Goal: Transaction & Acquisition: Complete application form

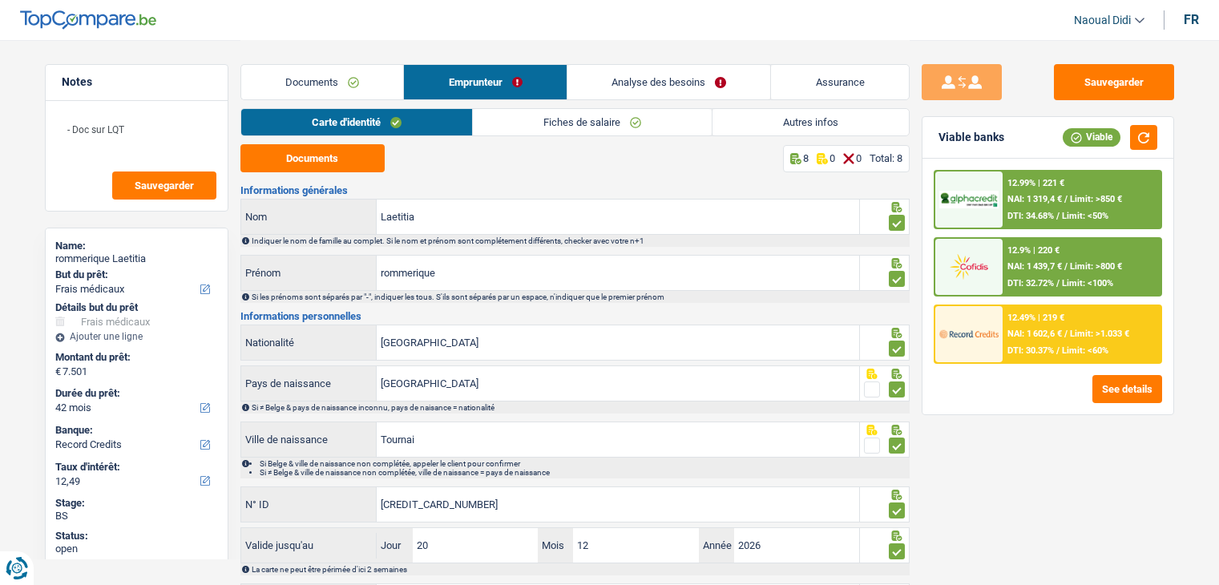
select select "medical"
select select "42"
select select "record credits"
click at [330, 151] on button "Documents" at bounding box center [312, 158] width 144 height 28
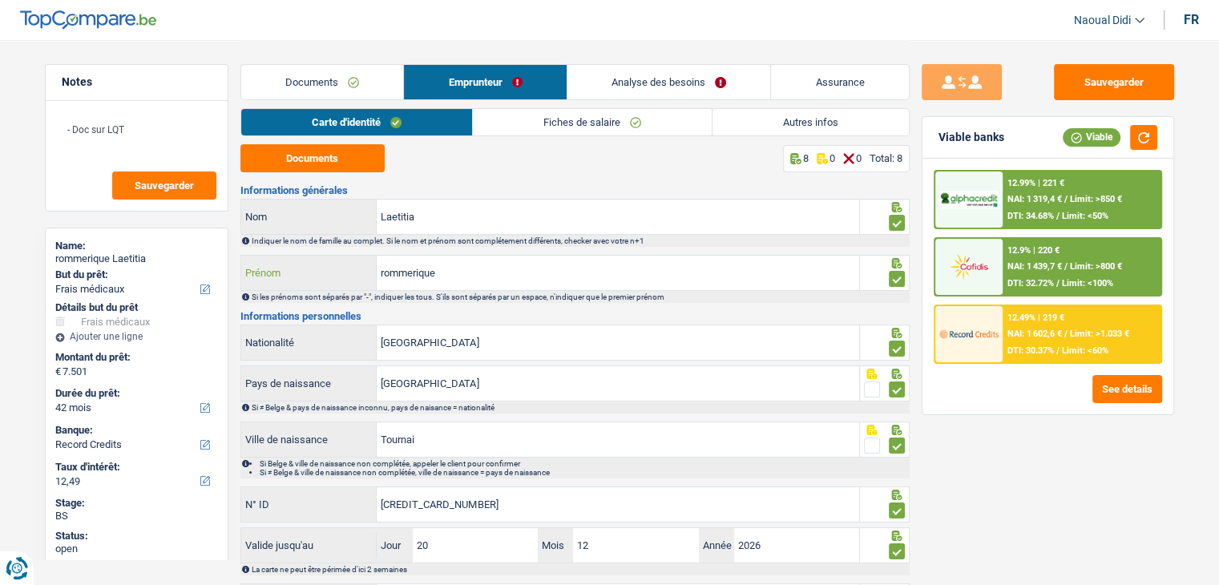
drag, startPoint x: 359, startPoint y: 266, endPoint x: 313, endPoint y: 257, distance: 47.3
click at [313, 257] on div "rommerique Prénom" at bounding box center [550, 273] width 619 height 34
click at [462, 216] on input "Laetitia" at bounding box center [618, 217] width 482 height 34
paste input "rommerique"
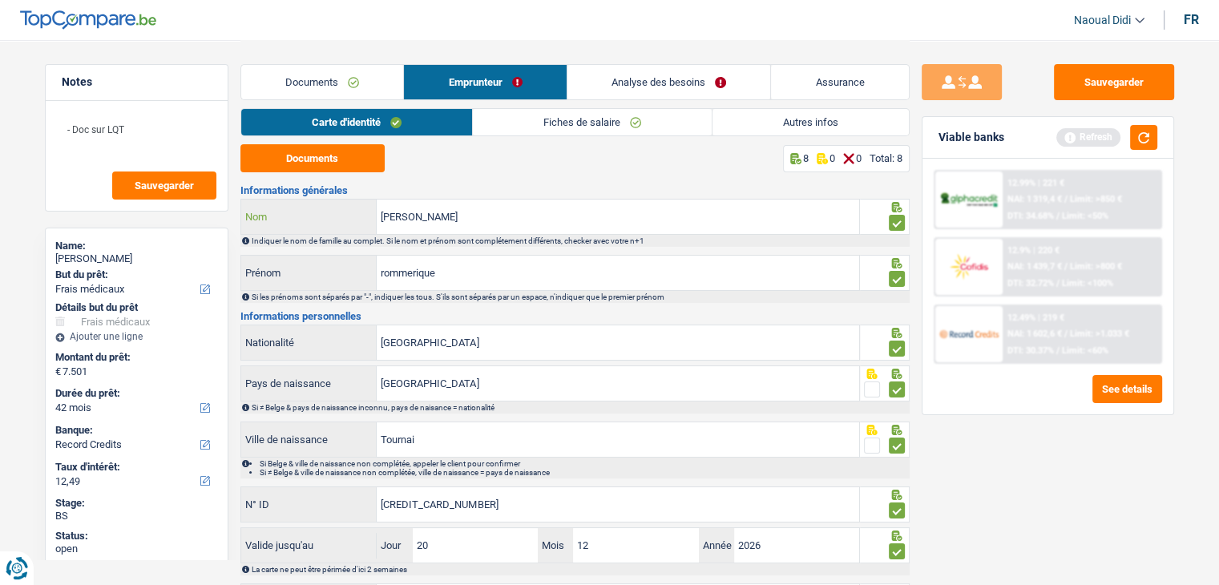
drag, startPoint x: 416, startPoint y: 216, endPoint x: 350, endPoint y: 220, distance: 65.8
click at [350, 220] on div "Laetitia rommerique Nom" at bounding box center [550, 217] width 619 height 34
type input "rommerique"
drag, startPoint x: 398, startPoint y: 274, endPoint x: 337, endPoint y: 270, distance: 61.0
click at [337, 270] on div "rommerique Prénom" at bounding box center [550, 273] width 619 height 34
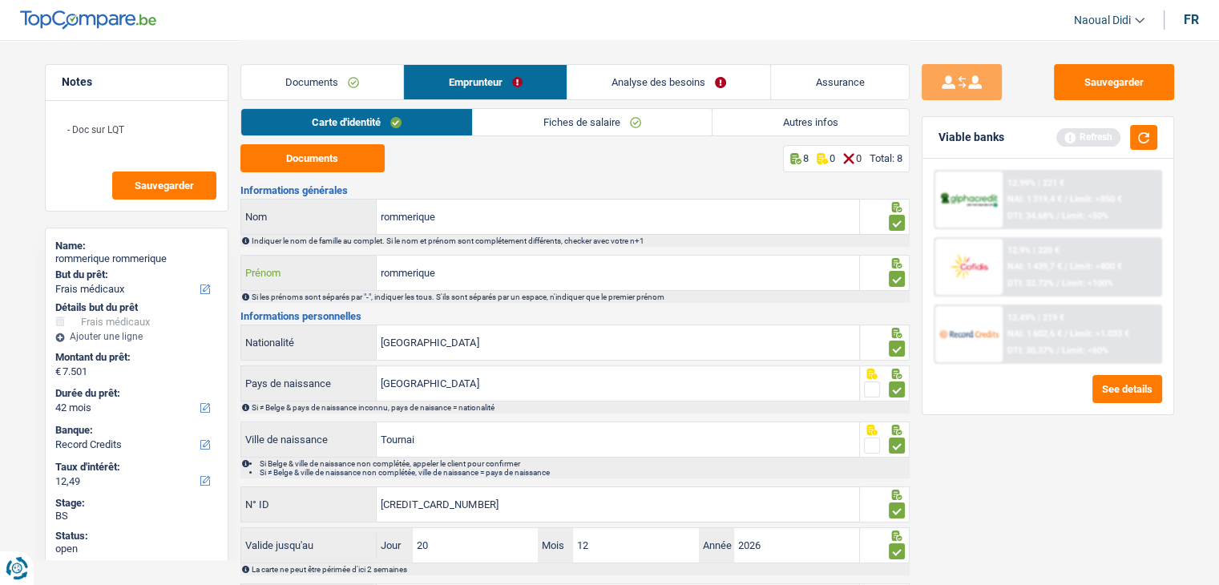
paste input "Laetitia"
type input "Laetitia"
click at [1098, 73] on button "Sauvegarder" at bounding box center [1114, 82] width 120 height 36
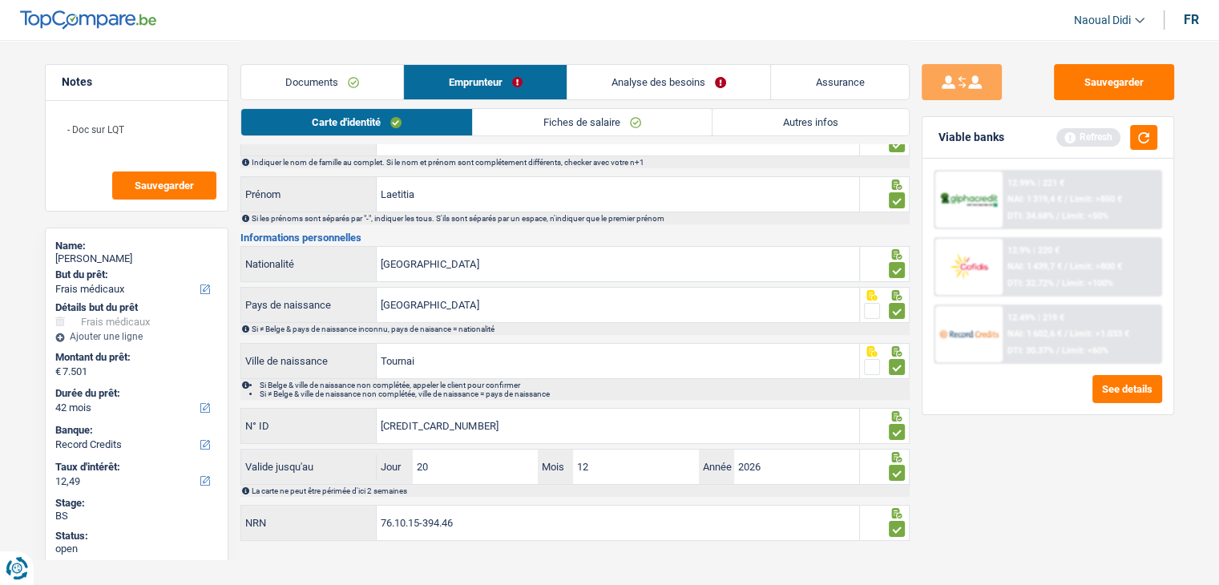
scroll to position [89, 0]
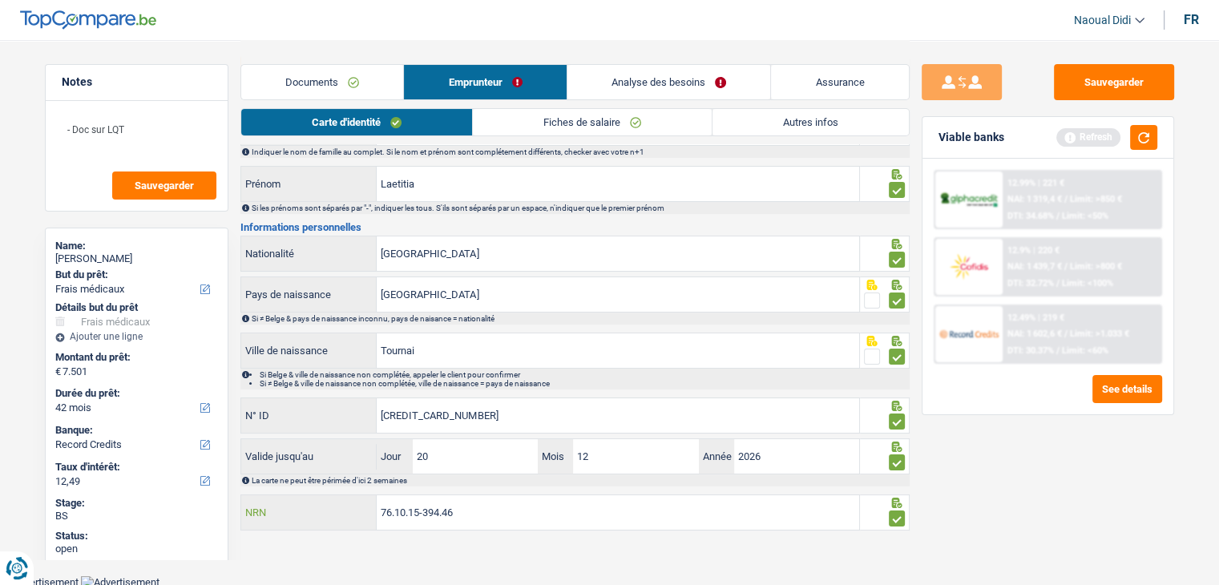
drag, startPoint x: 371, startPoint y: 511, endPoint x: 313, endPoint y: 499, distance: 58.9
click at [313, 499] on div "76.10.15-394.46 NRN" at bounding box center [550, 512] width 619 height 34
click at [1140, 142] on button "button" at bounding box center [1143, 137] width 27 height 25
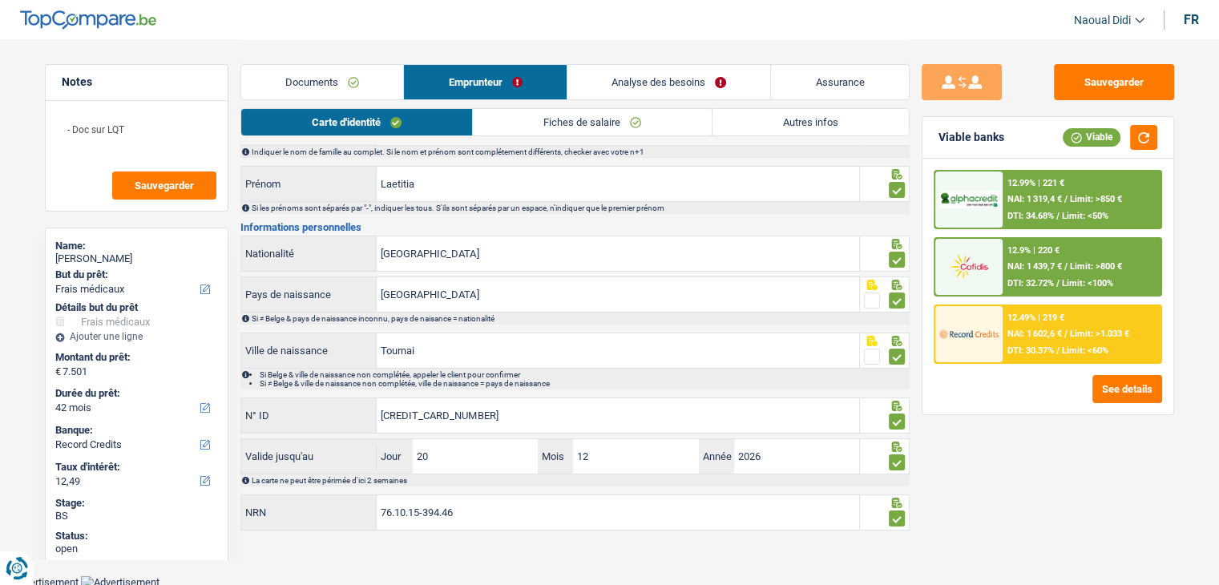
click at [1061, 201] on span "NAI: 1 319,4 €" at bounding box center [1034, 199] width 54 height 10
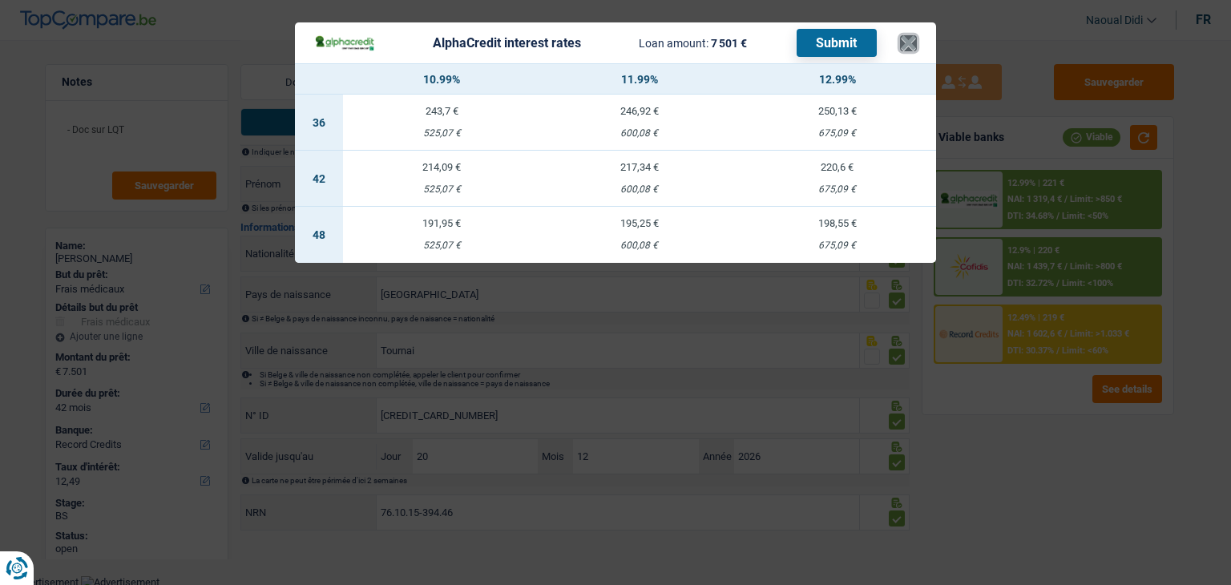
click at [901, 42] on button "×" at bounding box center [908, 43] width 17 height 16
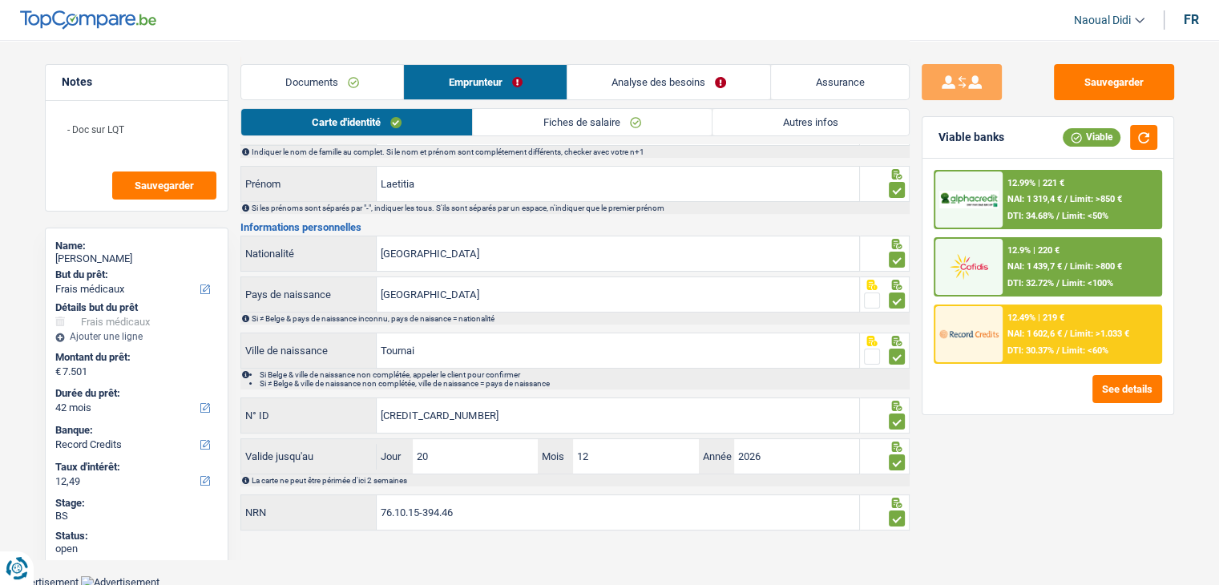
click at [704, 81] on link "Analyse des besoins" at bounding box center [669, 82] width 204 height 34
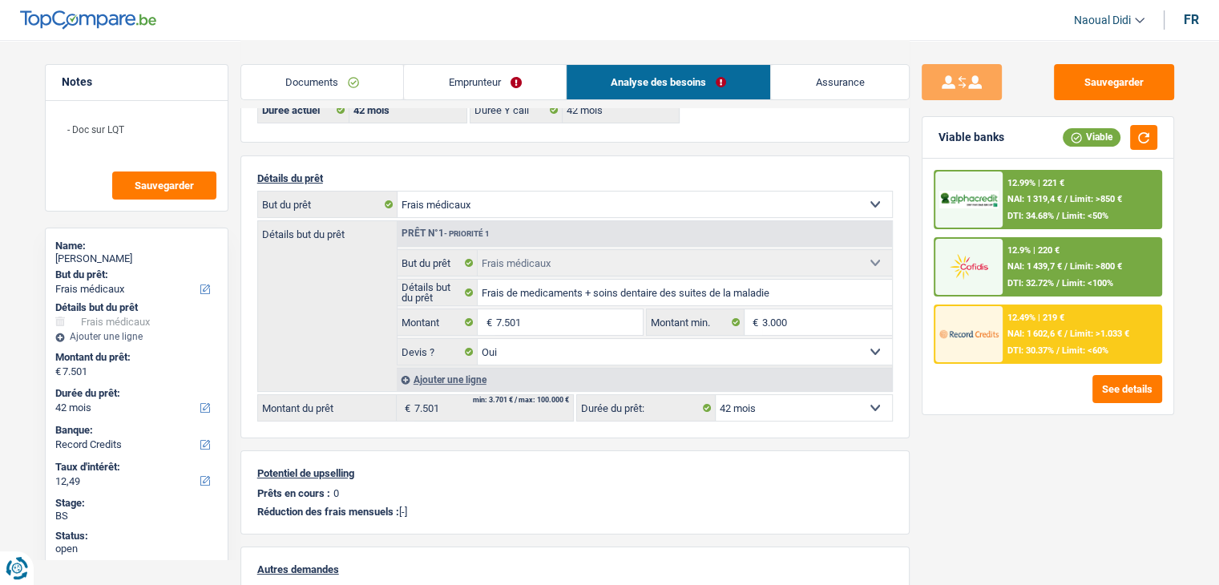
click at [1053, 199] on span "NAI: 1 319,4 €" at bounding box center [1034, 199] width 54 height 10
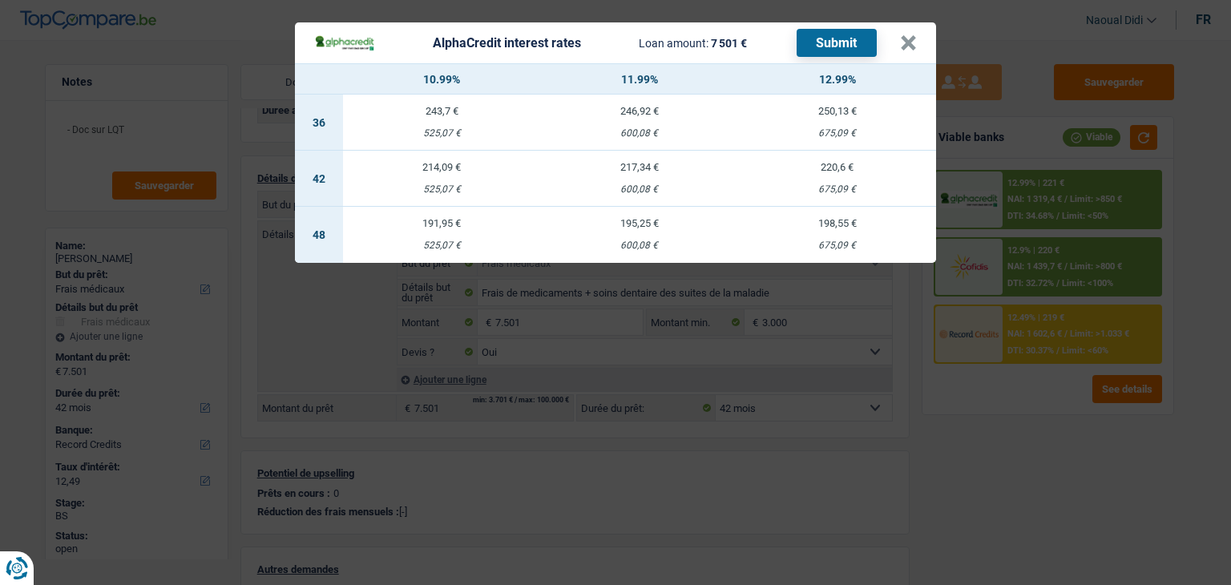
click at [828, 177] on td "220,6 € 675,09 €" at bounding box center [837, 179] width 198 height 56
select select "alphacredit"
type input "12,99"
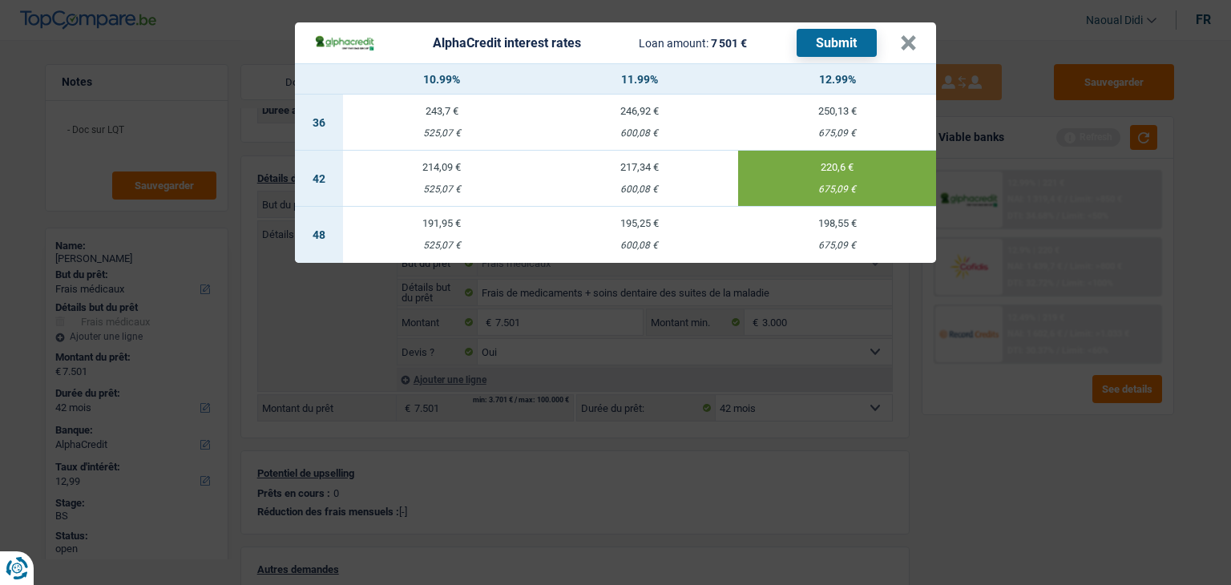
click at [848, 36] on button "Submit" at bounding box center [837, 43] width 80 height 28
click at [913, 46] on button "×" at bounding box center [908, 43] width 17 height 16
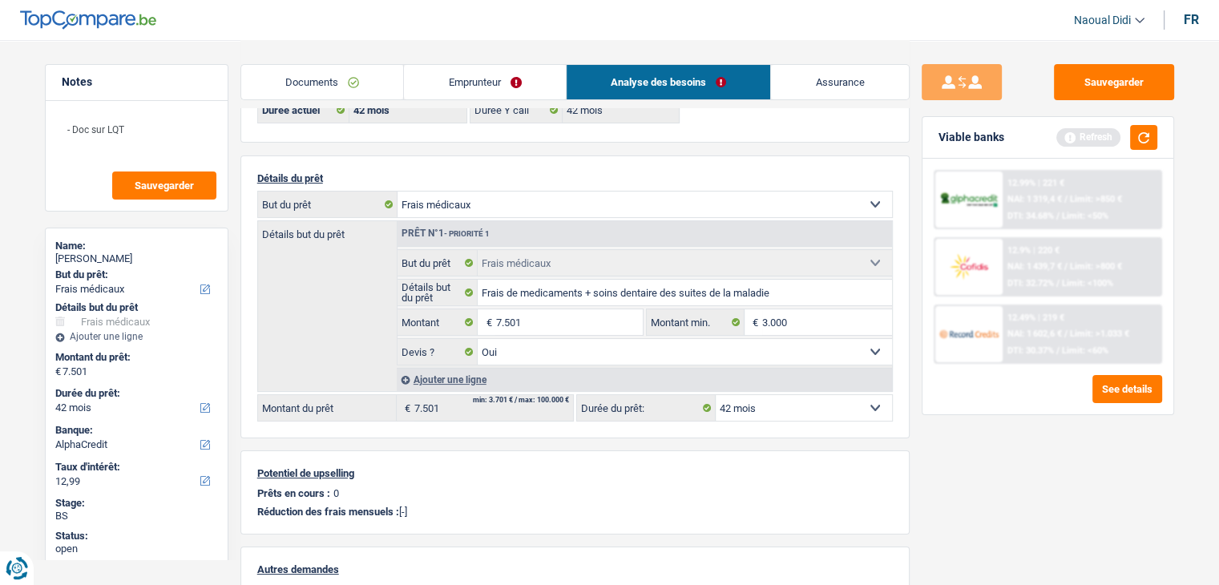
click at [1055, 335] on span "NAI: 1 602,6 €" at bounding box center [1034, 334] width 54 height 10
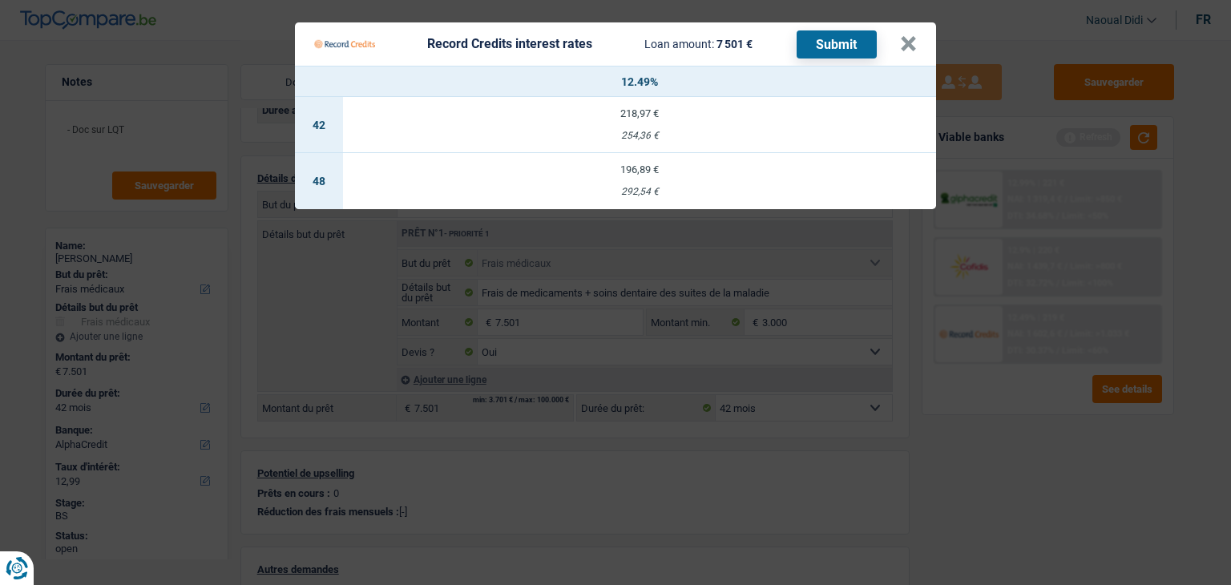
click at [628, 123] on td "218,97 € 254,36 €" at bounding box center [639, 125] width 593 height 56
select select "record credits"
type input "12,49"
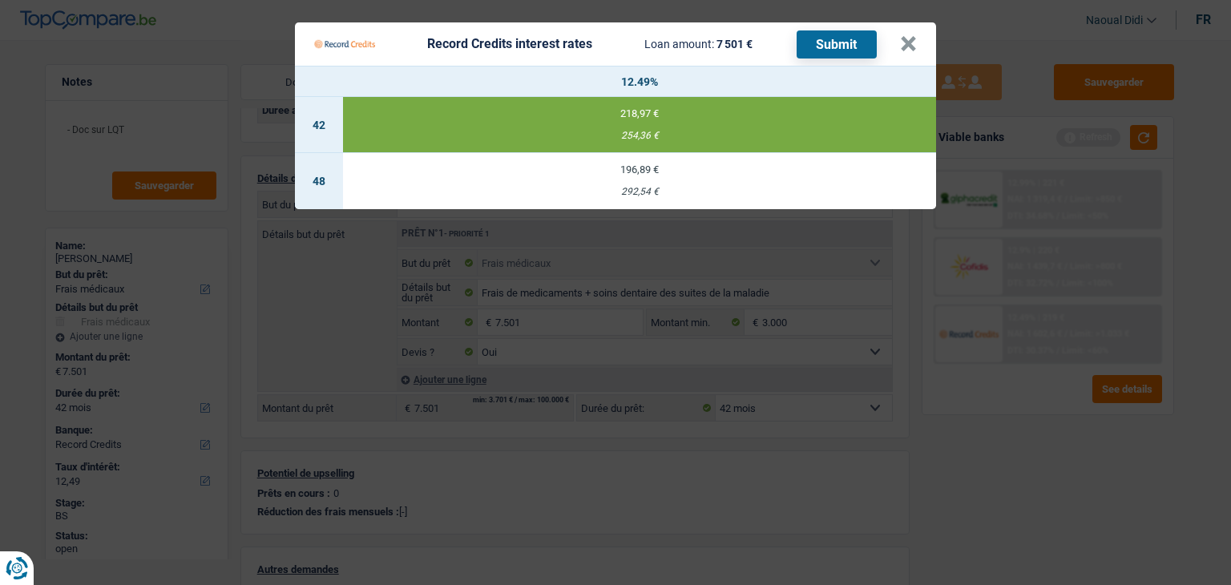
drag, startPoint x: 825, startPoint y: 46, endPoint x: 833, endPoint y: 59, distance: 15.6
click at [833, 59] on div "Record Credits interest rates Loan amount: 7 501 € Submit" at bounding box center [595, 44] width 563 height 30
click at [837, 48] on button "Submit" at bounding box center [837, 44] width 80 height 28
click at [906, 45] on button "×" at bounding box center [908, 44] width 17 height 16
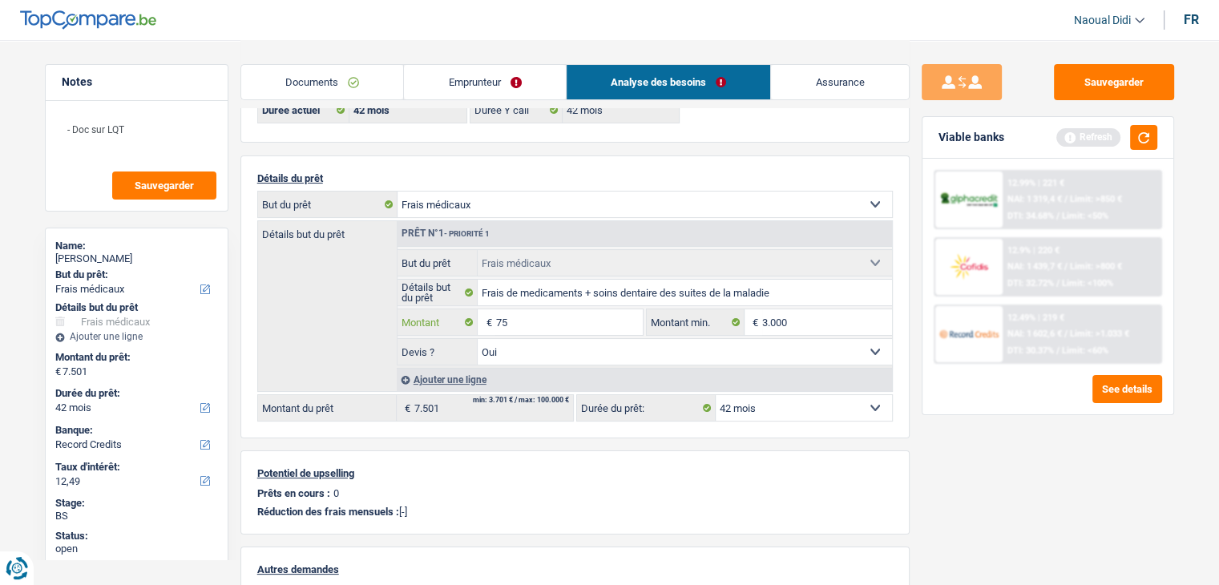
type input "7"
type input "6.000"
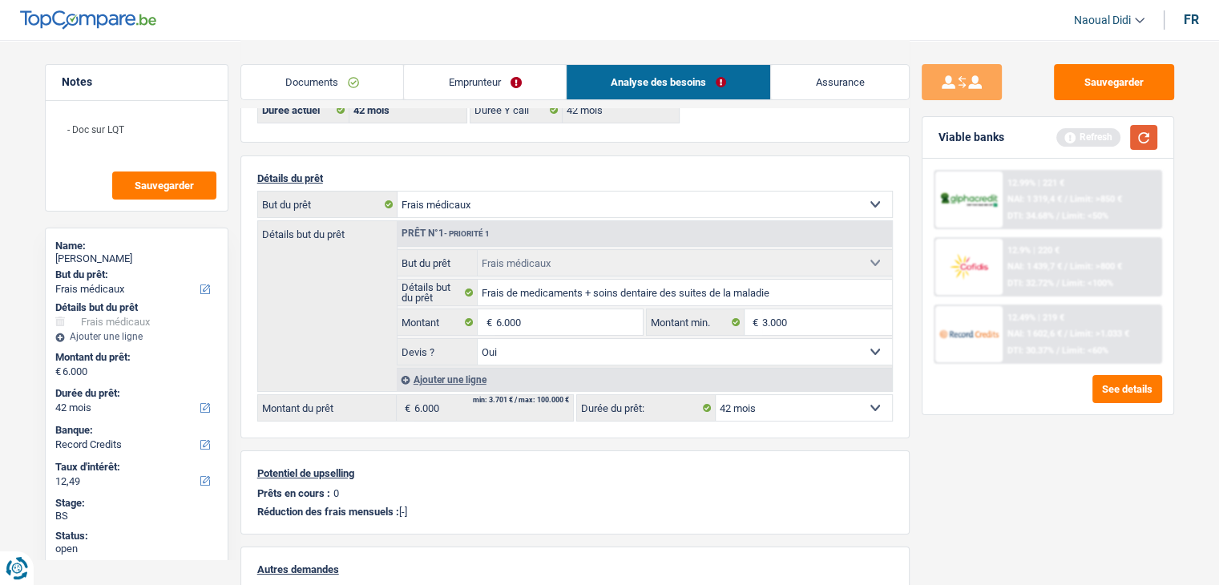
click at [1141, 132] on button "button" at bounding box center [1143, 137] width 27 height 25
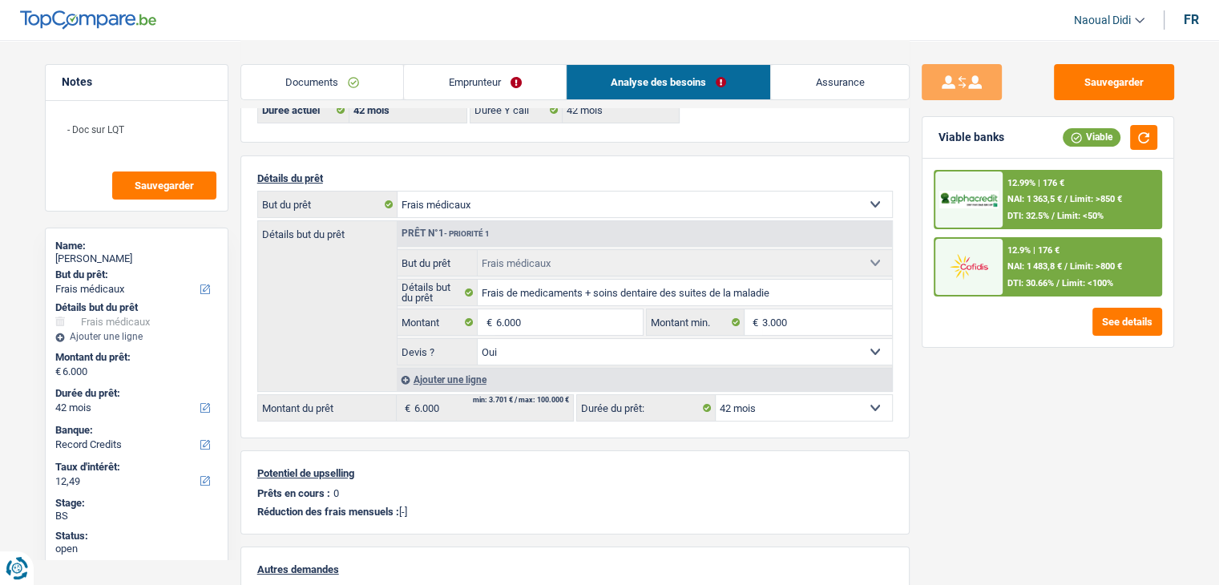
click at [1003, 200] on div "12.99% | 176 € NAI: 1 363,5 € / Limit: >850 € DTI: 32.5% / Limit: <50%" at bounding box center [1082, 199] width 158 height 56
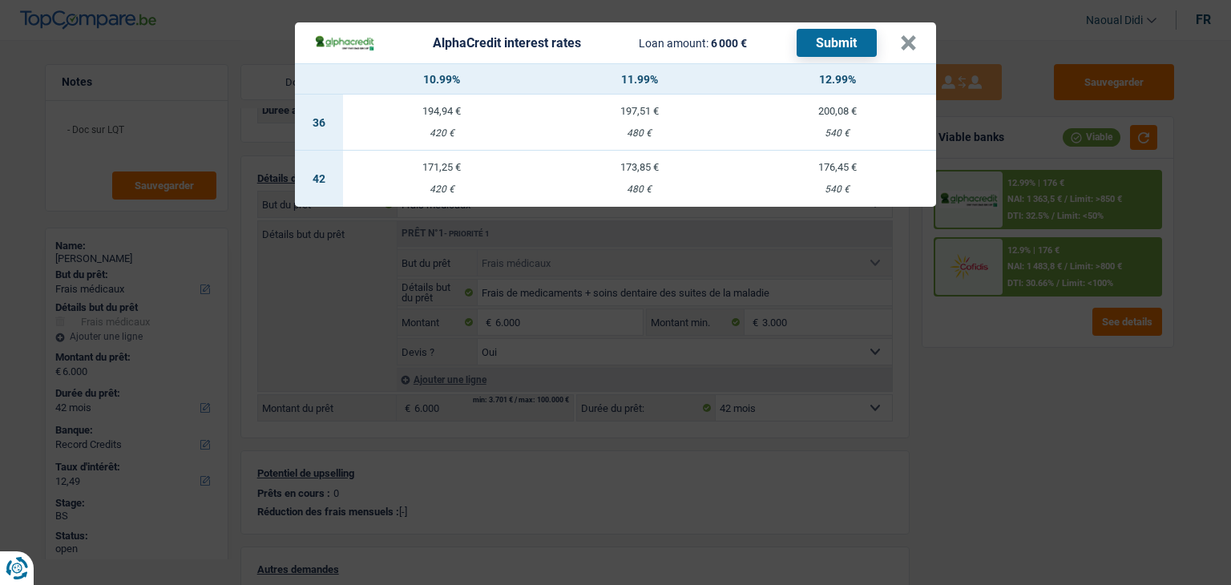
click at [840, 172] on div "176,45 €" at bounding box center [837, 167] width 198 height 10
select select "alphacredit"
type input "12,99"
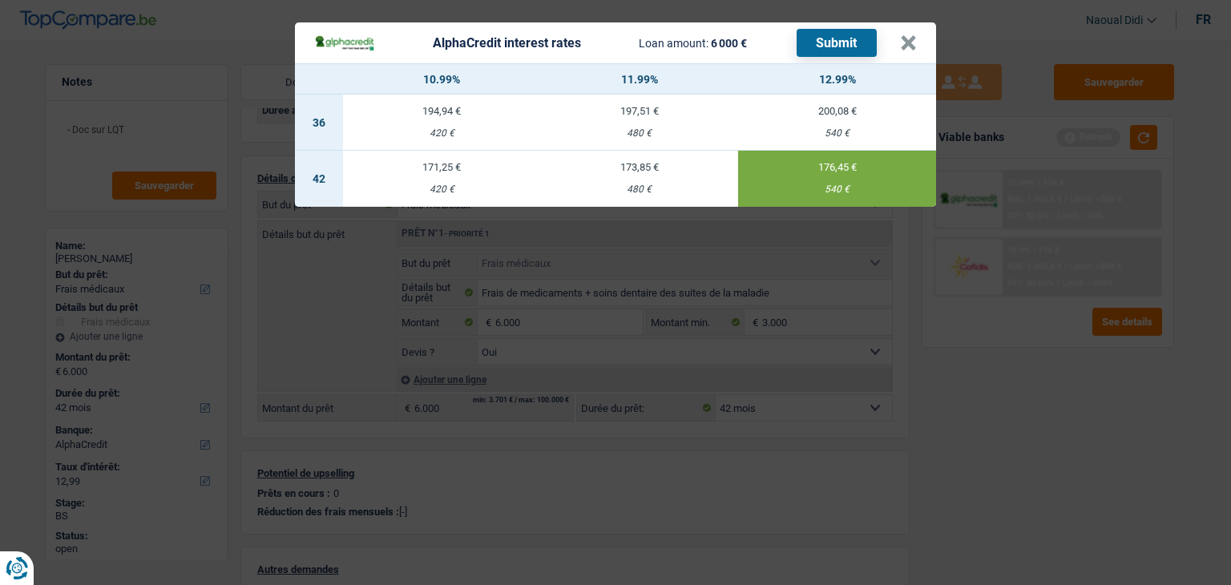
click at [835, 43] on button "Submit" at bounding box center [837, 43] width 80 height 28
click at [907, 35] on button "×" at bounding box center [908, 43] width 17 height 16
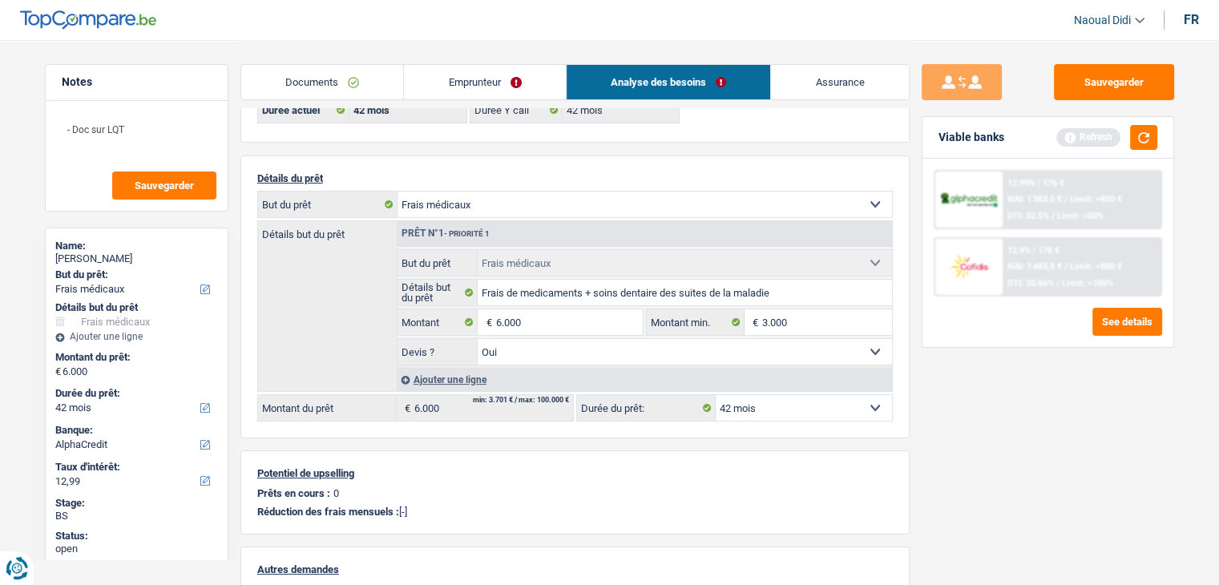
click at [446, 87] on link "Emprunteur" at bounding box center [485, 82] width 162 height 34
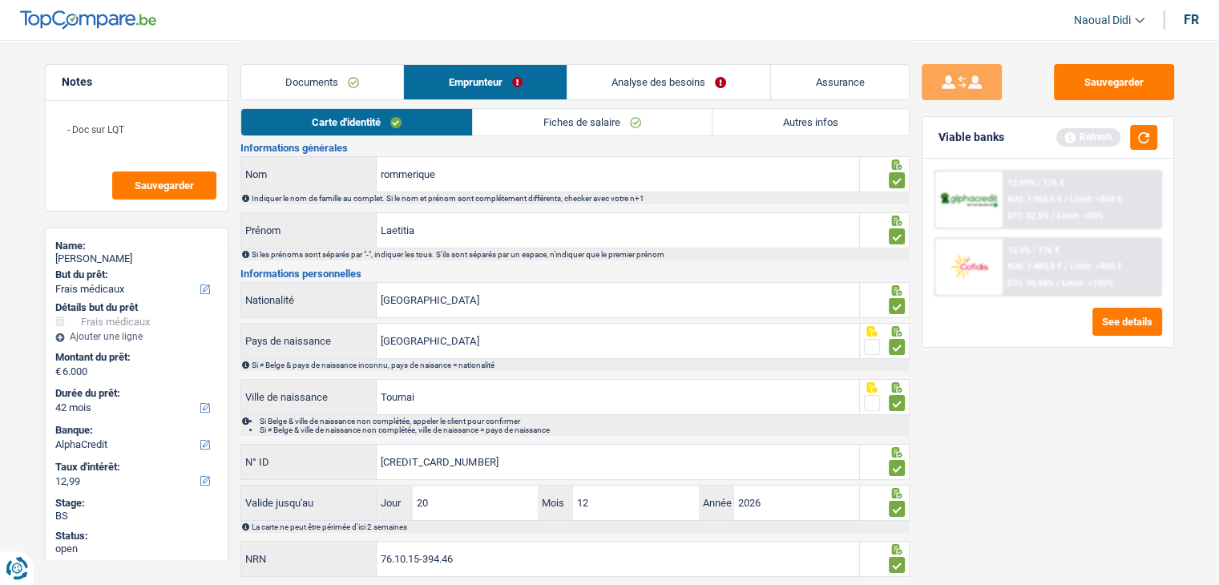
scroll to position [0, 0]
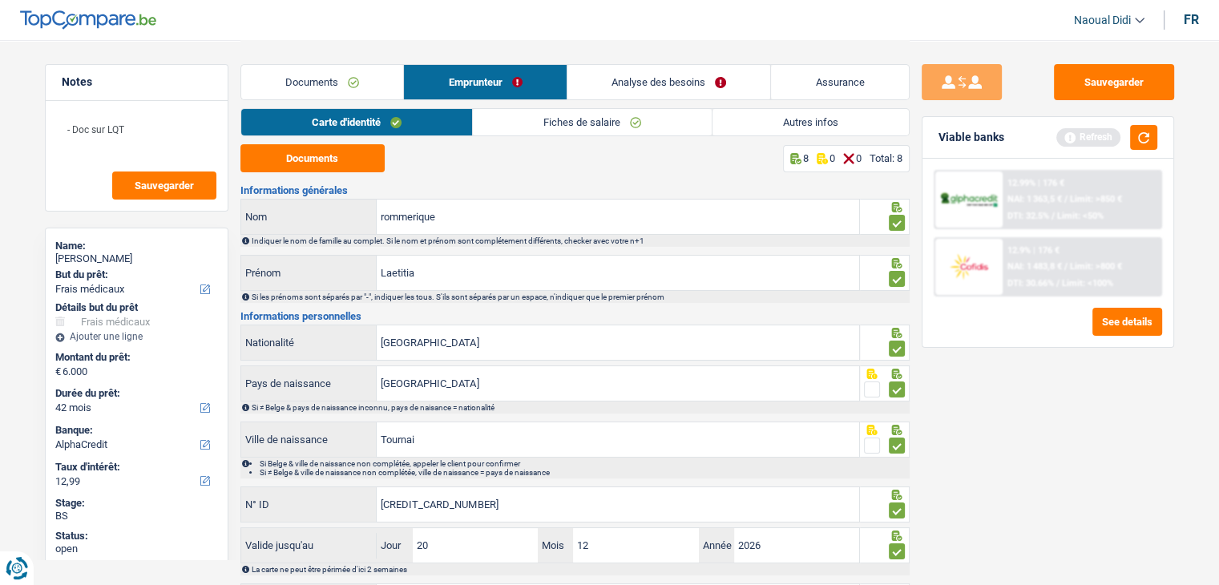
click at [504, 120] on link "Fiches de salaire" at bounding box center [592, 122] width 239 height 26
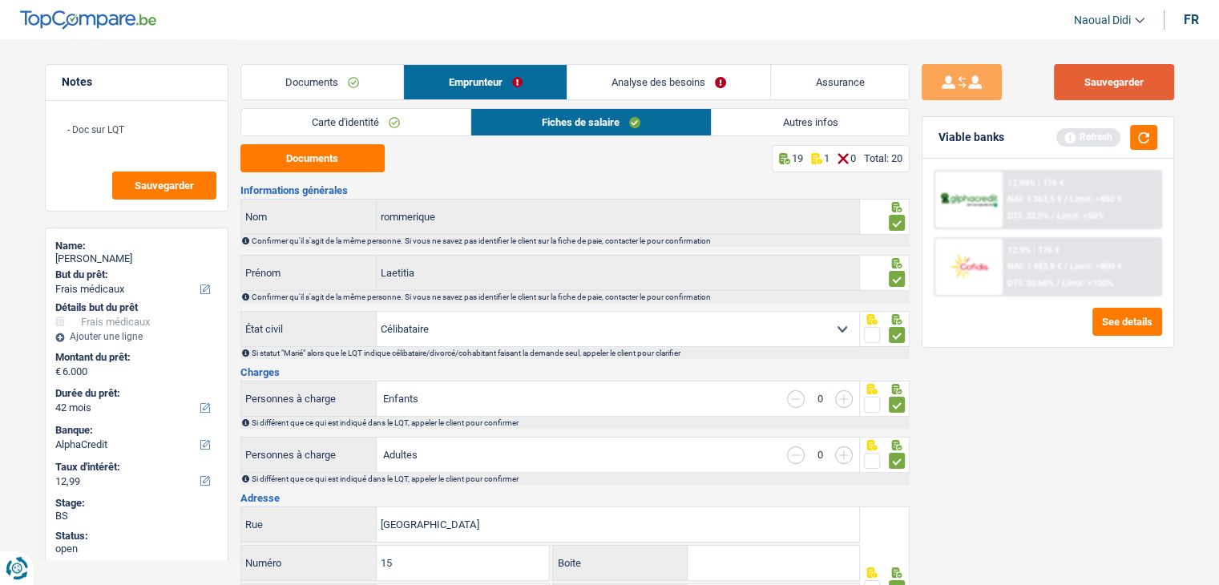
click at [1092, 88] on button "Sauvegarder" at bounding box center [1114, 82] width 120 height 36
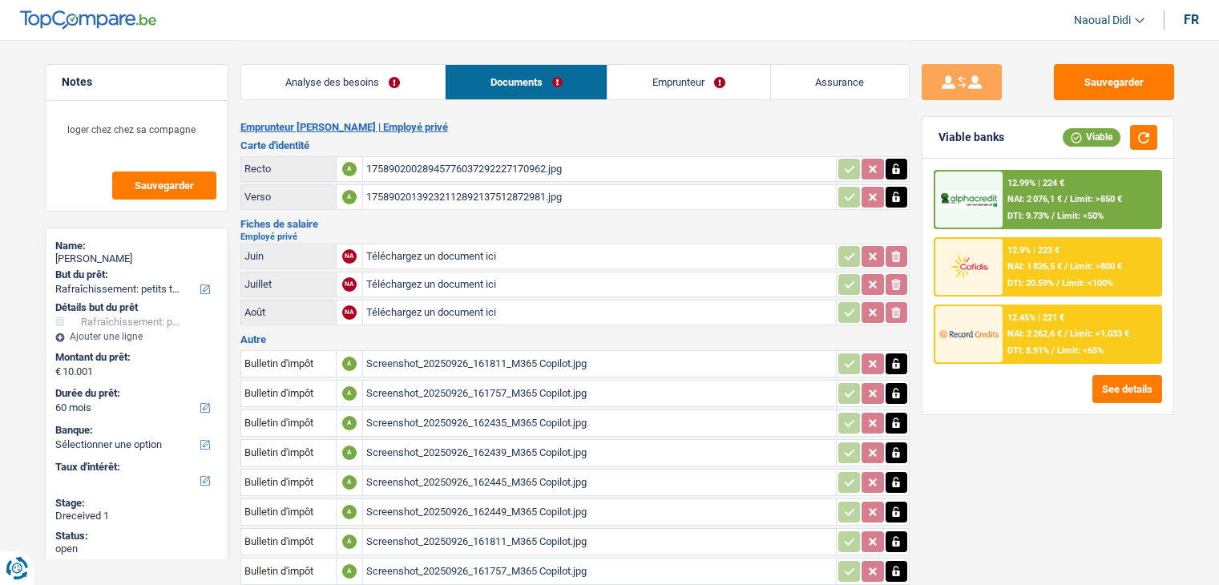
select select "houseOrGarden"
select select "60"
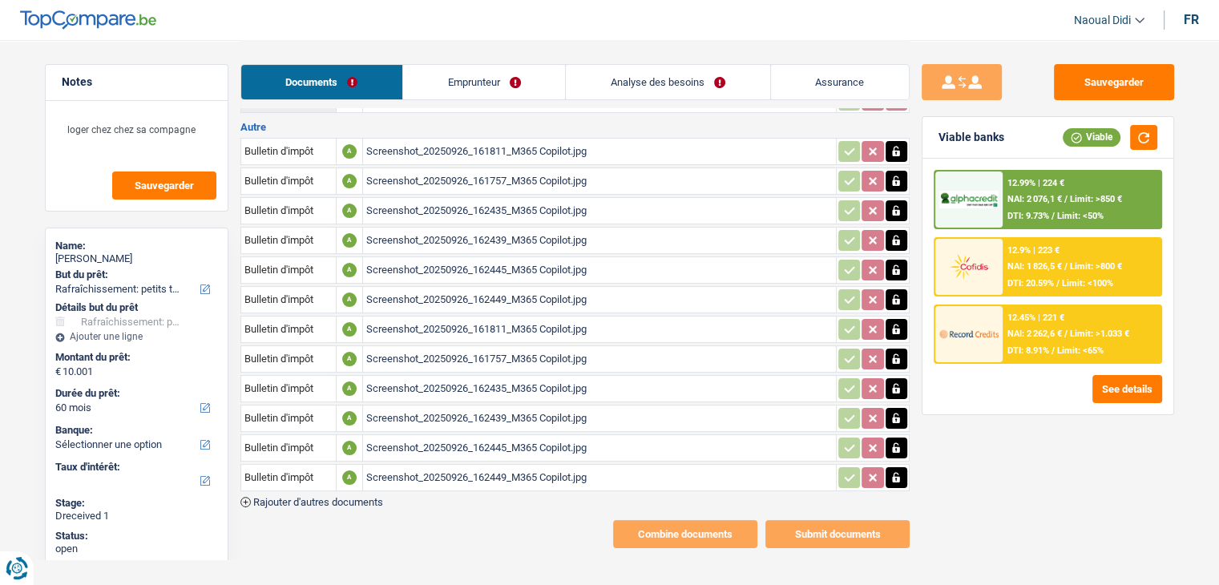
scroll to position [52, 0]
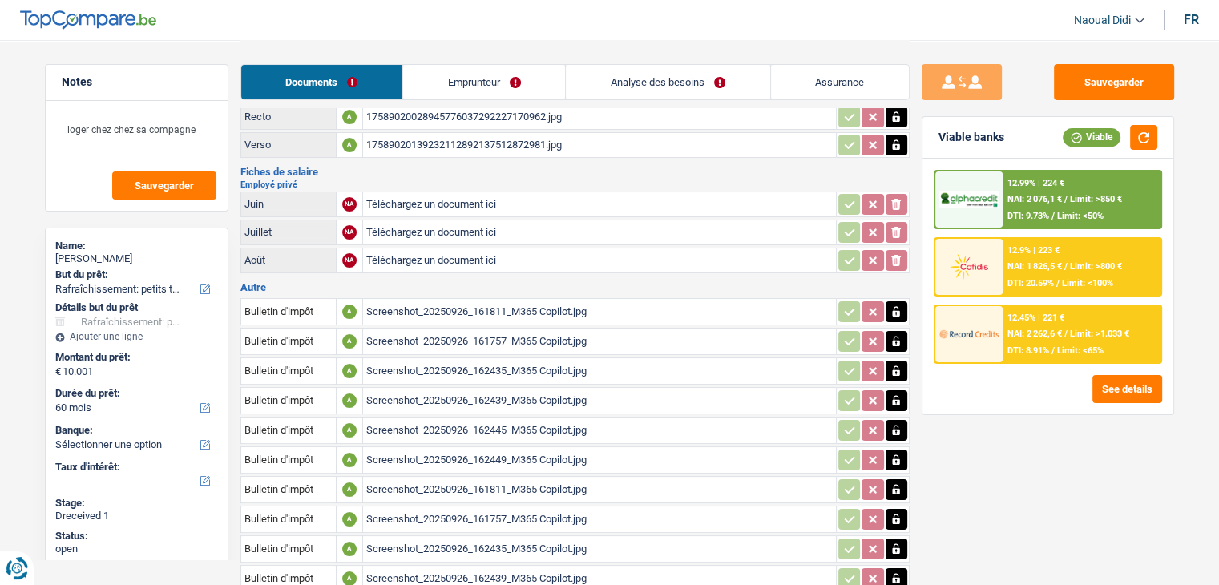
click at [446, 309] on div "Screenshot_20250926_161811_M365 Copilot.jpg" at bounding box center [599, 312] width 466 height 24
click at [412, 202] on input "Téléchargez un document ici" at bounding box center [599, 204] width 466 height 24
type input "C:\fakepath\1000045061.jpg"
click at [441, 226] on input "Téléchargez un document ici" at bounding box center [599, 232] width 466 height 24
type input "C:\fakepath\1000045062.jpg"
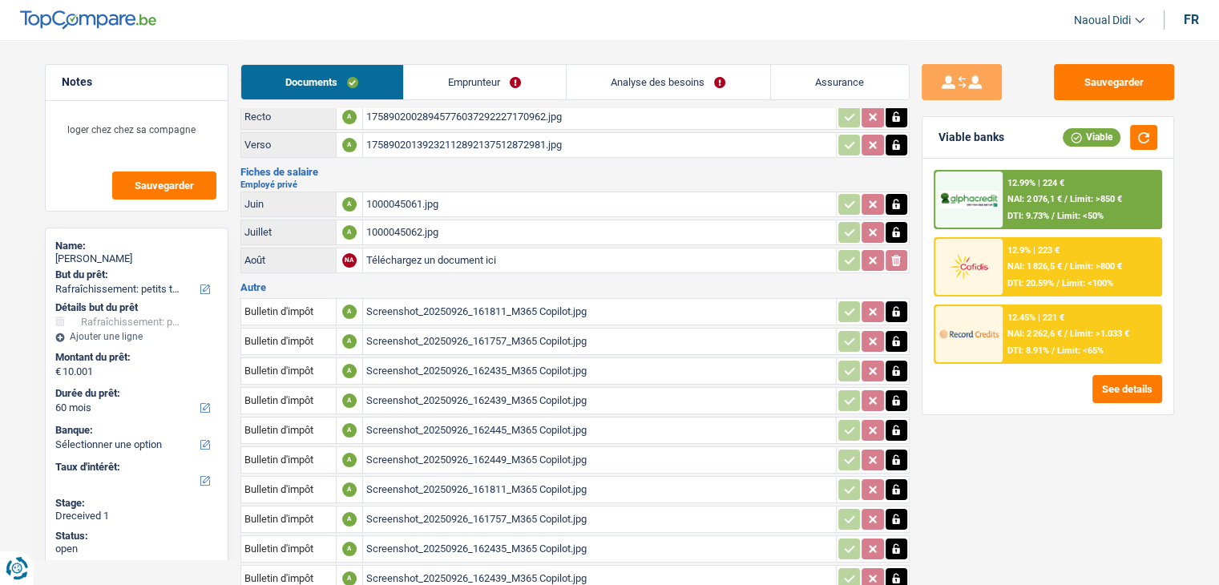
click at [456, 251] on input "Téléchargez un document ici" at bounding box center [599, 260] width 466 height 24
type input "C:\fakepath\1000045063.jpg"
drag, startPoint x: 413, startPoint y: 196, endPoint x: 415, endPoint y: 187, distance: 9.1
click at [415, 192] on td "1000045061.jpg" at bounding box center [599, 205] width 474 height 26
click at [418, 203] on div "1000045061.jpg" at bounding box center [599, 204] width 466 height 24
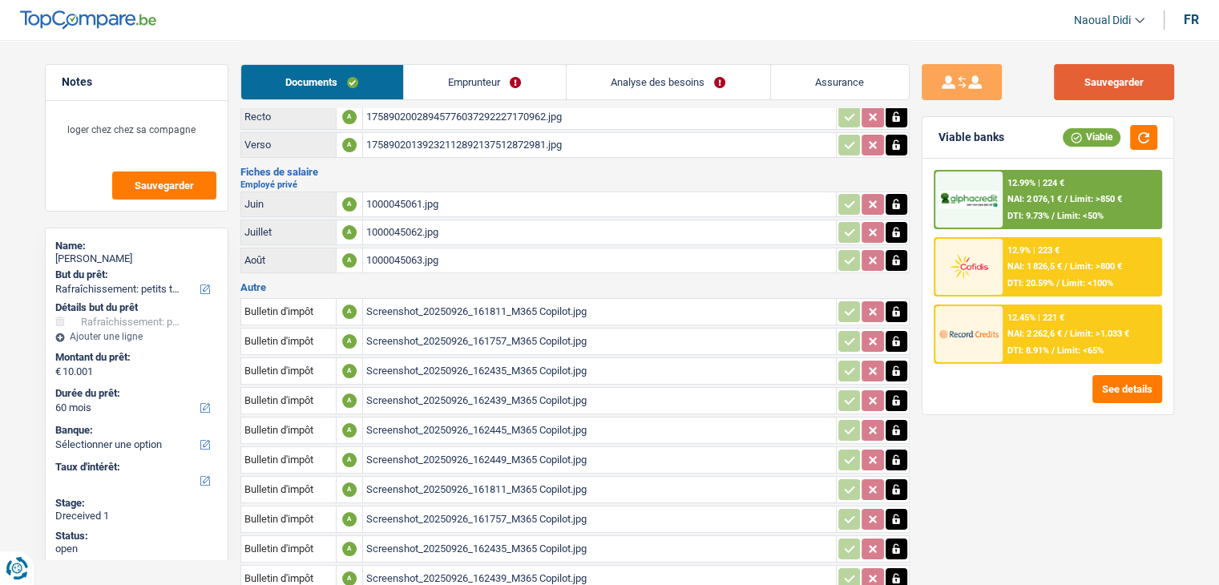
click at [1124, 71] on button "Sauvegarder" at bounding box center [1114, 82] width 120 height 36
click at [476, 80] on link "Emprunteur" at bounding box center [485, 82] width 162 height 34
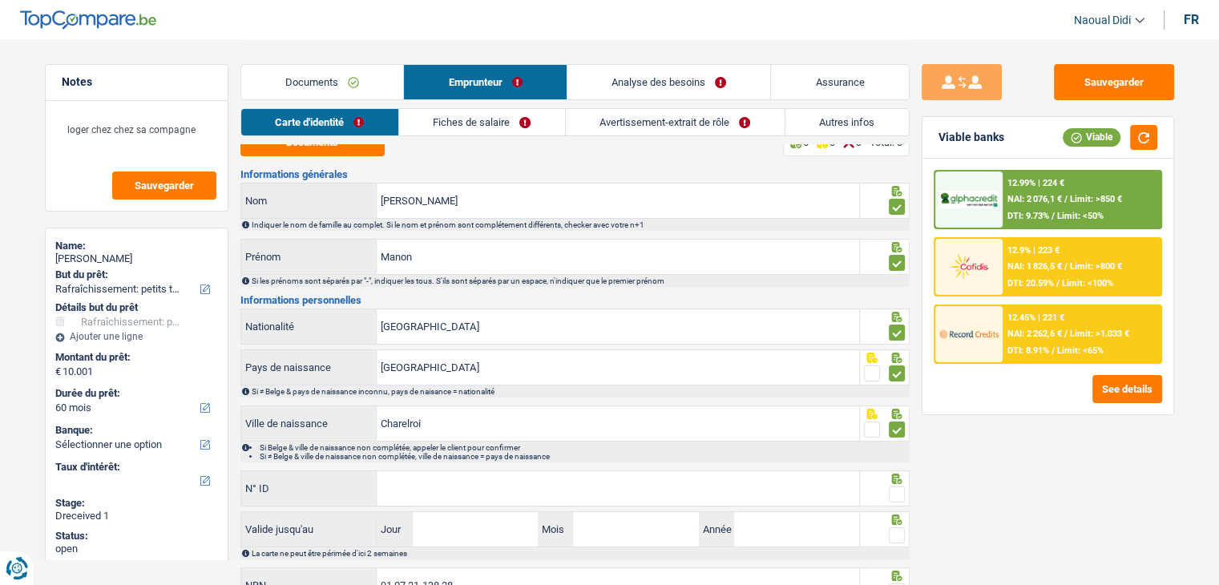
scroll to position [0, 0]
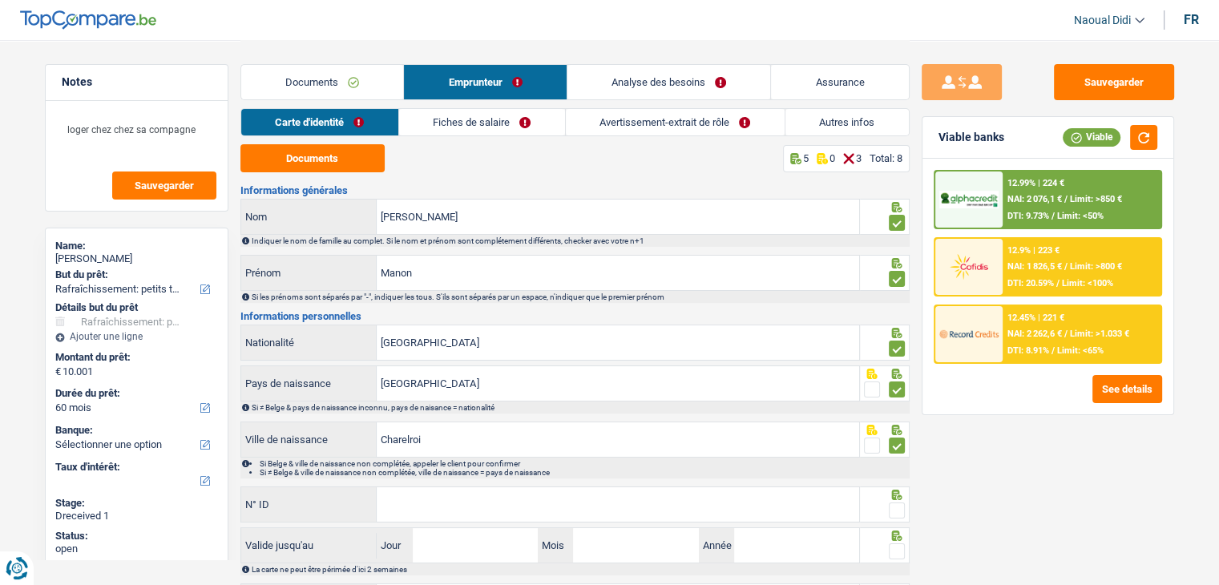
click at [490, 123] on link "Fiches de salaire" at bounding box center [482, 122] width 166 height 26
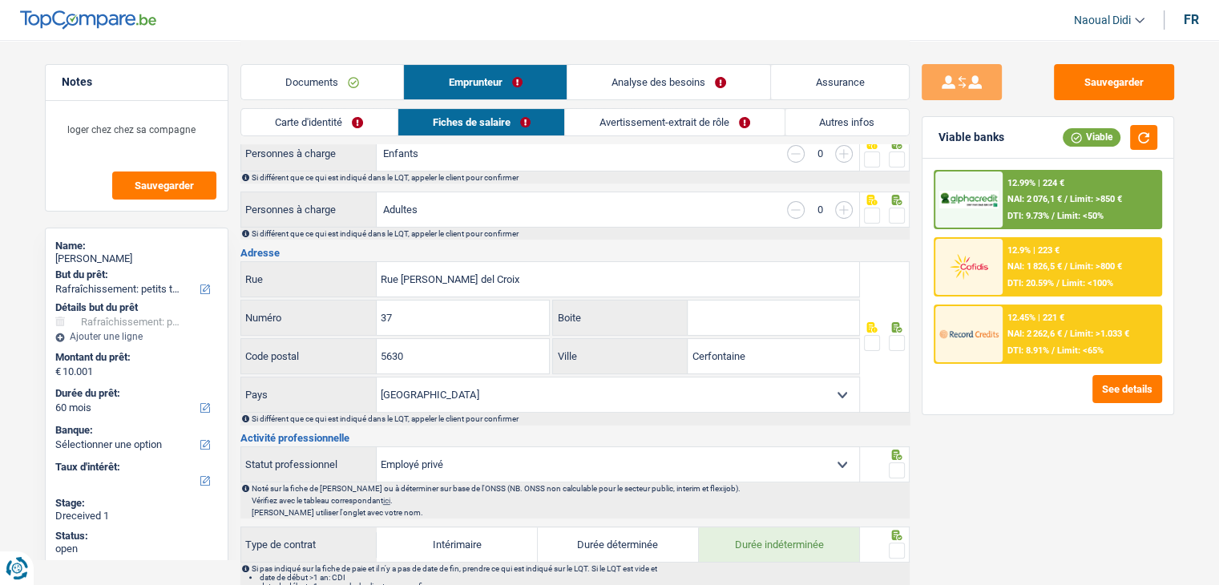
scroll to position [80, 0]
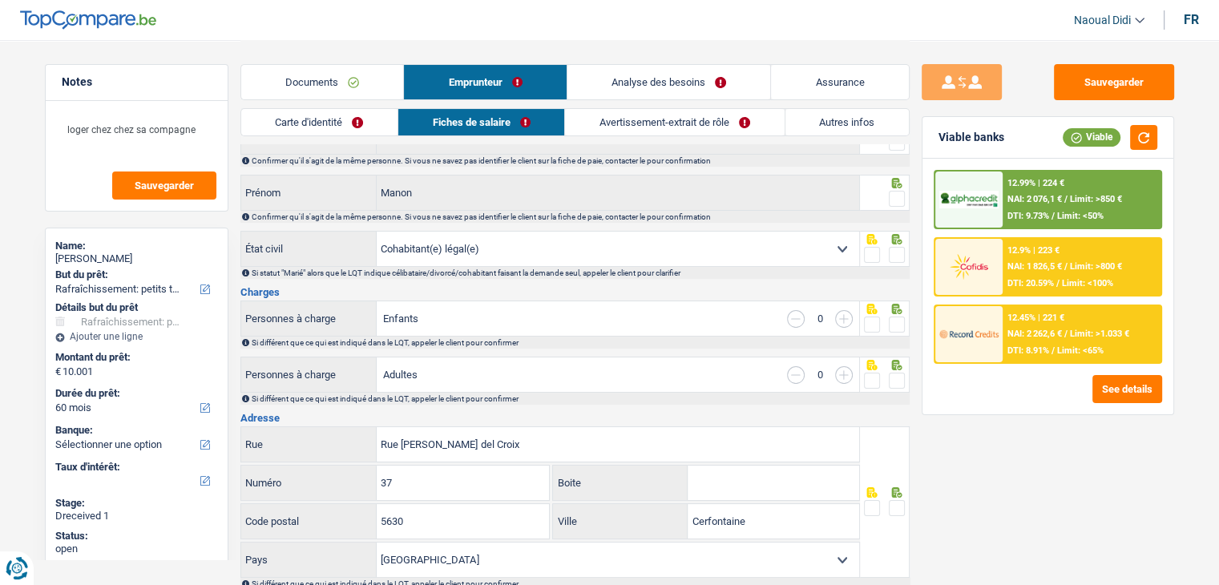
click at [640, 117] on link "Avertissement-extrait de rôle" at bounding box center [674, 122] width 219 height 26
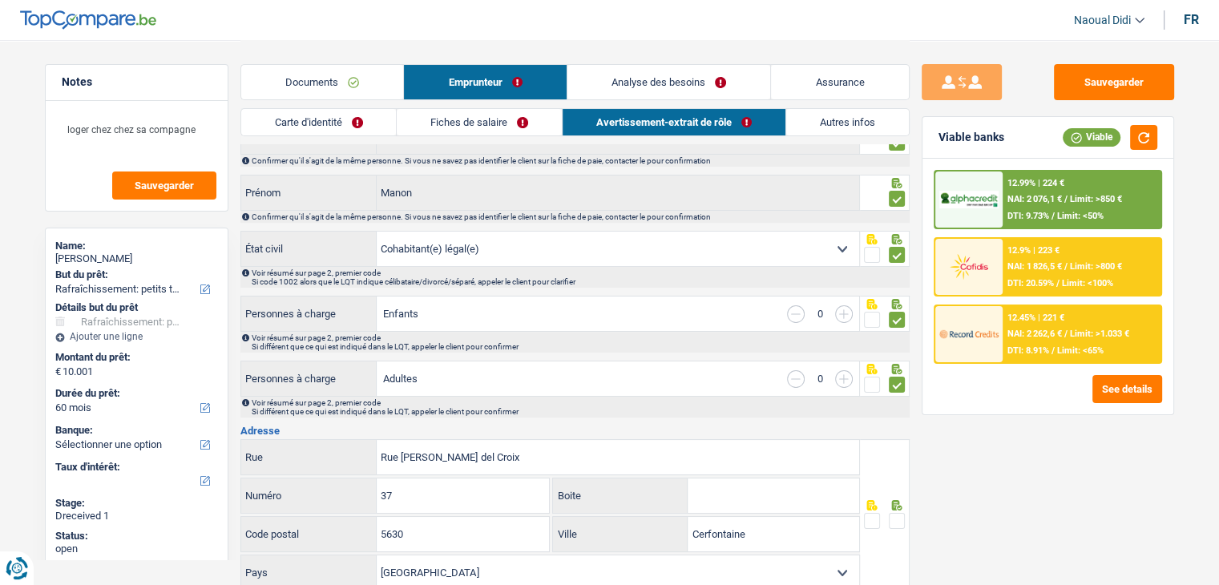
scroll to position [0, 0]
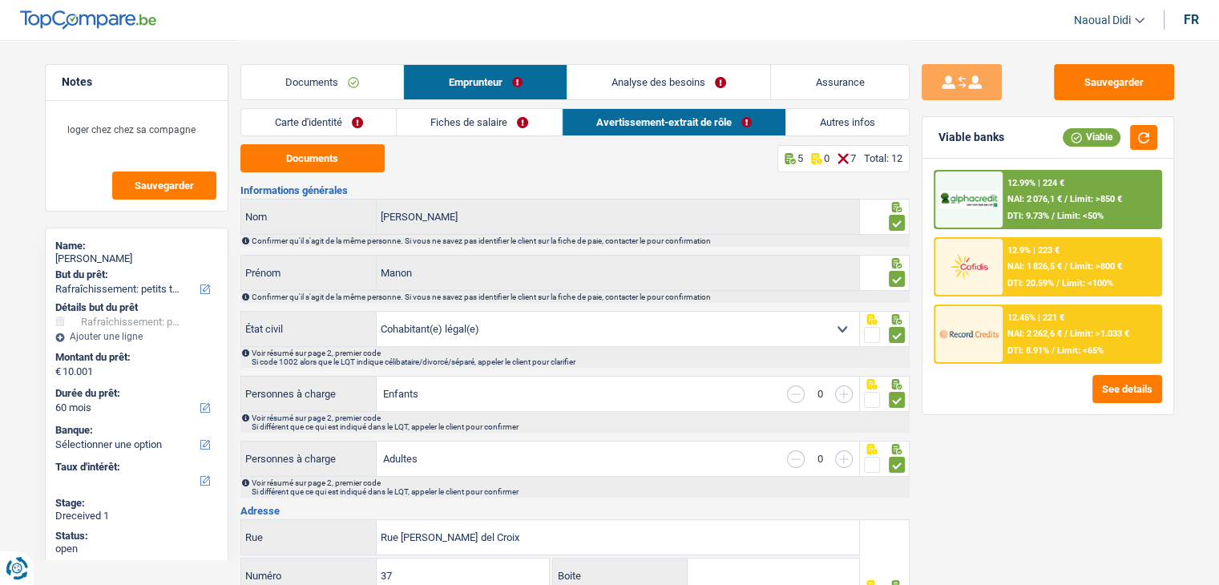
click at [474, 128] on link "Fiches de salaire" at bounding box center [479, 122] width 165 height 26
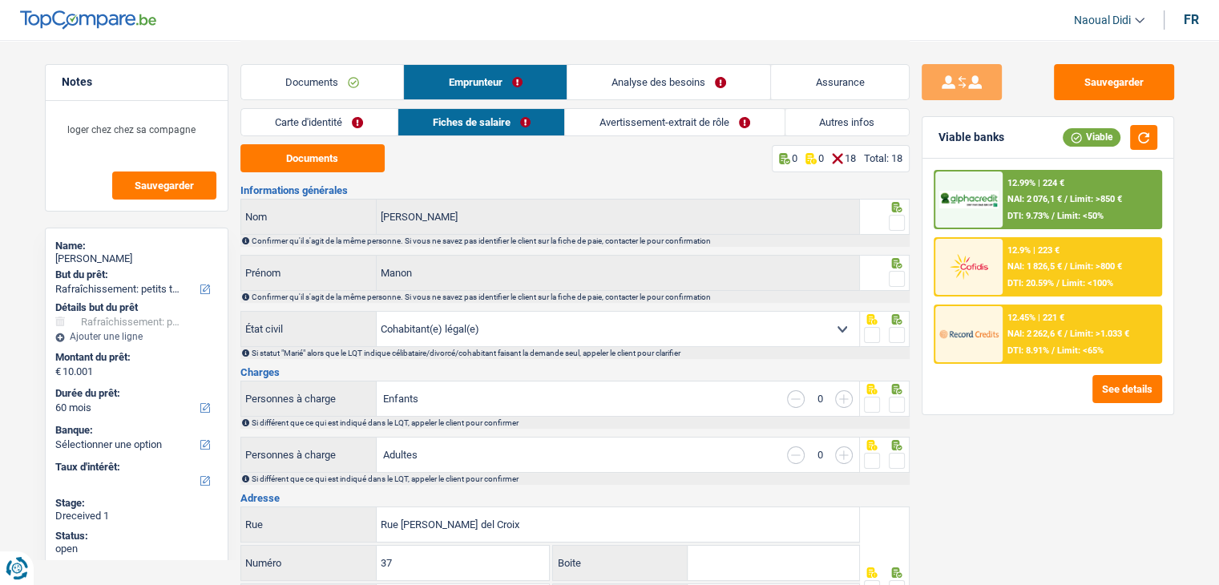
click at [618, 121] on link "Avertissement-extrait de rôle" at bounding box center [674, 122] width 219 height 26
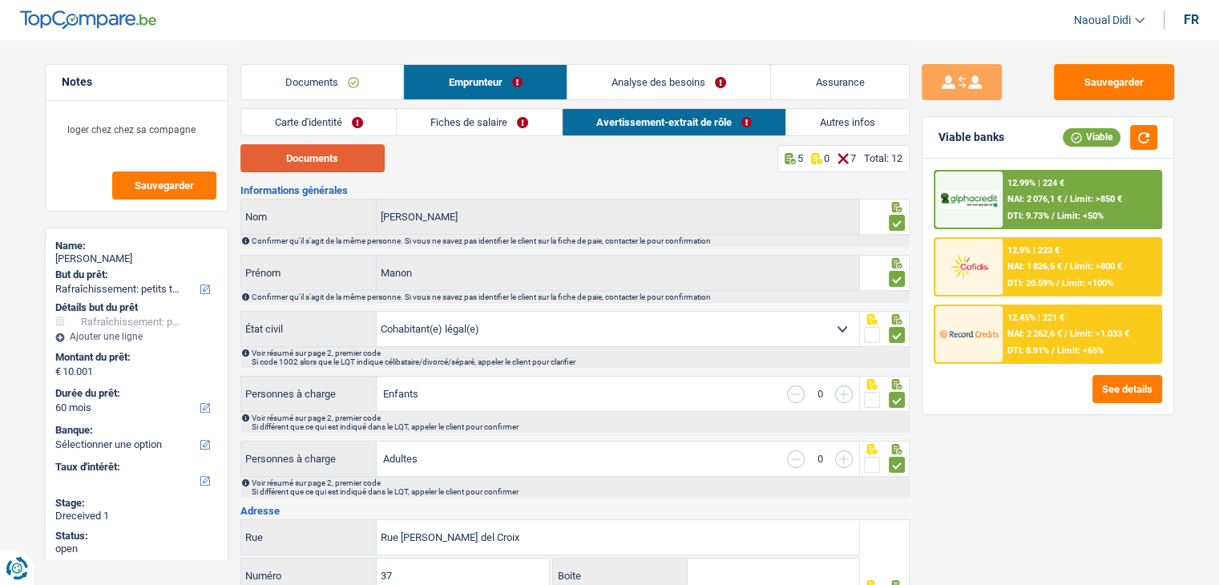
click at [333, 167] on button "Documents" at bounding box center [312, 158] width 144 height 28
click at [665, 87] on link "Analyse des besoins" at bounding box center [669, 82] width 204 height 34
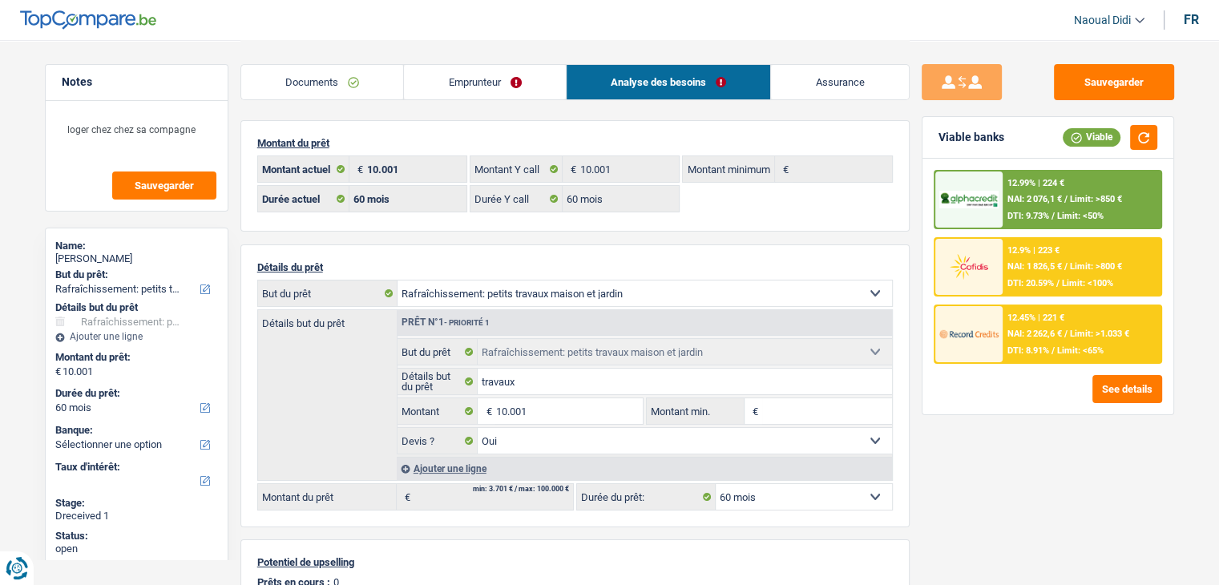
click at [472, 83] on link "Emprunteur" at bounding box center [485, 82] width 162 height 34
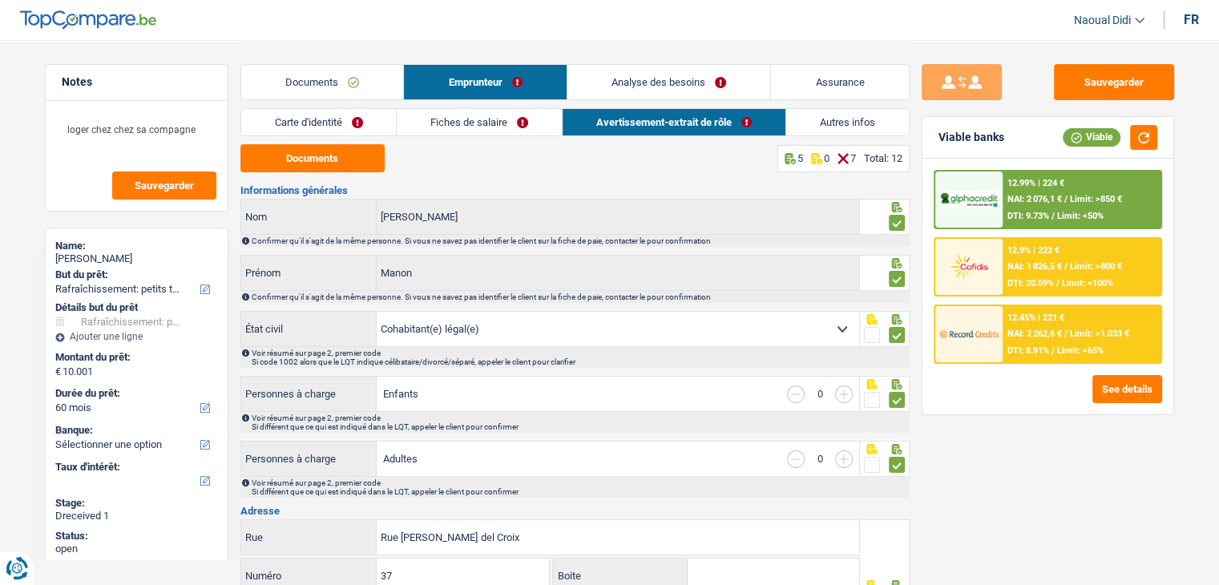
drag, startPoint x: 994, startPoint y: 30, endPoint x: 948, endPoint y: 4, distance: 52.4
click at [994, 30] on header "Naoual Didi Se déconnecter fr" at bounding box center [609, 20] width 1219 height 41
click at [330, 127] on link "Carte d'identité" at bounding box center [318, 122] width 155 height 26
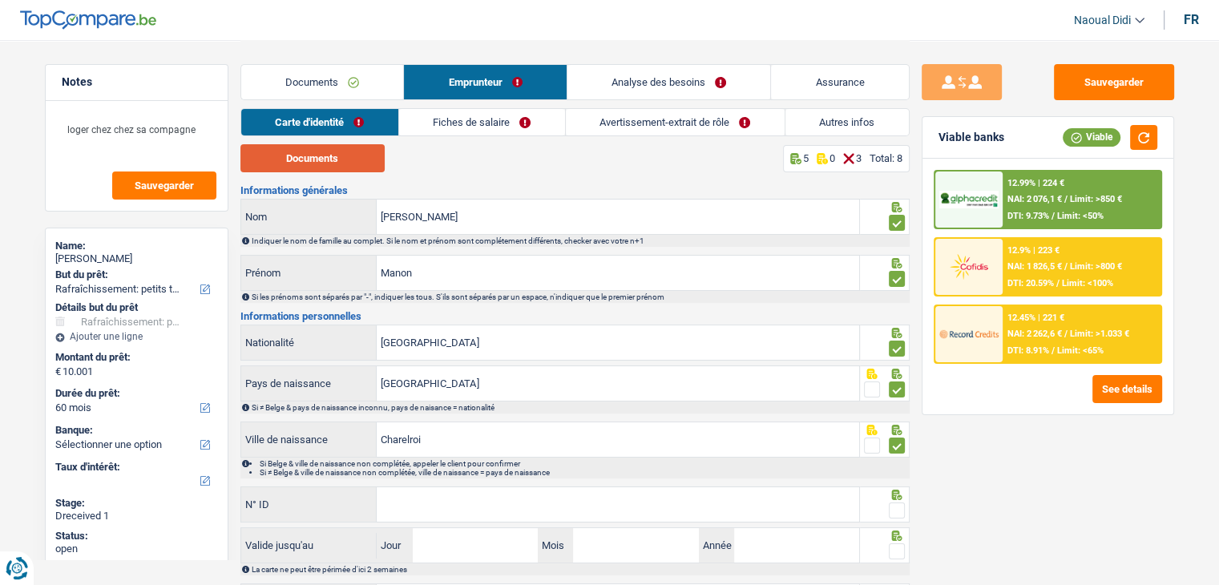
click at [334, 167] on button "Documents" at bounding box center [312, 158] width 144 height 28
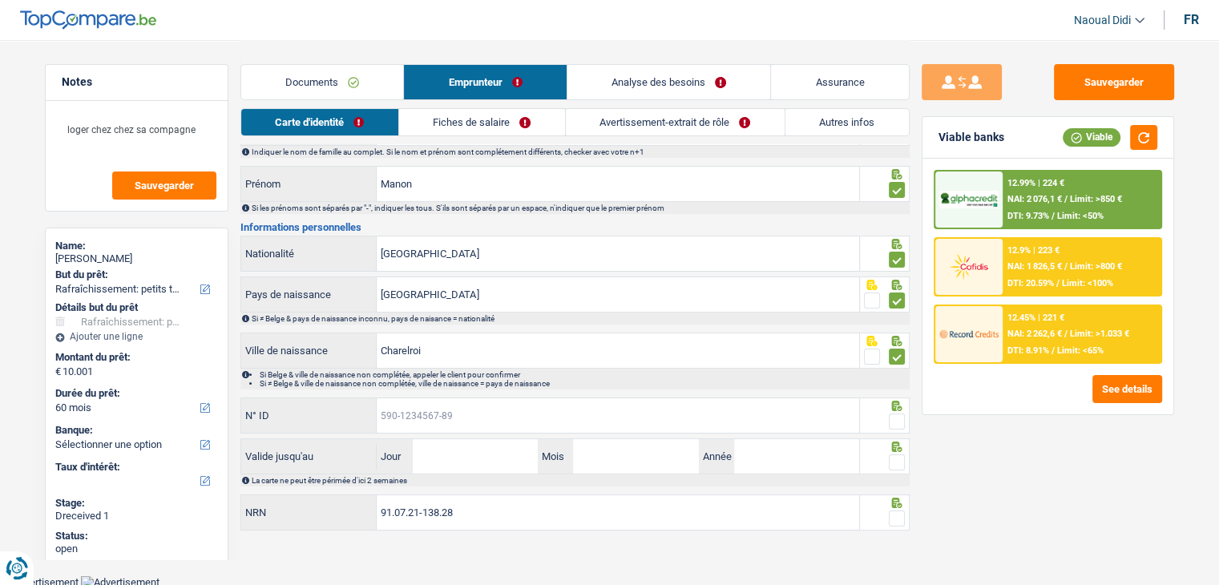
click at [449, 419] on input "N° ID" at bounding box center [618, 415] width 482 height 34
paste input "592-4533783-84"
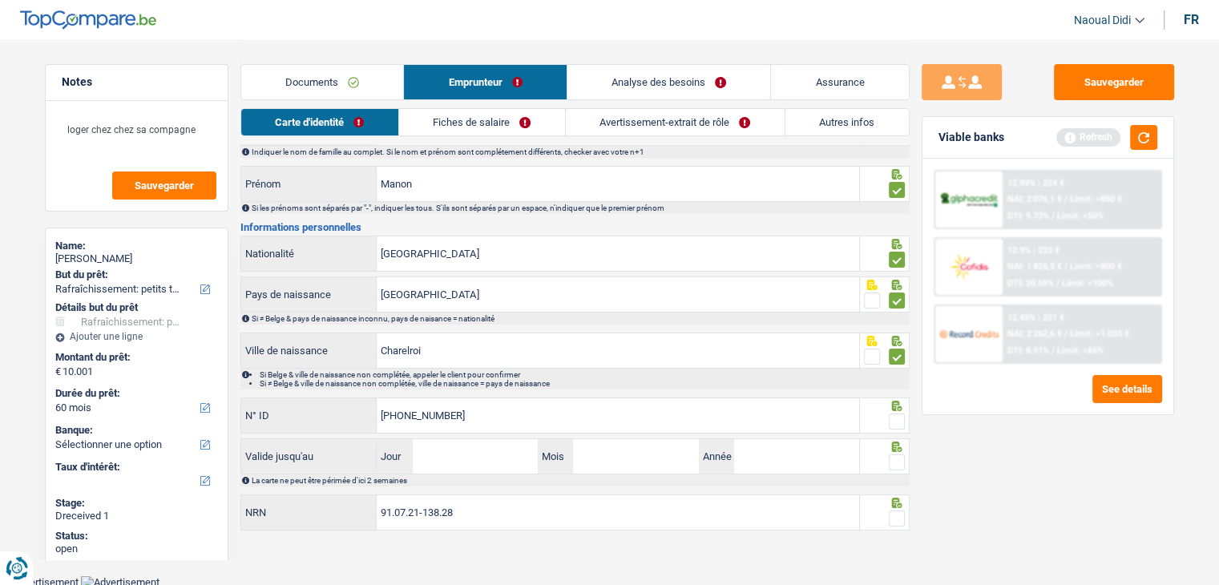
type input "592-4533783-84"
click at [446, 469] on input "Jour" at bounding box center [475, 456] width 125 height 34
type input "20"
type input "09"
type input "2026"
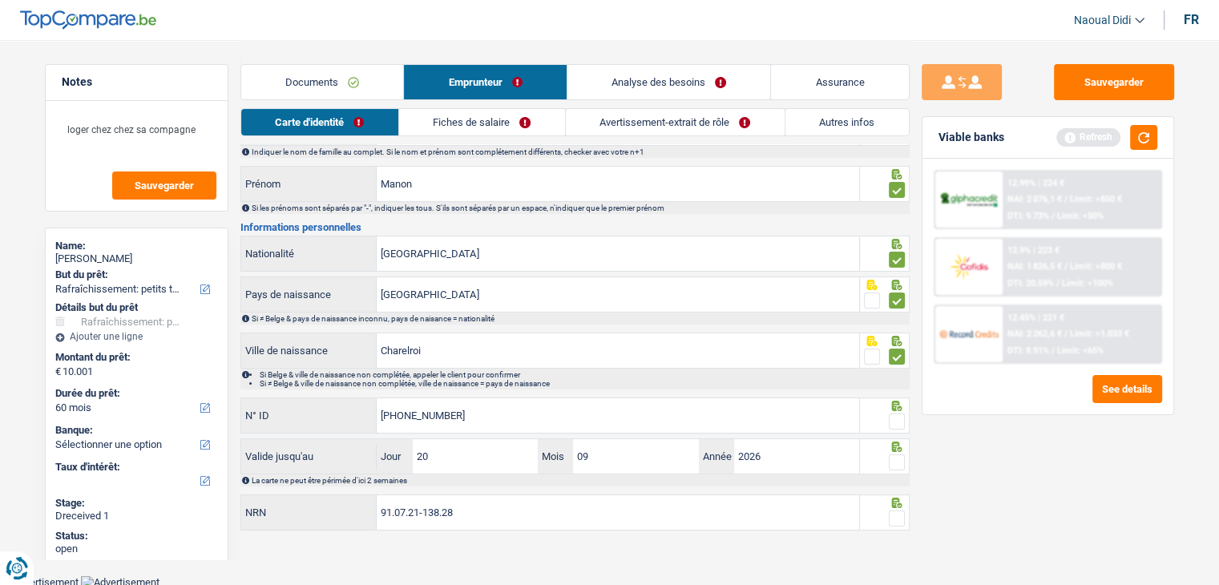
click at [902, 512] on span at bounding box center [897, 518] width 16 height 16
click at [0, 0] on input "radio" at bounding box center [0, 0] width 0 height 0
drag, startPoint x: 897, startPoint y: 454, endPoint x: 895, endPoint y: 421, distance: 32.9
click at [897, 454] on span at bounding box center [897, 462] width 16 height 16
click at [0, 0] on input "radio" at bounding box center [0, 0] width 0 height 0
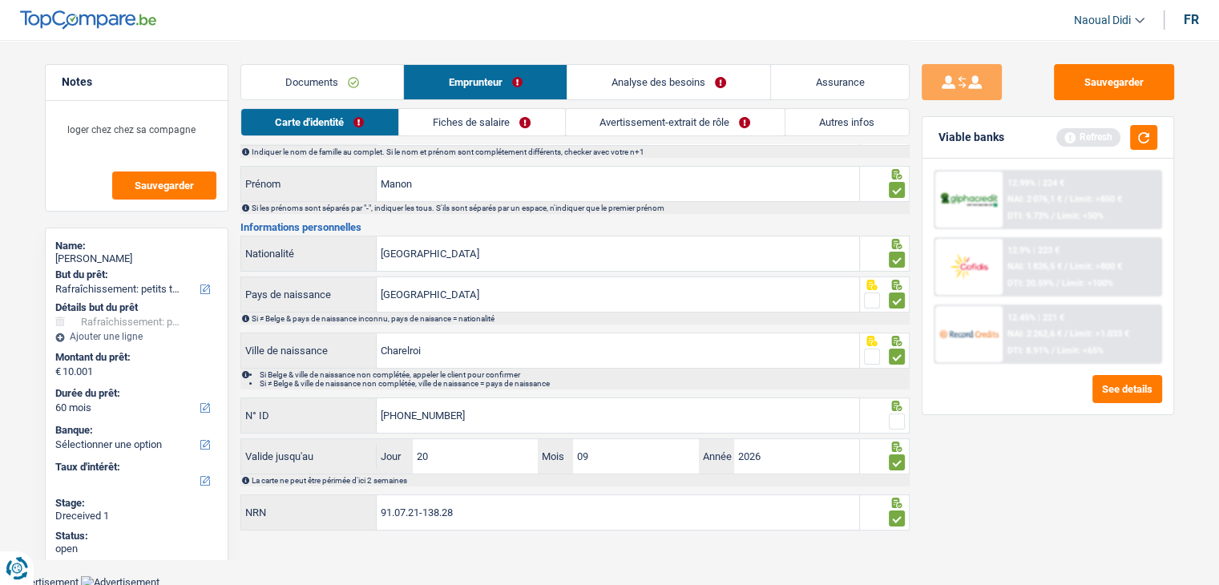
click at [898, 416] on span at bounding box center [897, 422] width 16 height 16
click at [0, 0] on input "radio" at bounding box center [0, 0] width 0 height 0
click at [484, 111] on link "Fiches de salaire" at bounding box center [482, 122] width 166 height 26
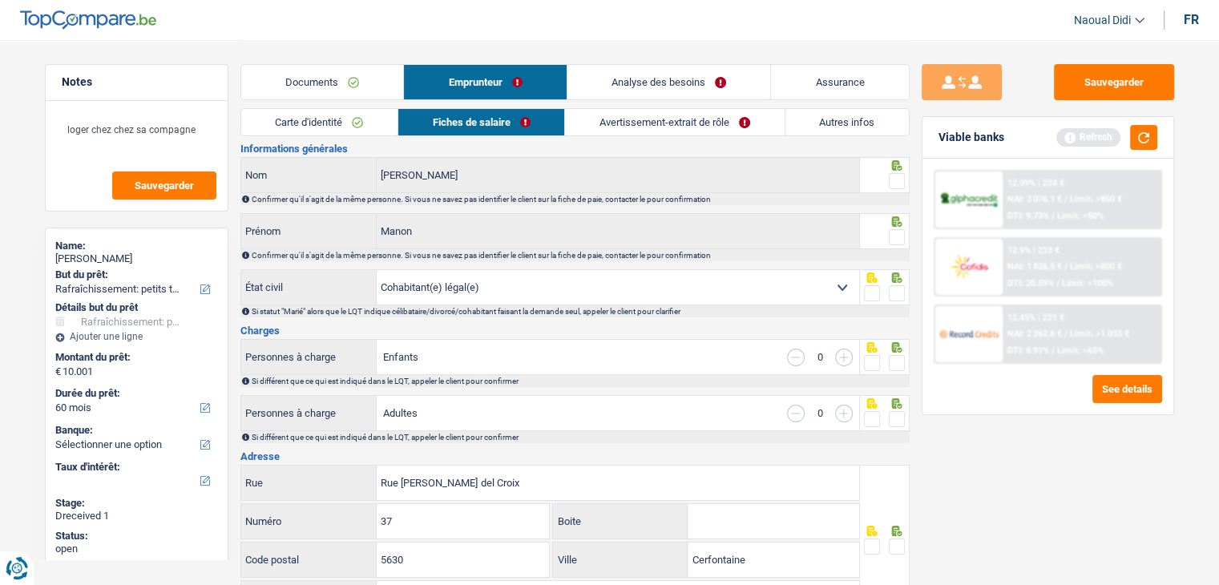
scroll to position [0, 0]
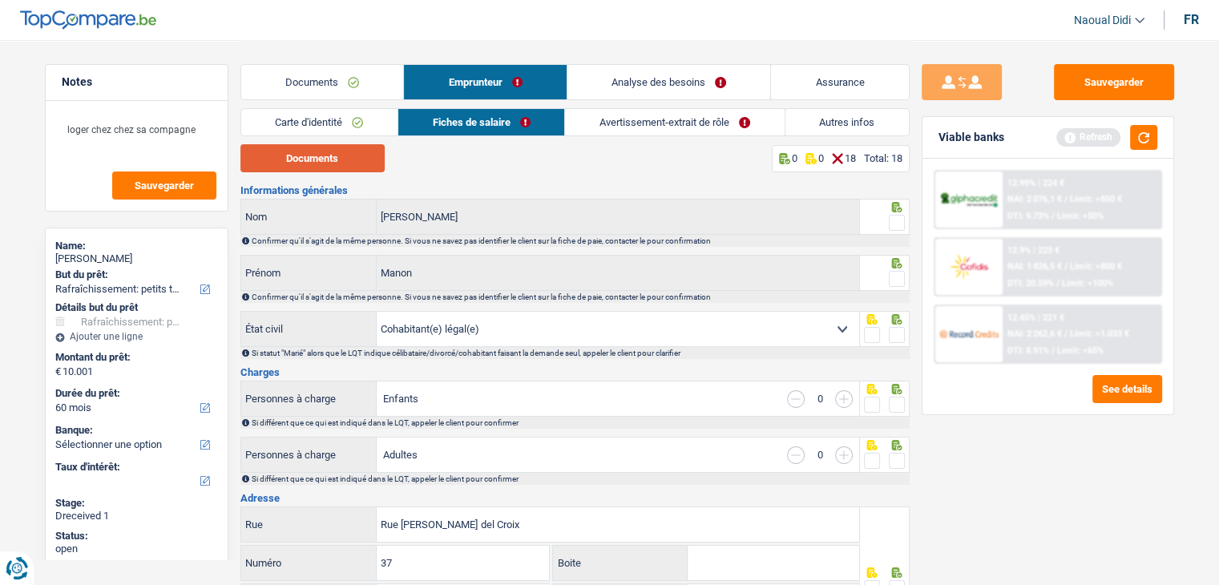
click at [330, 151] on button "Documents" at bounding box center [312, 158] width 144 height 28
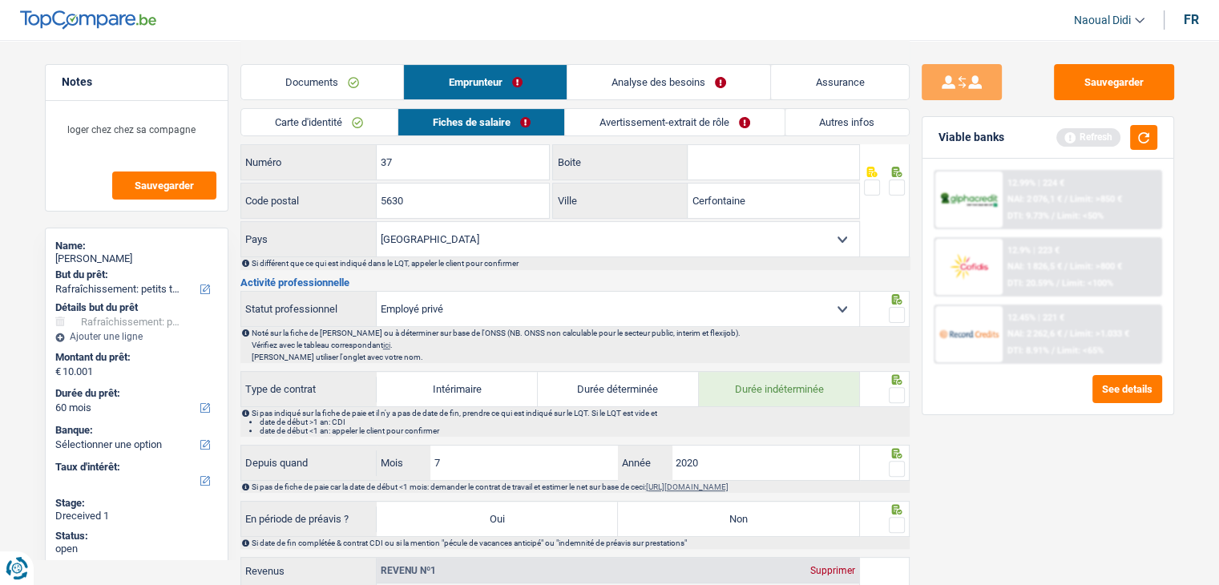
scroll to position [481, 0]
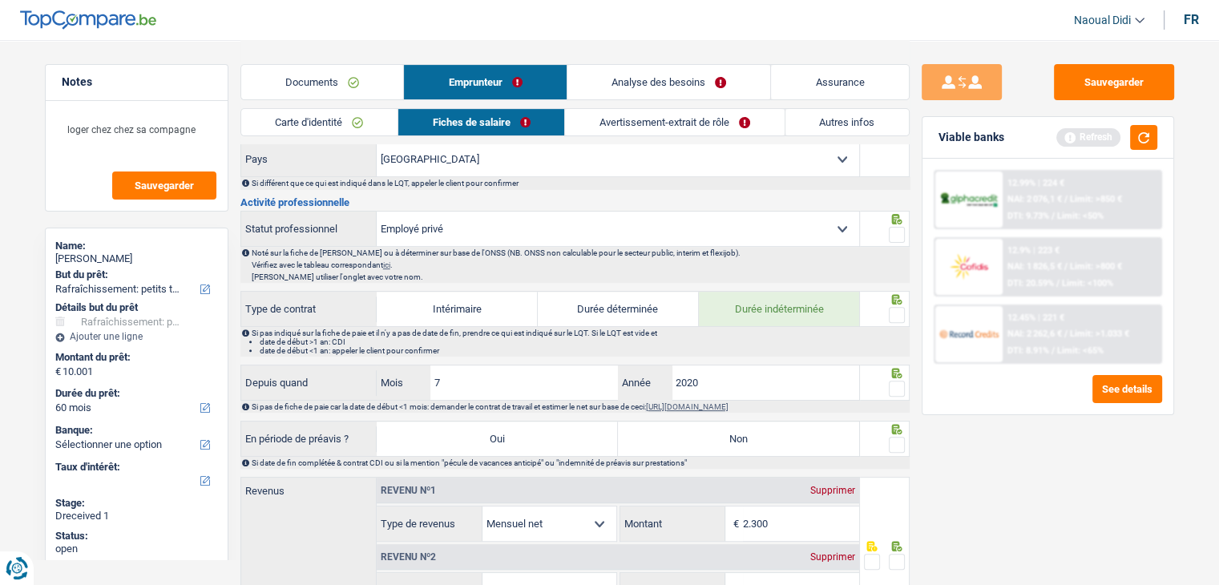
click at [897, 386] on span at bounding box center [897, 389] width 16 height 16
click at [0, 0] on input "radio" at bounding box center [0, 0] width 0 height 0
click at [896, 309] on span at bounding box center [897, 315] width 16 height 16
click at [0, 0] on input "radio" at bounding box center [0, 0] width 0 height 0
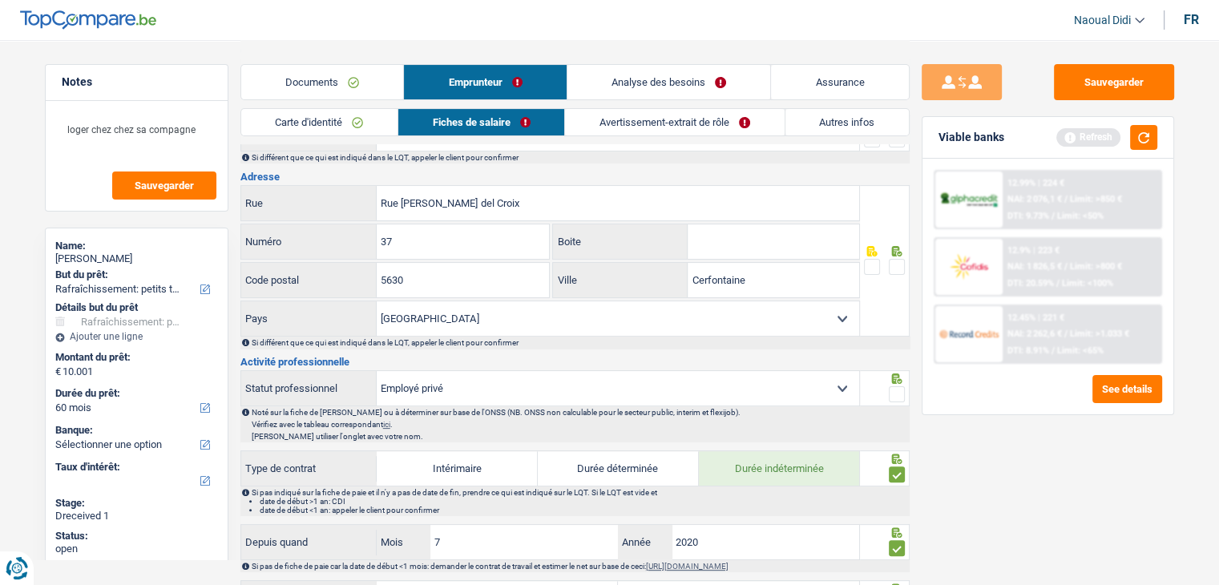
scroll to position [321, 0]
click at [891, 389] on span at bounding box center [897, 395] width 16 height 16
click at [0, 0] on input "radio" at bounding box center [0, 0] width 0 height 0
click at [894, 267] on span at bounding box center [897, 268] width 16 height 16
click at [0, 0] on input "radio" at bounding box center [0, 0] width 0 height 0
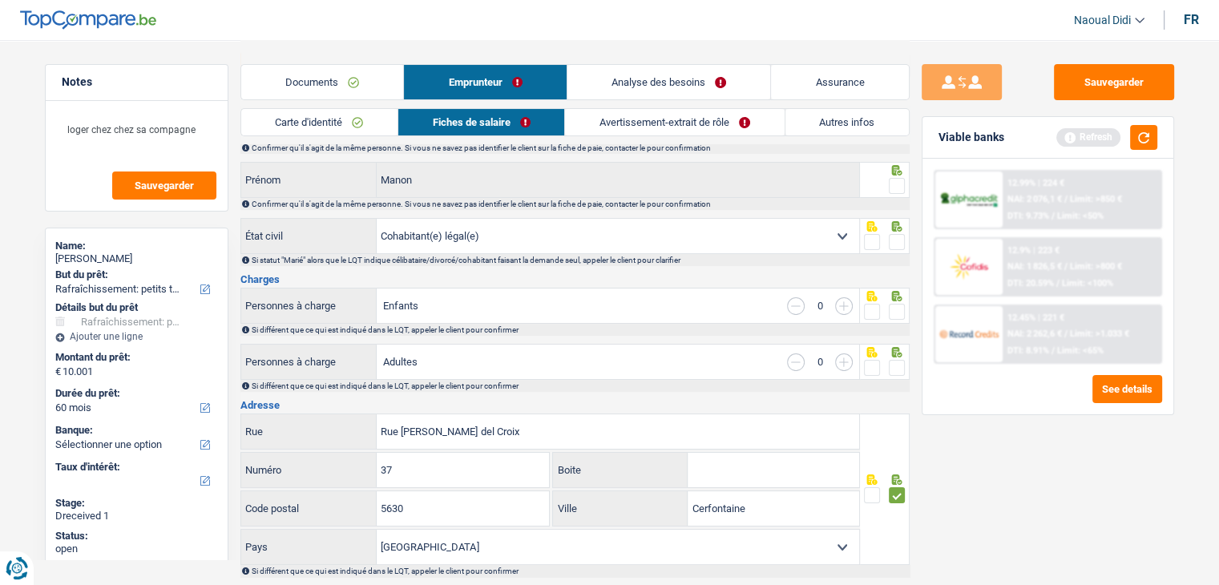
scroll to position [0, 0]
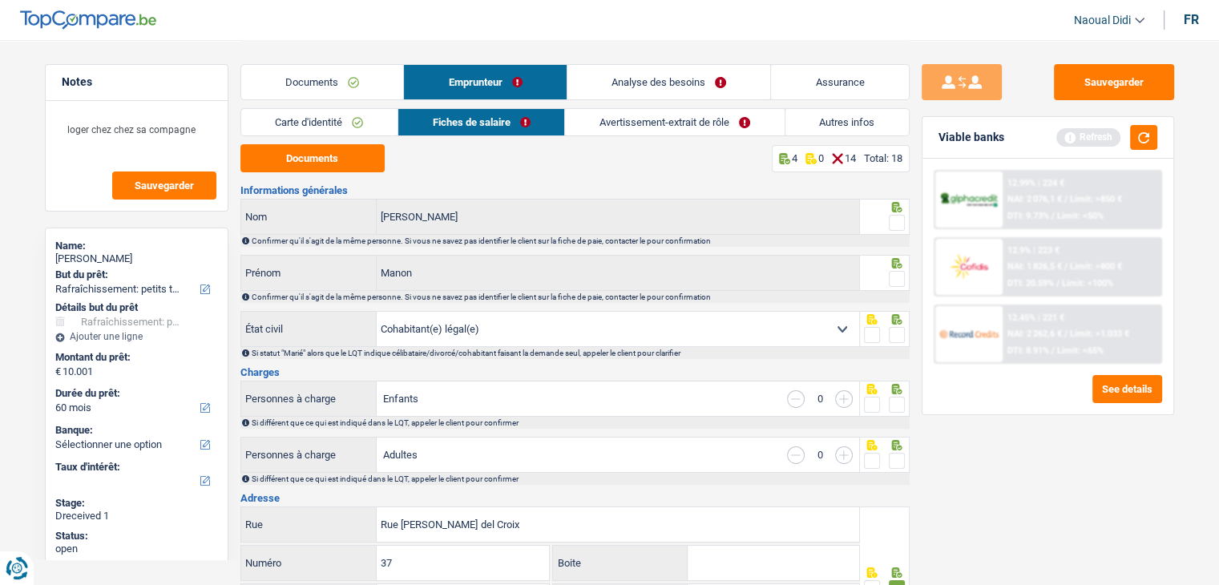
drag, startPoint x: 896, startPoint y: 458, endPoint x: 894, endPoint y: 427, distance: 30.5
click at [896, 457] on span at bounding box center [897, 461] width 16 height 16
click at [0, 0] on input "radio" at bounding box center [0, 0] width 0 height 0
click at [893, 397] on span at bounding box center [897, 405] width 16 height 16
click at [0, 0] on input "radio" at bounding box center [0, 0] width 0 height 0
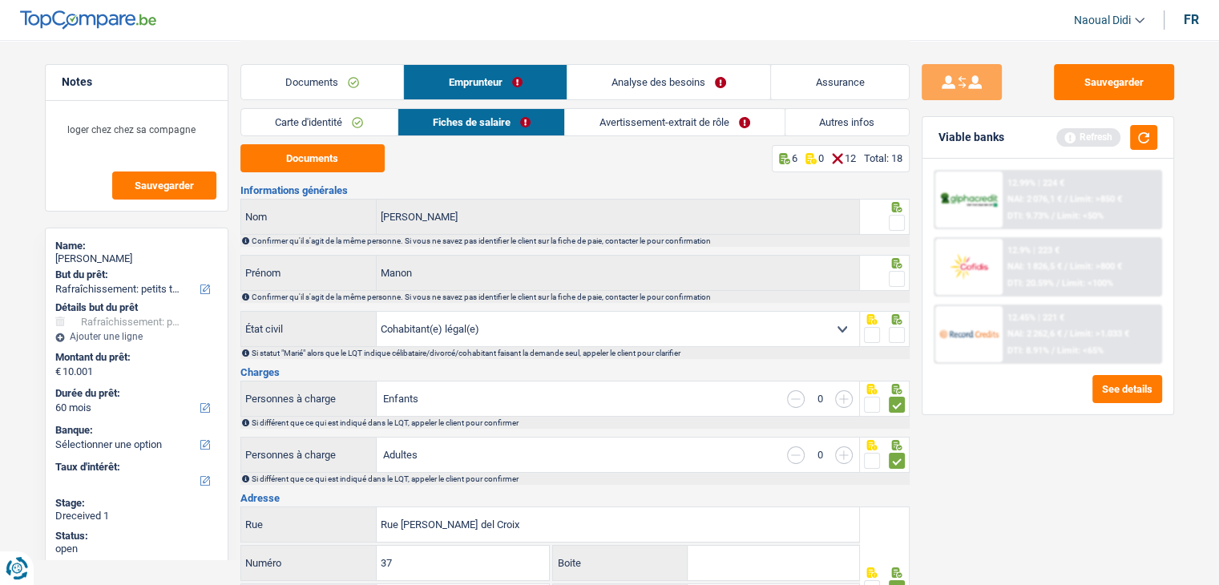
click at [901, 331] on span at bounding box center [897, 335] width 16 height 16
click at [0, 0] on input "radio" at bounding box center [0, 0] width 0 height 0
click at [893, 276] on span at bounding box center [897, 279] width 16 height 16
click at [0, 0] on input "radio" at bounding box center [0, 0] width 0 height 0
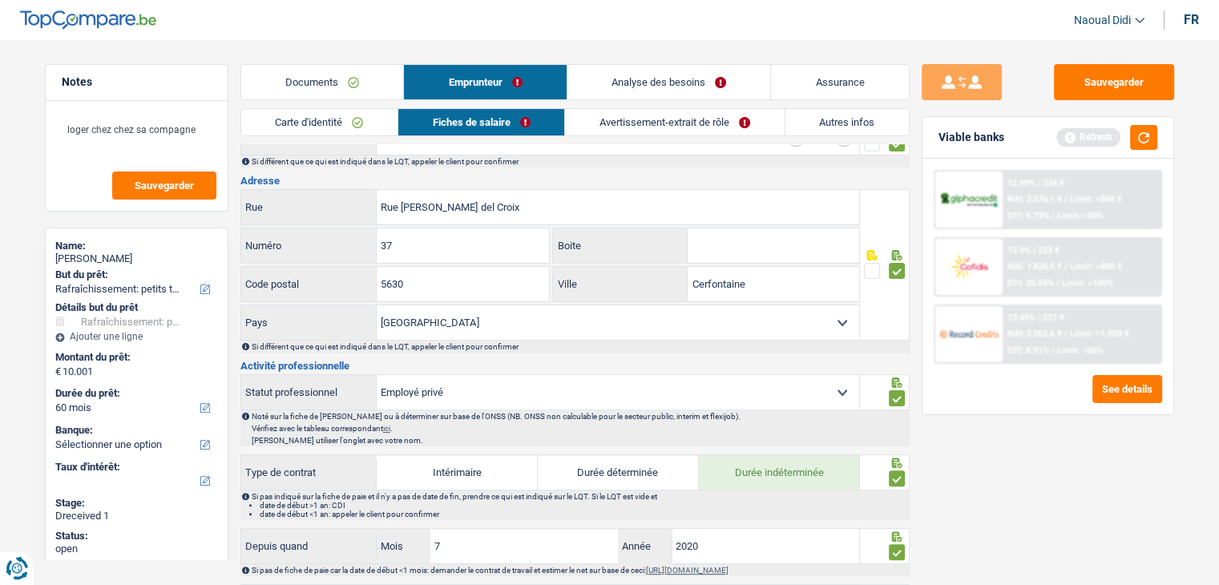
scroll to position [80, 0]
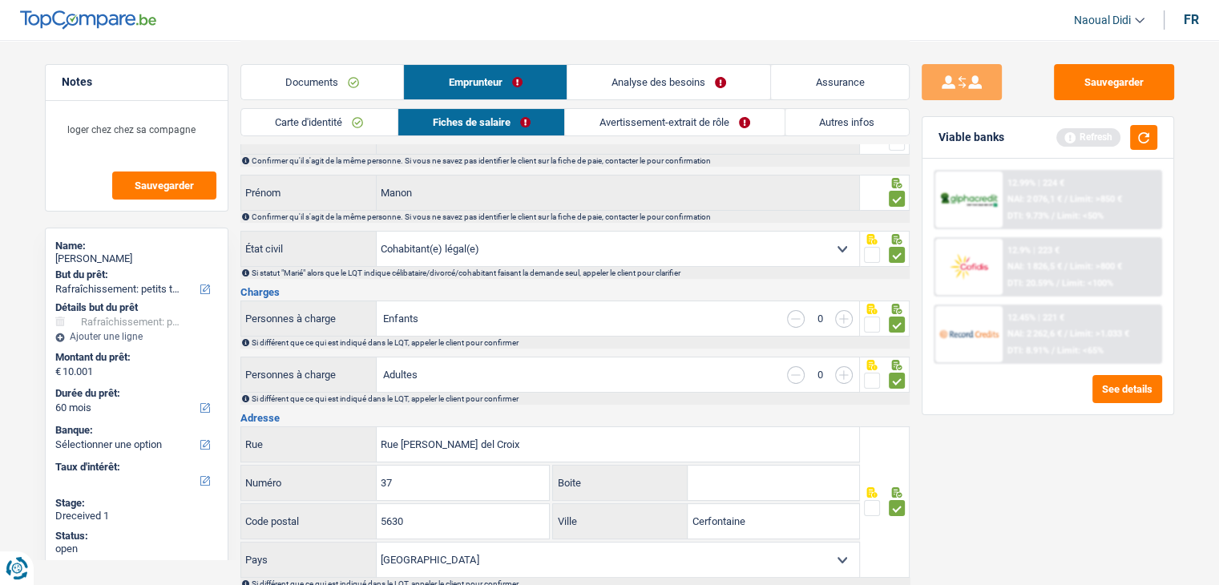
click at [838, 315] on input "button" at bounding box center [844, 319] width 18 height 18
select select "familyAllowances"
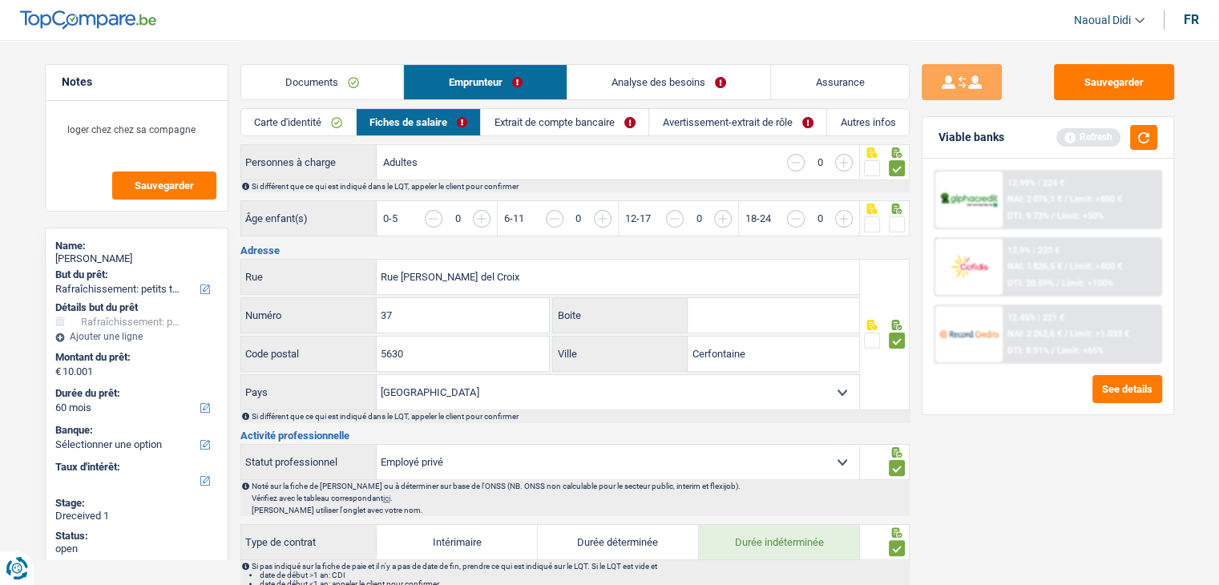
scroll to position [321, 0]
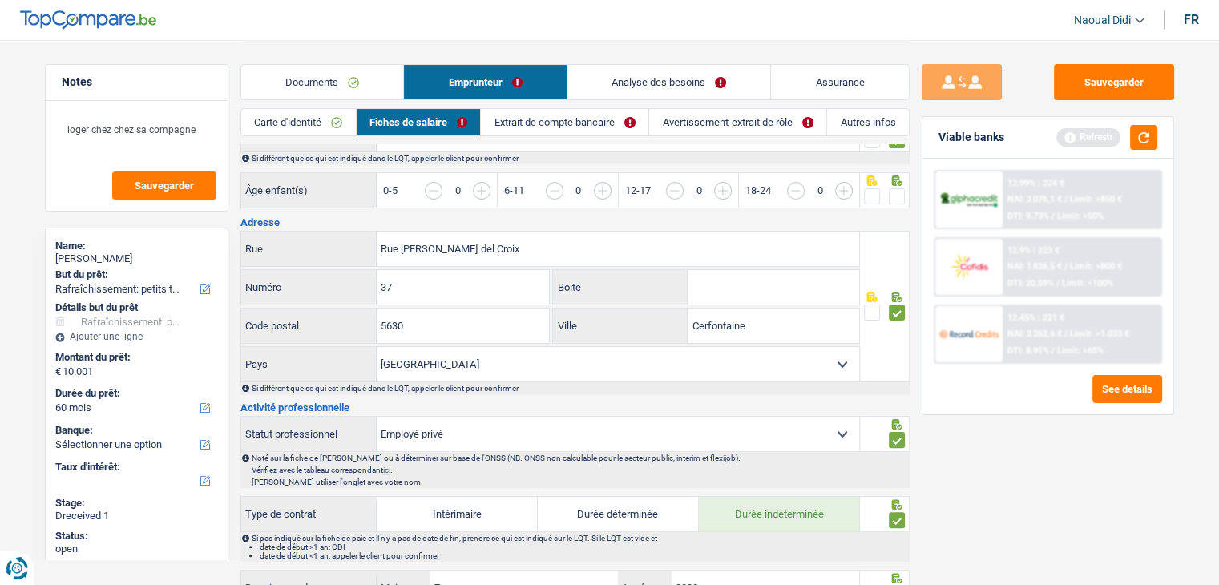
click at [555, 187] on input "button" at bounding box center [555, 191] width 18 height 18
click at [796, 186] on input "button" at bounding box center [796, 191] width 18 height 18
click at [842, 190] on input "button" at bounding box center [1144, 199] width 619 height 34
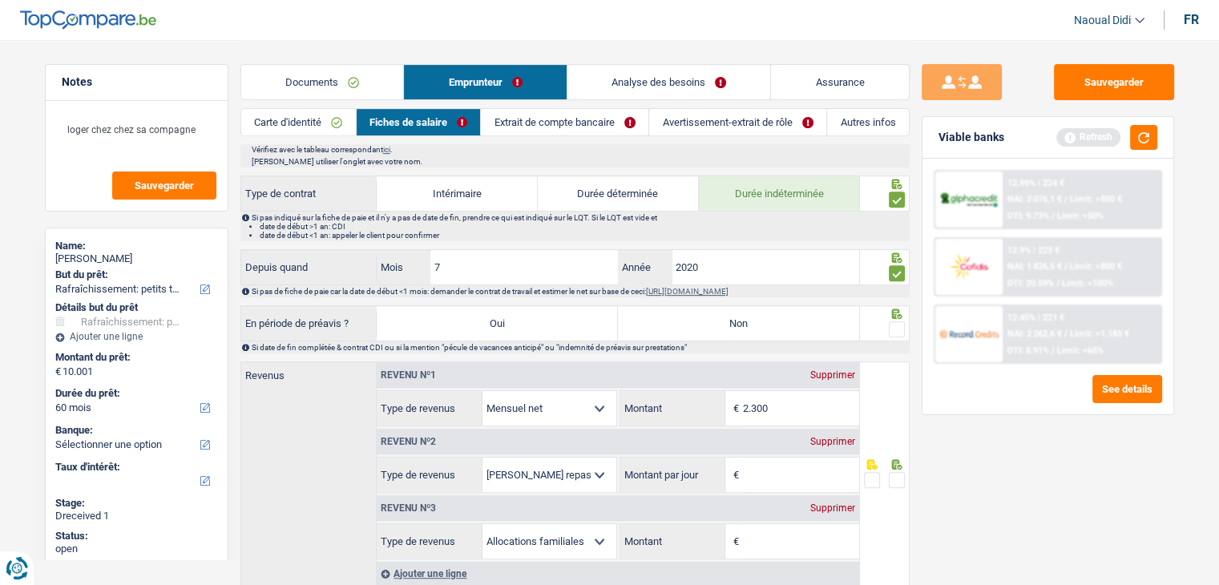
scroll to position [721, 0]
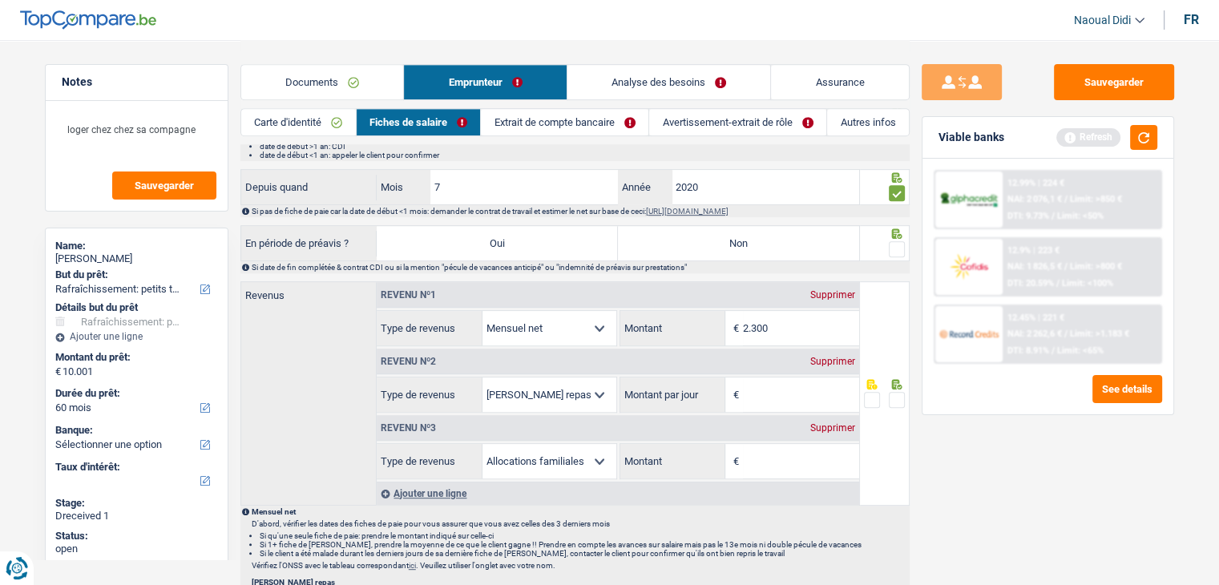
click at [830, 349] on div "Revenu nº2 Supprimer" at bounding box center [618, 362] width 482 height 26
click at [828, 360] on div "Supprimer" at bounding box center [832, 362] width 53 height 10
select select "familyAllowances"
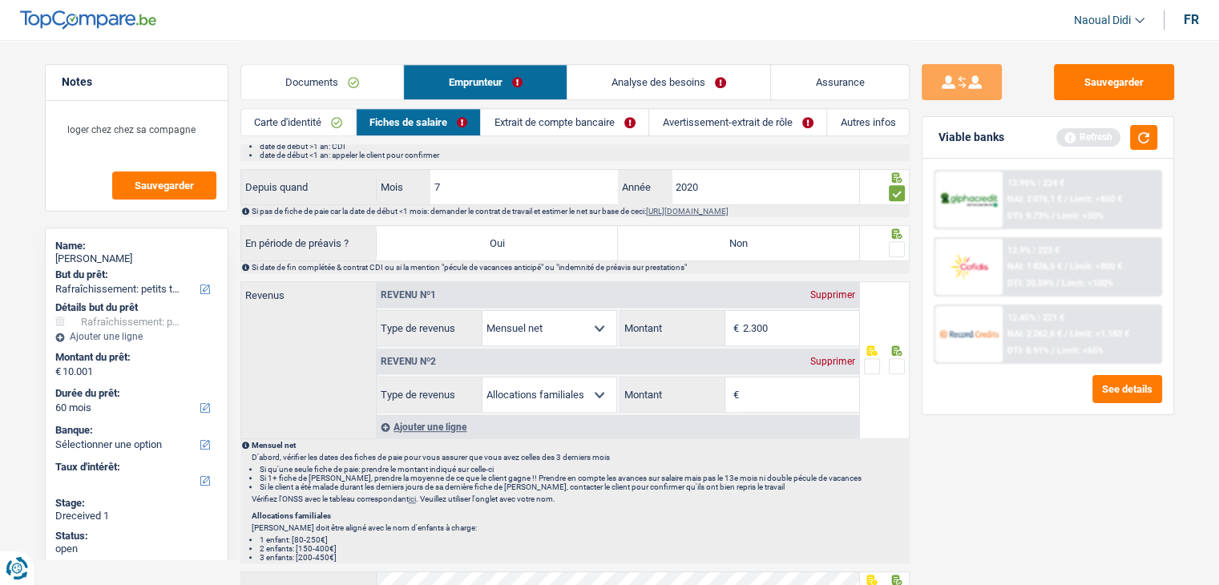
click at [829, 357] on div "Supprimer" at bounding box center [832, 362] width 53 height 10
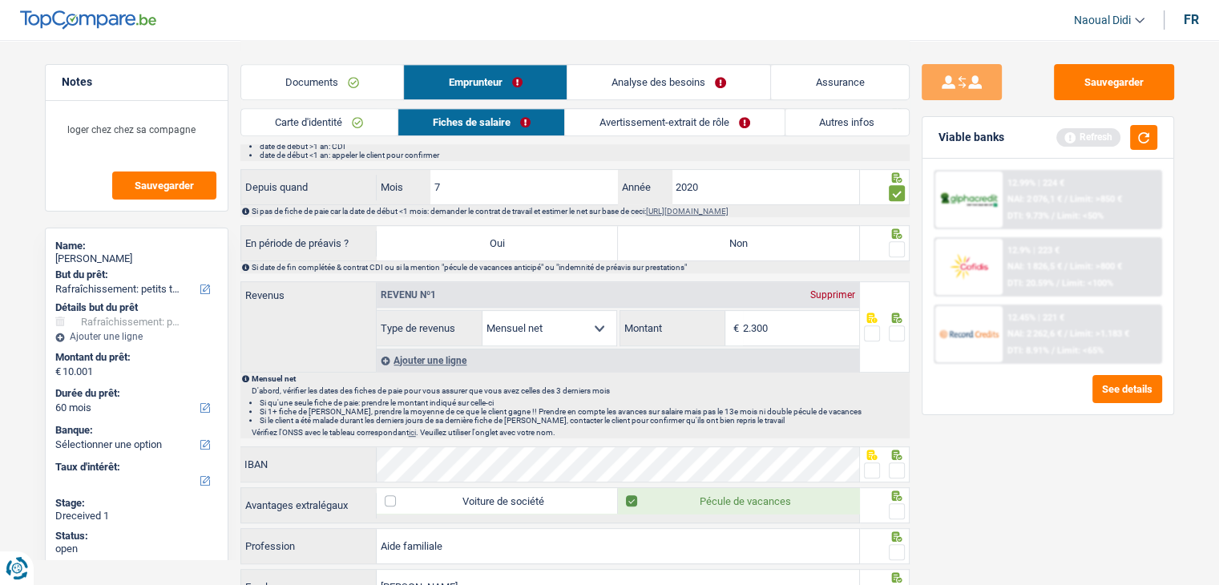
click at [788, 321] on input "2.300" at bounding box center [801, 328] width 116 height 34
type input "2.414"
click at [664, 125] on link "Avertissement-extrait de rôle" at bounding box center [674, 122] width 219 height 26
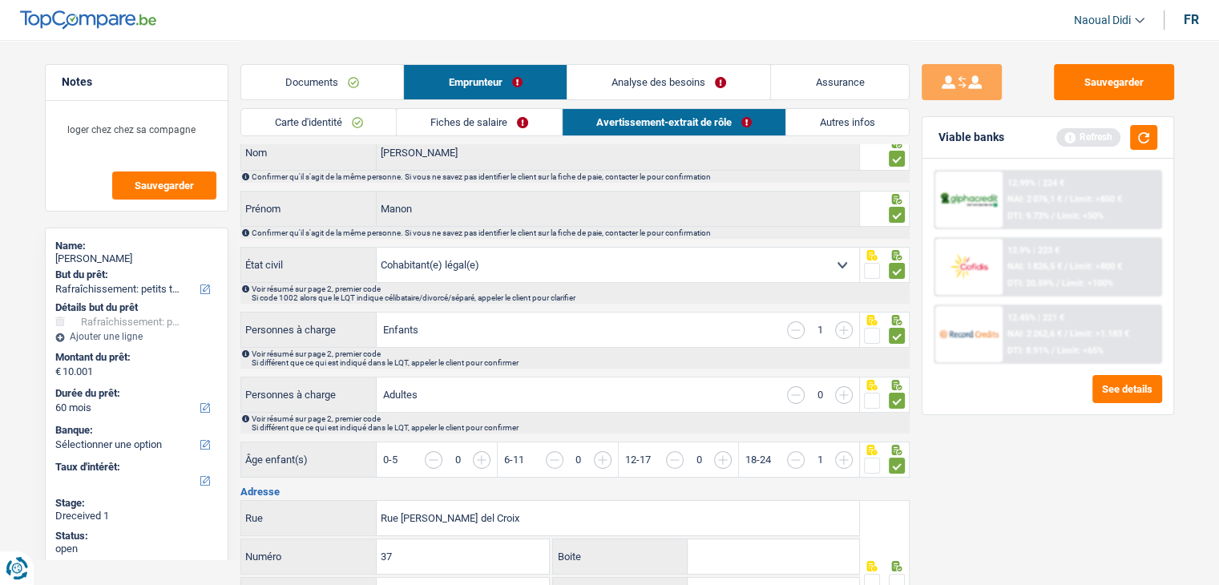
scroll to position [0, 0]
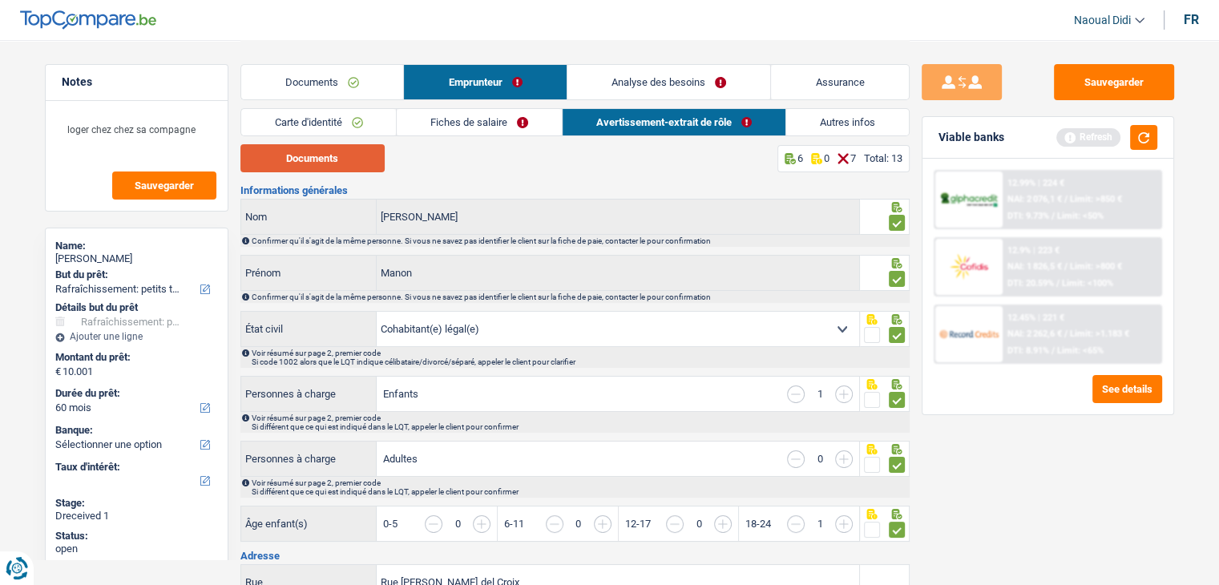
click at [317, 150] on button "Documents" at bounding box center [312, 158] width 144 height 28
click at [341, 163] on button "Documents" at bounding box center [312, 158] width 144 height 28
click at [336, 125] on link "Carte d'identité" at bounding box center [318, 122] width 155 height 26
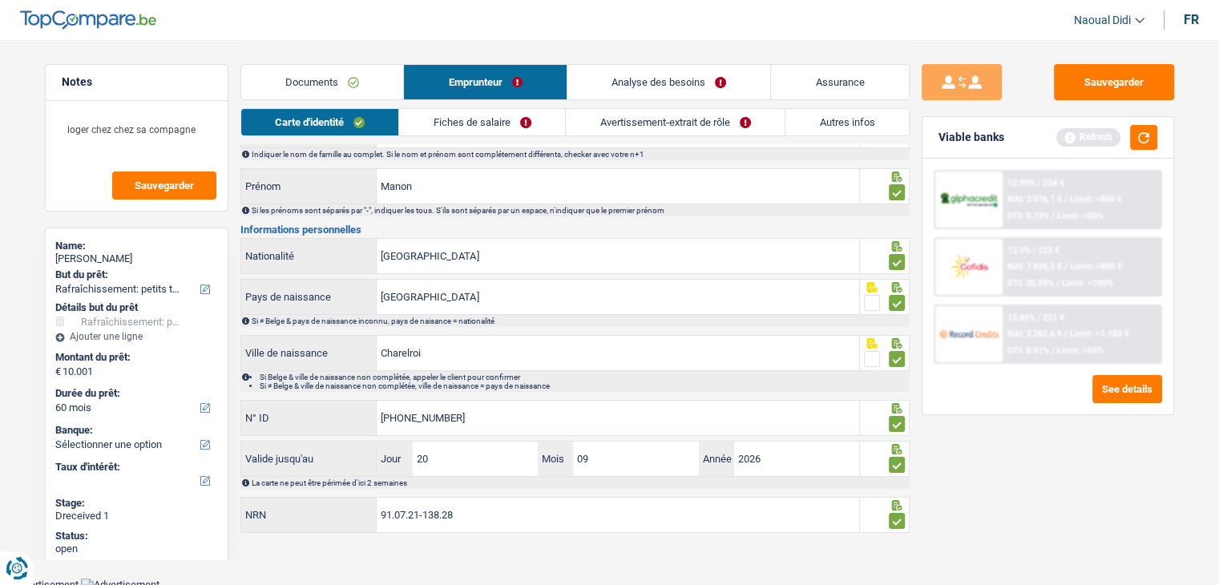
scroll to position [89, 0]
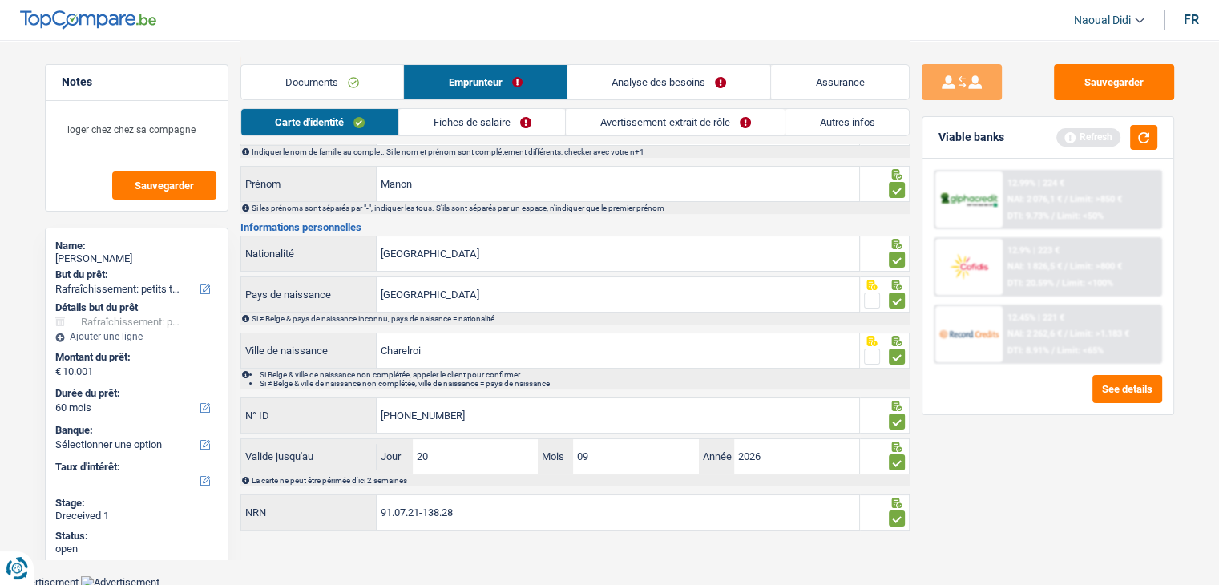
click at [660, 79] on link "Analyse des besoins" at bounding box center [669, 82] width 204 height 34
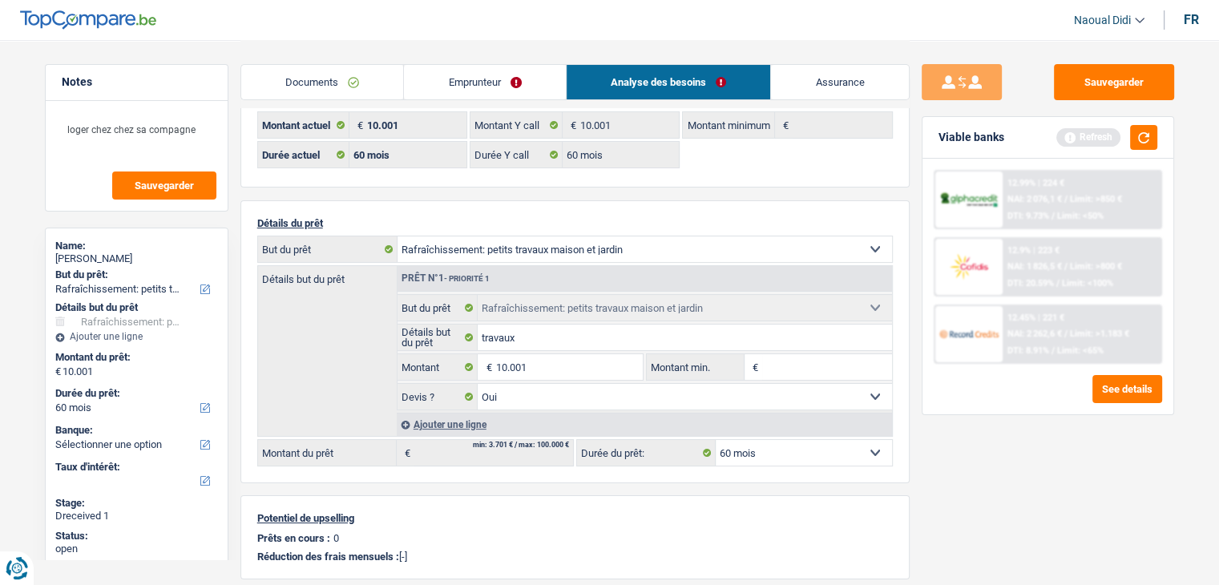
scroll to position [0, 0]
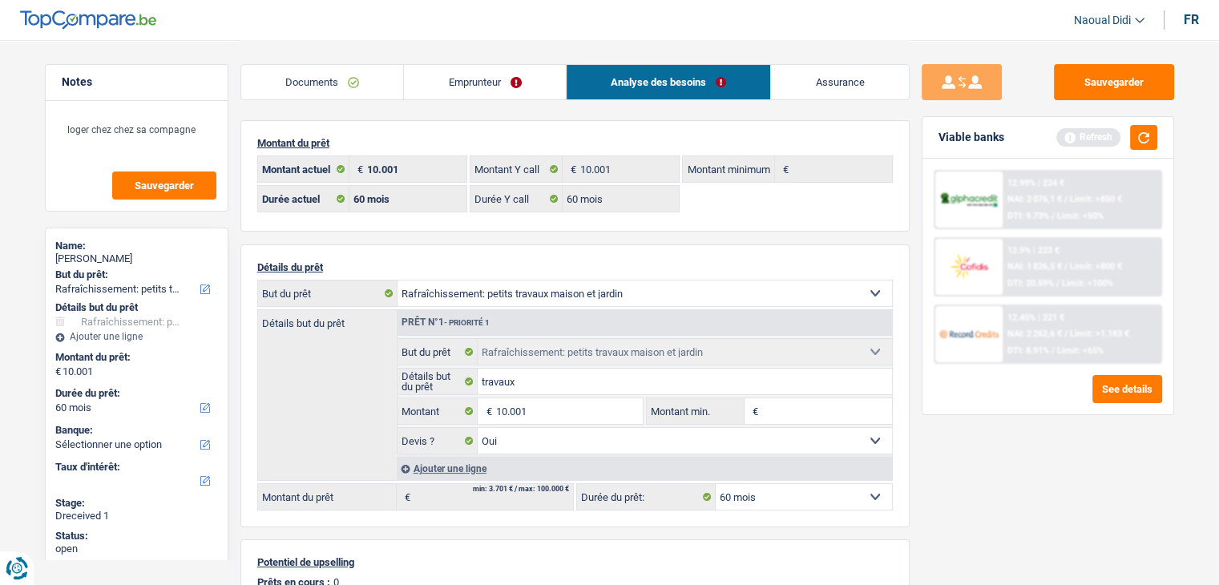
click at [433, 86] on link "Emprunteur" at bounding box center [485, 82] width 162 height 34
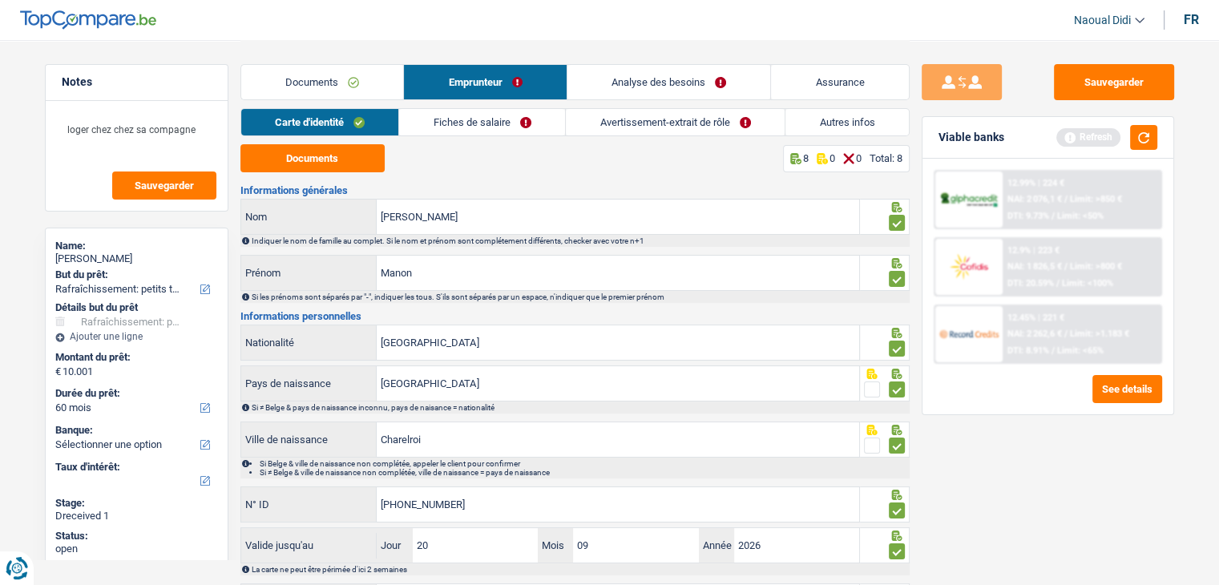
click at [664, 119] on link "Avertissement-extrait de rôle" at bounding box center [675, 122] width 219 height 26
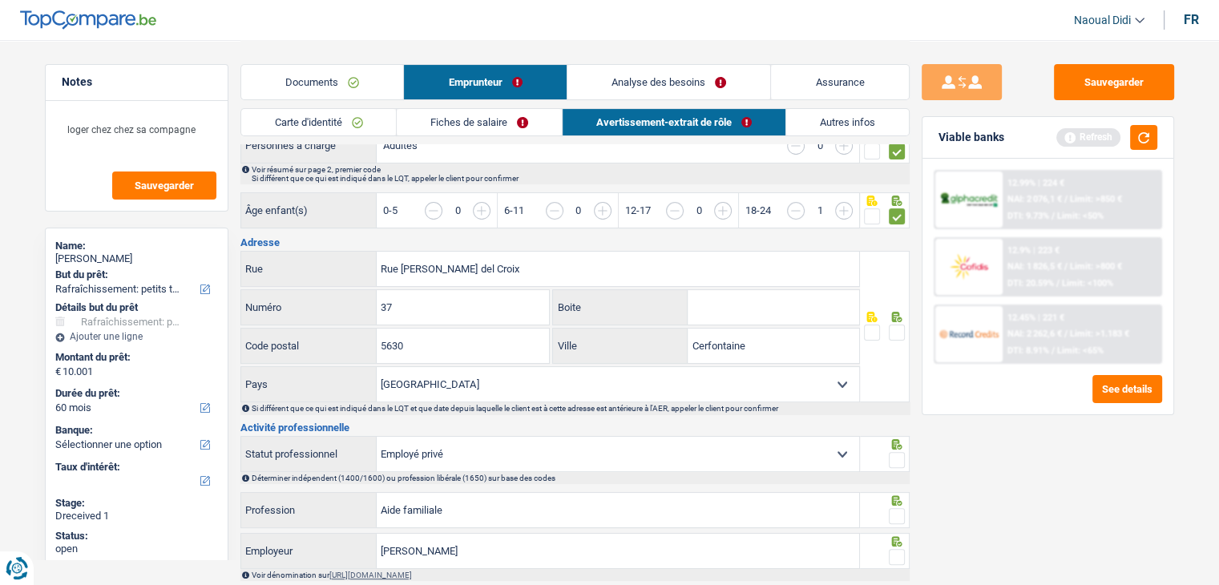
scroll to position [321, 0]
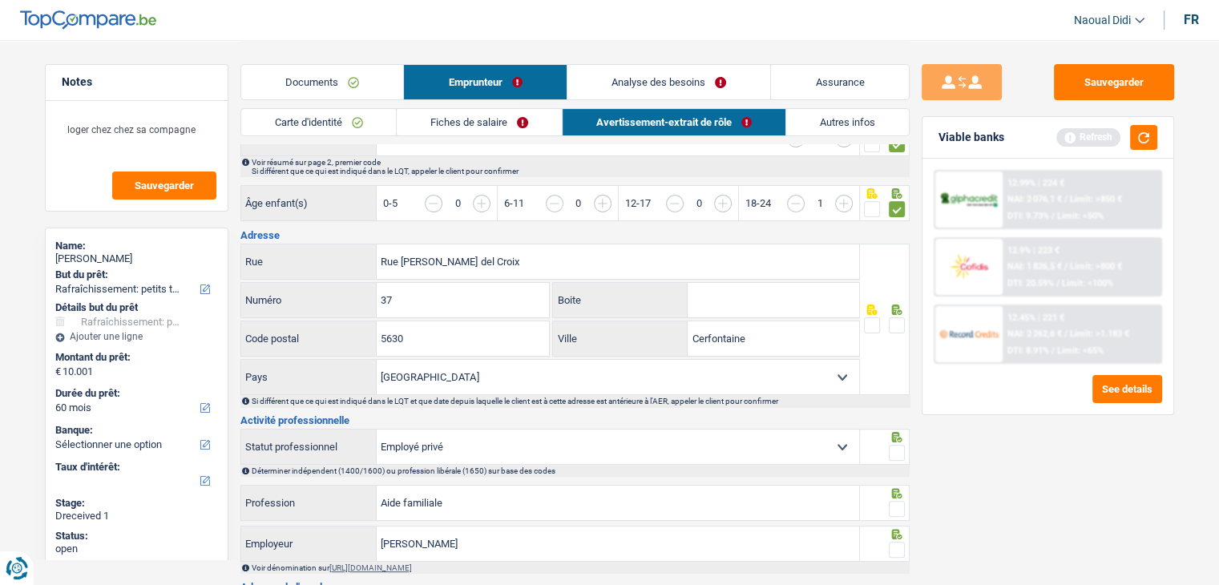
click at [336, 78] on link "Documents" at bounding box center [322, 82] width 163 height 34
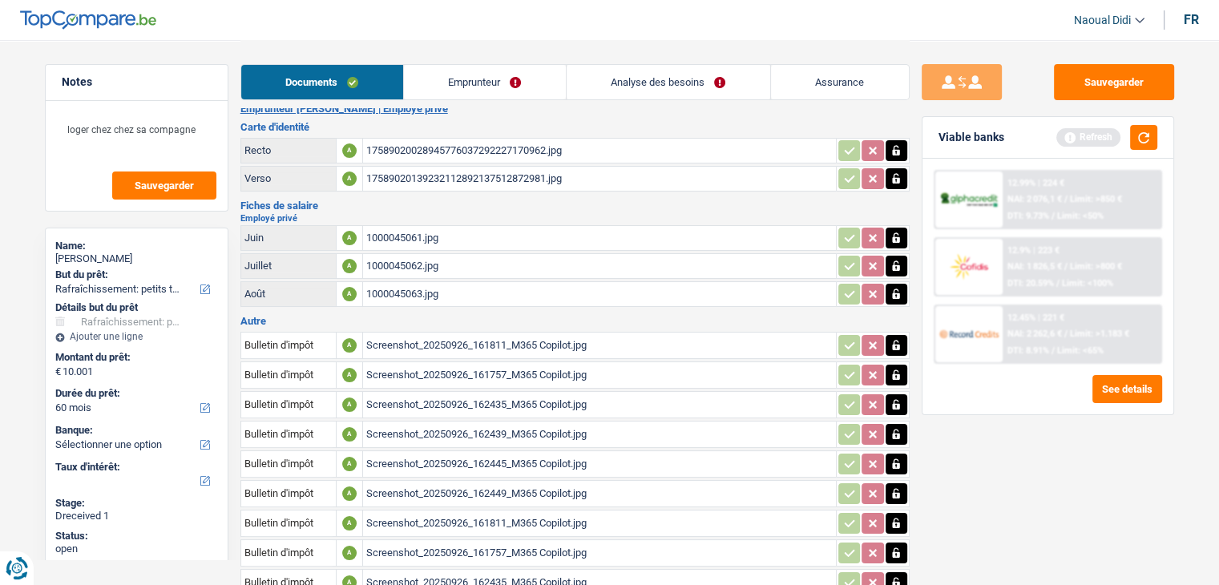
scroll to position [0, 0]
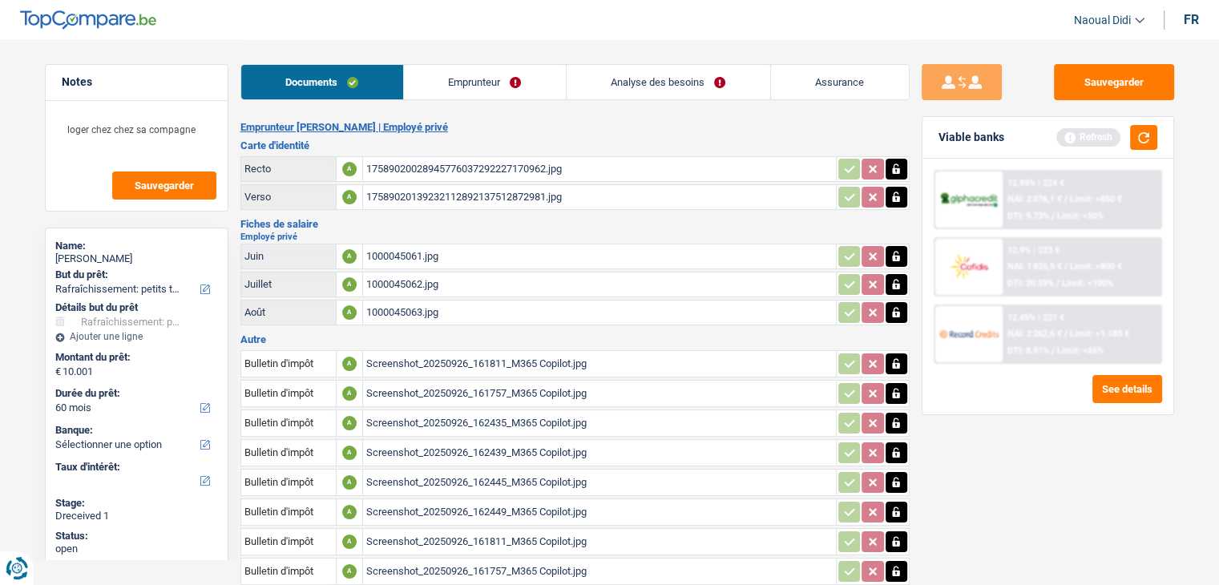
click at [470, 81] on link "Emprunteur" at bounding box center [485, 82] width 162 height 34
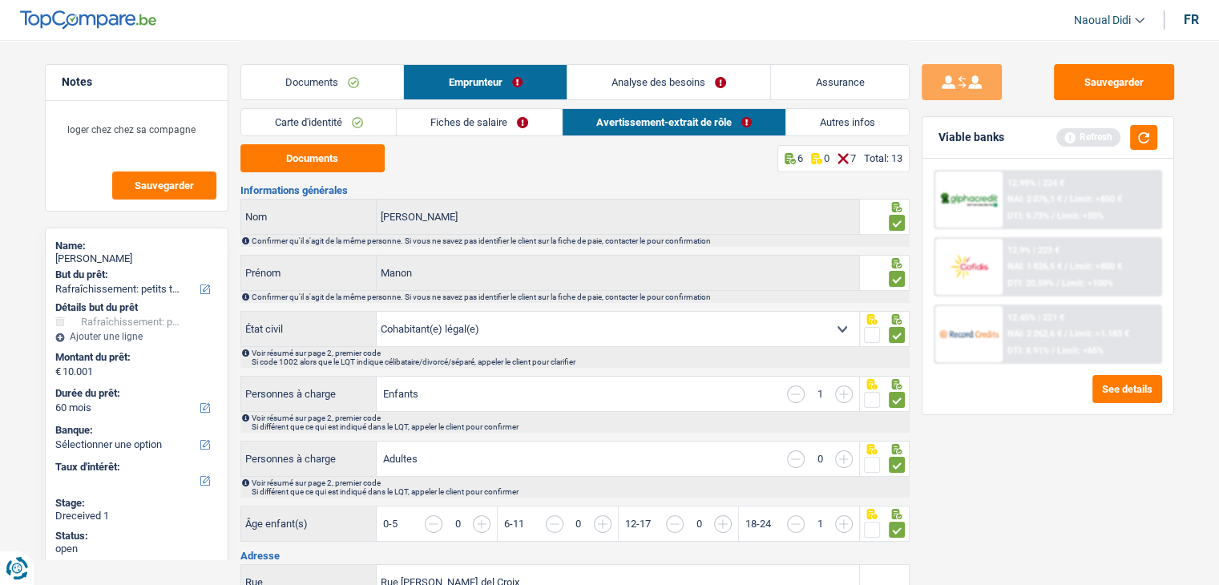
click at [497, 115] on link "Fiches de salaire" at bounding box center [479, 122] width 165 height 26
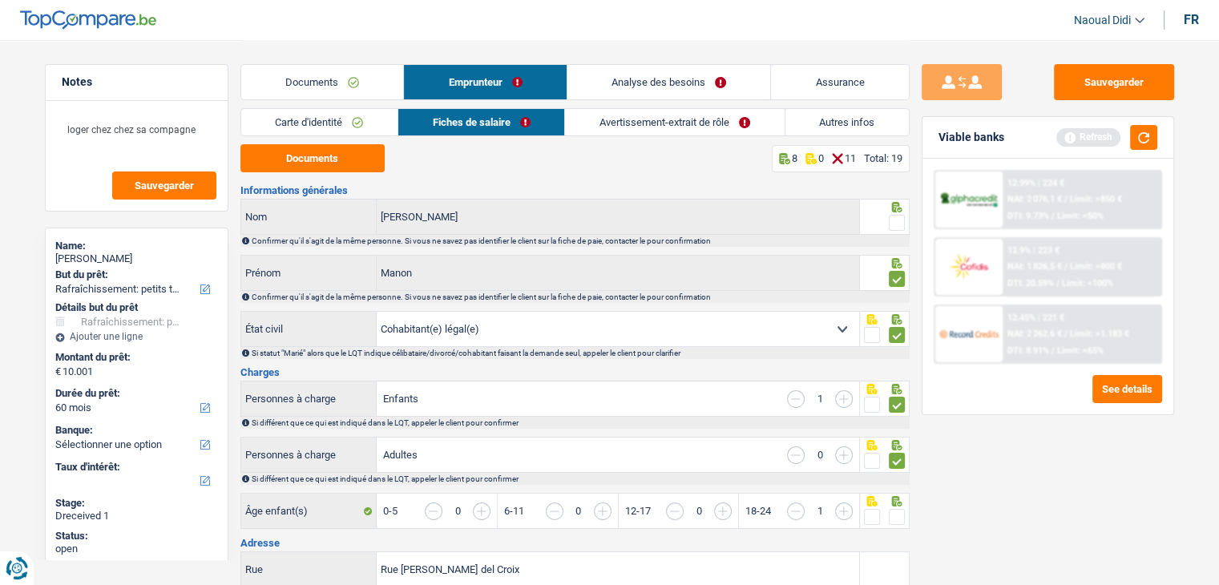
click at [897, 222] on span at bounding box center [897, 223] width 16 height 16
click at [0, 0] on input "radio" at bounding box center [0, 0] width 0 height 0
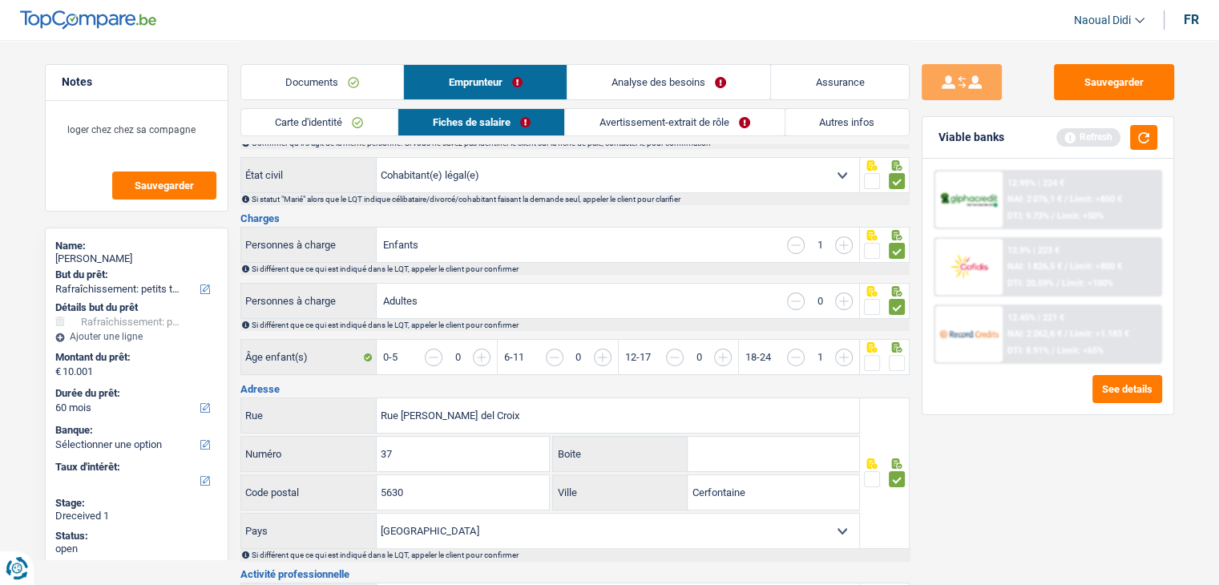
scroll to position [160, 0]
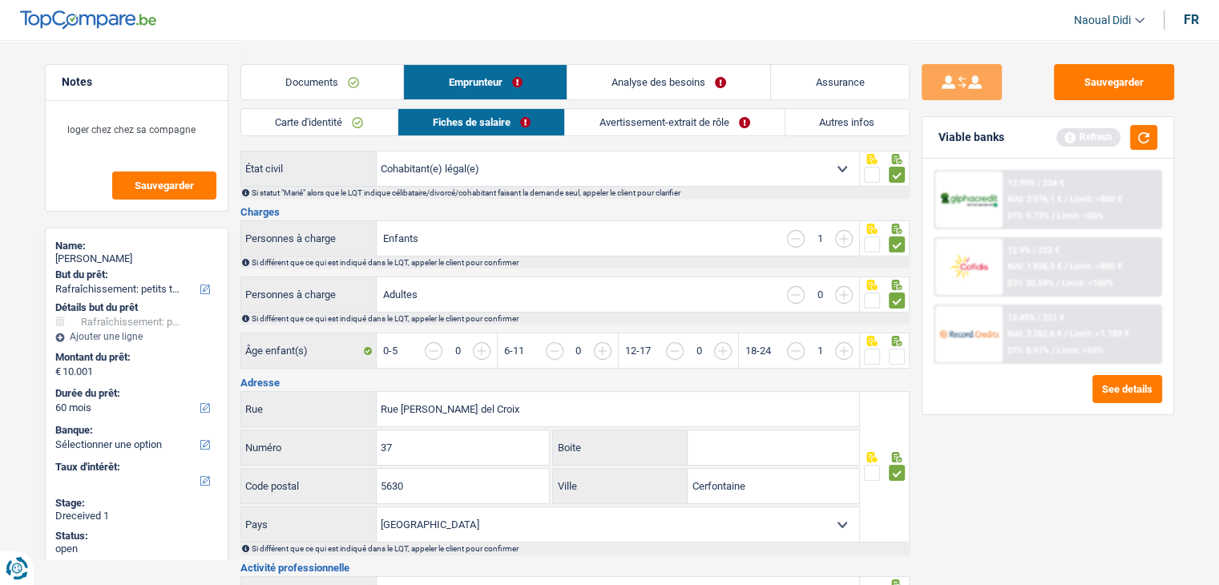
click at [901, 354] on span at bounding box center [897, 357] width 16 height 16
click at [0, 0] on input "radio" at bounding box center [0, 0] width 0 height 0
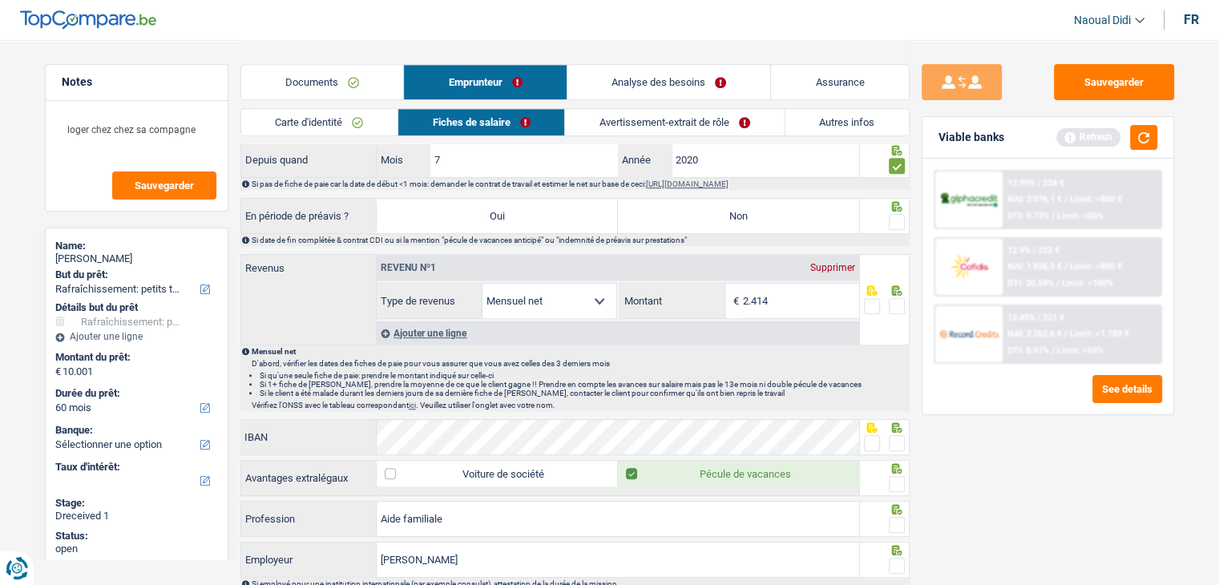
scroll to position [721, 0]
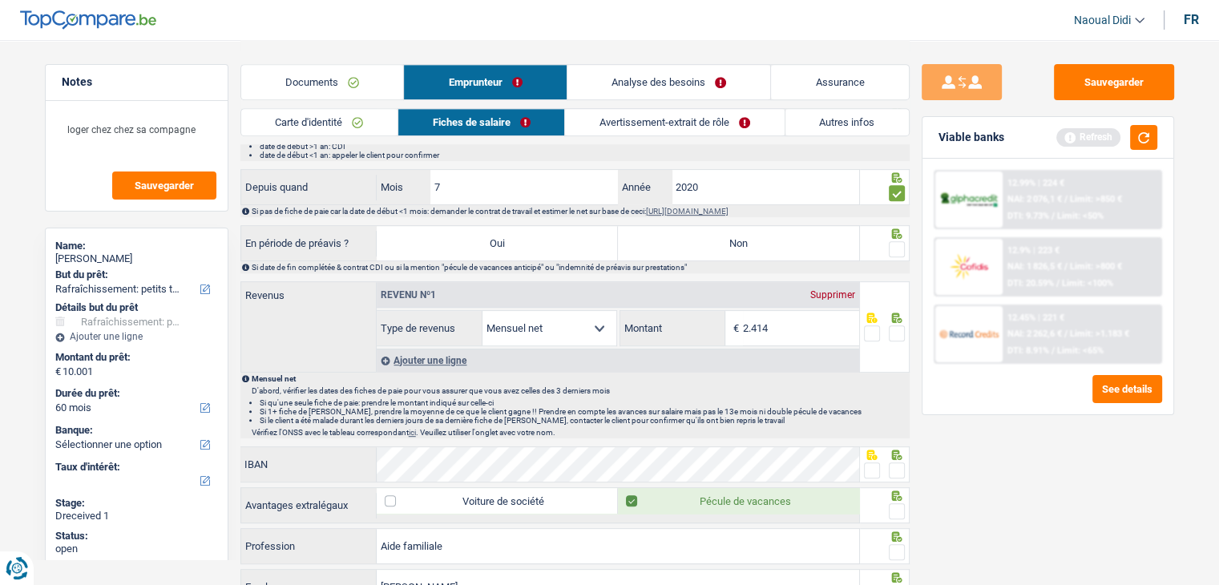
click at [894, 241] on span at bounding box center [897, 249] width 16 height 16
click at [0, 0] on input "radio" at bounding box center [0, 0] width 0 height 0
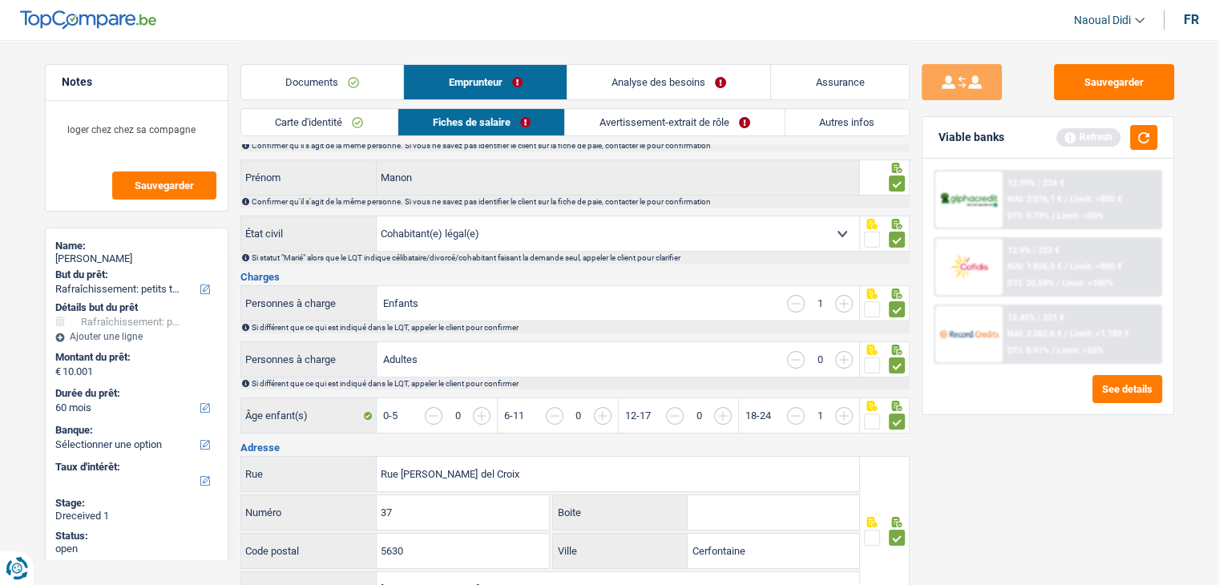
scroll to position [0, 0]
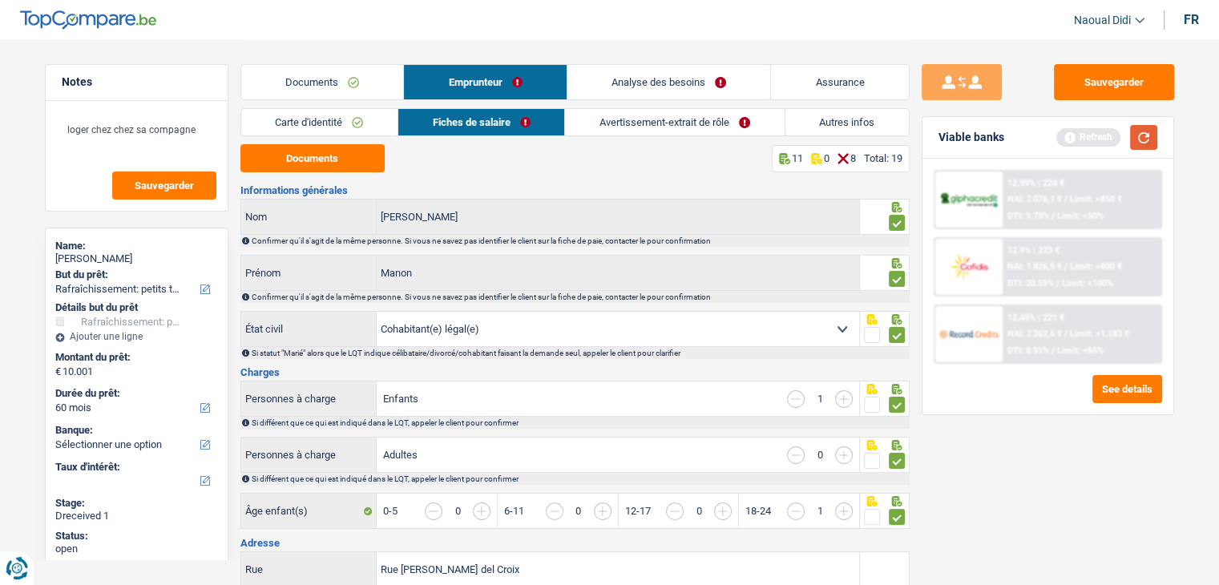
click at [1147, 137] on button "button" at bounding box center [1143, 137] width 27 height 25
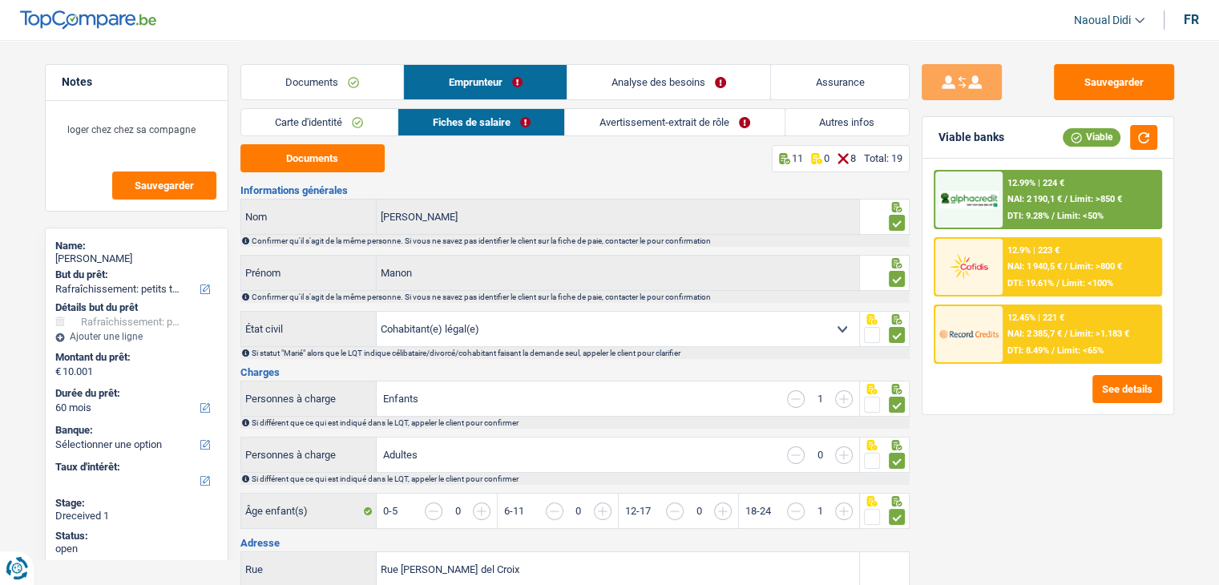
click at [623, 124] on link "Avertissement-extrait de rôle" at bounding box center [674, 122] width 219 height 26
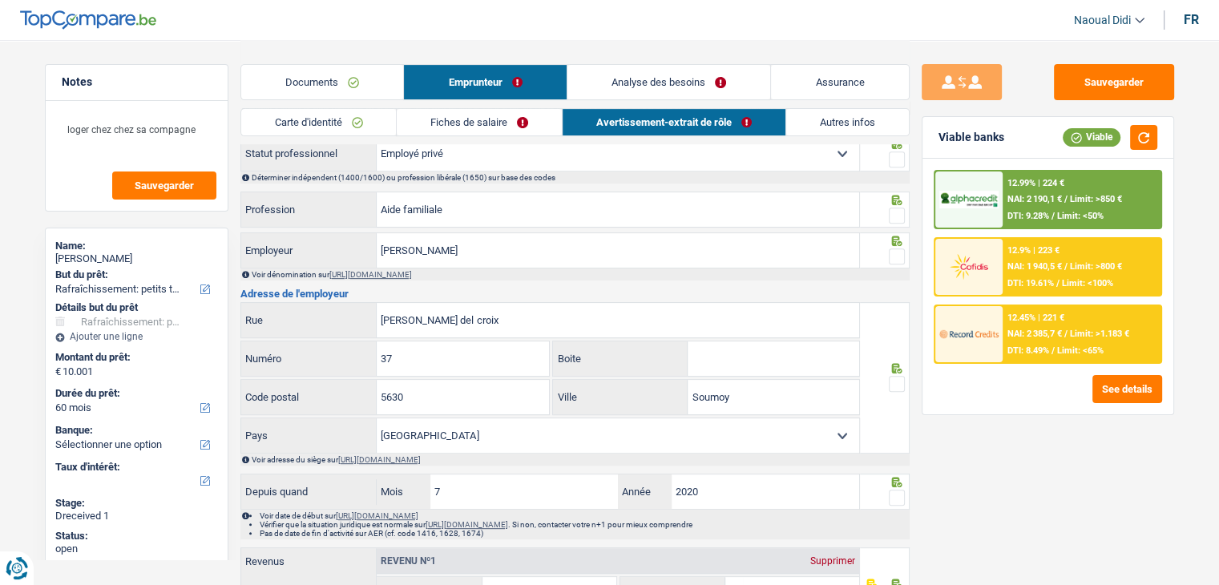
scroll to position [641, 0]
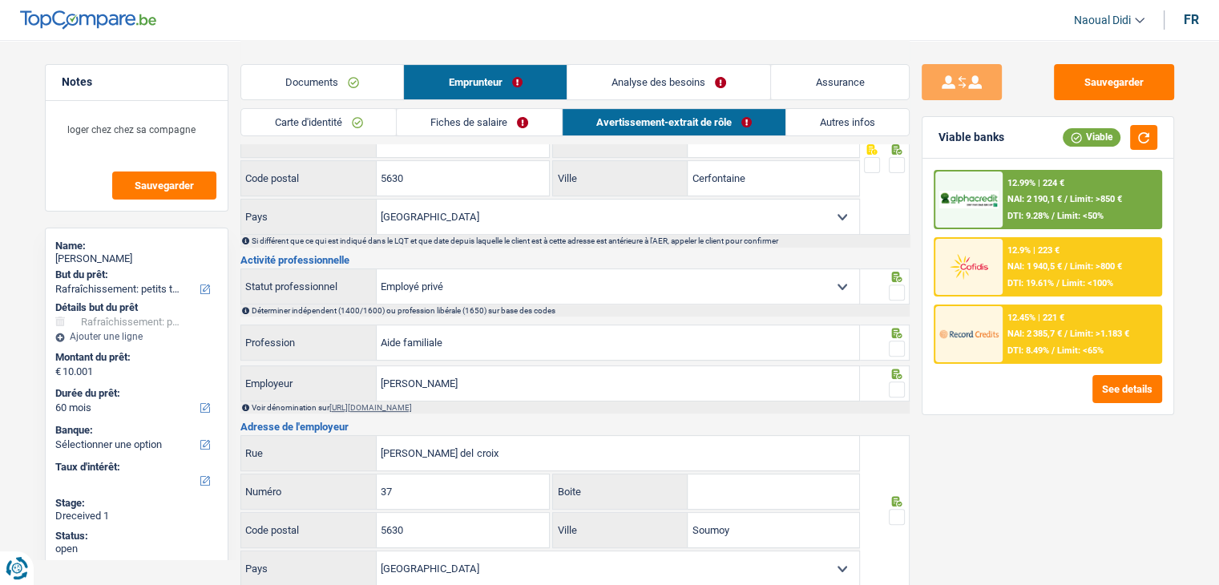
click at [309, 95] on link "Documents" at bounding box center [322, 82] width 163 height 34
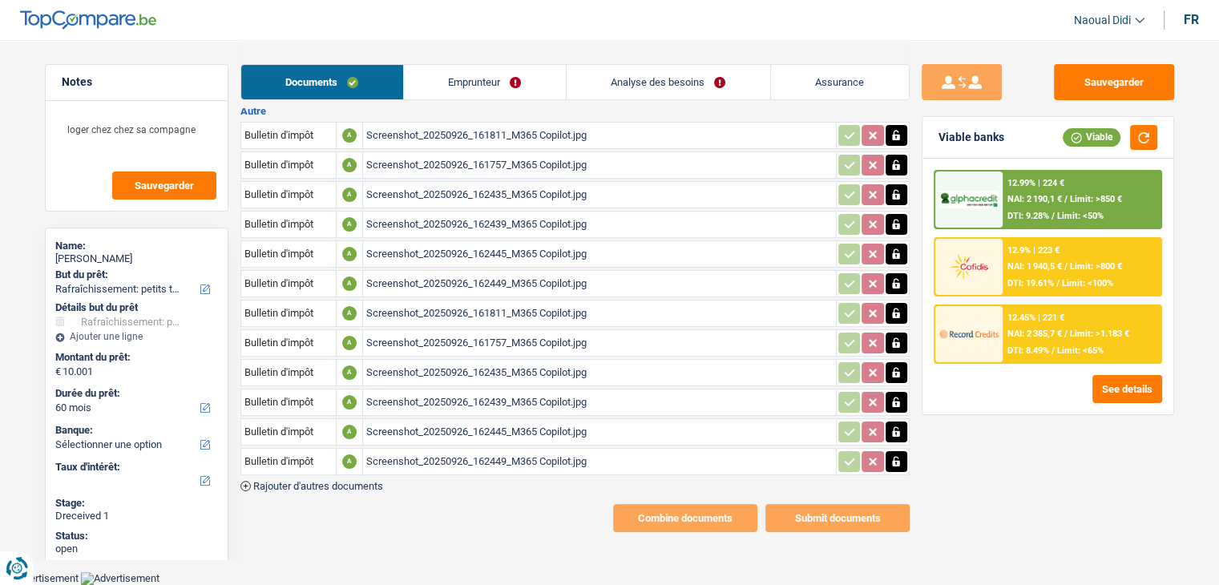
scroll to position [212, 0]
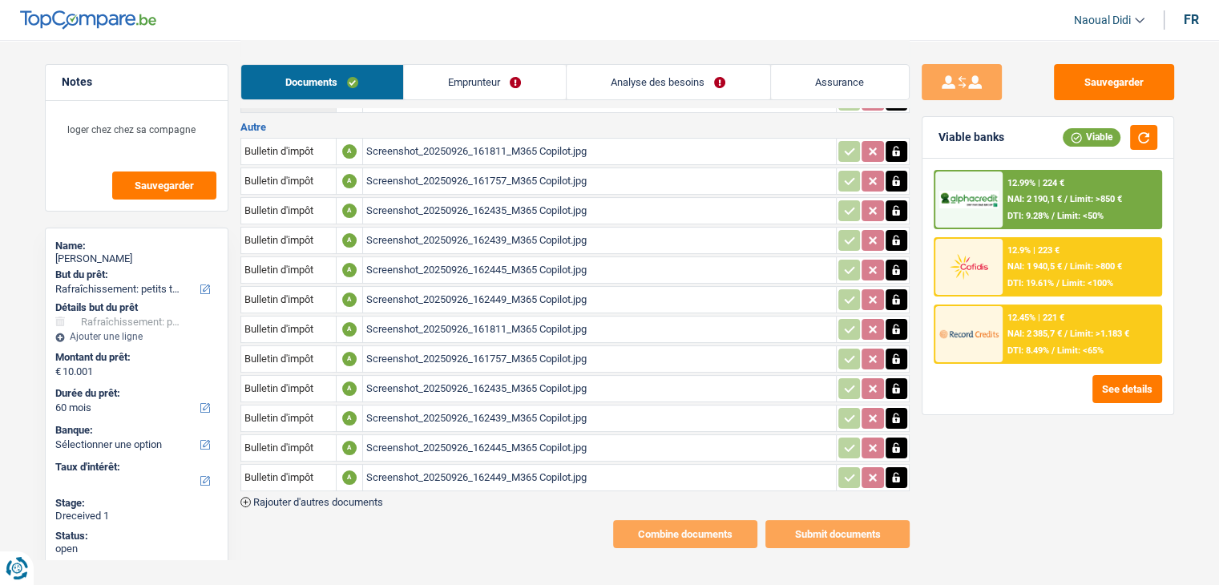
click at [893, 151] on icon "button" at bounding box center [896, 151] width 13 height 16
click at [893, 151] on icon "ionicons-v5-e" at bounding box center [896, 151] width 13 height 16
click at [893, 177] on icon "button" at bounding box center [896, 181] width 7 height 10
click at [892, 177] on icon "button" at bounding box center [896, 181] width 10 height 11
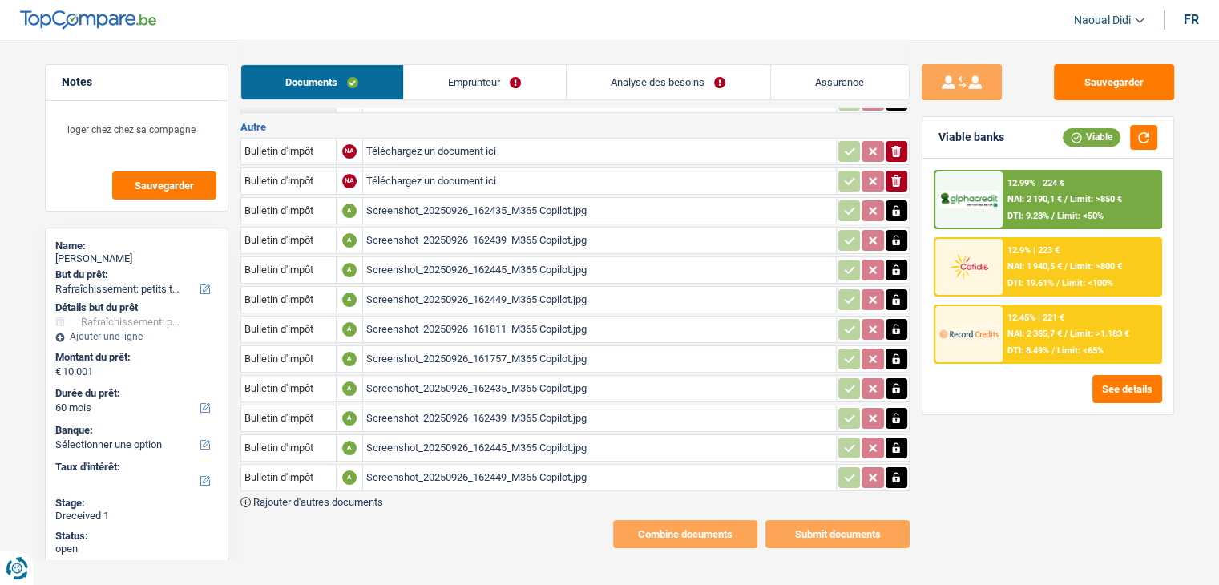
click at [897, 205] on icon "button" at bounding box center [896, 210] width 7 height 10
click at [897, 205] on icon "button" at bounding box center [896, 210] width 10 height 11
click at [894, 235] on icon "button" at bounding box center [896, 240] width 7 height 10
click at [894, 235] on icon "button" at bounding box center [896, 240] width 10 height 11
click at [894, 264] on icon "button" at bounding box center [896, 269] width 7 height 10
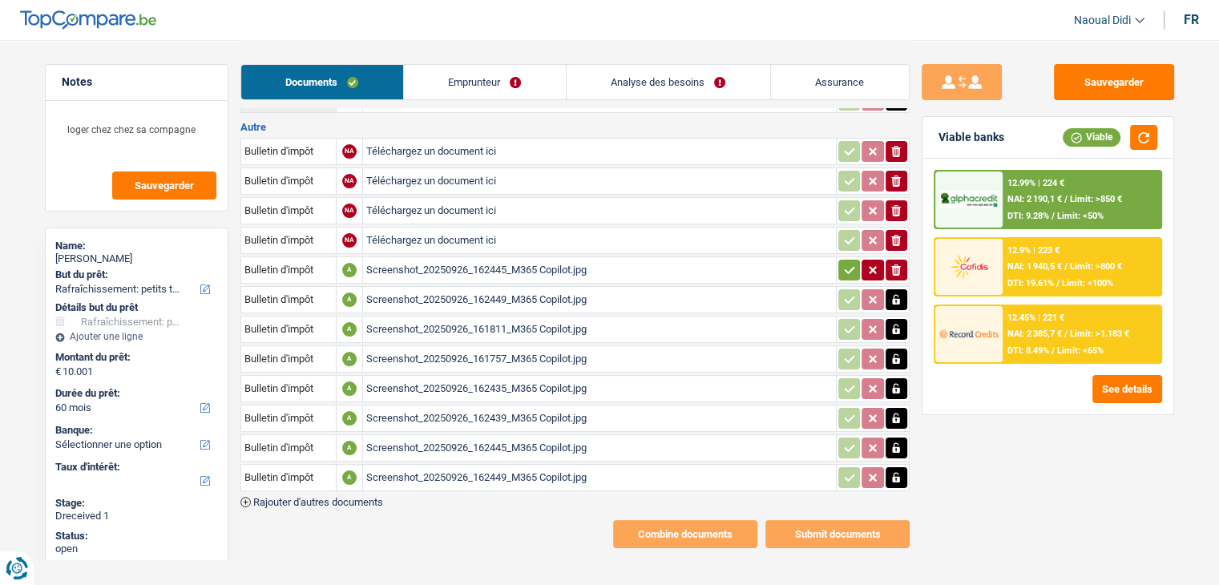
click at [894, 264] on icon "button" at bounding box center [896, 269] width 10 height 11
click at [893, 294] on icon "button" at bounding box center [896, 299] width 7 height 10
click at [893, 294] on icon "button" at bounding box center [896, 299] width 10 height 11
click at [898, 321] on icon "button" at bounding box center [896, 329] width 13 height 16
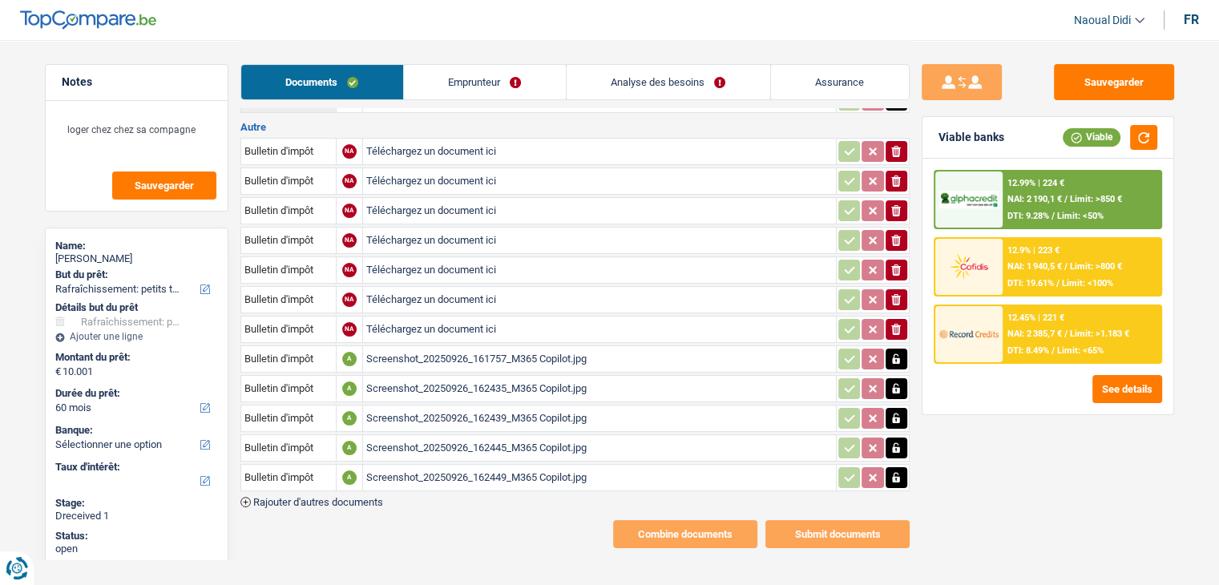
click at [894, 353] on icon "button" at bounding box center [896, 358] width 7 height 10
click at [894, 353] on icon "button" at bounding box center [896, 358] width 10 height 11
click at [894, 383] on icon "button" at bounding box center [896, 388] width 7 height 10
click at [894, 381] on icon "ionicons-v5-e" at bounding box center [896, 389] width 13 height 16
click at [890, 410] on icon "button" at bounding box center [896, 418] width 13 height 16
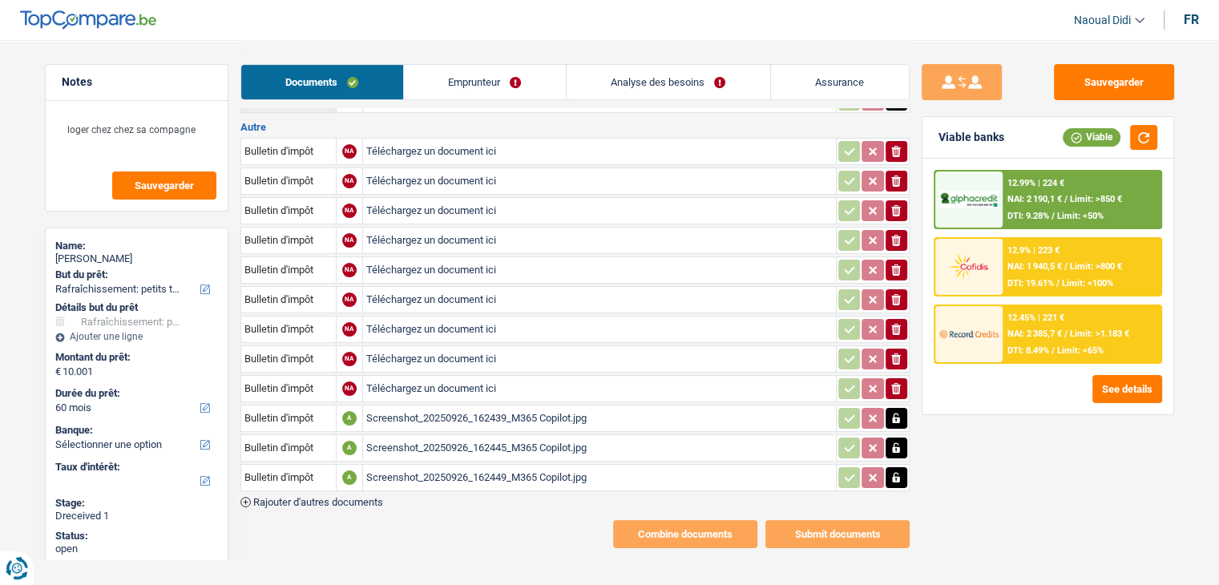
click at [890, 410] on icon "button" at bounding box center [896, 418] width 13 height 16
click at [890, 440] on icon "button" at bounding box center [896, 448] width 13 height 16
click at [890, 440] on icon "ionicons-v5-e" at bounding box center [896, 448] width 13 height 16
click at [898, 472] on icon "button" at bounding box center [896, 477] width 7 height 10
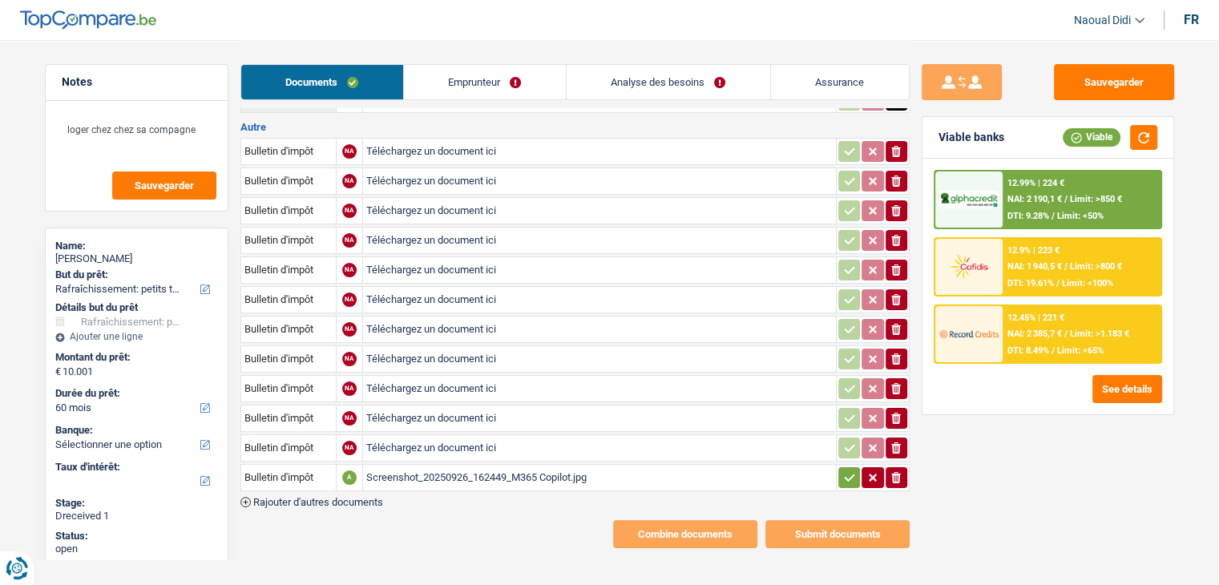
click at [898, 470] on icon "ionicons-v5-e" at bounding box center [896, 478] width 13 height 16
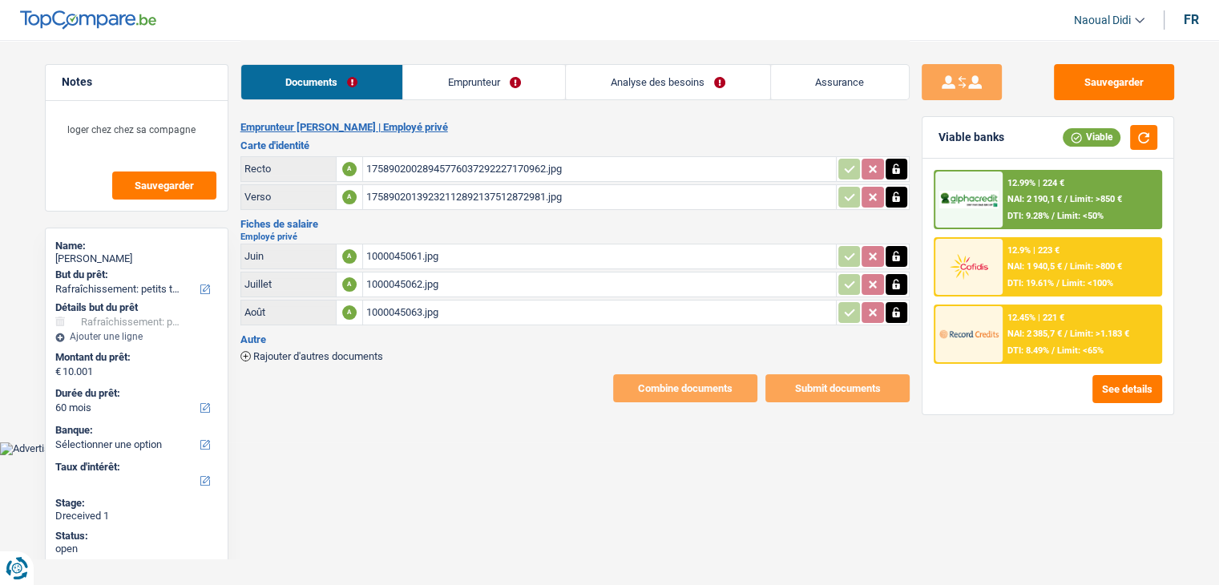
scroll to position [0, 0]
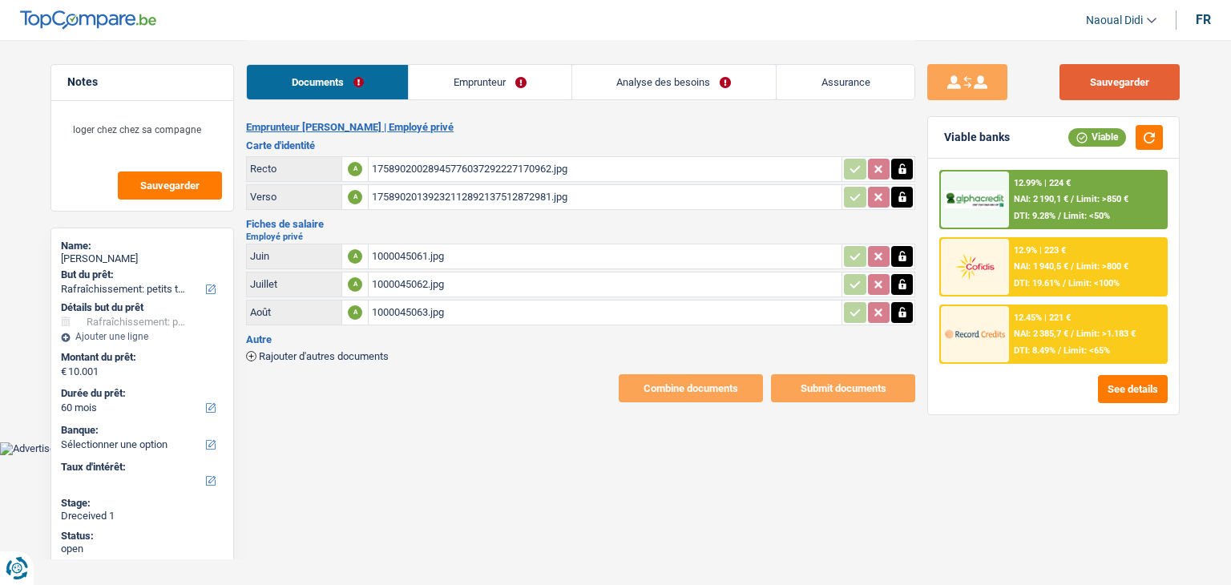
click at [1115, 94] on button "Sauvegarder" at bounding box center [1119, 82] width 120 height 36
click at [480, 84] on link "Emprunteur" at bounding box center [490, 82] width 162 height 34
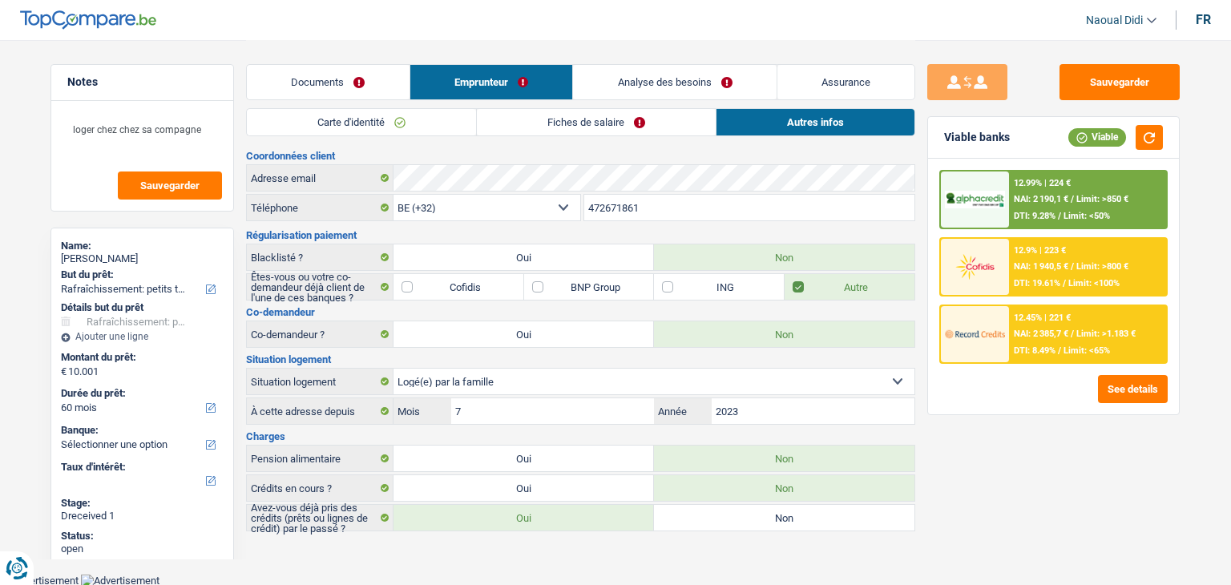
click at [627, 85] on link "Analyse des besoins" at bounding box center [675, 82] width 204 height 34
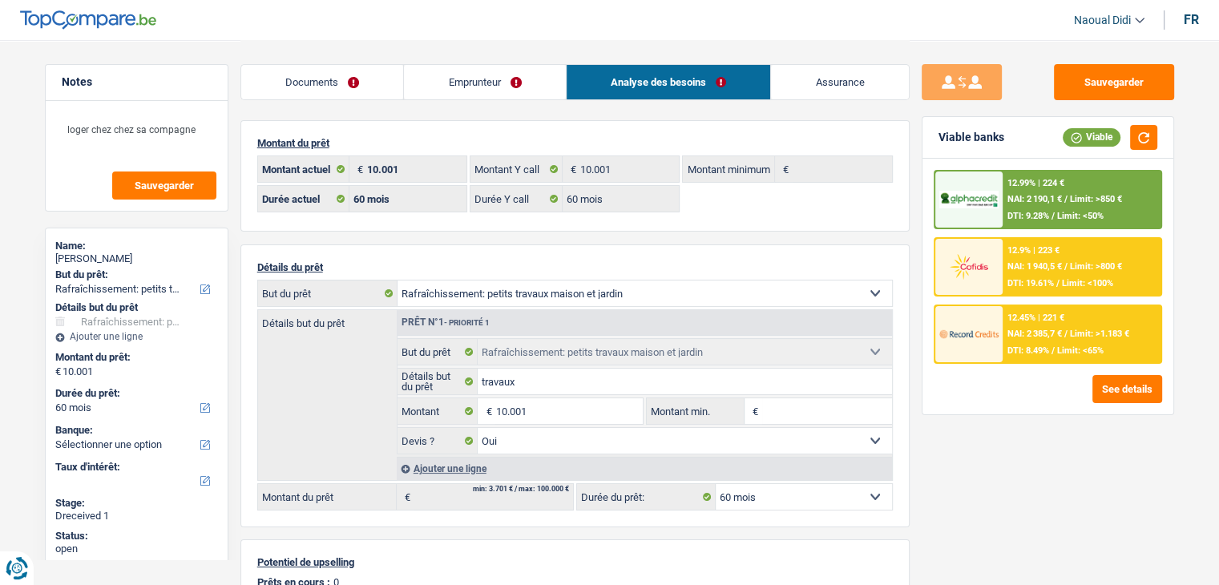
click at [481, 81] on link "Emprunteur" at bounding box center [485, 82] width 162 height 34
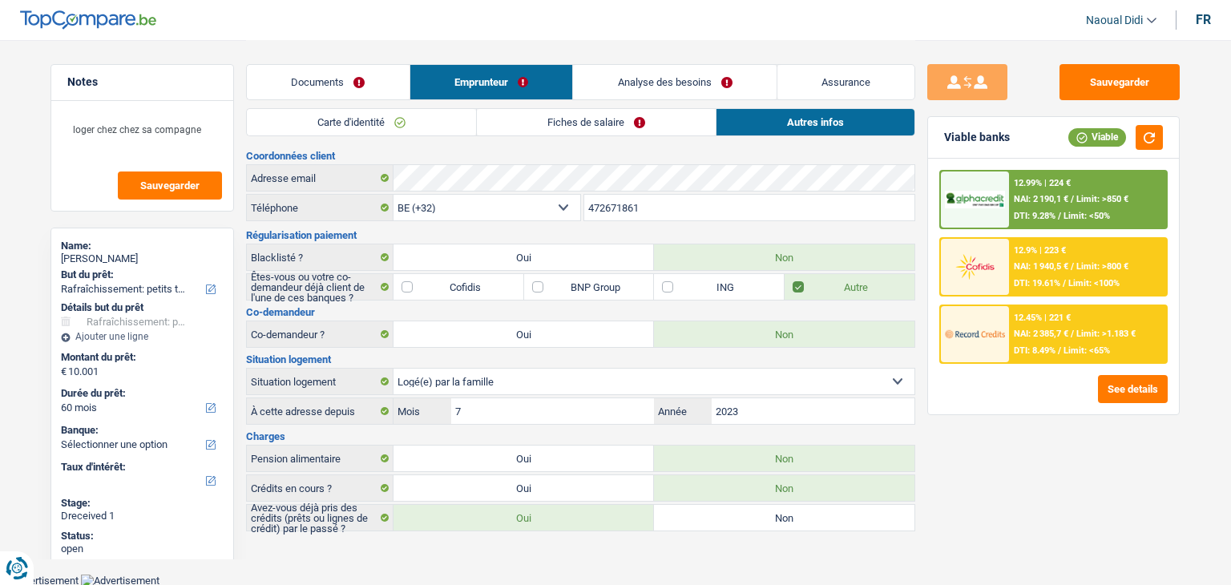
click at [573, 126] on link "Fiches de salaire" at bounding box center [596, 122] width 239 height 26
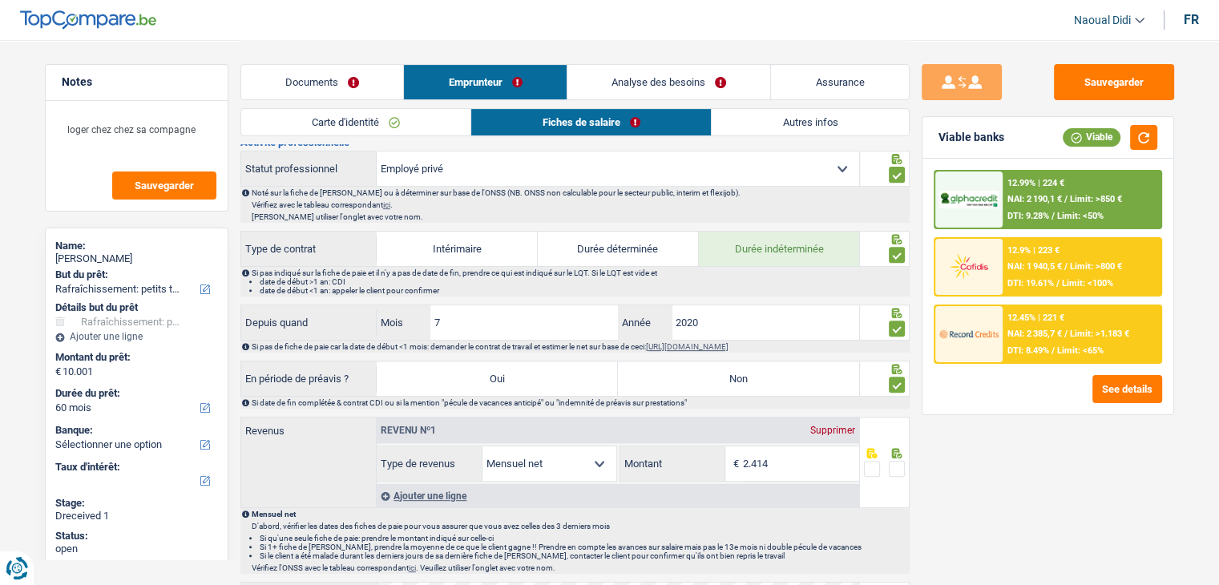
scroll to position [641, 0]
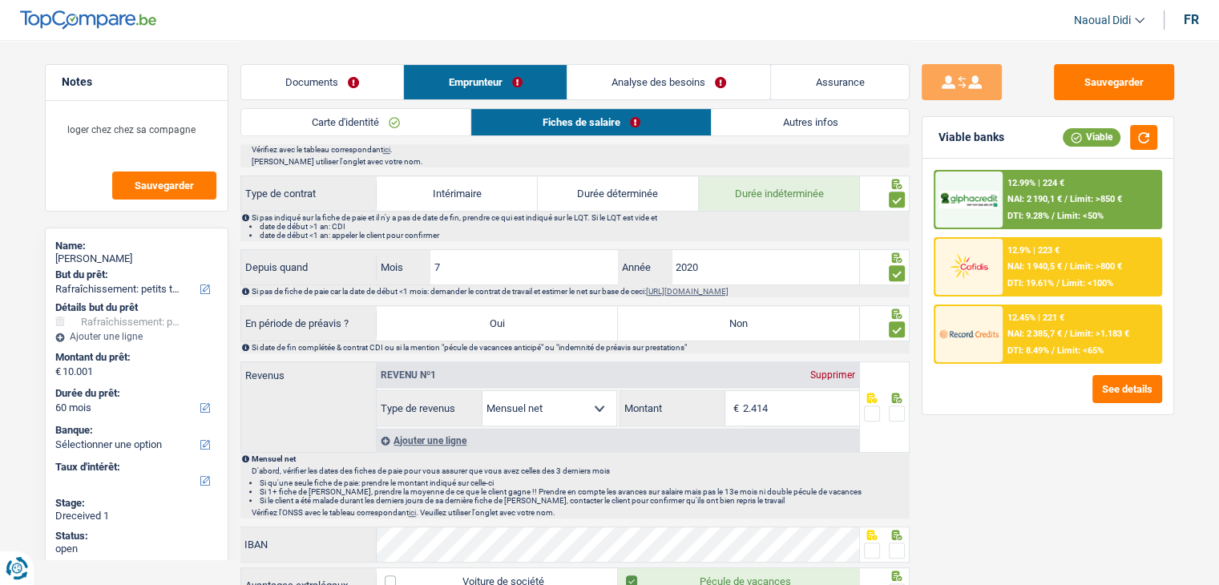
click at [702, 319] on label "Non" at bounding box center [738, 323] width 241 height 34
click at [702, 319] on input "Non" at bounding box center [738, 323] width 241 height 34
radio input "true"
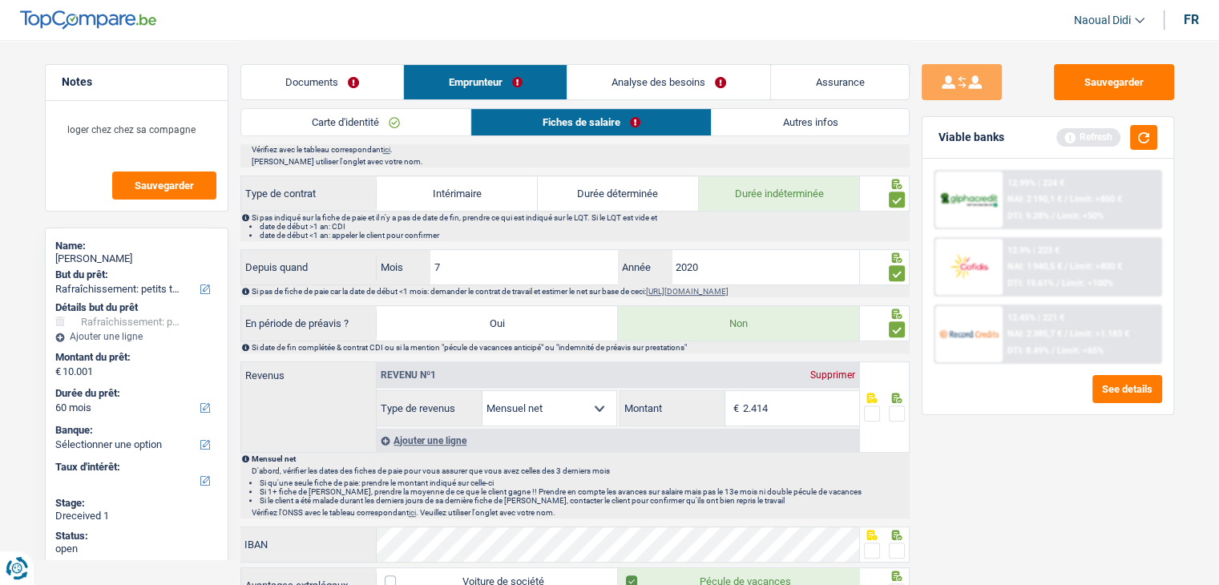
click at [893, 408] on span at bounding box center [897, 414] width 16 height 16
click at [0, 0] on input "radio" at bounding box center [0, 0] width 0 height 0
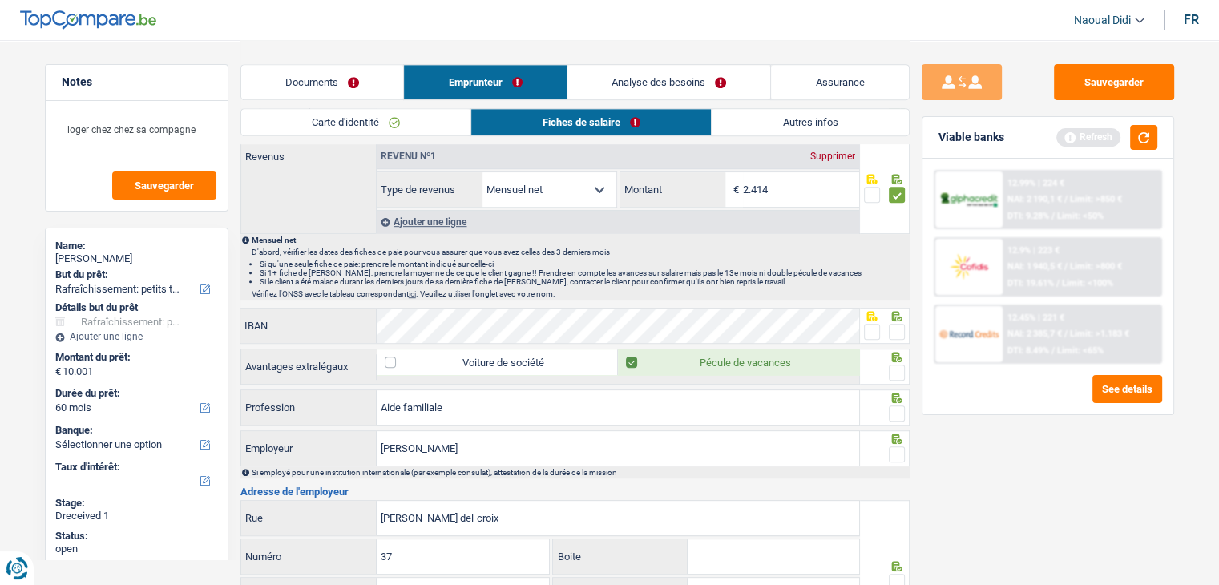
scroll to position [882, 0]
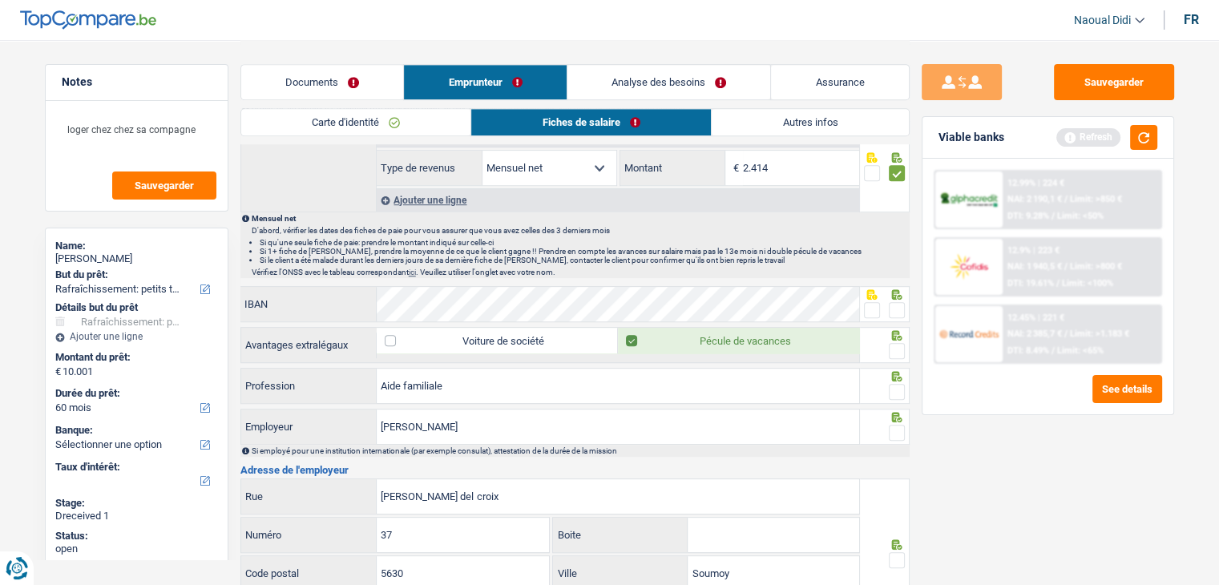
click at [865, 302] on span at bounding box center [872, 310] width 16 height 16
click at [0, 0] on input "radio" at bounding box center [0, 0] width 0 height 0
click at [898, 348] on span at bounding box center [897, 351] width 16 height 16
click at [0, 0] on input "radio" at bounding box center [0, 0] width 0 height 0
click at [895, 384] on span at bounding box center [897, 392] width 16 height 16
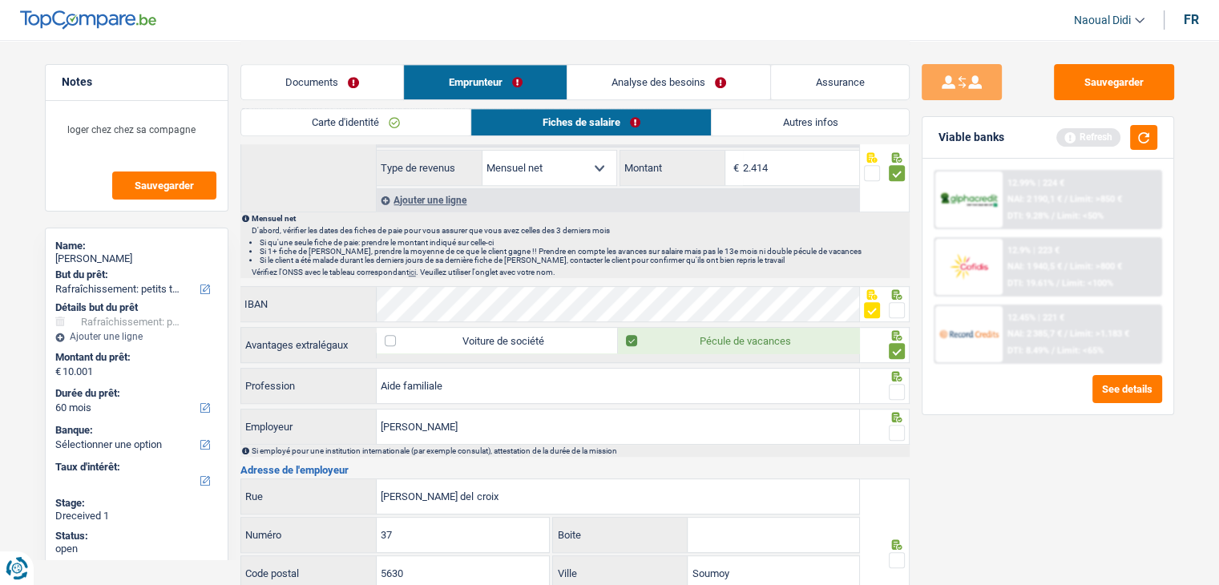
click at [0, 0] on input "radio" at bounding box center [0, 0] width 0 height 0
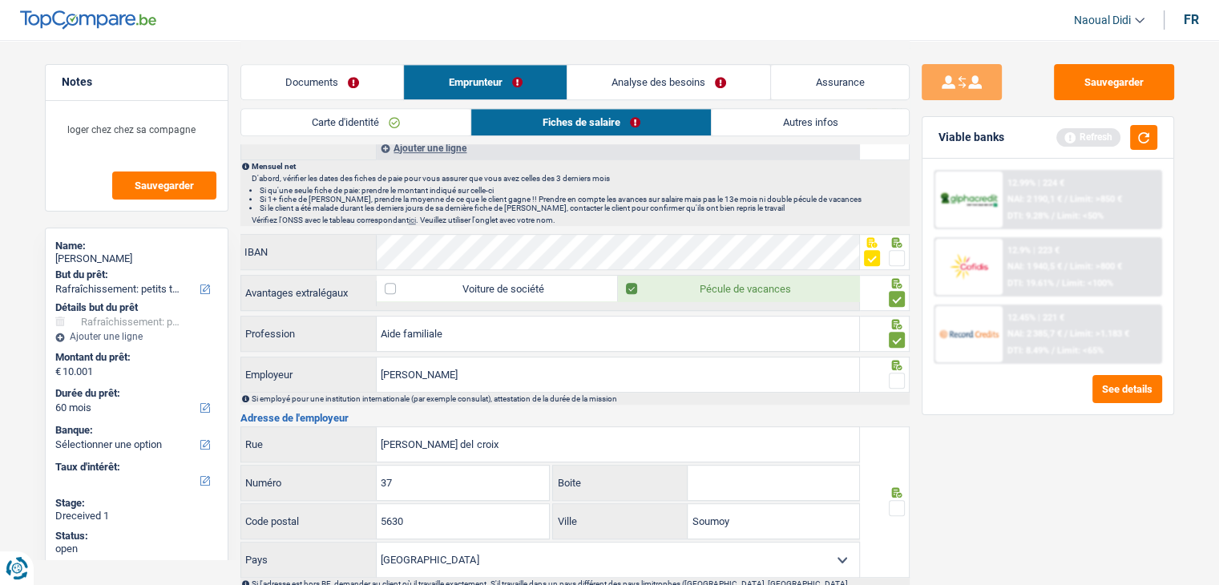
scroll to position [962, 0]
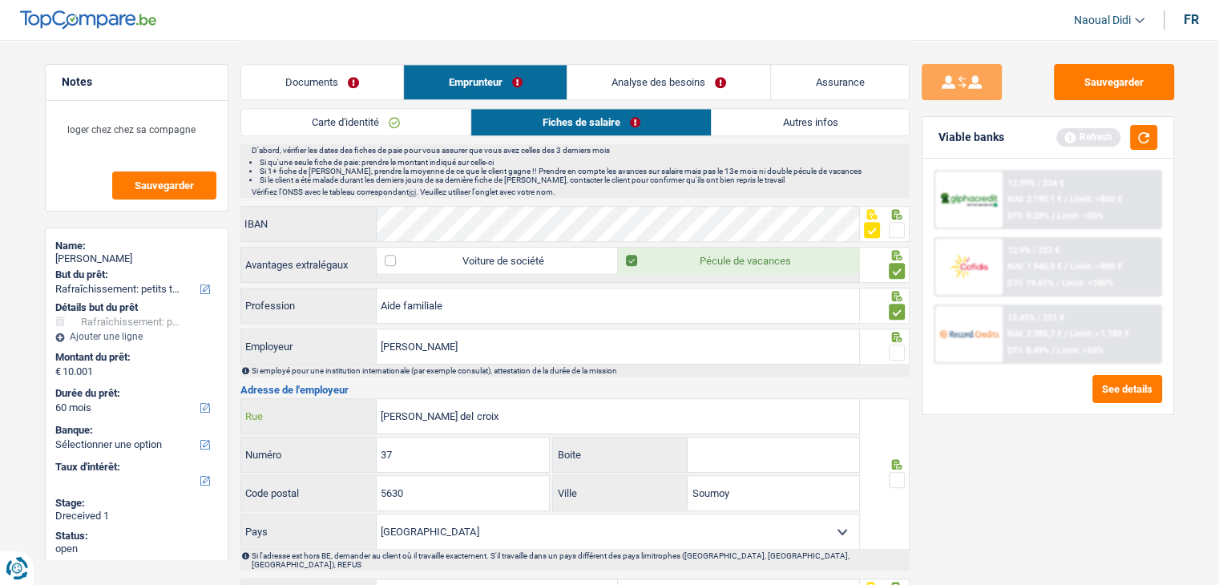
drag, startPoint x: 465, startPoint y: 413, endPoint x: 454, endPoint y: 414, distance: 11.3
click at [454, 414] on input "Trieu del croix" at bounding box center [618, 416] width 482 height 34
drag, startPoint x: 467, startPoint y: 345, endPoint x: 271, endPoint y: 323, distance: 197.6
click at [271, 329] on div "Celine vassart Employeur" at bounding box center [550, 346] width 619 height 34
paste input "ASBL AIDE ET SOINS A DOMICILE EN PROVINCE DE"
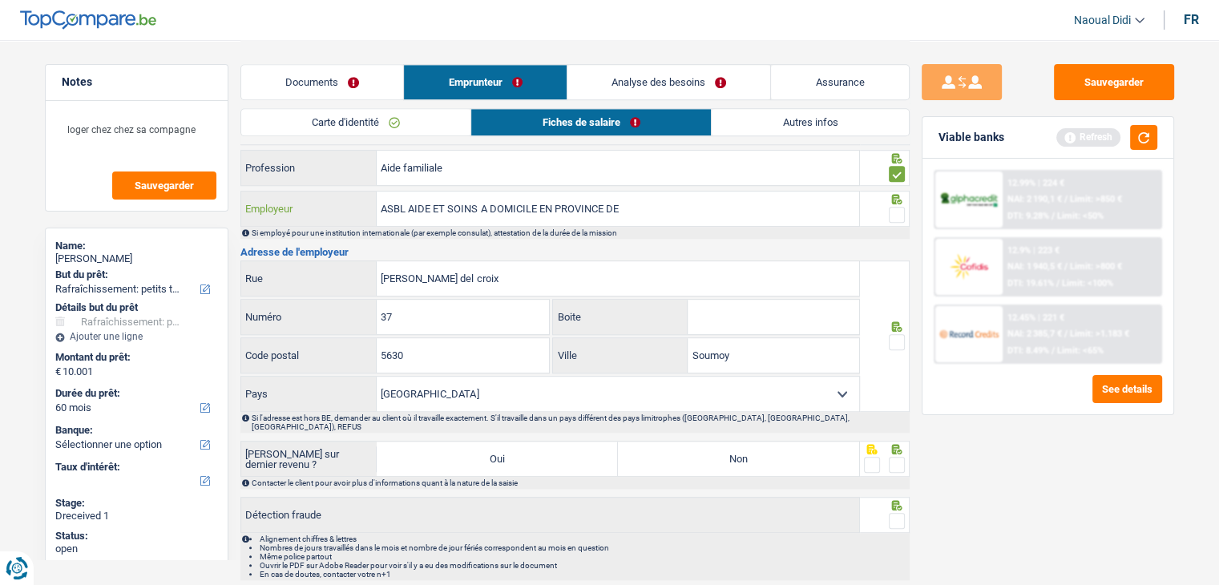
scroll to position [1122, 0]
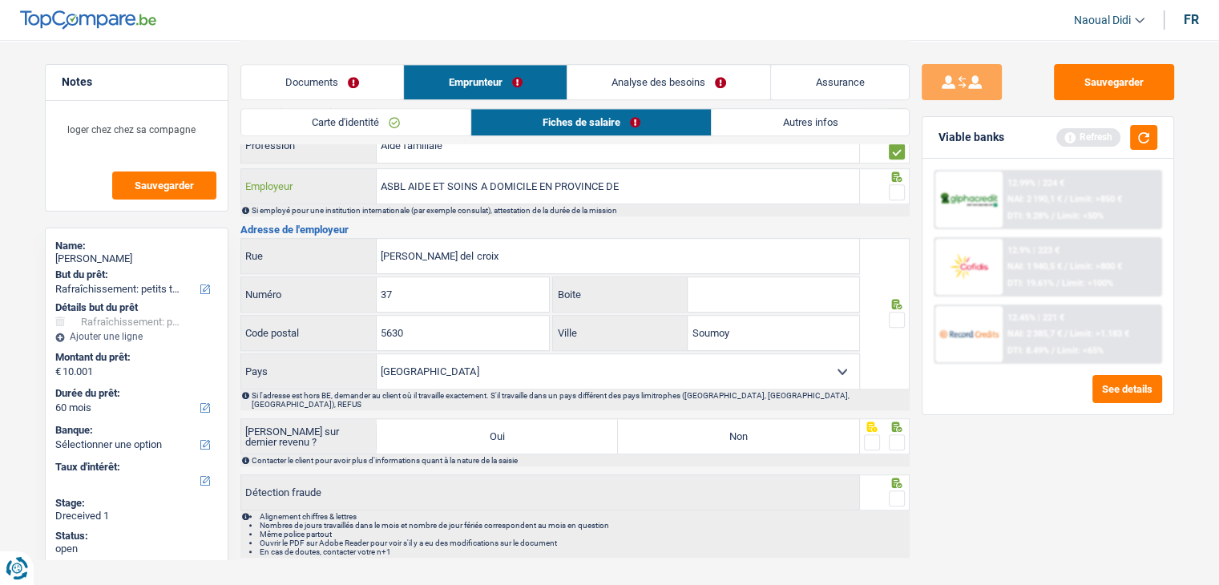
type input "ASBL AIDE ET SOINS A DOMICILE EN PROVINCE DE"
drag, startPoint x: 464, startPoint y: 252, endPoint x: 296, endPoint y: 248, distance: 168.3
click at [296, 248] on div "Trieu del croix Rue" at bounding box center [550, 256] width 619 height 34
paste input "AVENUE DE LA DAME 93 5100 NAMUR"
drag, startPoint x: 496, startPoint y: 248, endPoint x: 486, endPoint y: 246, distance: 10.5
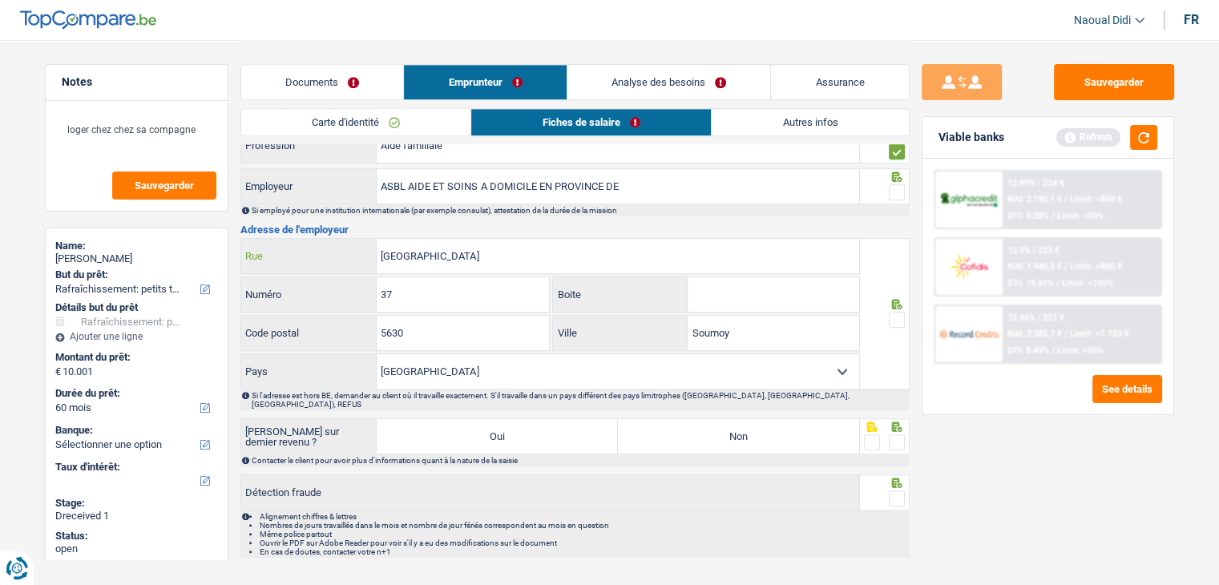
click at [486, 246] on input "AVENUE DE LA DAME 93 5100 NAMUR" at bounding box center [618, 256] width 482 height 34
drag, startPoint x: 486, startPoint y: 246, endPoint x: 466, endPoint y: 288, distance: 46.6
click at [480, 262] on input "AVENUE DE LA DAME 5100 NAMUR" at bounding box center [618, 256] width 482 height 34
type input "AVENUE DE LA DAME 5100 NAMUR"
drag, startPoint x: 430, startPoint y: 286, endPoint x: 335, endPoint y: 285, distance: 94.6
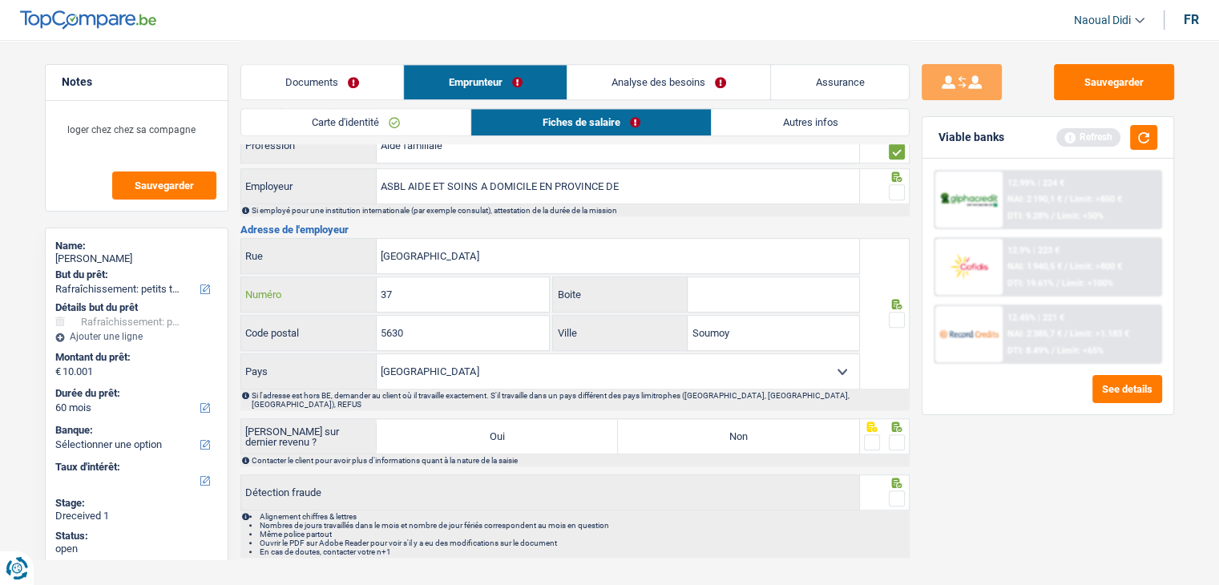
click at [335, 285] on div "37 Numéro" at bounding box center [395, 294] width 309 height 34
paste input "93"
type input "93"
drag, startPoint x: 494, startPoint y: 248, endPoint x: 482, endPoint y: 248, distance: 12.0
click at [482, 248] on input "AVENUE DE LA DAME 5100 NAMUR" at bounding box center [618, 256] width 482 height 34
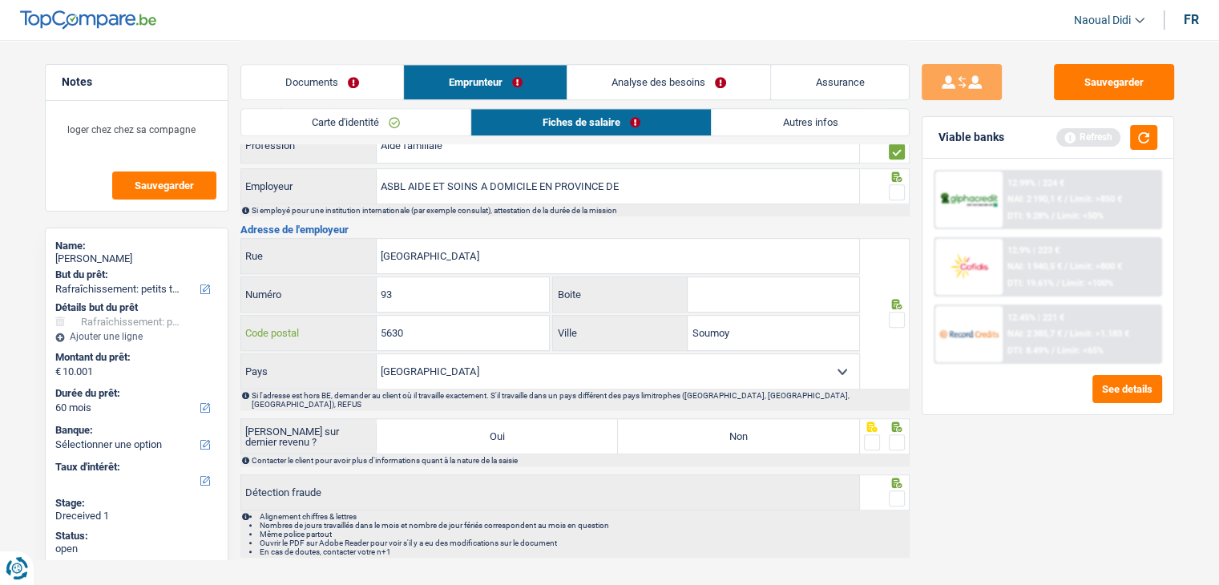
drag, startPoint x: 375, startPoint y: 322, endPoint x: 333, endPoint y: 315, distance: 42.3
click at [333, 316] on div "5630 Code postal" at bounding box center [395, 333] width 309 height 34
drag, startPoint x: 333, startPoint y: 315, endPoint x: 353, endPoint y: 309, distance: 20.3
click at [334, 318] on label "Code postal" at bounding box center [308, 333] width 135 height 34
click at [377, 318] on input "5630" at bounding box center [463, 333] width 172 height 34
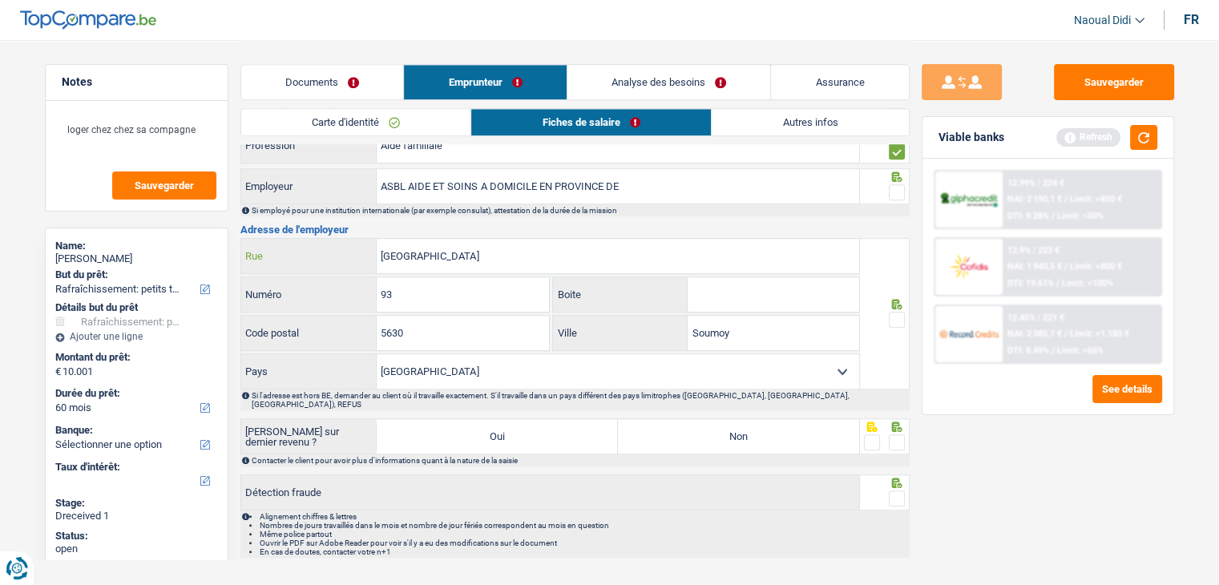
drag, startPoint x: 519, startPoint y: 256, endPoint x: 483, endPoint y: 244, distance: 38.0
click at [483, 244] on input "AVENUE DE LA DAME NAMUR" at bounding box center [618, 256] width 482 height 34
type input "AVENUE DE LA DAME"
drag, startPoint x: 686, startPoint y: 315, endPoint x: 676, endPoint y: 314, distance: 10.4
click at [676, 316] on div "Soumoy Ville" at bounding box center [706, 333] width 306 height 34
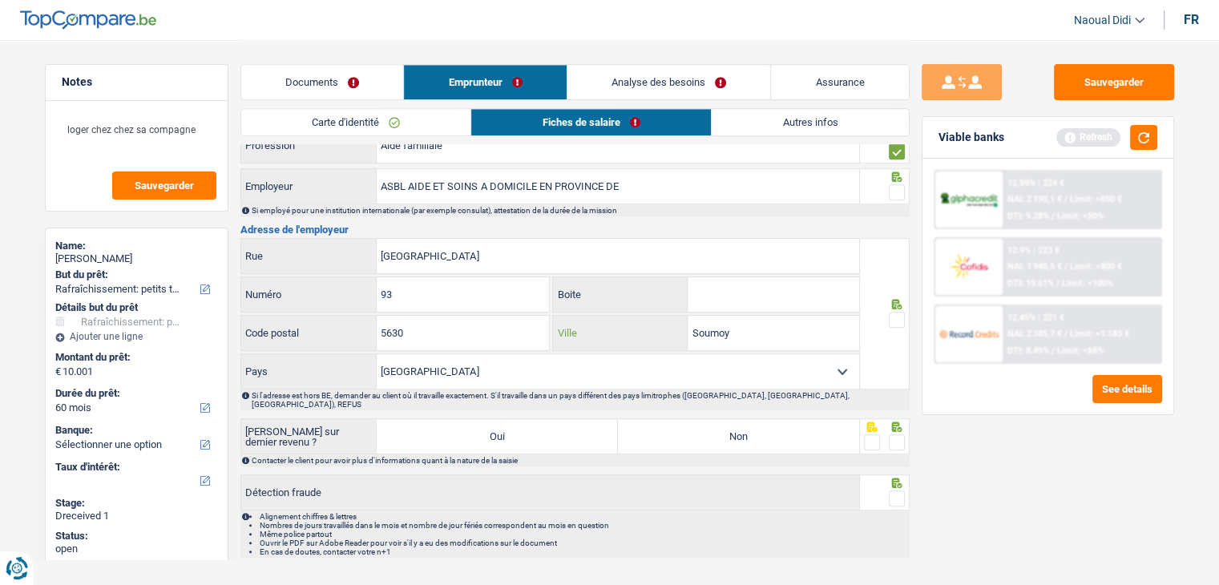
paste input "NAMUR"
type input "NAMUR"
click at [896, 312] on span at bounding box center [897, 320] width 16 height 16
click at [0, 0] on input "radio" at bounding box center [0, 0] width 0 height 0
click at [767, 419] on label "Non" at bounding box center [738, 436] width 241 height 34
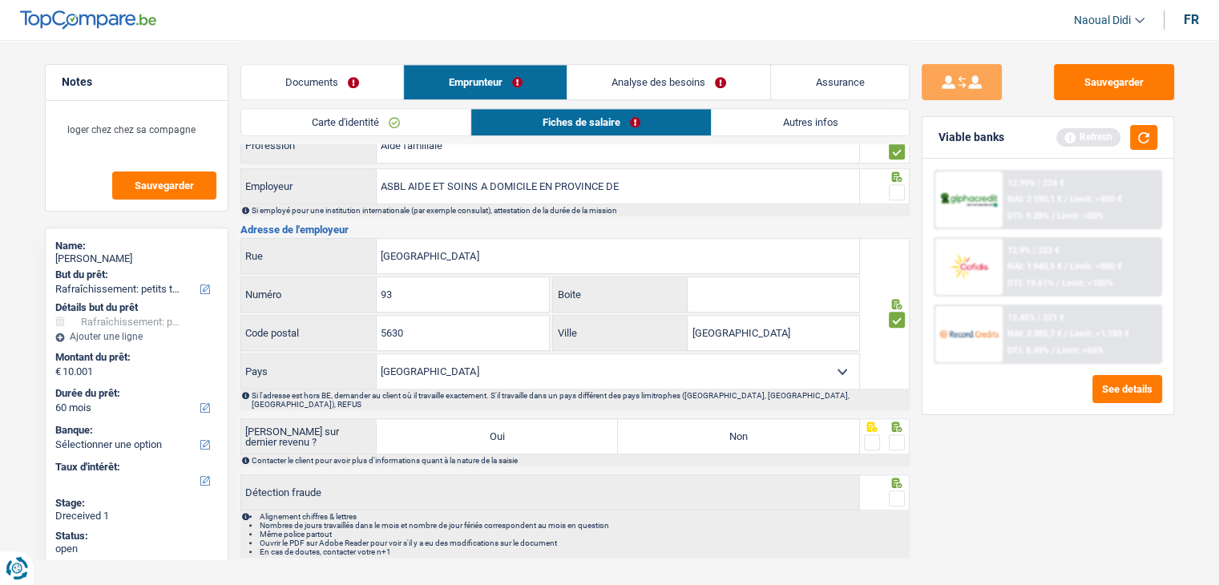
click at [767, 419] on input "Non" at bounding box center [738, 436] width 241 height 34
radio input "true"
click at [894, 434] on span at bounding box center [897, 442] width 16 height 16
click at [0, 0] on input "radio" at bounding box center [0, 0] width 0 height 0
click at [894, 490] on span at bounding box center [897, 498] width 16 height 16
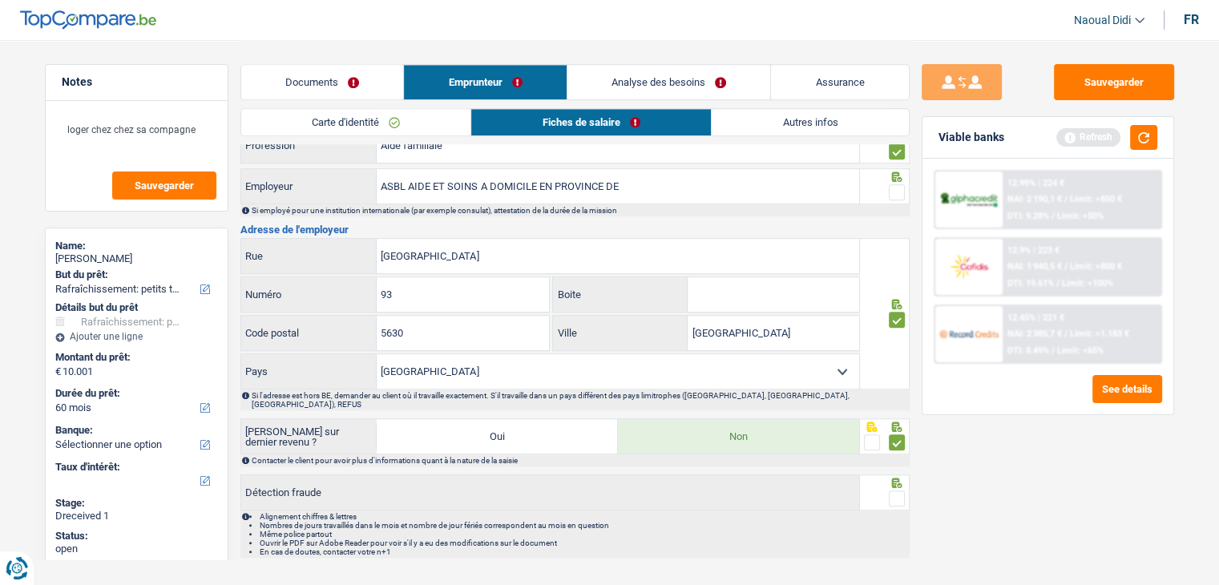
click at [0, 0] on input "radio" at bounding box center [0, 0] width 0 height 0
click at [898, 187] on span at bounding box center [897, 192] width 16 height 16
click at [0, 0] on input "radio" at bounding box center [0, 0] width 0 height 0
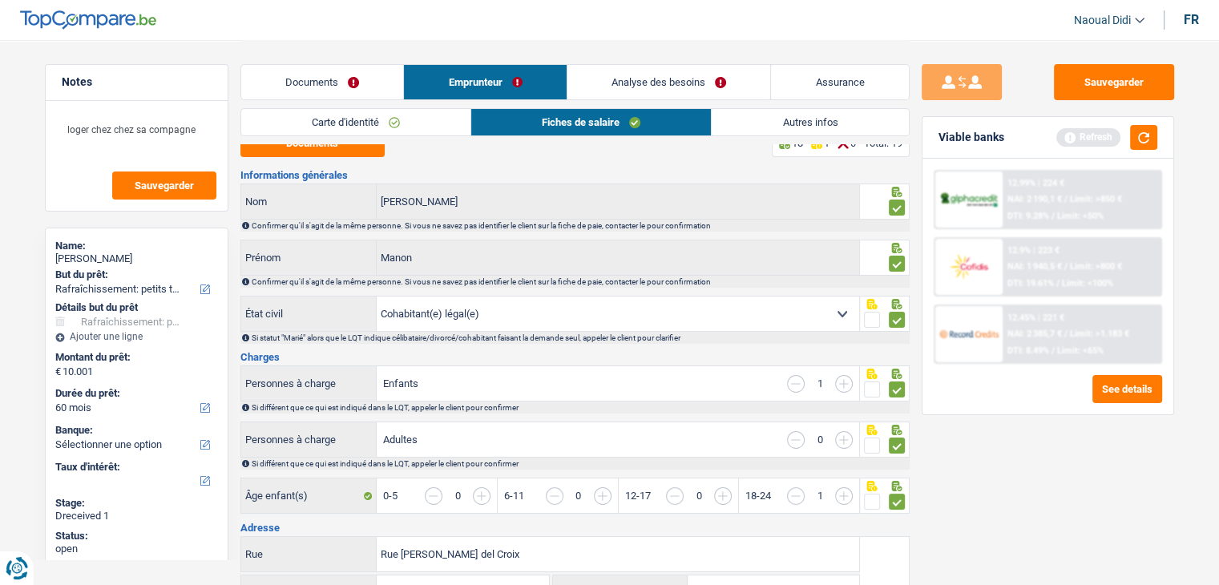
scroll to position [0, 0]
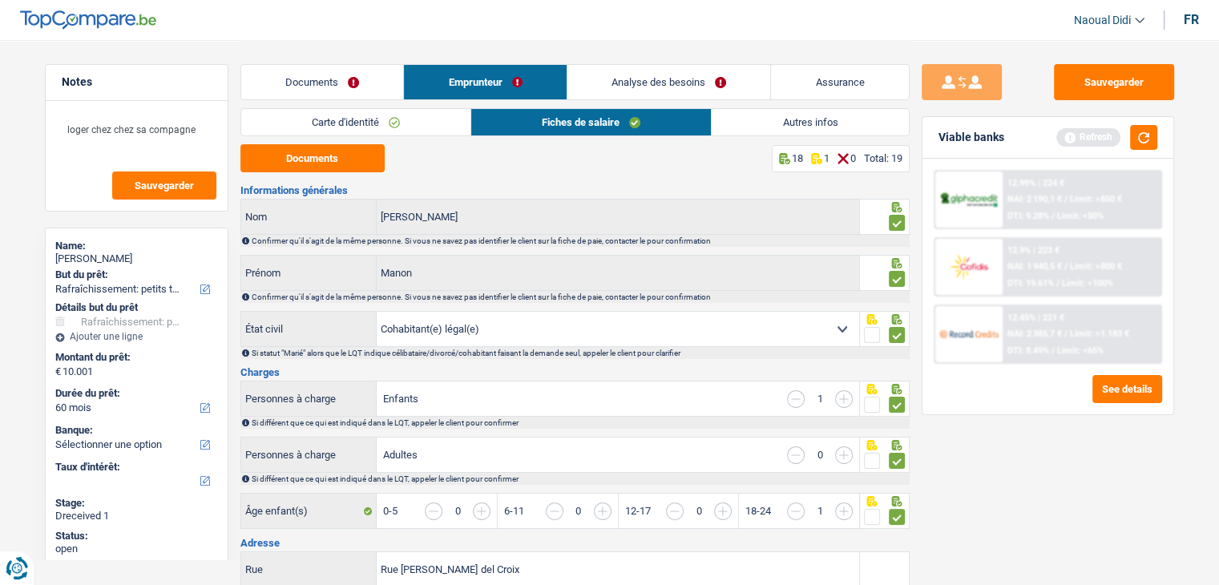
click at [359, 87] on link "Documents" at bounding box center [322, 82] width 163 height 34
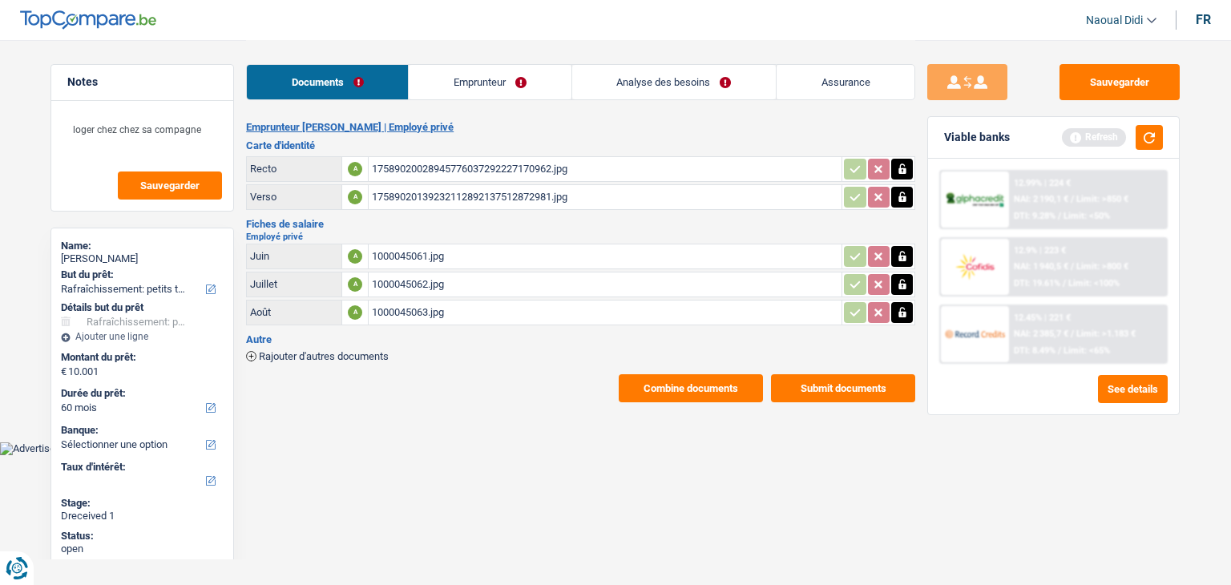
click at [484, 83] on link "Emprunteur" at bounding box center [490, 82] width 162 height 34
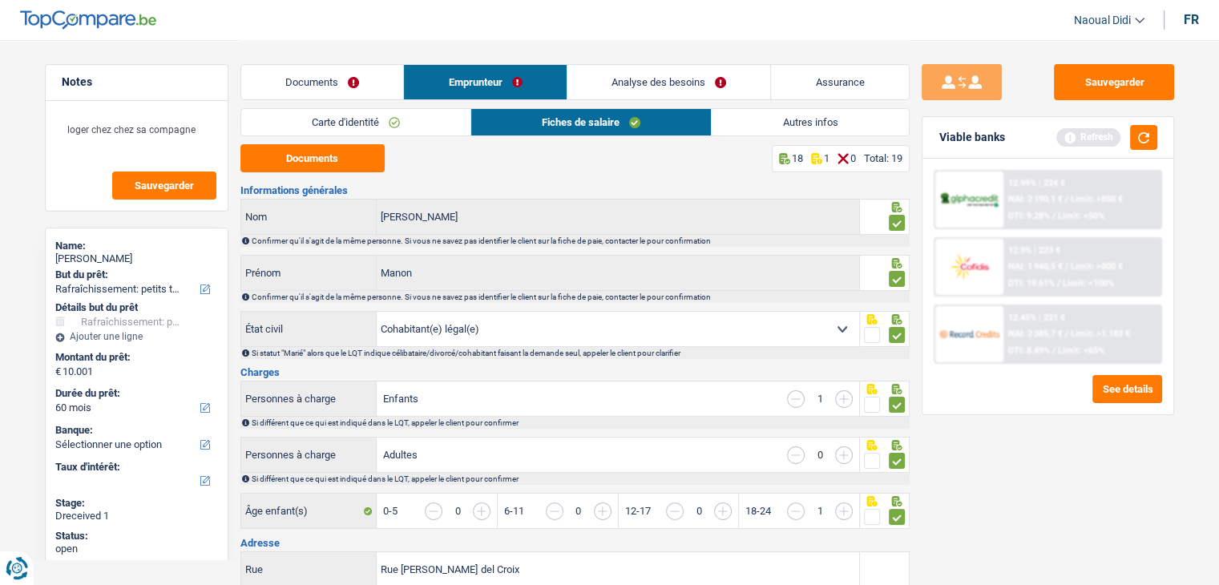
click at [649, 83] on link "Analyse des besoins" at bounding box center [669, 82] width 204 height 34
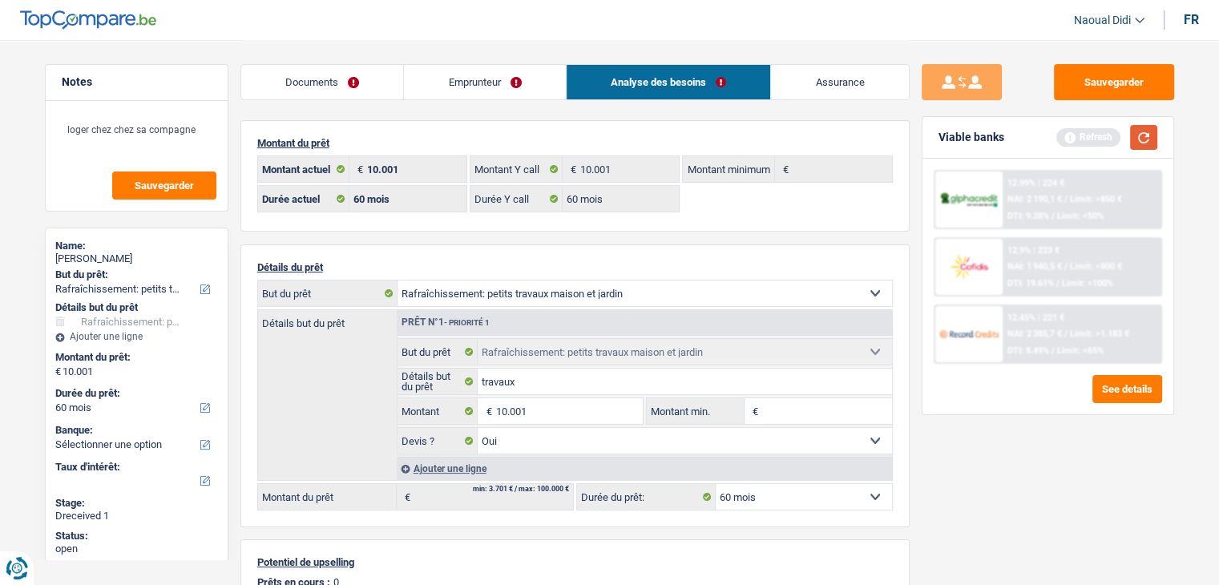
click at [1132, 132] on button "button" at bounding box center [1143, 137] width 27 height 25
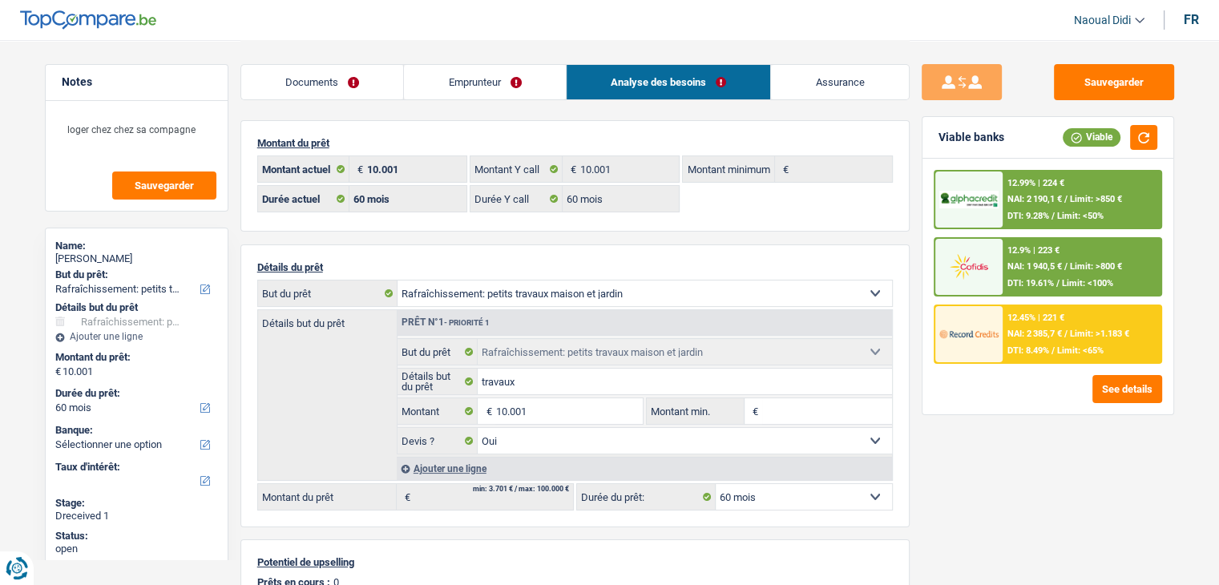
click at [1039, 200] on span "NAI: 2 190,1 €" at bounding box center [1034, 199] width 54 height 10
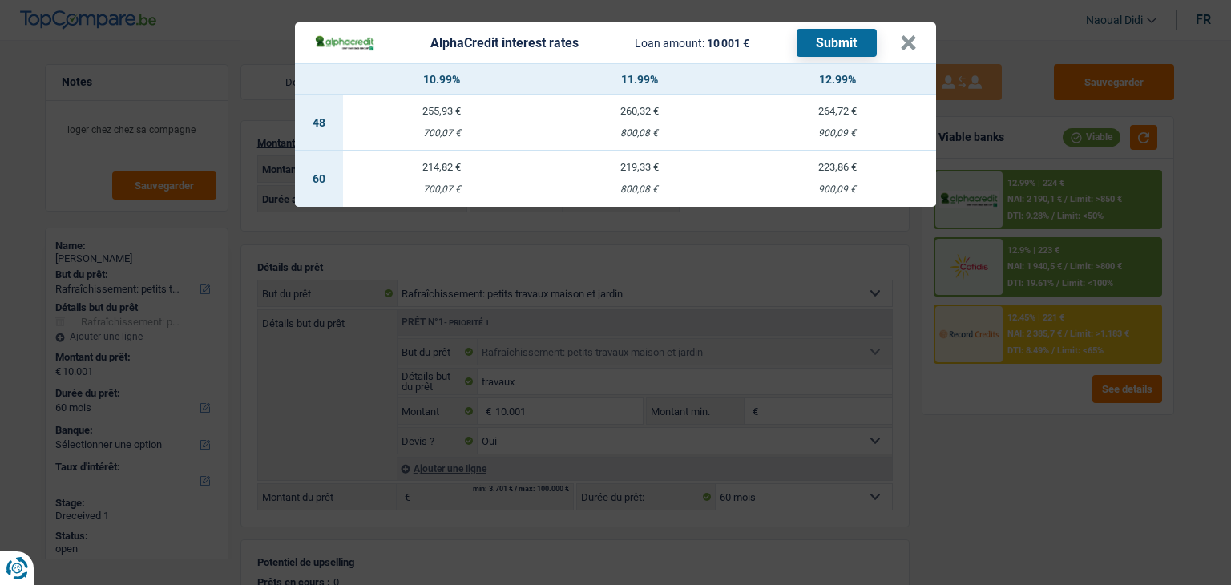
click at [635, 184] on div "800,08 €" at bounding box center [640, 189] width 198 height 10
select select "alphacredit"
type input "11,99"
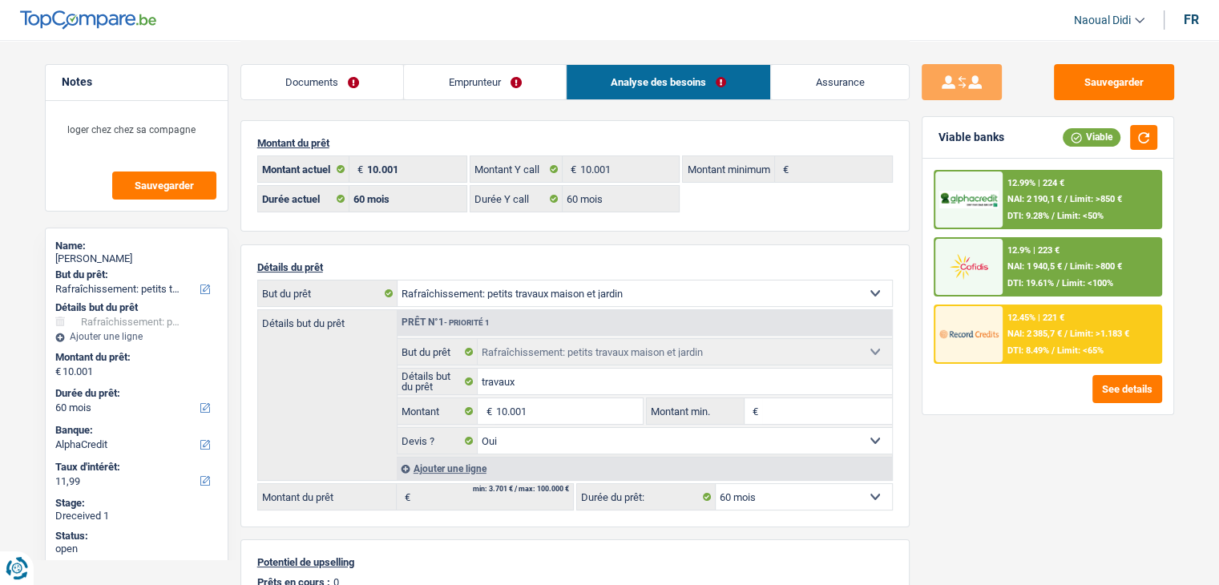
click at [1046, 200] on span "NAI: 2 190,1 €" at bounding box center [1034, 199] width 54 height 10
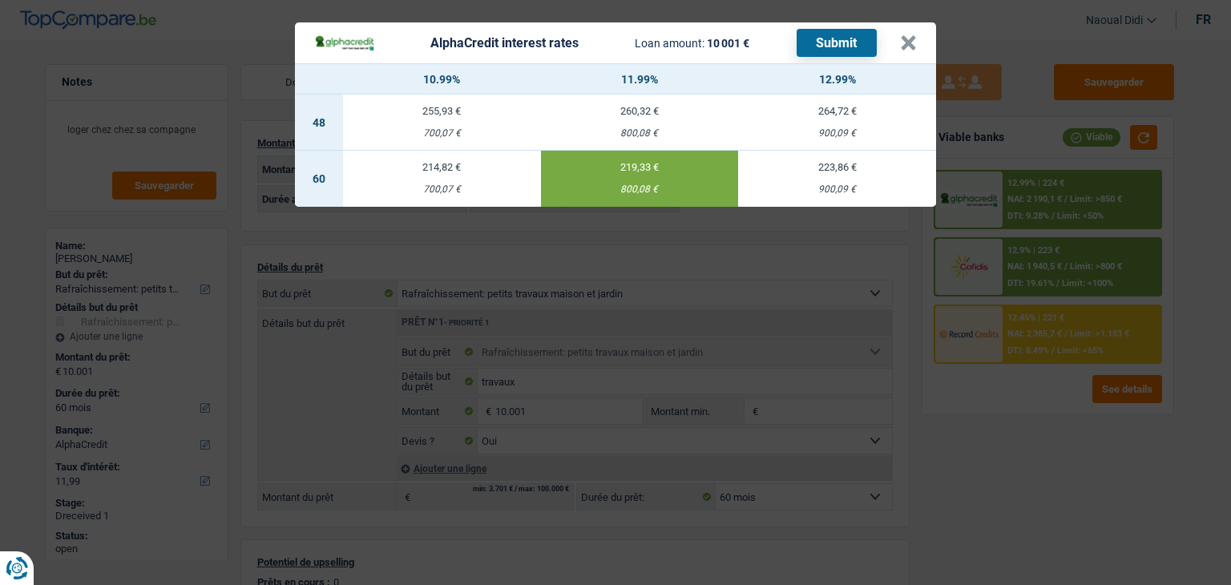
click at [814, 49] on button "Submit" at bounding box center [837, 43] width 80 height 28
click at [916, 46] on button "×" at bounding box center [908, 43] width 17 height 16
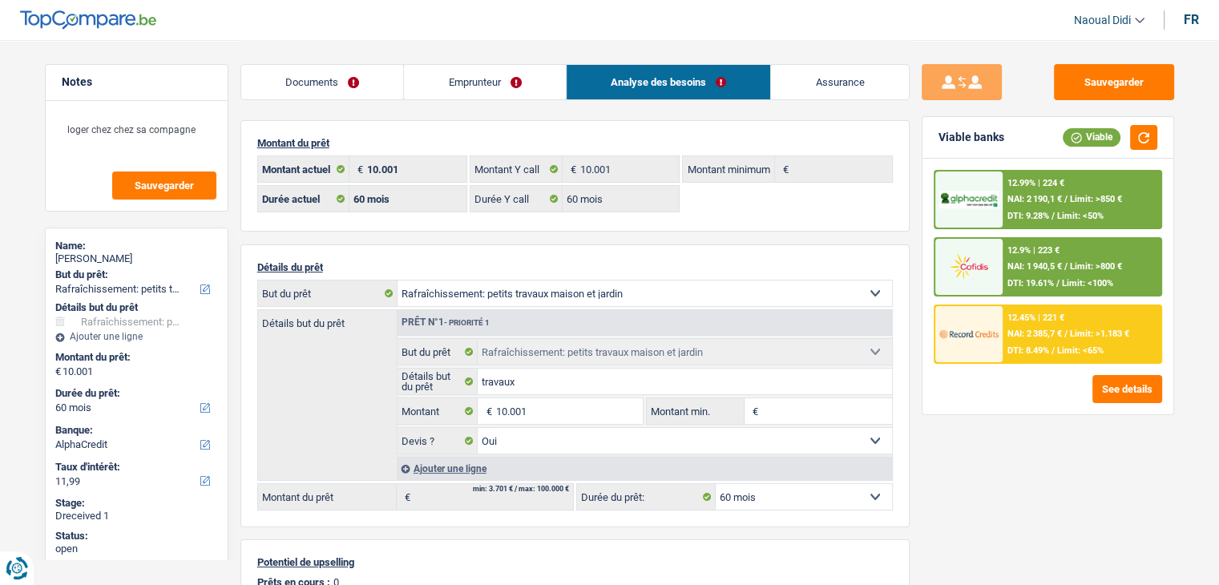
click at [1055, 264] on span "NAI: 1 940,5 €" at bounding box center [1034, 266] width 54 height 10
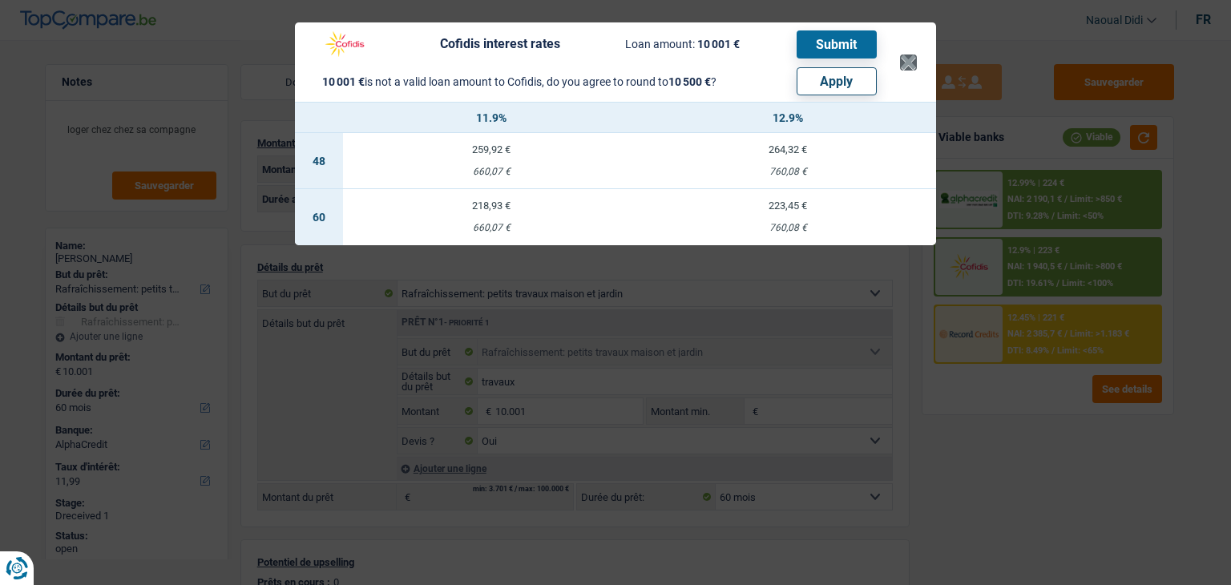
click at [914, 52] on header "Cofidis interest rates Loan amount: 10 001 € Submit 10 001 € is not a valid loa…" at bounding box center [615, 61] width 641 height 79
drag, startPoint x: 912, startPoint y: 53, endPoint x: 940, endPoint y: 129, distance: 81.1
click at [910, 54] on button "×" at bounding box center [908, 62] width 17 height 16
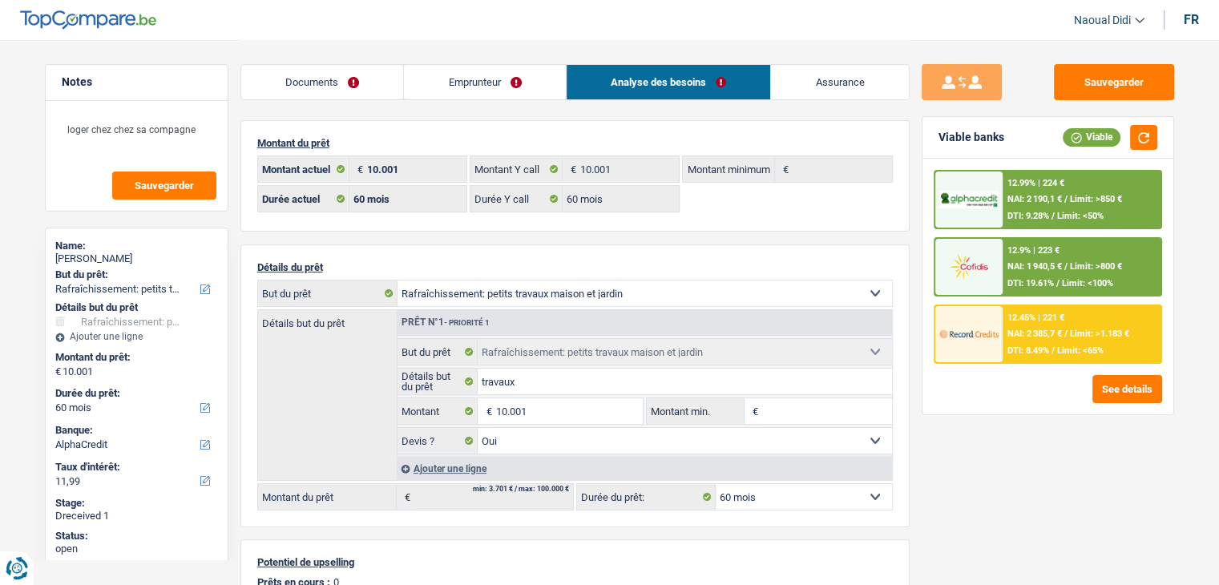
click at [1076, 325] on div "12.45% | 221 € NAI: 2 385,7 € / Limit: >1.183 € DTI: 8.49% / Limit: <65%" at bounding box center [1082, 334] width 158 height 56
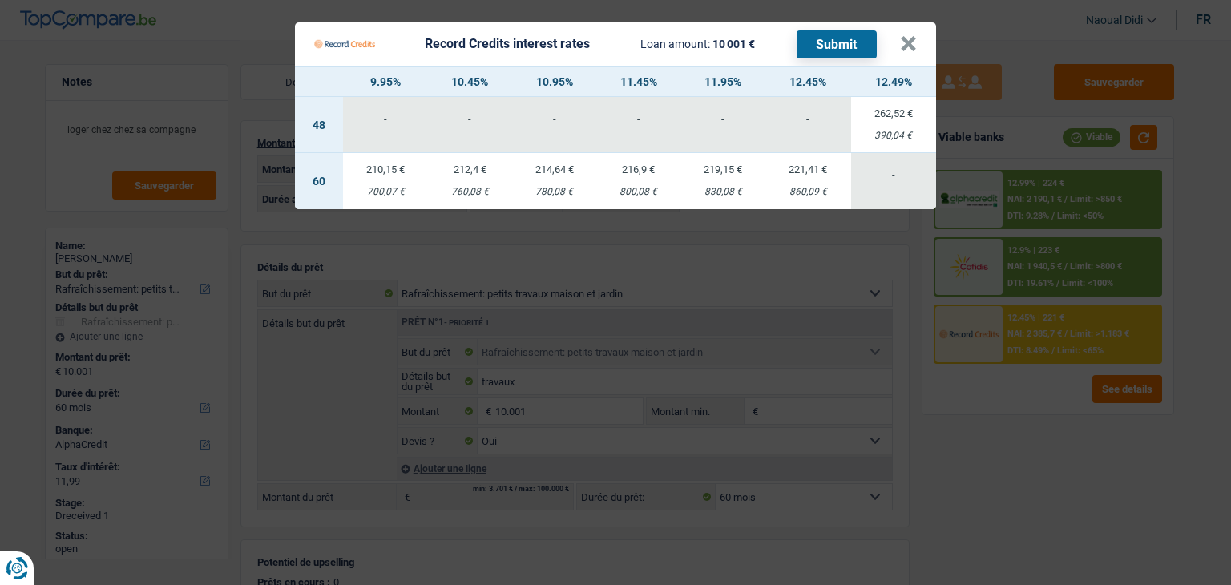
click at [484, 180] on td "212,4 € 760,08 €" at bounding box center [469, 181] width 83 height 56
select select "record credits"
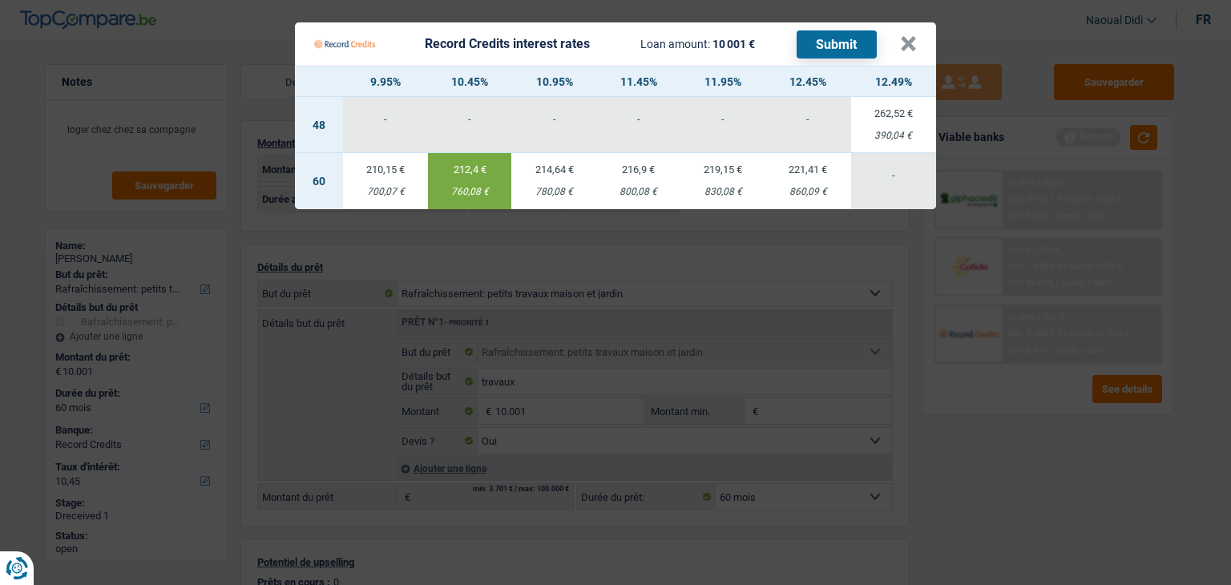
click at [377, 184] on td "210,15 € 700,07 €" at bounding box center [385, 181] width 85 height 56
type input "9,95"
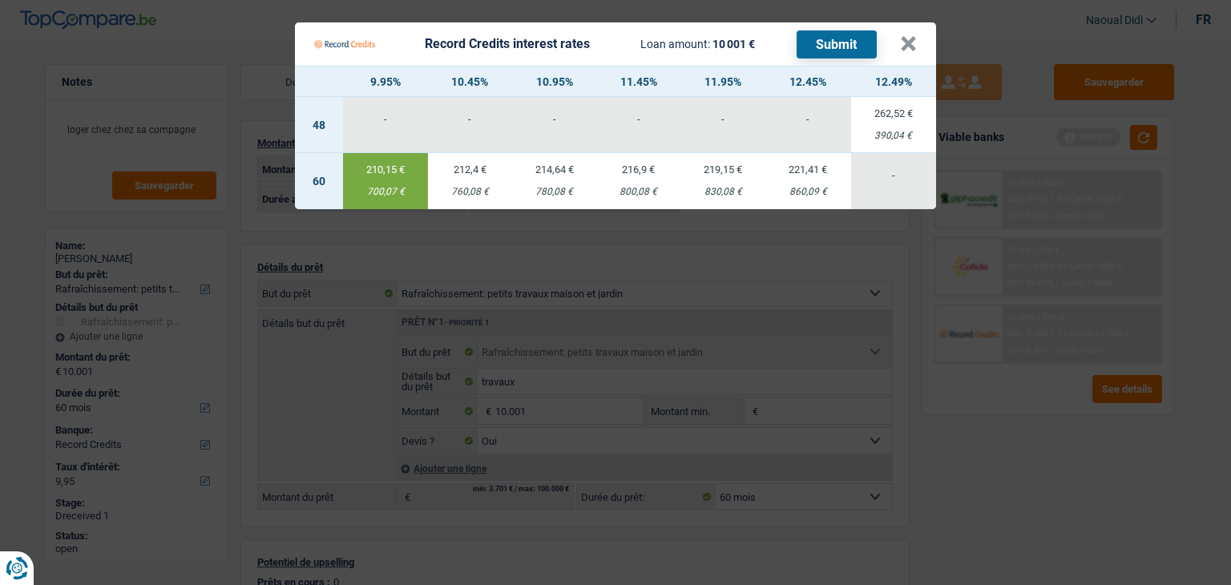
click at [821, 46] on button "Submit" at bounding box center [837, 44] width 80 height 28
click at [907, 42] on button "×" at bounding box center [908, 44] width 17 height 16
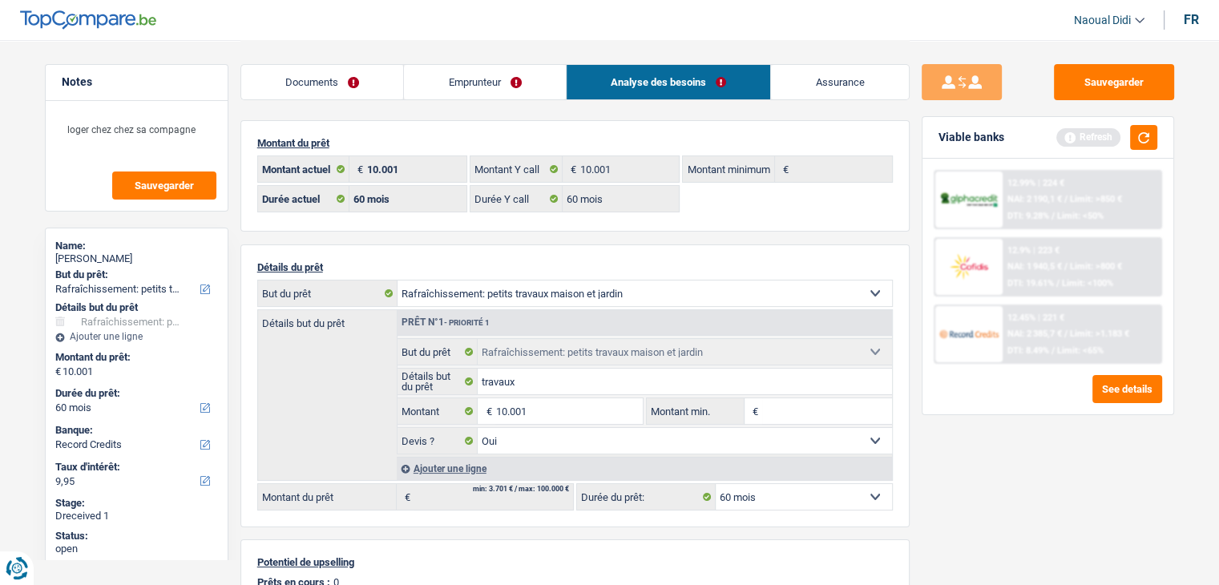
click at [1040, 251] on div "12.9% | 223 €" at bounding box center [1033, 250] width 52 height 10
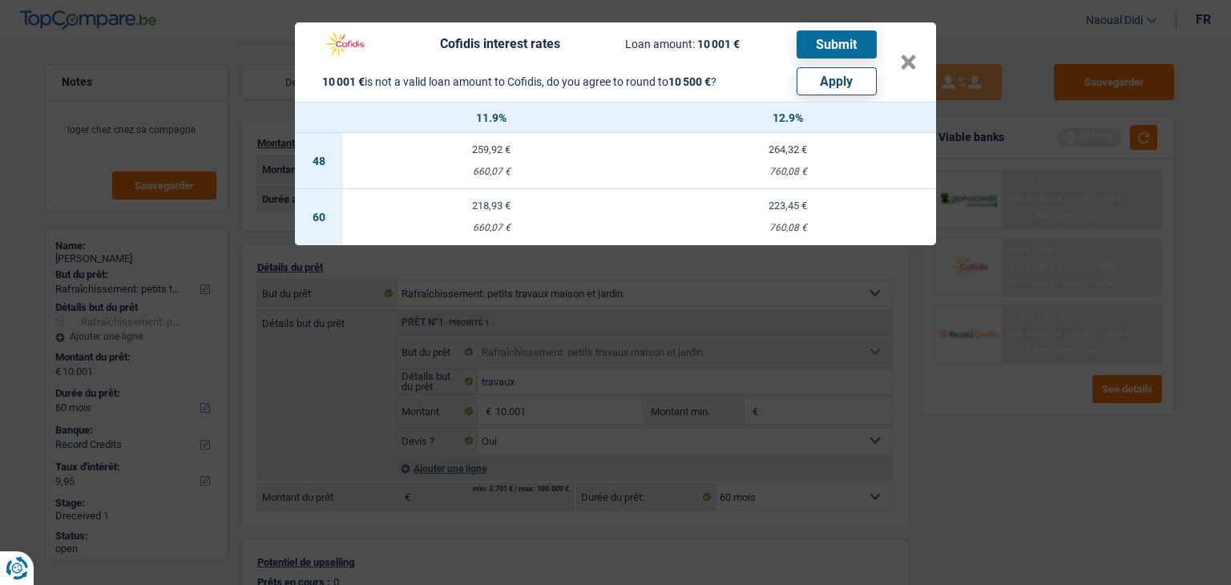
click at [842, 78] on button "Apply" at bounding box center [837, 81] width 80 height 28
type input "10.500"
select select "other"
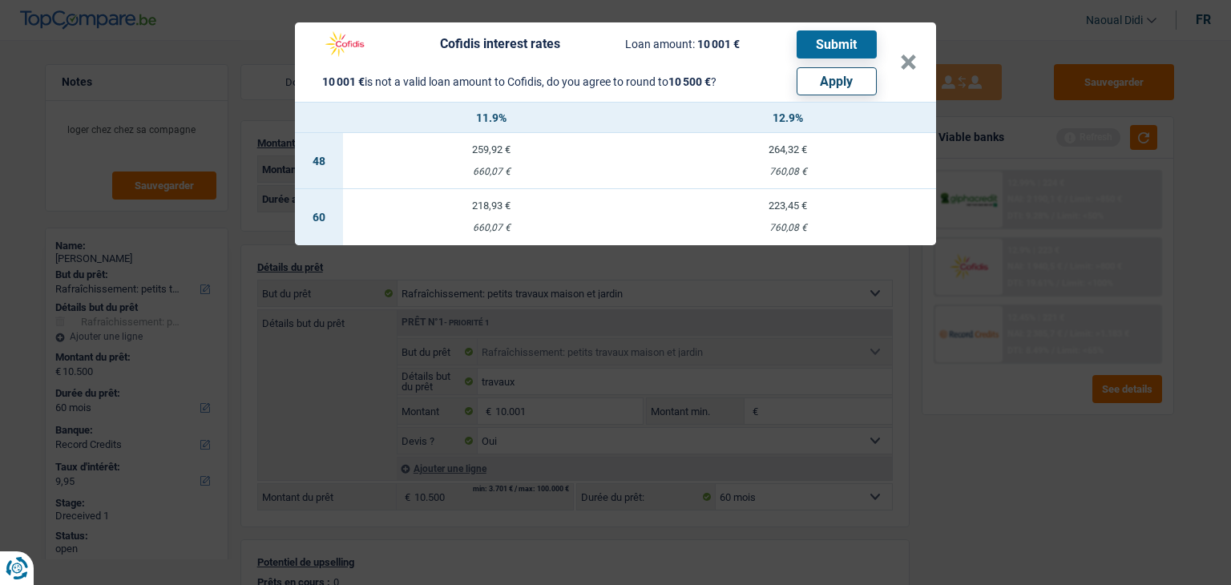
select select "other"
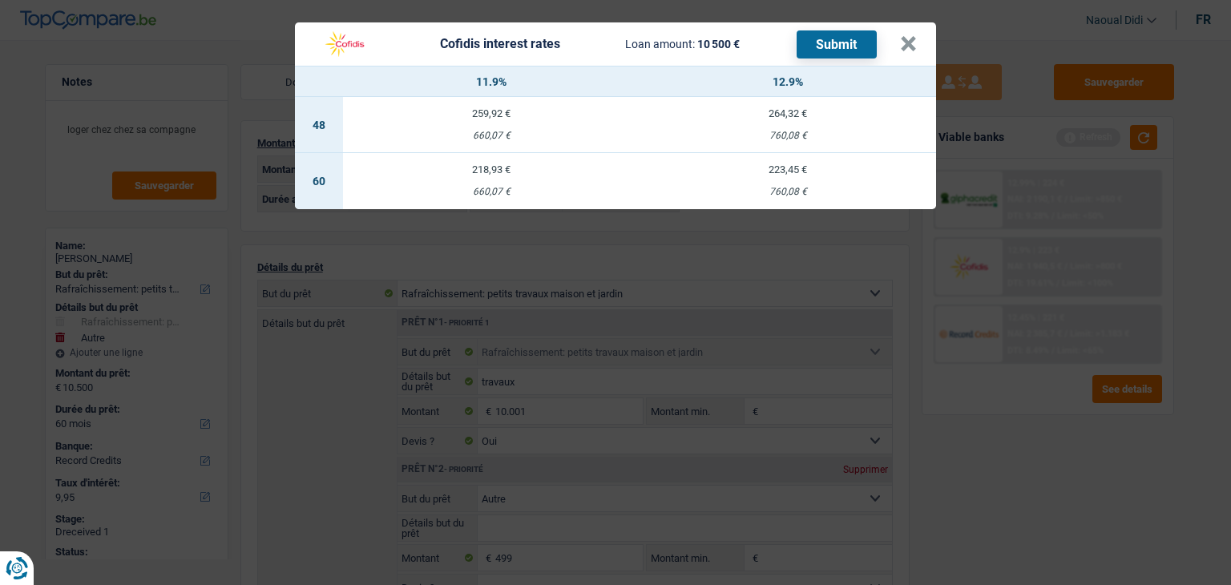
click at [486, 179] on td "218,93 € 660,07 €" at bounding box center [491, 181] width 297 height 56
select select "cofidis"
type input "11,90"
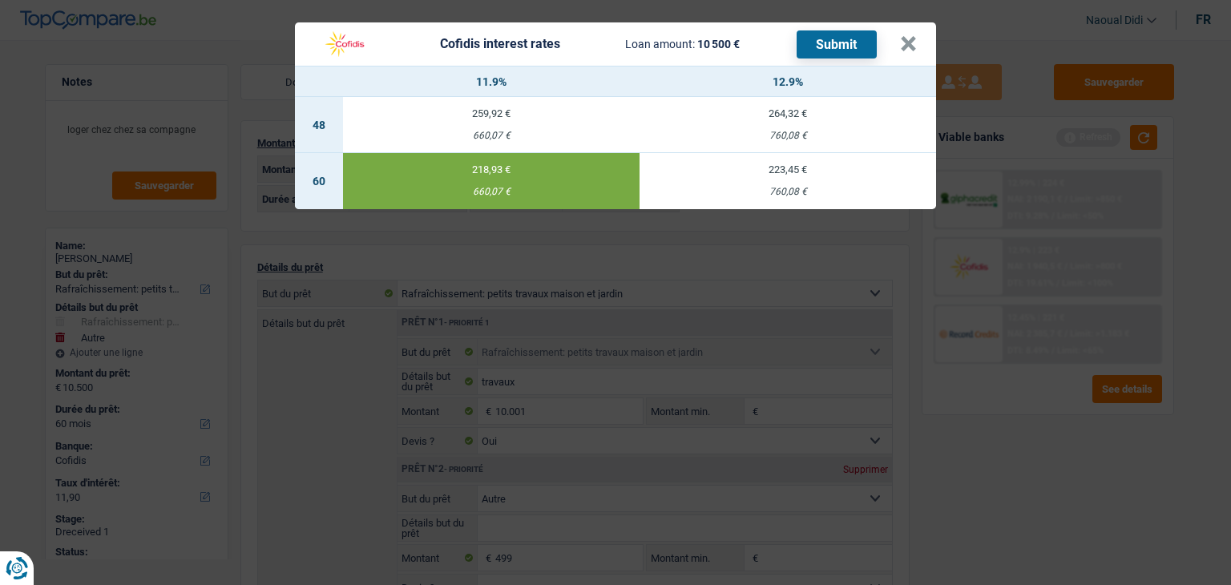
click at [855, 40] on button "Submit" at bounding box center [837, 44] width 80 height 28
click at [910, 36] on button "×" at bounding box center [908, 44] width 17 height 16
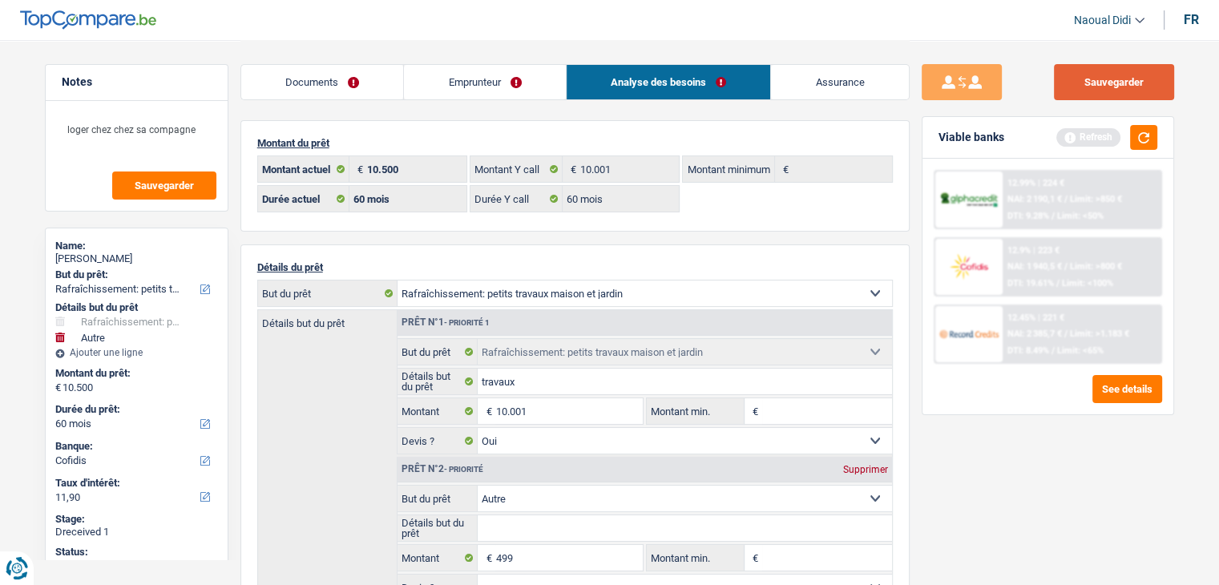
click at [1116, 87] on button "Sauvegarder" at bounding box center [1114, 82] width 120 height 36
drag, startPoint x: 481, startPoint y: 78, endPoint x: 474, endPoint y: 116, distance: 39.0
click at [481, 78] on link "Emprunteur" at bounding box center [485, 82] width 162 height 34
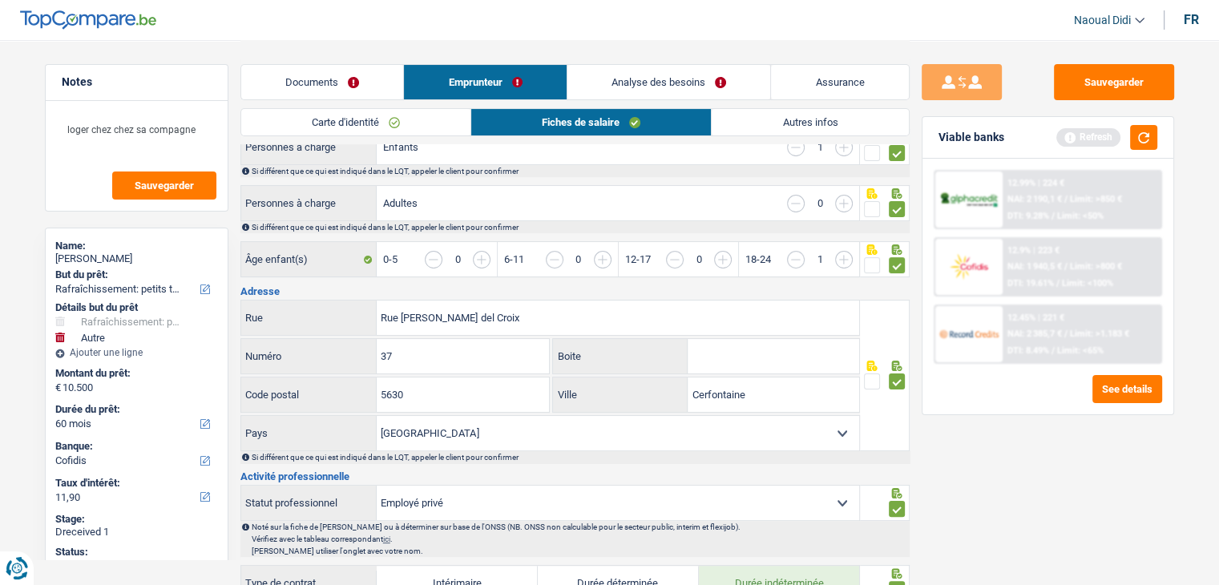
scroll to position [321, 0]
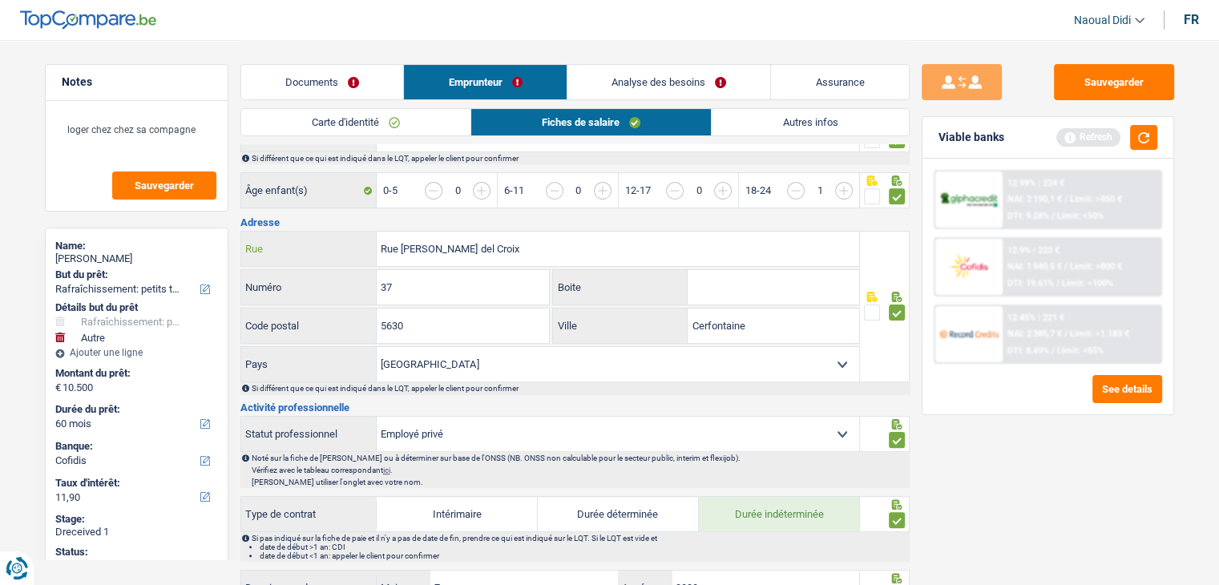
drag, startPoint x: 493, startPoint y: 244, endPoint x: 353, endPoint y: 246, distance: 140.3
click at [353, 246] on div "Rue Trieu del Croix Rue" at bounding box center [550, 249] width 619 height 34
drag, startPoint x: 353, startPoint y: 245, endPoint x: 528, endPoint y: 151, distance: 199.4
click at [486, 253] on input "Rue Trieu del Croix" at bounding box center [618, 249] width 482 height 34
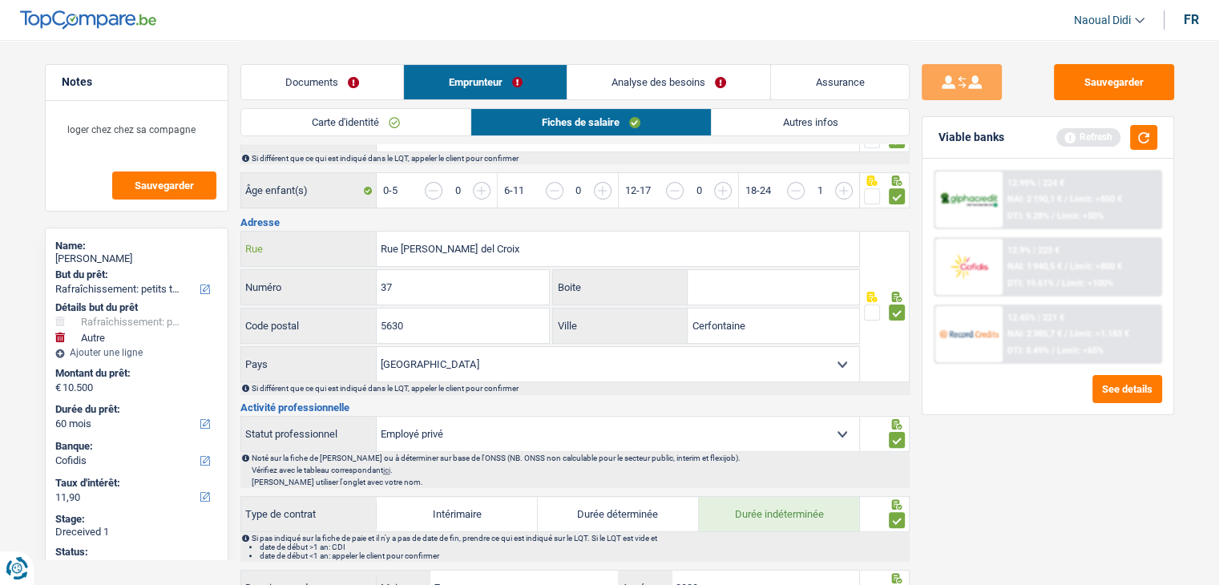
drag, startPoint x: 489, startPoint y: 251, endPoint x: 365, endPoint y: 246, distance: 123.5
click at [365, 246] on div "Rue Trieu del Croix Rue" at bounding box center [550, 249] width 619 height 34
drag, startPoint x: 665, startPoint y: 312, endPoint x: 642, endPoint y: 305, distance: 24.1
click at [642, 309] on div "Cerfontaine Ville" at bounding box center [706, 326] width 306 height 34
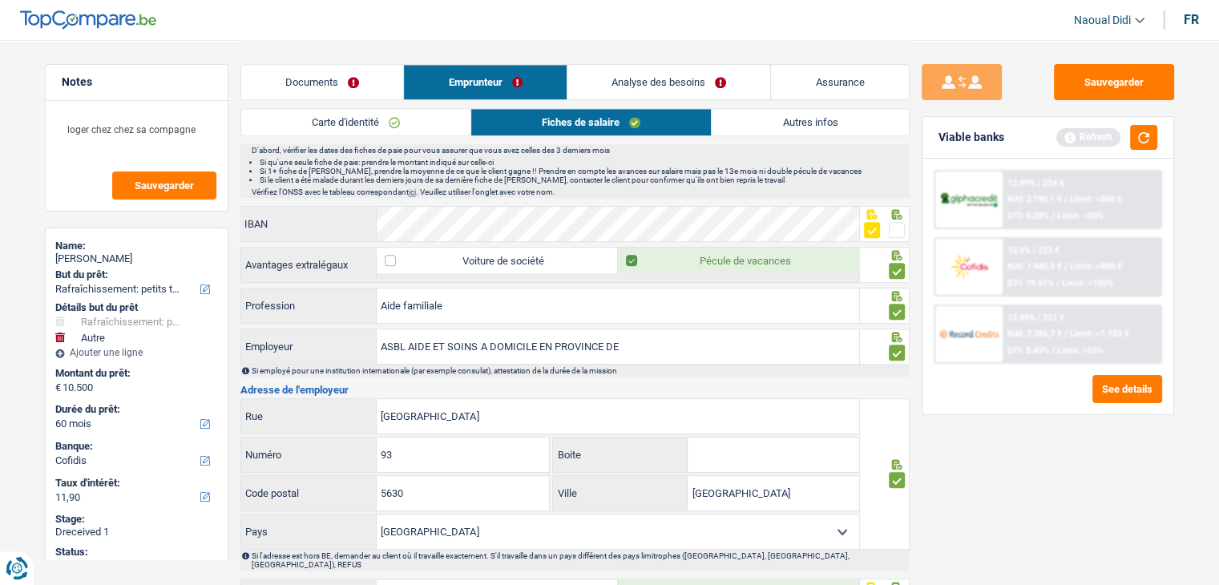
scroll to position [1122, 0]
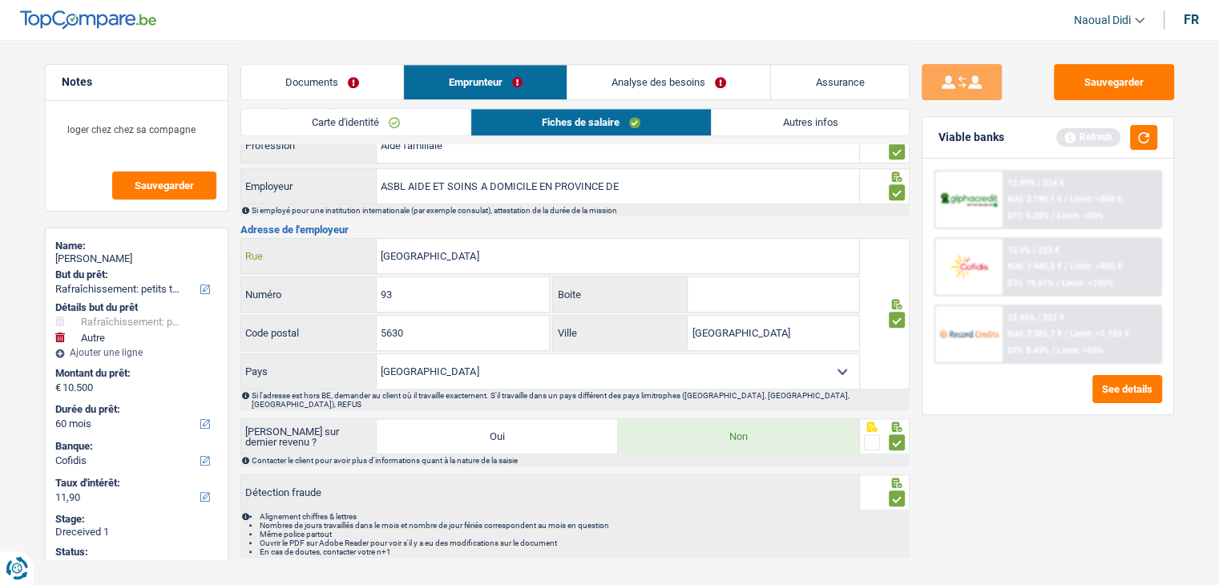
drag, startPoint x: 410, startPoint y: 244, endPoint x: 325, endPoint y: 237, distance: 84.5
click at [325, 239] on div "AVENUE DE LA DAME Rue" at bounding box center [550, 256] width 619 height 34
click at [430, 322] on input "5630" at bounding box center [463, 333] width 172 height 34
type input "5100"
click at [1132, 84] on button "Sauvegarder" at bounding box center [1114, 82] width 120 height 36
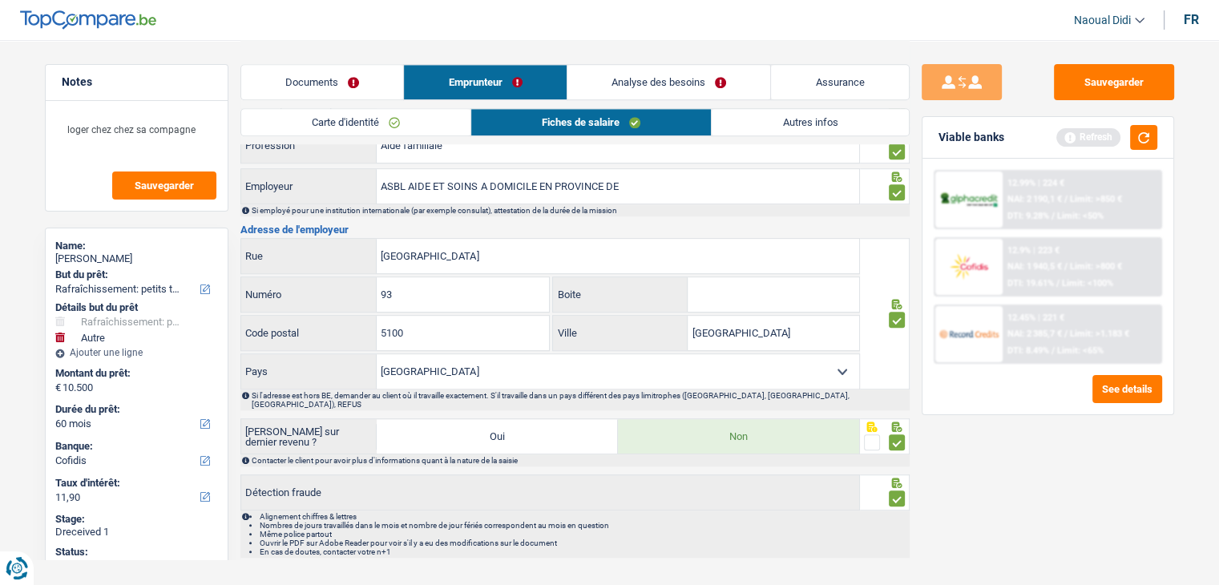
click at [1042, 264] on span "NAI: 1 940,5 €" at bounding box center [1034, 266] width 54 height 10
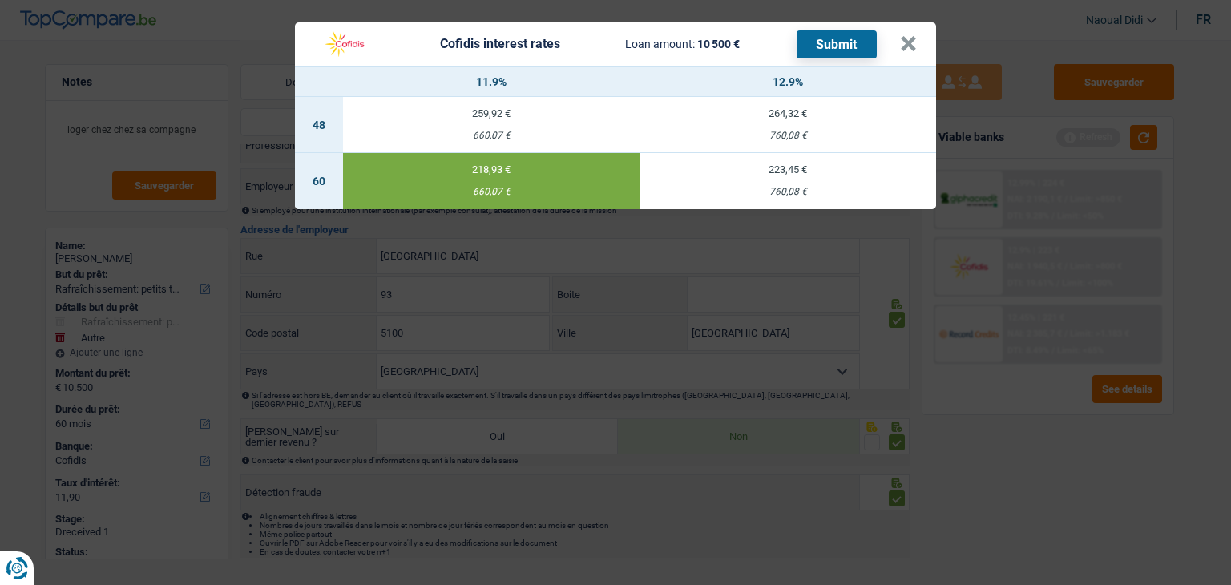
click at [830, 49] on button "Submit" at bounding box center [837, 44] width 80 height 28
click at [908, 37] on button "×" at bounding box center [908, 44] width 17 height 16
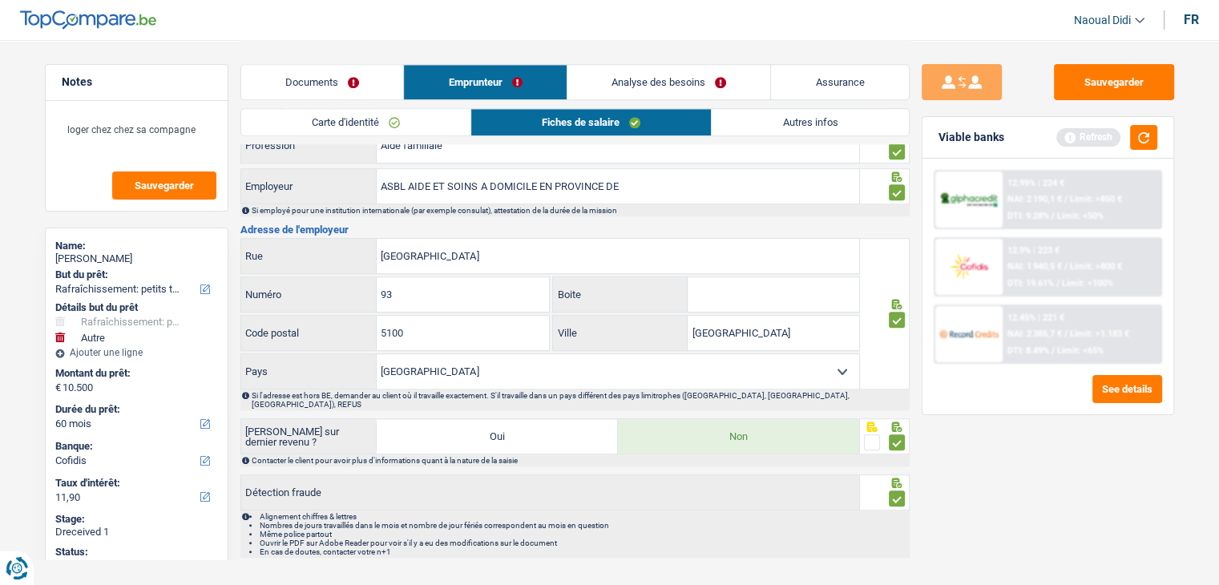
click at [346, 78] on link "Documents" at bounding box center [322, 82] width 163 height 34
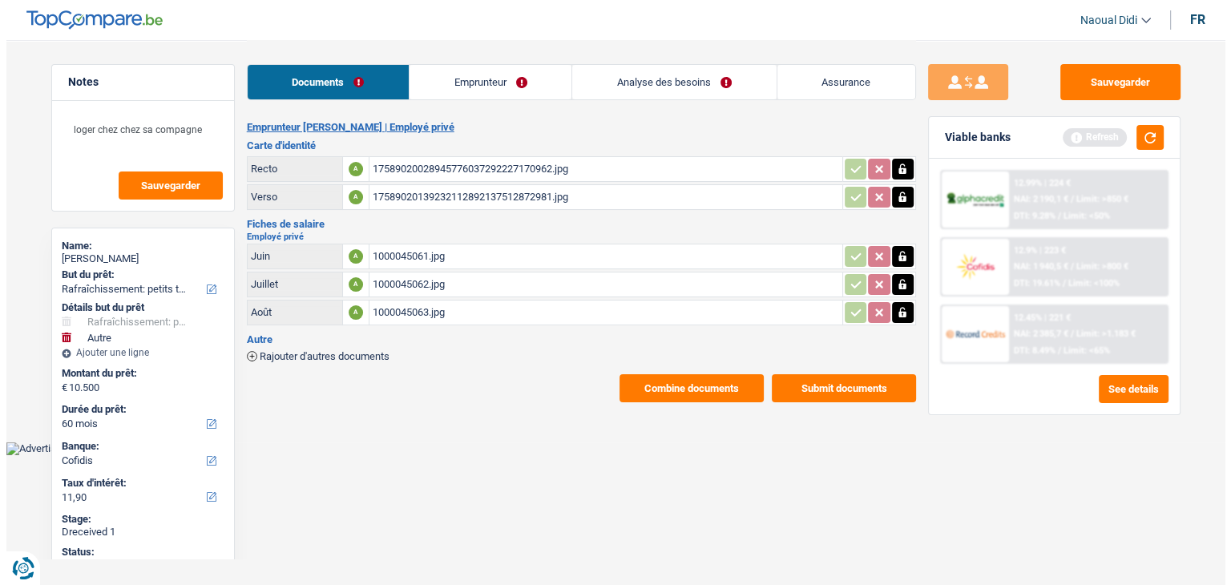
scroll to position [0, 0]
click at [833, 382] on button "Submit documents" at bounding box center [843, 388] width 144 height 28
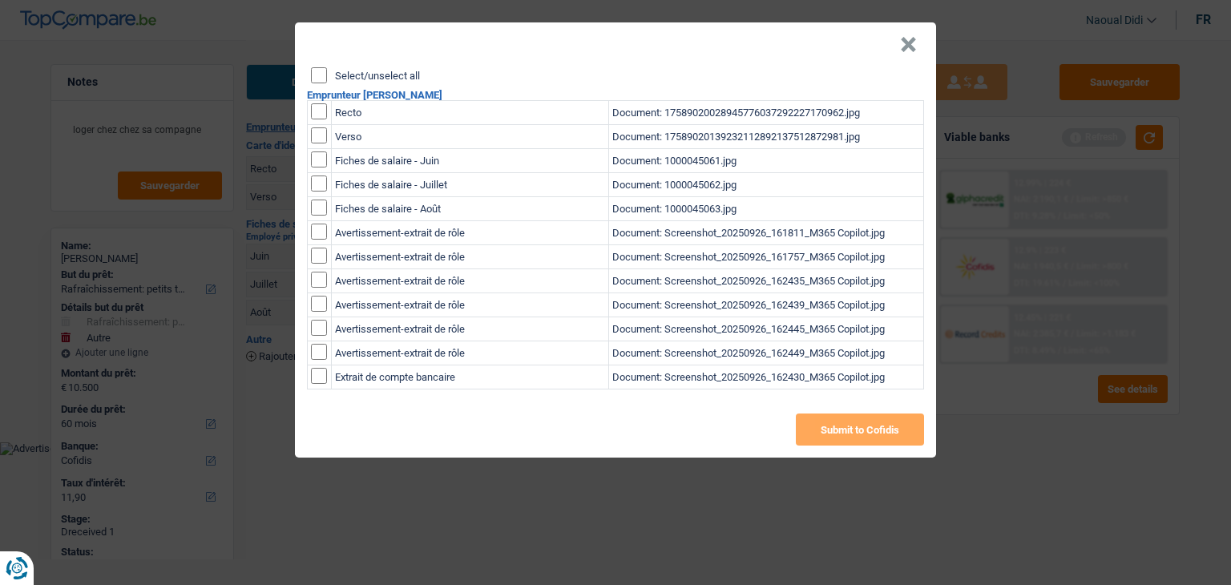
click at [317, 79] on input "Select/unselect all" at bounding box center [319, 75] width 16 height 16
checkbox input "true"
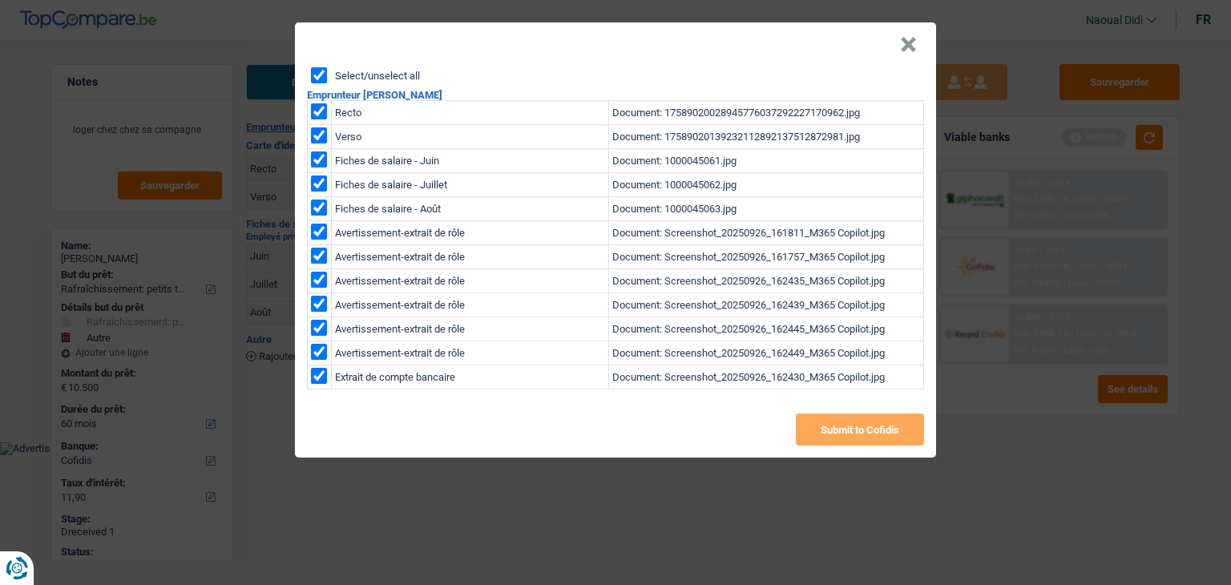
checkbox input "true"
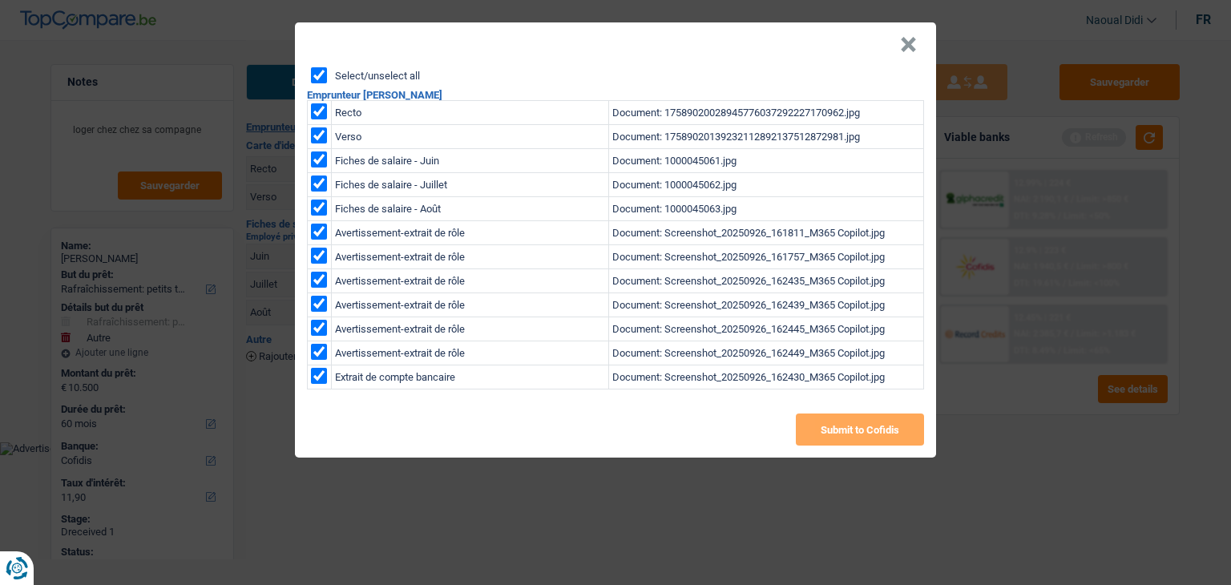
checkbox input "true"
click at [902, 46] on button "×" at bounding box center [908, 45] width 17 height 16
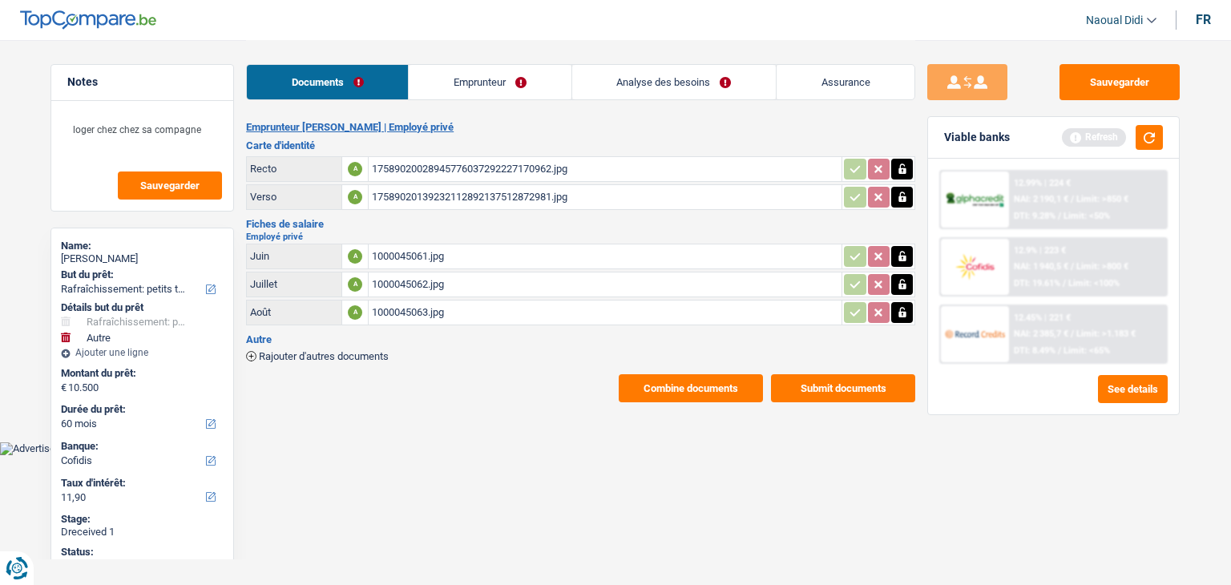
click at [821, 385] on button "Submit documents" at bounding box center [843, 388] width 144 height 28
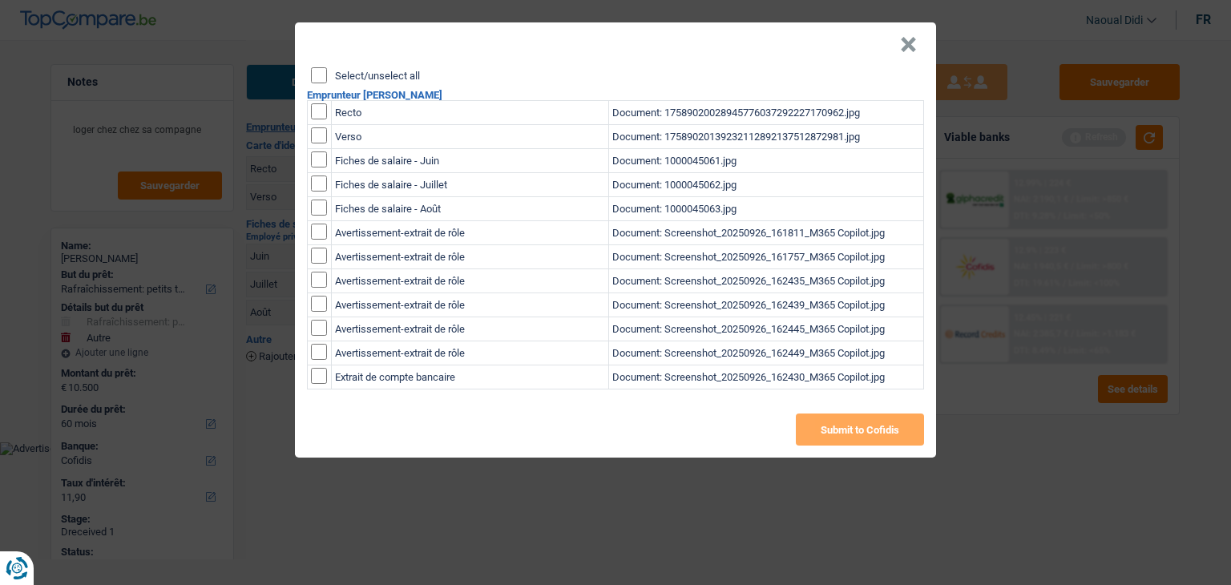
click at [316, 71] on input "Select/unselect all" at bounding box center [319, 75] width 16 height 16
checkbox input "true"
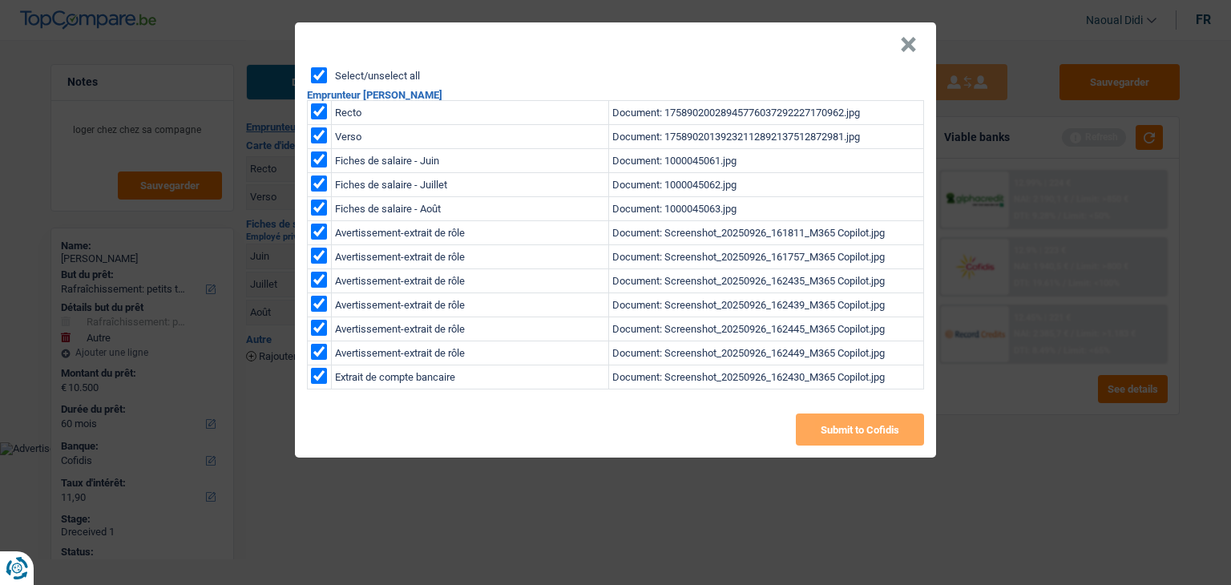
checkbox input "true"
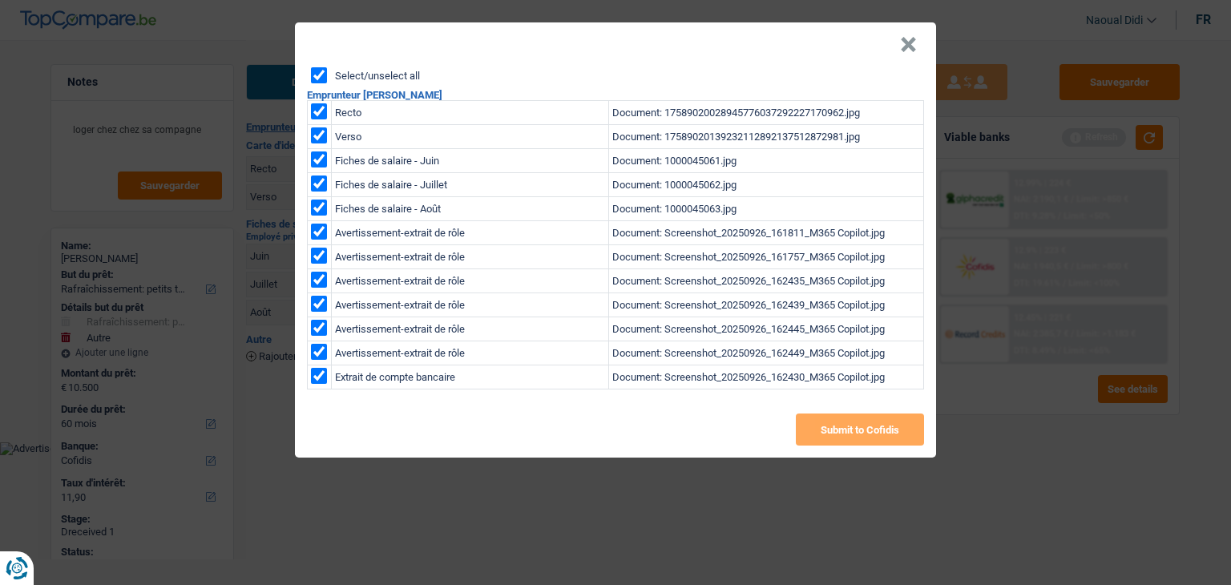
checkbox input "true"
click at [320, 113] on input "checkbox" at bounding box center [319, 111] width 16 height 16
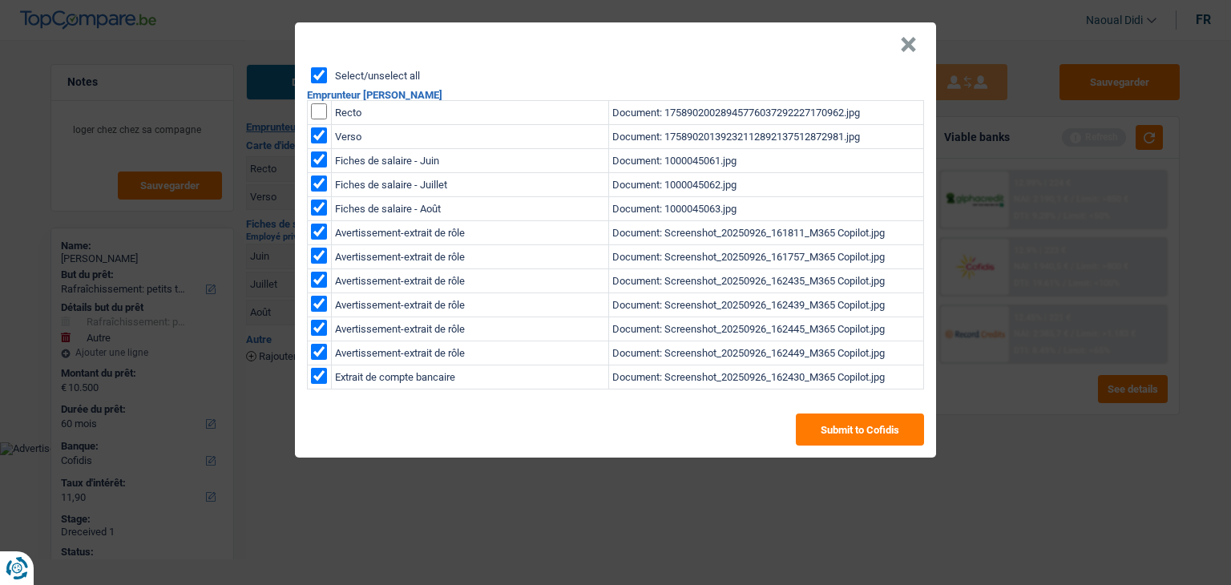
click at [317, 119] on input "checkbox" at bounding box center [319, 111] width 16 height 16
checkbox input "true"
click at [323, 232] on input "checkbox" at bounding box center [319, 232] width 16 height 16
checkbox input "false"
drag, startPoint x: 322, startPoint y: 258, endPoint x: 320, endPoint y: 280, distance: 21.8
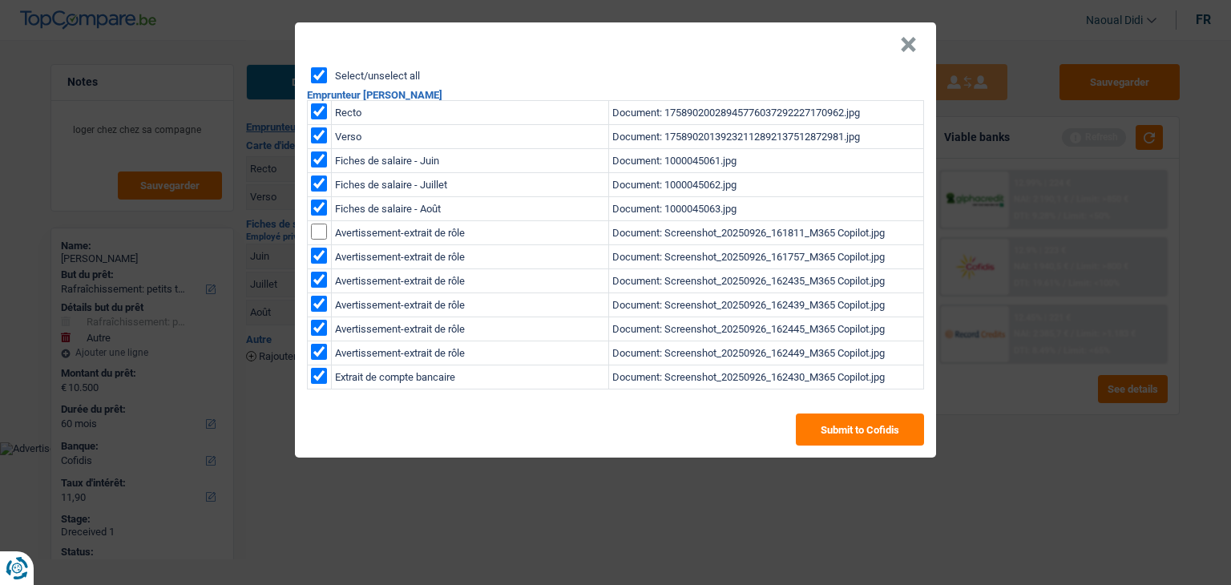
click at [321, 258] on input "checkbox" at bounding box center [319, 256] width 16 height 16
checkbox input "false"
click at [321, 288] on td at bounding box center [320, 281] width 24 height 24
click at [321, 285] on input "checkbox" at bounding box center [319, 280] width 16 height 16
checkbox input "false"
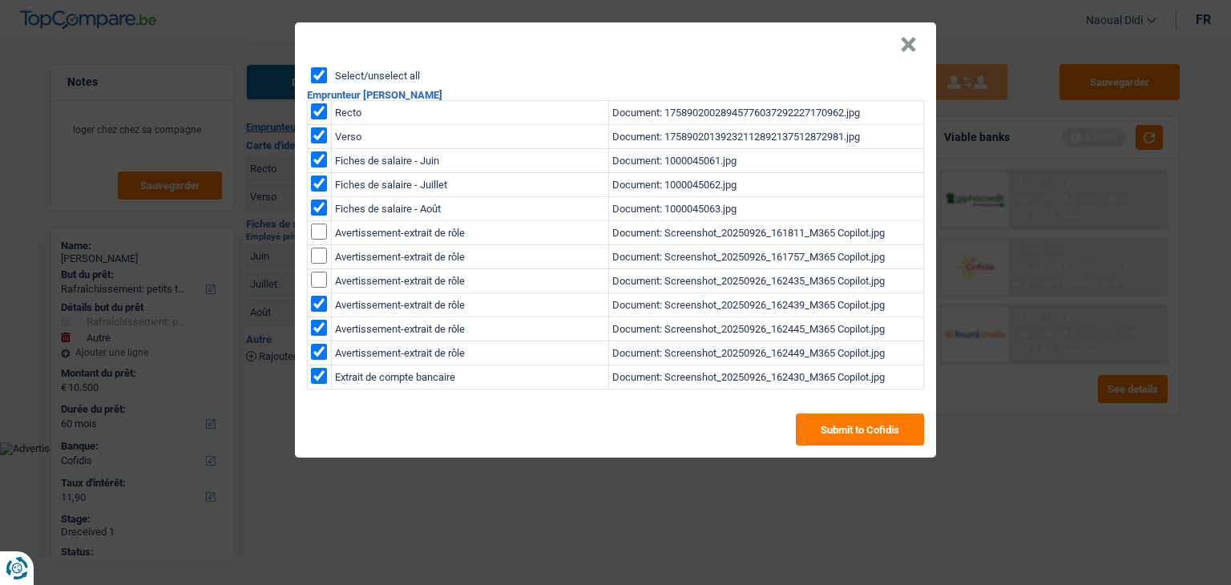
click at [318, 305] on input "checkbox" at bounding box center [319, 304] width 16 height 16
checkbox input "false"
click at [319, 331] on input "checkbox" at bounding box center [319, 328] width 16 height 16
checkbox input "false"
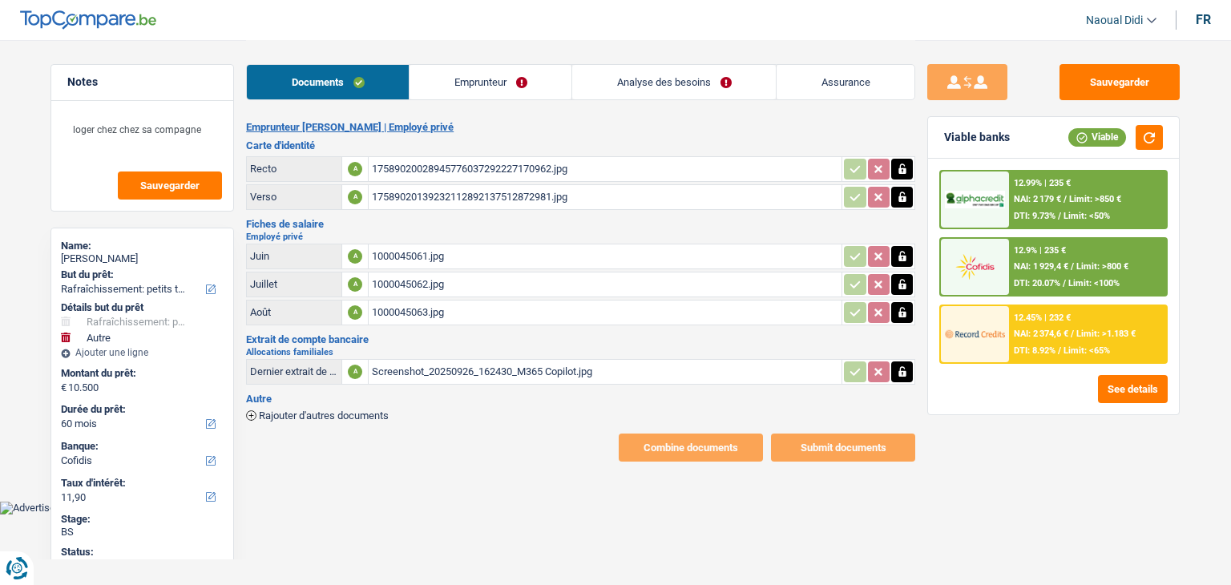
select select "houseOrGarden"
select select "other"
select select "60"
select select "cofidis"
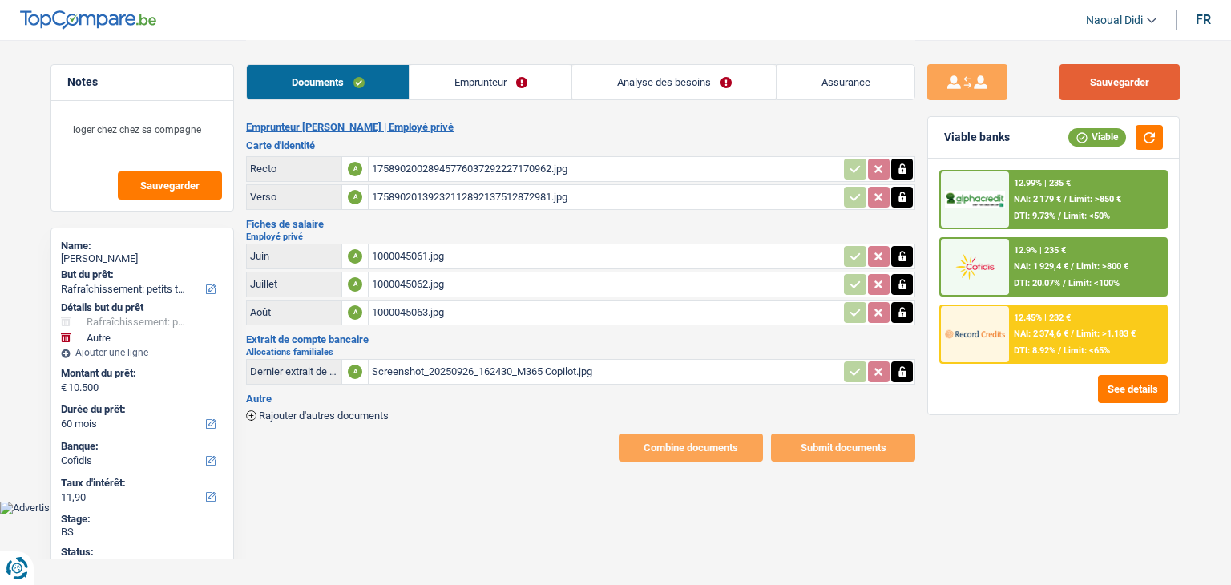
click at [1120, 83] on button "Sauvegarder" at bounding box center [1119, 82] width 120 height 36
click at [508, 81] on link "Emprunteur" at bounding box center [491, 82] width 162 height 34
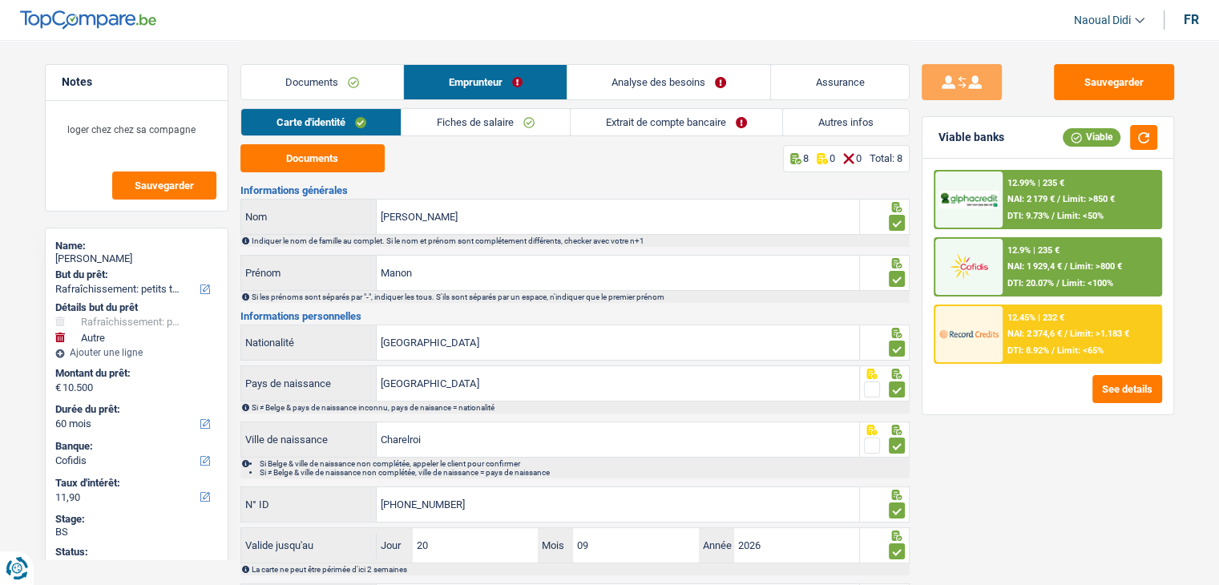
click at [657, 122] on link "Extrait de compte bancaire" at bounding box center [677, 122] width 212 height 26
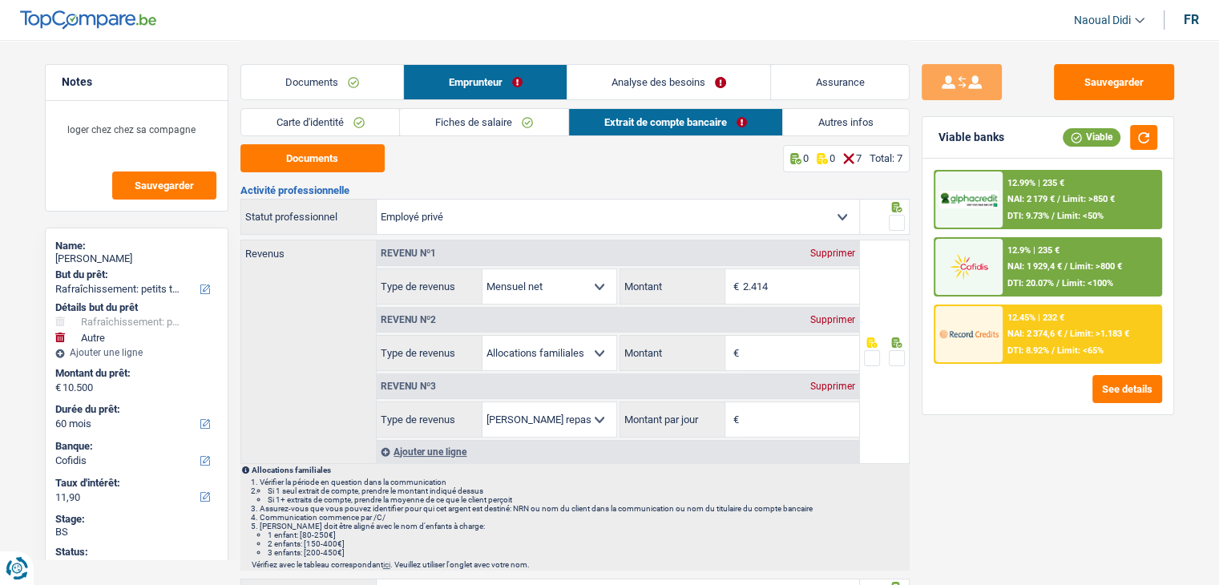
drag, startPoint x: 838, startPoint y: 317, endPoint x: 827, endPoint y: 396, distance: 79.3
click at [838, 317] on div "Supprimer" at bounding box center [832, 320] width 53 height 10
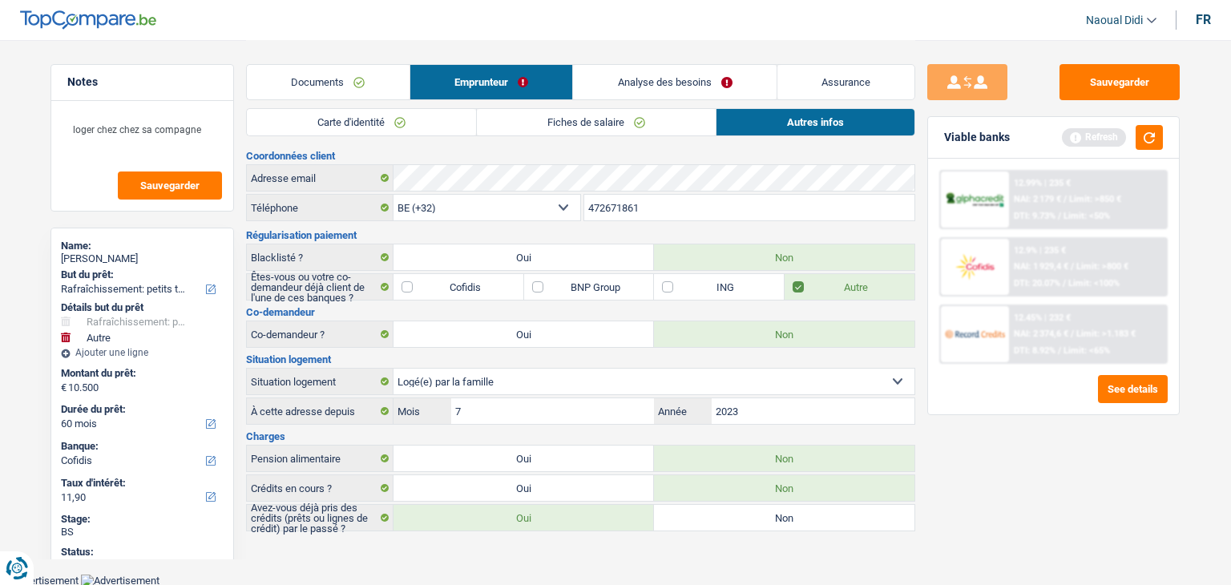
click at [357, 83] on link "Documents" at bounding box center [328, 82] width 163 height 34
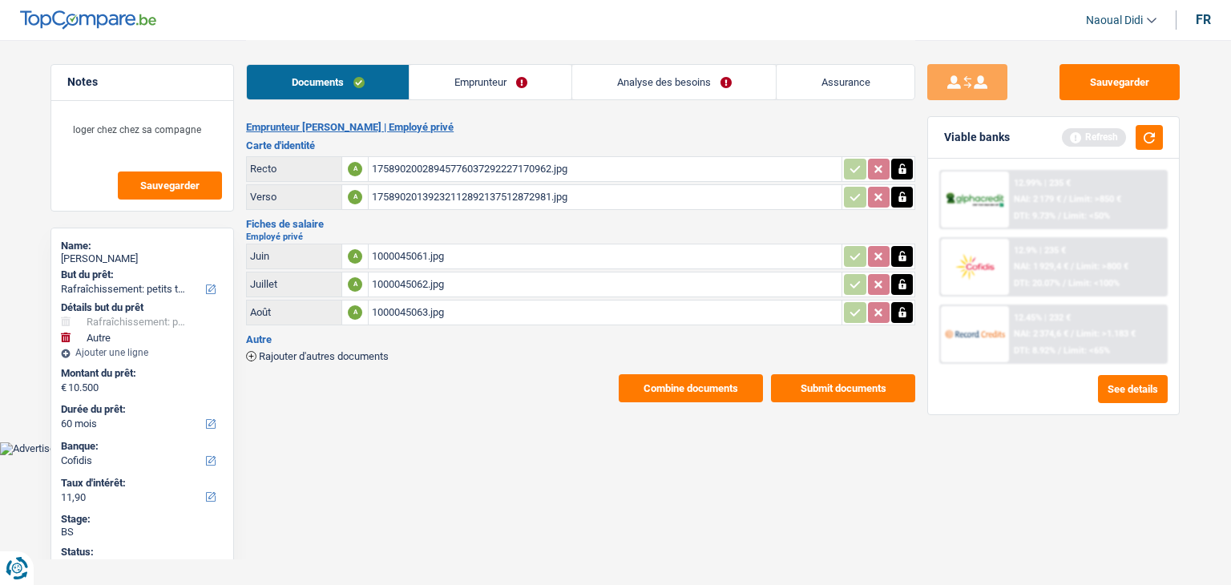
click at [803, 389] on button "Submit documents" at bounding box center [843, 388] width 144 height 28
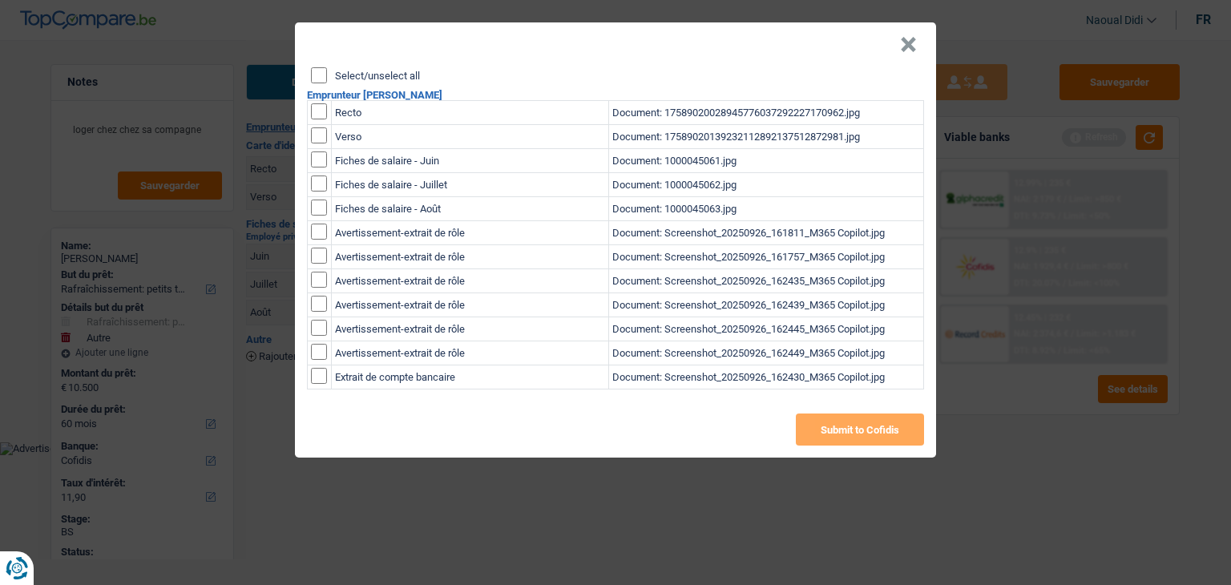
click at [319, 73] on input "Select/unselect all" at bounding box center [319, 75] width 16 height 16
checkbox input "true"
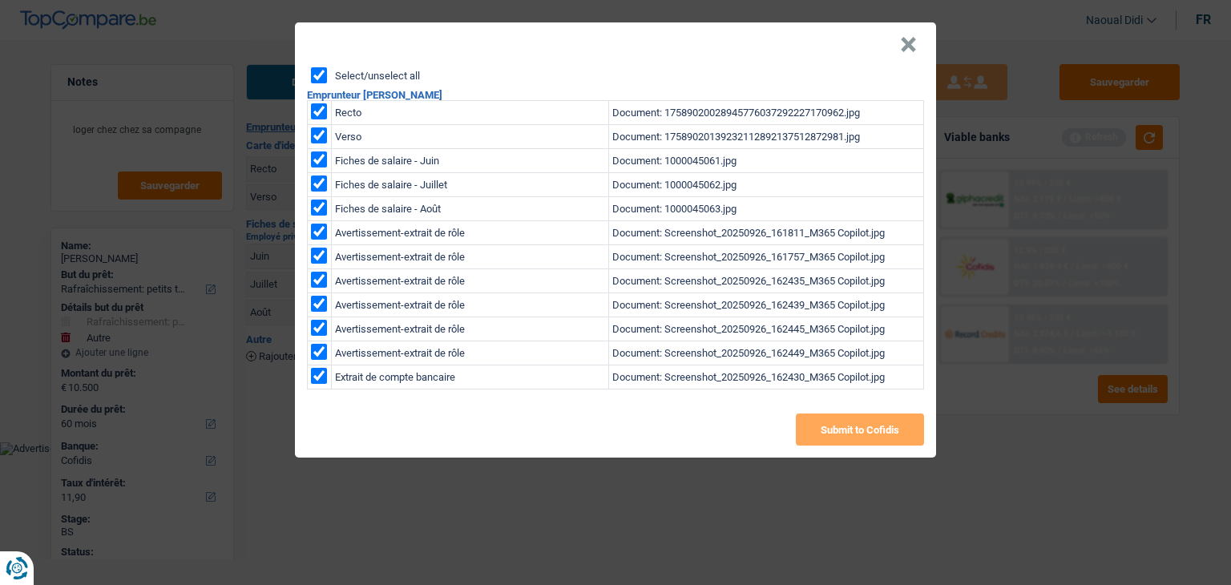
checkbox input "true"
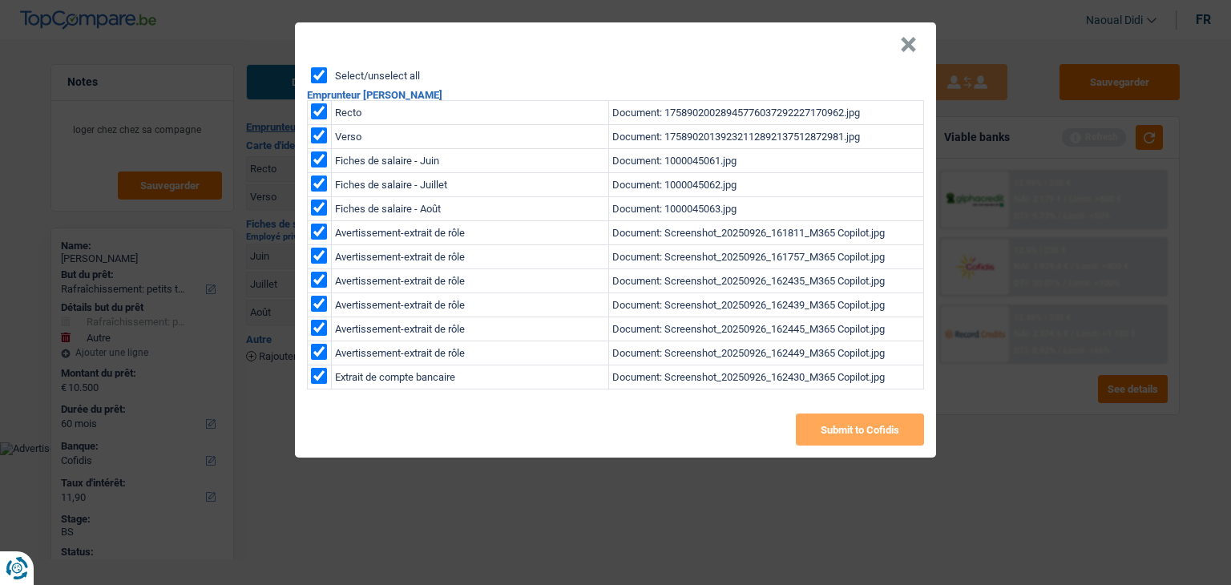
checkbox input "true"
click at [321, 378] on input "checkbox" at bounding box center [319, 376] width 16 height 16
checkbox input "false"
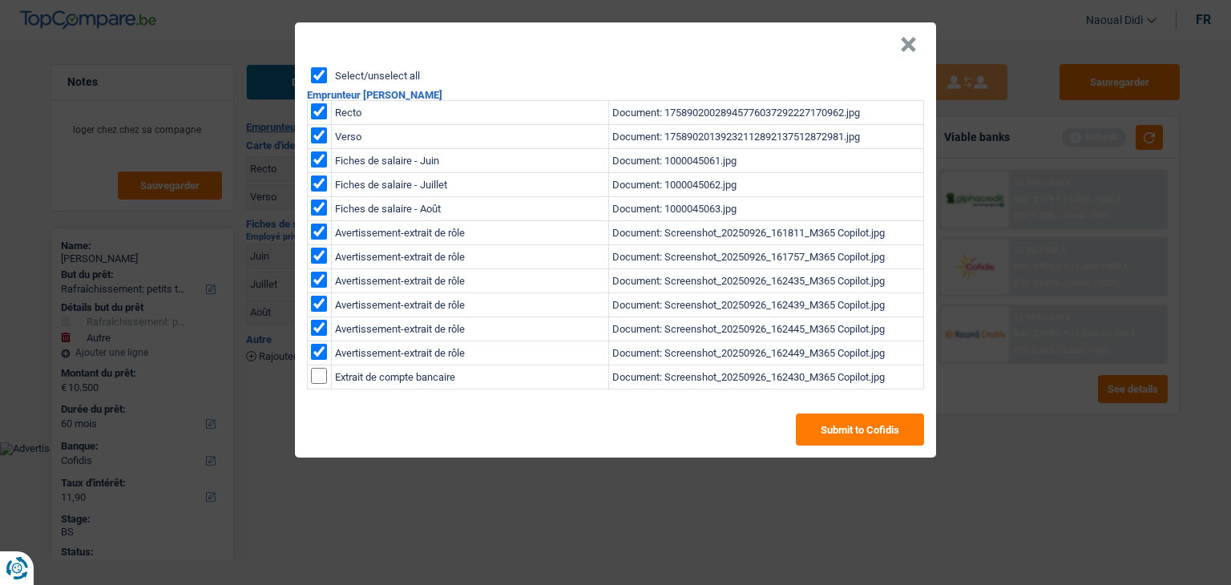
click at [321, 347] on input "checkbox" at bounding box center [319, 352] width 16 height 16
checkbox input "false"
drag, startPoint x: 319, startPoint y: 327, endPoint x: 319, endPoint y: 318, distance: 8.8
click at [319, 326] on input "checkbox" at bounding box center [319, 328] width 16 height 16
checkbox input "false"
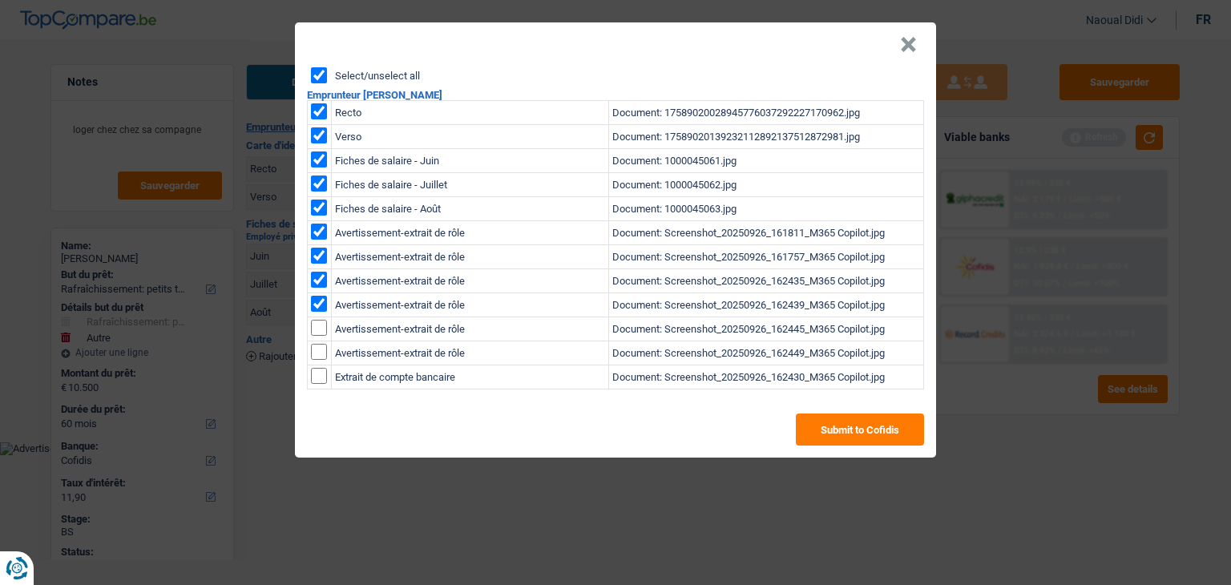
click at [321, 293] on td at bounding box center [320, 305] width 24 height 24
drag, startPoint x: 321, startPoint y: 300, endPoint x: 321, endPoint y: 284, distance: 16.0
click at [321, 299] on input "checkbox" at bounding box center [319, 304] width 16 height 16
checkbox input "false"
click at [322, 278] on input "checkbox" at bounding box center [319, 280] width 16 height 16
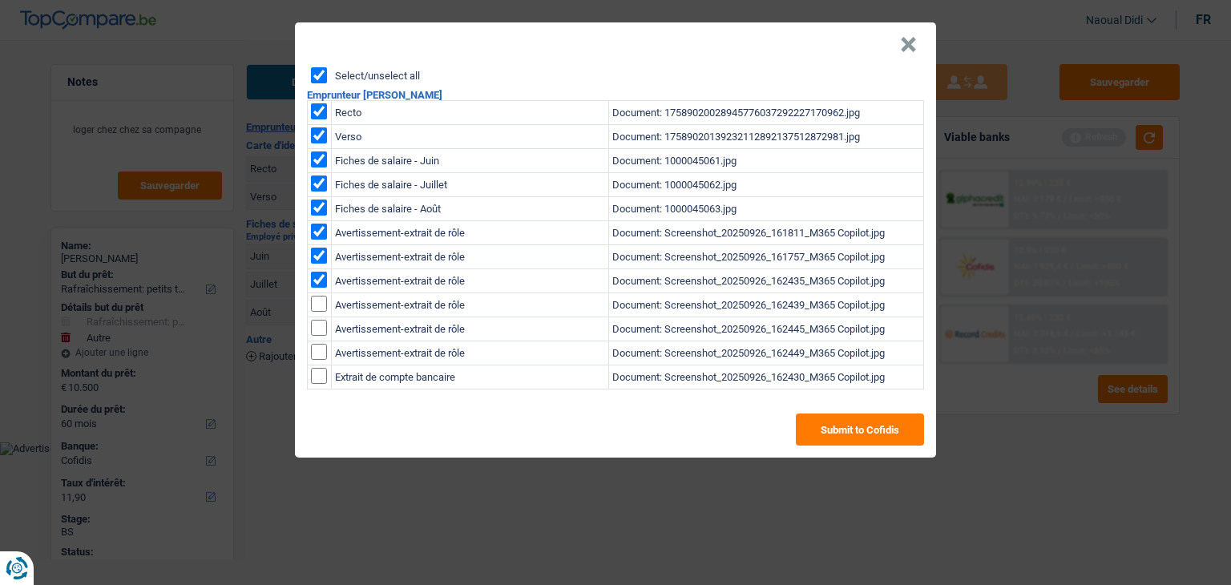
checkbox input "false"
click at [323, 256] on input "checkbox" at bounding box center [319, 256] width 16 height 16
checkbox input "false"
click at [323, 237] on input "checkbox" at bounding box center [319, 232] width 16 height 16
checkbox input "false"
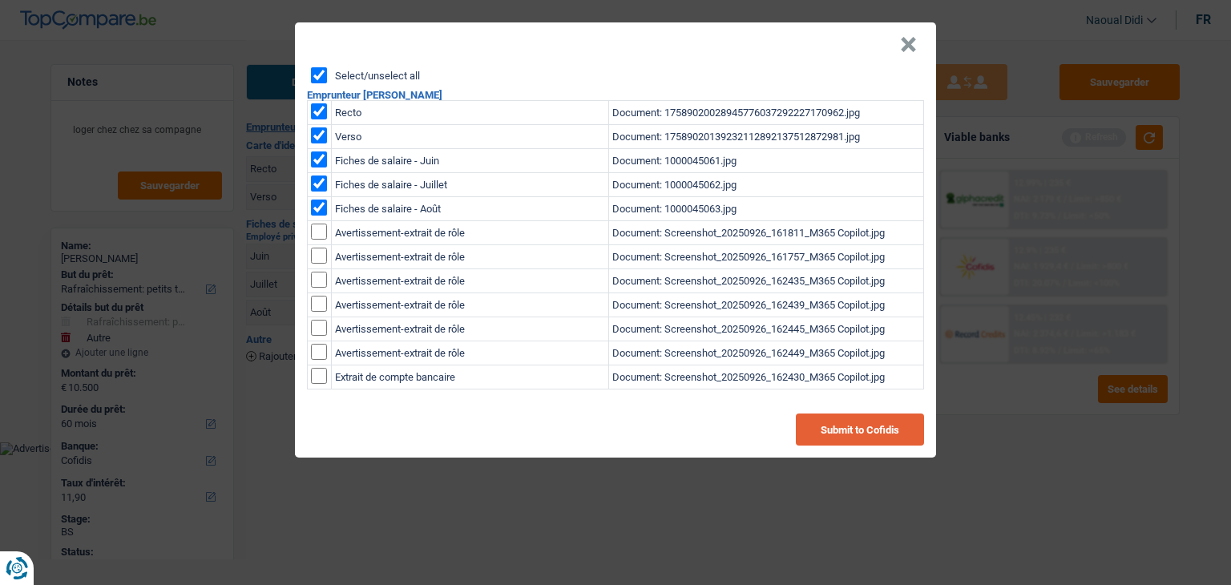
click at [854, 433] on button "Submit to Cofidis" at bounding box center [860, 430] width 128 height 32
click at [898, 42] on header "×" at bounding box center [615, 44] width 641 height 45
click at [906, 49] on button "×" at bounding box center [908, 45] width 17 height 16
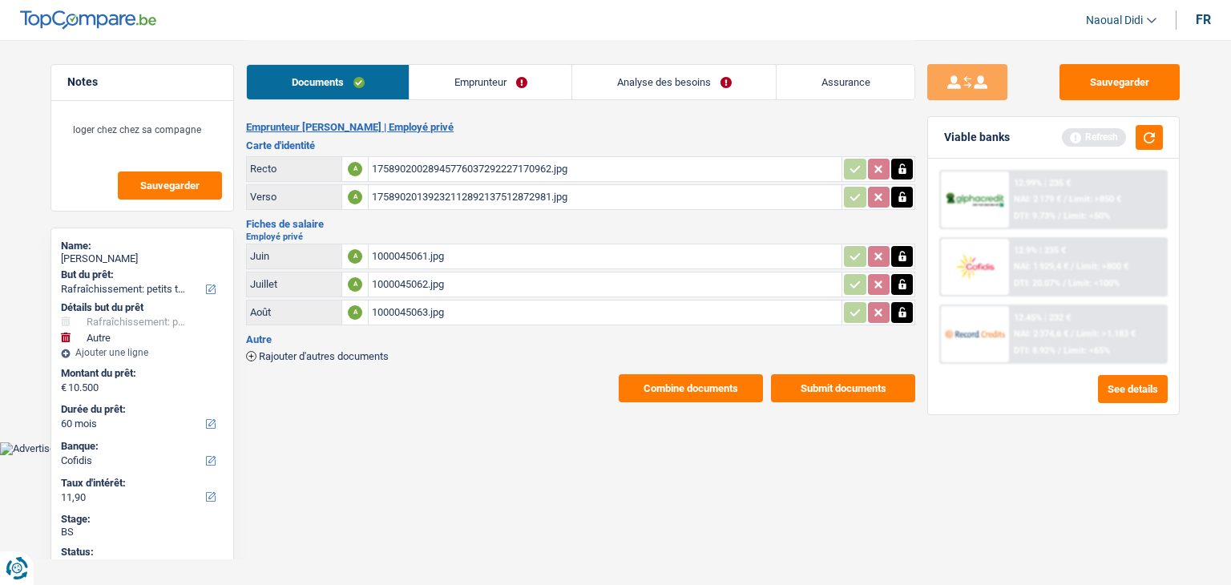
click at [704, 382] on button "Combine documents" at bounding box center [691, 388] width 144 height 28
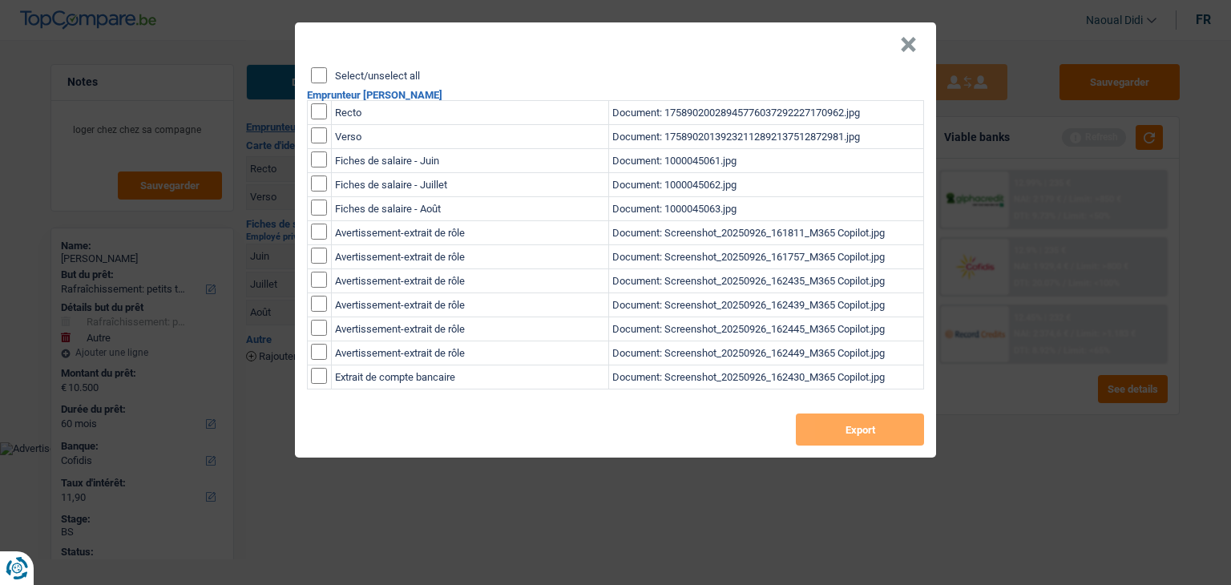
click at [321, 68] on input "Select/unselect all" at bounding box center [319, 75] width 16 height 16
checkbox input "true"
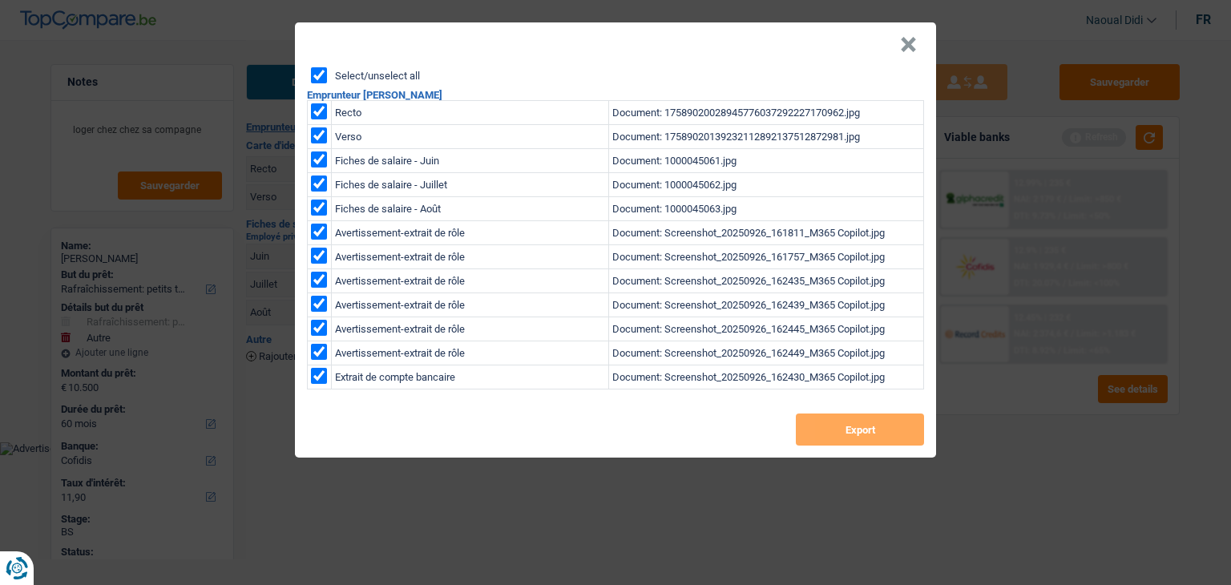
checkbox input "true"
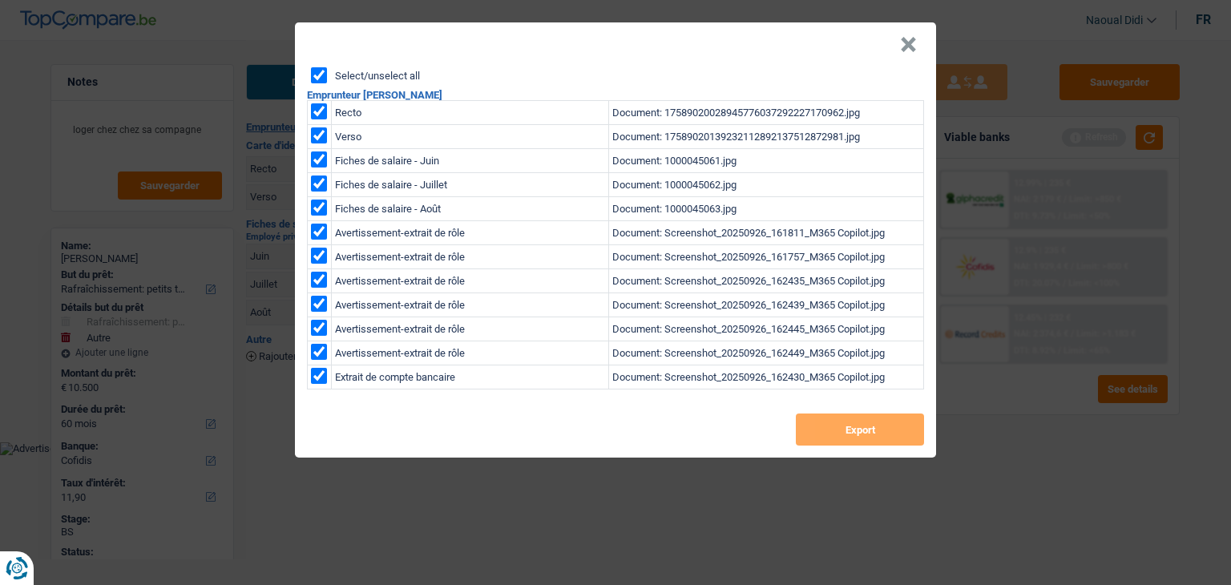
checkbox input "true"
click at [324, 371] on input "checkbox" at bounding box center [319, 376] width 16 height 16
checkbox input "false"
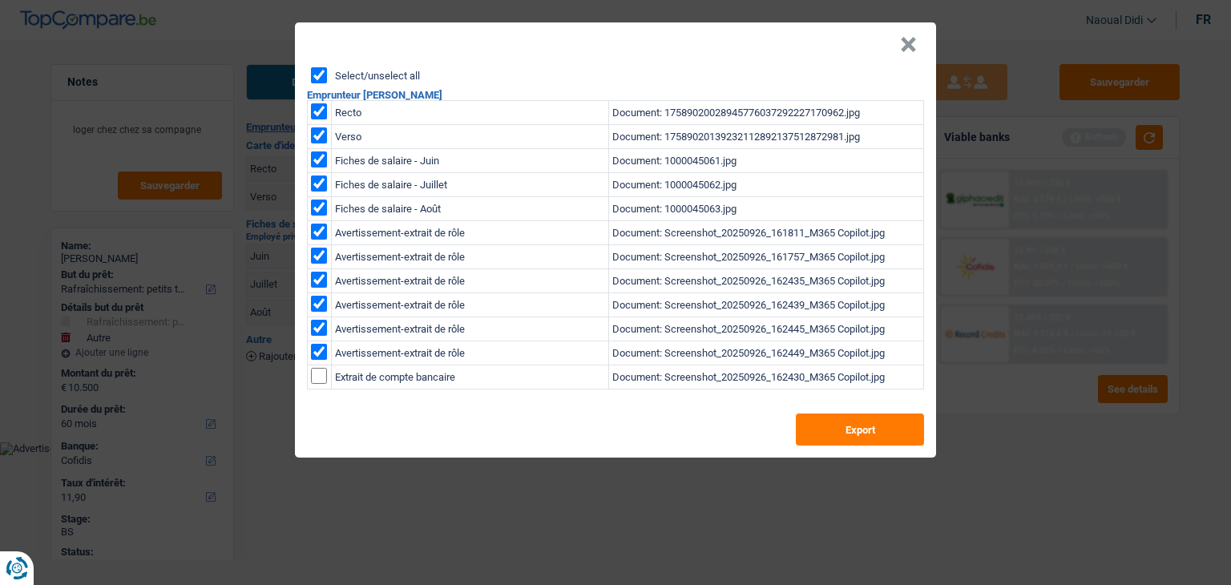
click at [328, 350] on td at bounding box center [320, 353] width 24 height 24
click at [322, 323] on input "checkbox" at bounding box center [319, 328] width 16 height 16
checkbox input "false"
drag, startPoint x: 321, startPoint y: 353, endPoint x: 320, endPoint y: 315, distance: 38.5
click at [321, 350] on input "checkbox" at bounding box center [319, 352] width 16 height 16
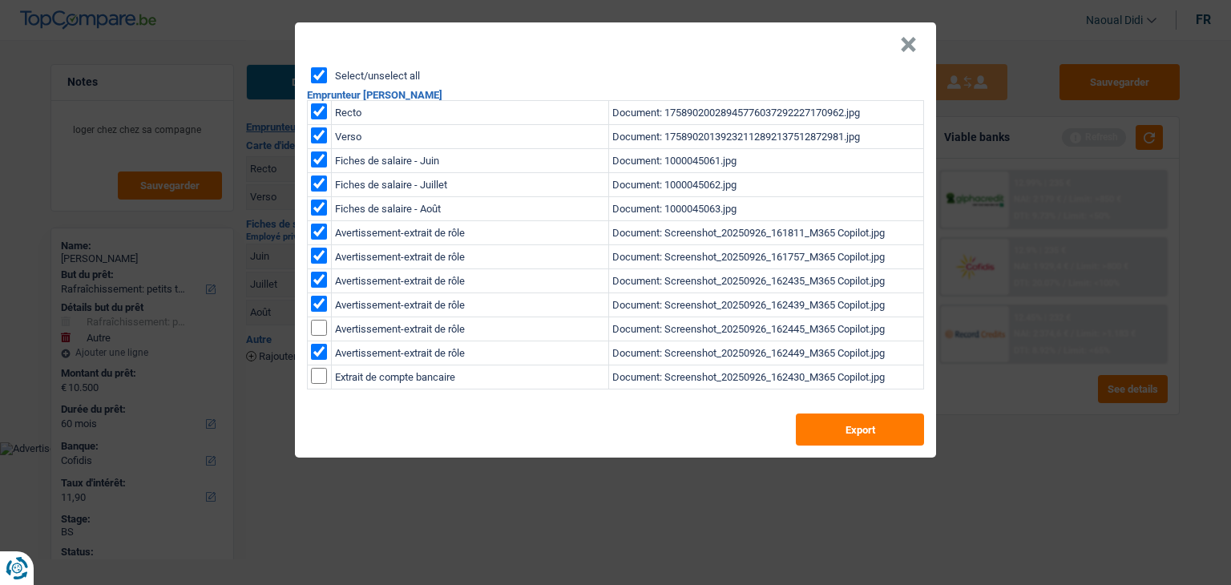
checkbox input "false"
click at [317, 298] on input "checkbox" at bounding box center [319, 304] width 16 height 16
checkbox input "false"
click at [315, 282] on input "checkbox" at bounding box center [319, 280] width 16 height 16
checkbox input "false"
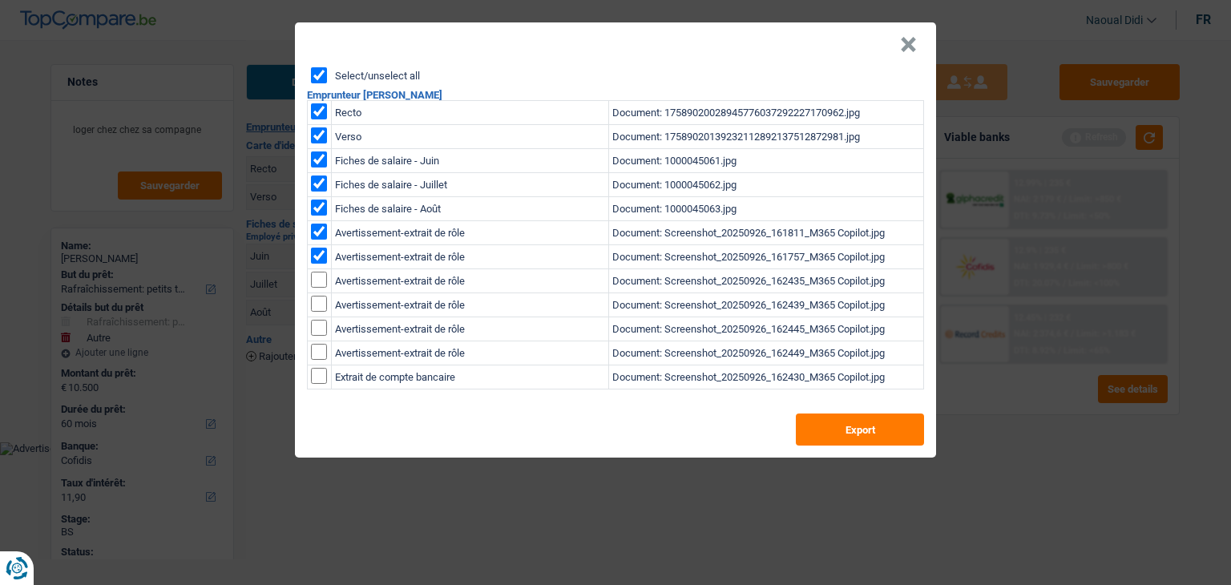
click at [324, 258] on input "checkbox" at bounding box center [319, 256] width 16 height 16
checkbox input "false"
click at [317, 233] on input "checkbox" at bounding box center [319, 232] width 16 height 16
checkbox input "false"
click at [814, 426] on button "Export" at bounding box center [860, 430] width 128 height 32
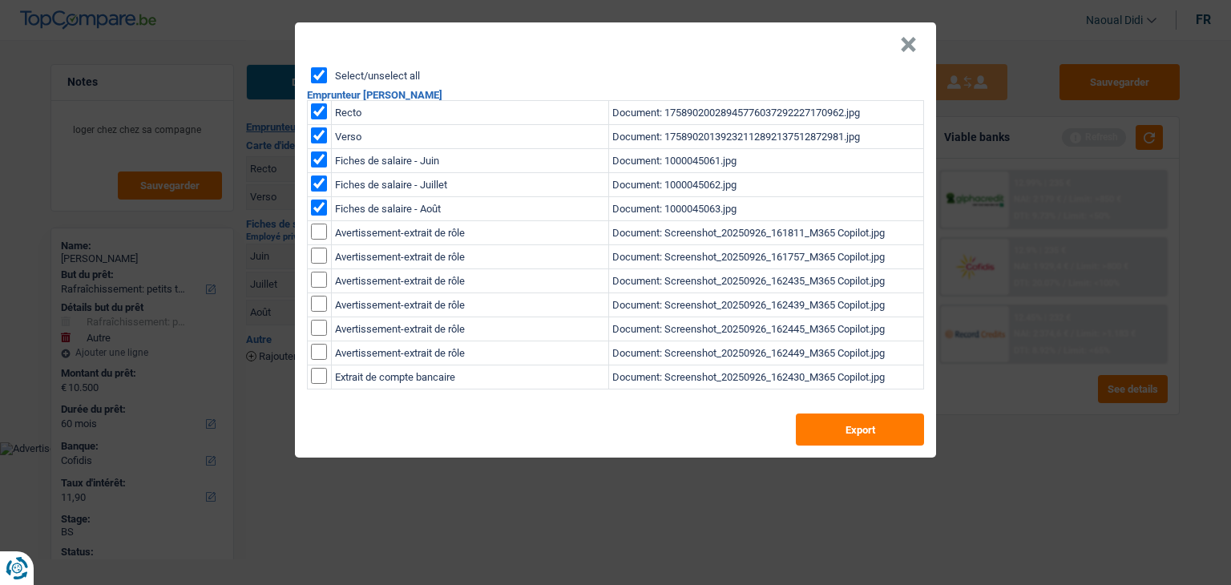
click at [904, 46] on button "×" at bounding box center [908, 45] width 17 height 16
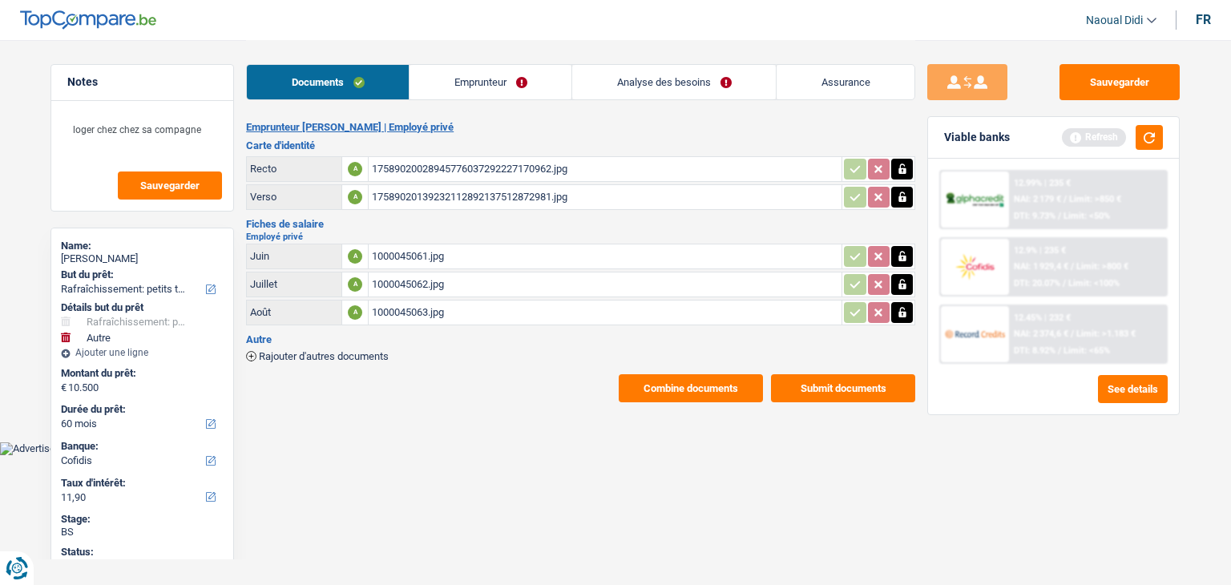
click at [452, 81] on link "Emprunteur" at bounding box center [491, 82] width 162 height 34
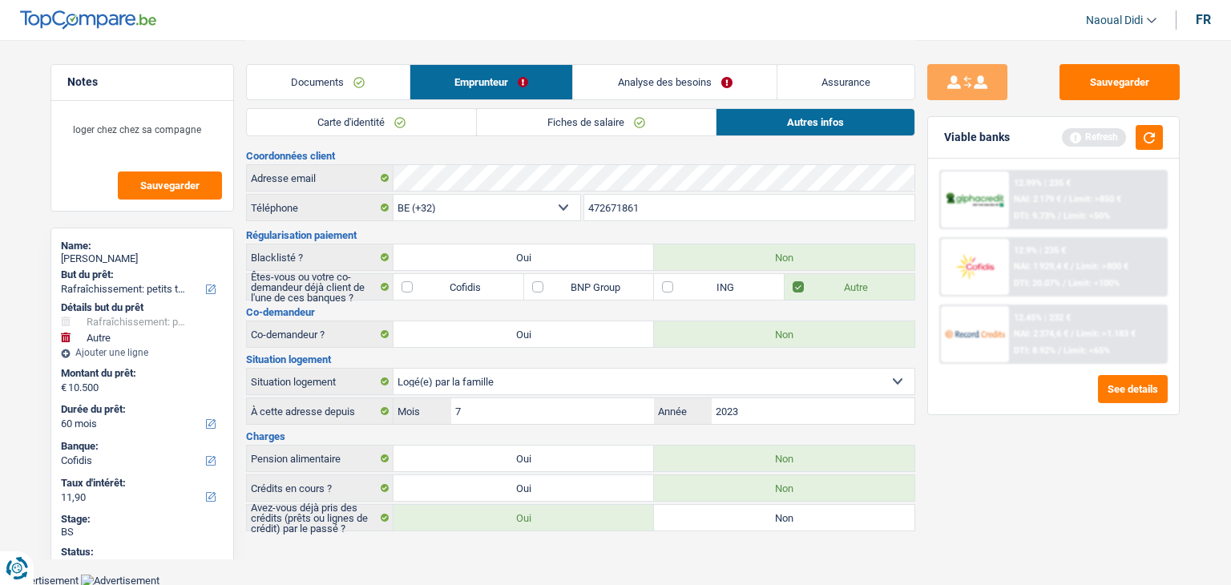
click at [365, 114] on link "Carte d'identité" at bounding box center [361, 122] width 229 height 26
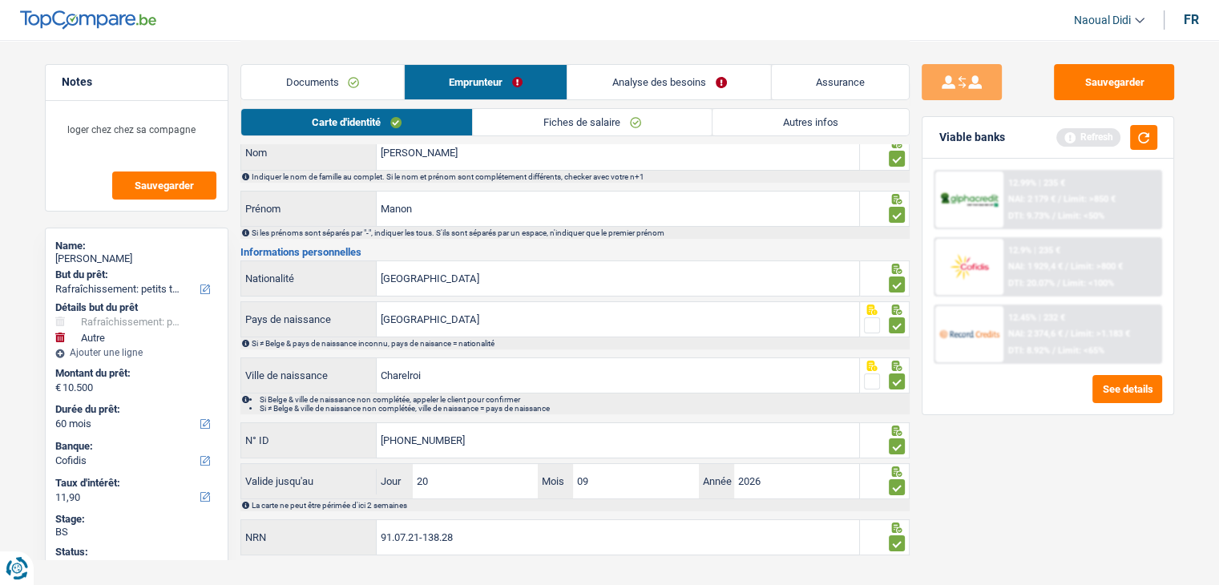
scroll to position [89, 0]
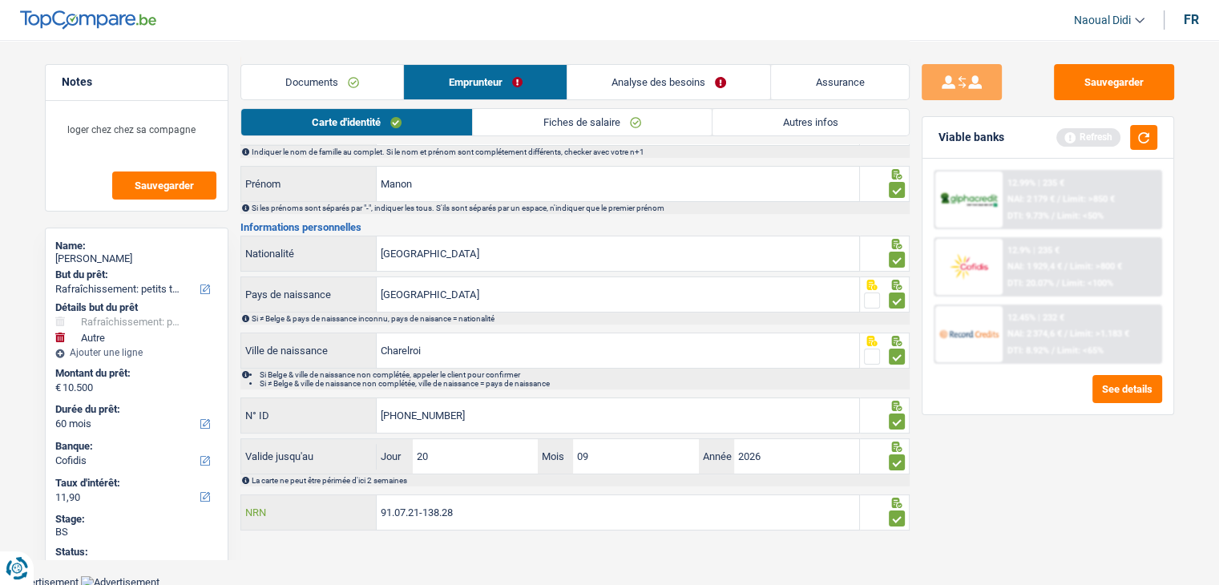
drag, startPoint x: 412, startPoint y: 506, endPoint x: 240, endPoint y: 482, distance: 174.1
click at [240, 482] on div "Informations générales Bernard Nom Indiquer le nom de famille au complet. Si le…" at bounding box center [574, 314] width 669 height 437
click at [1081, 91] on button "Sauvegarder" at bounding box center [1114, 82] width 120 height 36
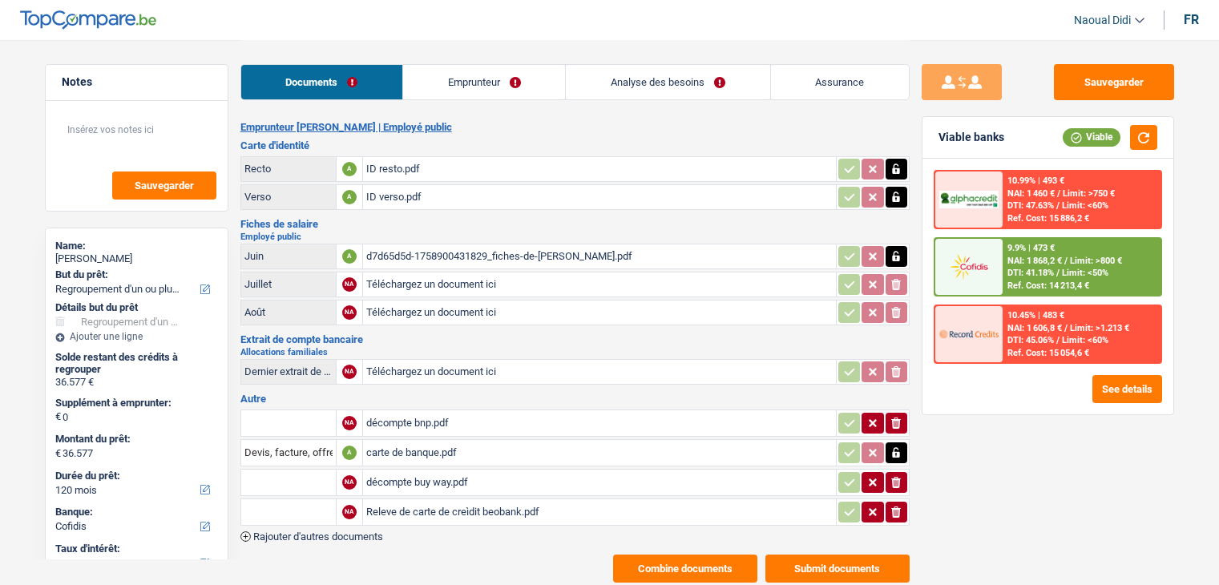
select select "refinancing"
select select "120"
select select "cofidis"
select select "120"
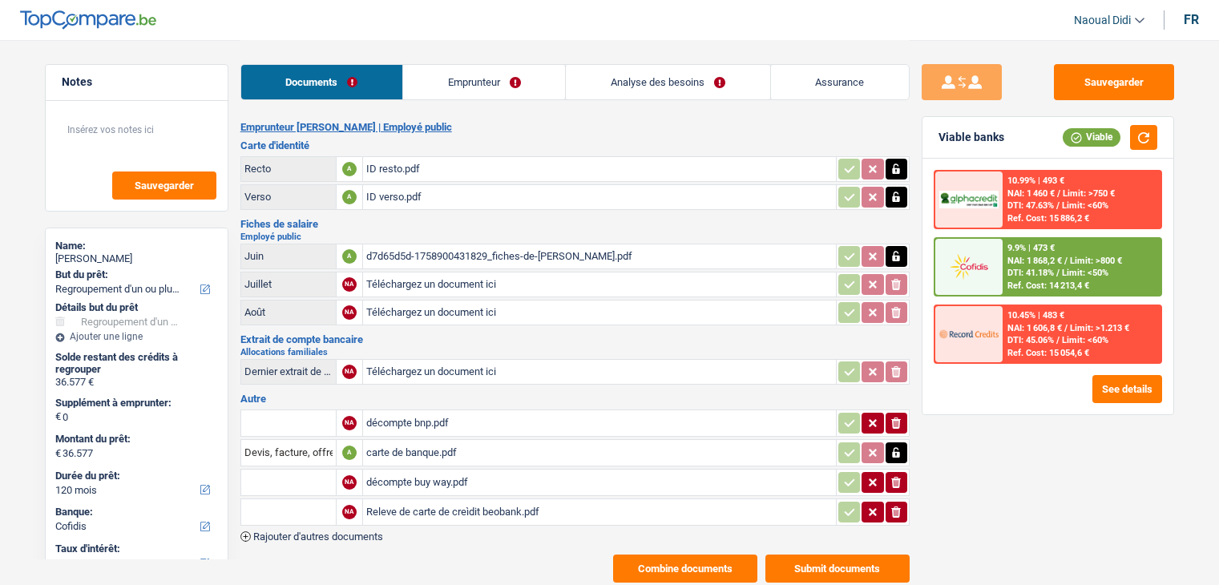
select select "120"
select select "refinancing"
select select "120"
click at [628, 79] on link "Analyse des besoins" at bounding box center [668, 82] width 204 height 34
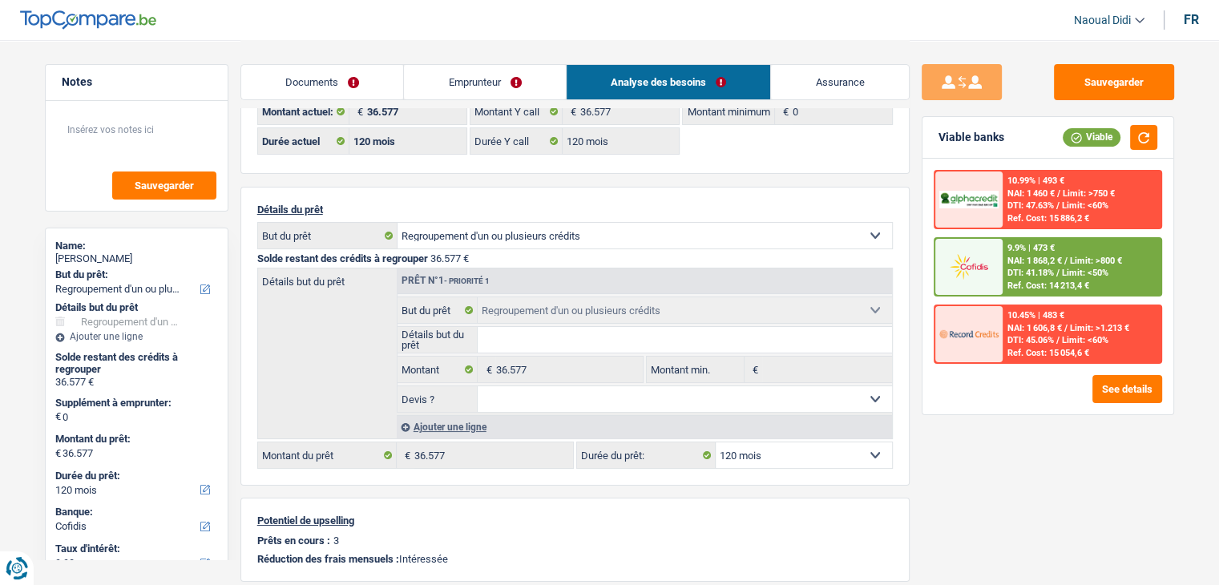
scroll to position [160, 0]
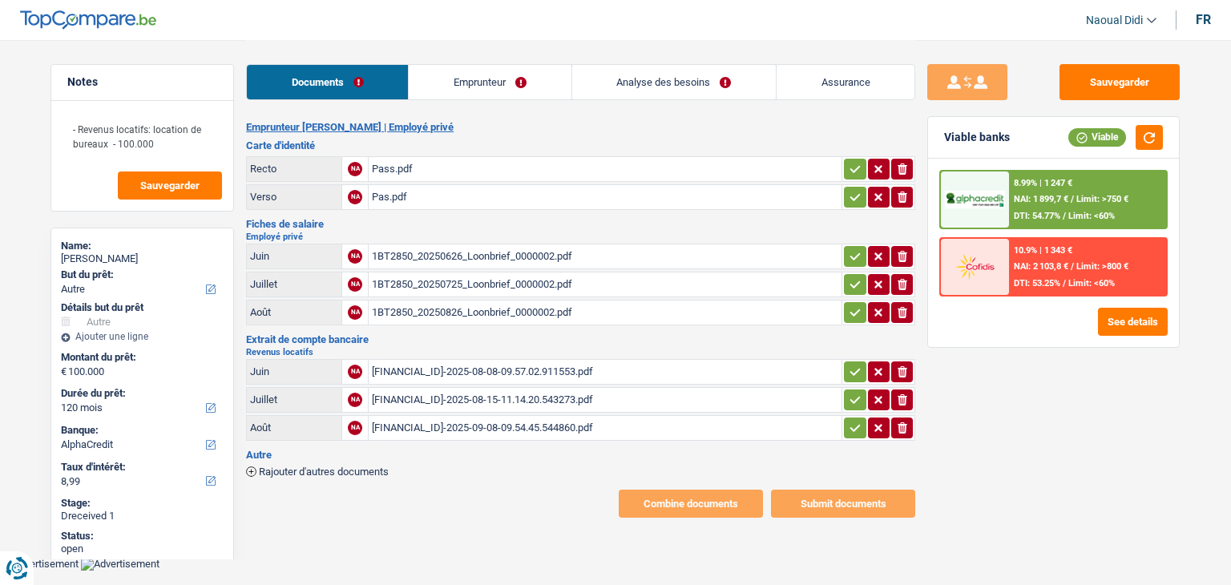
select select "other"
select select "120"
select select "alphacredit"
click at [436, 361] on div "[FINANCIAL_ID]-2025-08-08-09.57.02.911553.pdf" at bounding box center [605, 372] width 466 height 24
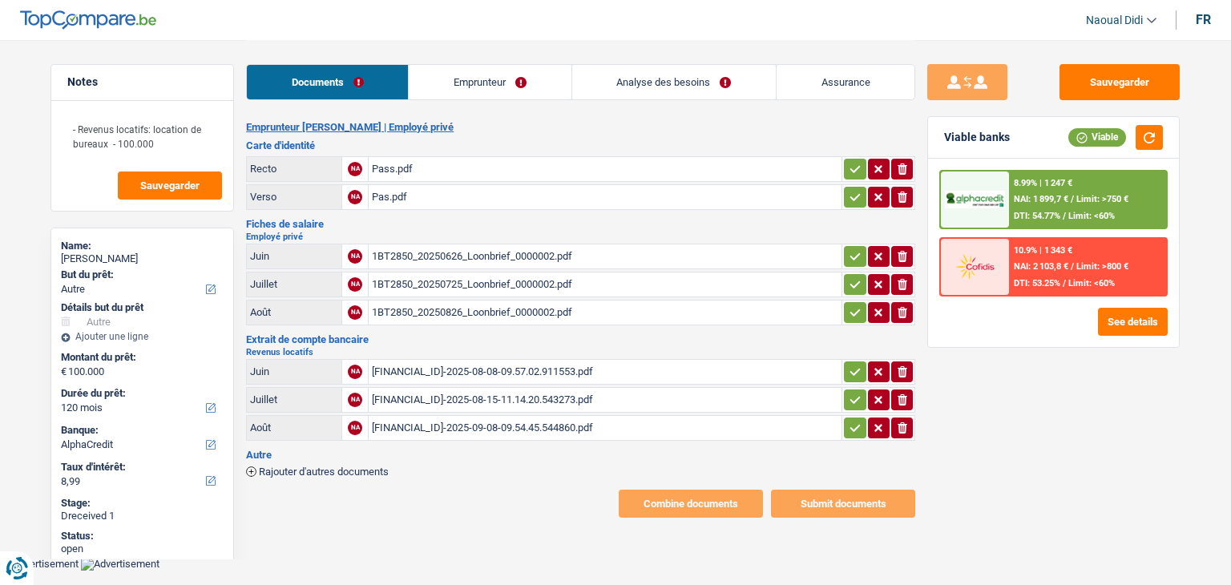
click at [844, 168] on button "button" at bounding box center [855, 169] width 22 height 21
click at [852, 200] on icon "button" at bounding box center [855, 197] width 13 height 16
click at [846, 258] on button "button" at bounding box center [855, 256] width 22 height 21
click at [853, 276] on icon "button" at bounding box center [855, 284] width 13 height 16
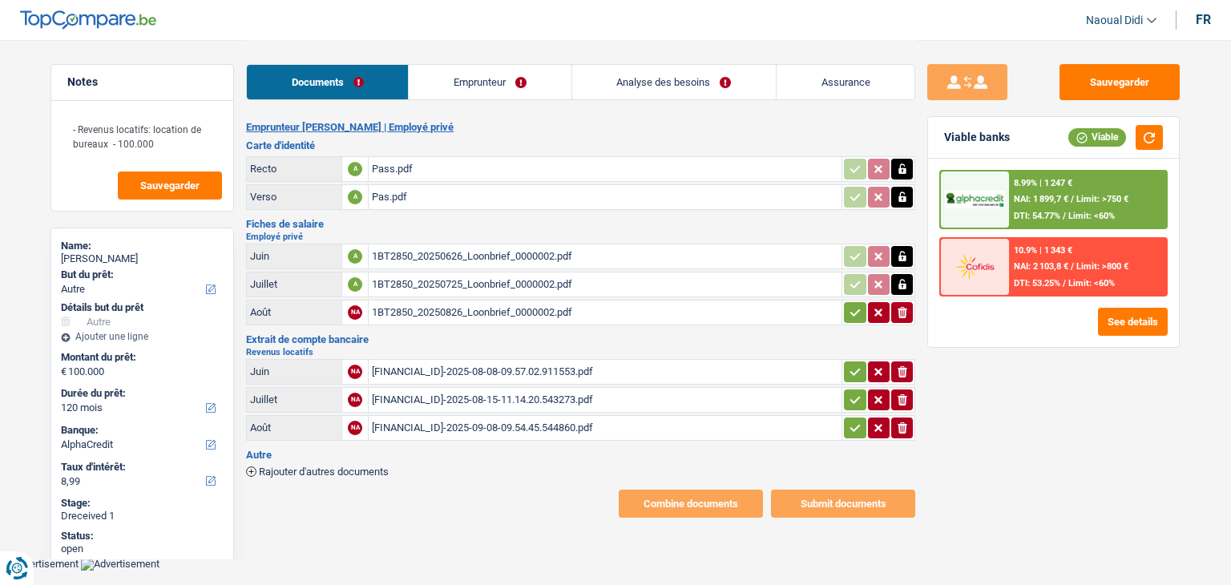
click at [856, 305] on icon "button" at bounding box center [855, 313] width 13 height 16
drag, startPoint x: 853, startPoint y: 366, endPoint x: 852, endPoint y: 375, distance: 8.9
click at [852, 366] on icon "button" at bounding box center [855, 372] width 13 height 16
click at [853, 393] on icon "button" at bounding box center [855, 400] width 13 height 16
click at [849, 420] on icon "button" at bounding box center [855, 428] width 13 height 16
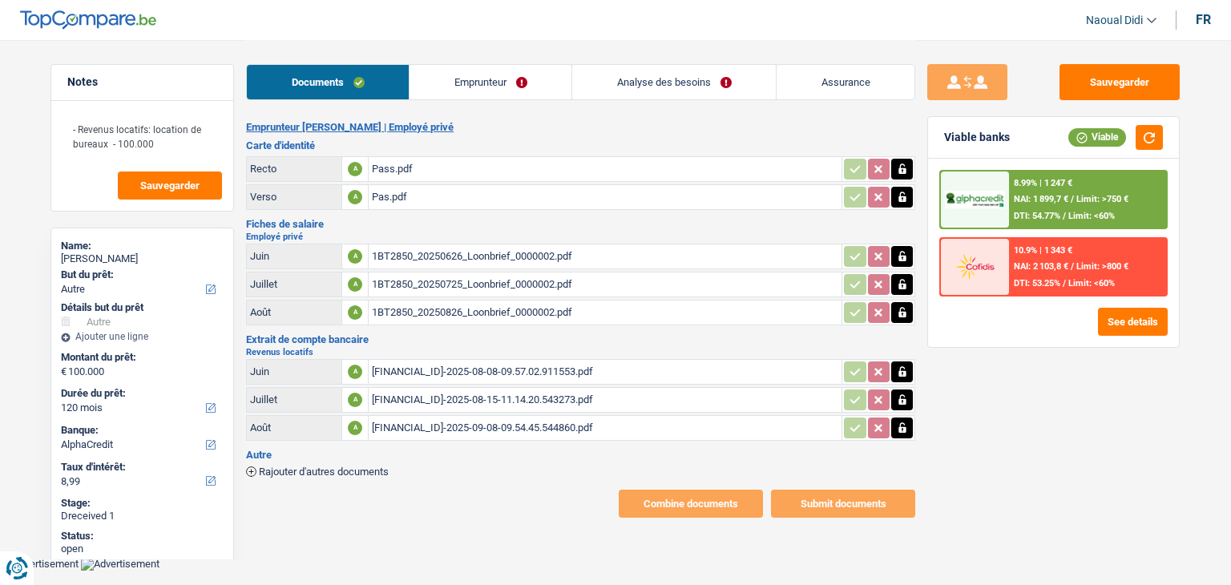
click at [458, 85] on link "Emprunteur" at bounding box center [491, 82] width 162 height 34
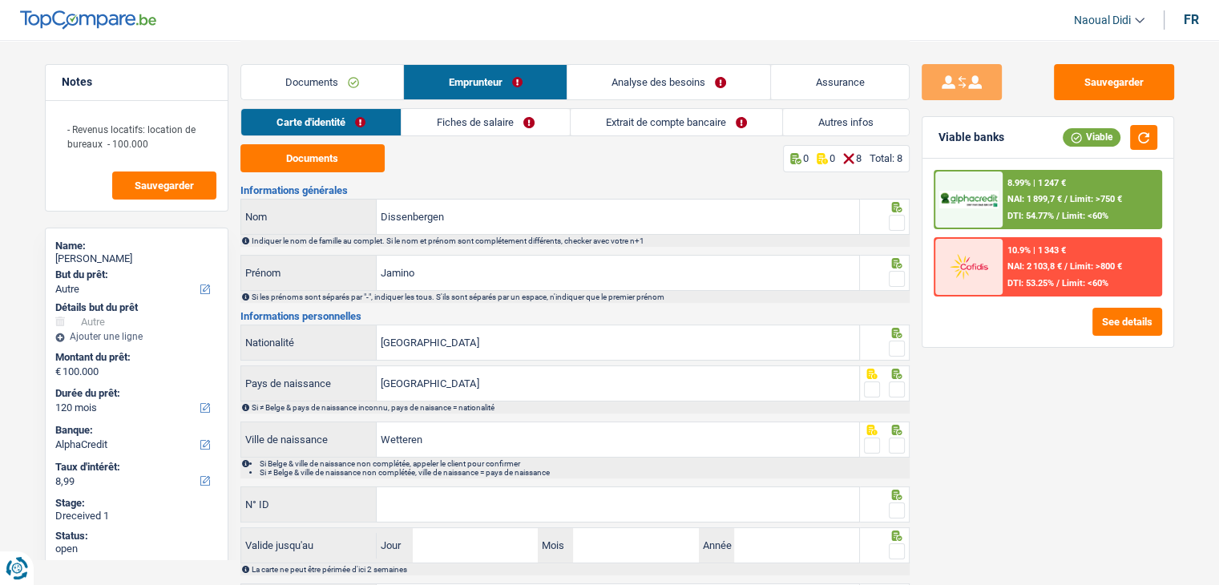
click at [306, 123] on link "Carte d'identité" at bounding box center [320, 122] width 159 height 26
click at [311, 170] on button "Documents" at bounding box center [312, 158] width 144 height 28
drag, startPoint x: 890, startPoint y: 219, endPoint x: 904, endPoint y: 280, distance: 62.4
click at [890, 219] on span at bounding box center [897, 223] width 16 height 16
click at [0, 0] on input "radio" at bounding box center [0, 0] width 0 height 0
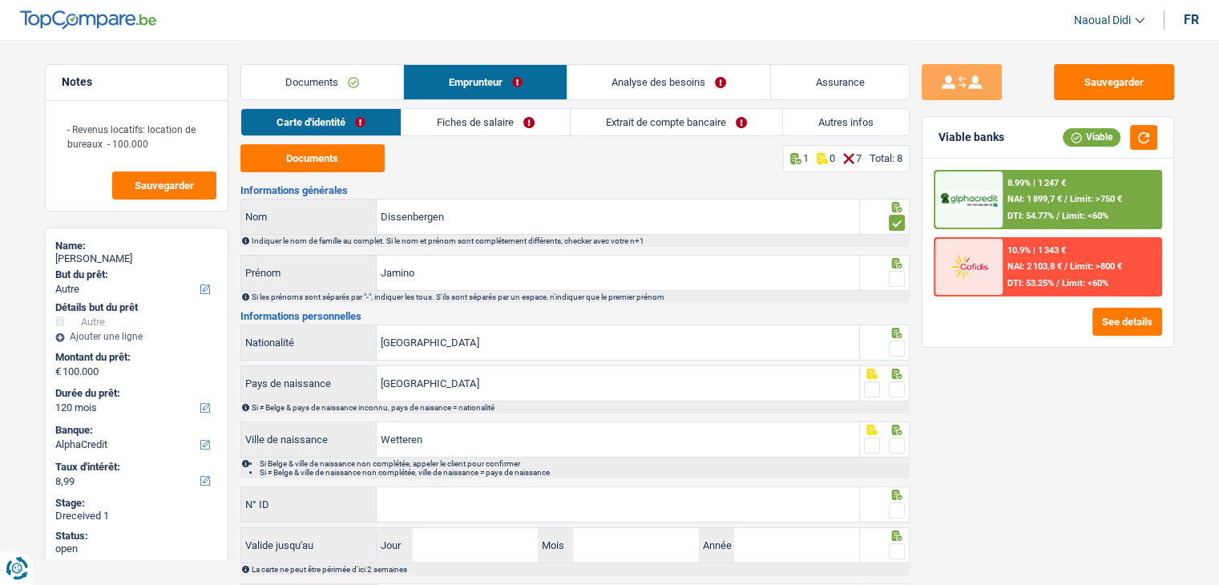
click at [894, 281] on span at bounding box center [897, 279] width 16 height 16
click at [0, 0] on input "radio" at bounding box center [0, 0] width 0 height 0
click at [894, 341] on span at bounding box center [897, 349] width 16 height 16
click at [0, 0] on input "radio" at bounding box center [0, 0] width 0 height 0
drag, startPoint x: 894, startPoint y: 385, endPoint x: 895, endPoint y: 434, distance: 48.9
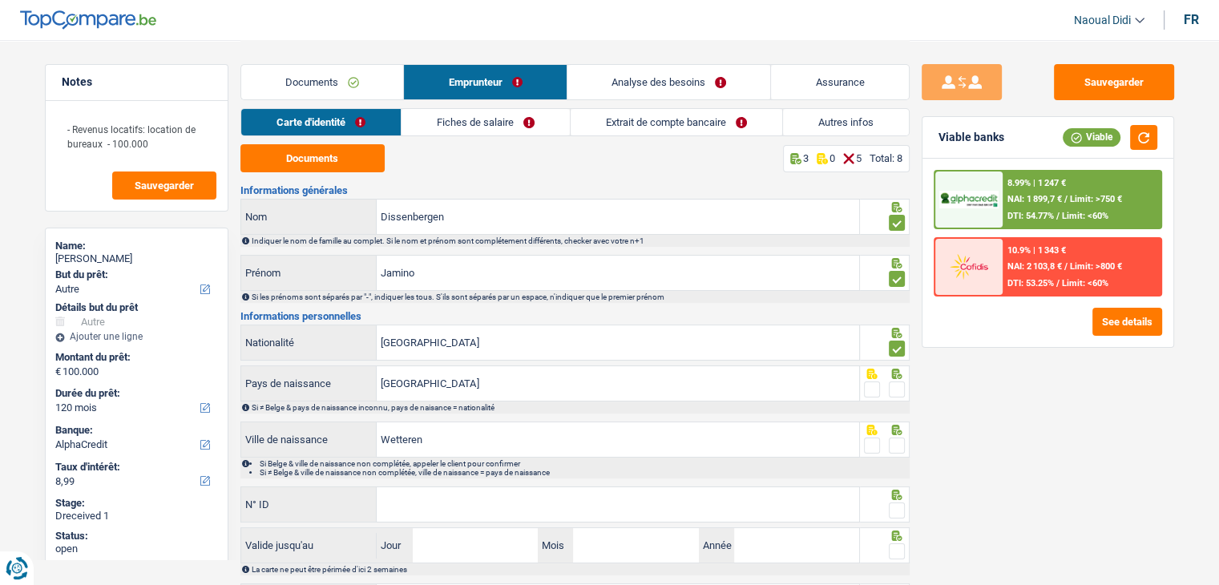
click at [894, 388] on span at bounding box center [897, 389] width 16 height 16
click at [0, 0] on input "radio" at bounding box center [0, 0] width 0 height 0
click at [894, 442] on span at bounding box center [897, 446] width 16 height 16
click at [0, 0] on input "radio" at bounding box center [0, 0] width 0 height 0
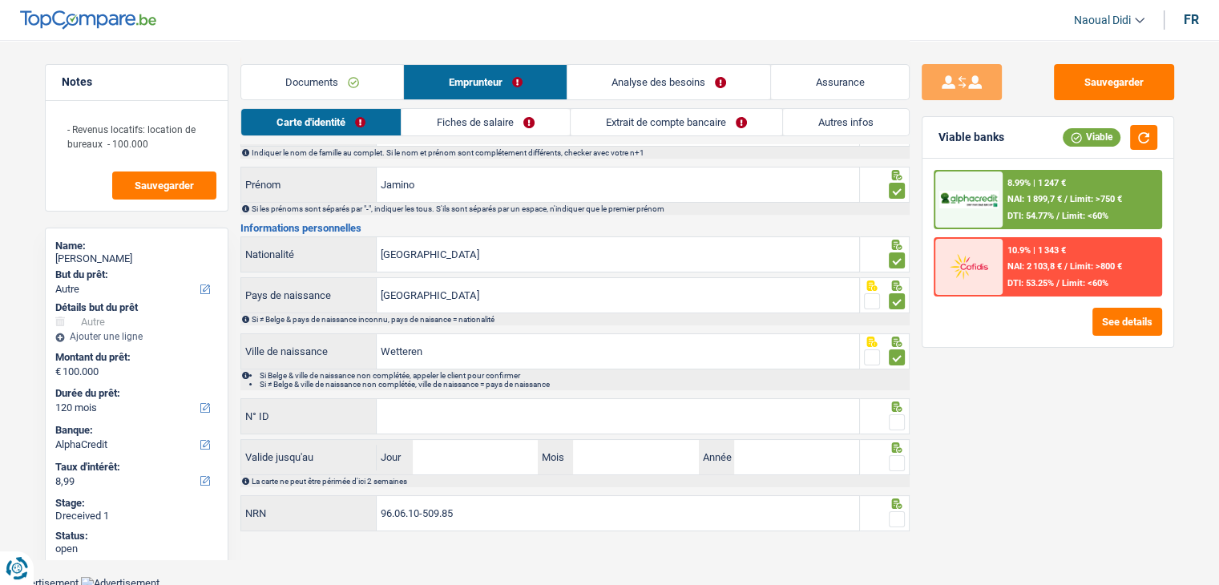
scroll to position [89, 0]
click at [407, 417] on input "N° ID" at bounding box center [618, 415] width 482 height 34
paste input "592-8591865-74"
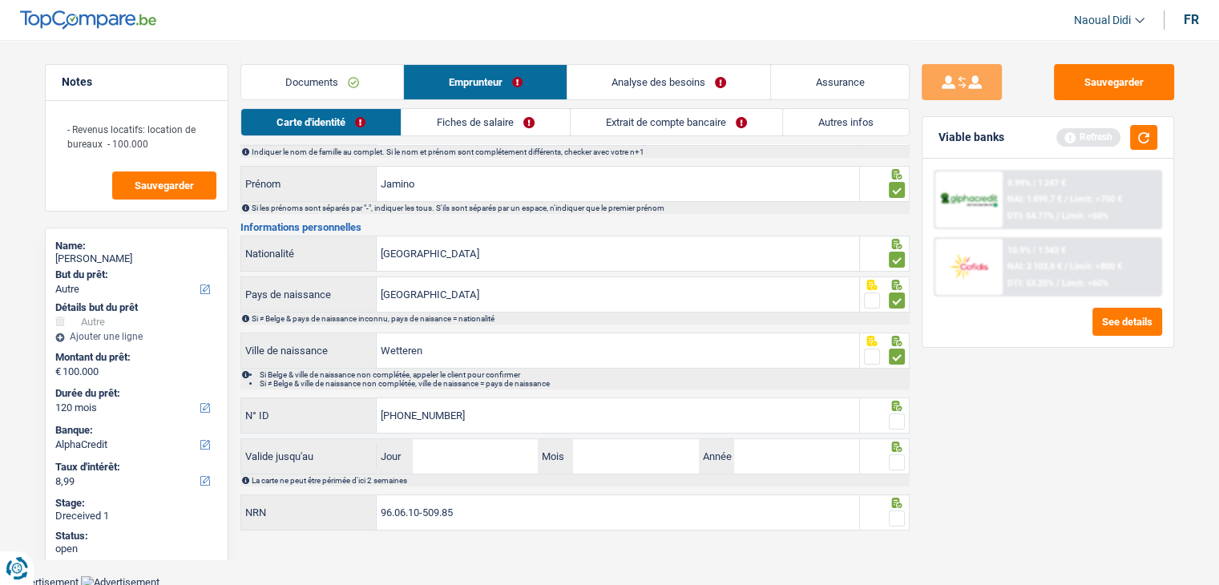
type input "592-8591865-74"
click at [490, 470] on input "Jour" at bounding box center [475, 456] width 125 height 34
type input "0"
type input "9"
type input "29"
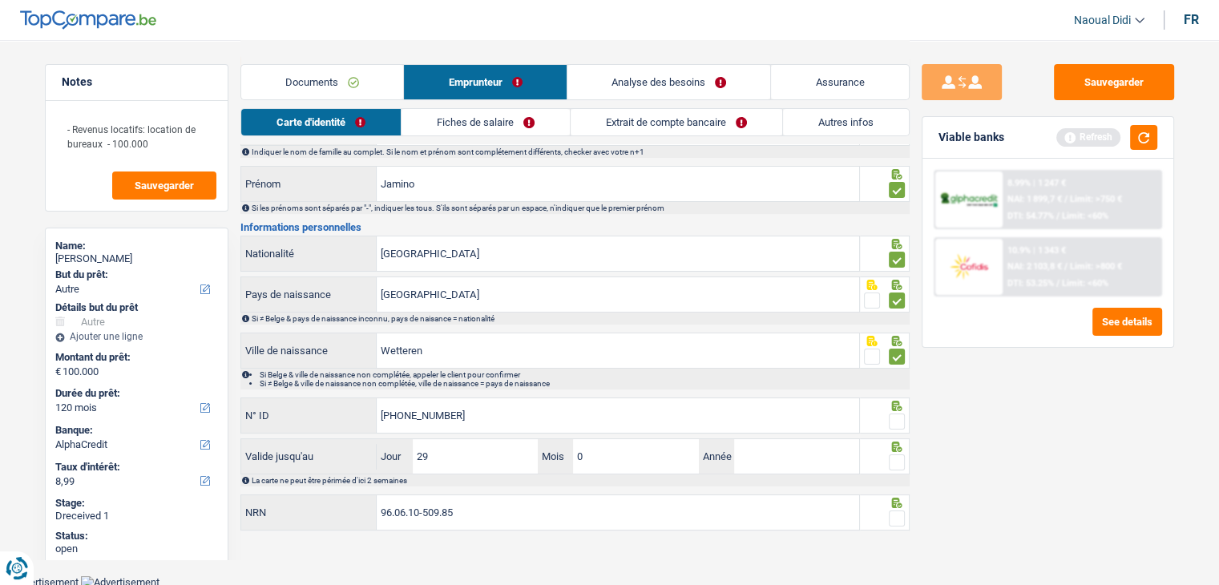
type input "08"
type input "2028"
click at [897, 515] on span at bounding box center [897, 518] width 16 height 16
click at [0, 0] on input "radio" at bounding box center [0, 0] width 0 height 0
click at [894, 462] on span at bounding box center [897, 462] width 16 height 16
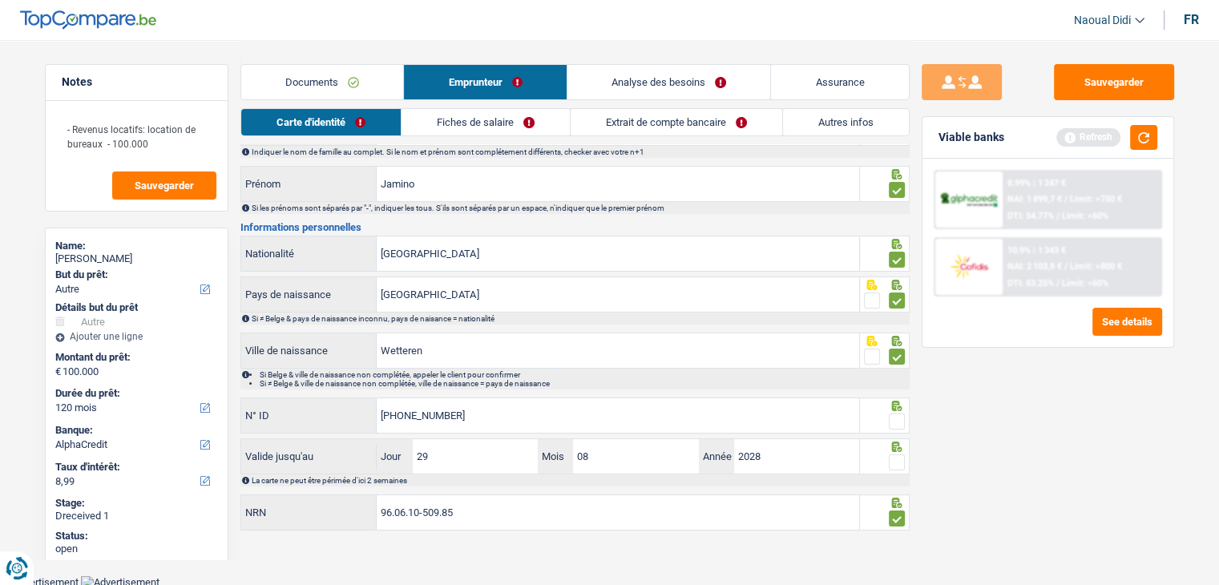
click at [0, 0] on input "radio" at bounding box center [0, 0] width 0 height 0
click at [894, 414] on span at bounding box center [897, 422] width 16 height 16
click at [0, 0] on input "radio" at bounding box center [0, 0] width 0 height 0
click at [894, 414] on span at bounding box center [897, 422] width 16 height 16
click at [0, 0] on input "radio" at bounding box center [0, 0] width 0 height 0
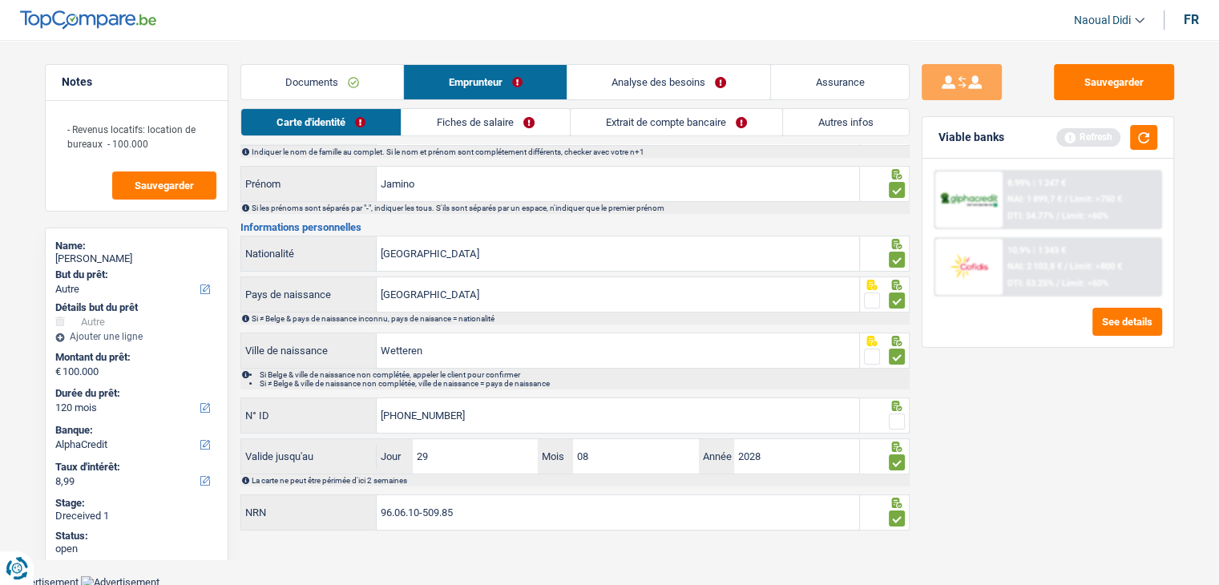
click at [487, 127] on link "Fiches de salaire" at bounding box center [485, 122] width 168 height 26
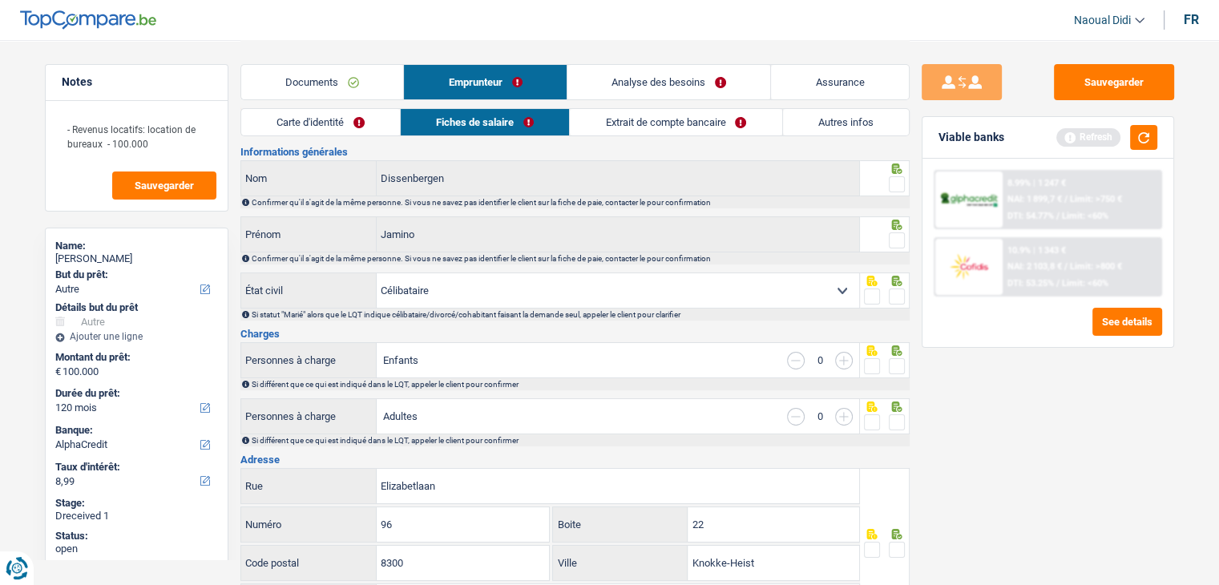
scroll to position [0, 0]
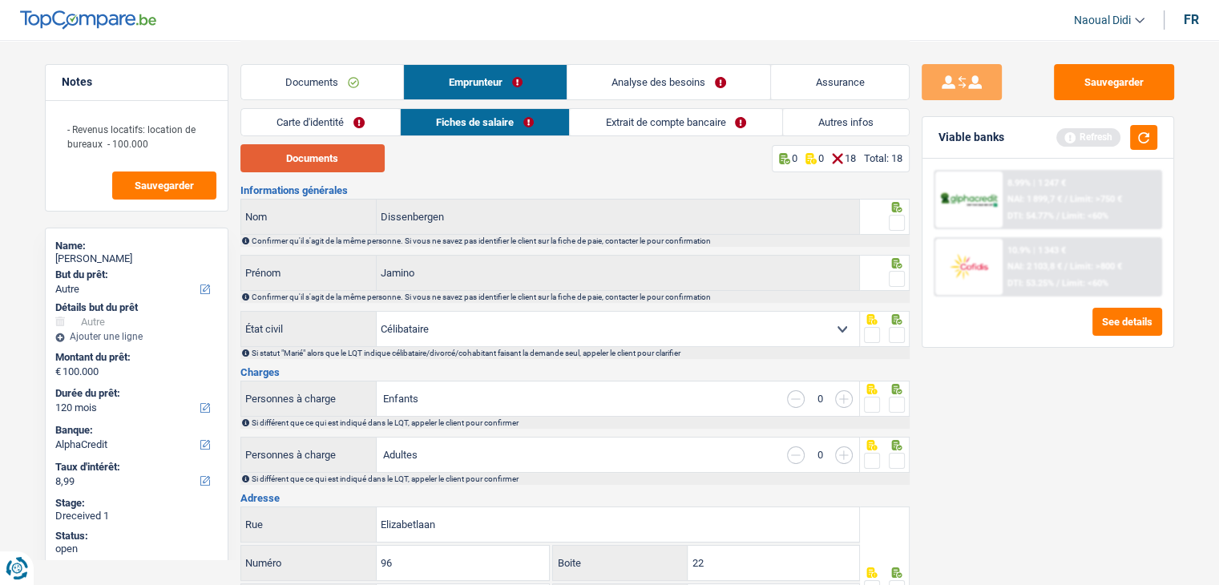
click at [314, 158] on button "Documents" at bounding box center [312, 158] width 144 height 28
click at [894, 225] on span at bounding box center [897, 223] width 16 height 16
click at [0, 0] on input "radio" at bounding box center [0, 0] width 0 height 0
click at [899, 280] on span at bounding box center [897, 279] width 16 height 16
click at [0, 0] on input "radio" at bounding box center [0, 0] width 0 height 0
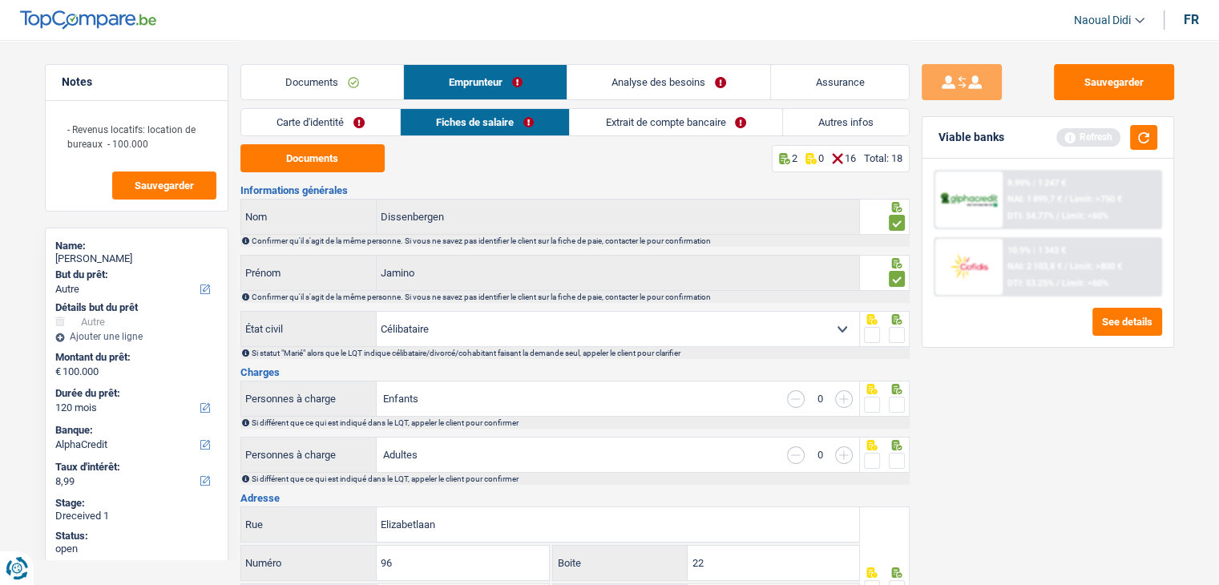
click at [896, 341] on span at bounding box center [897, 335] width 16 height 16
click at [0, 0] on input "radio" at bounding box center [0, 0] width 0 height 0
click at [897, 401] on span at bounding box center [897, 405] width 16 height 16
click at [0, 0] on input "radio" at bounding box center [0, 0] width 0 height 0
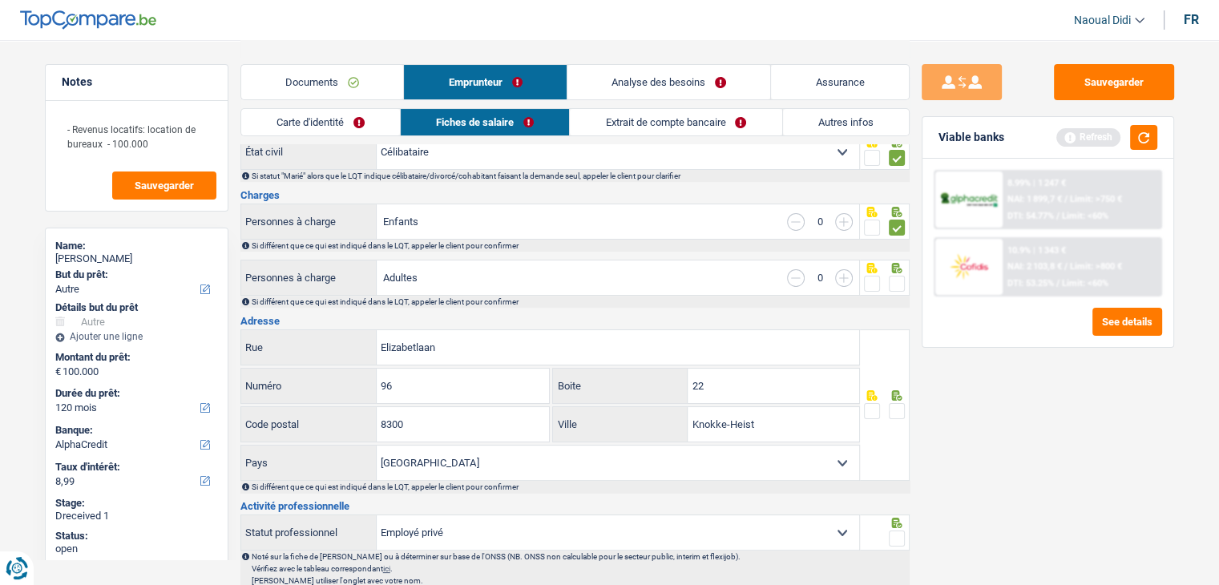
scroll to position [160, 0]
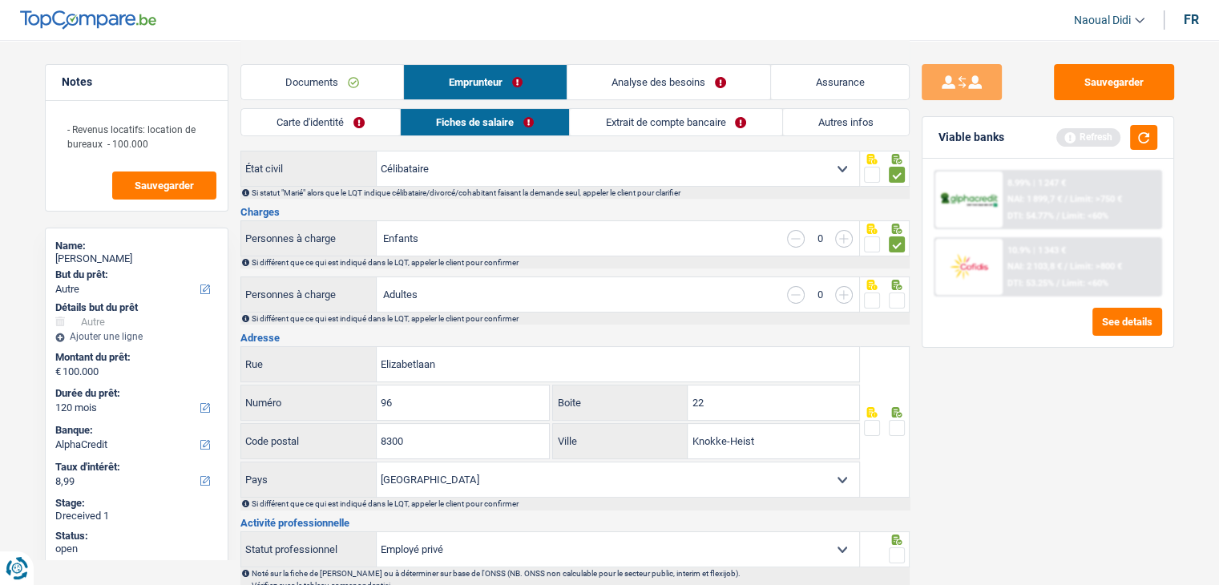
click at [895, 298] on span at bounding box center [897, 301] width 16 height 16
click at [0, 0] on input "radio" at bounding box center [0, 0] width 0 height 0
click at [897, 421] on span at bounding box center [897, 428] width 16 height 16
click at [0, 0] on input "radio" at bounding box center [0, 0] width 0 height 0
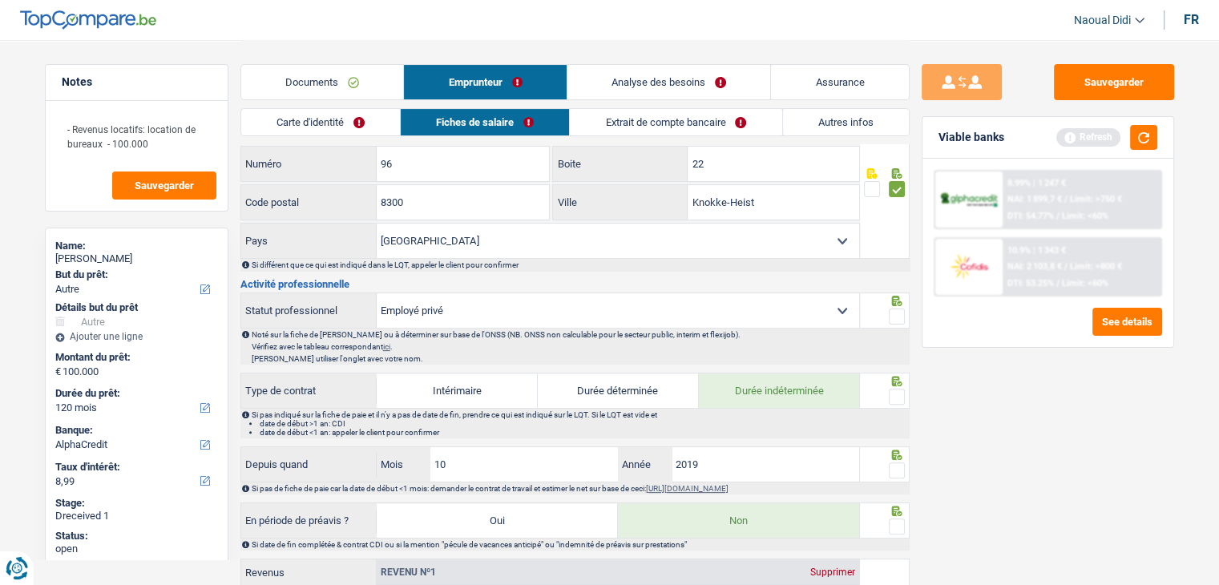
scroll to position [401, 0]
click at [894, 311] on span at bounding box center [897, 315] width 16 height 16
click at [0, 0] on input "radio" at bounding box center [0, 0] width 0 height 0
click at [894, 393] on span at bounding box center [897, 395] width 16 height 16
click at [0, 0] on input "radio" at bounding box center [0, 0] width 0 height 0
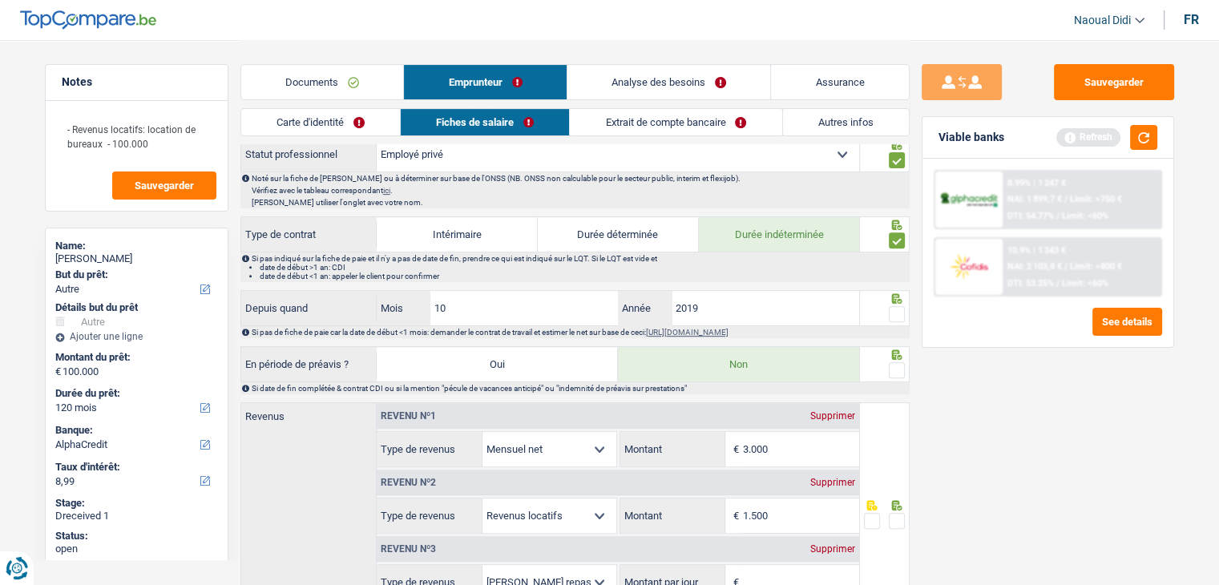
scroll to position [561, 0]
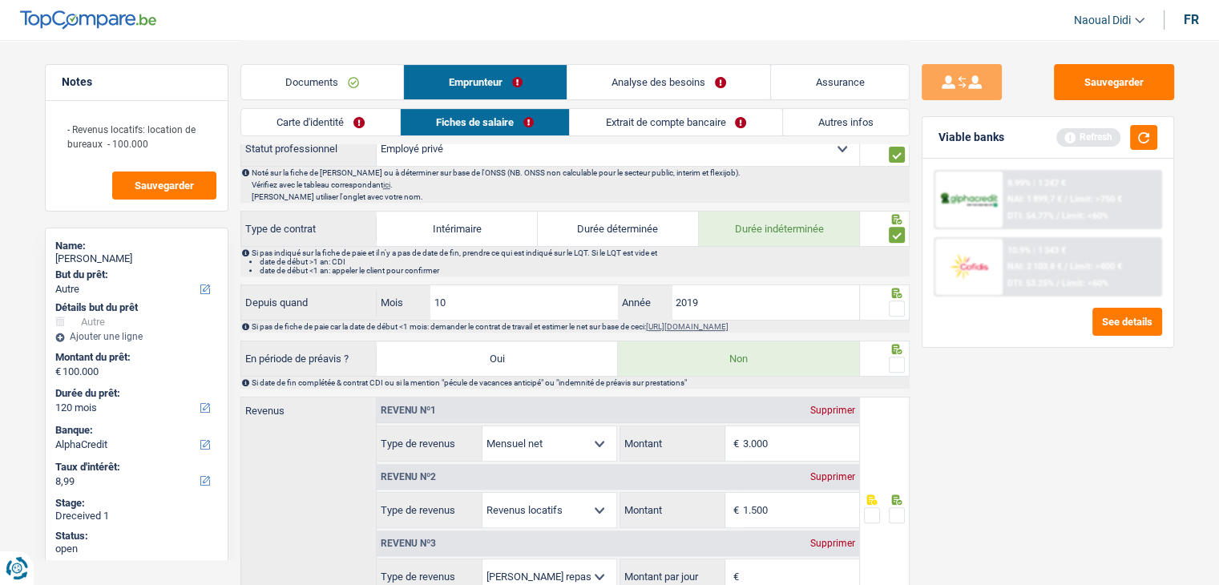
click at [895, 299] on div at bounding box center [897, 309] width 16 height 20
click at [896, 361] on span at bounding box center [897, 365] width 16 height 16
click at [0, 0] on input "radio" at bounding box center [0, 0] width 0 height 0
drag, startPoint x: 894, startPoint y: 304, endPoint x: 886, endPoint y: 325, distance: 22.3
click at [894, 303] on span at bounding box center [897, 309] width 16 height 16
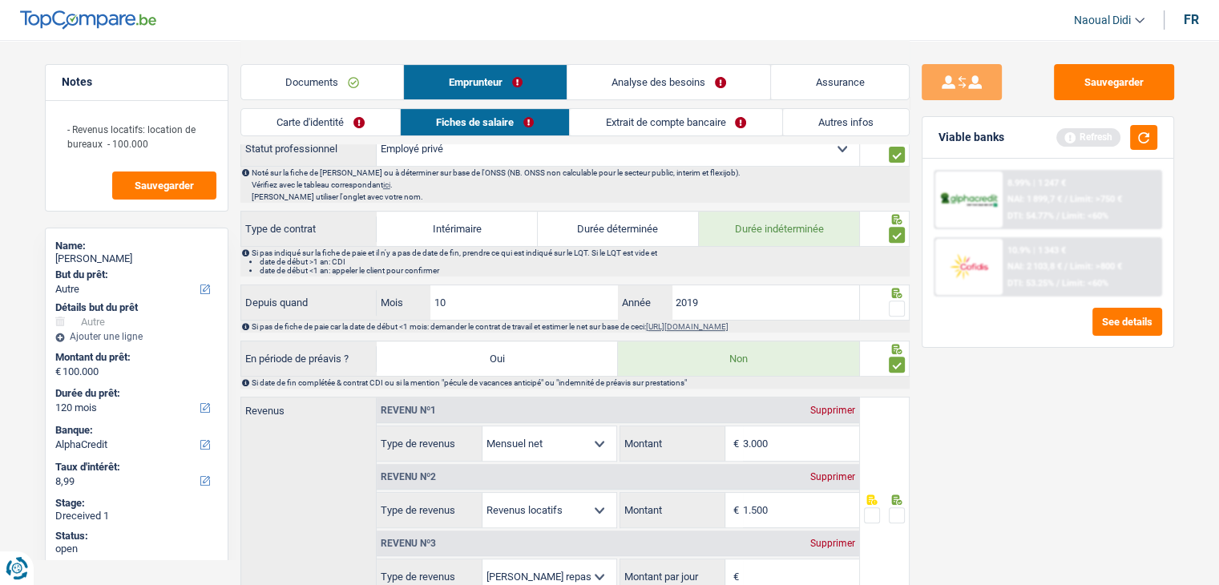
click at [0, 0] on input "radio" at bounding box center [0, 0] width 0 height 0
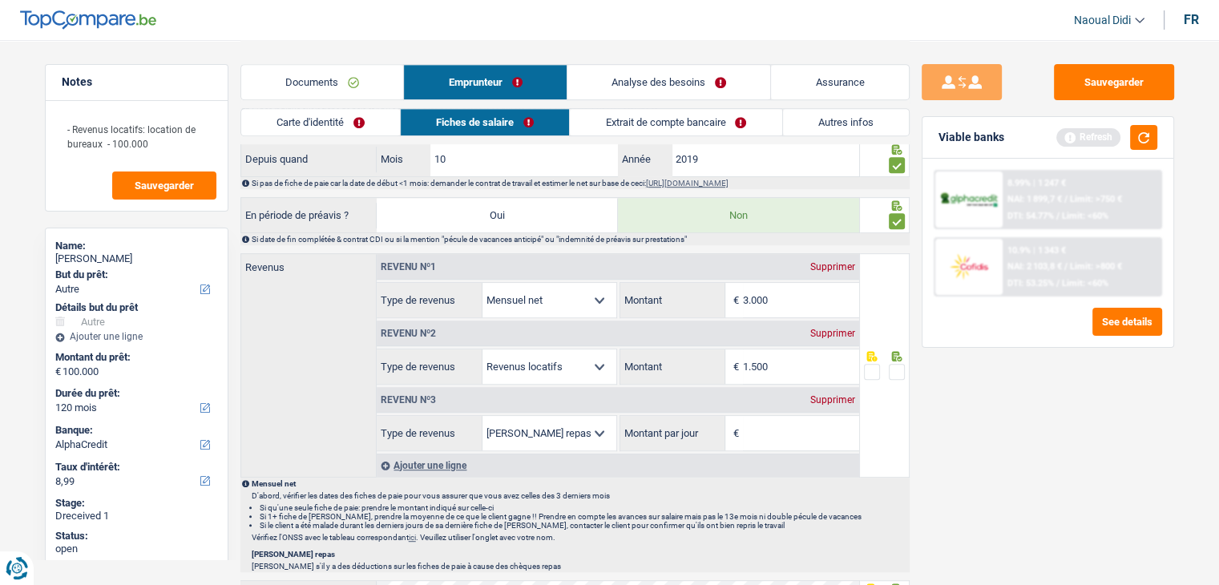
scroll to position [721, 0]
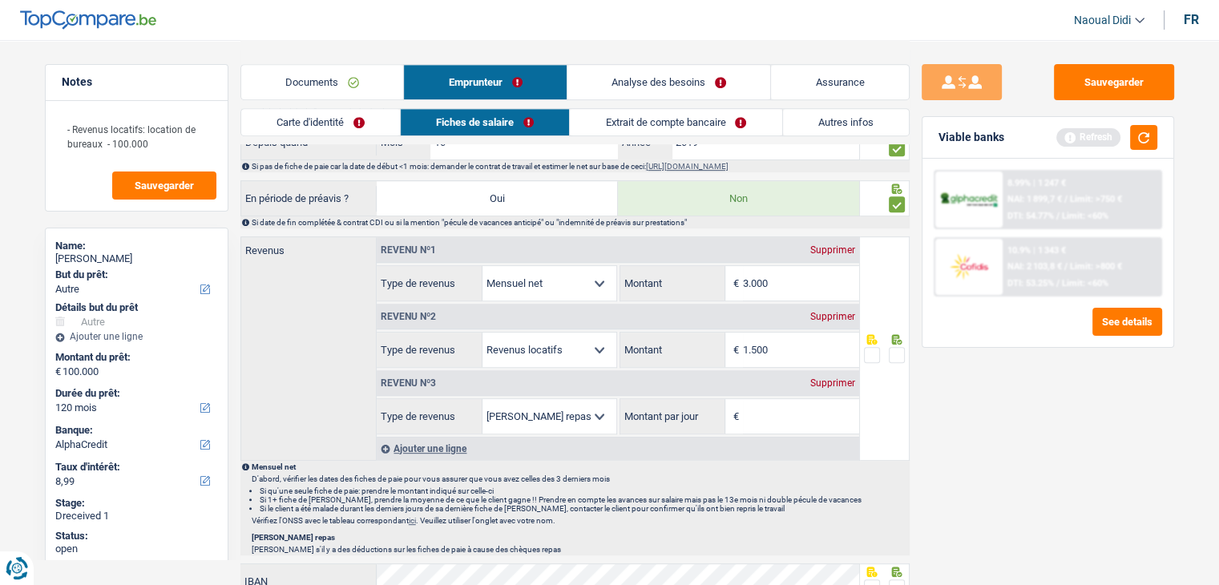
click at [830, 379] on div "Supprimer" at bounding box center [832, 383] width 53 height 10
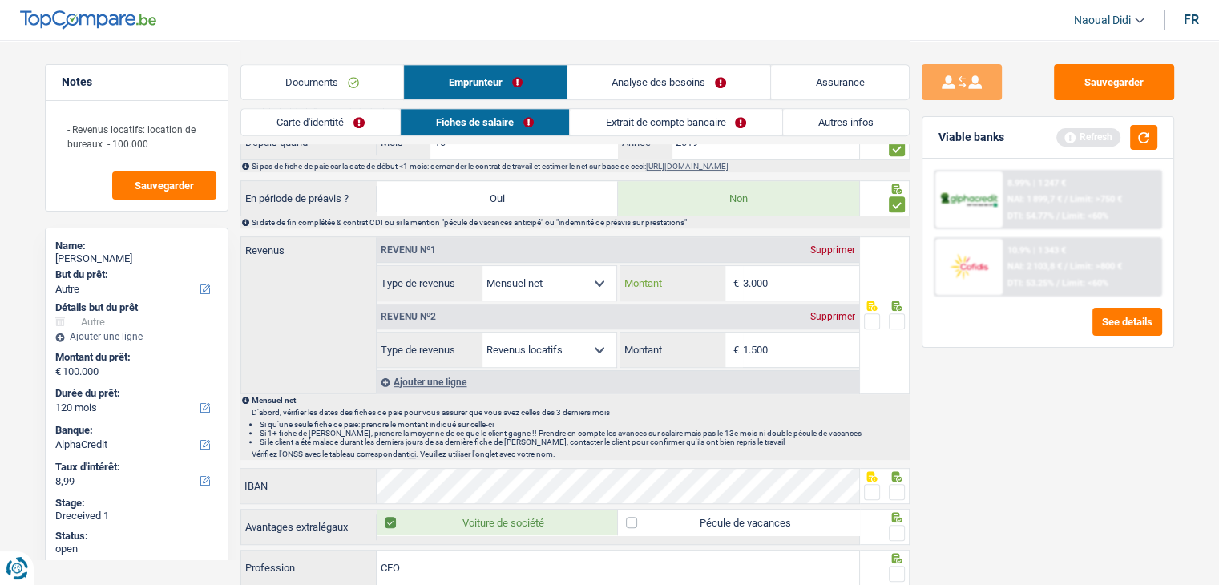
drag, startPoint x: 775, startPoint y: 277, endPoint x: 725, endPoint y: 279, distance: 49.7
click at [725, 279] on div "3.000 € Montant" at bounding box center [739, 283] width 239 height 34
type input "2"
type input "28"
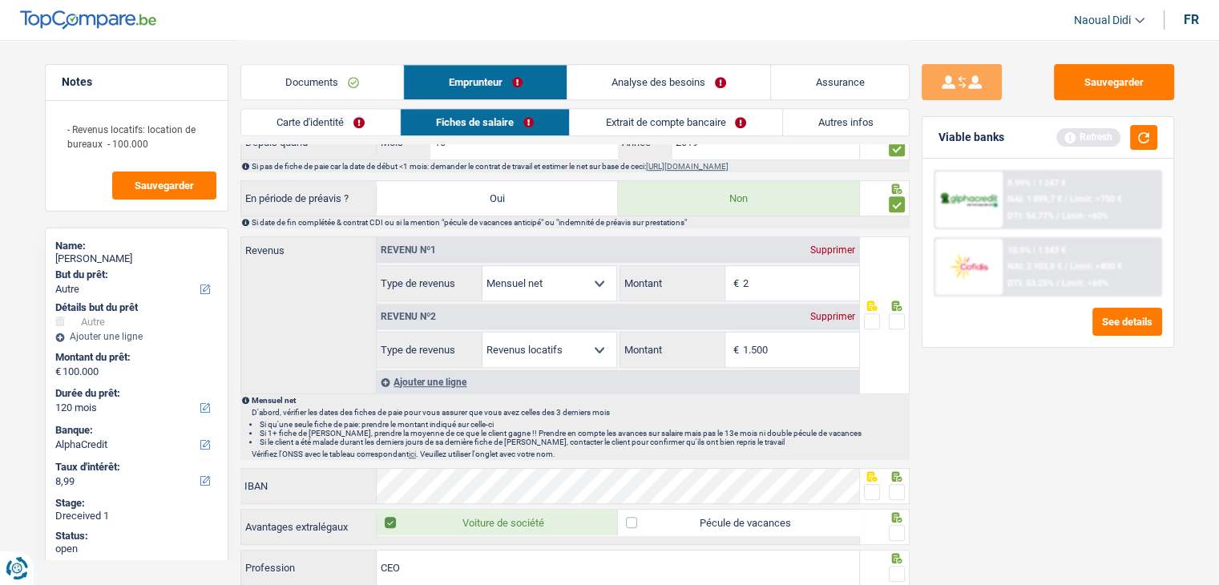
type input "28"
type input "288"
type input "2.881"
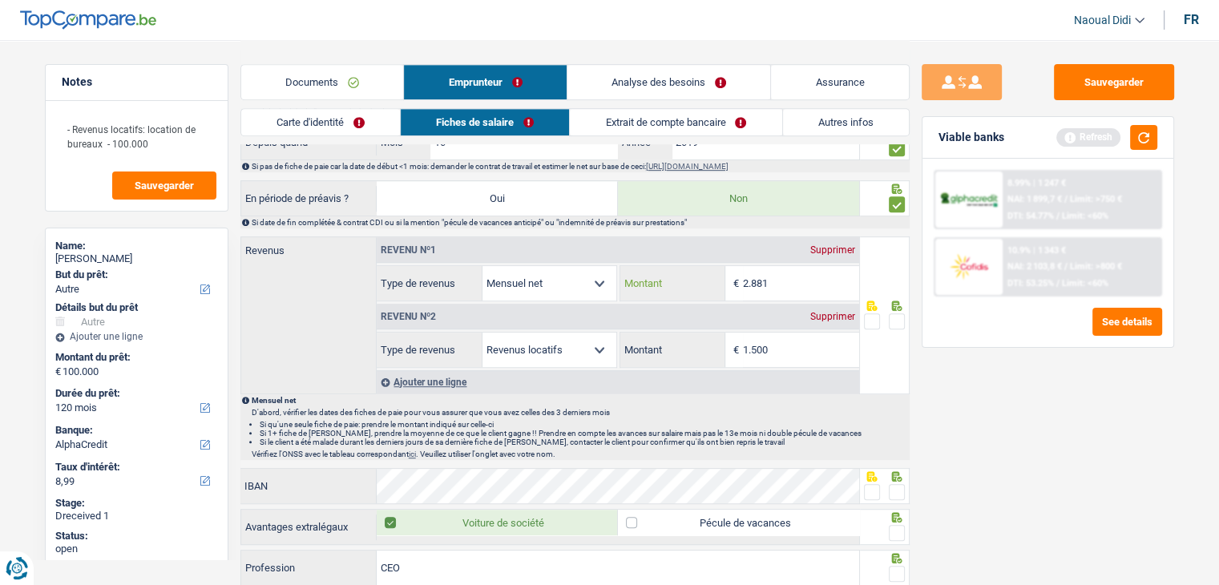
type input "2.881"
click at [660, 117] on link "Extrait de compte bancaire" at bounding box center [676, 122] width 212 height 26
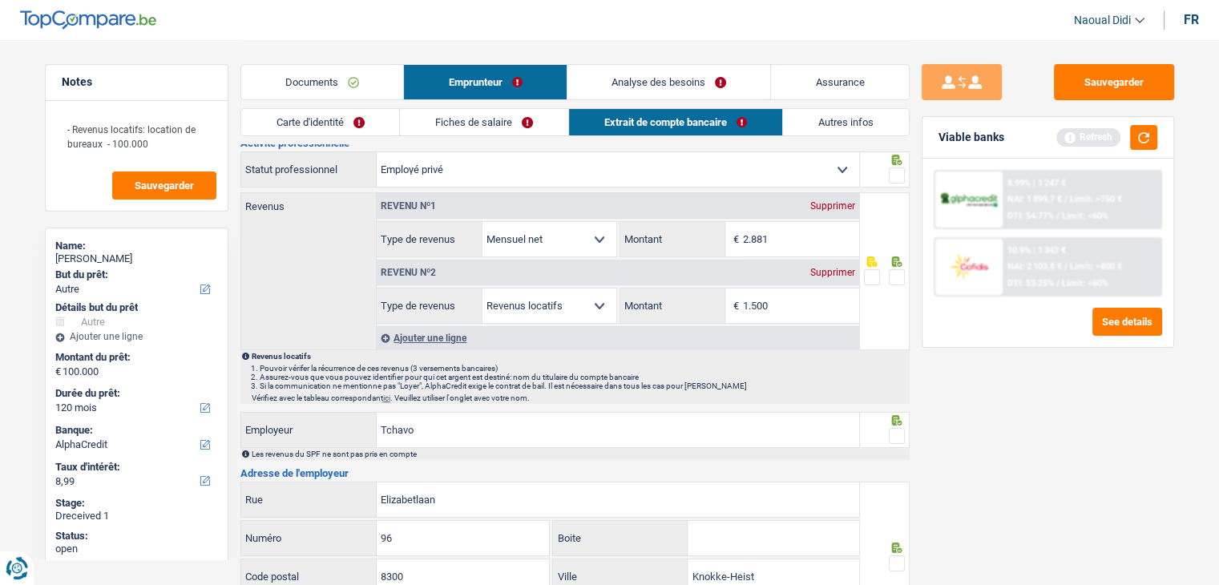
scroll to position [0, 0]
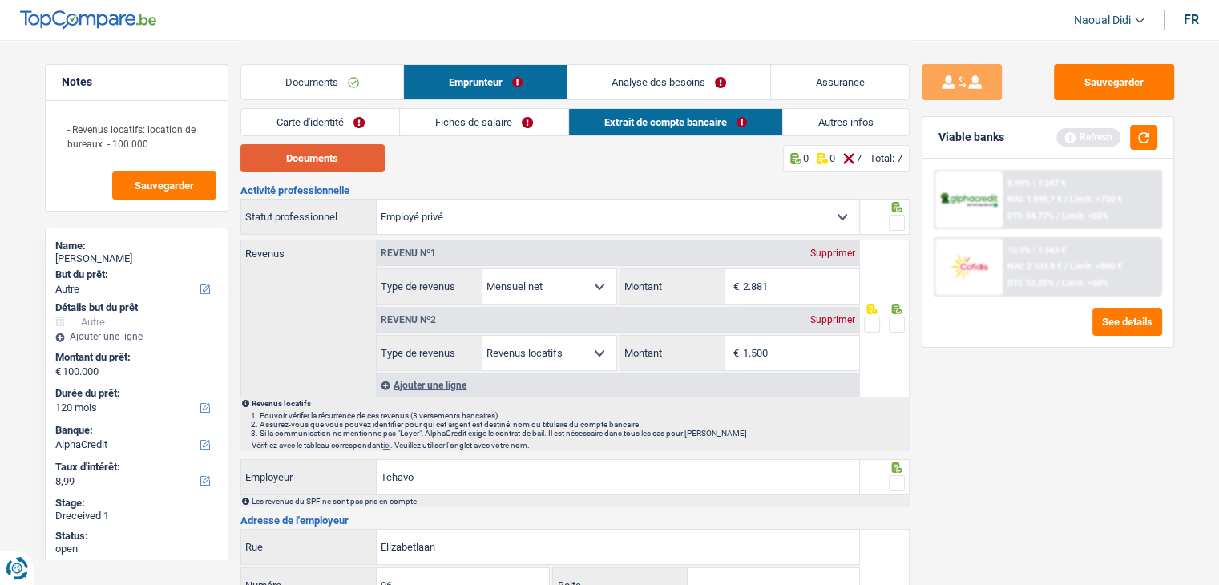
click at [306, 158] on button "Documents" at bounding box center [312, 158] width 144 height 28
click at [892, 319] on span at bounding box center [897, 325] width 16 height 16
click at [0, 0] on input "radio" at bounding box center [0, 0] width 0 height 0
click at [898, 225] on span at bounding box center [897, 223] width 16 height 16
click at [0, 0] on input "radio" at bounding box center [0, 0] width 0 height 0
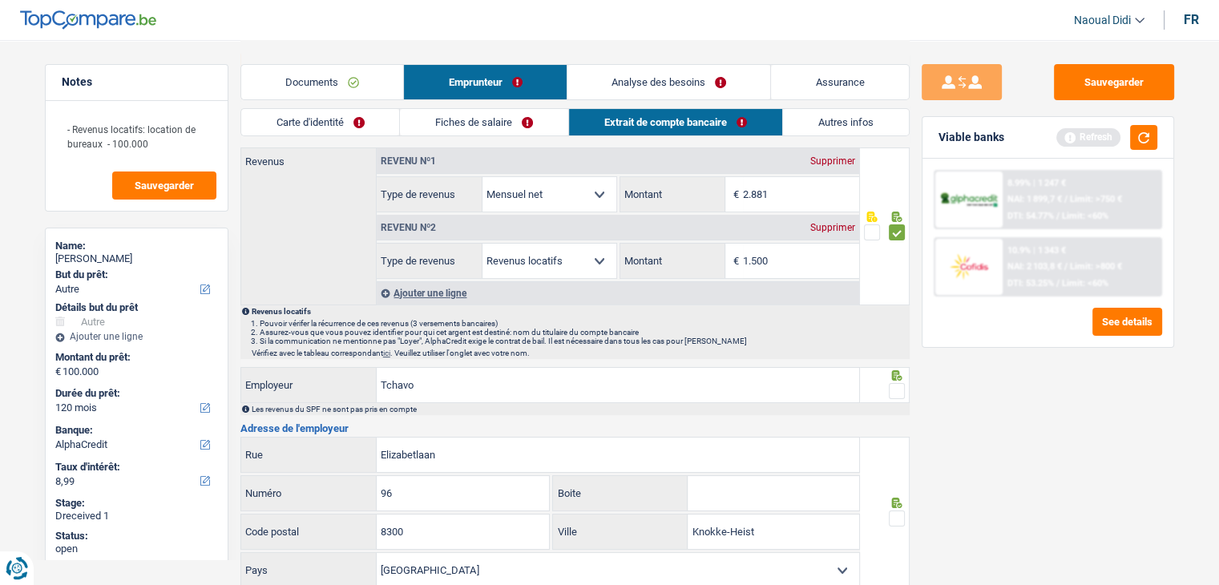
scroll to position [160, 0]
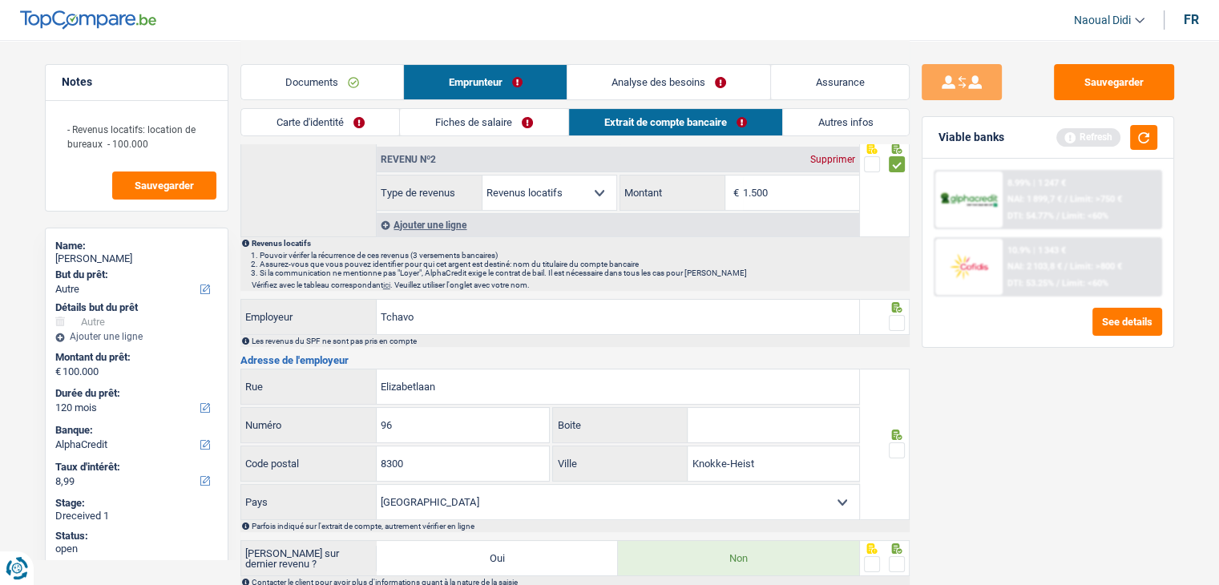
click at [898, 325] on span at bounding box center [897, 323] width 16 height 16
click at [0, 0] on input "radio" at bounding box center [0, 0] width 0 height 0
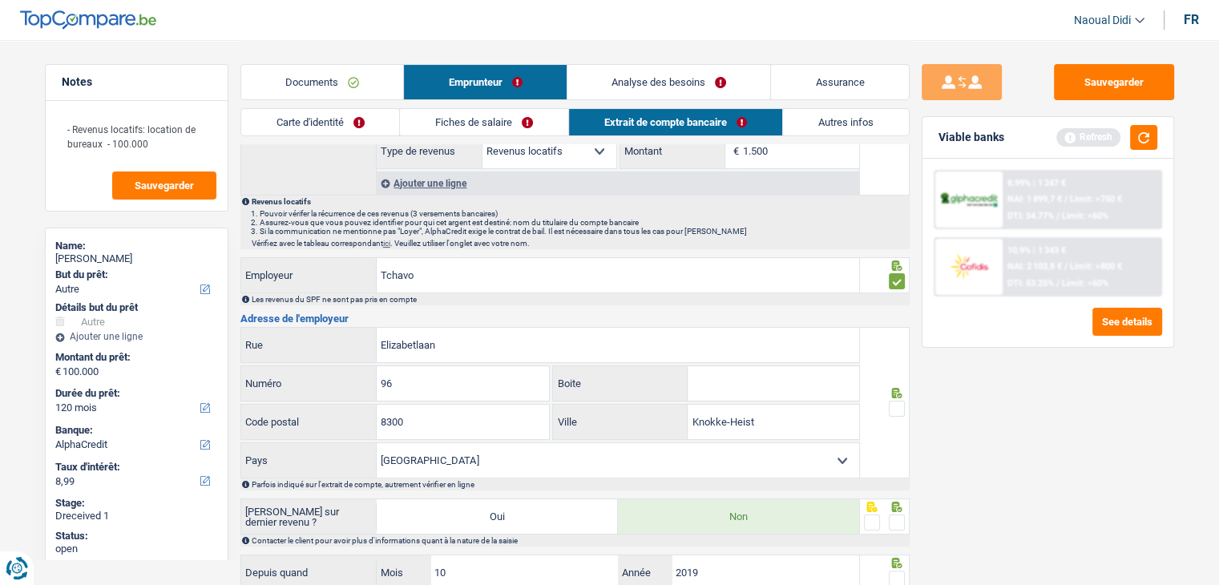
scroll to position [201, 0]
drag, startPoint x: 363, startPoint y: 338, endPoint x: 338, endPoint y: 334, distance: 25.2
click at [338, 334] on div "Elizabetlaan Rue" at bounding box center [550, 346] width 619 height 34
paste input "ALFRED VERWWPLEIN 11/18 8300 KNOKKEE"
drag, startPoint x: 489, startPoint y: 341, endPoint x: 498, endPoint y: 343, distance: 9.1
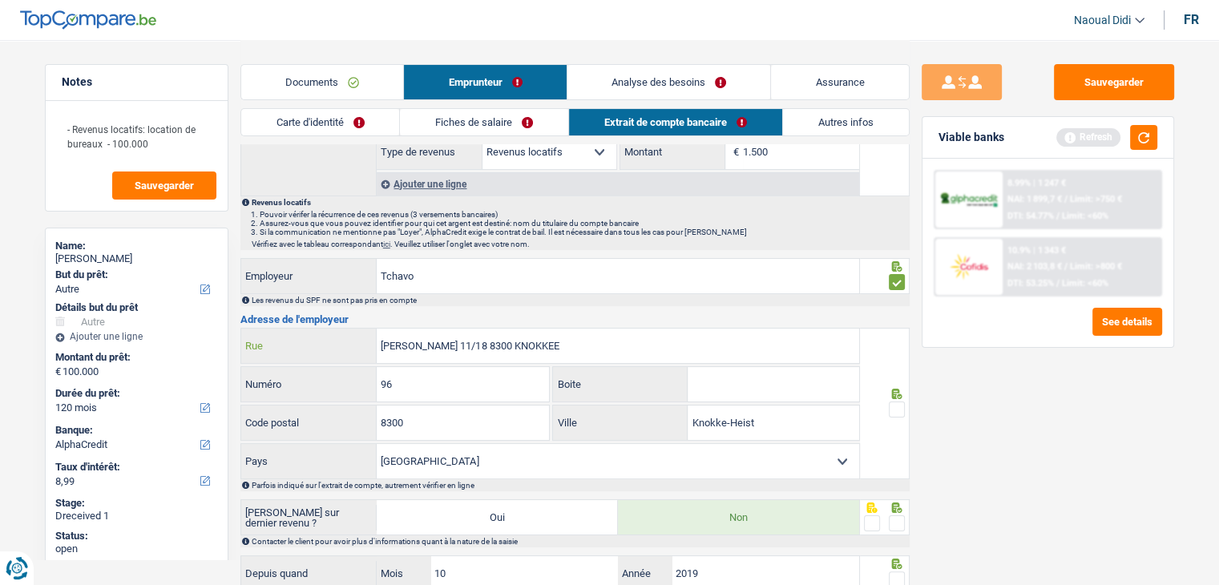
click at [498, 343] on input "ALFRED VERWWPLEIN 11/18 8300 KNOKKEE" at bounding box center [618, 346] width 482 height 34
type input "ALFRED VERWWPLEIN /18 8300 KNOKKEE"
drag, startPoint x: 346, startPoint y: 374, endPoint x: 337, endPoint y: 373, distance: 9.7
click at [337, 373] on div "96 Numéro" at bounding box center [395, 384] width 309 height 34
paste input "11"
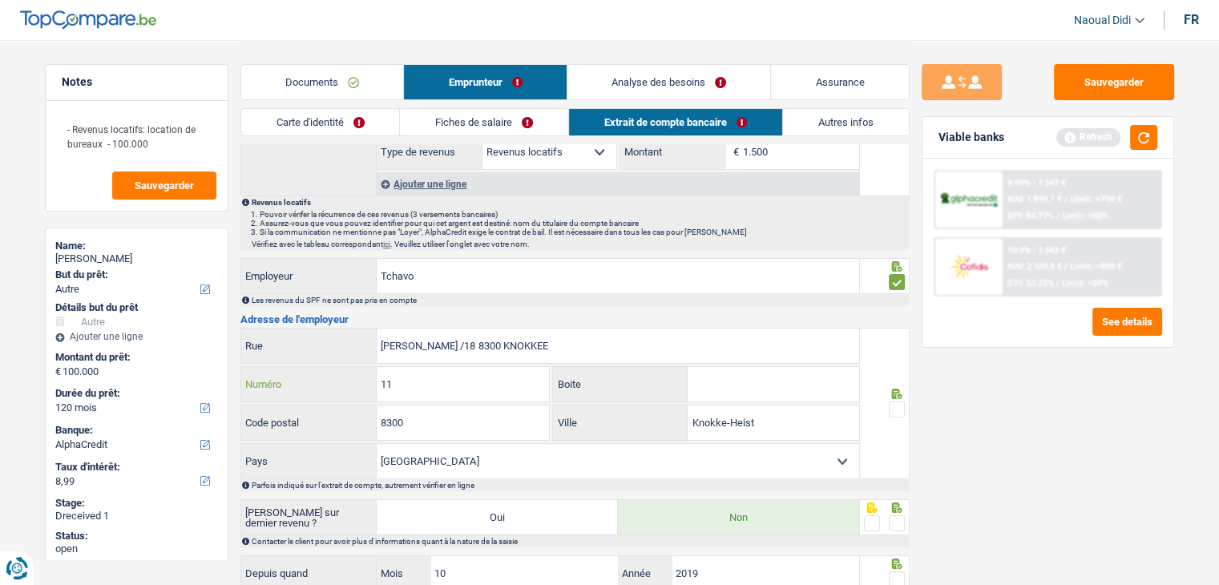
type input "11"
click at [506, 347] on input "ALFRED VERWWPLEIN /18 8300 KNOKKEE" at bounding box center [618, 346] width 482 height 34
type input "ALFRED VERWWPLEIN /8300 KNOKKEE"
click at [723, 385] on input "Boite" at bounding box center [773, 384] width 171 height 34
paste input "18"
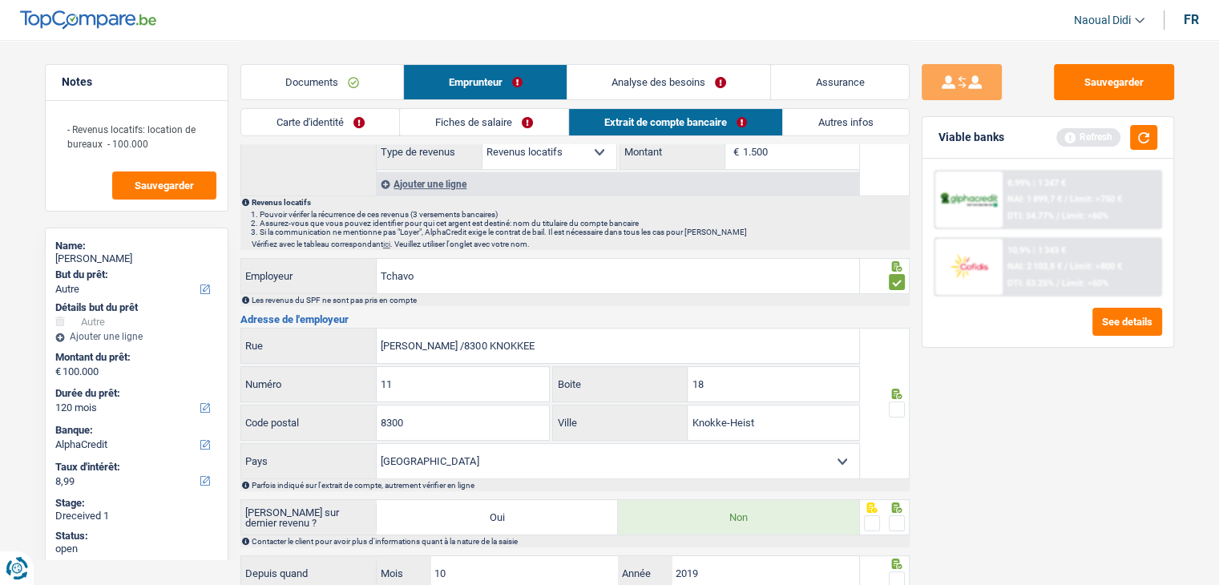
type input "18"
click at [514, 345] on input "ALFRED VERWWPLEIN /8300 KNOKKEE" at bounding box center [618, 346] width 482 height 34
drag, startPoint x: 403, startPoint y: 421, endPoint x: 378, endPoint y: 417, distance: 25.2
click at [378, 417] on input "8300" at bounding box center [463, 423] width 172 height 34
drag, startPoint x: 539, startPoint y: 341, endPoint x: 499, endPoint y: 341, distance: 39.3
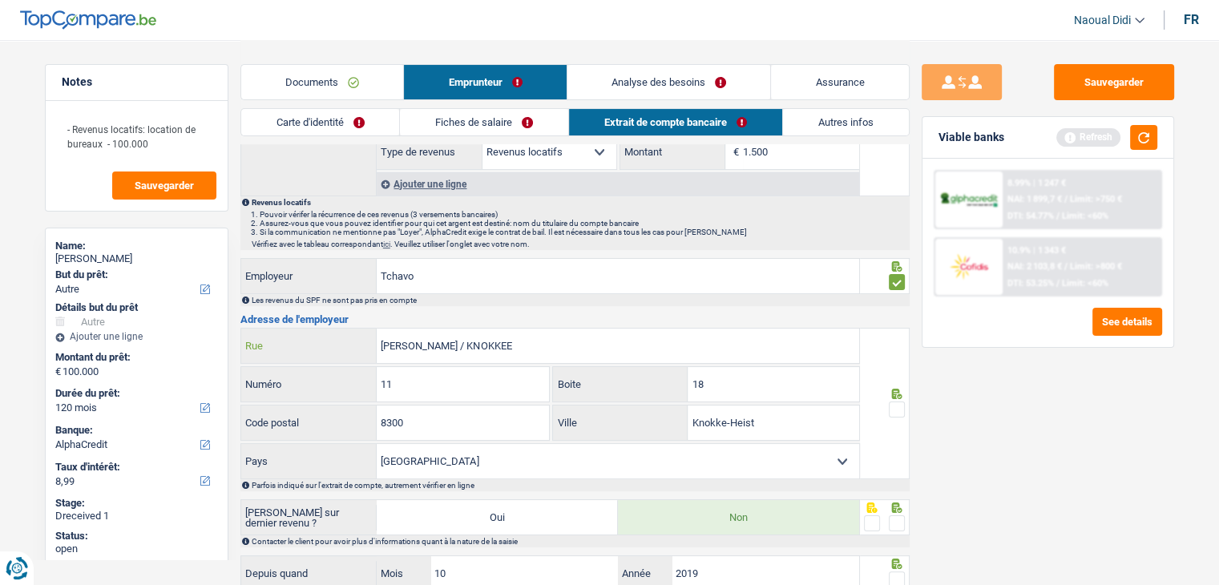
click at [498, 341] on input "ALFRED VERWWPLEIN / KNOKKEE" at bounding box center [618, 346] width 482 height 34
type input "ALFRED VERWWPLEIN /"
drag, startPoint x: 724, startPoint y: 414, endPoint x: 680, endPoint y: 411, distance: 43.4
click at [680, 411] on div "Knokke-Heist Ville" at bounding box center [706, 423] width 306 height 34
paste input "NOKKEE"
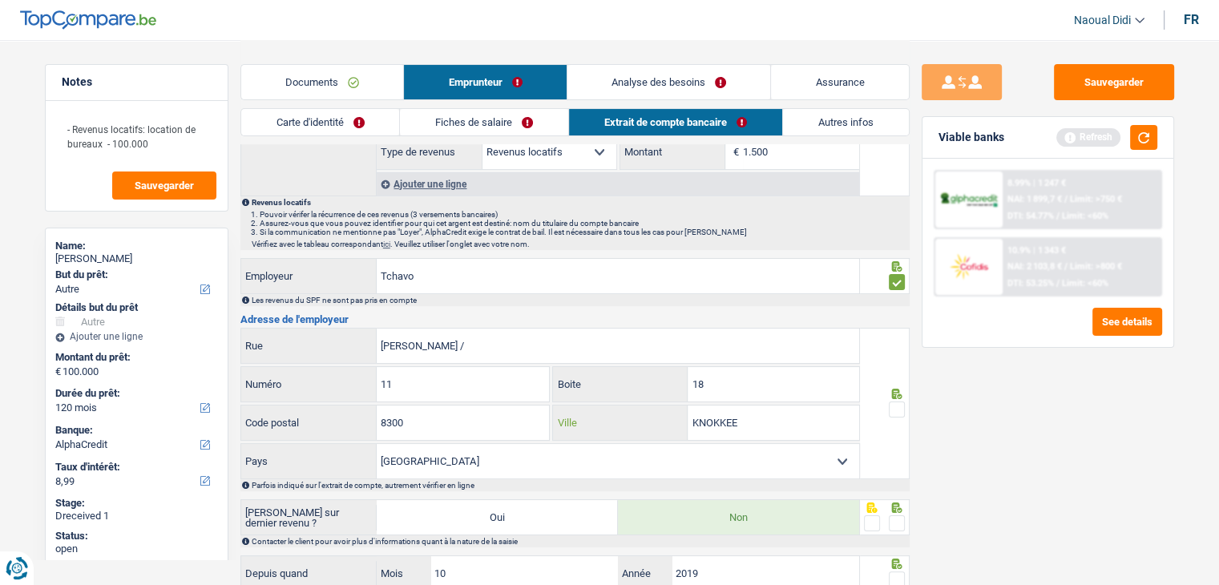
type input "KNOKKEE"
drag, startPoint x: 509, startPoint y: 348, endPoint x: 491, endPoint y: 347, distance: 17.6
click at [491, 347] on input "ALFRED VERWWPLEIN /" at bounding box center [618, 346] width 482 height 34
type input "ALFRED VERWWPLEIN"
drag, startPoint x: 404, startPoint y: 270, endPoint x: 346, endPoint y: 270, distance: 57.7
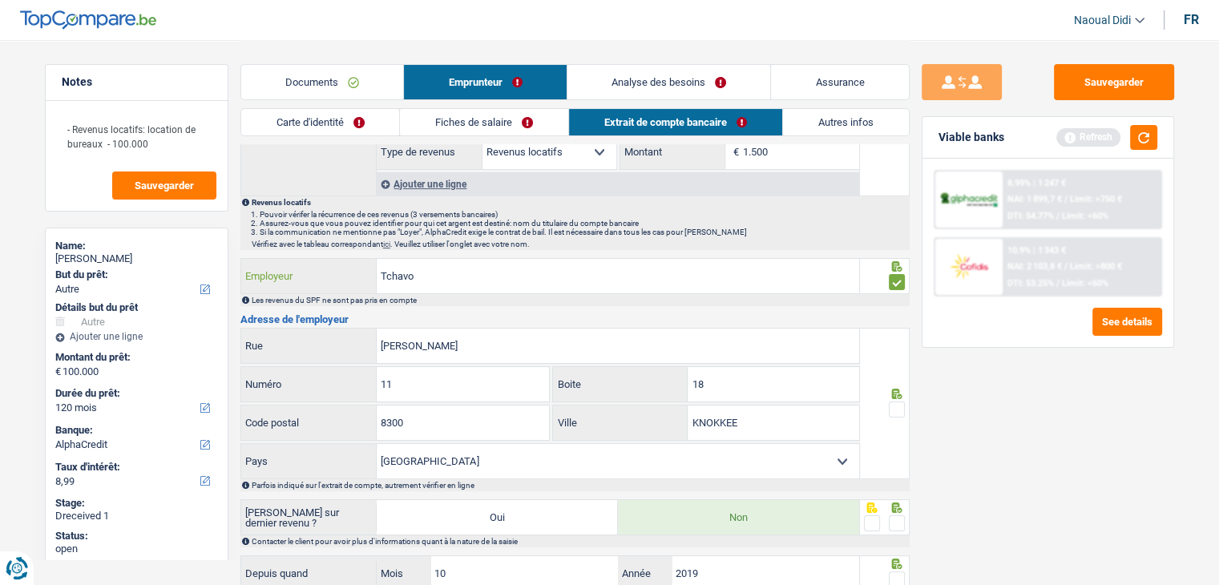
click at [346, 270] on div "Tchavo Employeur" at bounding box center [550, 276] width 619 height 34
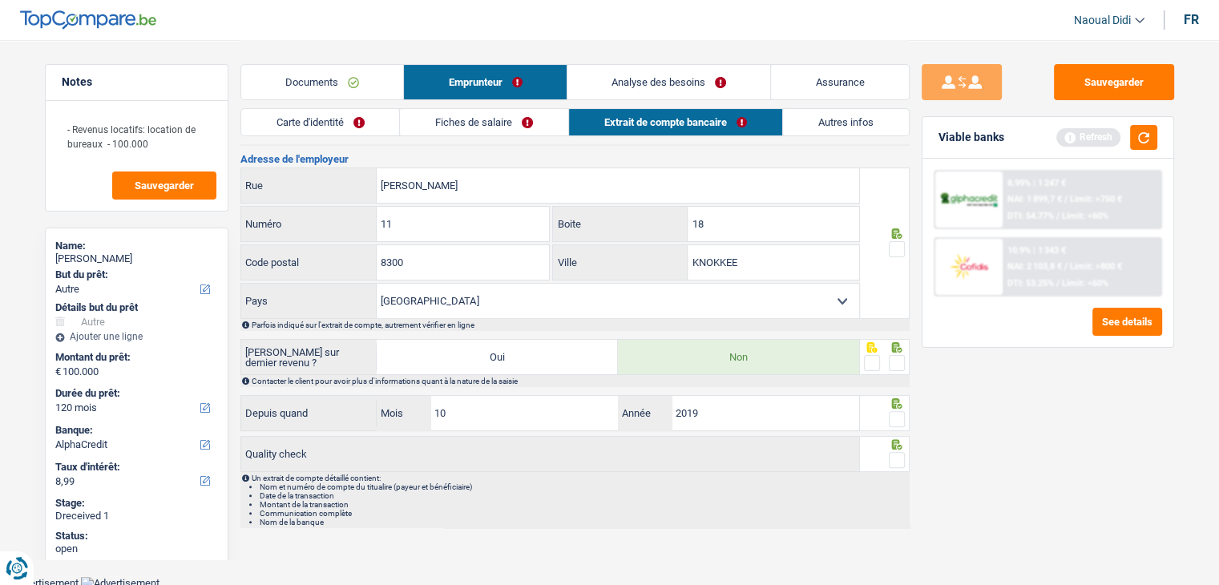
drag, startPoint x: 897, startPoint y: 450, endPoint x: 896, endPoint y: 442, distance: 8.9
click at [897, 452] on span at bounding box center [897, 460] width 16 height 16
click at [0, 0] on input "radio" at bounding box center [0, 0] width 0 height 0
click at [896, 402] on icon at bounding box center [897, 403] width 16 height 10
click at [896, 418] on span at bounding box center [897, 419] width 16 height 16
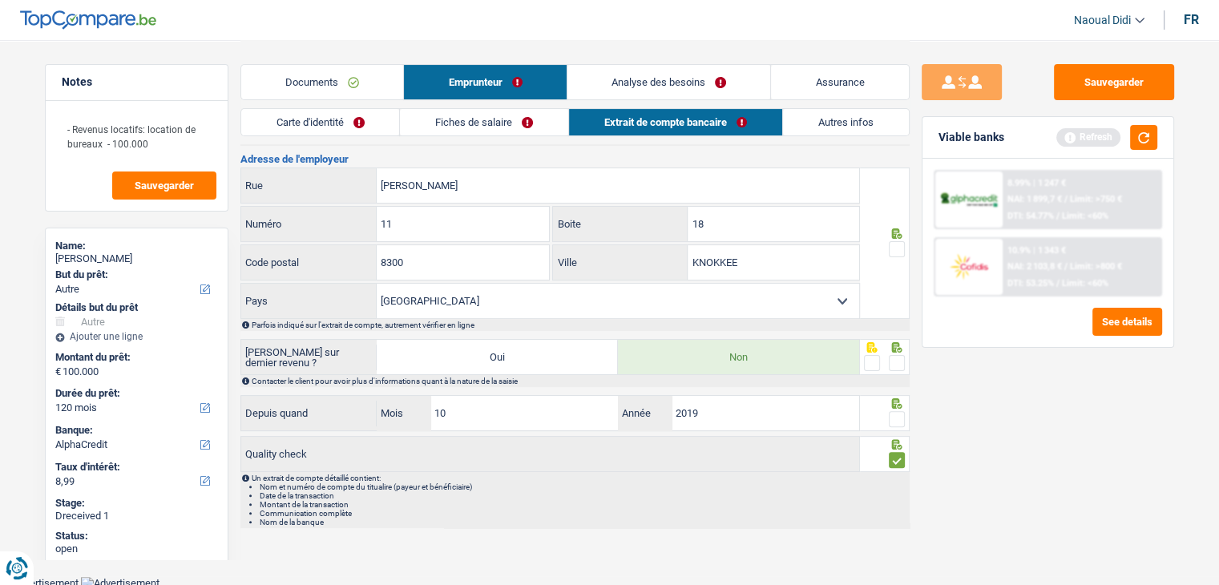
click at [0, 0] on input "radio" at bounding box center [0, 0] width 0 height 0
click at [894, 355] on span at bounding box center [897, 363] width 16 height 16
click at [0, 0] on input "radio" at bounding box center [0, 0] width 0 height 0
click at [894, 236] on icon at bounding box center [896, 233] width 10 height 10
click at [898, 244] on span at bounding box center [897, 249] width 16 height 16
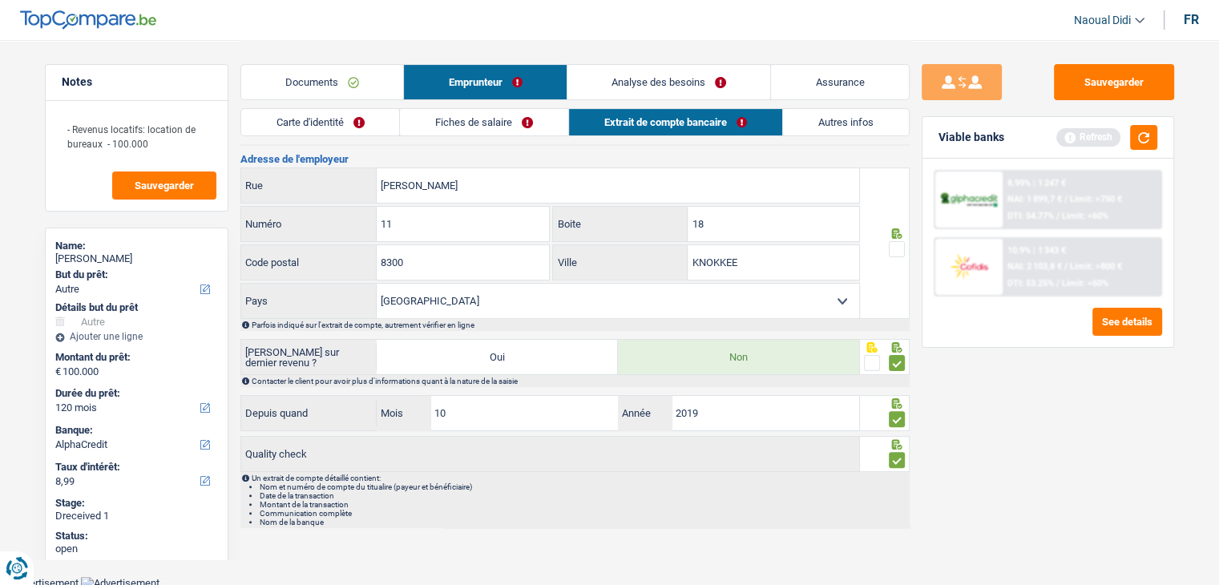
click at [0, 0] on input "radio" at bounding box center [0, 0] width 0 height 0
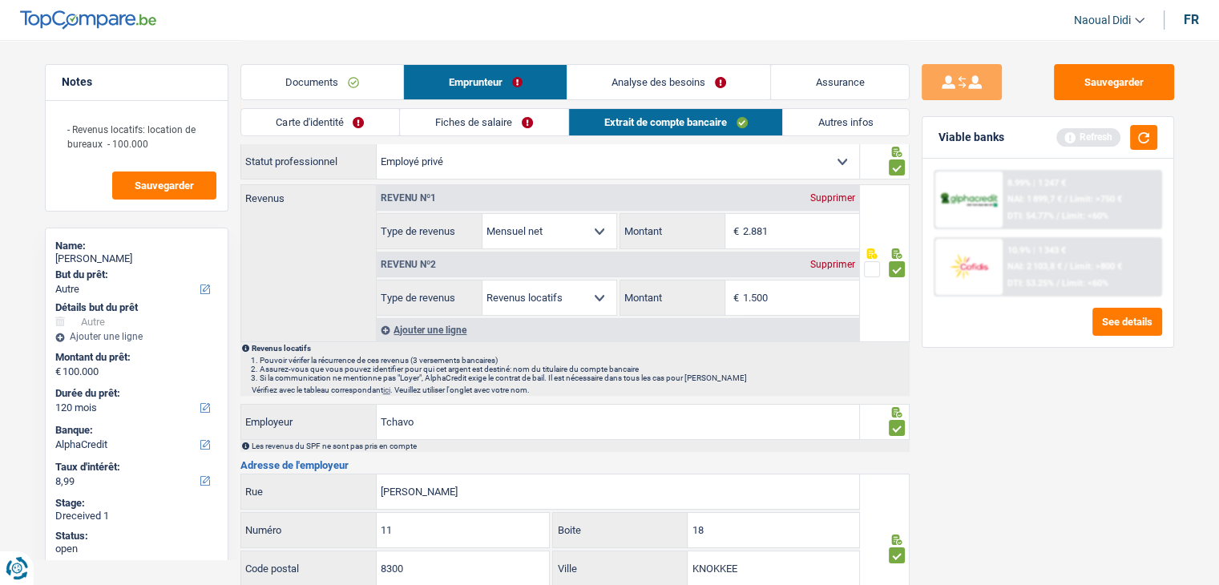
scroll to position [0, 0]
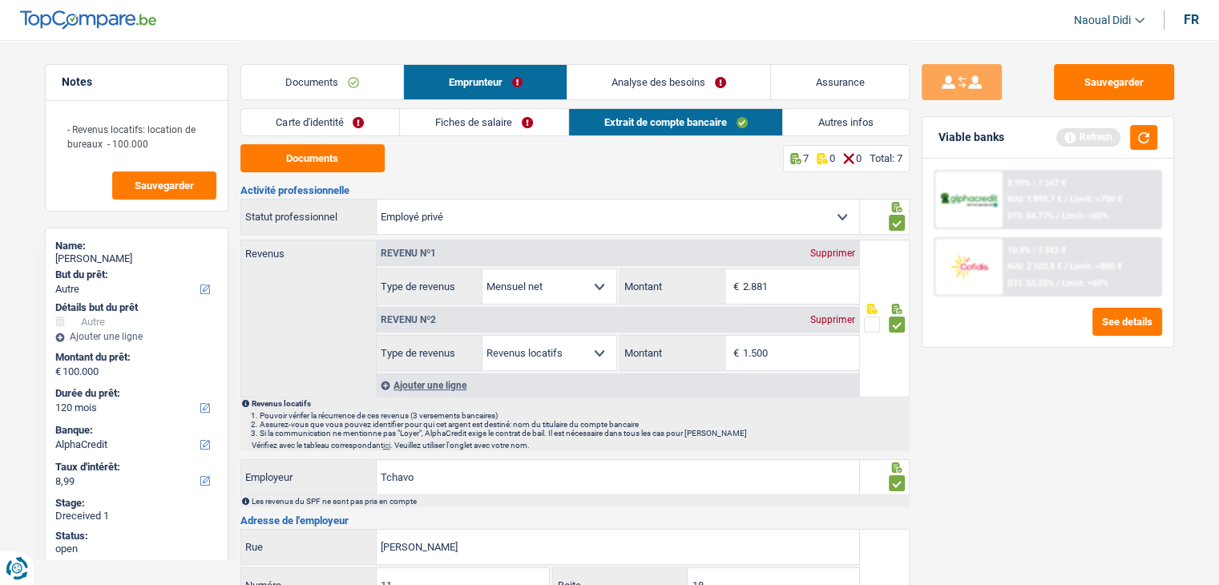
click at [484, 122] on link "Fiches de salaire" at bounding box center [484, 122] width 168 height 26
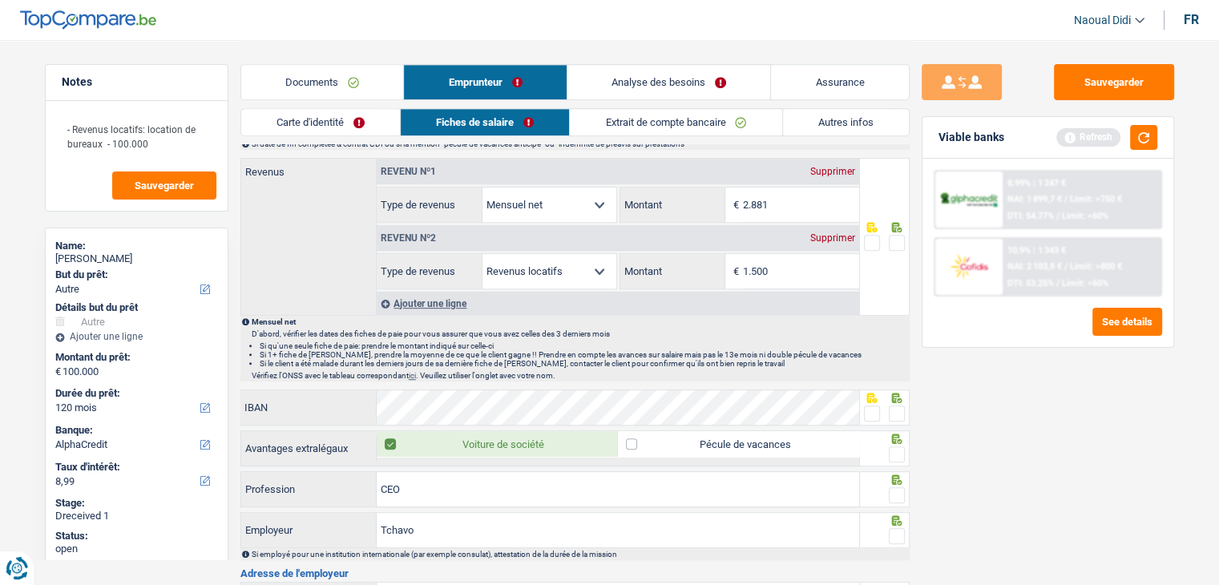
scroll to position [801, 0]
click at [898, 236] on span at bounding box center [897, 241] width 16 height 16
click at [0, 0] on input "radio" at bounding box center [0, 0] width 0 height 0
click at [872, 406] on span at bounding box center [872, 412] width 16 height 16
click at [0, 0] on input "radio" at bounding box center [0, 0] width 0 height 0
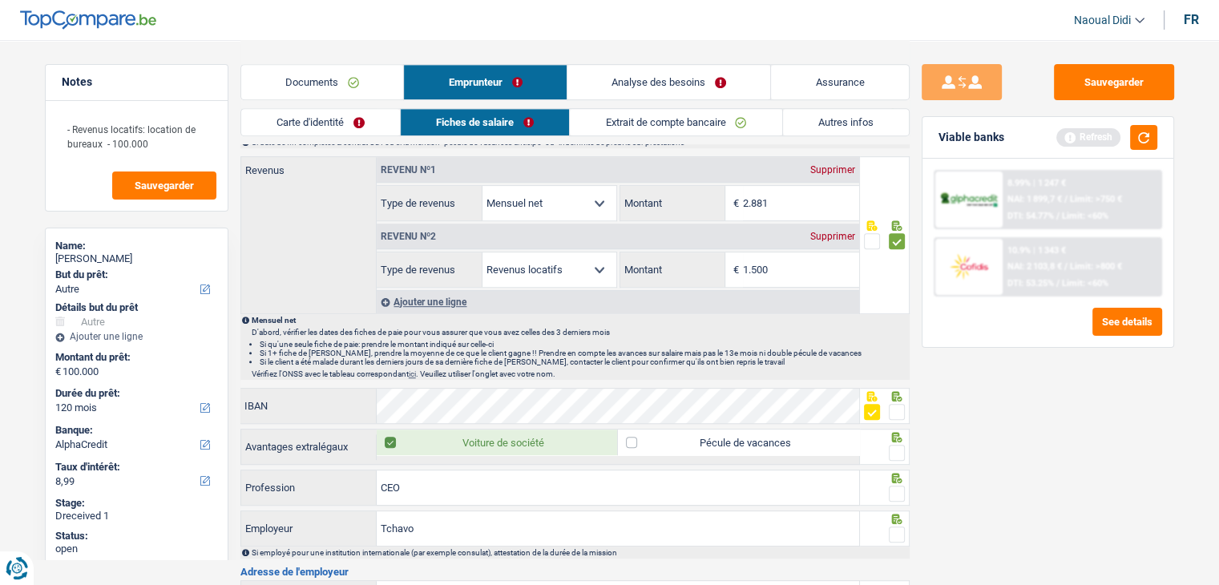
drag, startPoint x: 897, startPoint y: 449, endPoint x: 900, endPoint y: 487, distance: 38.6
click at [897, 450] on span at bounding box center [897, 453] width 16 height 16
click at [0, 0] on input "radio" at bounding box center [0, 0] width 0 height 0
click at [894, 490] on span at bounding box center [897, 494] width 16 height 16
click at [0, 0] on input "radio" at bounding box center [0, 0] width 0 height 0
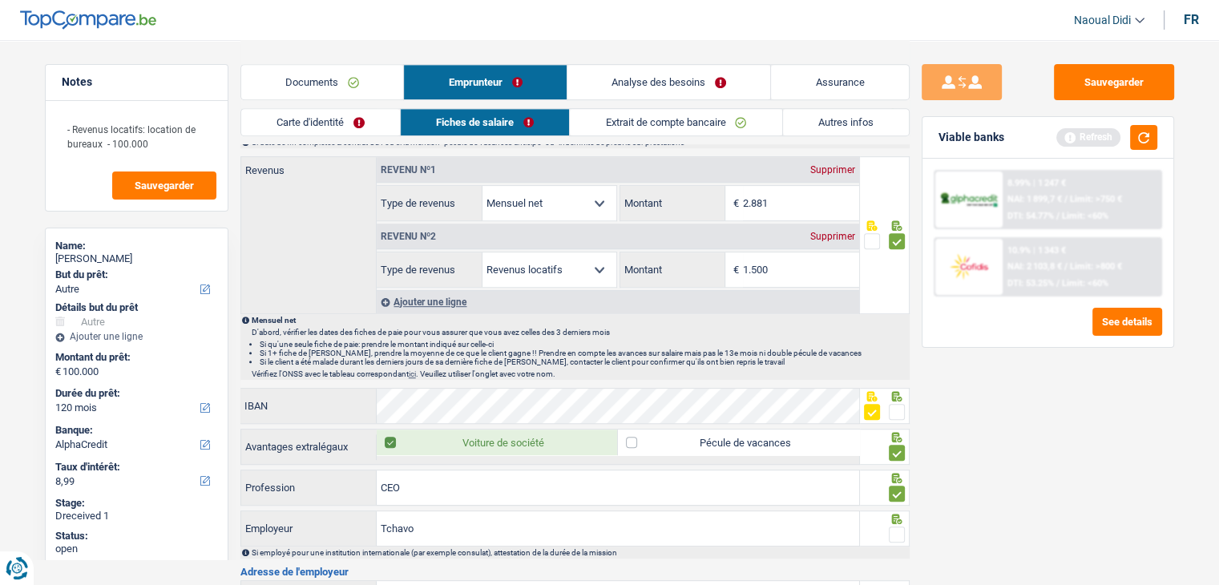
click at [894, 527] on span at bounding box center [897, 535] width 16 height 16
click at [0, 0] on input "radio" at bounding box center [0, 0] width 0 height 0
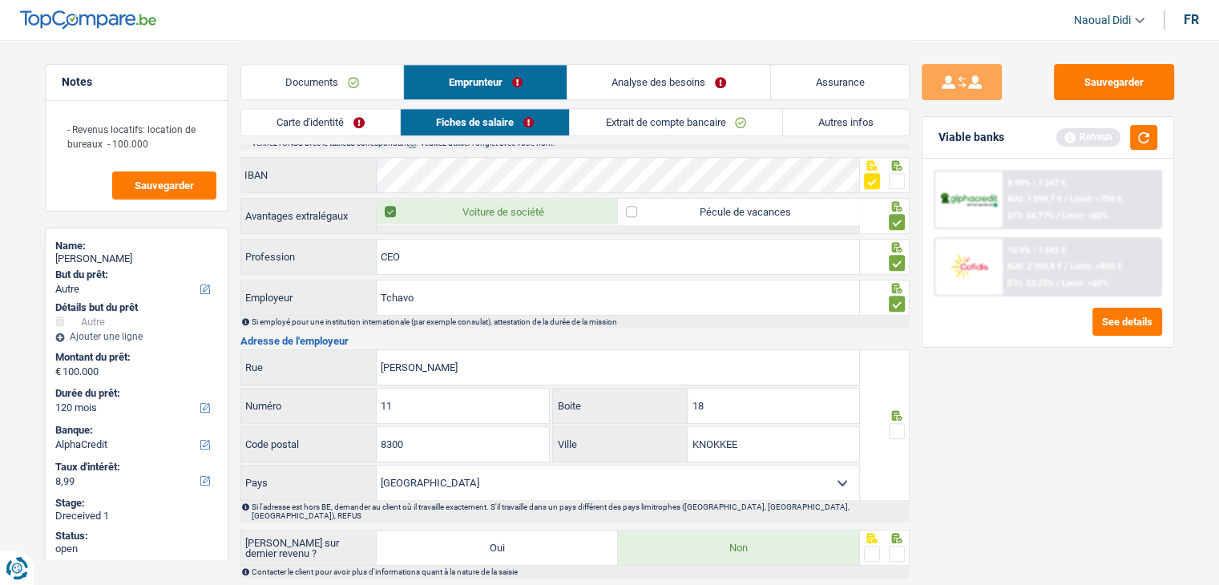
scroll to position [1042, 0]
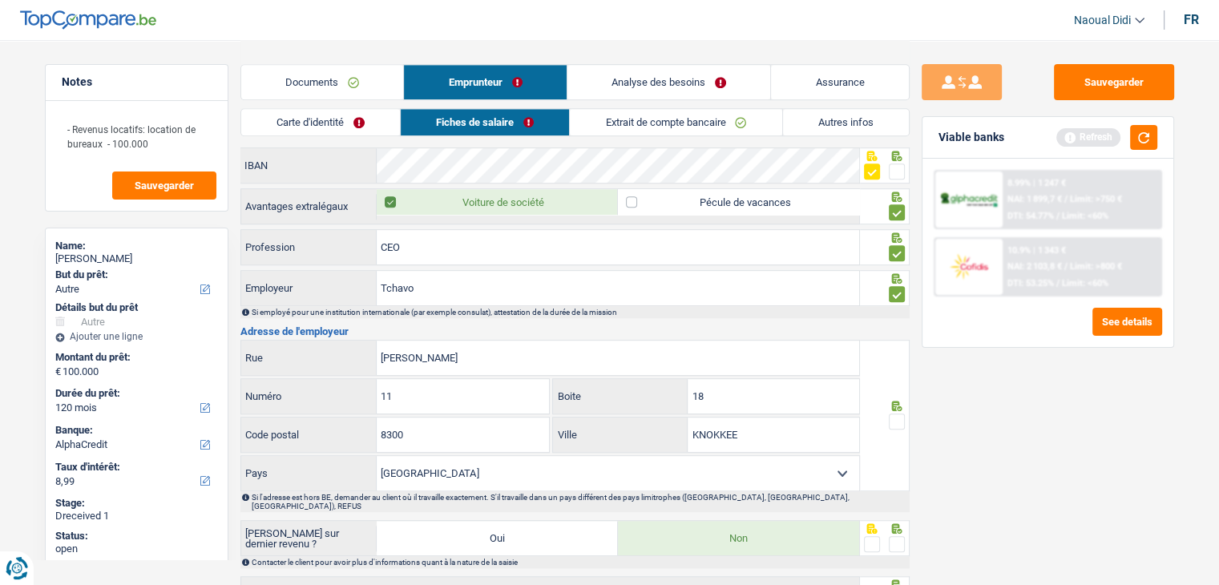
click at [895, 414] on span at bounding box center [897, 422] width 16 height 16
click at [0, 0] on input "radio" at bounding box center [0, 0] width 0 height 0
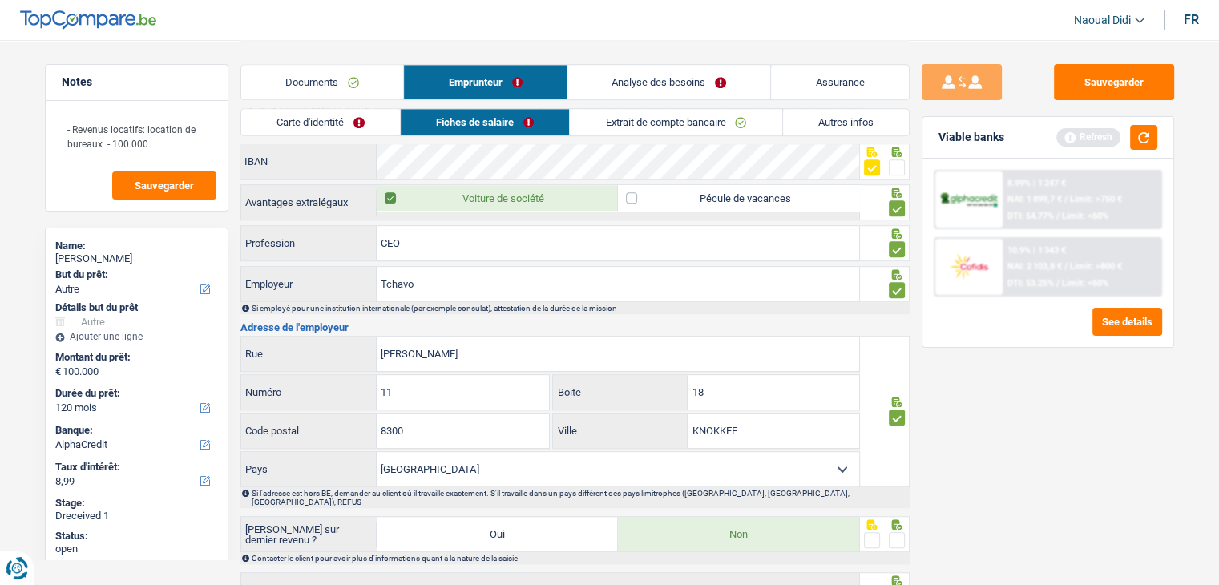
scroll to position [1160, 0]
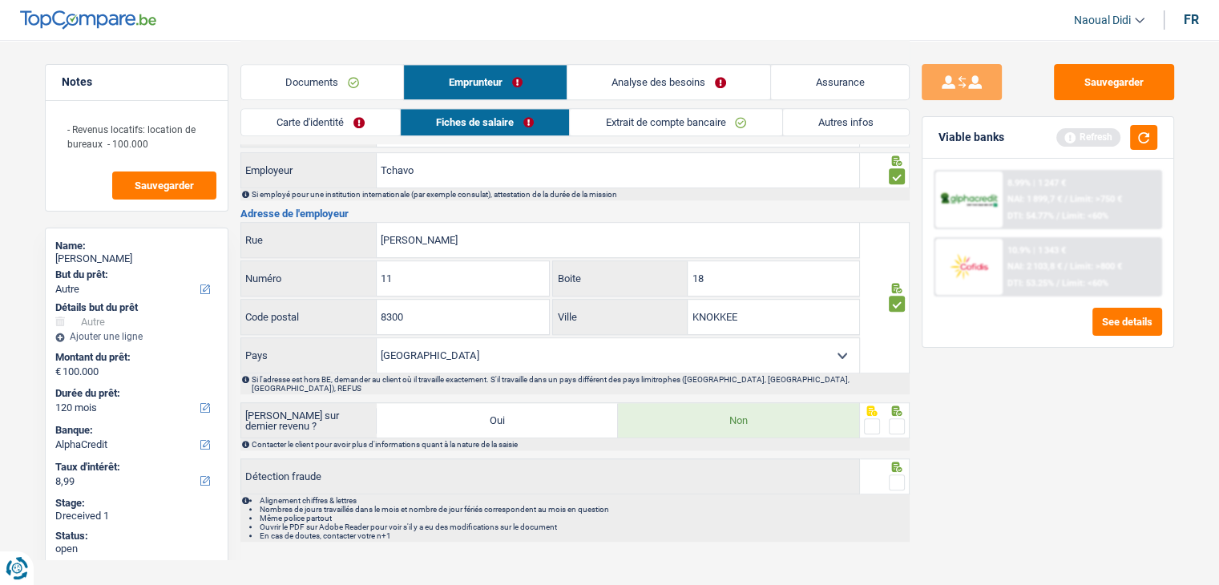
click at [898, 418] on span at bounding box center [897, 426] width 16 height 16
click at [0, 0] on input "radio" at bounding box center [0, 0] width 0 height 0
click at [895, 474] on span at bounding box center [897, 482] width 16 height 16
click at [0, 0] on input "radio" at bounding box center [0, 0] width 0 height 0
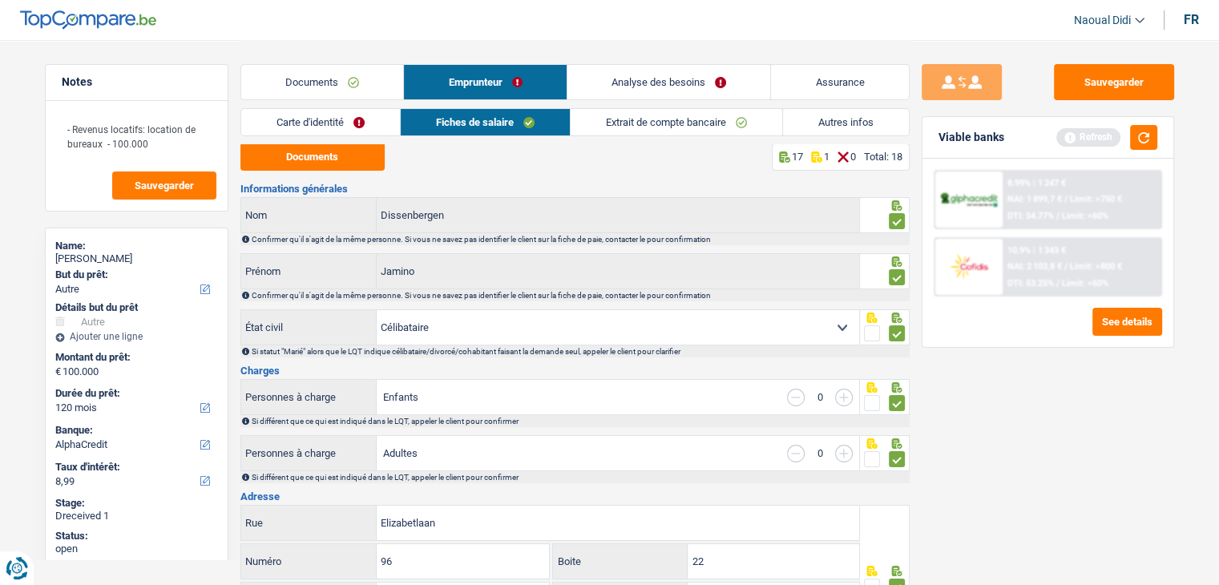
scroll to position [0, 0]
click at [363, 119] on link "Carte d'identité" at bounding box center [320, 122] width 159 height 26
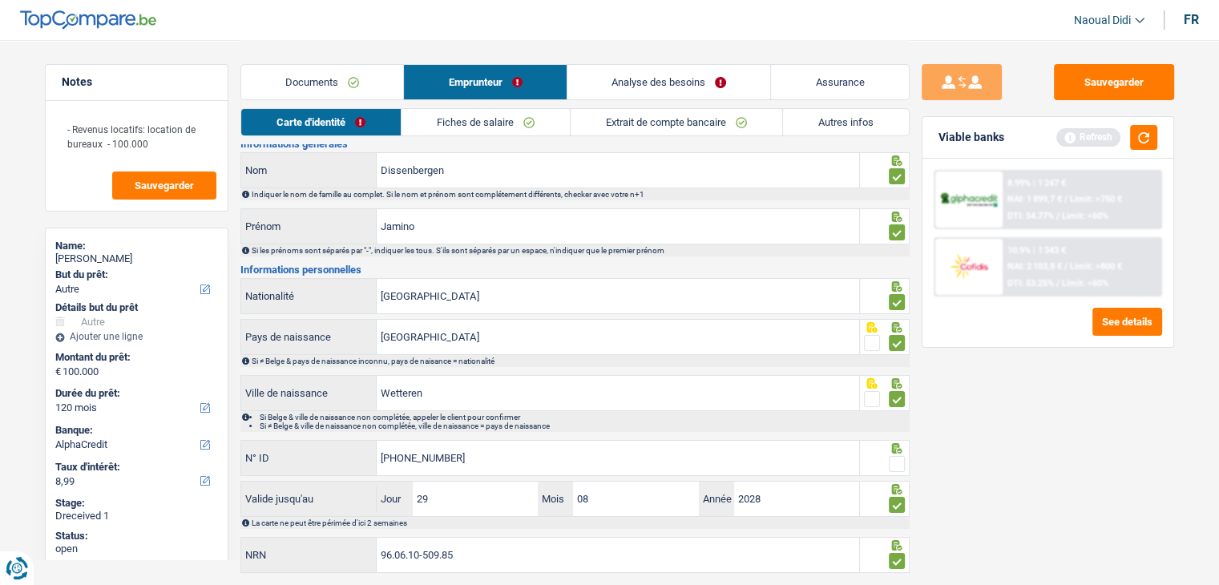
scroll to position [89, 0]
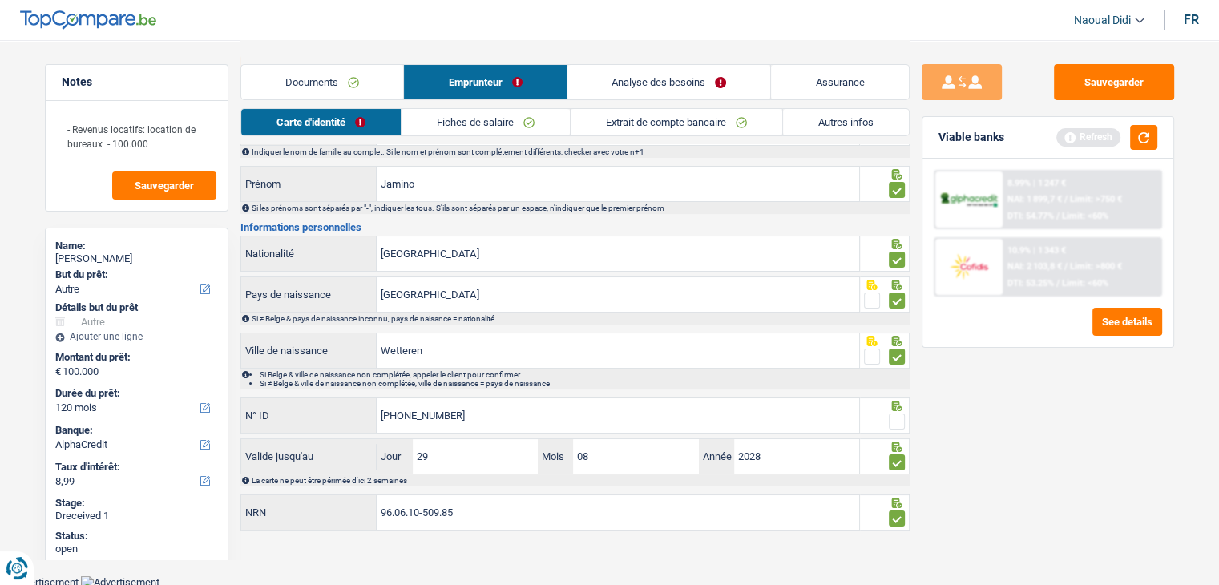
click at [898, 421] on span at bounding box center [897, 422] width 16 height 16
click at [0, 0] on input "radio" at bounding box center [0, 0] width 0 height 0
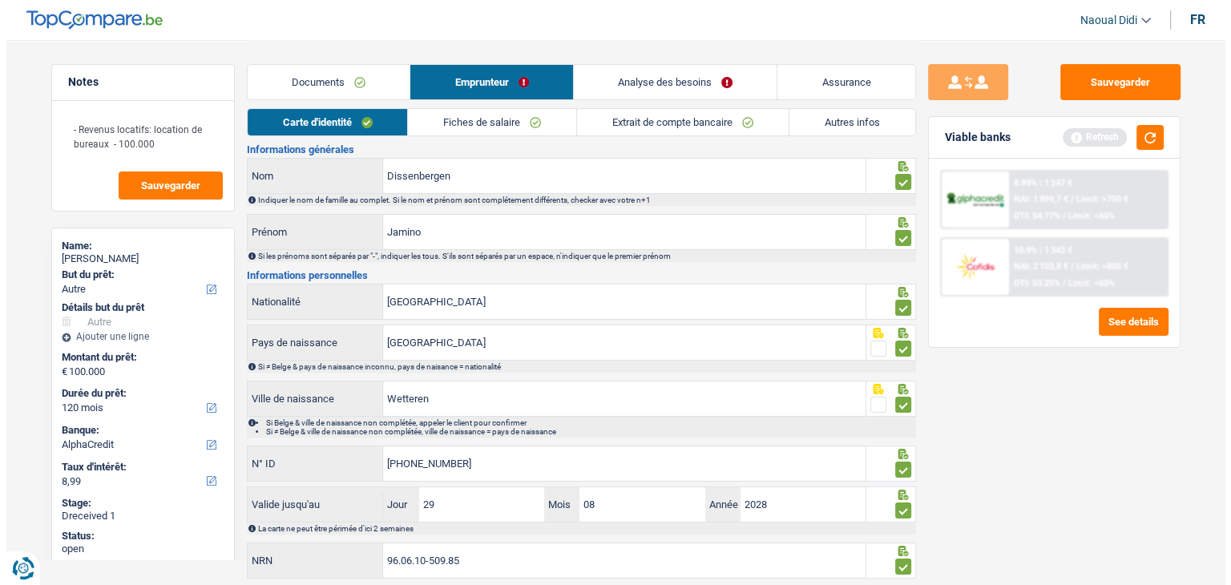
scroll to position [0, 0]
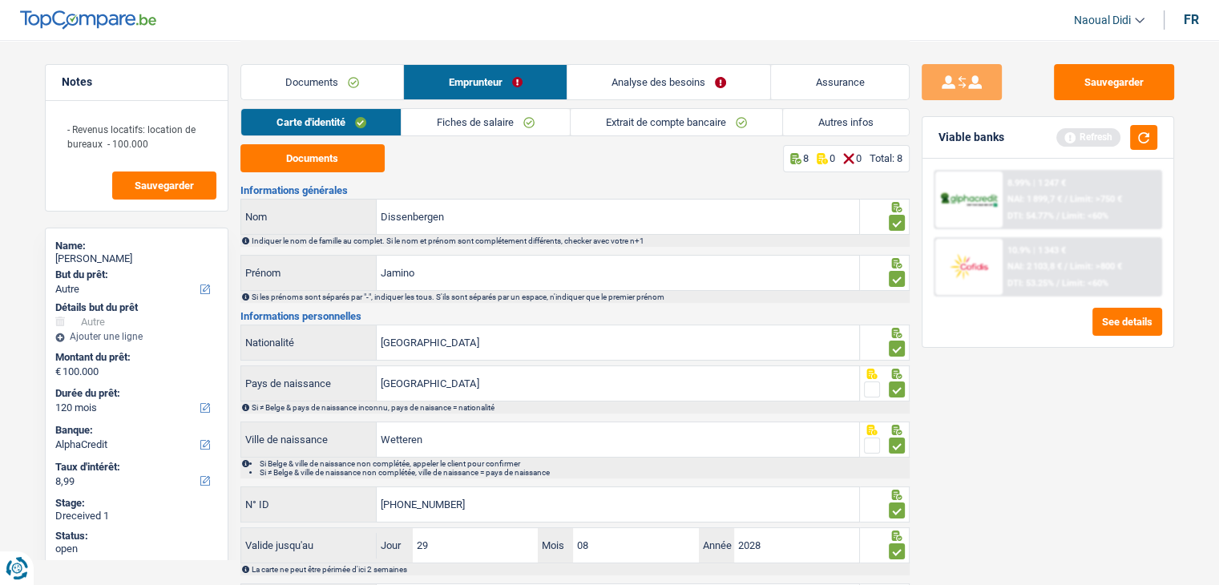
click at [629, 84] on link "Analyse des besoins" at bounding box center [669, 82] width 204 height 34
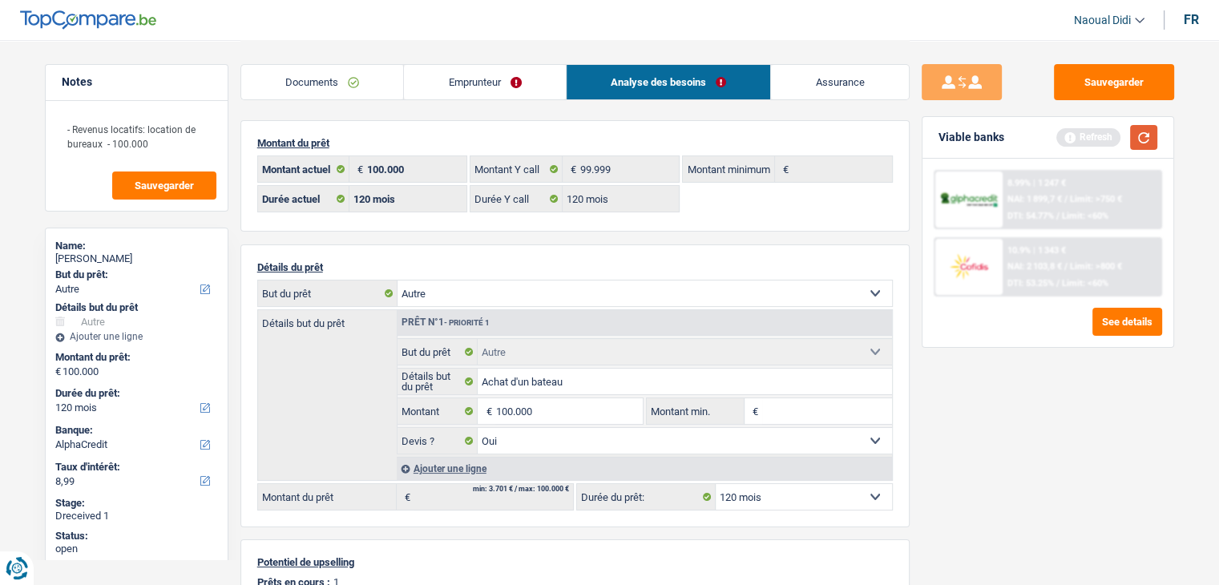
click at [1145, 142] on button "button" at bounding box center [1143, 137] width 27 height 25
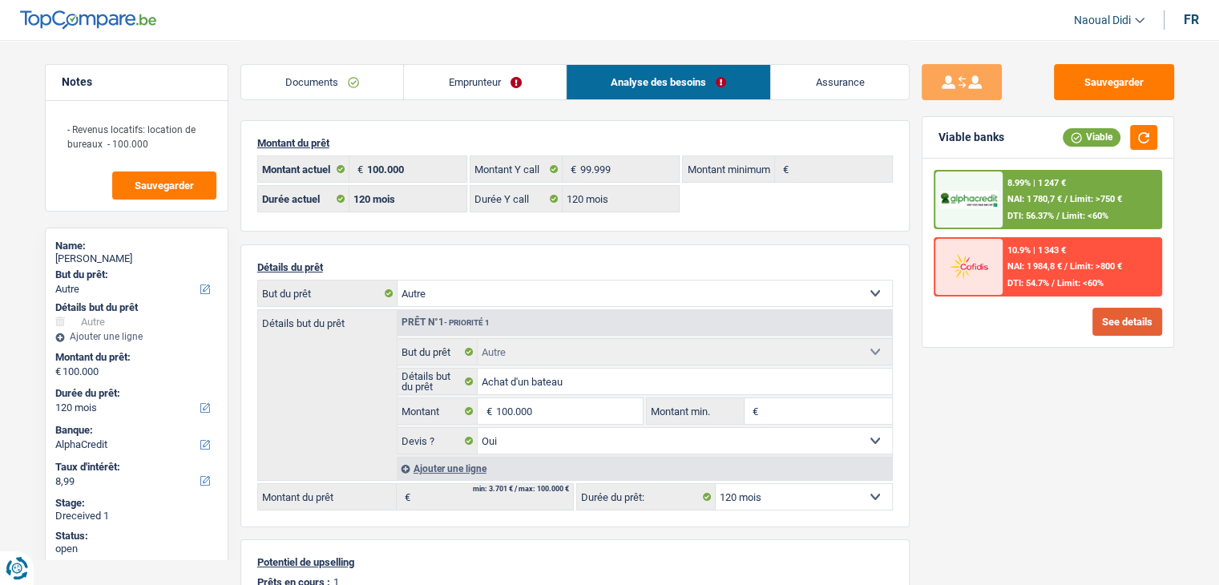
click at [1107, 323] on button "See details" at bounding box center [1127, 322] width 70 height 28
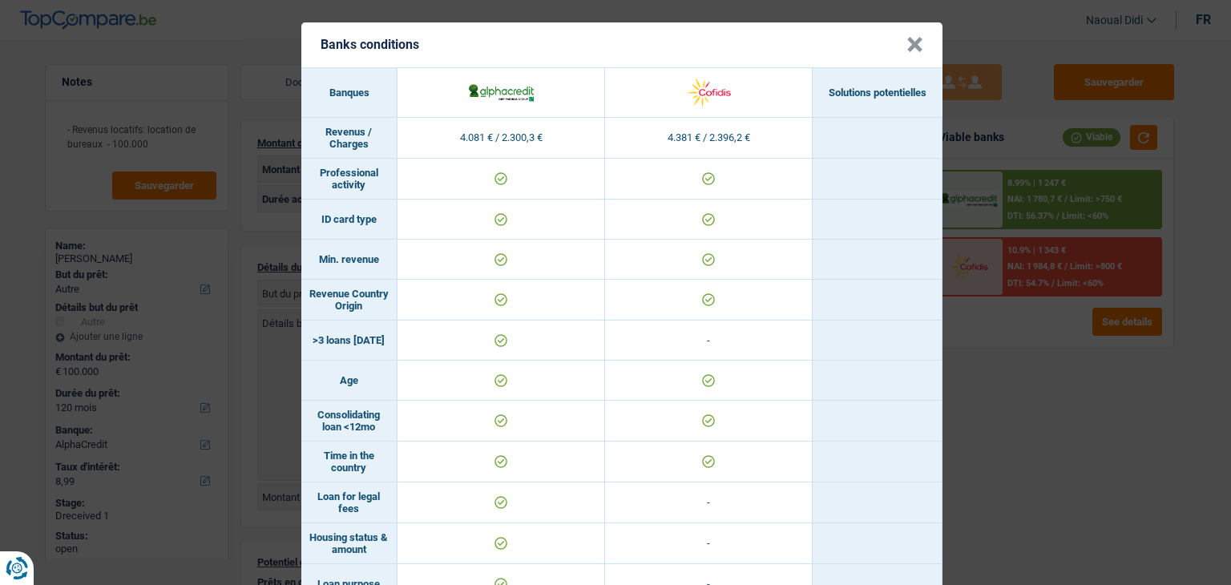
click at [906, 37] on button "×" at bounding box center [914, 45] width 17 height 16
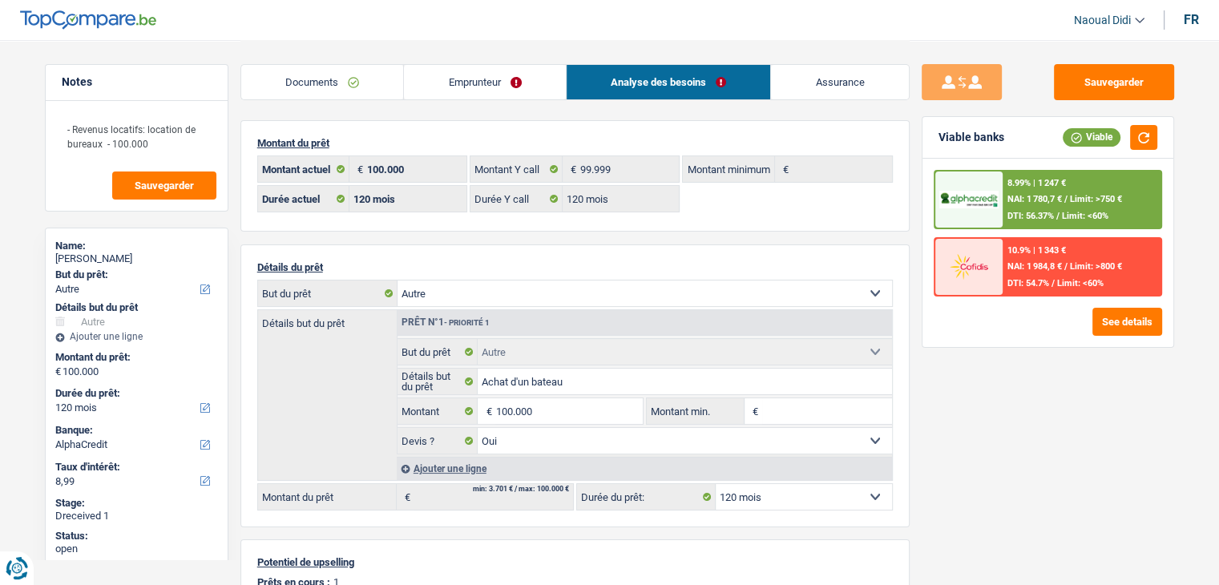
click at [1050, 200] on span "NAI: 1 780,7 €" at bounding box center [1034, 199] width 54 height 10
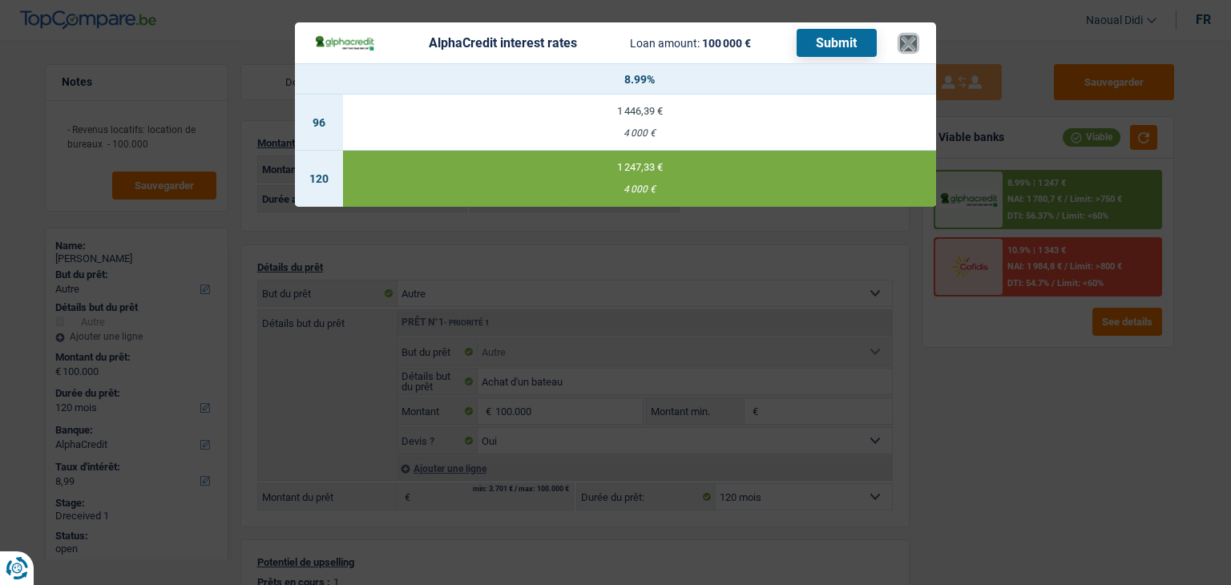
click at [906, 45] on button "×" at bounding box center [908, 43] width 17 height 16
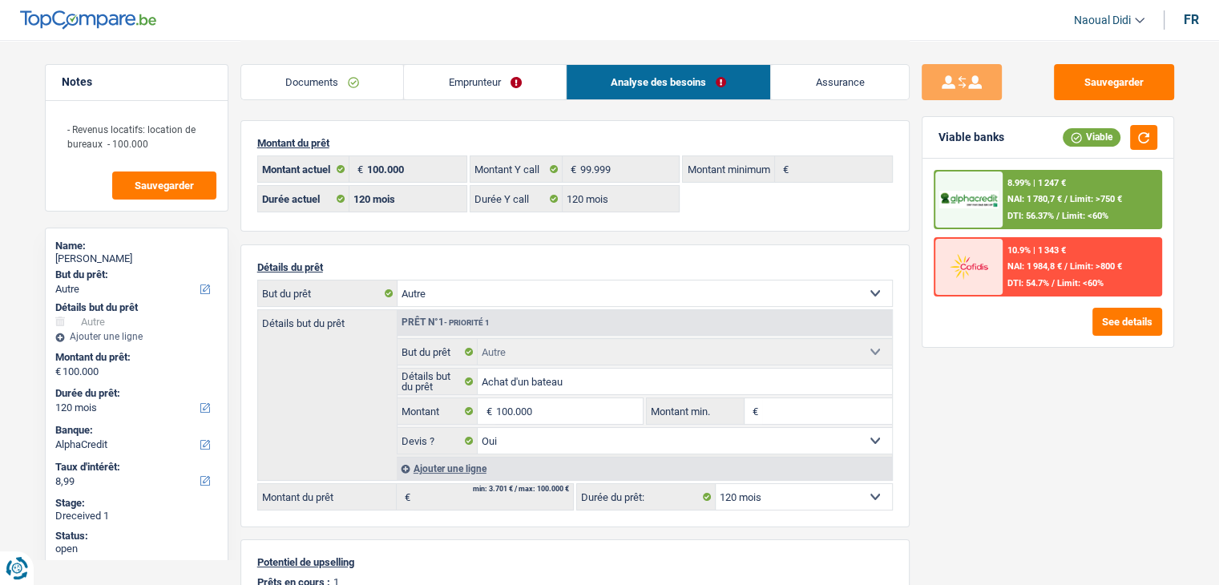
click at [1016, 200] on span "NAI: 1 780,7 €" at bounding box center [1034, 199] width 54 height 10
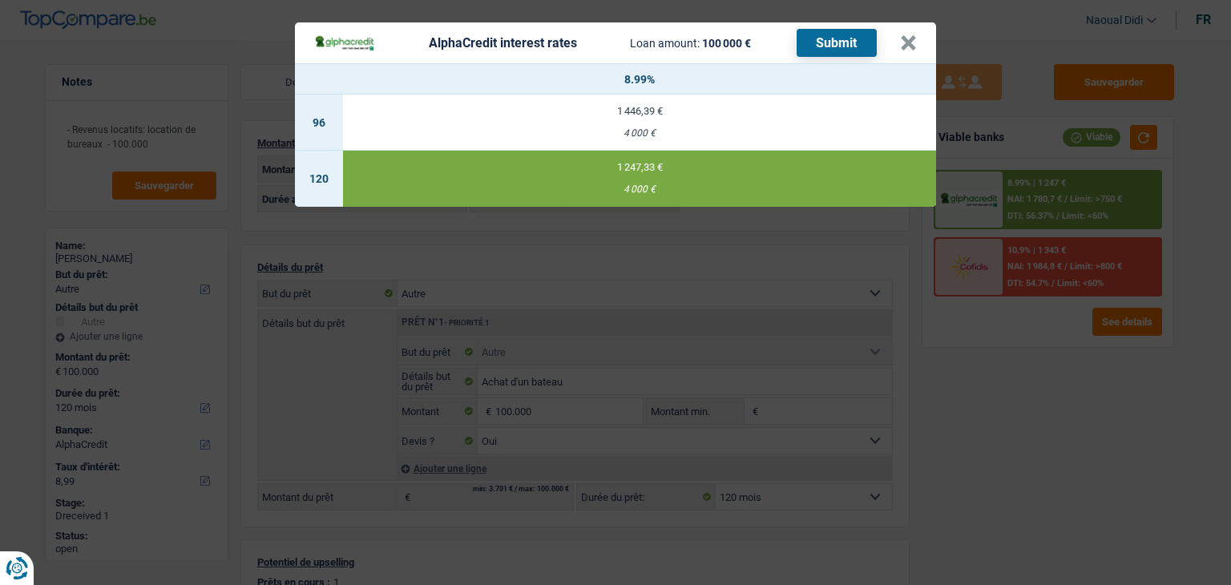
click at [818, 46] on button "Submit" at bounding box center [837, 43] width 80 height 28
click at [904, 43] on button "×" at bounding box center [908, 43] width 17 height 16
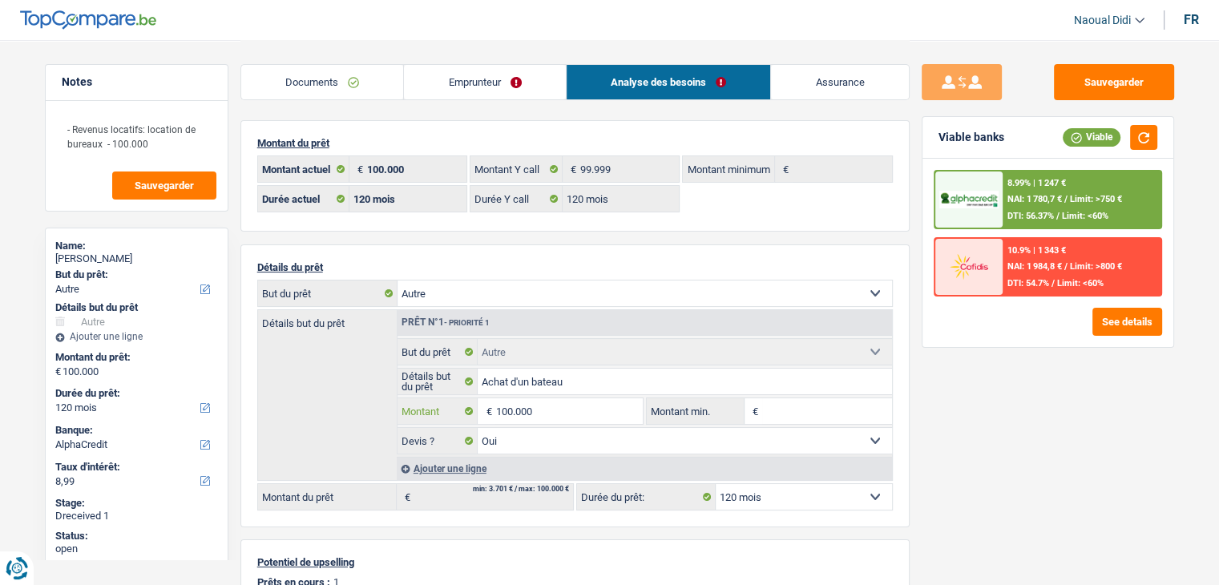
click at [573, 411] on input "100.000" at bounding box center [568, 411] width 147 height 26
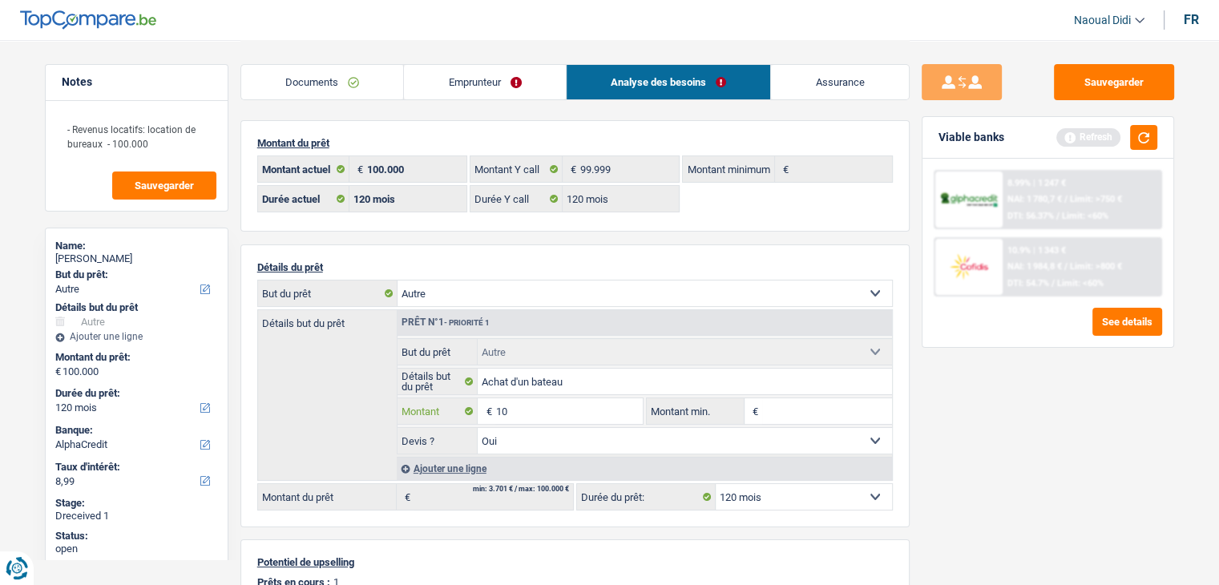
type input "1"
type input "99.999"
select select "144"
type input "99.999"
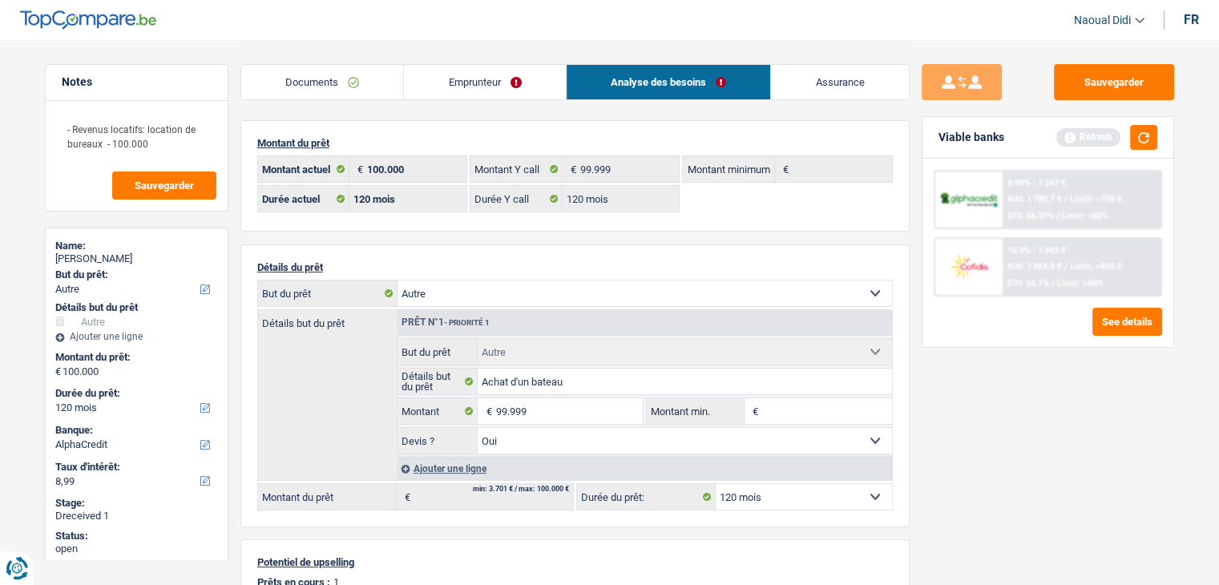
select select "144"
type input "99.999"
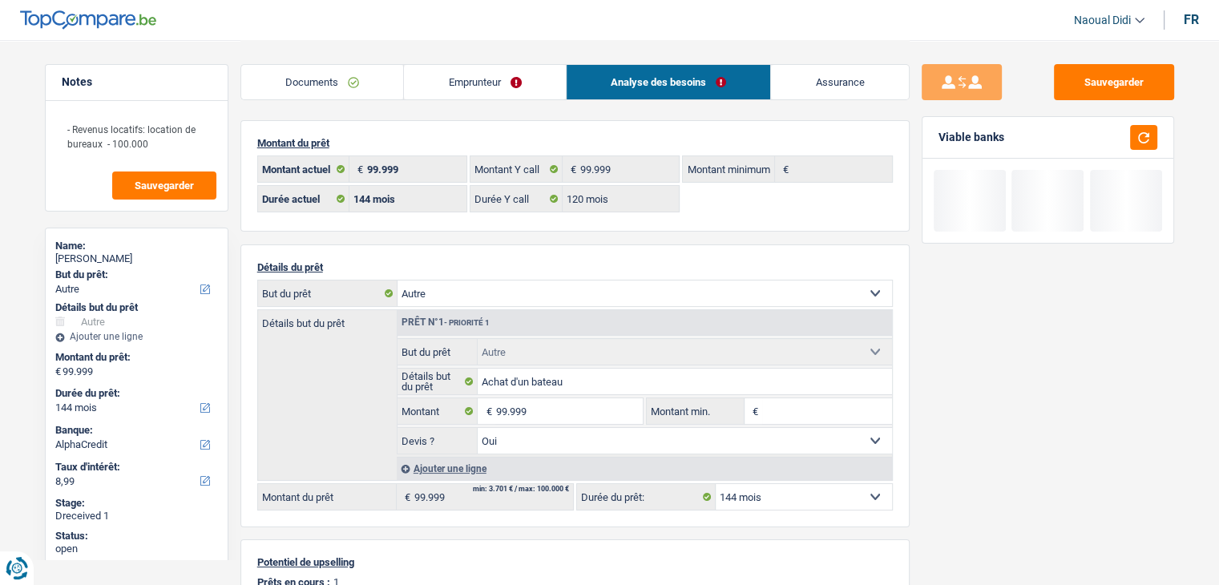
click at [643, 284] on select "Confort maison: meubles, textile, peinture, électroménager, outillage non-profe…" at bounding box center [644, 293] width 494 height 26
click at [993, 385] on div "Sauvegarder Viable banks" at bounding box center [1048, 311] width 276 height 495
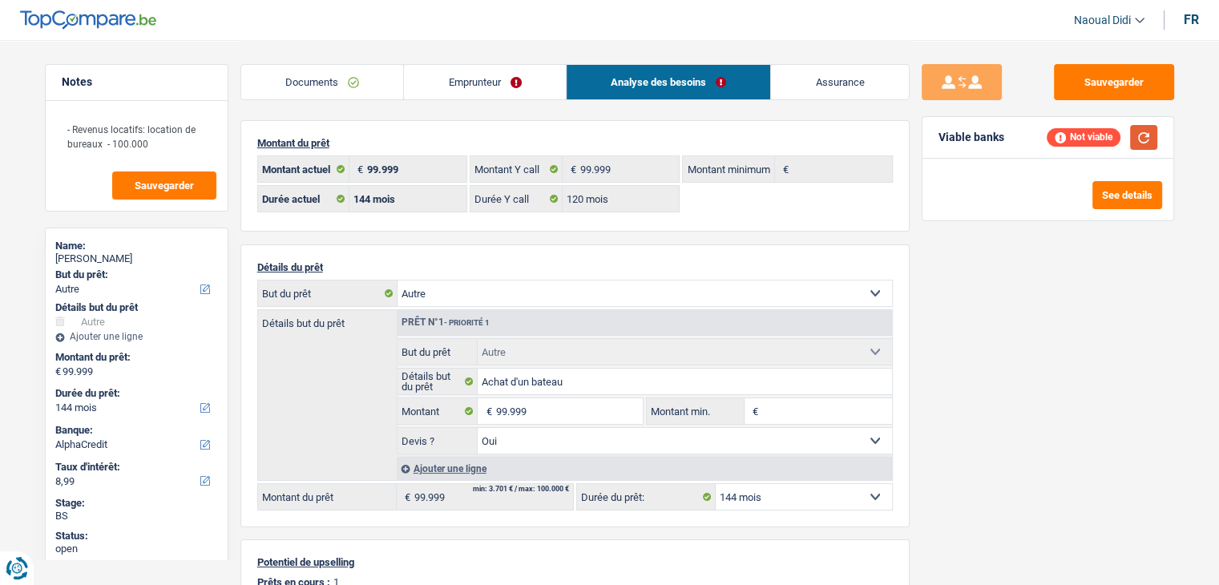
click at [1154, 132] on button "button" at bounding box center [1143, 137] width 27 height 25
click at [1128, 193] on button "See details" at bounding box center [1127, 195] width 70 height 28
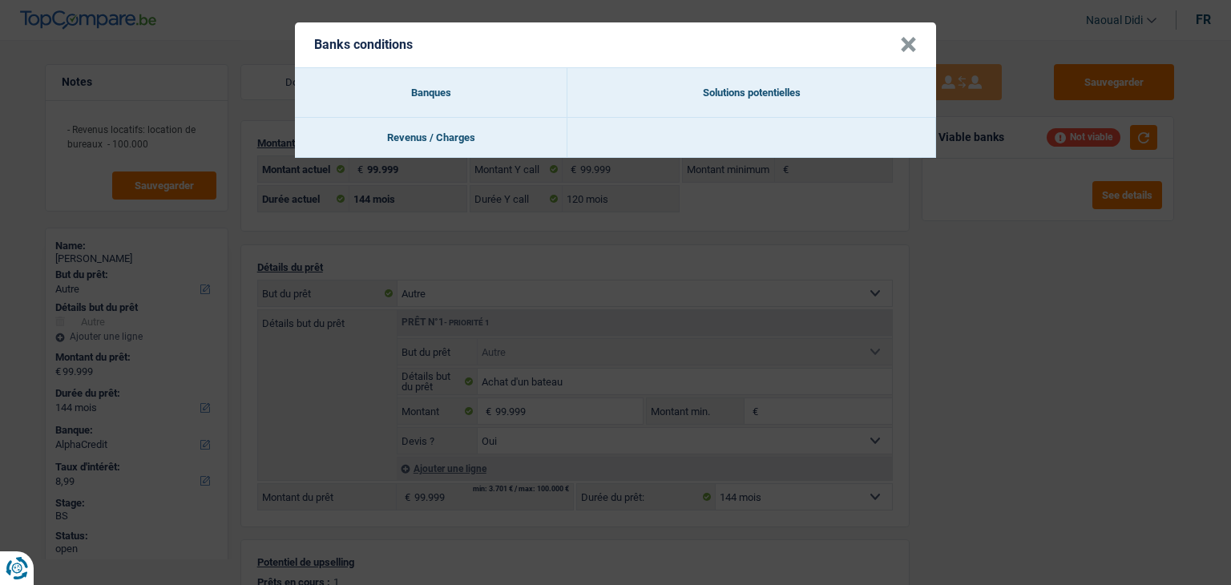
click at [902, 45] on button "×" at bounding box center [908, 45] width 17 height 16
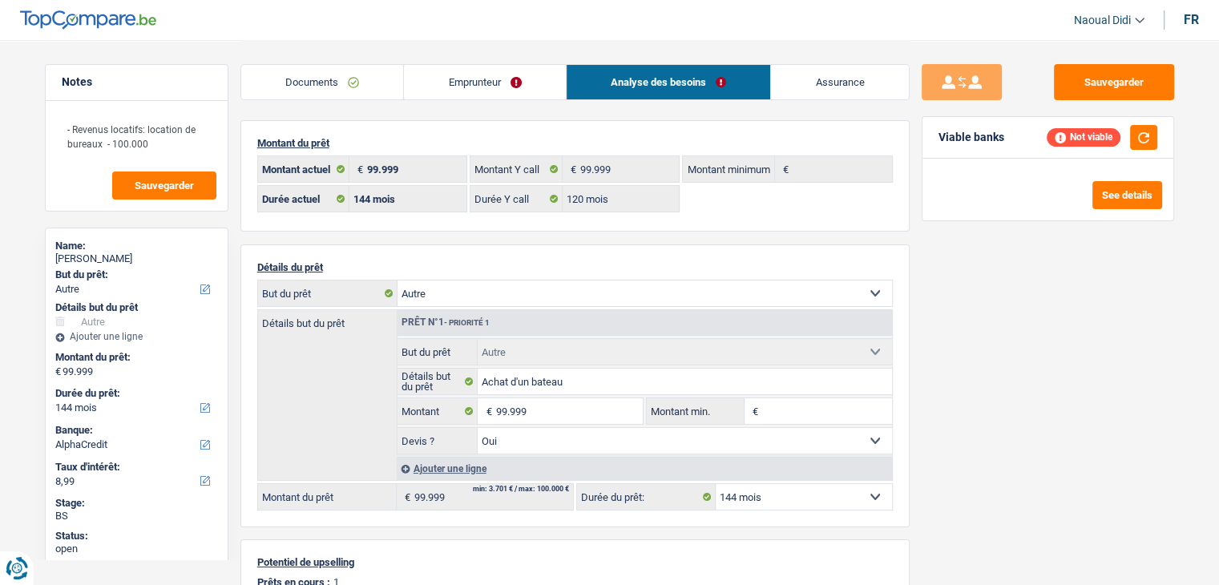
click at [779, 493] on select "12 mois 18 mois 24 mois 30 mois 36 mois 42 mois 48 mois 60 mois 72 mois 84 mois…" at bounding box center [804, 497] width 176 height 26
select select "120"
click at [716, 484] on select "12 mois 18 mois 24 mois 30 mois 36 mois 42 mois 48 mois 60 mois 72 mois 84 mois…" at bounding box center [804, 497] width 176 height 26
select select "120"
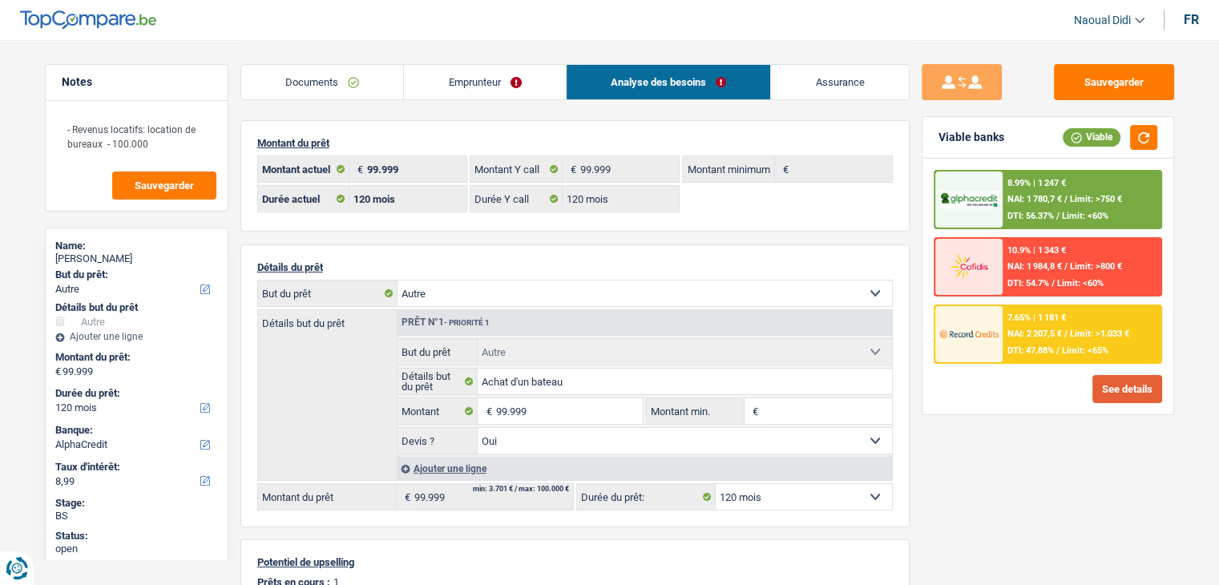
click at [1121, 385] on button "See details" at bounding box center [1127, 389] width 70 height 28
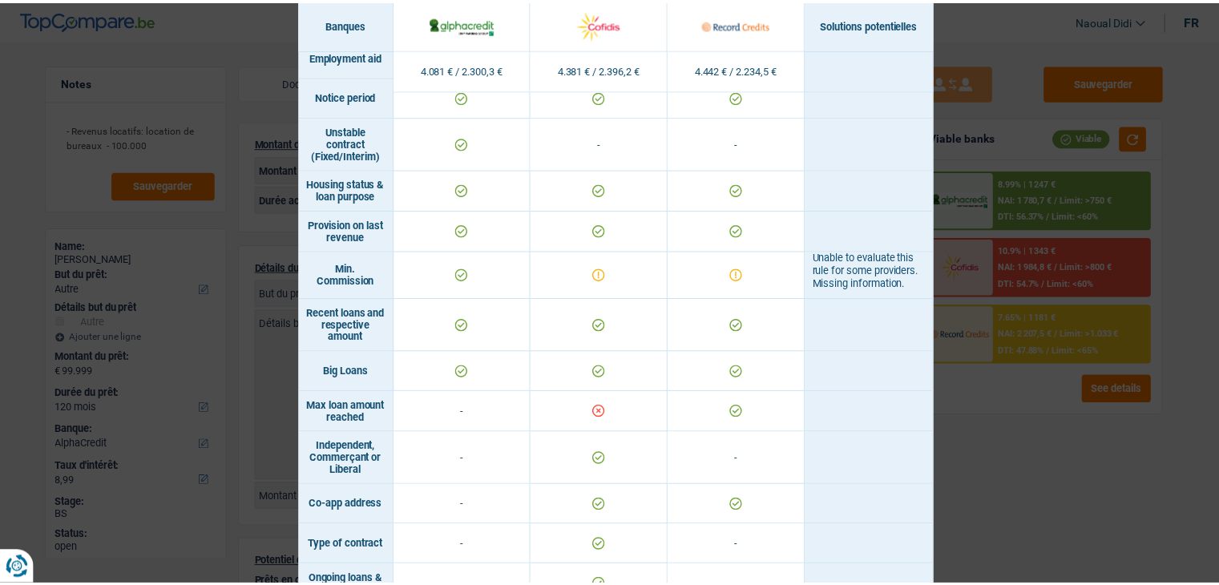
scroll to position [1042, 0]
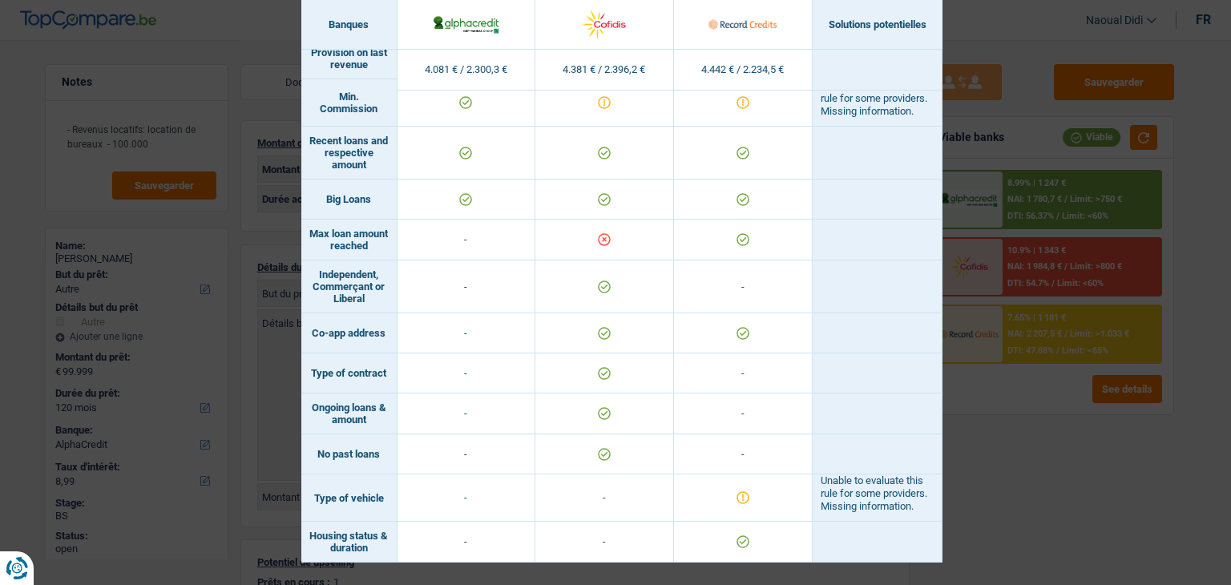
click at [1017, 466] on div "Banks conditions × Banques Solutions potentielles Revenus / Charges 4.081 € / 2…" at bounding box center [615, 292] width 1231 height 585
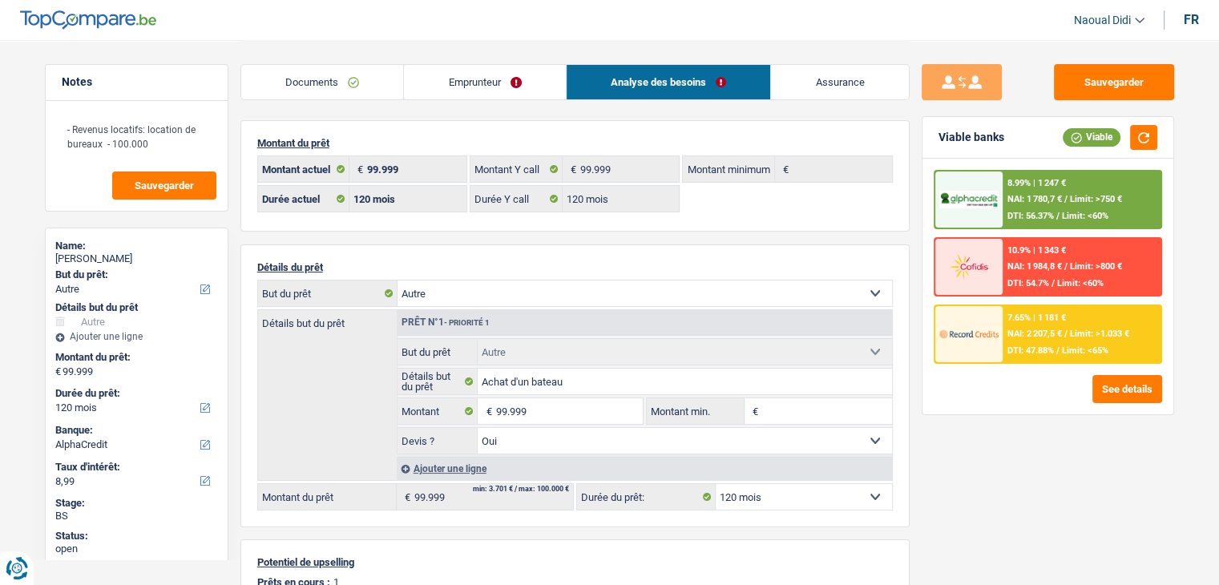
click at [1046, 342] on div "7.65% | 1 181 € NAI: 2 207,5 € / Limit: >1.033 € DTI: 47.88% / Limit: <65%" at bounding box center [1082, 334] width 158 height 56
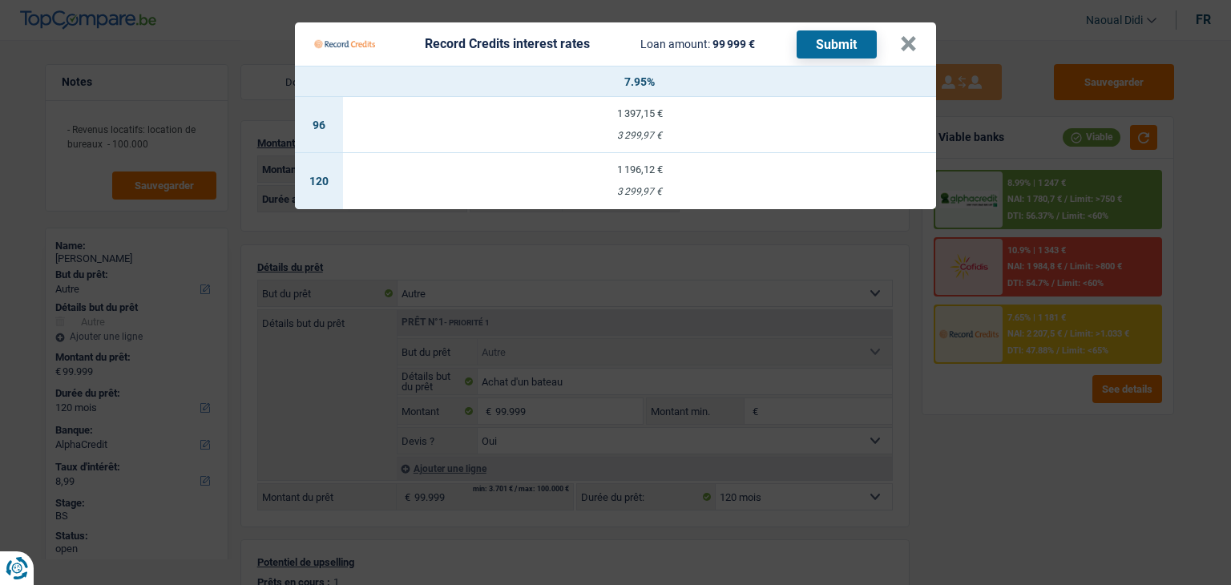
click at [643, 174] on div "1 196,12 €" at bounding box center [639, 169] width 593 height 10
select select "record credits"
type input "7,95"
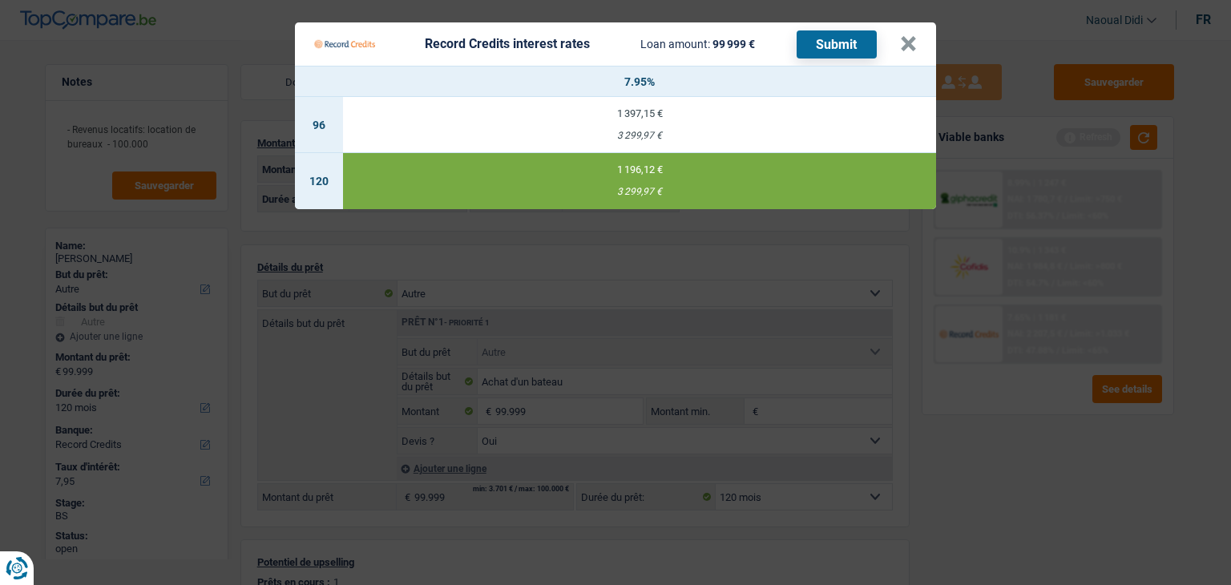
click at [842, 50] on button "Submit" at bounding box center [837, 44] width 80 height 28
click at [906, 46] on button "×" at bounding box center [908, 44] width 17 height 16
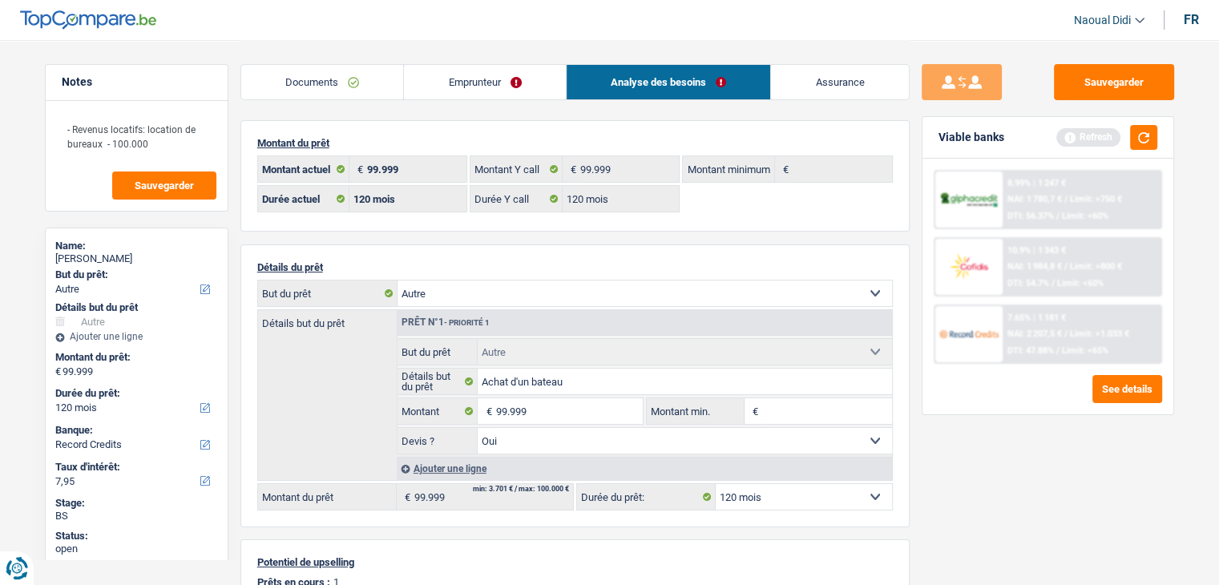
click at [471, 80] on link "Emprunteur" at bounding box center [485, 82] width 162 height 34
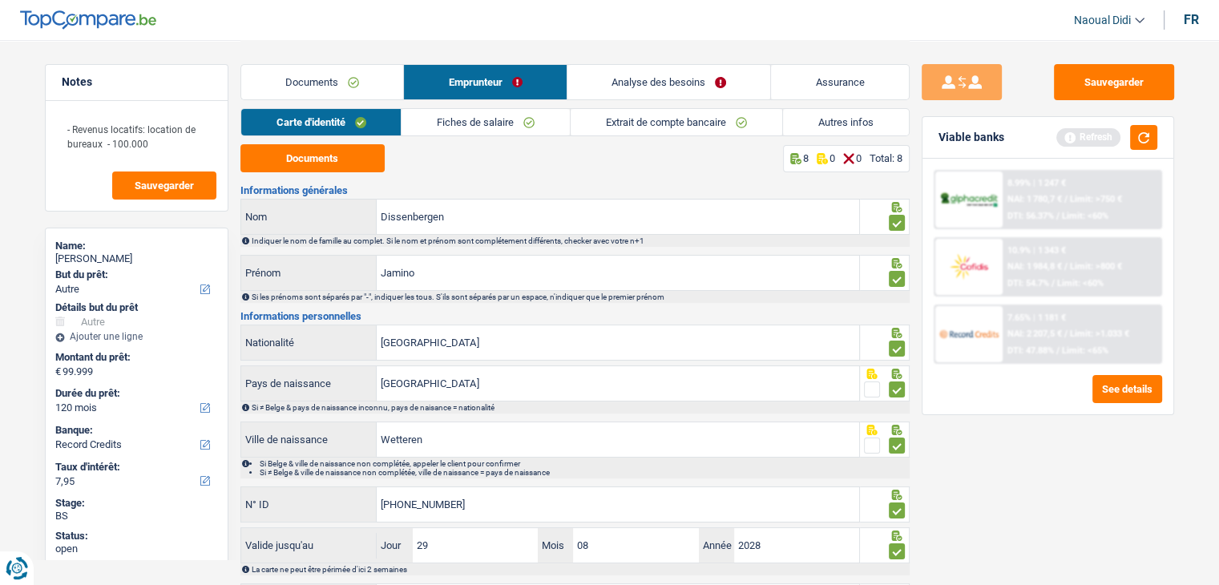
click at [813, 126] on link "Autres infos" at bounding box center [846, 122] width 126 height 26
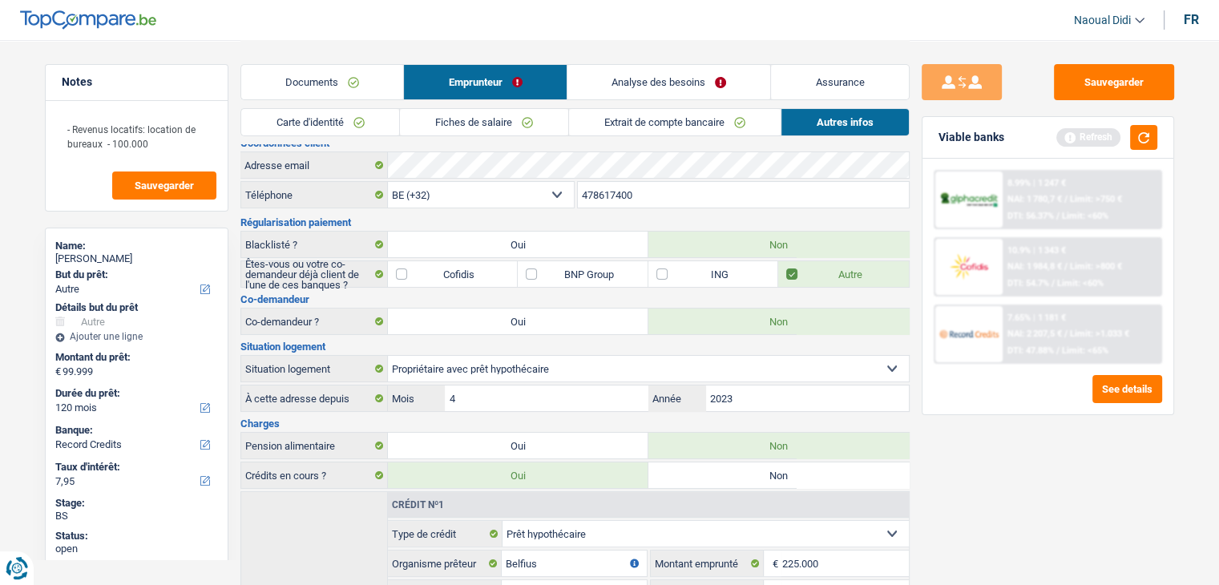
scroll to position [0, 0]
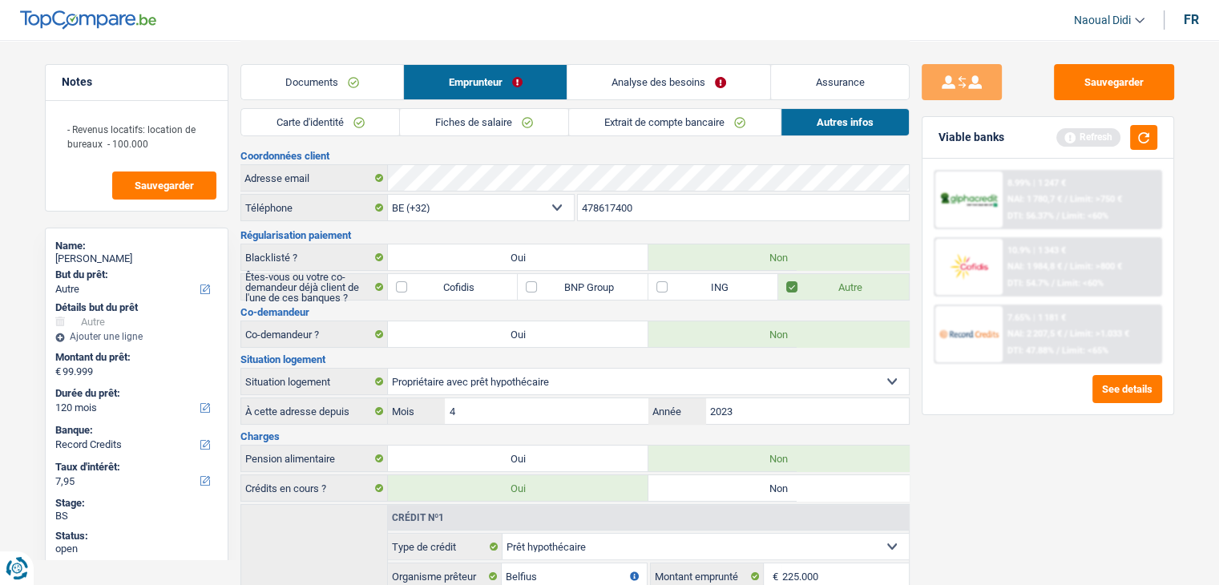
click at [672, 87] on link "Analyse des besoins" at bounding box center [669, 82] width 204 height 34
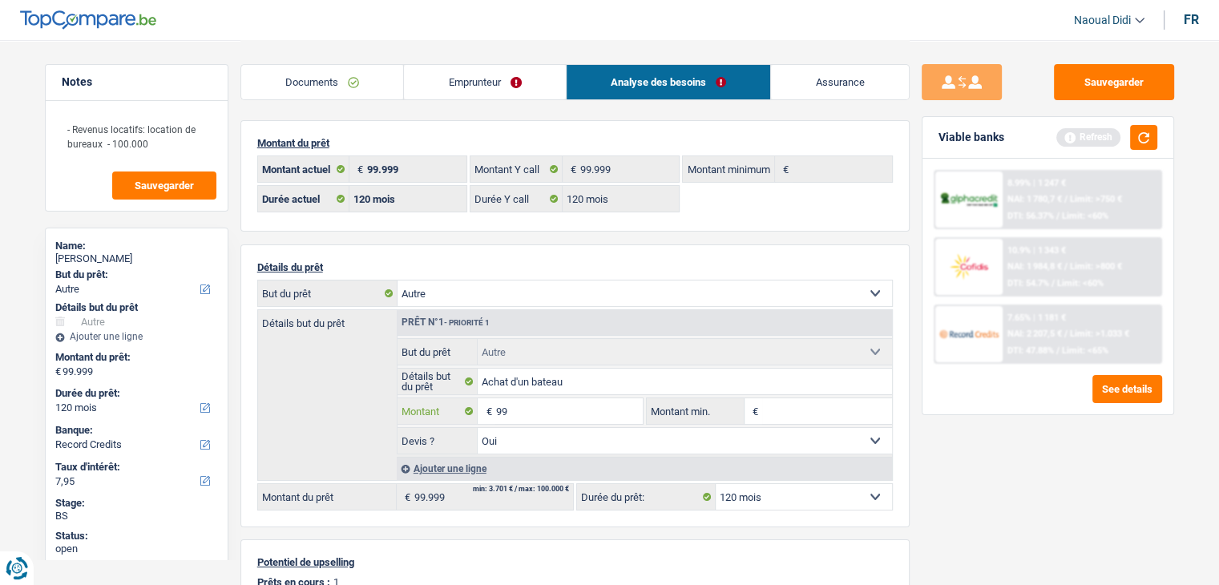
type input "9"
type input "100.000"
select select "144"
type input "100.000"
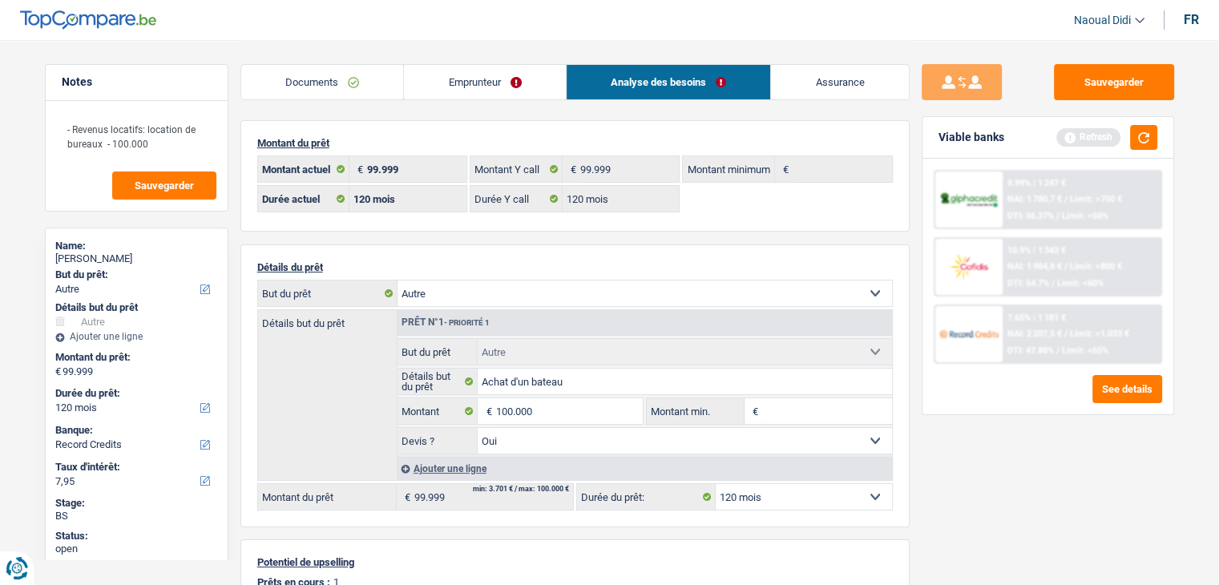
select select "144"
type input "100.000"
click at [620, 257] on div "Détails du prêt Confort maison: meubles, textile, peinture, électroménager, out…" at bounding box center [574, 385] width 669 height 283
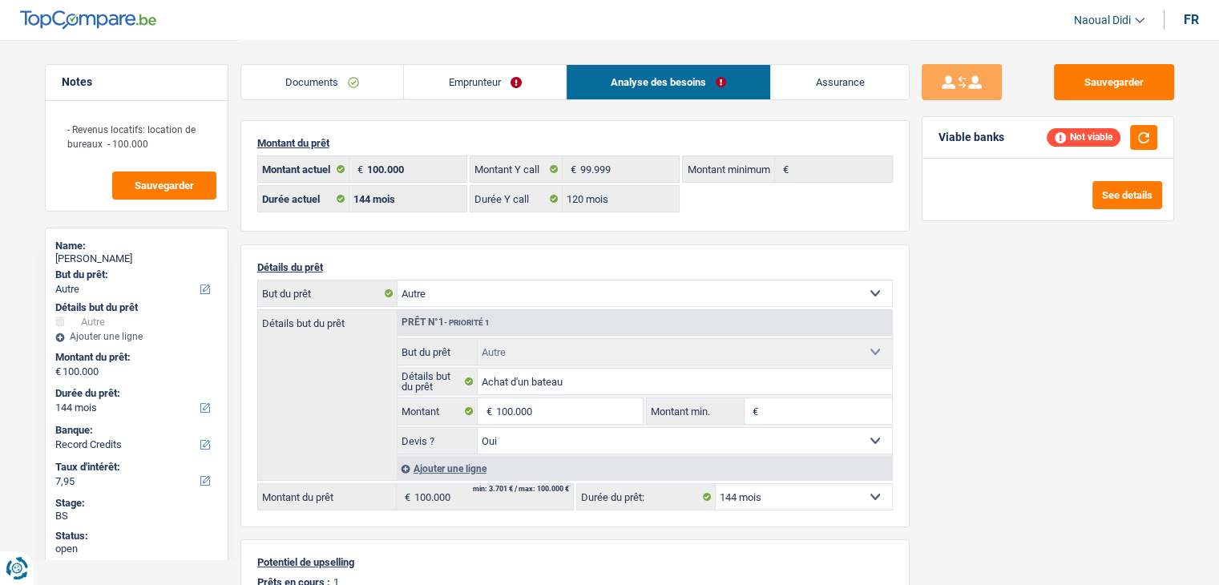
click at [764, 488] on select "12 mois 18 mois 24 mois 30 mois 36 mois 42 mois 48 mois 60 mois 72 mois 84 mois…" at bounding box center [804, 497] width 176 height 26
select select "120"
click at [716, 484] on select "12 mois 18 mois 24 mois 30 mois 36 mois 42 mois 48 mois 60 mois 72 mois 84 mois…" at bounding box center [804, 497] width 176 height 26
select select "120"
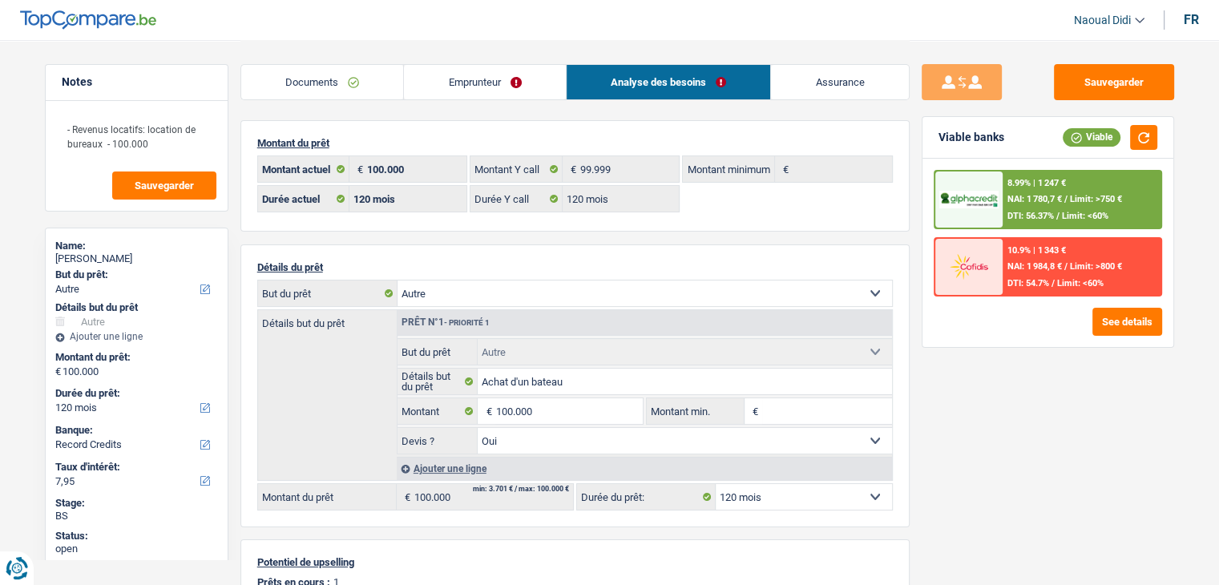
click at [580, 272] on div "Détails du prêt Confort maison: meubles, textile, peinture, électroménager, out…" at bounding box center [574, 385] width 669 height 283
drag, startPoint x: 591, startPoint y: 167, endPoint x: 483, endPoint y: 262, distance: 144.2
click at [483, 262] on p "Détails du prêt" at bounding box center [575, 267] width 636 height 12
drag, startPoint x: 1098, startPoint y: 75, endPoint x: 1045, endPoint y: 65, distance: 53.9
click at [1097, 75] on button "Sauvegarder" at bounding box center [1114, 82] width 120 height 36
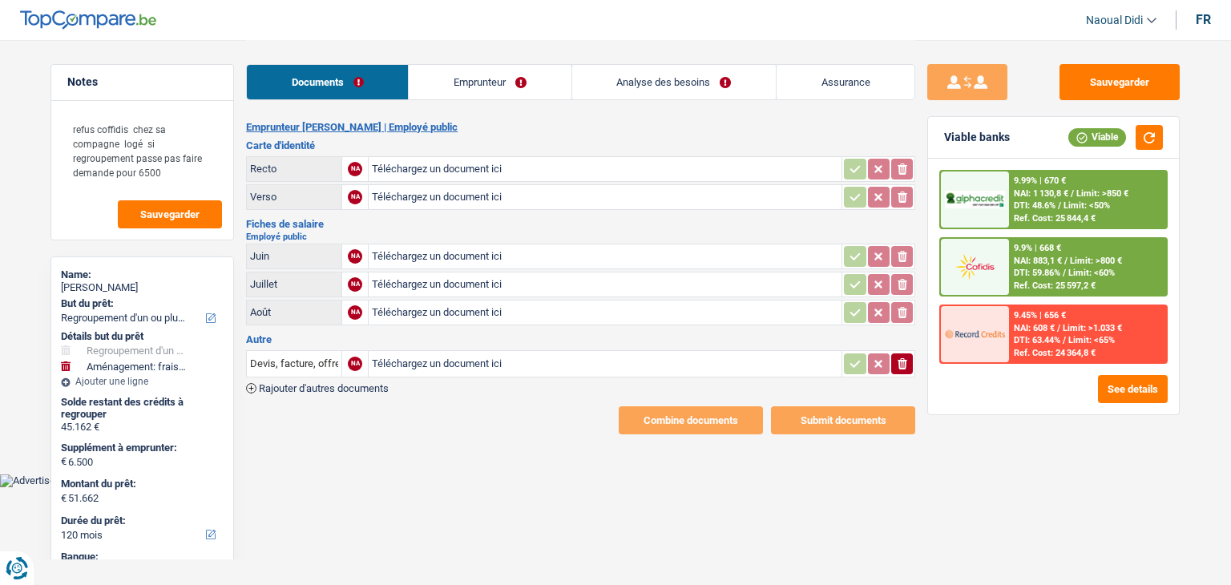
select select "refinancing"
select select "movingOrInstallation"
select select "120"
click at [468, 166] on input "Téléchargez un document ici" at bounding box center [605, 169] width 466 height 24
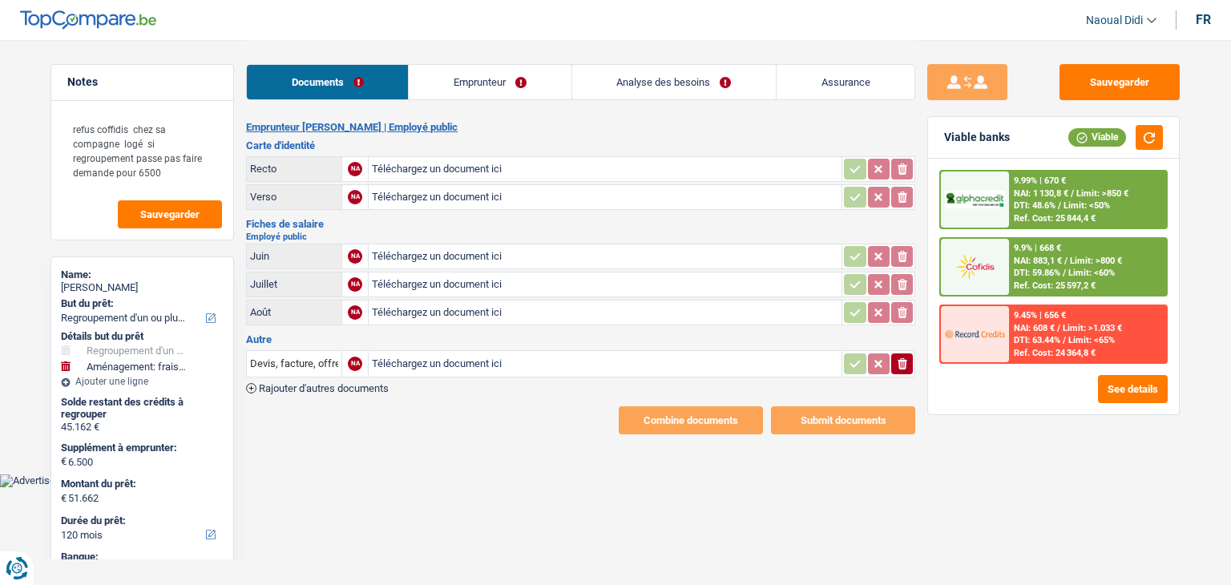
type input "C:\fakepath\352474ff-cd32-4033-a9e7-6519cd96ff96-1_all_47.jpg"
click at [426, 193] on input "Téléchargez un document ici" at bounding box center [605, 197] width 466 height 24
type input "C:\fakepath\352474ff-cd32-4033-a9e7-6519cd96ff96-1_all_46.jpg"
click at [404, 248] on input "Téléchargez un document ici" at bounding box center [605, 256] width 466 height 24
type input "C:\fakepath\Fiche de paie Juillet 2025 (1).PDF"
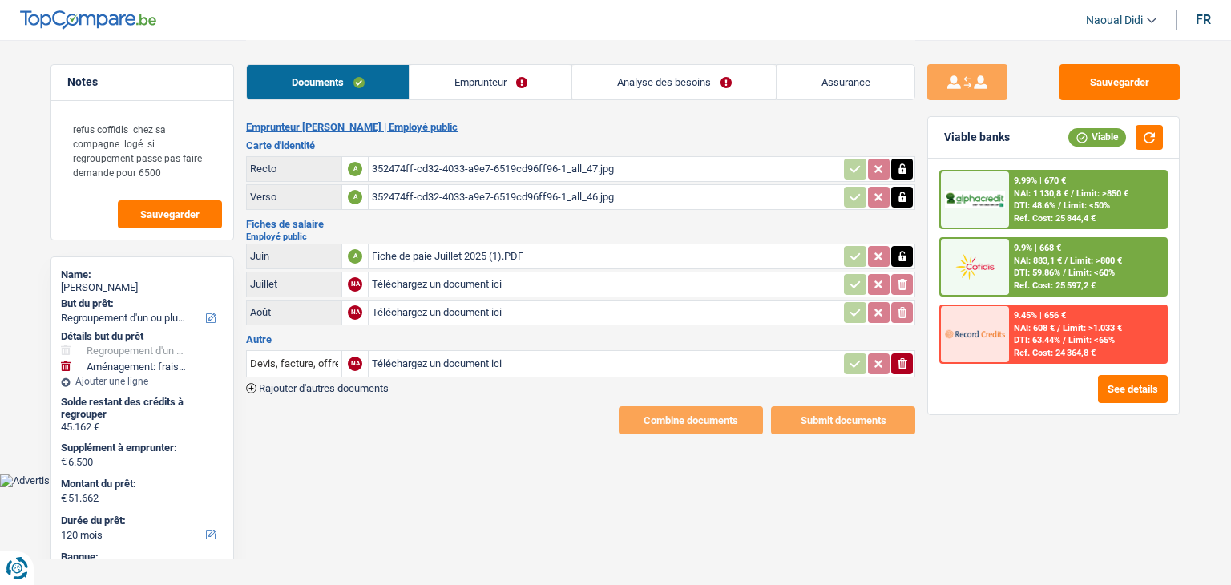
click at [453, 278] on input "Téléchargez un document ici" at bounding box center [605, 284] width 466 height 24
type input "C:\fakepath\Fiche de paie Août 2025 (2).PDF"
click at [441, 306] on input "Téléchargez un document ici" at bounding box center [605, 313] width 466 height 24
type input "C:\fakepath\Fiche de paie Septembre 2025 (1).PDF"
click at [1131, 87] on button "Sauvegarder" at bounding box center [1119, 82] width 120 height 36
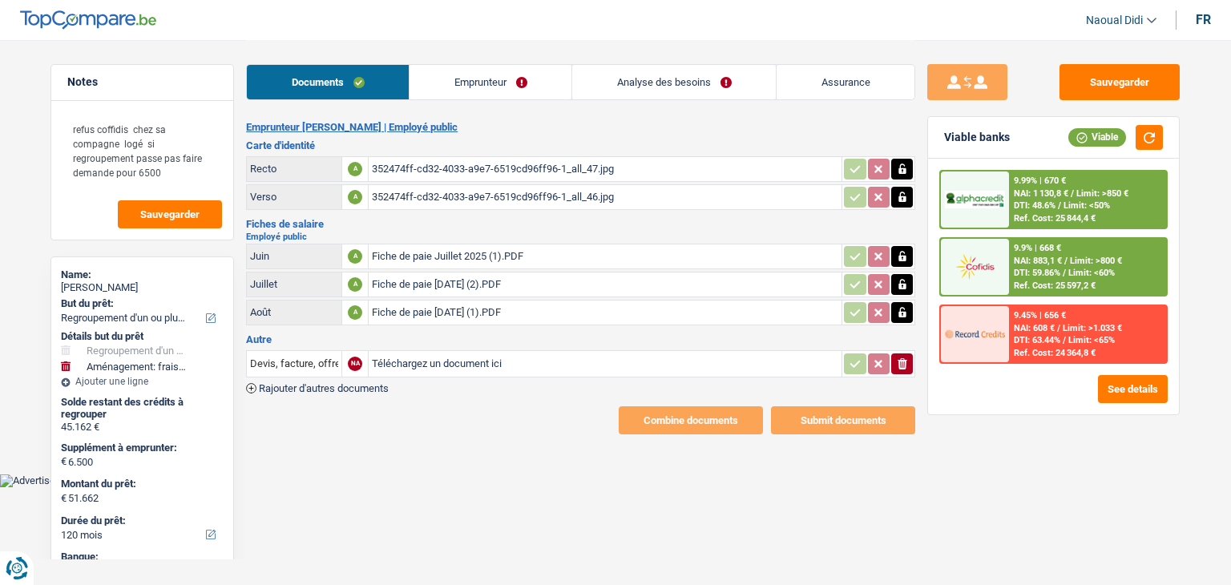
click at [474, 85] on link "Emprunteur" at bounding box center [491, 82] width 162 height 34
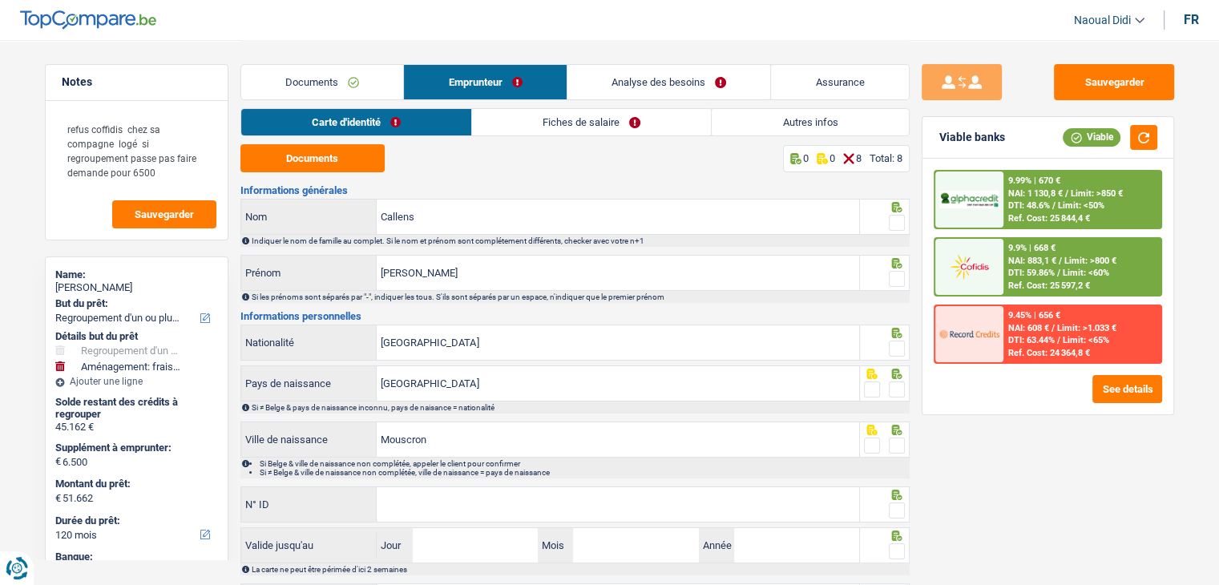
click at [328, 173] on div "Documents 0 0 8 Total: 8 Informations générales Callens Nom Indiquer le nom de …" at bounding box center [574, 383] width 669 height 478
click at [329, 161] on button "Documents" at bounding box center [312, 158] width 144 height 28
drag, startPoint x: 901, startPoint y: 222, endPoint x: 896, endPoint y: 265, distance: 43.5
click at [900, 222] on span at bounding box center [897, 223] width 16 height 16
click at [0, 0] on input "radio" at bounding box center [0, 0] width 0 height 0
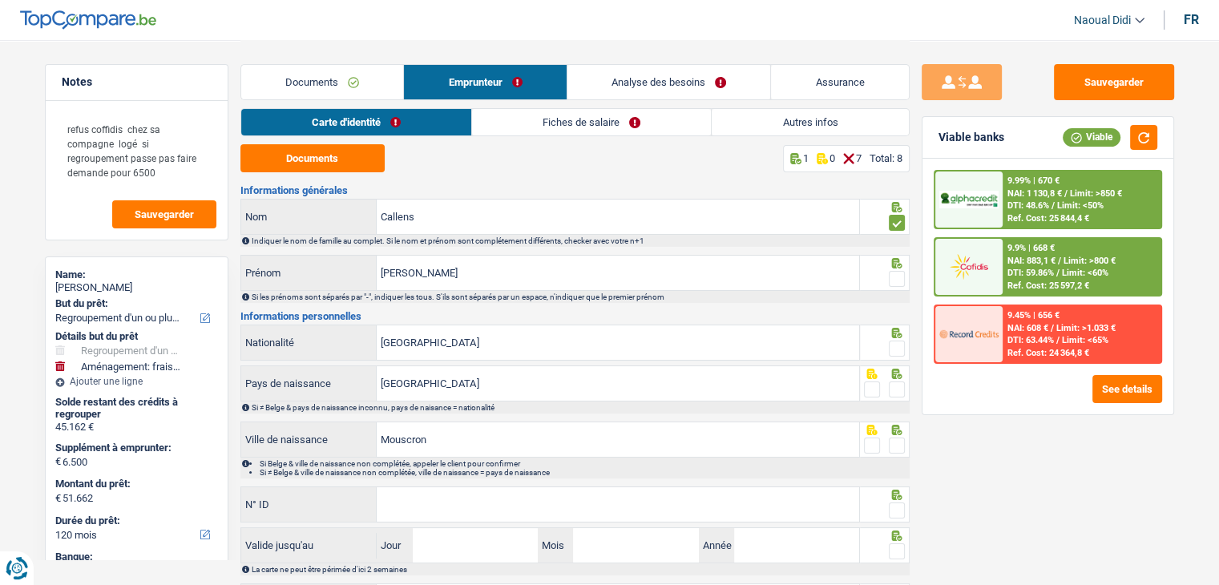
click at [894, 271] on span at bounding box center [897, 279] width 16 height 16
click at [0, 0] on input "radio" at bounding box center [0, 0] width 0 height 0
click at [896, 348] on span at bounding box center [897, 349] width 16 height 16
click at [0, 0] on input "radio" at bounding box center [0, 0] width 0 height 0
click at [898, 395] on span at bounding box center [897, 389] width 16 height 16
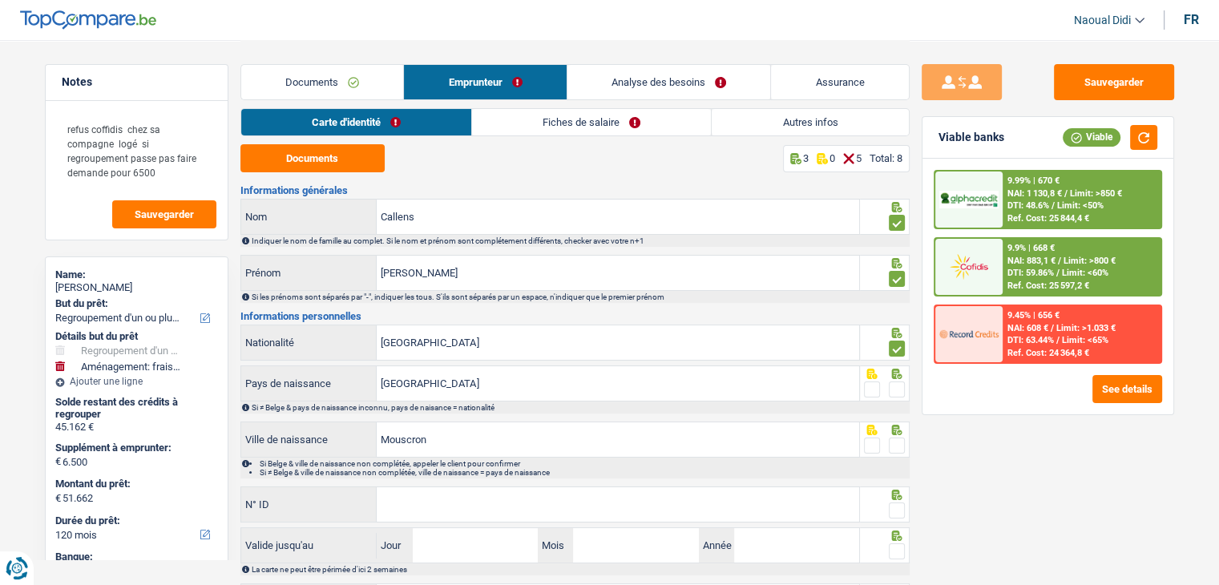
click at [0, 0] on input "radio" at bounding box center [0, 0] width 0 height 0
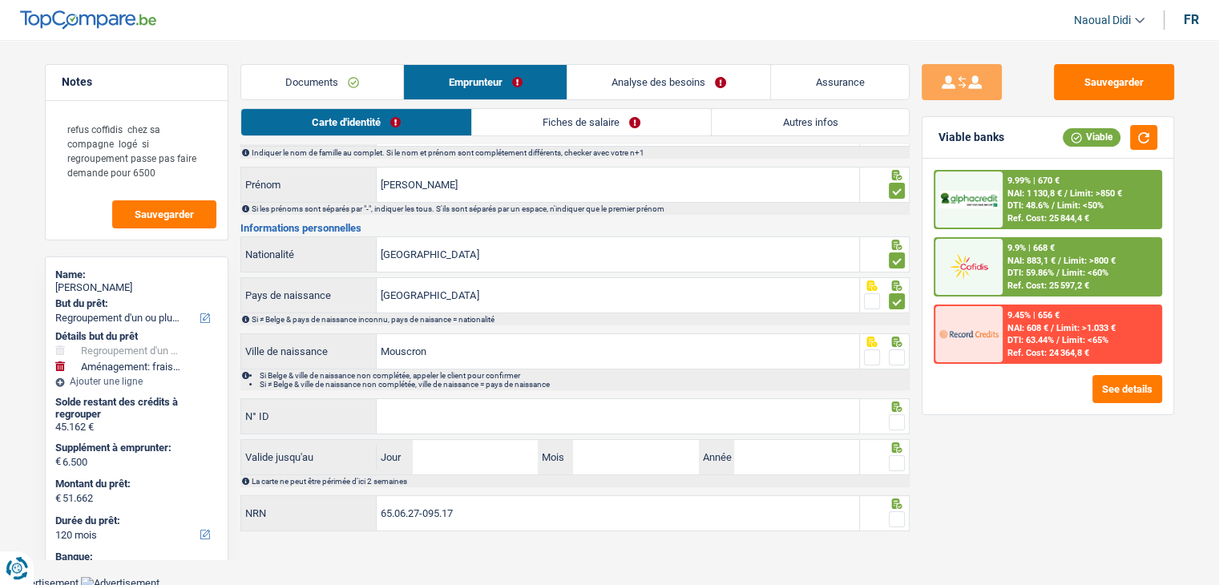
scroll to position [89, 0]
drag, startPoint x: 898, startPoint y: 360, endPoint x: 899, endPoint y: 390, distance: 30.5
click at [896, 360] on span at bounding box center [897, 357] width 16 height 16
click at [0, 0] on input "radio" at bounding box center [0, 0] width 0 height 0
click at [447, 410] on input "N° ID" at bounding box center [618, 415] width 482 height 34
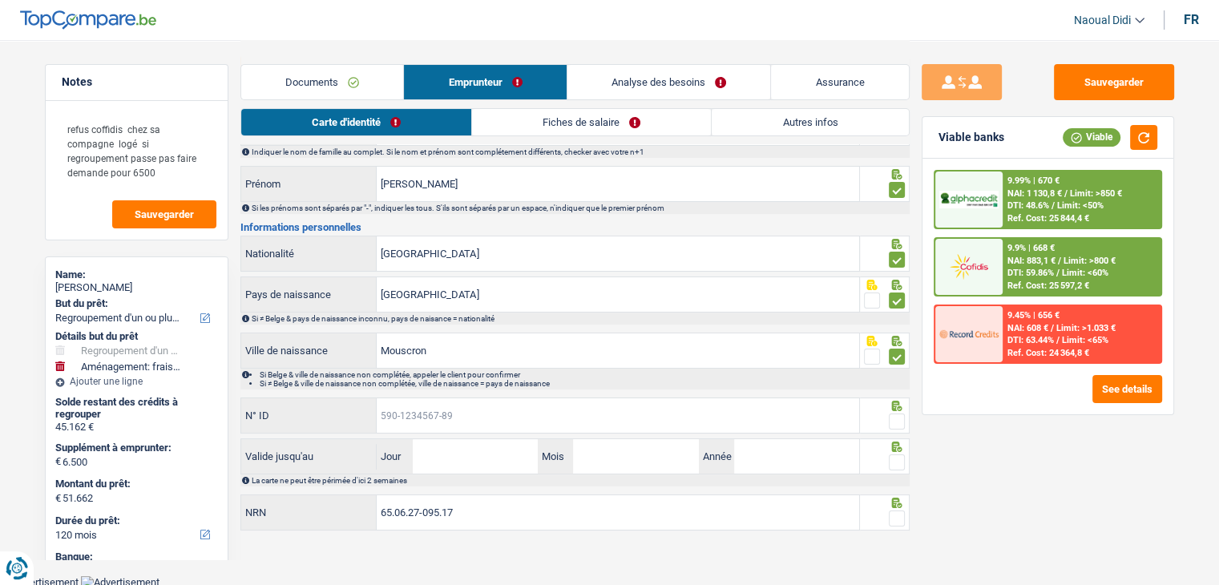
click at [447, 410] on input "N° ID" at bounding box center [618, 415] width 482 height 34
paste input "592-6240622-14"
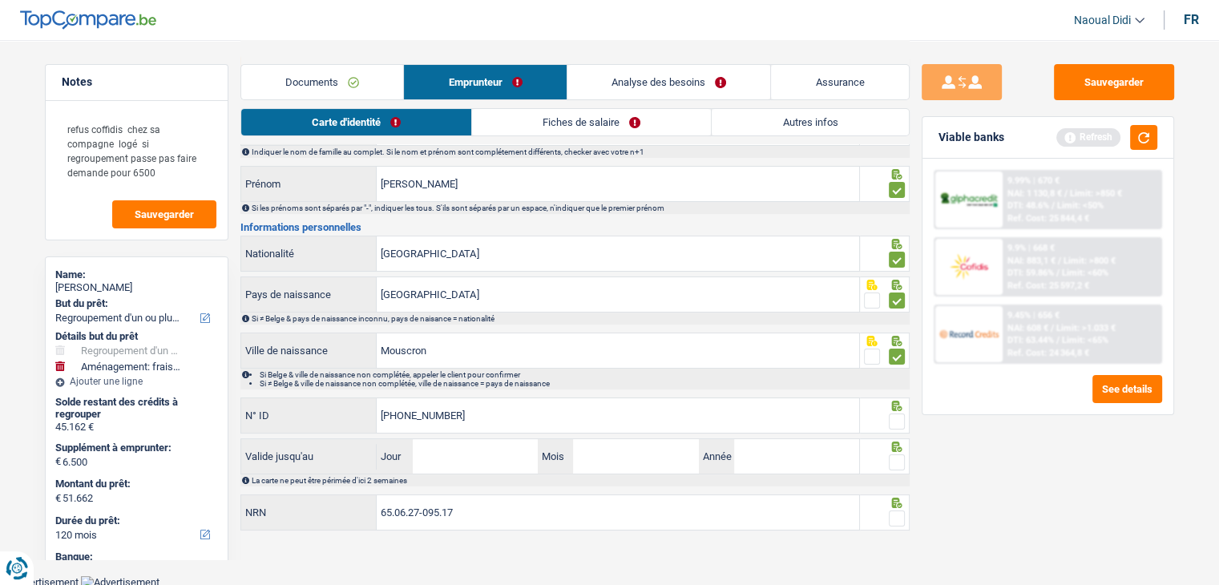
type input "592-6240622-14"
click at [448, 454] on input "Jour" at bounding box center [475, 456] width 125 height 34
type input "07"
type input "2027"
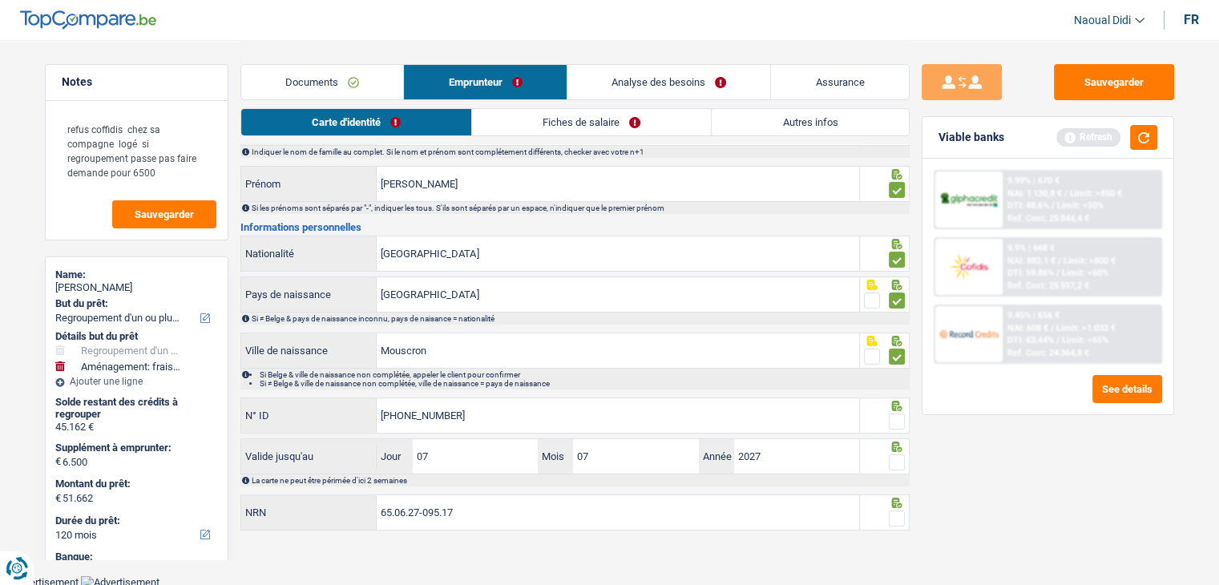
drag, startPoint x: 898, startPoint y: 512, endPoint x: 888, endPoint y: 472, distance: 41.2
click at [898, 512] on span at bounding box center [897, 518] width 16 height 16
click at [0, 0] on input "radio" at bounding box center [0, 0] width 0 height 0
click at [897, 459] on span at bounding box center [897, 462] width 16 height 16
click at [0, 0] on input "radio" at bounding box center [0, 0] width 0 height 0
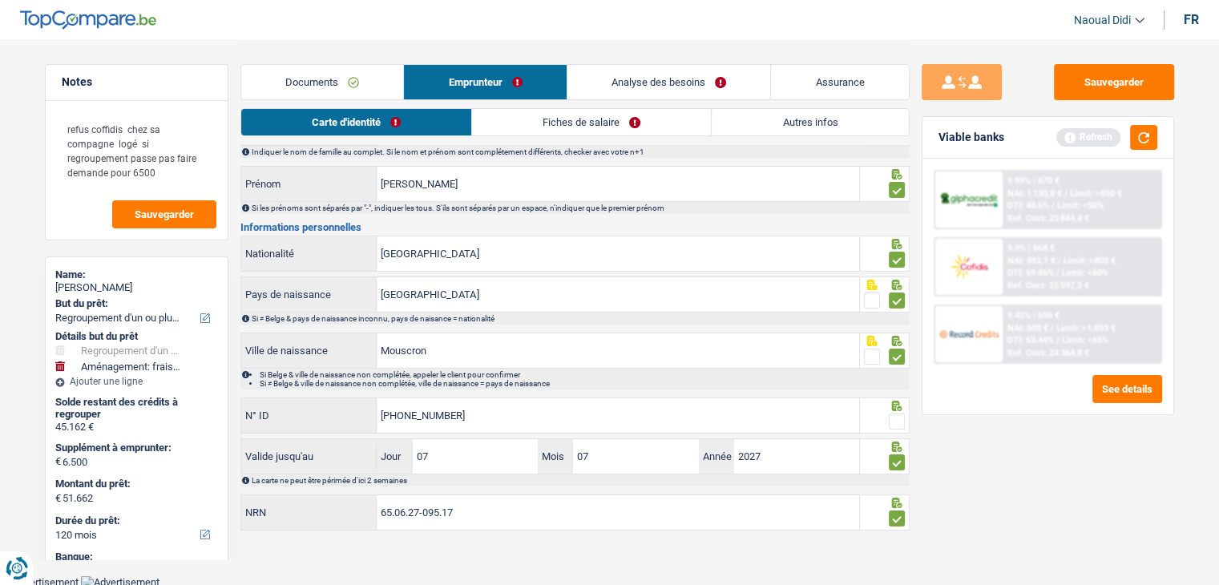
click at [894, 414] on span at bounding box center [897, 422] width 16 height 16
click at [0, 0] on input "radio" at bounding box center [0, 0] width 0 height 0
click at [532, 121] on link "Fiches de salaire" at bounding box center [592, 122] width 239 height 26
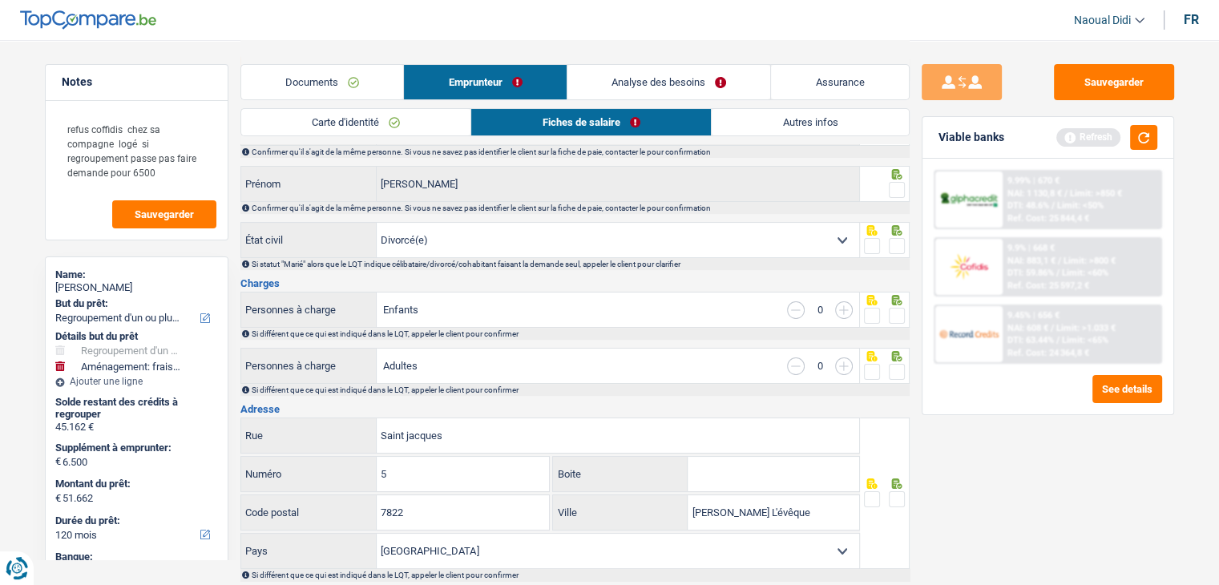
scroll to position [0, 0]
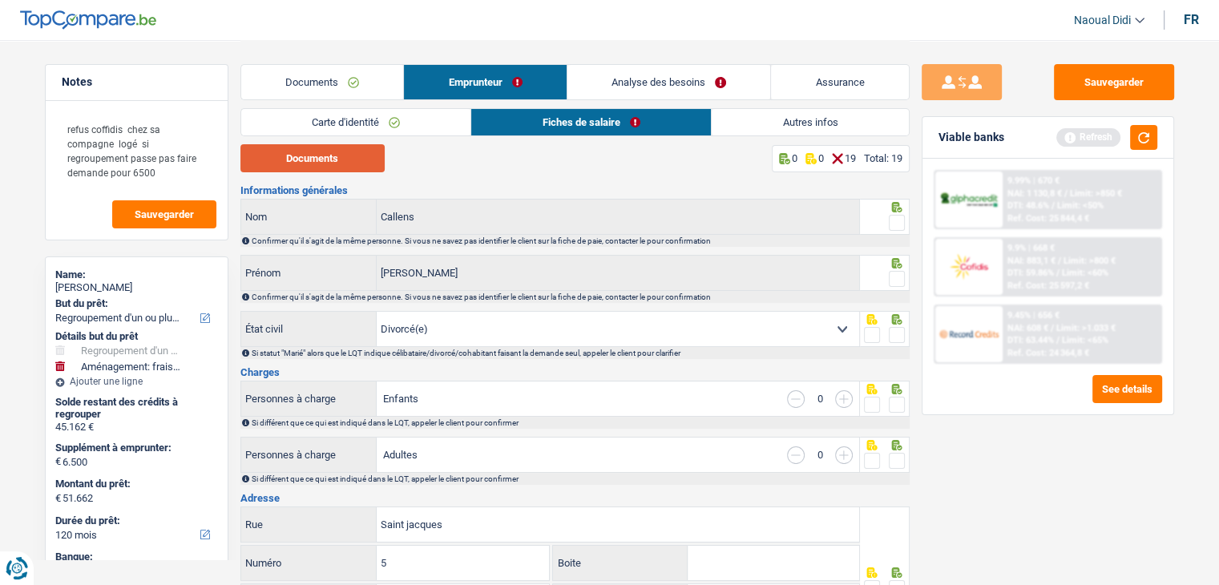
click at [341, 148] on button "Documents" at bounding box center [312, 158] width 144 height 28
drag, startPoint x: 893, startPoint y: 225, endPoint x: 898, endPoint y: 273, distance: 48.3
click at [893, 225] on span at bounding box center [897, 223] width 16 height 16
click at [0, 0] on input "radio" at bounding box center [0, 0] width 0 height 0
click at [894, 277] on span at bounding box center [897, 279] width 16 height 16
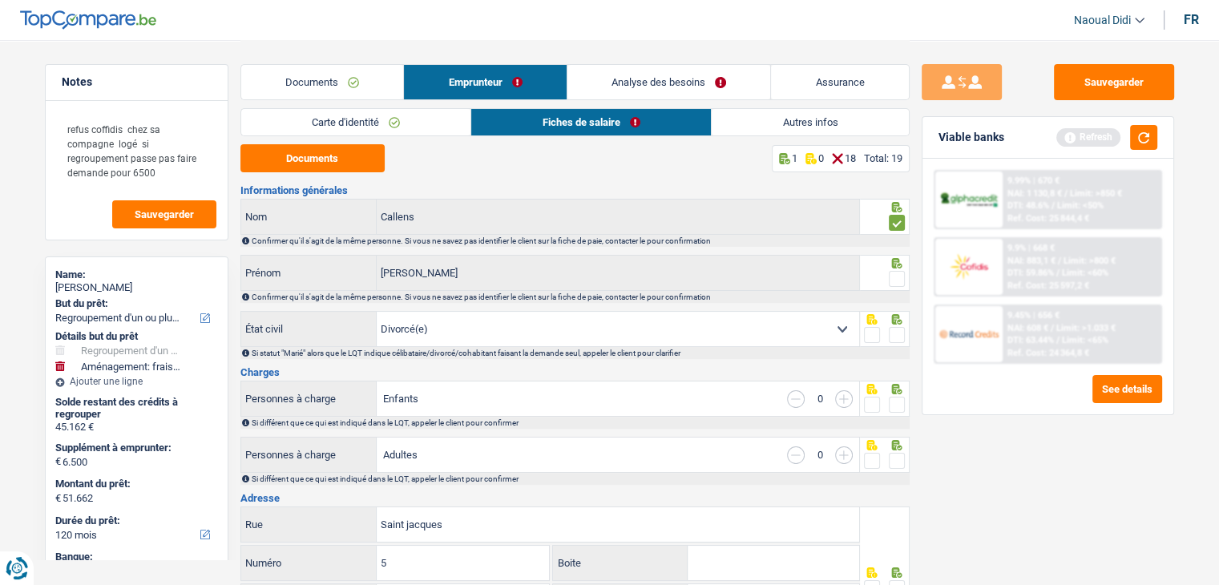
click at [0, 0] on input "radio" at bounding box center [0, 0] width 0 height 0
click at [896, 335] on span at bounding box center [897, 335] width 16 height 16
click at [0, 0] on input "radio" at bounding box center [0, 0] width 0 height 0
click at [893, 407] on span at bounding box center [897, 405] width 16 height 16
click at [0, 0] on input "radio" at bounding box center [0, 0] width 0 height 0
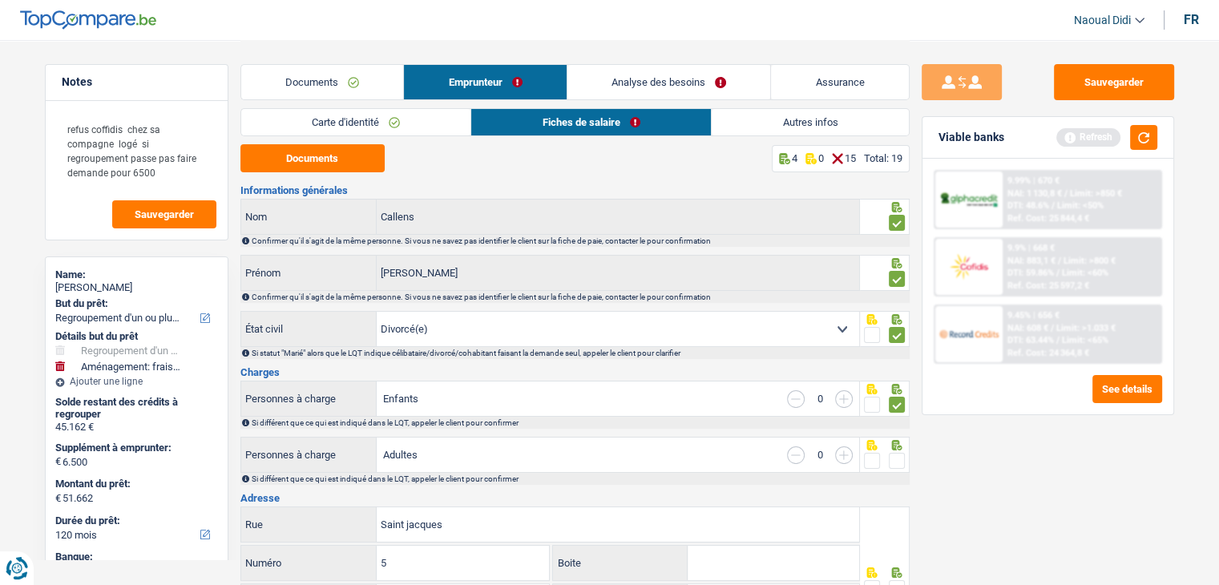
drag, startPoint x: 894, startPoint y: 458, endPoint x: 658, endPoint y: 224, distance: 332.1
click at [894, 456] on span at bounding box center [897, 461] width 16 height 16
click at [0, 0] on input "radio" at bounding box center [0, 0] width 0 height 0
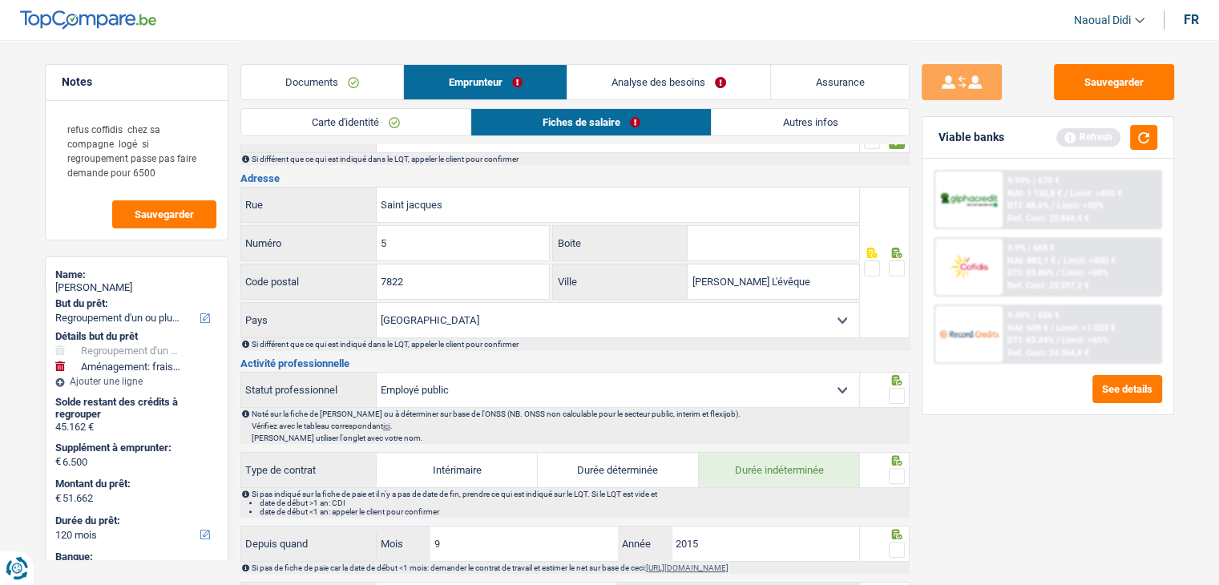
scroll to position [321, 0]
click at [381, 204] on input "Saint jacques" at bounding box center [618, 204] width 482 height 34
type input "Rue Saint jacques"
click at [897, 267] on span at bounding box center [897, 268] width 16 height 16
click at [0, 0] on input "radio" at bounding box center [0, 0] width 0 height 0
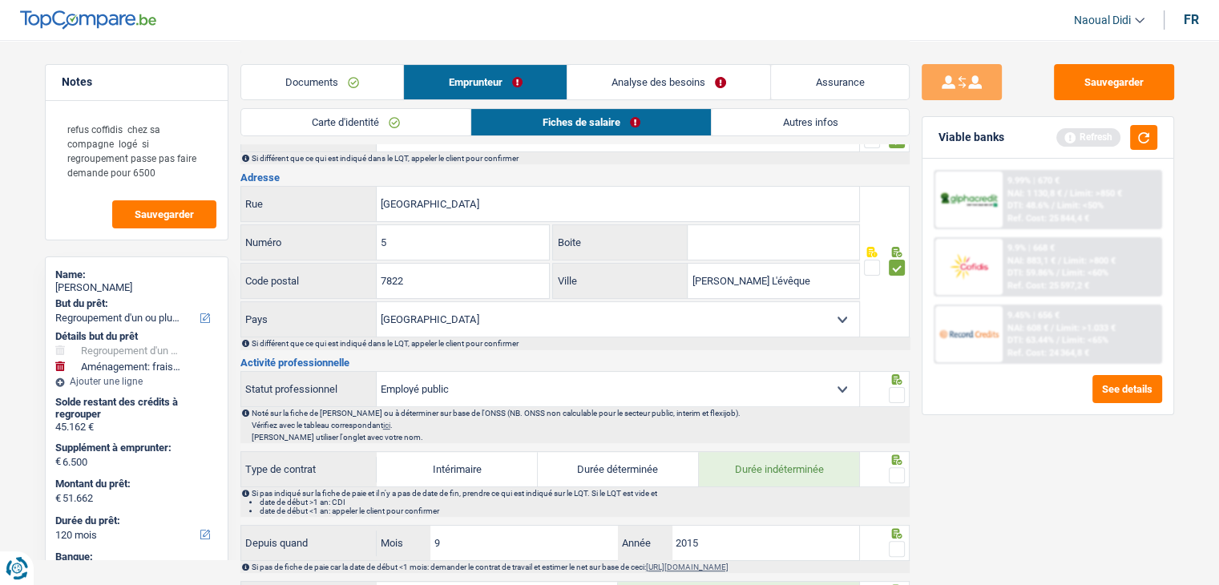
click at [901, 390] on span at bounding box center [897, 395] width 16 height 16
click at [0, 0] on input "radio" at bounding box center [0, 0] width 0 height 0
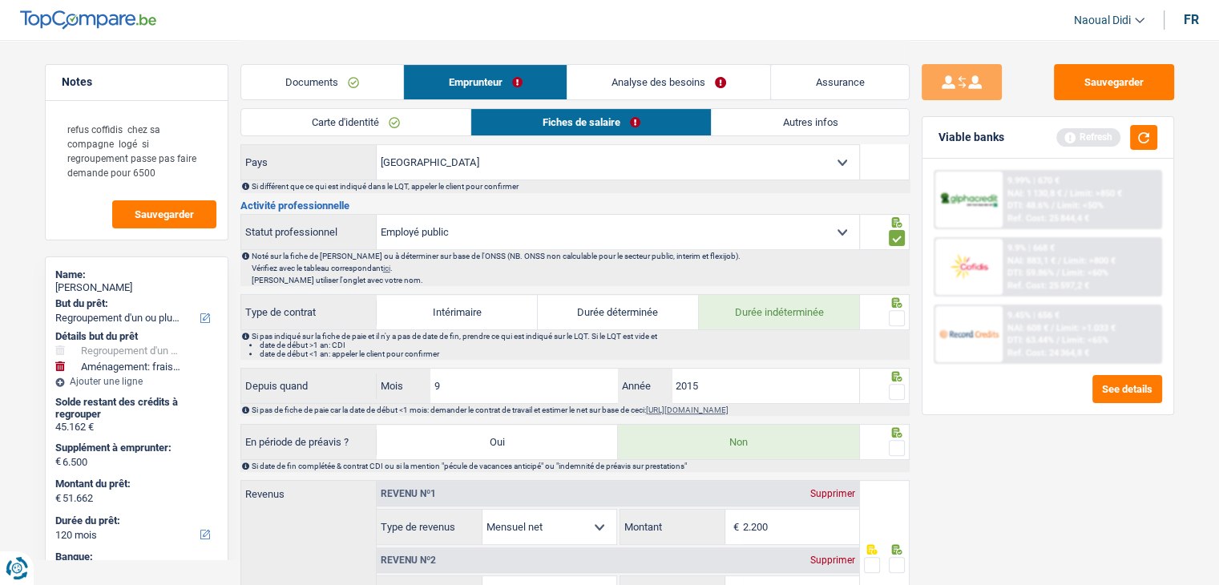
scroll to position [481, 0]
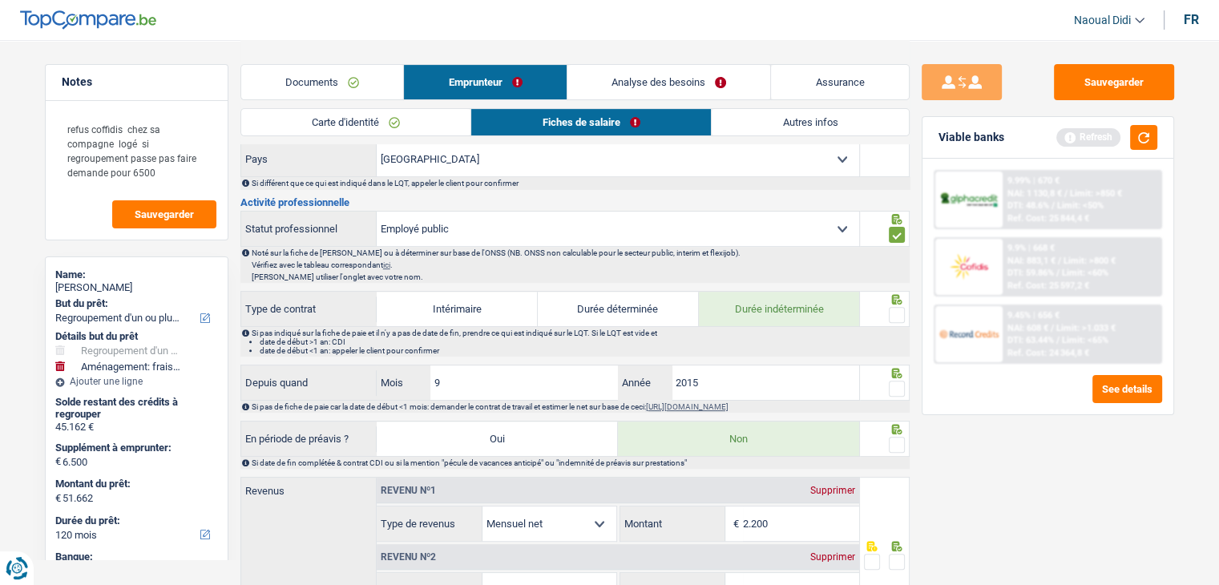
click at [898, 314] on span at bounding box center [897, 315] width 16 height 16
click at [0, 0] on input "radio" at bounding box center [0, 0] width 0 height 0
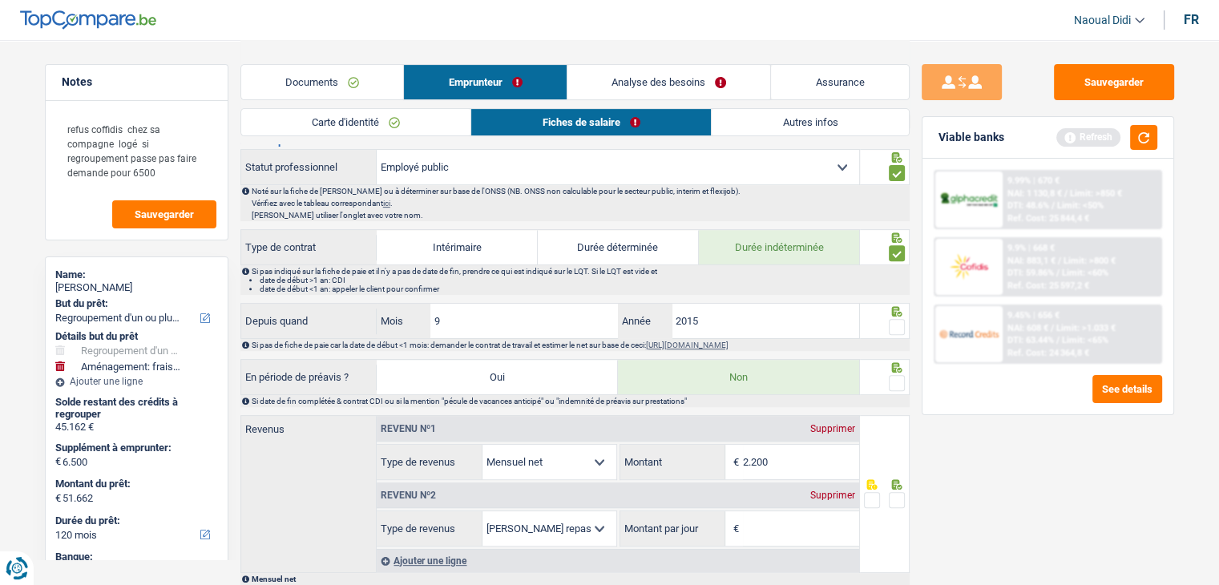
scroll to position [641, 0]
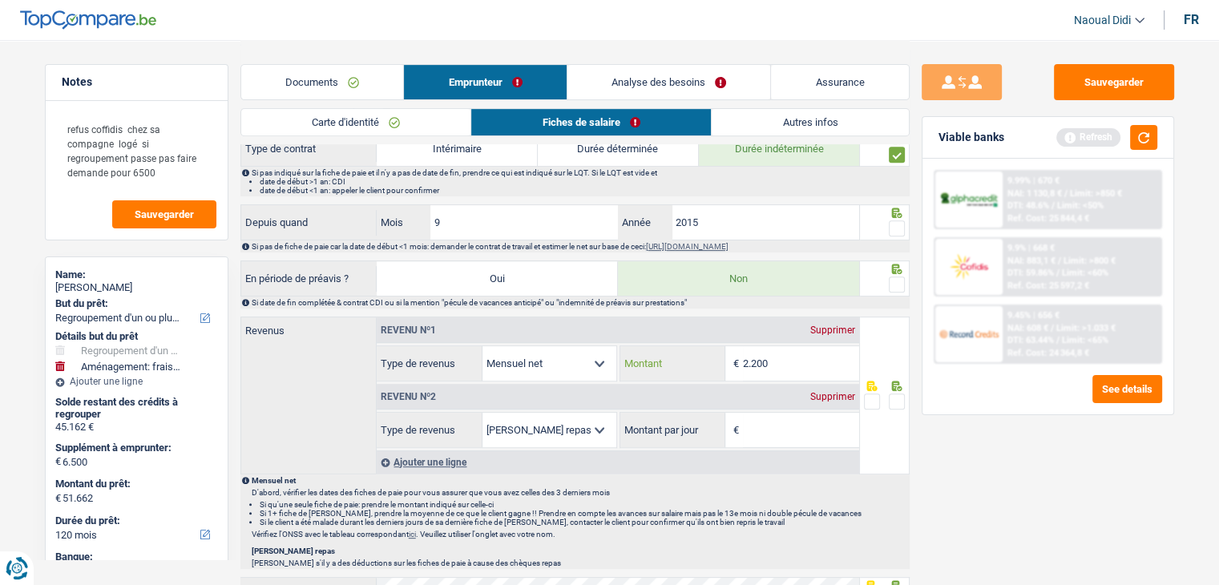
click at [791, 357] on input "2.200" at bounding box center [801, 363] width 116 height 34
type input "2.189"
click at [829, 392] on div "Supprimer" at bounding box center [832, 397] width 53 height 10
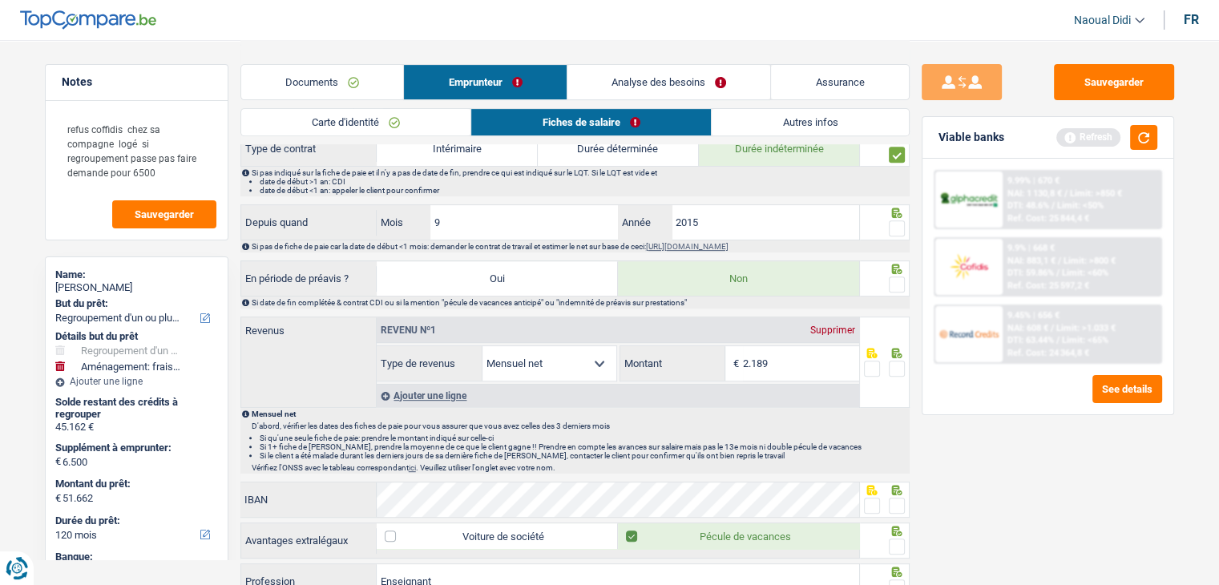
drag, startPoint x: 896, startPoint y: 363, endPoint x: 898, endPoint y: 293, distance: 70.5
click at [896, 363] on span at bounding box center [897, 369] width 16 height 16
click at [0, 0] on input "radio" at bounding box center [0, 0] width 0 height 0
click at [901, 283] on span at bounding box center [897, 284] width 16 height 16
click at [0, 0] on input "radio" at bounding box center [0, 0] width 0 height 0
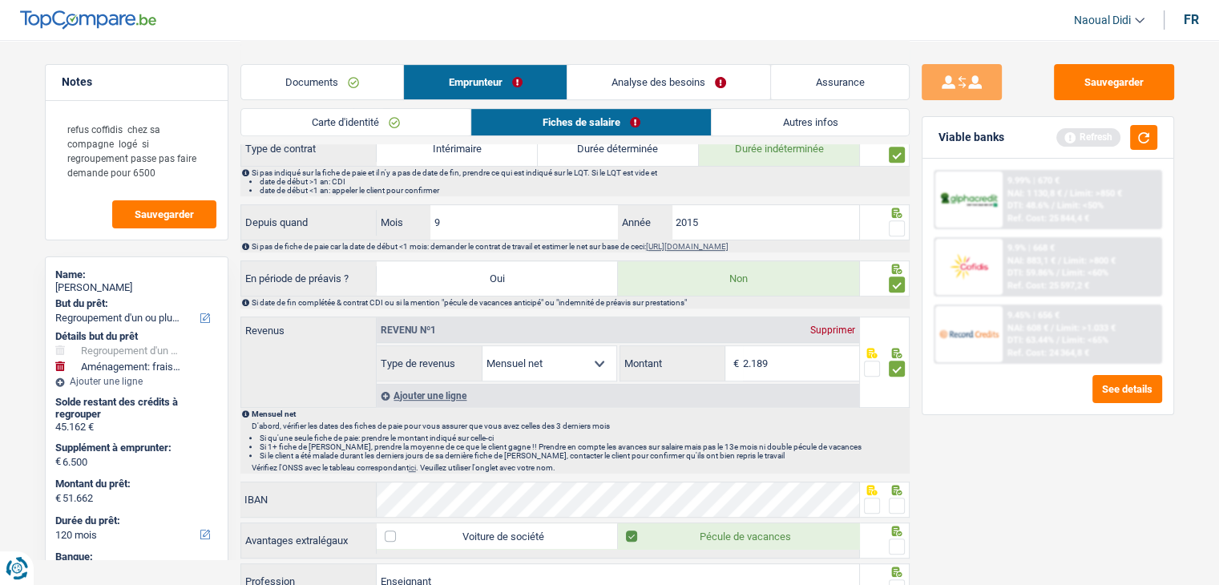
click at [896, 226] on span at bounding box center [897, 228] width 16 height 16
click at [0, 0] on input "radio" at bounding box center [0, 0] width 0 height 0
click at [869, 499] on span at bounding box center [872, 506] width 16 height 16
click at [0, 0] on input "radio" at bounding box center [0, 0] width 0 height 0
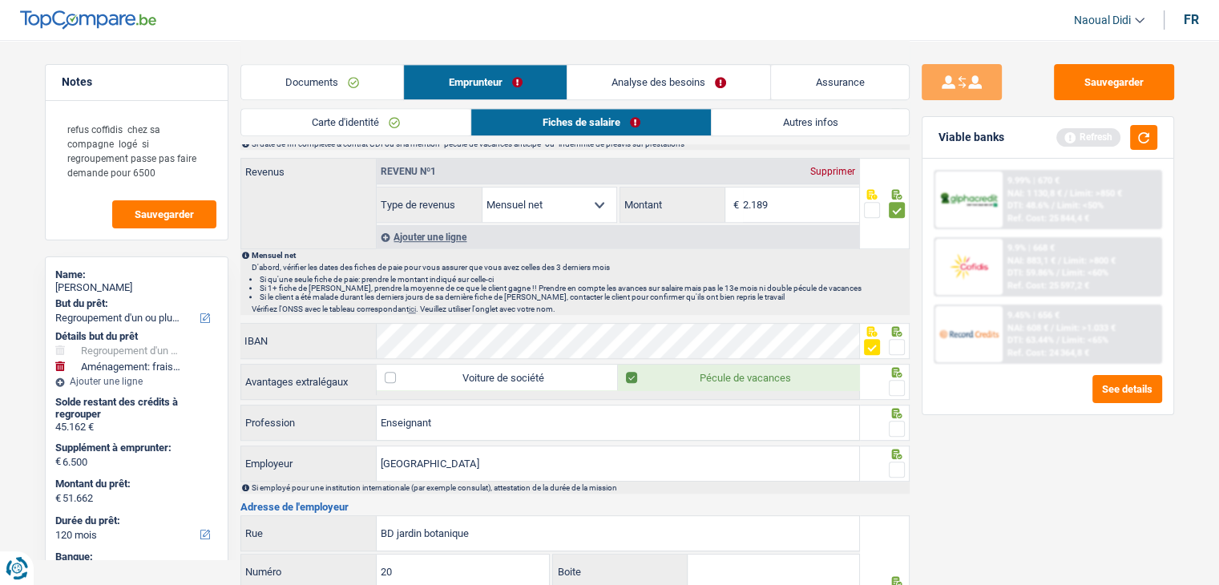
scroll to position [801, 0]
click at [898, 379] on span at bounding box center [897, 386] width 16 height 16
click at [0, 0] on input "radio" at bounding box center [0, 0] width 0 height 0
click at [891, 419] on span at bounding box center [897, 427] width 16 height 16
click at [0, 0] on input "radio" at bounding box center [0, 0] width 0 height 0
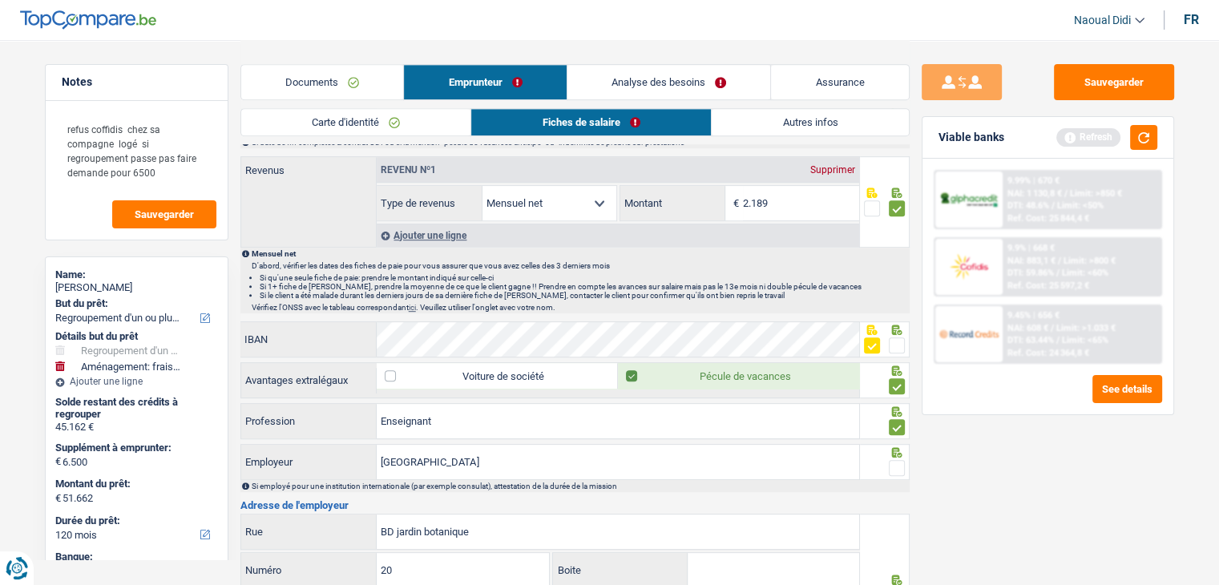
click at [896, 460] on span at bounding box center [897, 468] width 16 height 16
click at [0, 0] on input "radio" at bounding box center [0, 0] width 0 height 0
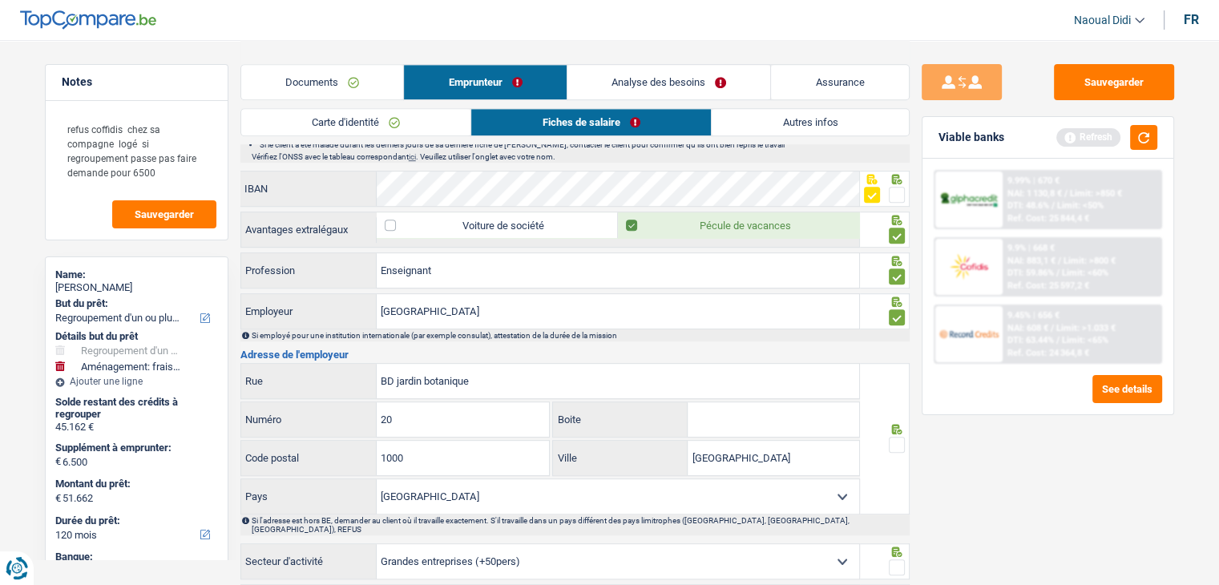
scroll to position [962, 0]
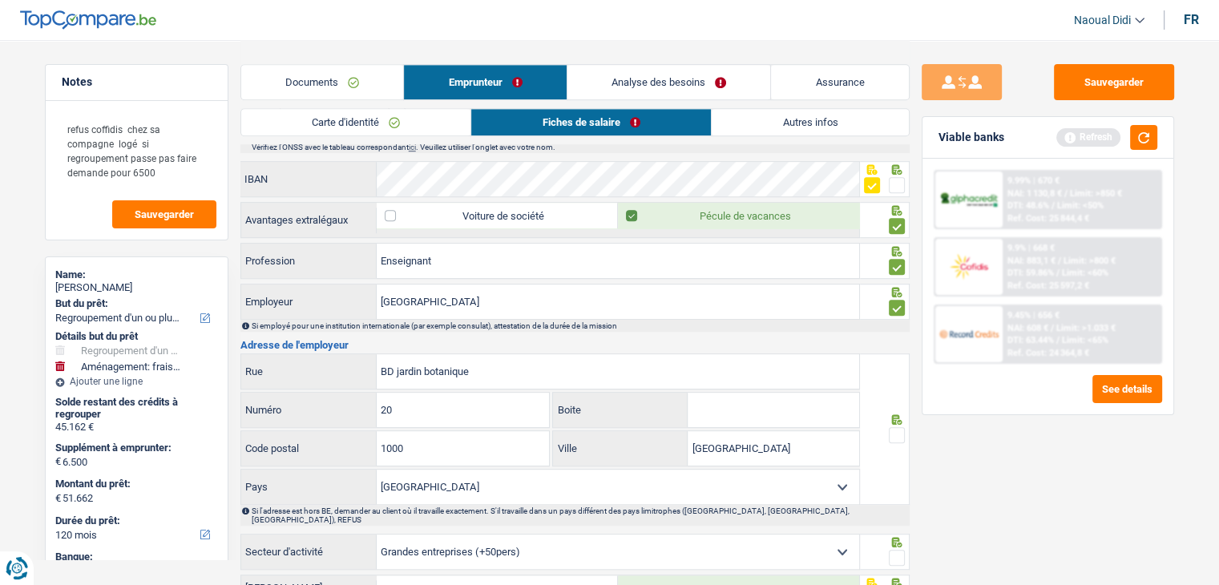
click at [891, 427] on span at bounding box center [897, 435] width 16 height 16
click at [0, 0] on input "radio" at bounding box center [0, 0] width 0 height 0
drag, startPoint x: 548, startPoint y: 299, endPoint x: 357, endPoint y: 276, distance: 192.8
paste input "INSTITUT TECHNIQUE DE LA COMMUNAUTE FRAN CAISE RENEE JOFFROY"
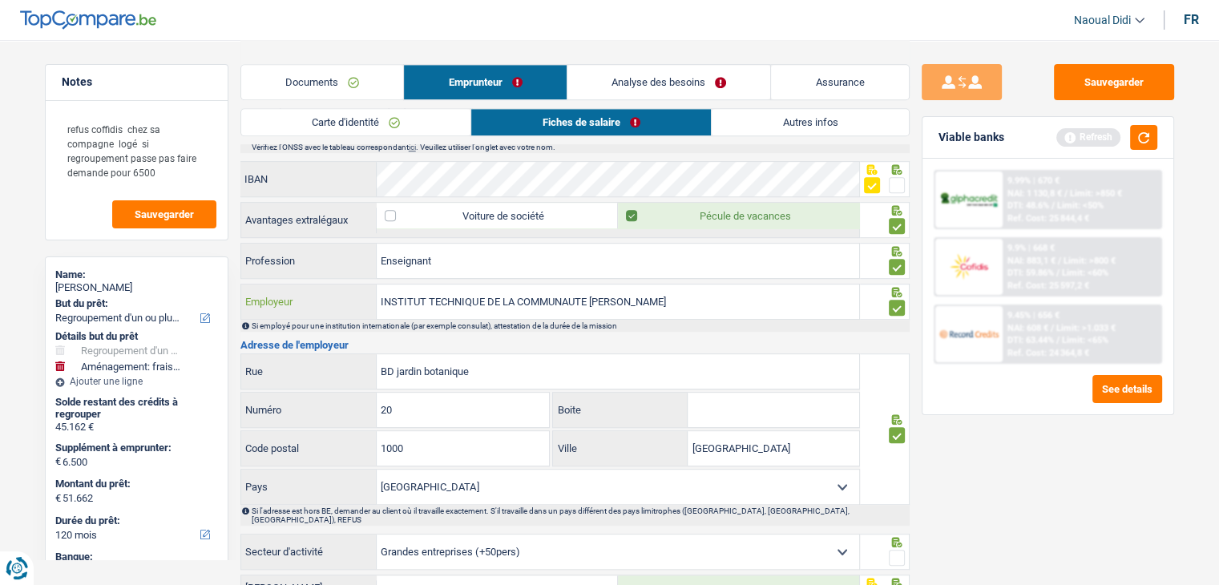
type input "INSTITUT TECHNIQUE DE LA COMMUNAUTE FRAN CAISE RENEE JOFFROY"
drag, startPoint x: 478, startPoint y: 370, endPoint x: 337, endPoint y: 338, distance: 145.4
paste input "SéE DE VALENCIENNES, 48 7801 IRCHONWELZ"
drag, startPoint x: 397, startPoint y: 362, endPoint x: 349, endPoint y: 358, distance: 47.5
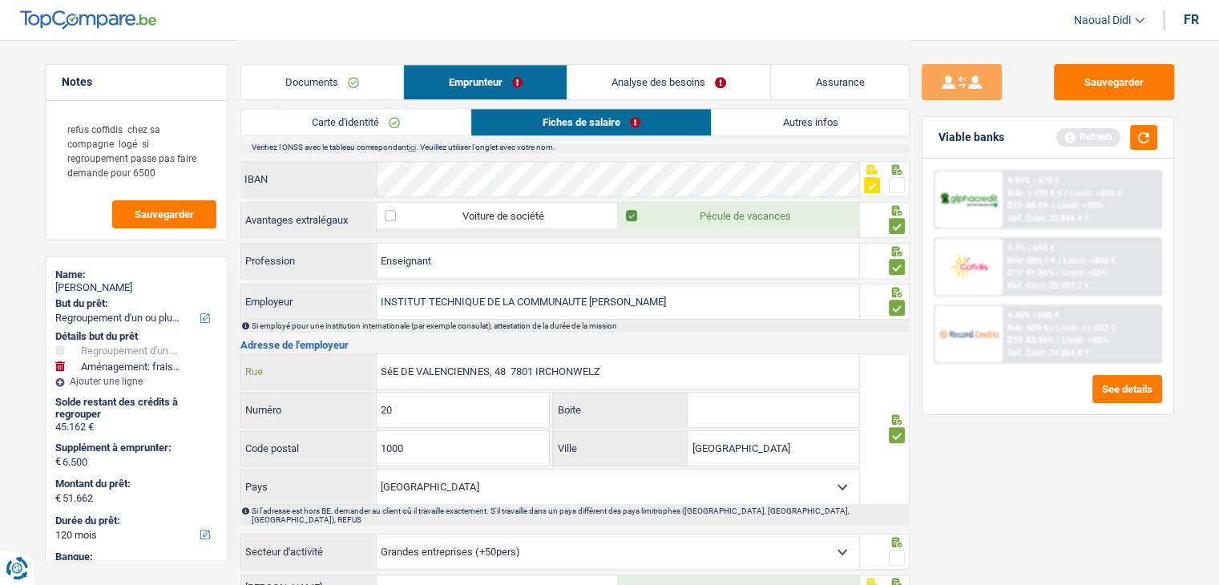
click at [349, 358] on div "SéE DE VALENCIENNES, 48 7801 IRCHONWELZ Rue" at bounding box center [550, 371] width 619 height 34
type input "Chaussée DE VALENCIENNES, 48 7801 IRCHONWELZ"
drag, startPoint x: 375, startPoint y: 410, endPoint x: 345, endPoint y: 411, distance: 29.7
click at [345, 411] on div "20 Numéro" at bounding box center [395, 410] width 309 height 34
type input "48"
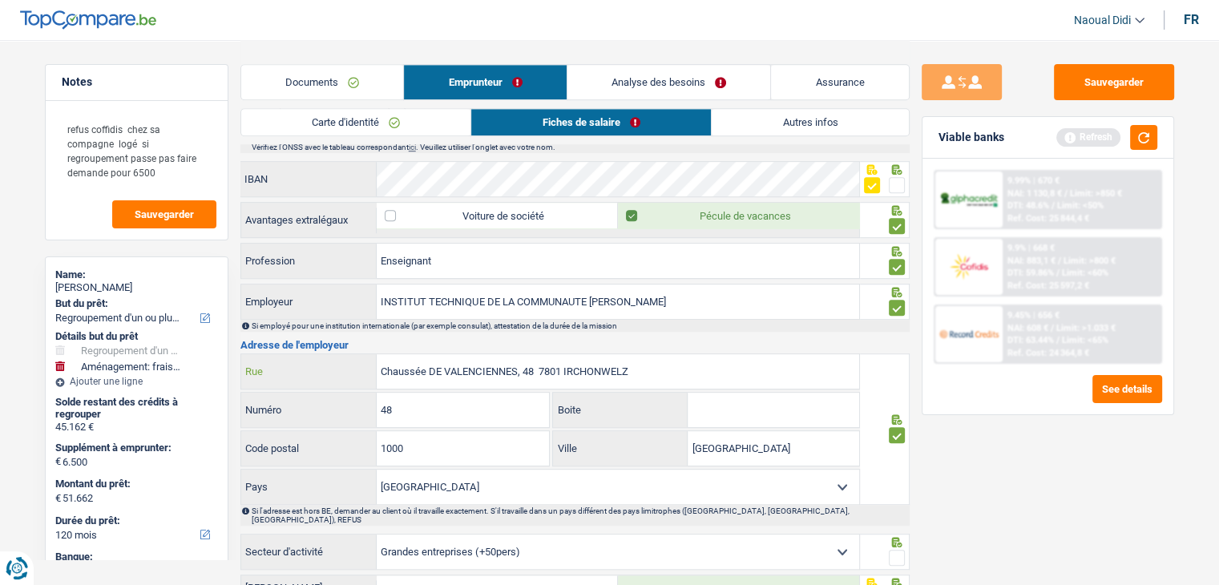
click at [562, 365] on input "Chaussée DE VALENCIENNES, 48 7801 IRCHONWELZ" at bounding box center [618, 371] width 482 height 34
type input "Chaussée DE VALENCIENNES, 48 IRCHONWELZ"
drag, startPoint x: 404, startPoint y: 452, endPoint x: 344, endPoint y: 448, distance: 60.2
click at [344, 448] on div "1000 Code postal" at bounding box center [395, 448] width 309 height 34
paste input "7801"
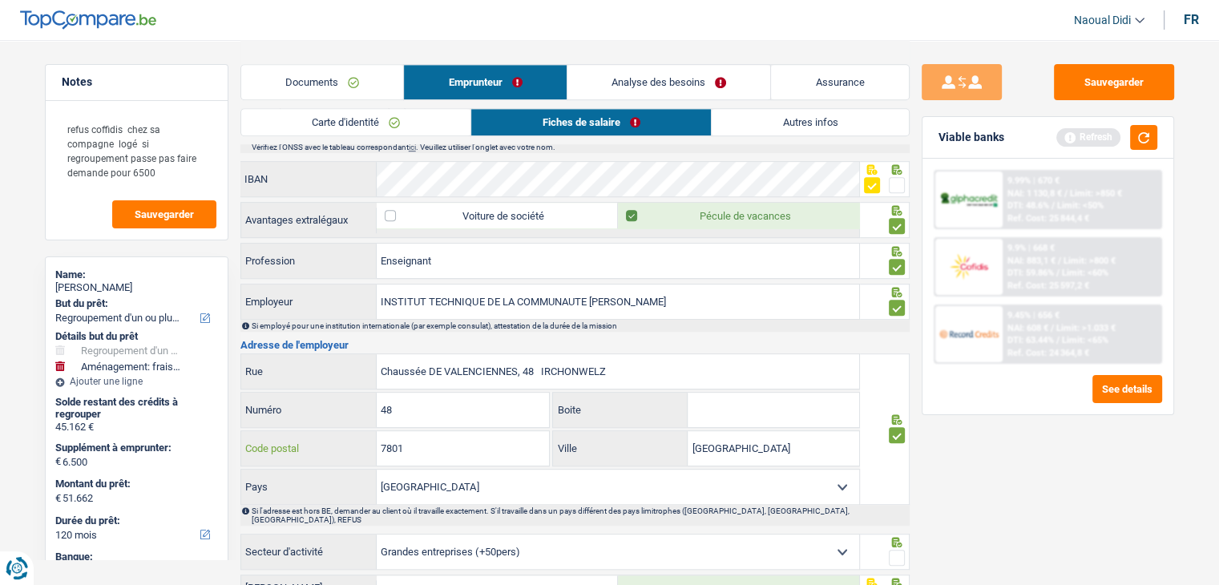
type input "7801"
drag, startPoint x: 610, startPoint y: 363, endPoint x: 674, endPoint y: 364, distance: 64.1
click at [674, 364] on input "Chaussée DE VALENCIENNES, 48 IRCHONWELZ" at bounding box center [618, 371] width 482 height 34
type input "Chaussée DE VALENCIENNES, 48"
drag, startPoint x: 717, startPoint y: 446, endPoint x: 654, endPoint y: 435, distance: 64.3
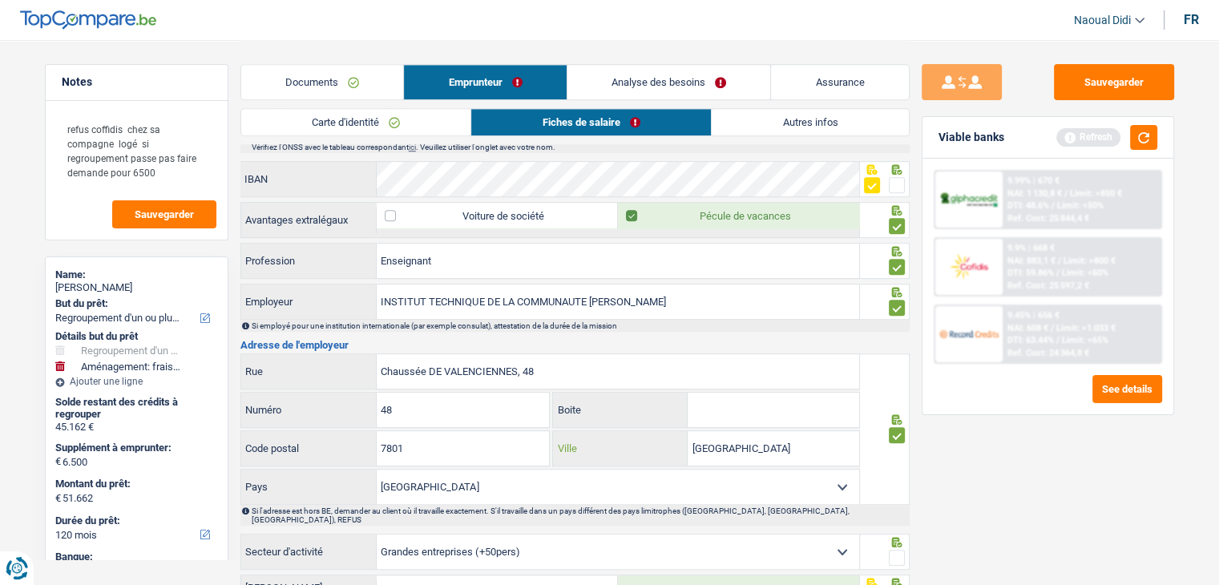
click at [655, 435] on div "Bruxelles Ville" at bounding box center [706, 448] width 306 height 34
paste input "IRCHONWELZ"
type input "IRCHONWELZ"
click at [520, 368] on input "Chaussée DE VALENCIENNES, 48" at bounding box center [618, 371] width 482 height 34
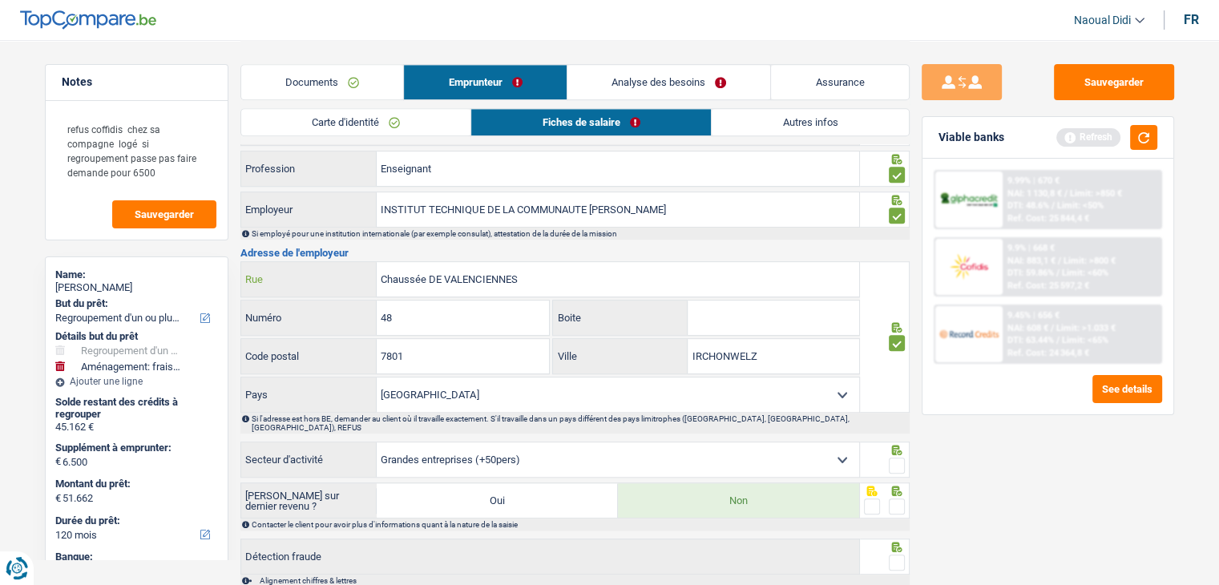
scroll to position [1122, 0]
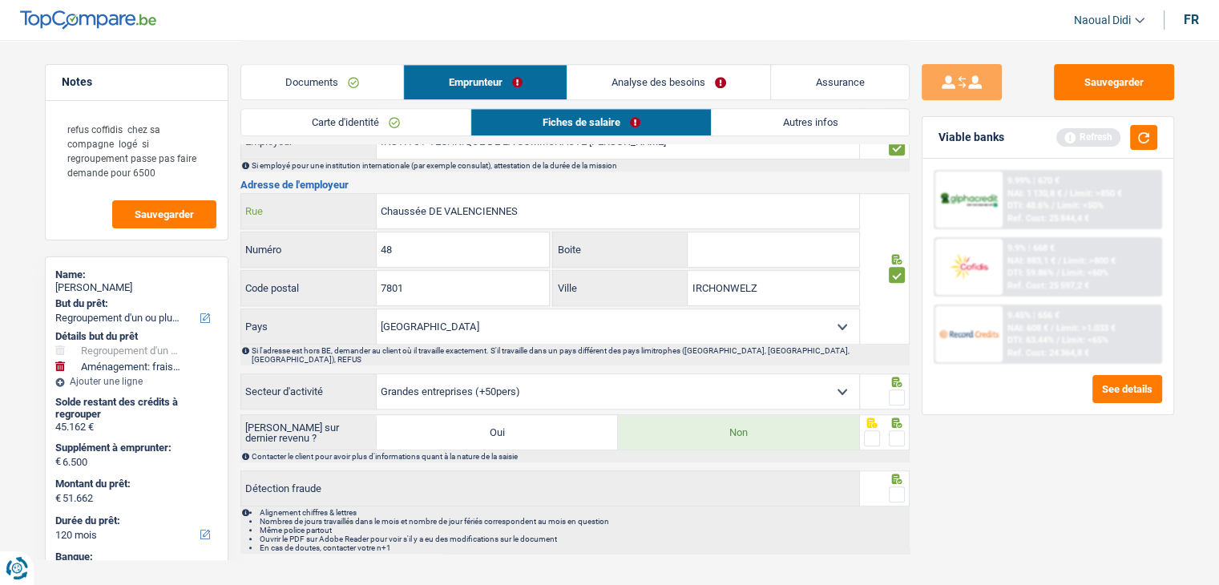
type input "Chaussée DE VALENCIENNES"
click at [899, 389] on span at bounding box center [897, 397] width 16 height 16
click at [0, 0] on input "radio" at bounding box center [0, 0] width 0 height 0
click at [891, 430] on span at bounding box center [897, 438] width 16 height 16
click at [0, 0] on input "radio" at bounding box center [0, 0] width 0 height 0
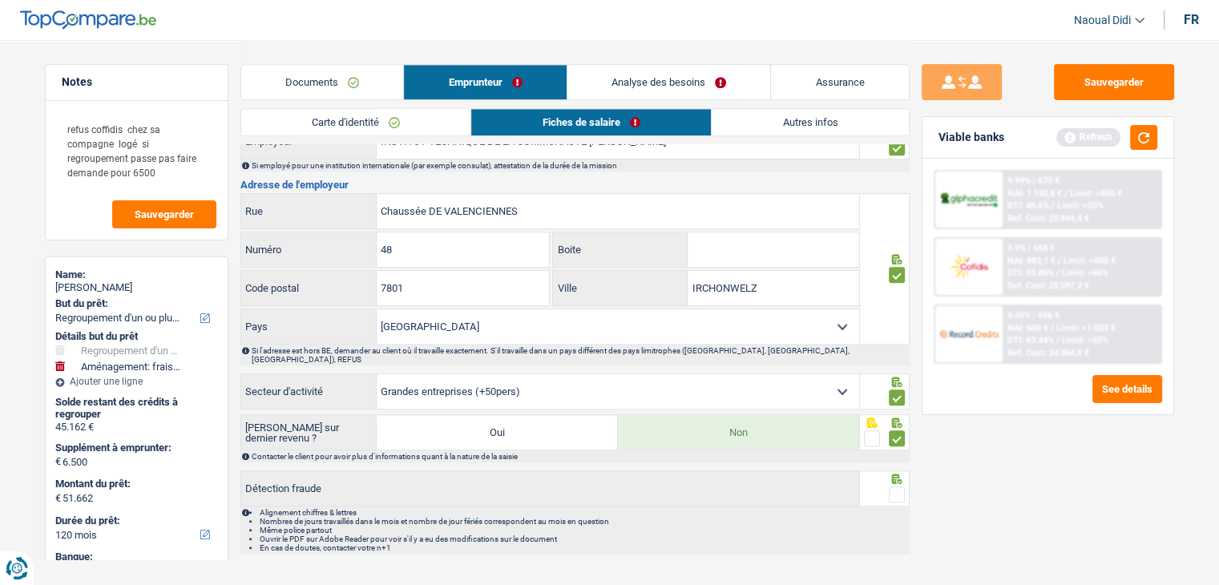
click at [892, 486] on span at bounding box center [897, 494] width 16 height 16
click at [0, 0] on input "radio" at bounding box center [0, 0] width 0 height 0
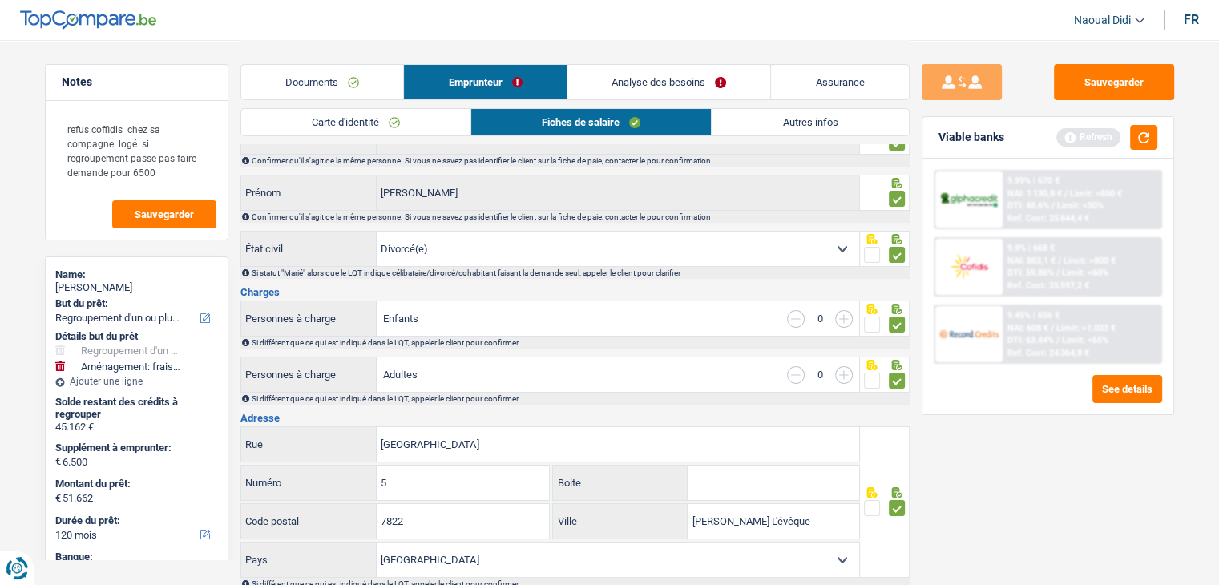
scroll to position [0, 0]
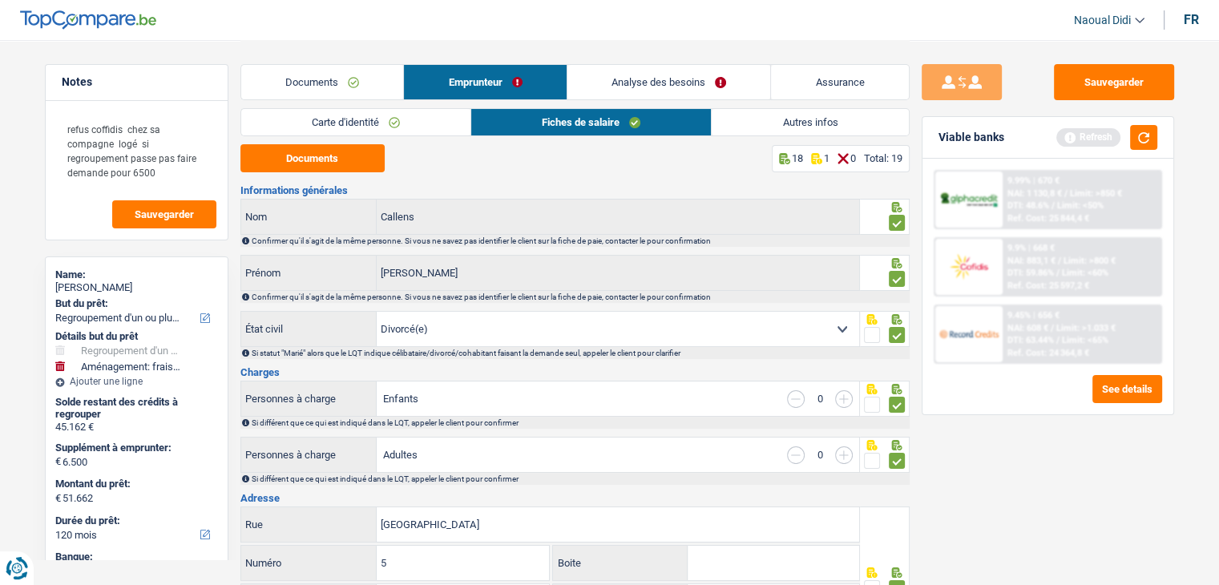
click at [683, 79] on link "Analyse des besoins" at bounding box center [669, 82] width 204 height 34
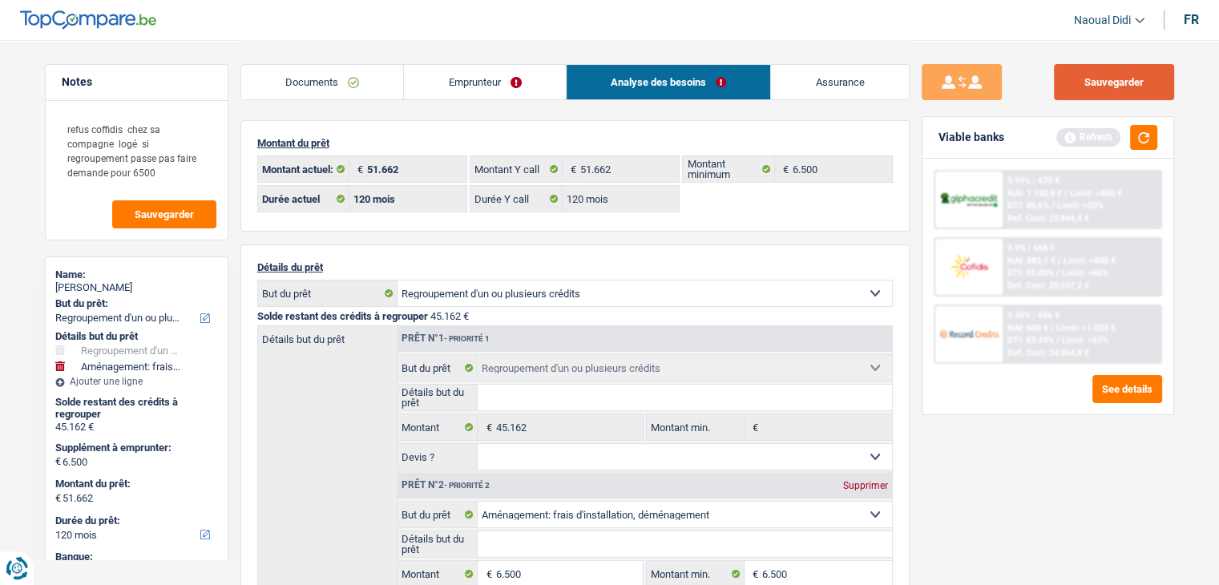
click at [1087, 80] on button "Sauvegarder" at bounding box center [1114, 82] width 120 height 36
click at [1149, 145] on button "button" at bounding box center [1143, 137] width 27 height 25
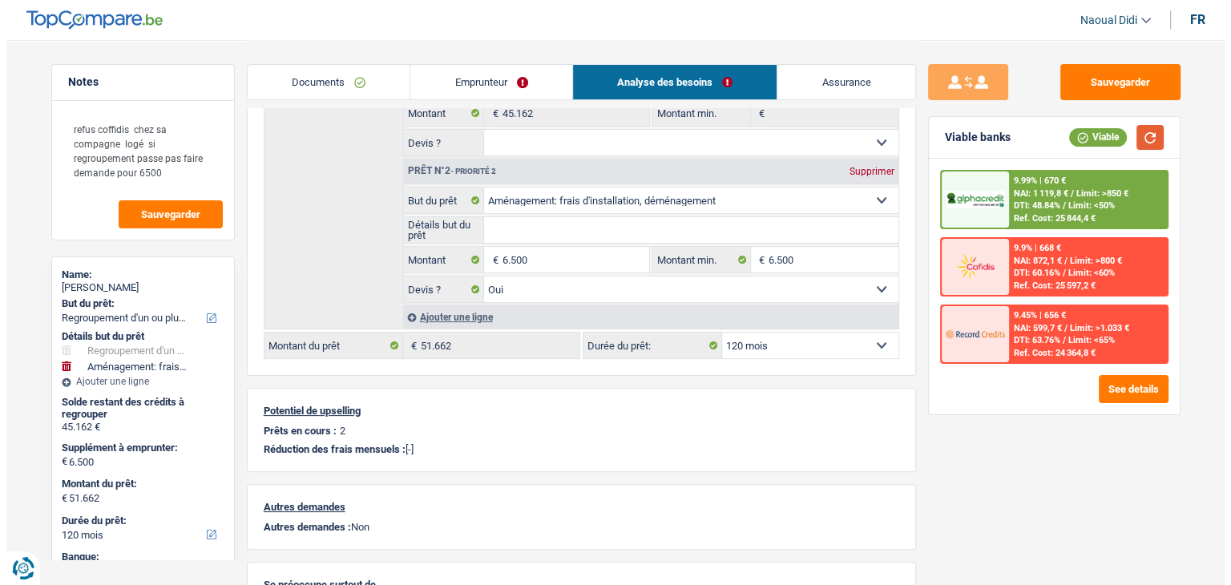
scroll to position [321, 0]
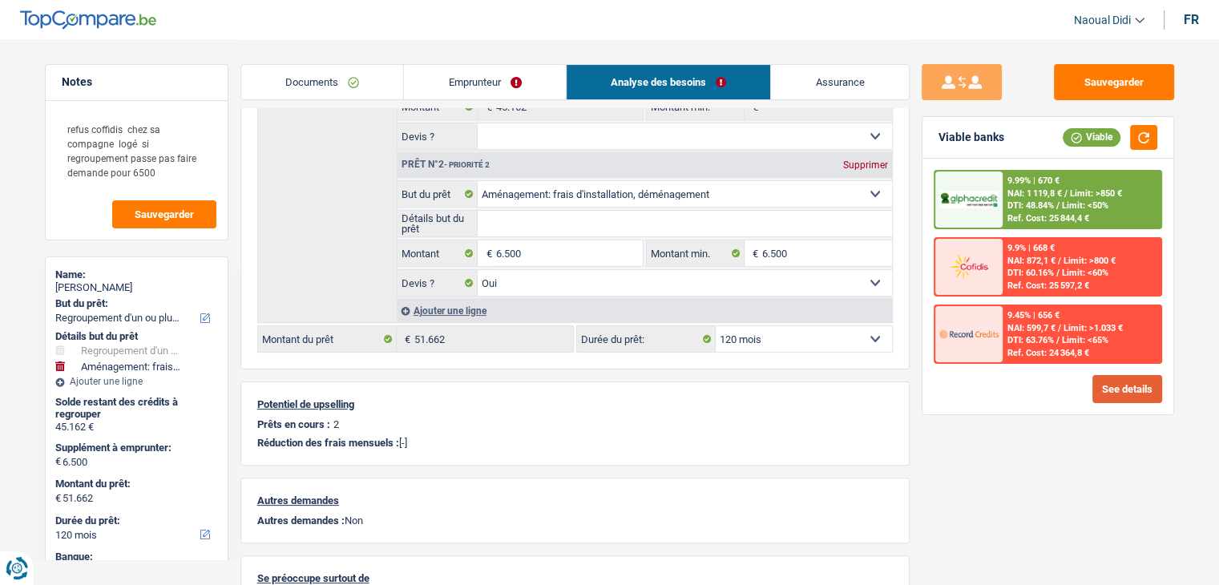
click at [1110, 390] on button "See details" at bounding box center [1127, 389] width 70 height 28
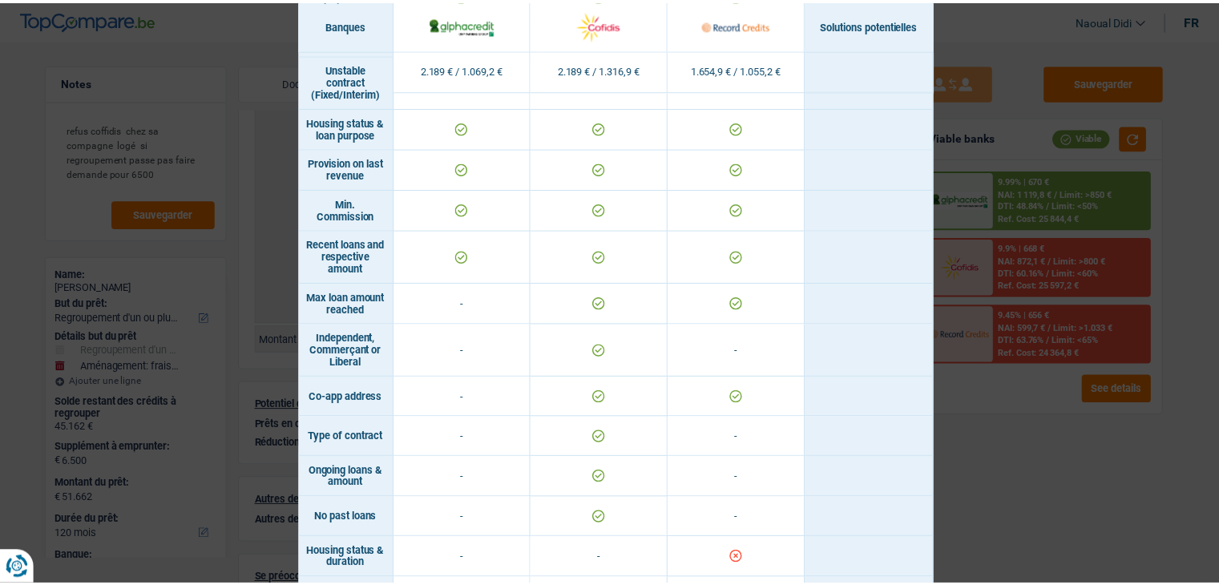
scroll to position [1218, 0]
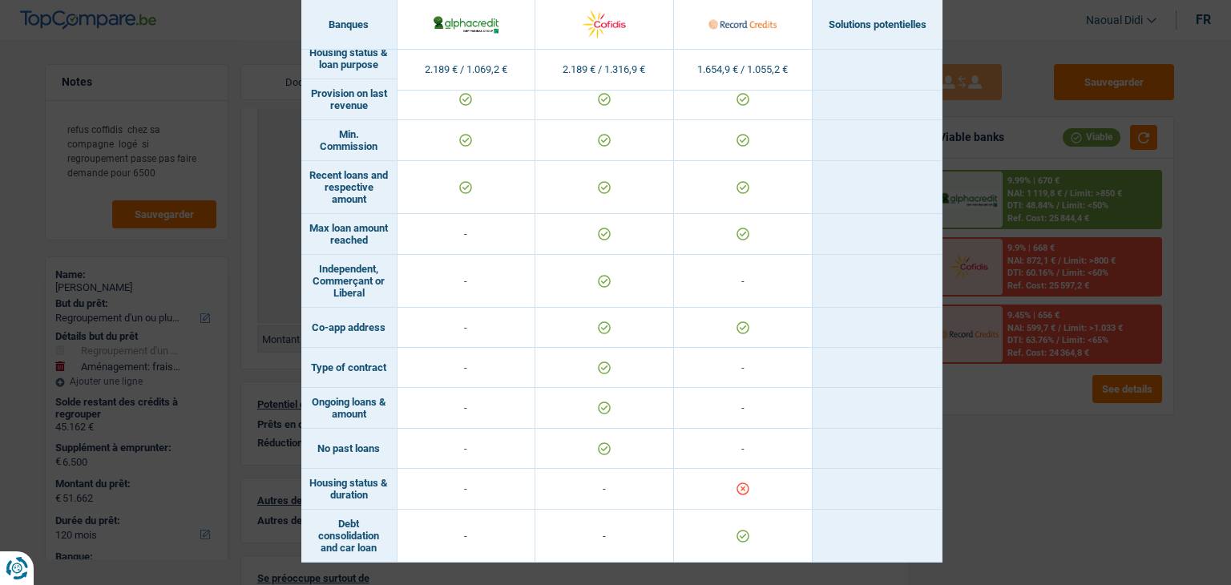
click at [1035, 442] on div "Banks conditions × Banques Solutions potentielles Revenus / Charges 2.189 € / 1…" at bounding box center [615, 292] width 1231 height 585
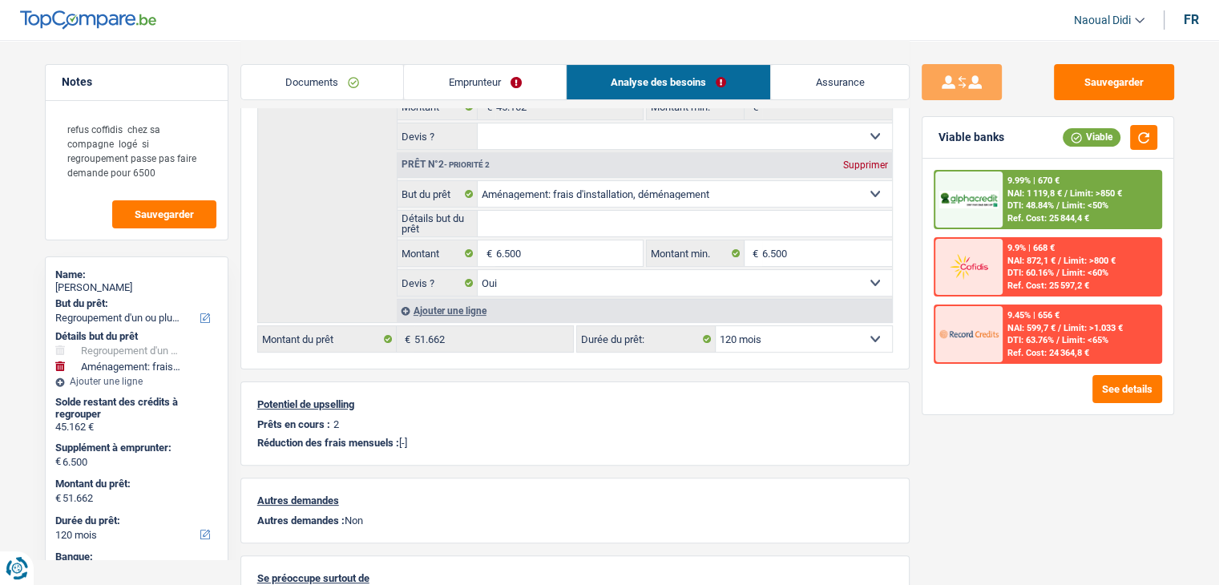
click at [773, 338] on select "12 mois 18 mois 24 mois 30 mois 36 mois 42 mois 48 mois 60 mois 72 mois 84 mois…" at bounding box center [804, 339] width 176 height 26
select select "84"
click at [716, 326] on select "12 mois 18 mois 24 mois 30 mois 36 mois 42 mois 48 mois 60 mois 72 mois 84 mois…" at bounding box center [804, 339] width 176 height 26
select select "84"
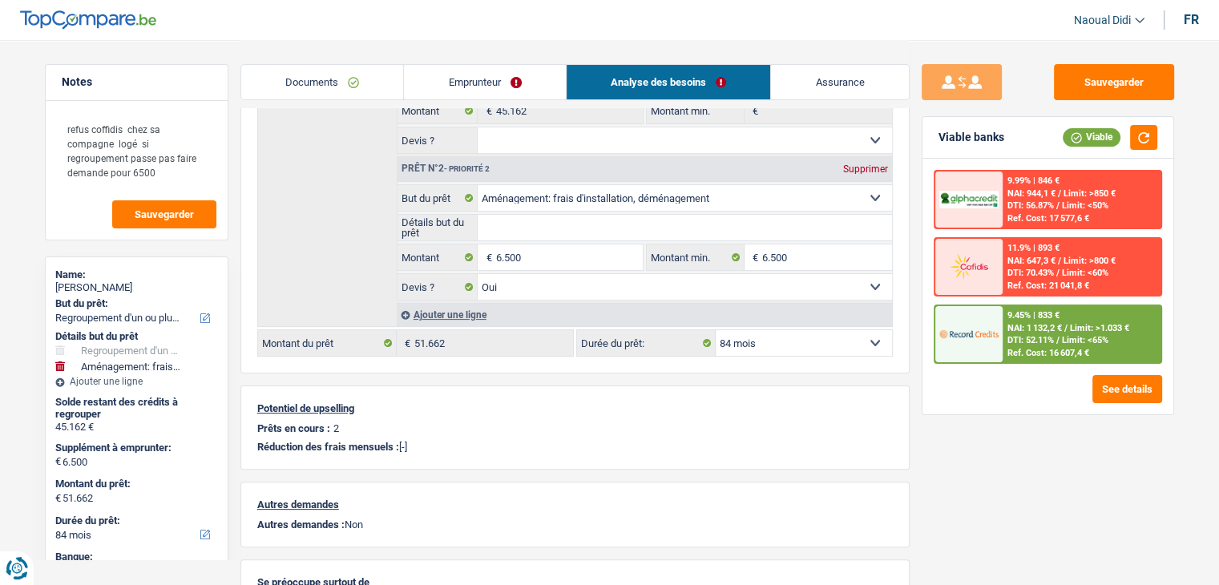
scroll to position [321, 0]
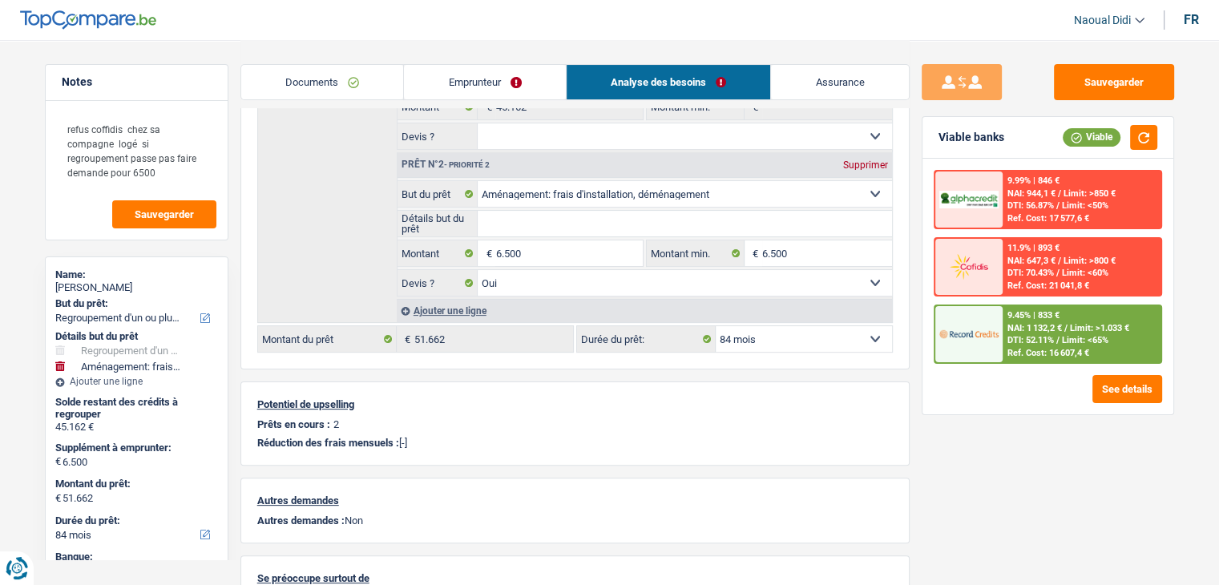
click at [744, 338] on select "12 mois 18 mois 24 mois 30 mois 36 mois 42 mois 48 mois 60 mois 72 mois 84 mois…" at bounding box center [804, 339] width 176 height 26
select select "120"
click at [716, 326] on select "12 mois 18 mois 24 mois 30 mois 36 mois 42 mois 48 mois 60 mois 72 mois 84 mois…" at bounding box center [804, 339] width 176 height 26
select select "120"
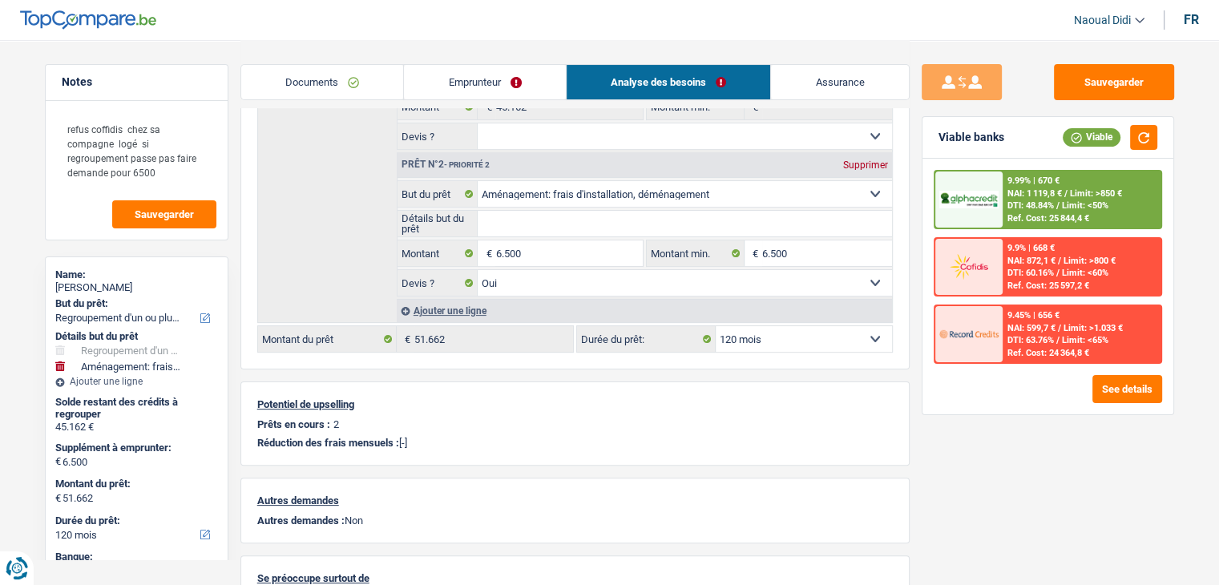
click at [1028, 211] on div "9.99% | 670 € NAI: 1 119,8 € / Limit: >850 € DTI: 48.84% / Limit: <50% Ref. Cos…" at bounding box center [1082, 199] width 158 height 56
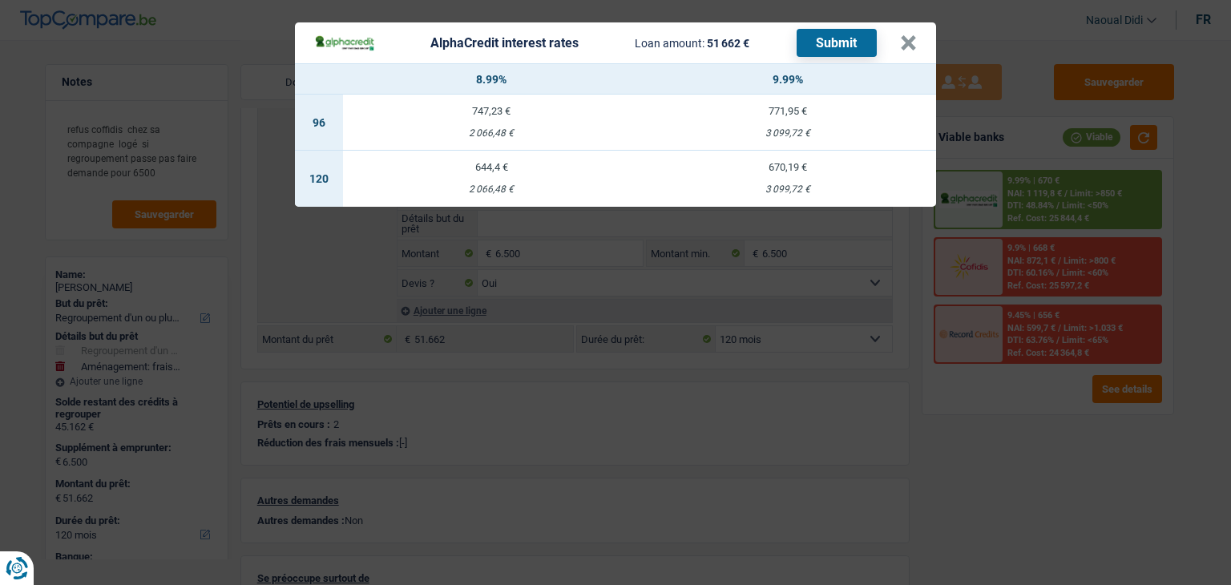
click at [478, 162] on div "644,4 €" at bounding box center [491, 167] width 297 height 10
select select "alphacredit"
type input "8,99"
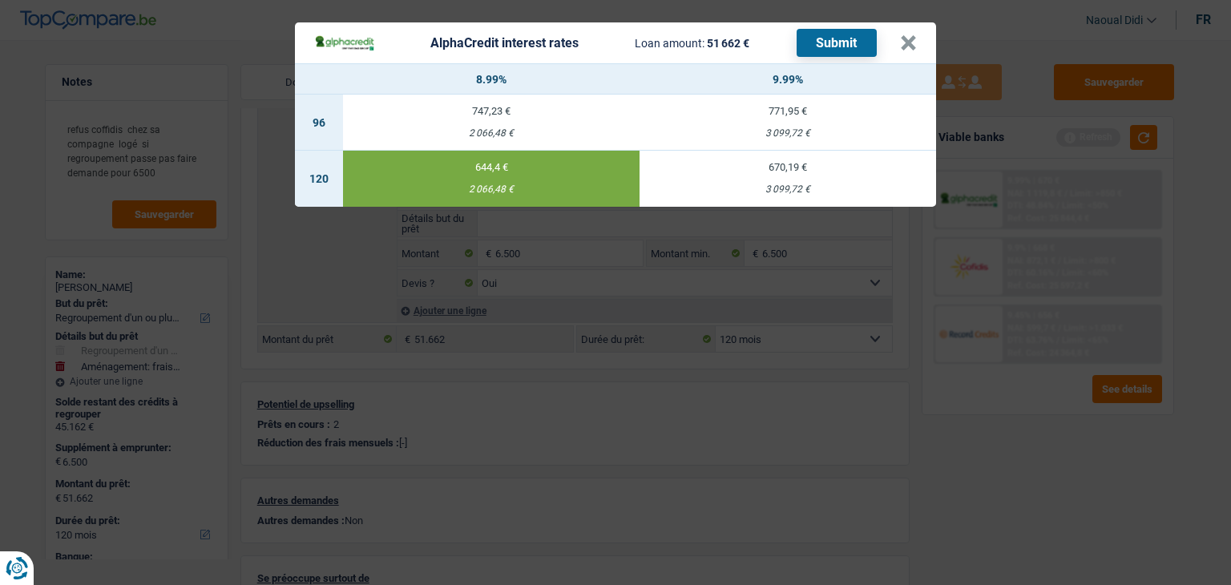
click at [836, 42] on button "Submit" at bounding box center [837, 43] width 80 height 28
click at [907, 40] on button "×" at bounding box center [908, 43] width 17 height 16
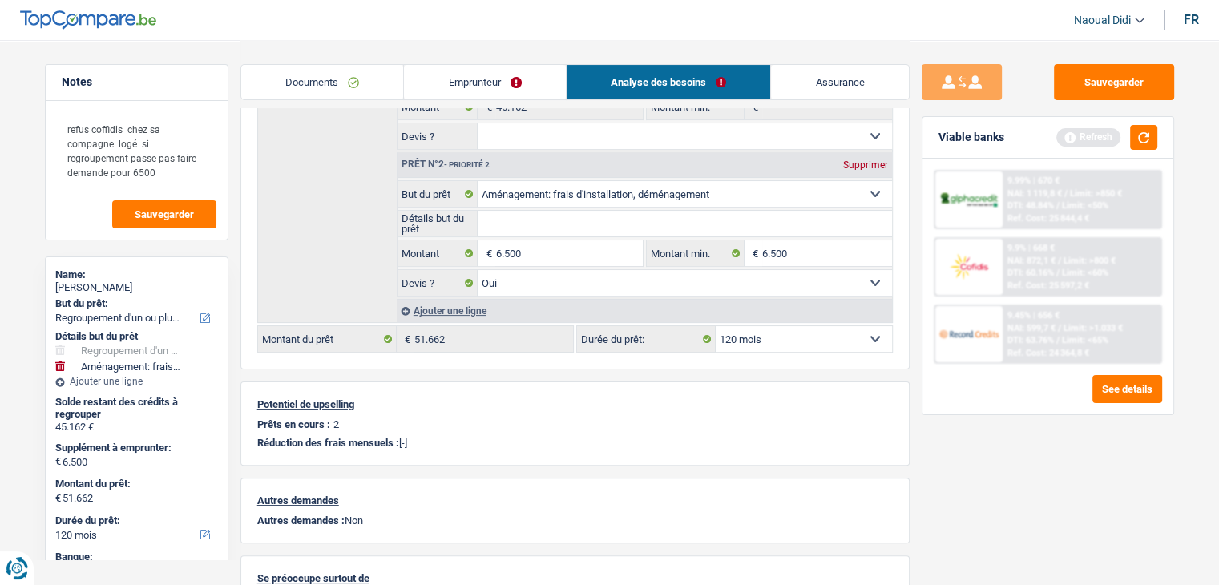
click at [812, 334] on select "12 mois 18 mois 24 mois 30 mois 36 mois 42 mois 48 mois 60 mois 72 mois 84 mois…" at bounding box center [804, 339] width 176 height 26
select select "84"
click at [716, 326] on select "12 mois 18 mois 24 mois 30 mois 36 mois 42 mois 48 mois 60 mois 72 mois 84 mois…" at bounding box center [804, 339] width 176 height 26
select select "84"
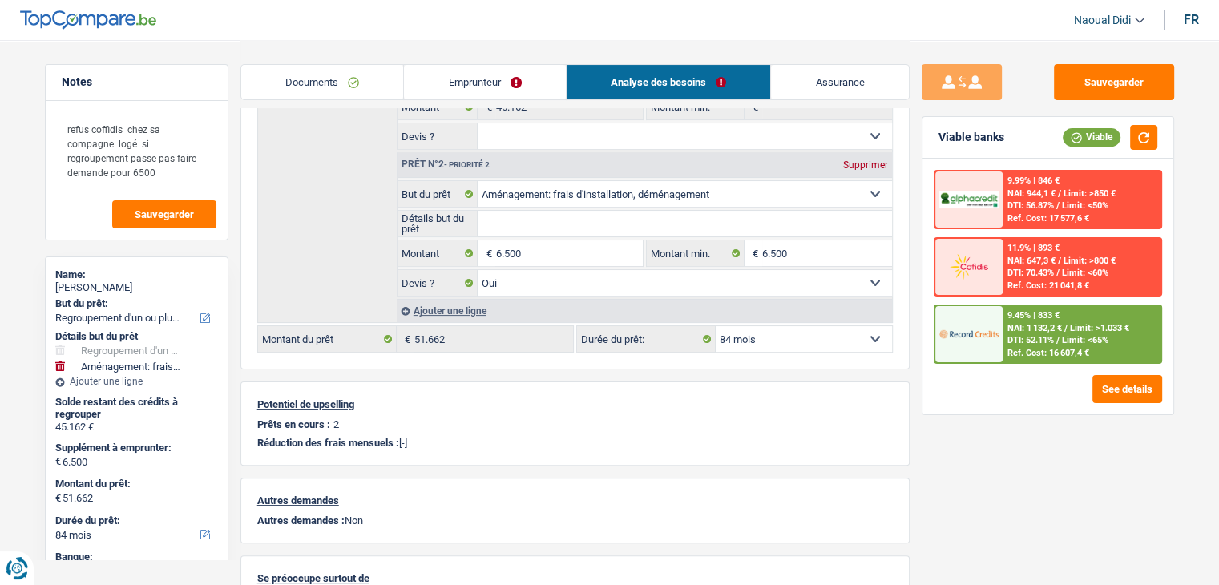
click at [1039, 330] on span "NAI: 1 132,2 €" at bounding box center [1034, 328] width 54 height 10
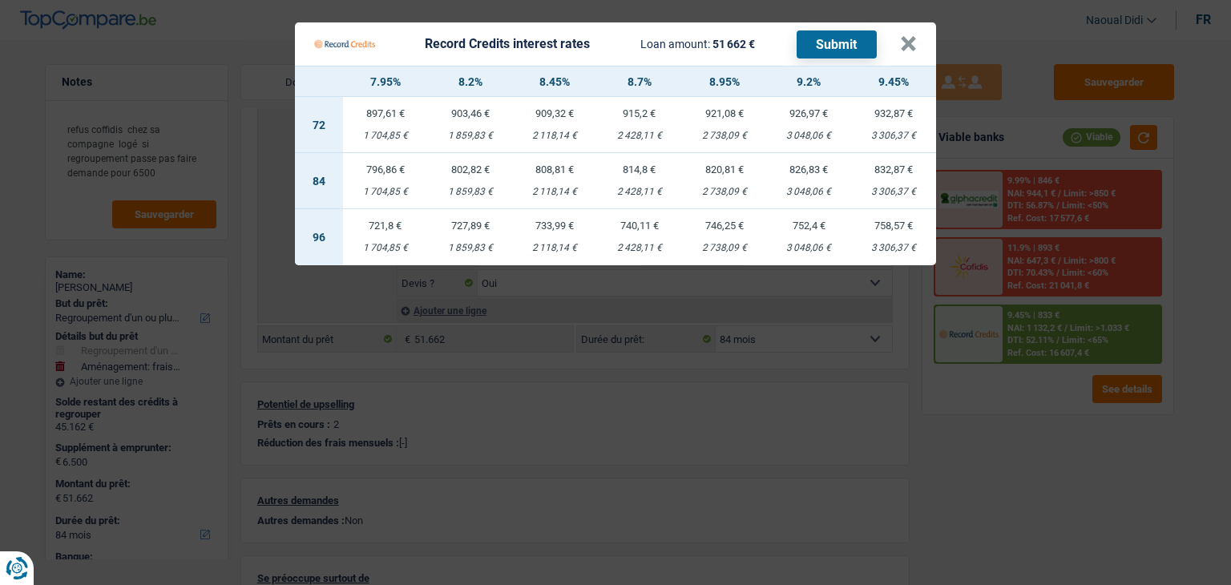
click at [380, 177] on td "796,86 € 1 704,85 €" at bounding box center [385, 181] width 85 height 56
select select "record credits"
type input "7,95"
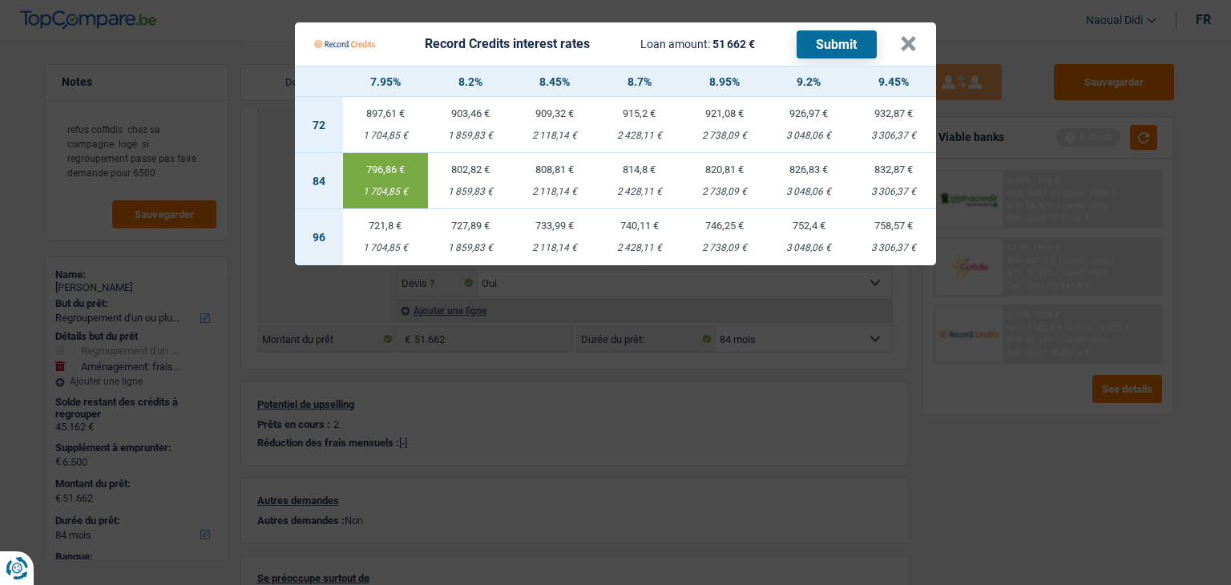
click at [818, 42] on button "Submit" at bounding box center [837, 44] width 80 height 28
click at [910, 42] on button "×" at bounding box center [908, 44] width 17 height 16
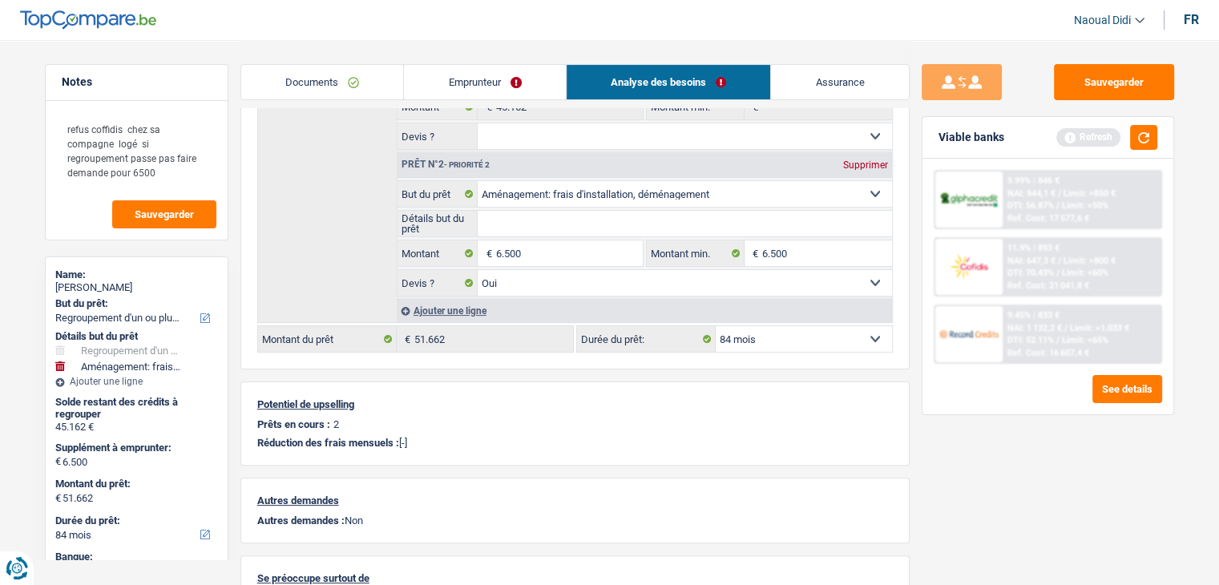
click at [439, 84] on link "Emprunteur" at bounding box center [485, 82] width 162 height 34
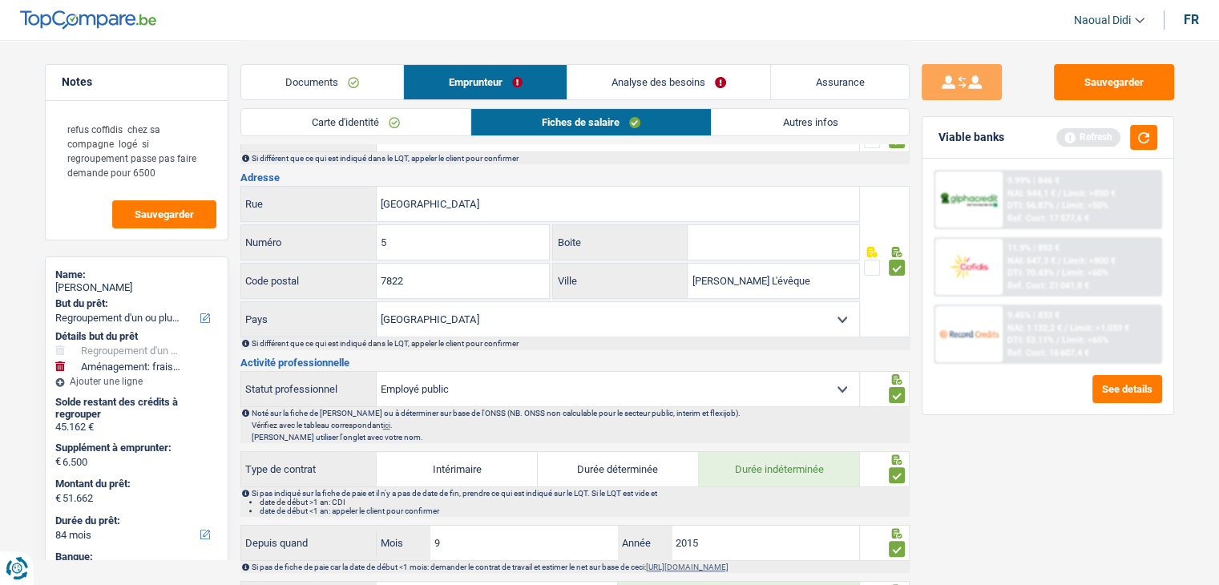
click at [805, 113] on link "Autres infos" at bounding box center [810, 122] width 196 height 26
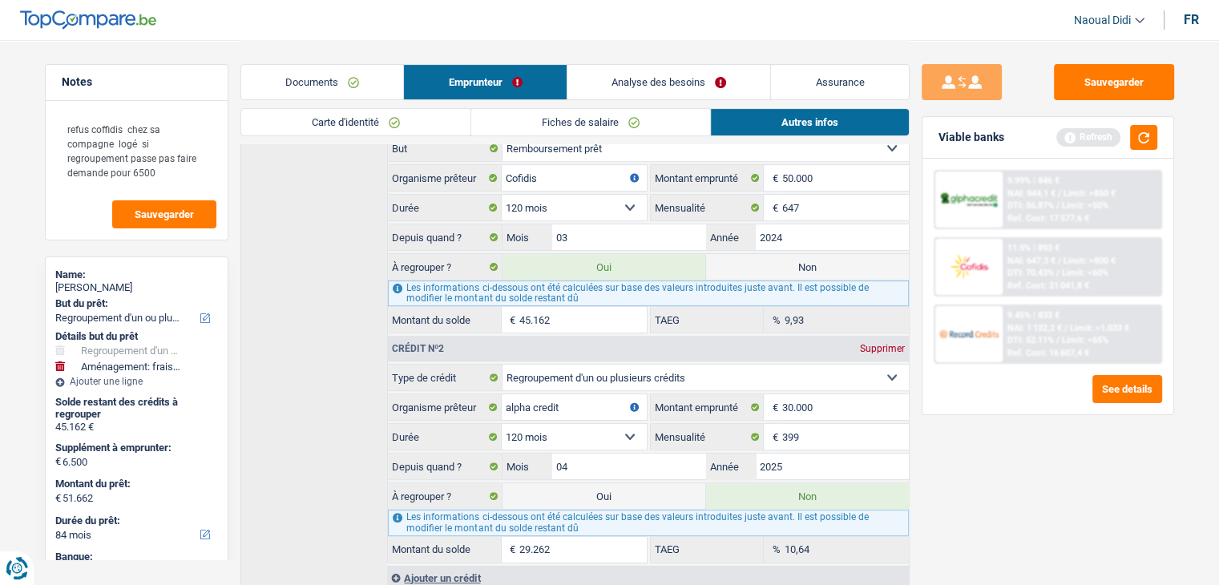
scroll to position [430, 0]
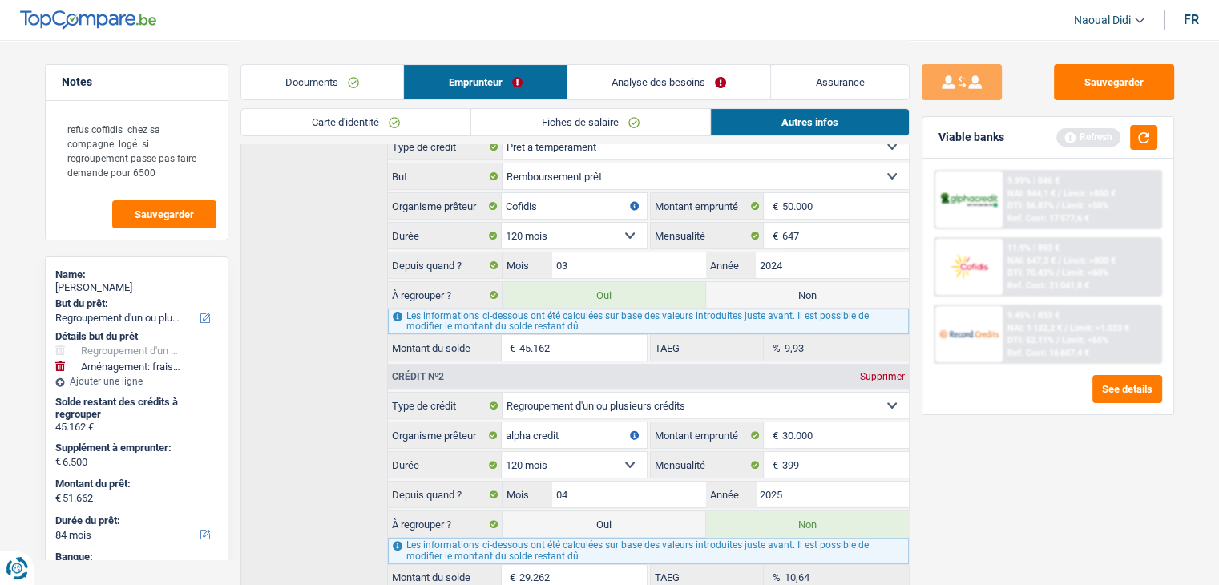
click at [648, 87] on link "Analyse des besoins" at bounding box center [669, 82] width 204 height 34
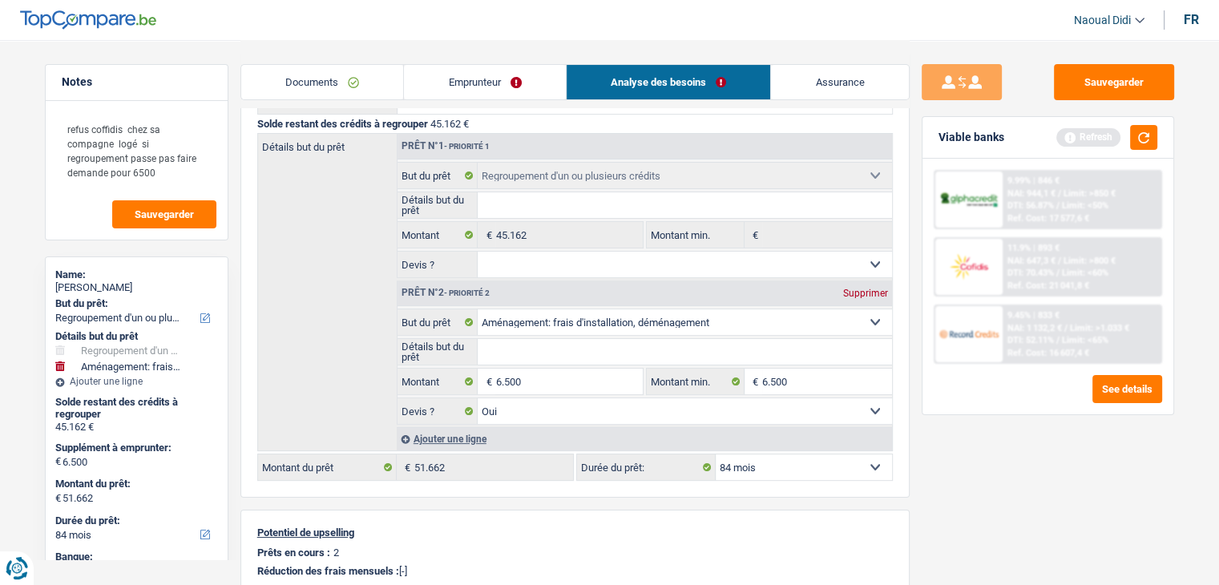
scroll to position [109, 0]
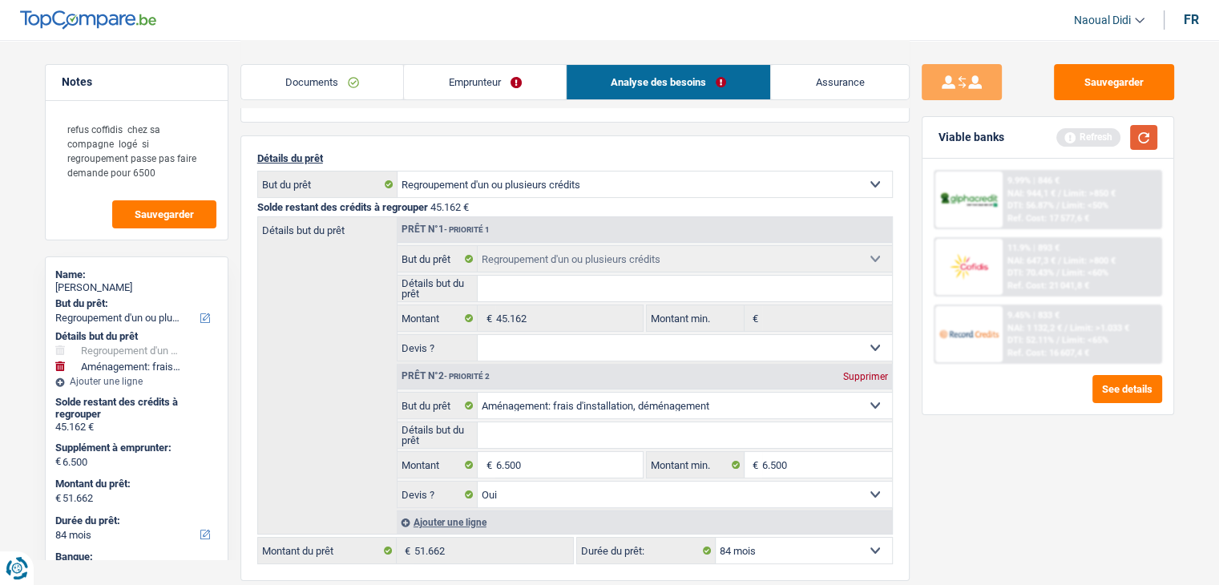
click at [1156, 139] on button "button" at bounding box center [1143, 137] width 27 height 25
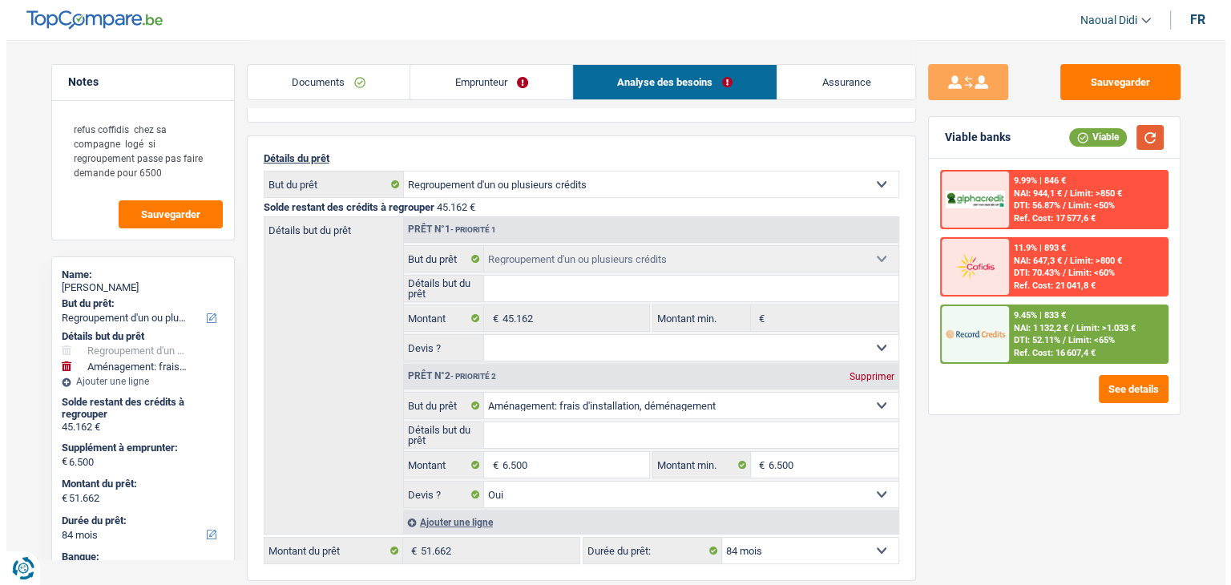
scroll to position [0, 0]
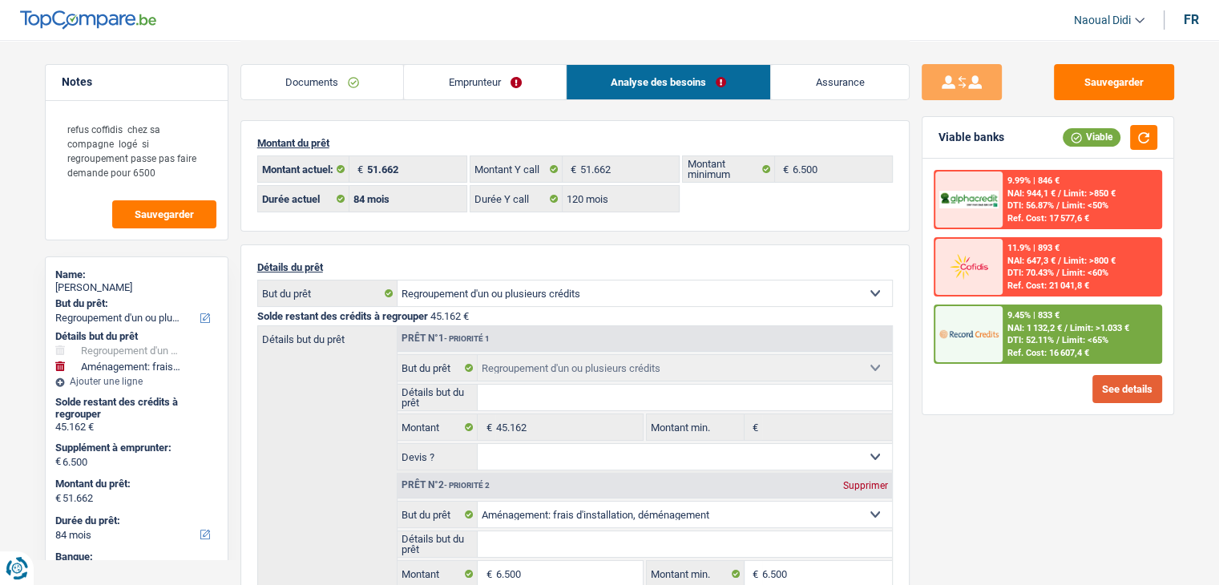
click at [1118, 389] on button "See details" at bounding box center [1127, 389] width 70 height 28
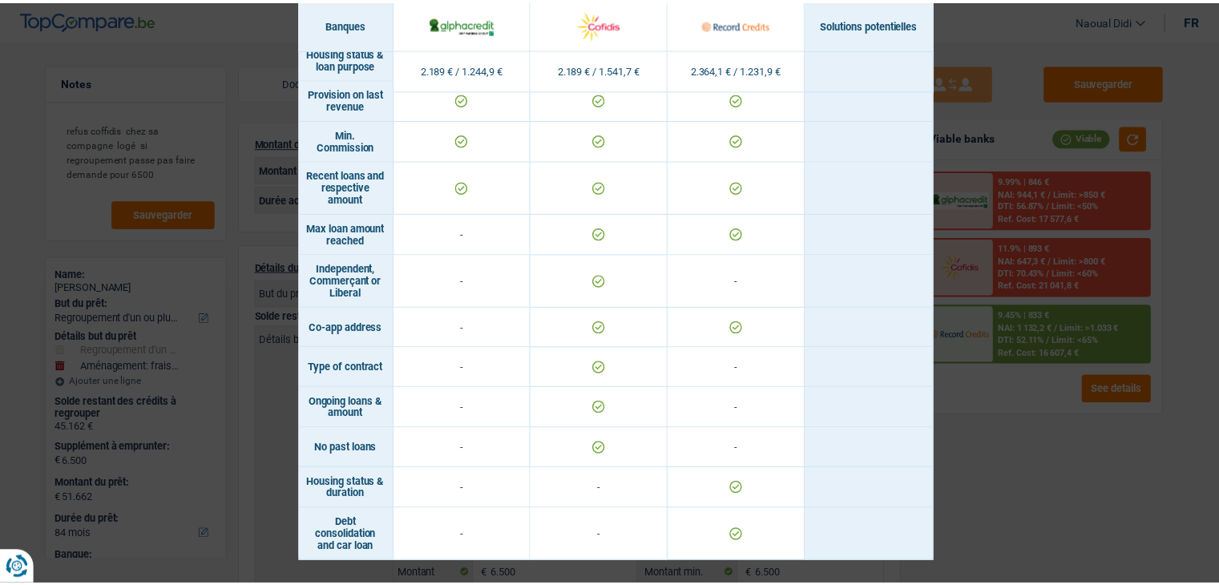
scroll to position [1218, 0]
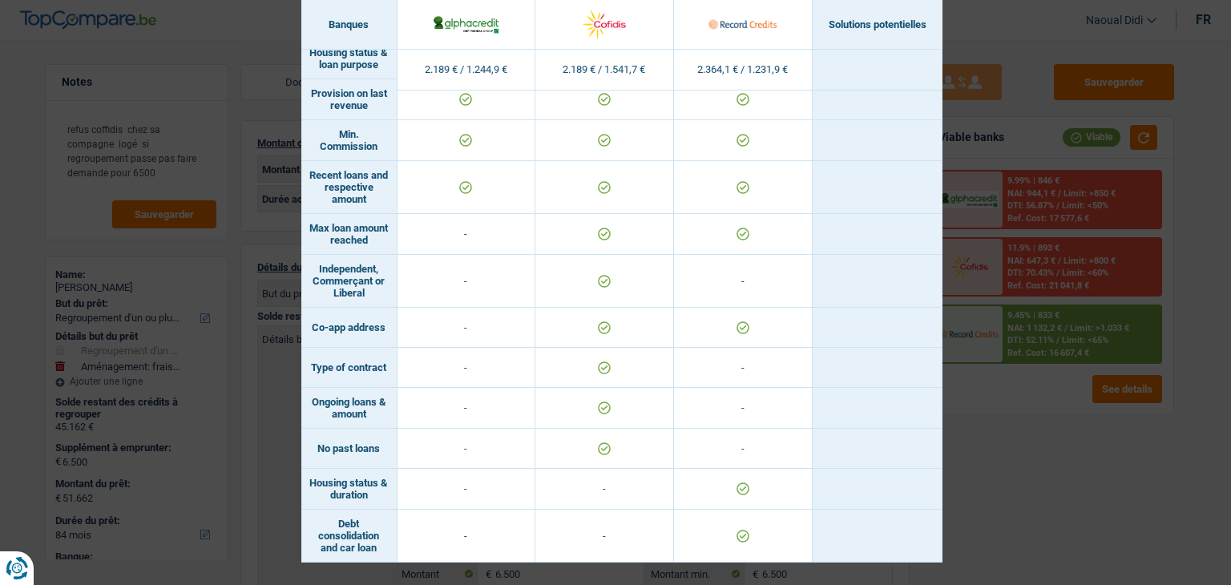
click at [1023, 450] on div "Banks conditions × Banques Solutions potentielles Revenus / Charges 2.189 € / 1…" at bounding box center [615, 292] width 1231 height 585
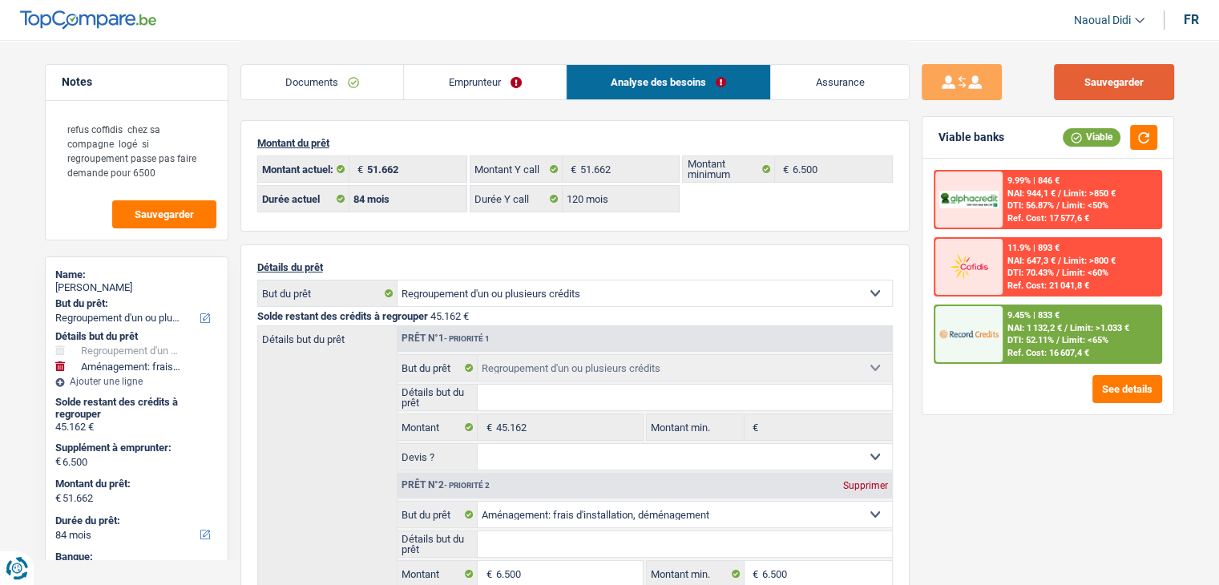
click at [1135, 81] on button "Sauvegarder" at bounding box center [1114, 82] width 120 height 36
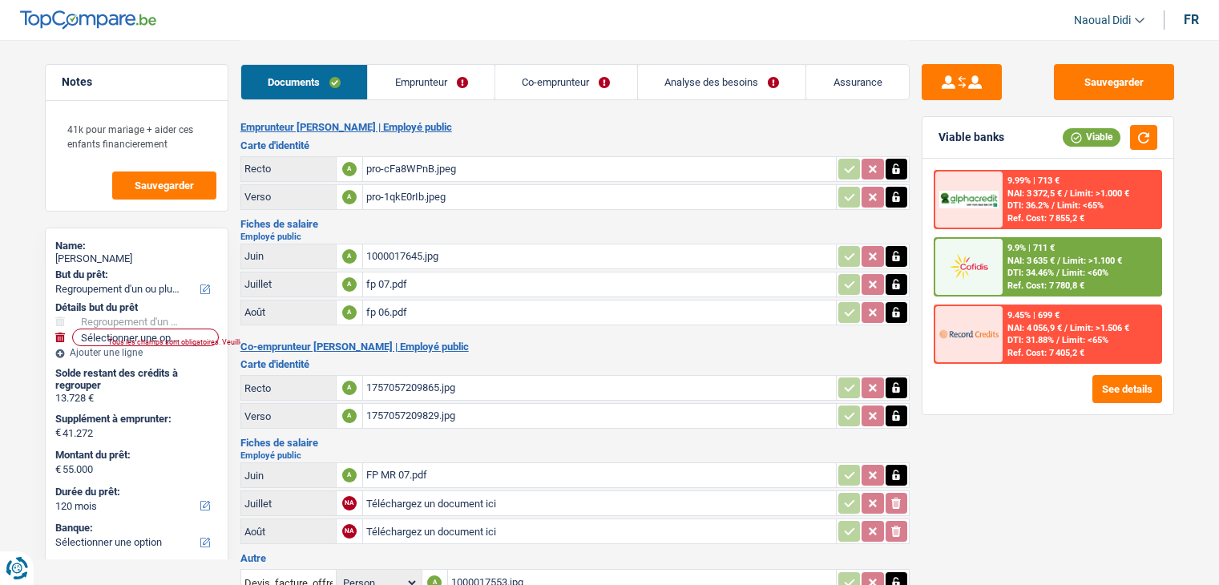
select select "refinancing"
select select "120"
click at [408, 256] on div "1000017645.jpg" at bounding box center [599, 256] width 466 height 24
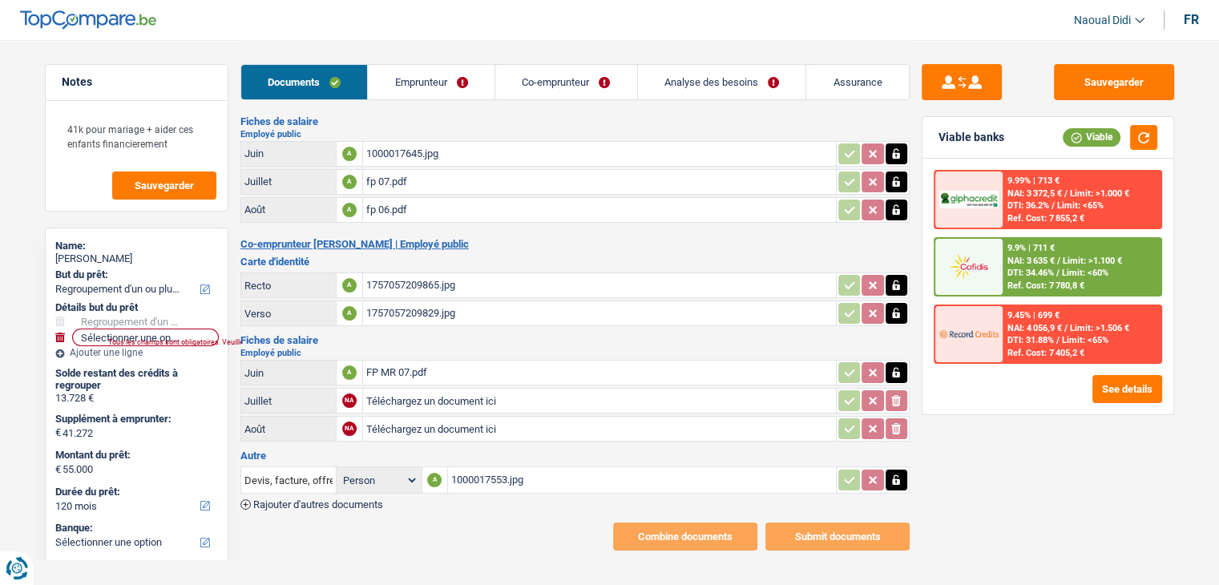
scroll to position [109, 0]
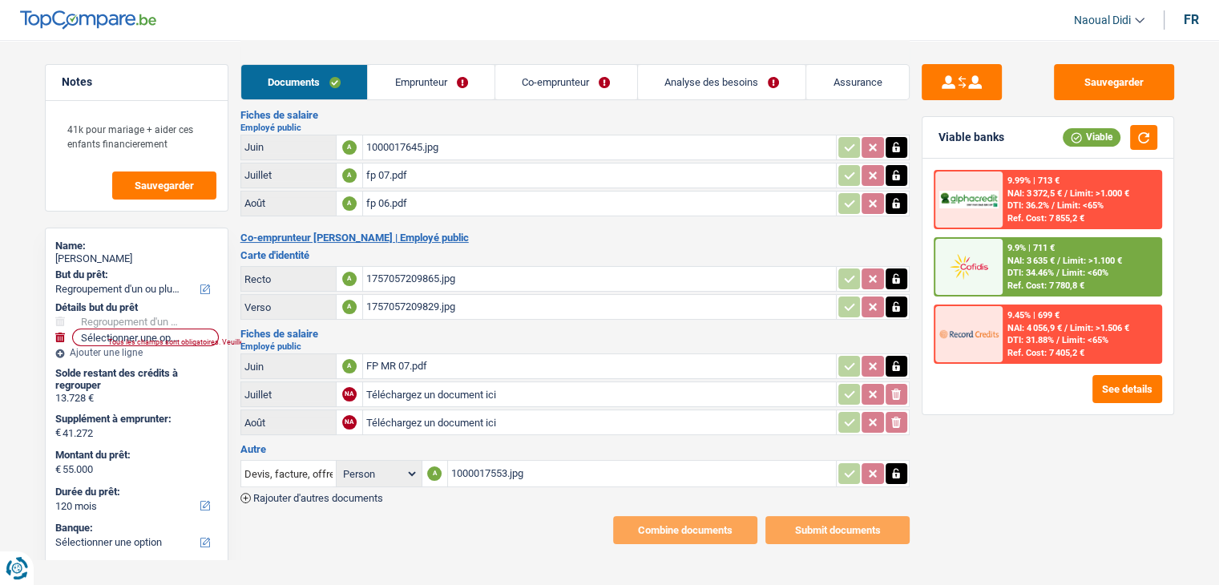
click at [398, 385] on input "Téléchargez un document ici" at bounding box center [599, 394] width 466 height 24
type input "C:\fakepath\Scan_BOURLON Pascal_20250929-125521_4202_001.pdf"
click at [454, 391] on div "Scan_BOURLON Pascal_20250929-125521_4202_001.pdf" at bounding box center [599, 394] width 466 height 24
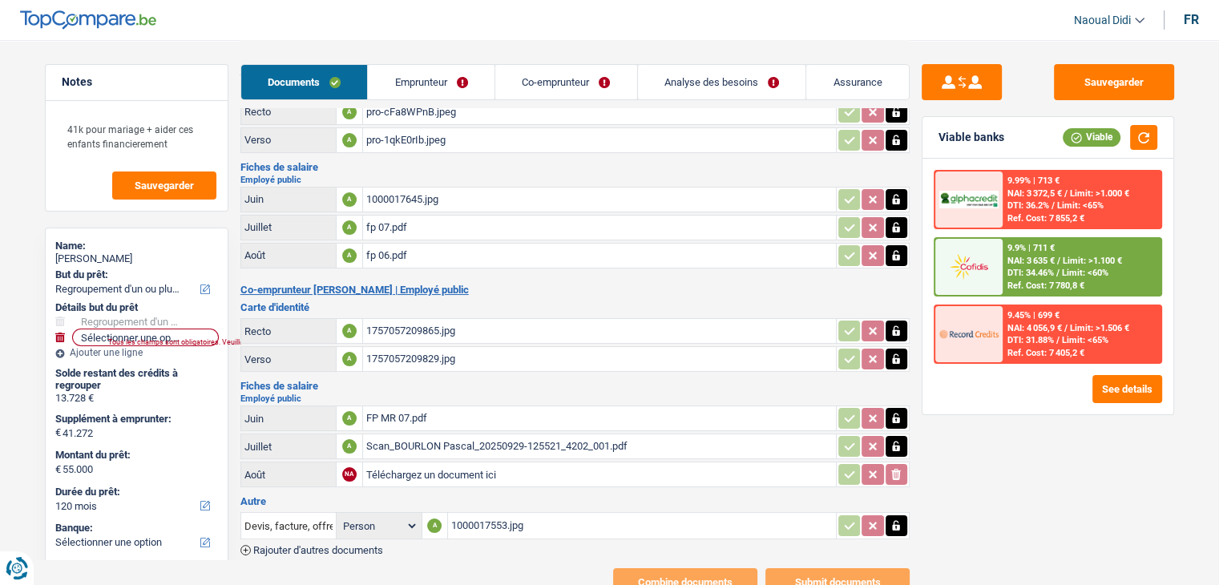
scroll to position [29, 0]
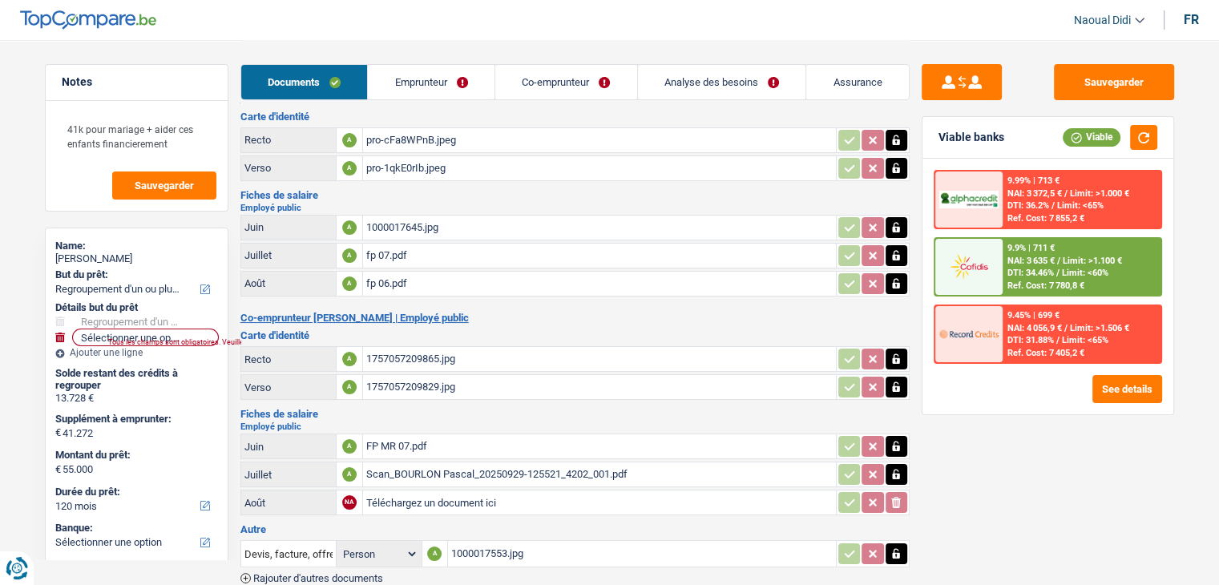
click at [442, 224] on div "1000017645.jpg" at bounding box center [599, 228] width 466 height 24
click at [390, 256] on div "fp 07.pdf" at bounding box center [599, 256] width 466 height 24
click at [388, 280] on div "fp 06.pdf" at bounding box center [599, 284] width 466 height 24
click at [401, 221] on div "1000017645.jpg" at bounding box center [599, 228] width 466 height 24
click at [404, 252] on div "fp 07.pdf" at bounding box center [599, 256] width 466 height 24
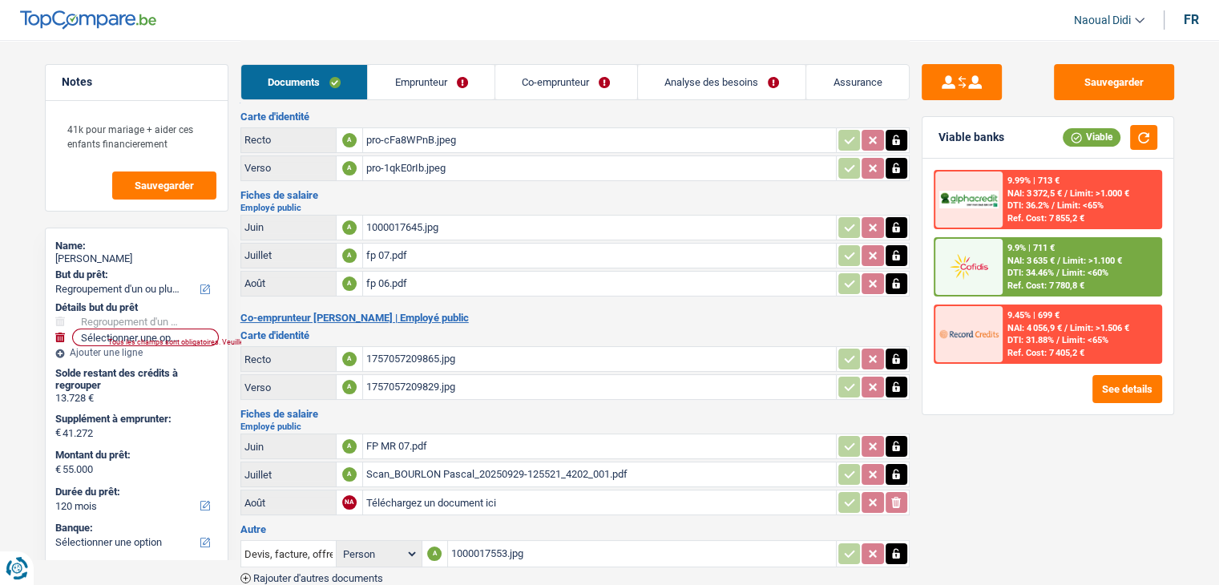
click at [377, 276] on div "fp 06.pdf" at bounding box center [599, 284] width 466 height 24
click at [888, 279] on button "button" at bounding box center [897, 283] width 22 height 21
click at [890, 280] on icon "ionicons-v5-e" at bounding box center [896, 284] width 13 height 16
click at [452, 275] on input "Téléchargez un document ici" at bounding box center [599, 284] width 466 height 24
type input "C:\fakepath\Feuilles de rémunérations périodiques 08_2025.pdf"
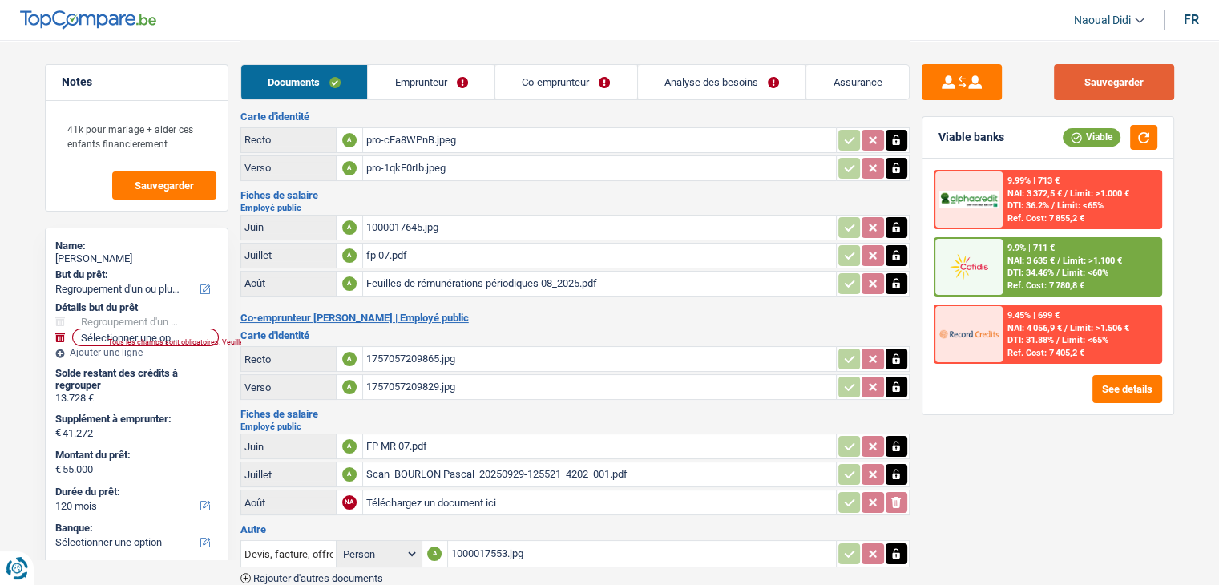
click at [1104, 85] on button "Sauvegarder" at bounding box center [1114, 82] width 120 height 36
click at [430, 68] on link "Emprunteur" at bounding box center [431, 82] width 127 height 34
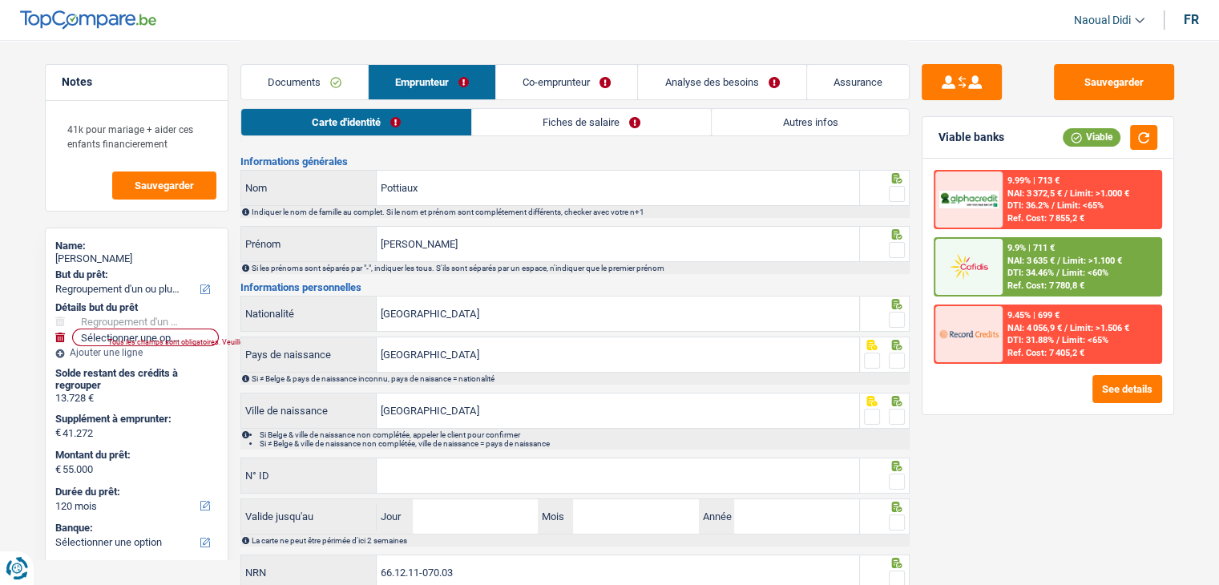
click at [322, 121] on link "Carte d'identité" at bounding box center [356, 122] width 230 height 26
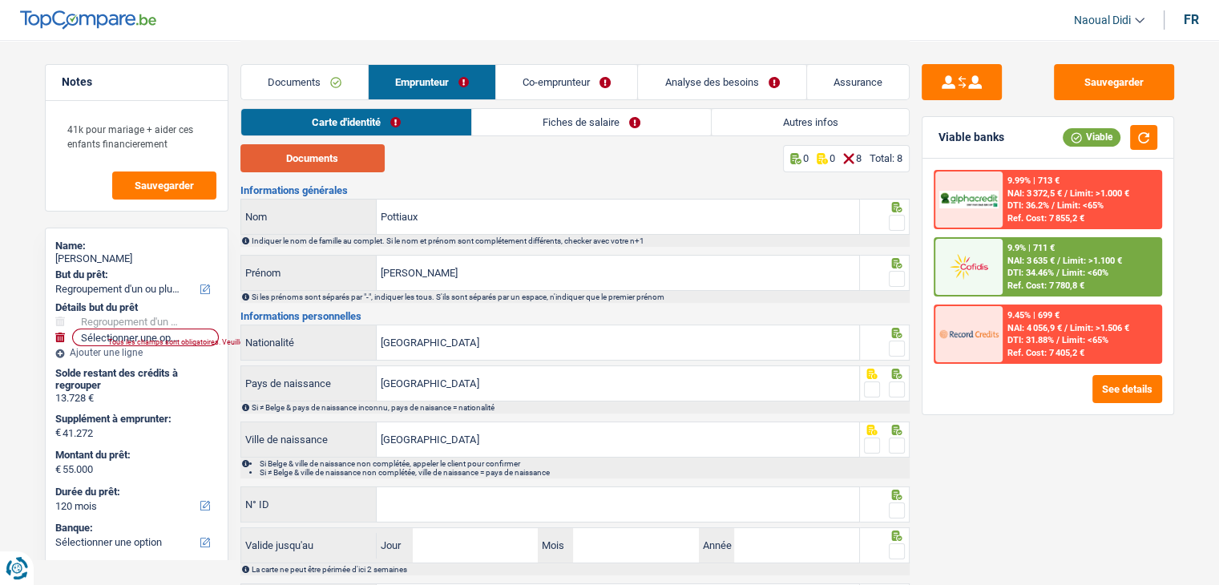
click at [337, 162] on button "Documents" at bounding box center [312, 158] width 144 height 28
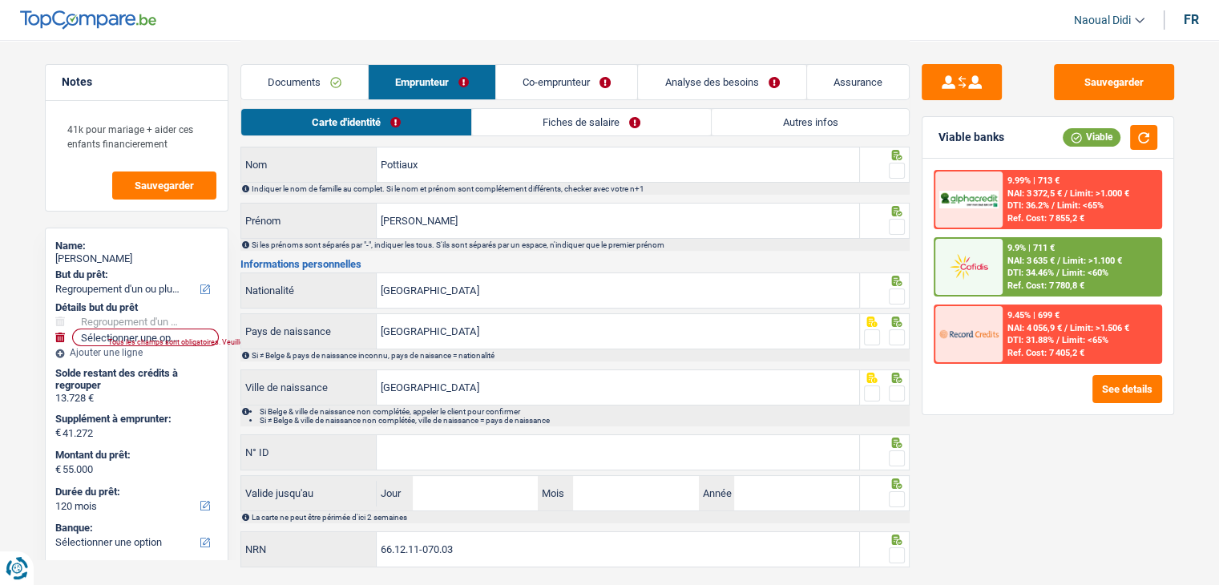
scroll to position [80, 0]
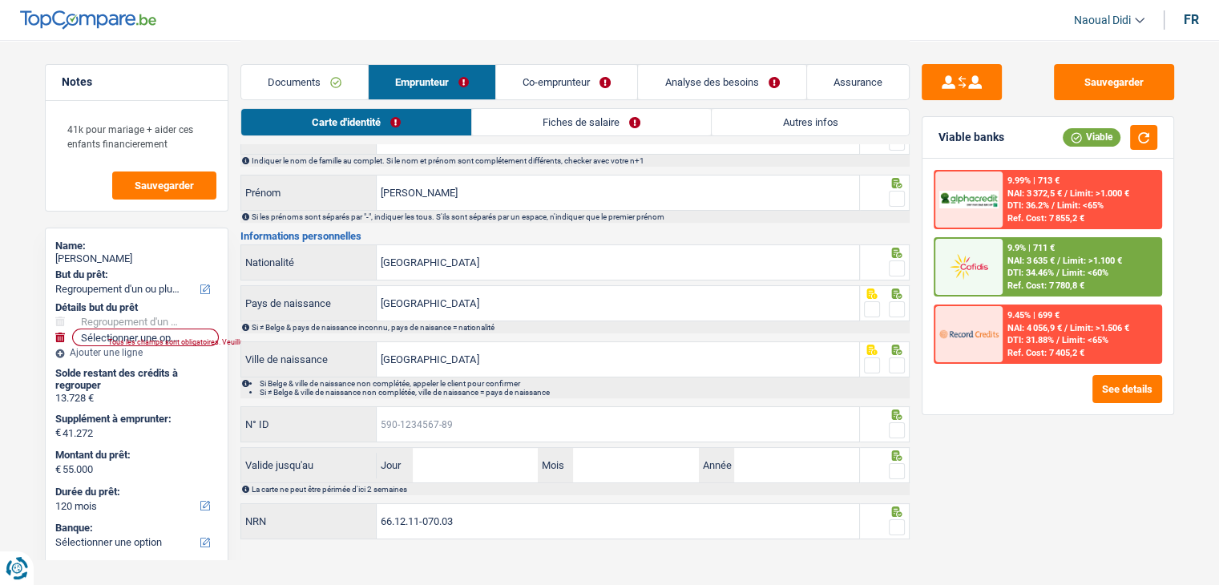
click at [458, 438] on input "N° ID" at bounding box center [618, 424] width 482 height 34
paste input "[PHONE_NUMBER]"
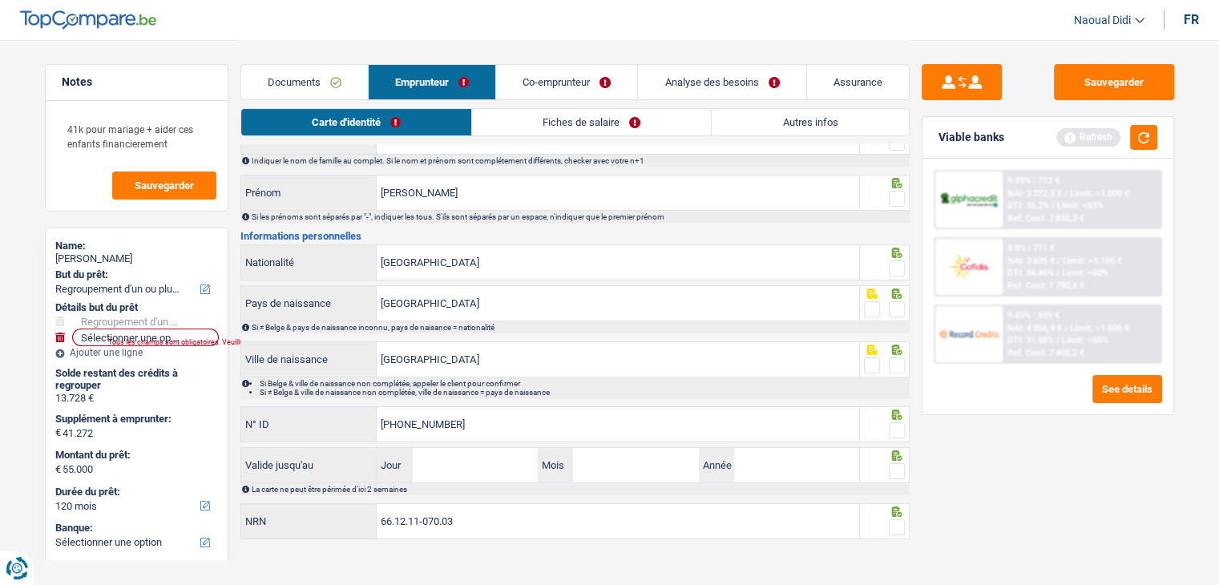
type input "[PHONE_NUMBER]"
click at [898, 426] on span at bounding box center [897, 430] width 16 height 16
click at [0, 0] on input "radio" at bounding box center [0, 0] width 0 height 0
click at [898, 370] on div at bounding box center [897, 366] width 16 height 20
click at [891, 305] on span at bounding box center [897, 309] width 16 height 16
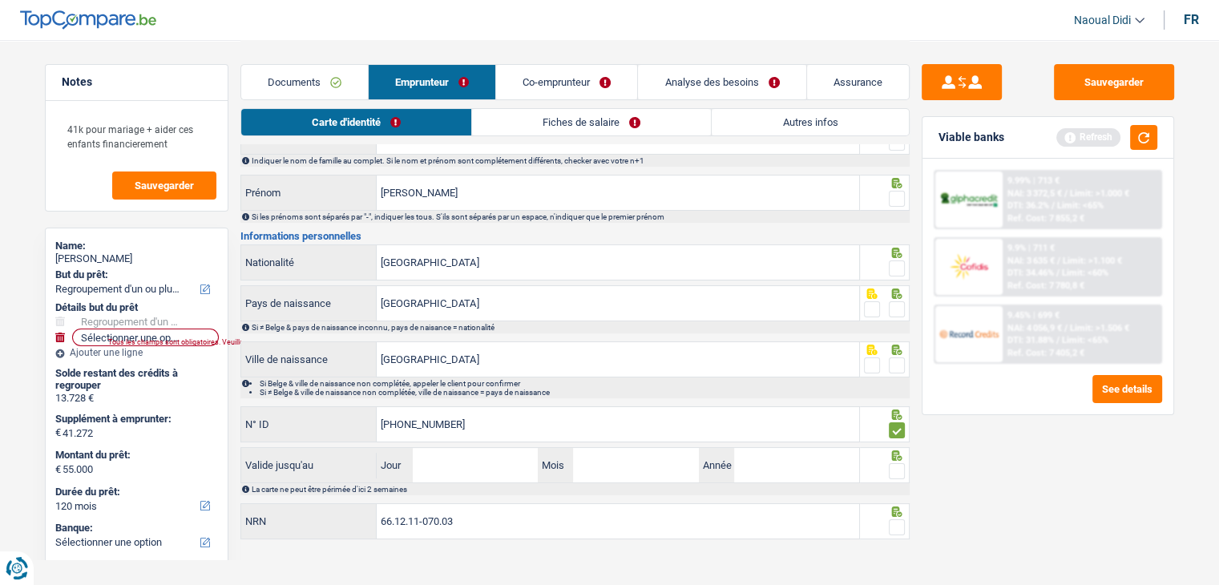
click at [0, 0] on input "radio" at bounding box center [0, 0] width 0 height 0
click at [889, 361] on span at bounding box center [897, 365] width 16 height 16
click at [0, 0] on input "radio" at bounding box center [0, 0] width 0 height 0
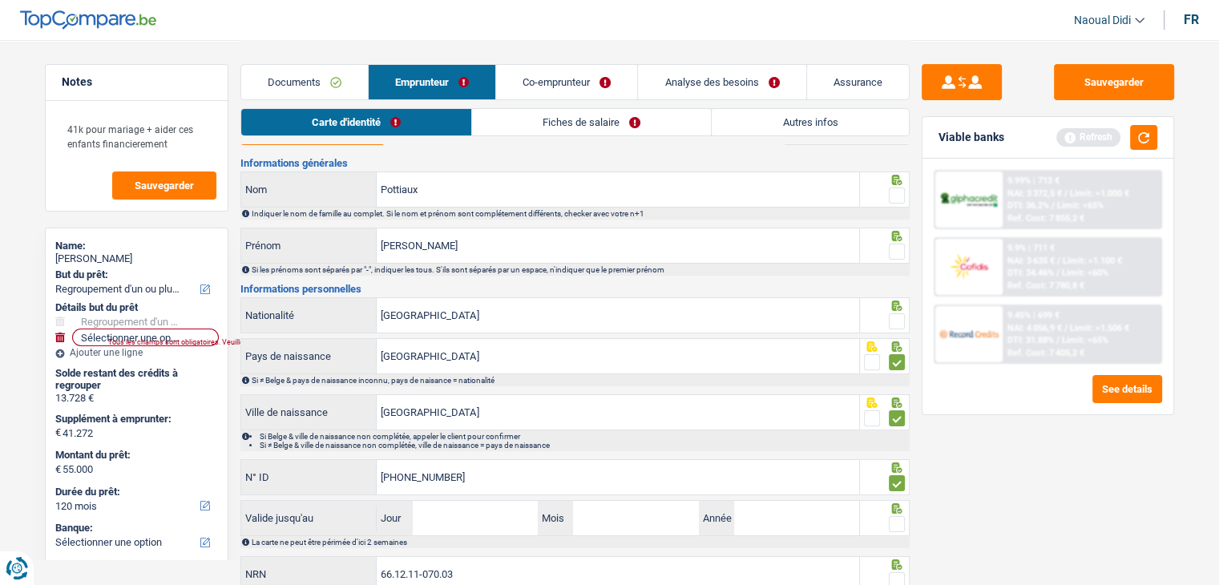
scroll to position [0, 0]
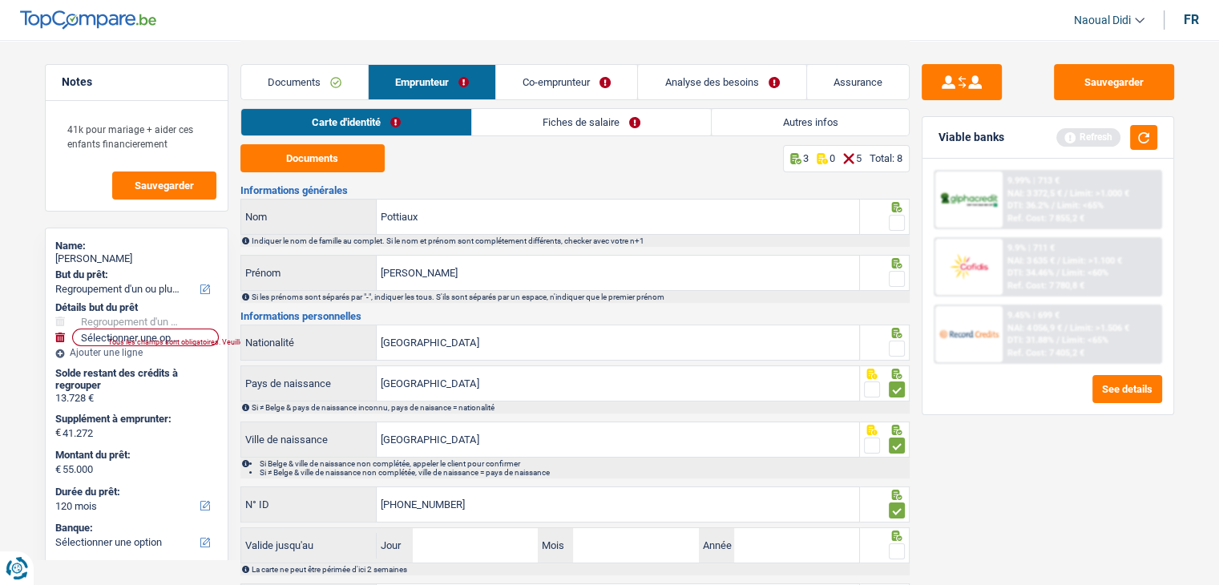
drag, startPoint x: 899, startPoint y: 342, endPoint x: 898, endPoint y: 312, distance: 30.5
click at [898, 342] on span at bounding box center [897, 349] width 16 height 16
click at [0, 0] on input "radio" at bounding box center [0, 0] width 0 height 0
click at [901, 279] on span at bounding box center [897, 279] width 16 height 16
click at [0, 0] on input "radio" at bounding box center [0, 0] width 0 height 0
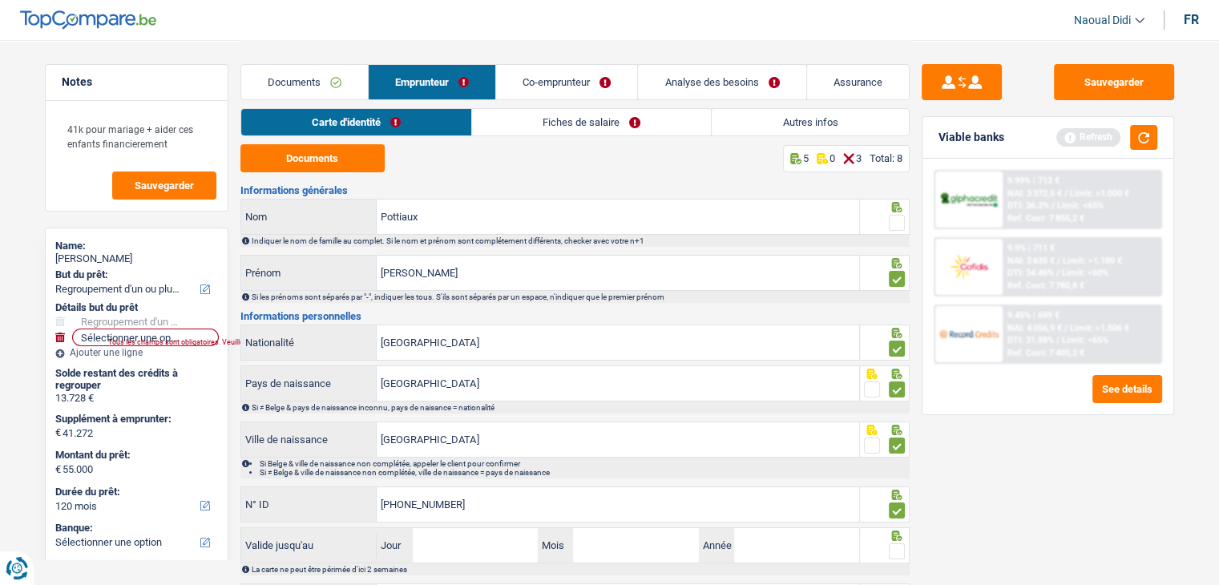
click at [898, 225] on span at bounding box center [897, 223] width 16 height 16
click at [0, 0] on input "radio" at bounding box center [0, 0] width 0 height 0
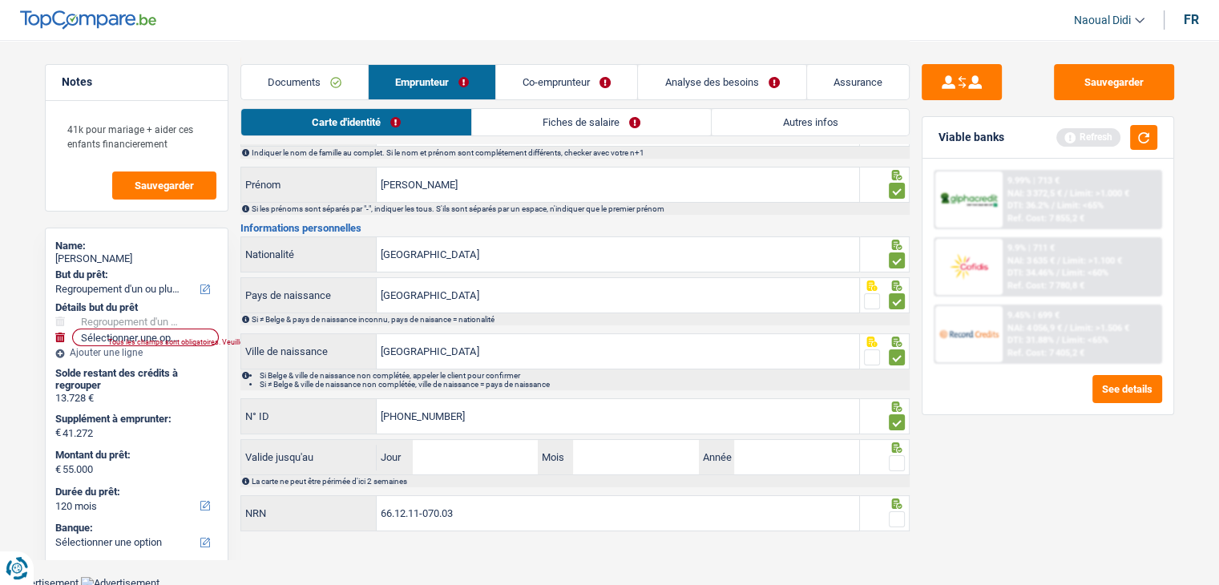
scroll to position [89, 0]
click at [473, 451] on input "Jour" at bounding box center [475, 456] width 125 height 34
type input "27"
type input "07"
type input "2026"
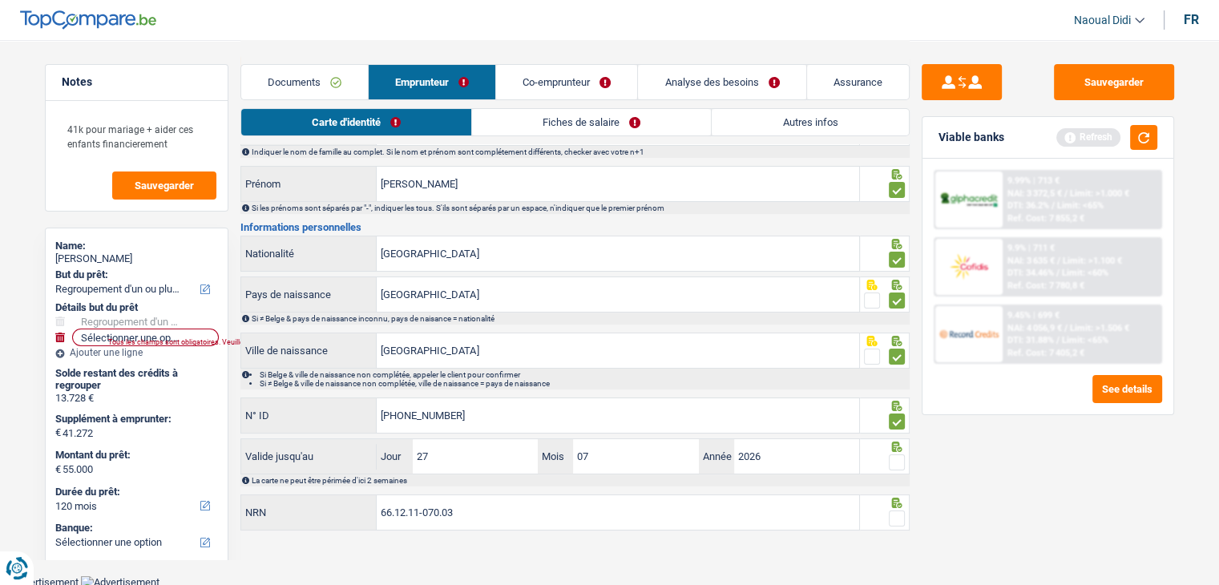
drag, startPoint x: 902, startPoint y: 456, endPoint x: 890, endPoint y: 479, distance: 26.2
click at [900, 456] on span at bounding box center [897, 462] width 16 height 16
click at [0, 0] on input "radio" at bounding box center [0, 0] width 0 height 0
click at [898, 510] on span at bounding box center [897, 518] width 16 height 16
click at [0, 0] on input "radio" at bounding box center [0, 0] width 0 height 0
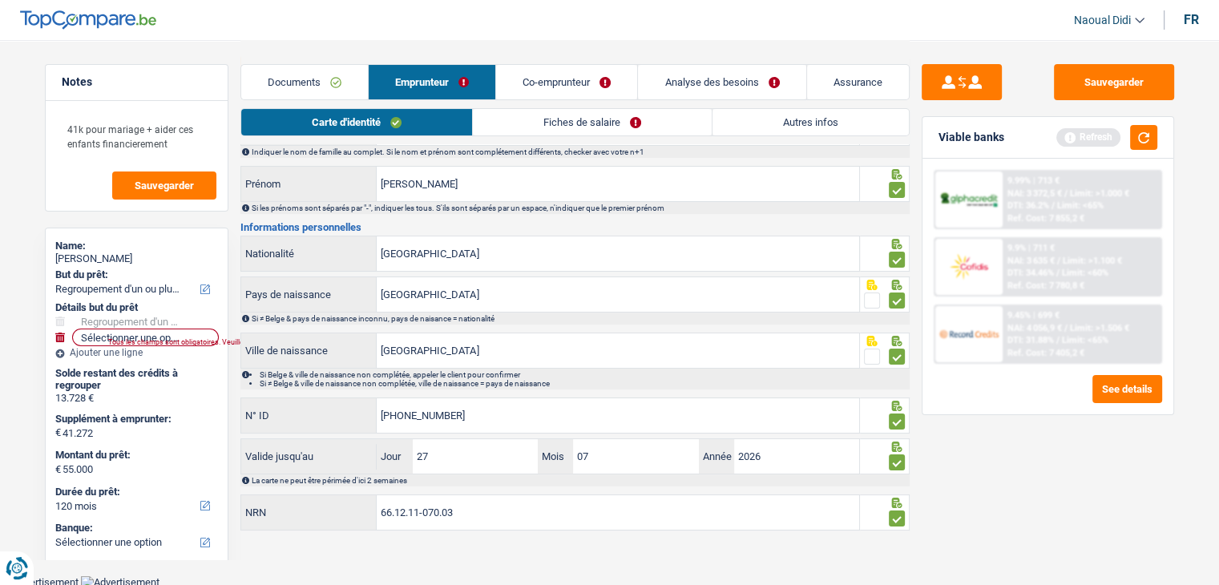
click at [556, 134] on link "Fiches de salaire" at bounding box center [592, 122] width 239 height 26
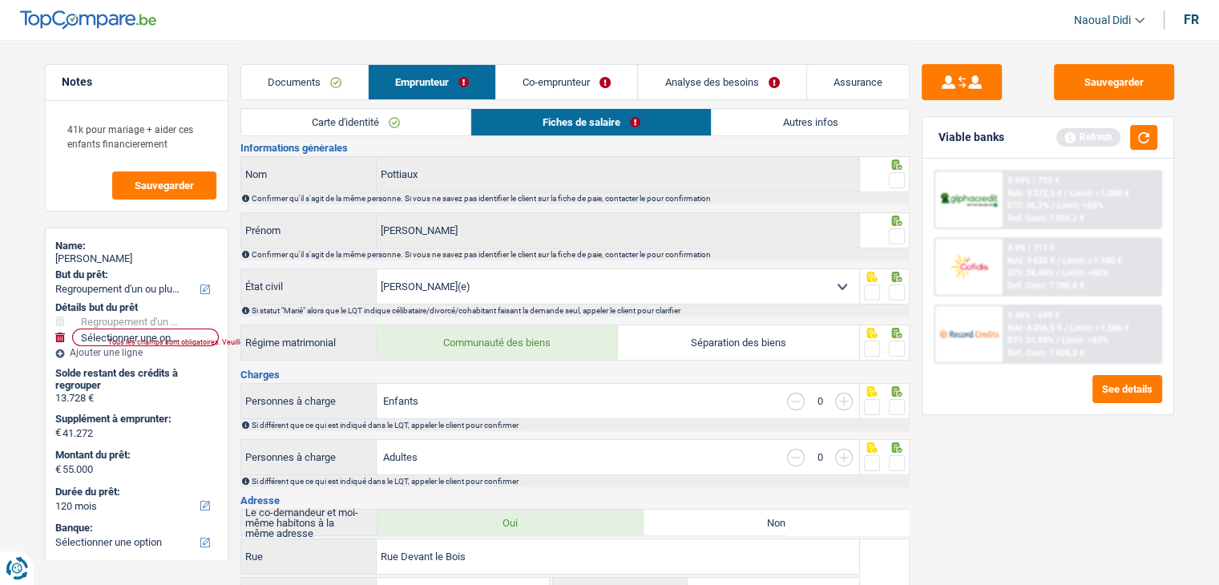
scroll to position [0, 0]
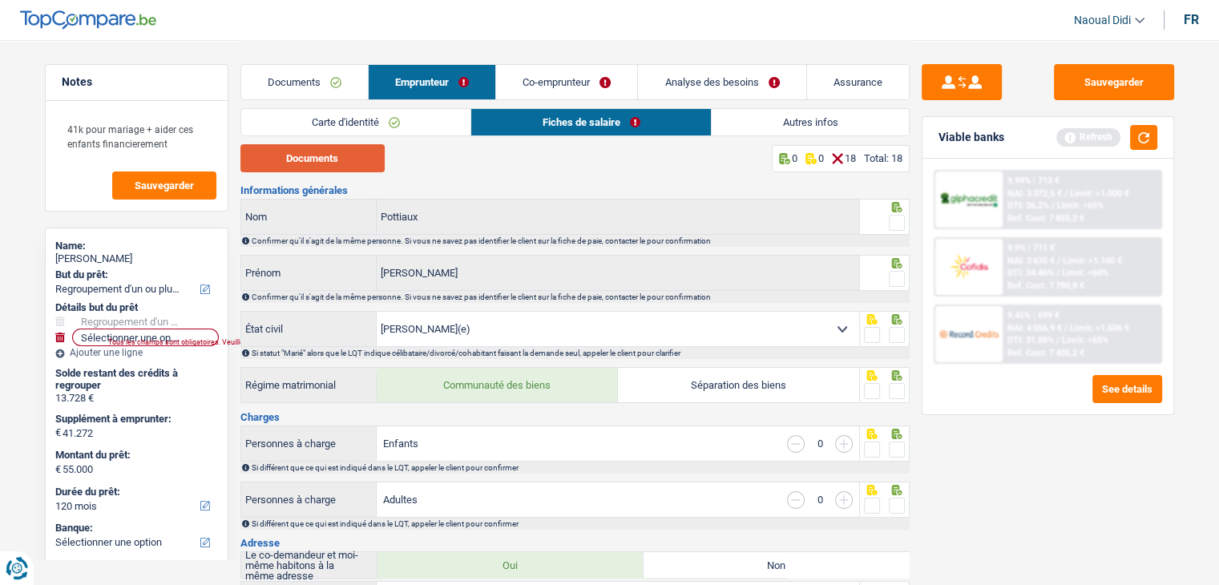
click at [311, 144] on button "Documents" at bounding box center [312, 158] width 144 height 28
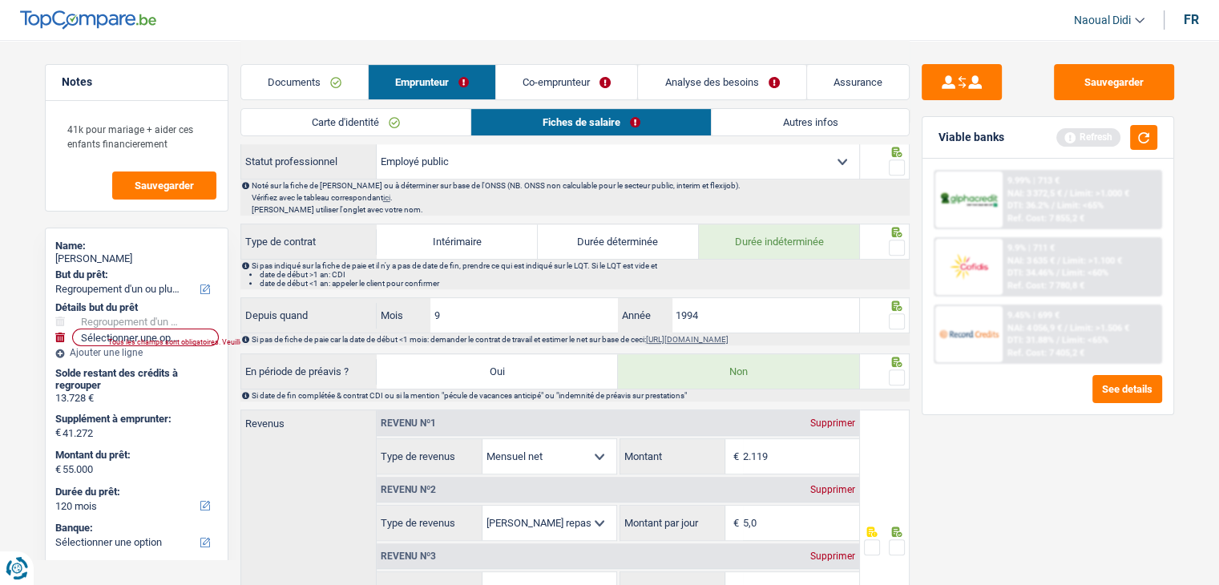
scroll to position [801, 0]
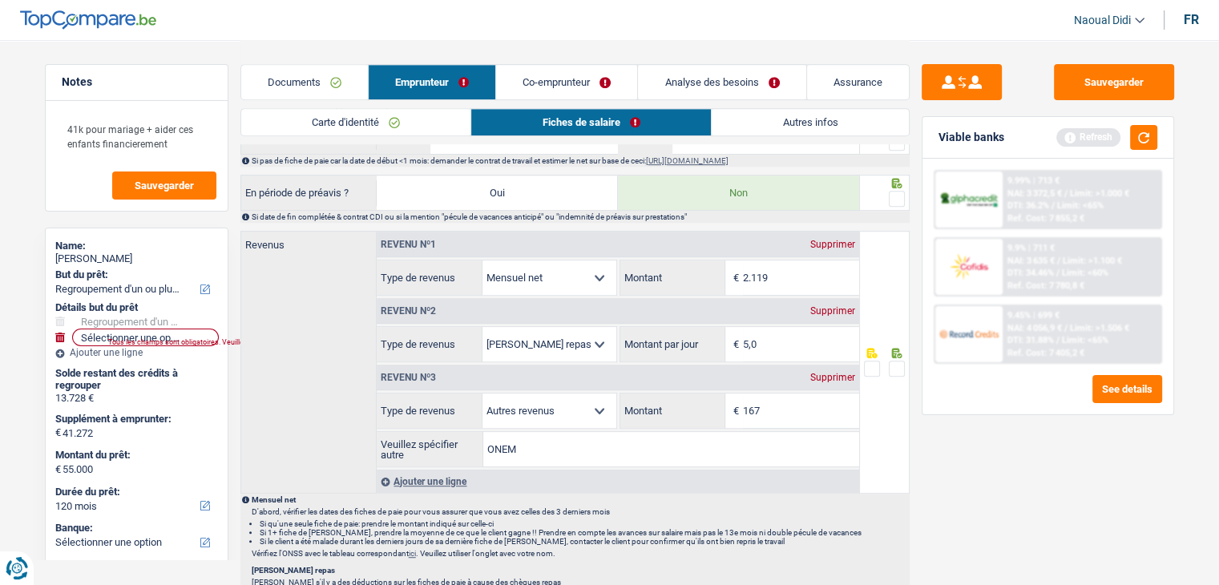
click at [898, 361] on span at bounding box center [897, 369] width 16 height 16
click at [0, 0] on input "radio" at bounding box center [0, 0] width 0 height 0
drag, startPoint x: 765, startPoint y: 334, endPoint x: 712, endPoint y: 323, distance: 54.1
click at [712, 327] on div "5,0 € Montant par jour" at bounding box center [739, 344] width 239 height 34
type input "4,0"
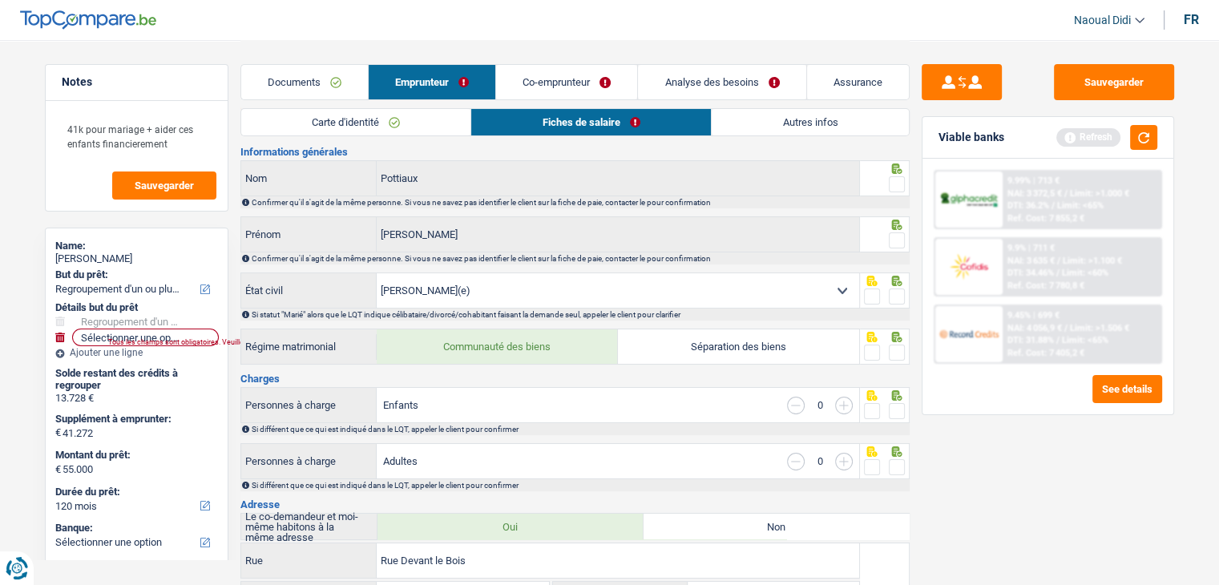
scroll to position [0, 0]
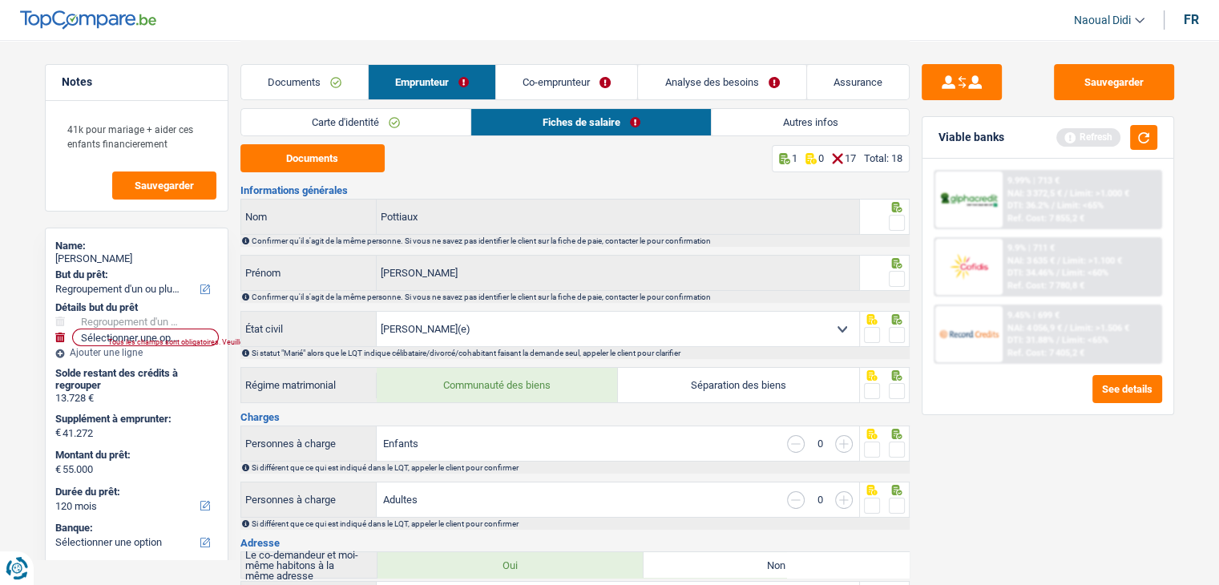
click at [891, 221] on span at bounding box center [897, 223] width 16 height 16
click at [0, 0] on input "radio" at bounding box center [0, 0] width 0 height 0
click at [893, 275] on span at bounding box center [897, 279] width 16 height 16
click at [0, 0] on input "radio" at bounding box center [0, 0] width 0 height 0
click at [901, 343] on div at bounding box center [897, 335] width 16 height 20
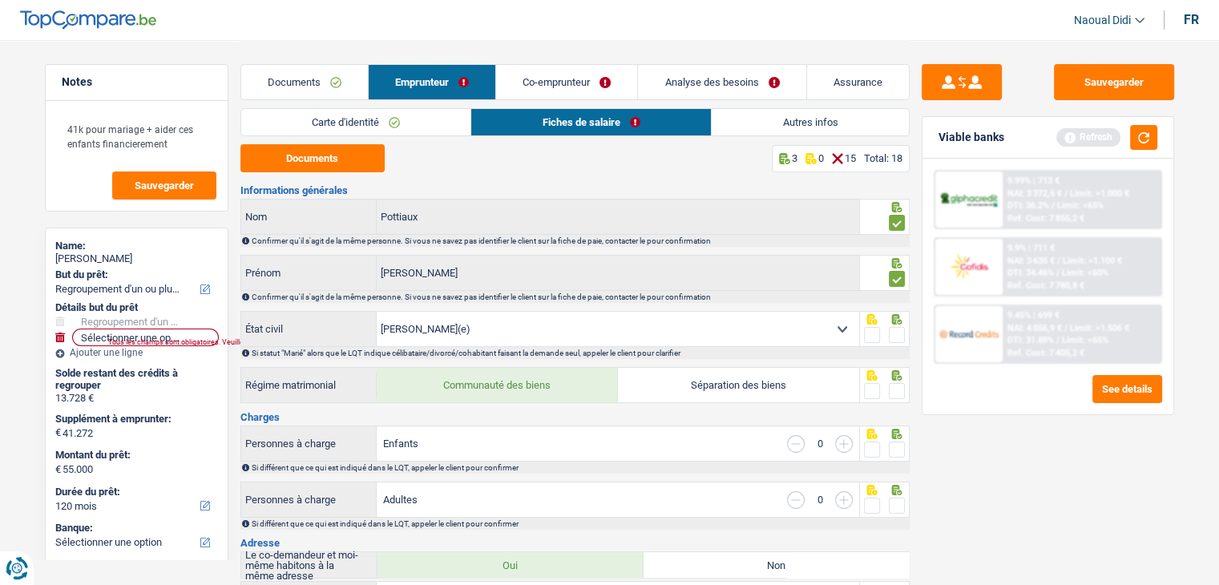
click at [898, 392] on span at bounding box center [897, 391] width 16 height 16
click at [0, 0] on input "radio" at bounding box center [0, 0] width 0 height 0
click at [894, 328] on span at bounding box center [897, 335] width 16 height 16
click at [0, 0] on input "radio" at bounding box center [0, 0] width 0 height 0
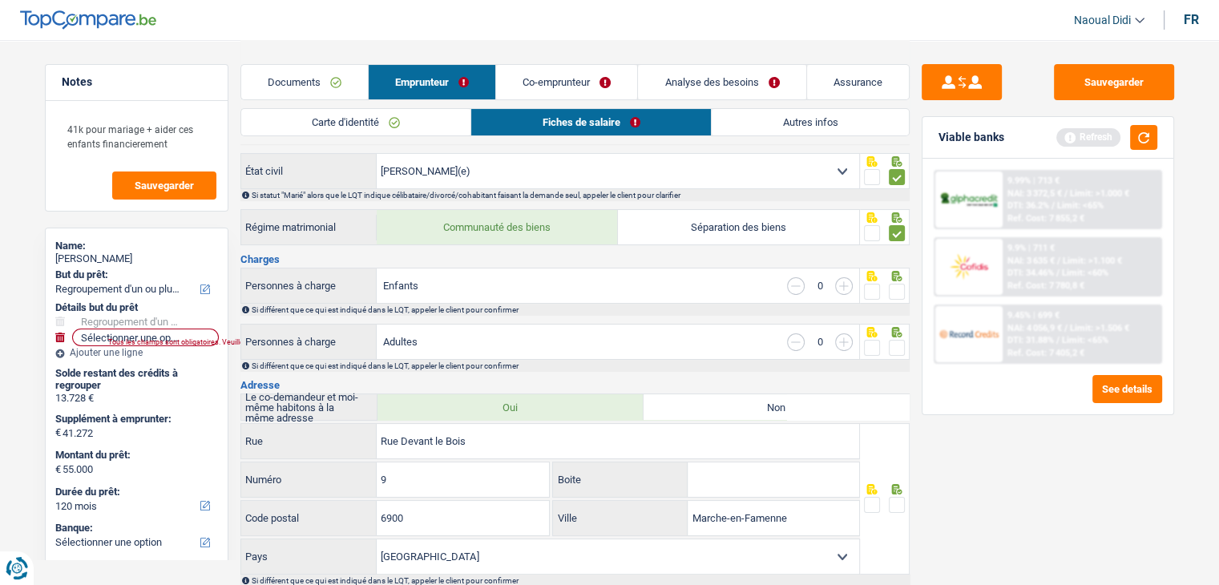
scroll to position [160, 0]
click at [897, 287] on span at bounding box center [897, 289] width 16 height 16
click at [0, 0] on input "radio" at bounding box center [0, 0] width 0 height 0
click at [895, 342] on span at bounding box center [897, 345] width 16 height 16
click at [0, 0] on input "radio" at bounding box center [0, 0] width 0 height 0
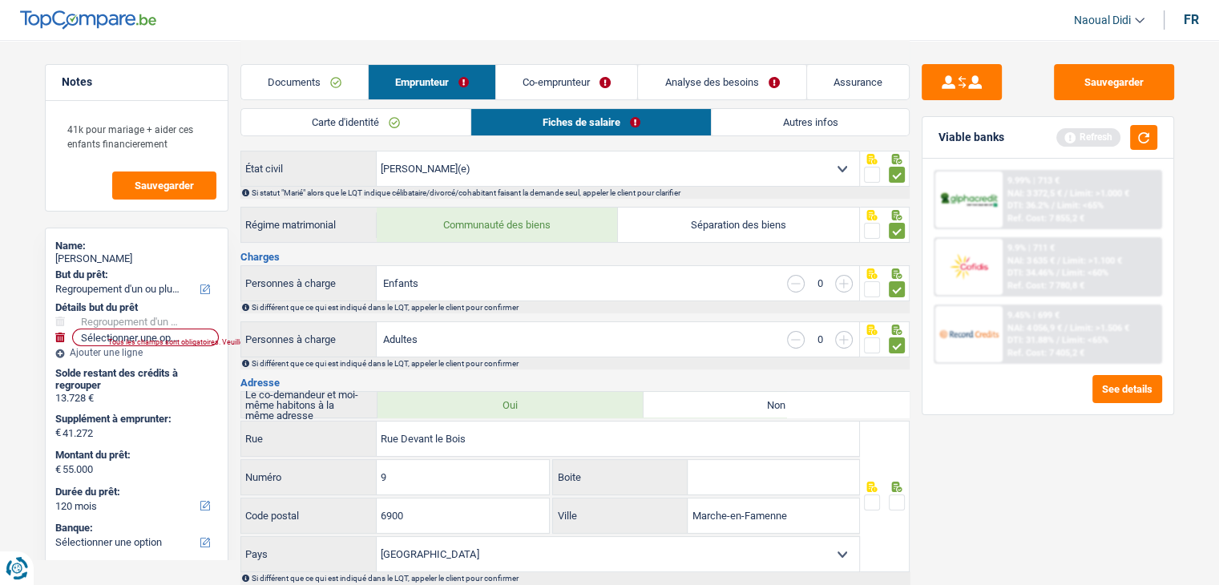
scroll to position [240, 0]
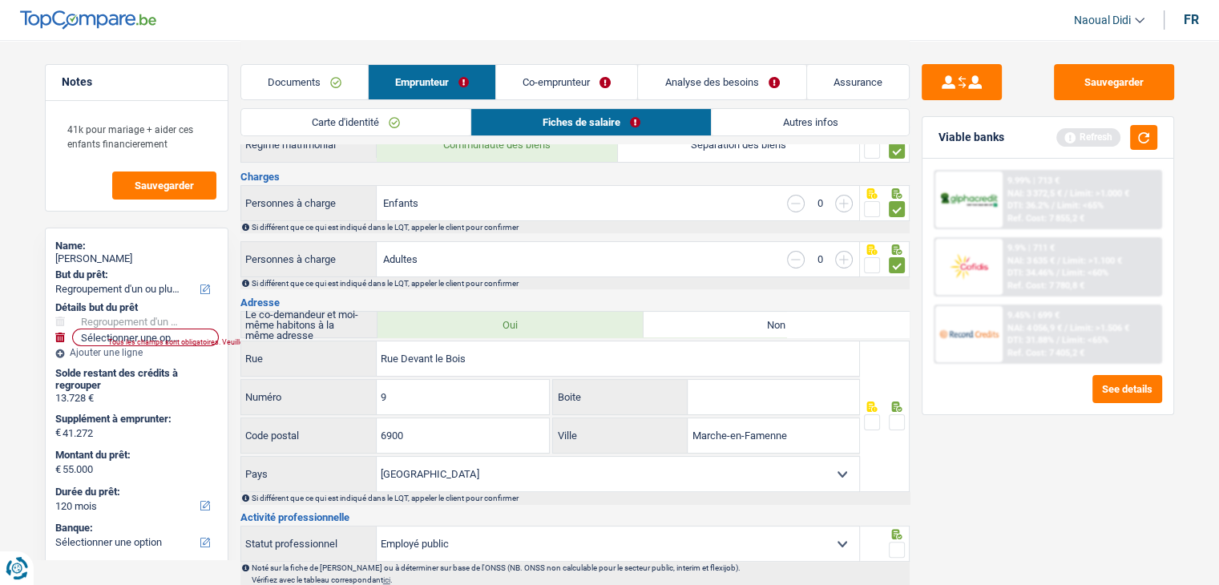
click at [895, 417] on span at bounding box center [897, 422] width 16 height 16
click at [0, 0] on input "radio" at bounding box center [0, 0] width 0 height 0
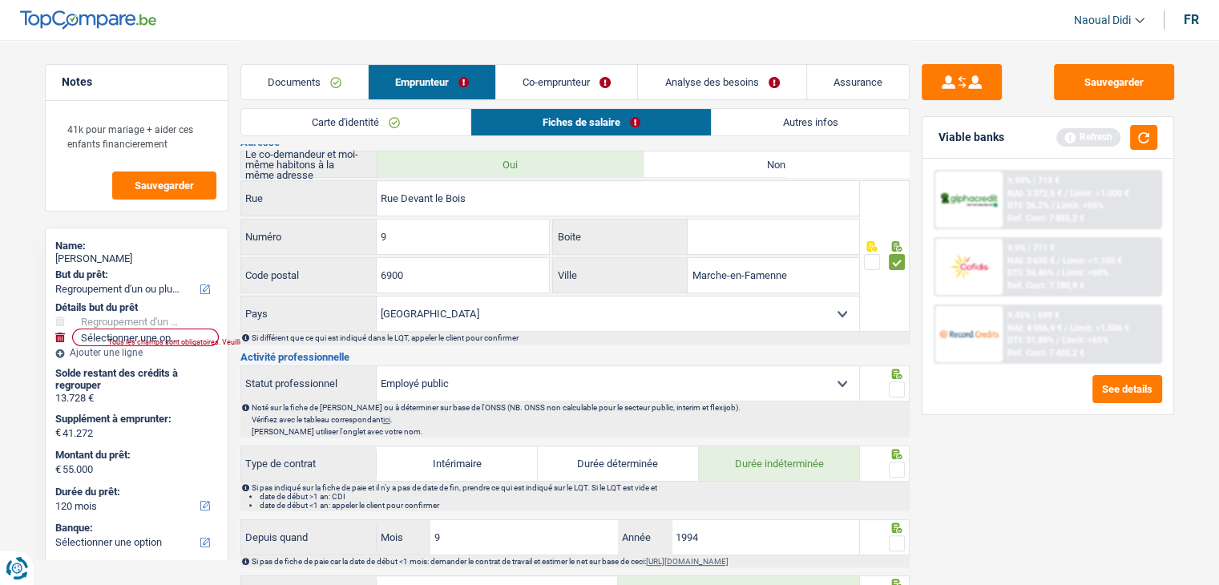
click at [901, 381] on span at bounding box center [897, 389] width 16 height 16
click at [0, 0] on input "radio" at bounding box center [0, 0] width 0 height 0
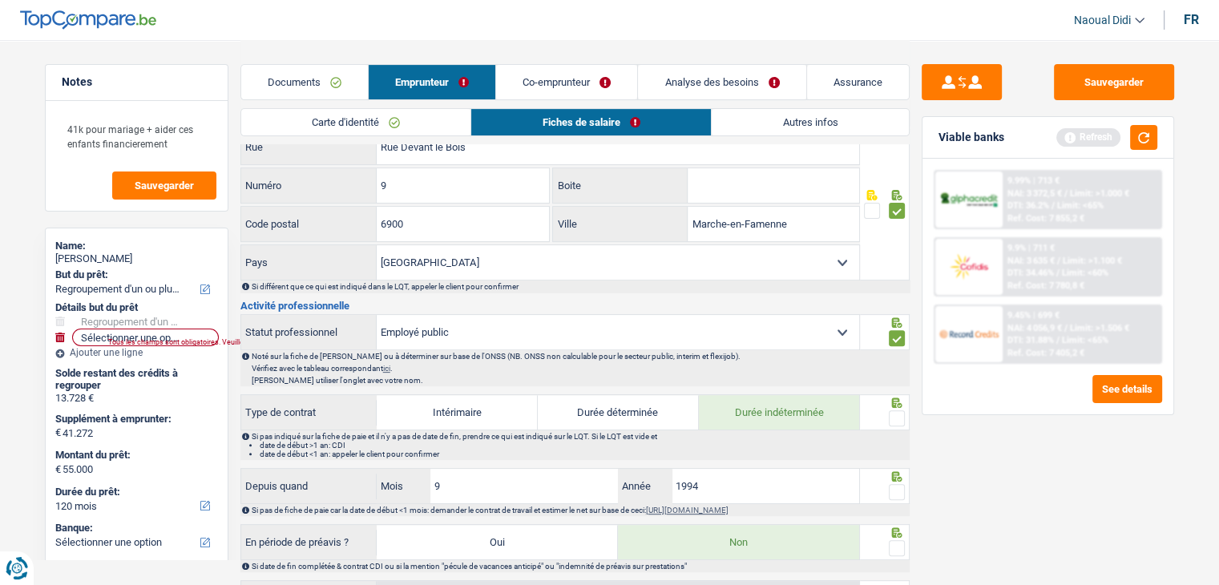
scroll to position [481, 0]
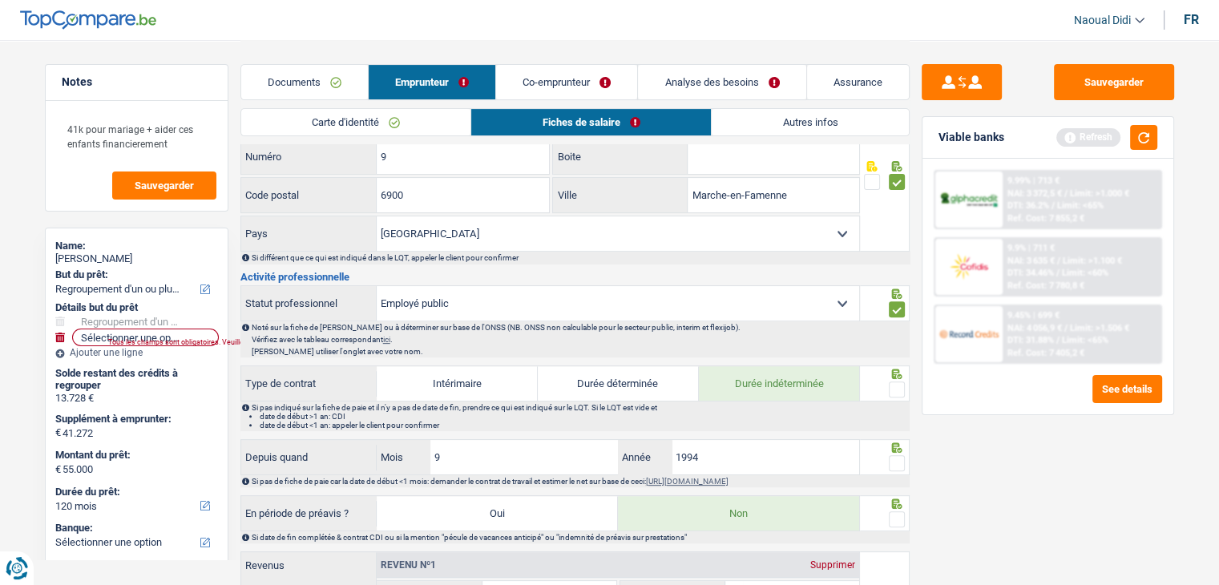
click at [895, 381] on span at bounding box center [897, 389] width 16 height 16
click at [0, 0] on input "radio" at bounding box center [0, 0] width 0 height 0
click at [897, 458] on span at bounding box center [897, 463] width 16 height 16
click at [0, 0] on input "radio" at bounding box center [0, 0] width 0 height 0
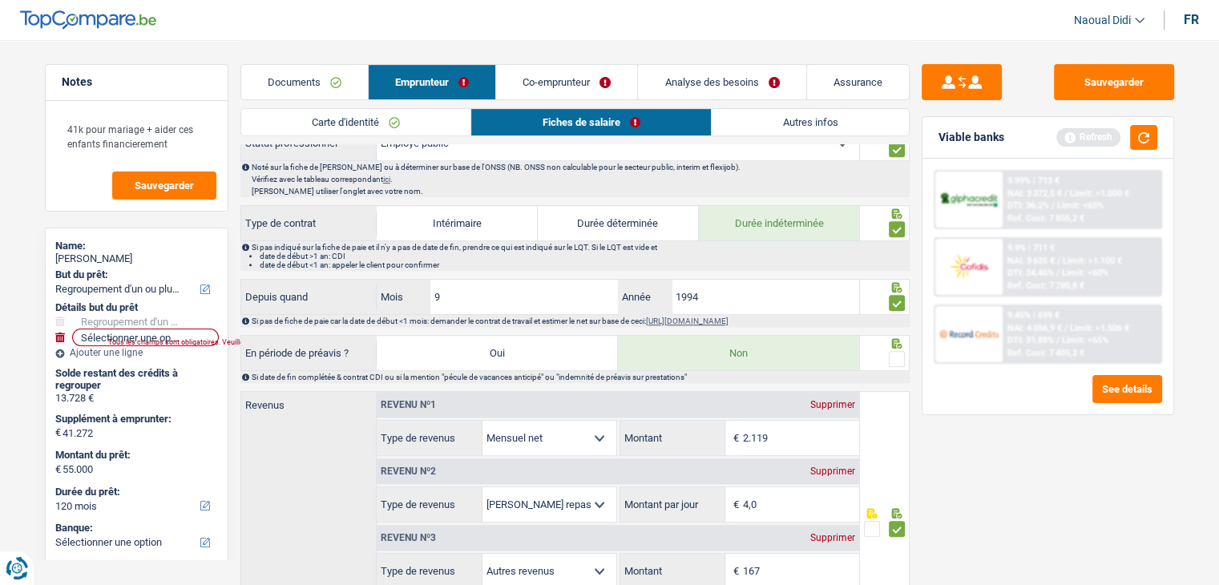
click at [896, 353] on span at bounding box center [897, 359] width 16 height 16
click at [0, 0] on input "radio" at bounding box center [0, 0] width 0 height 0
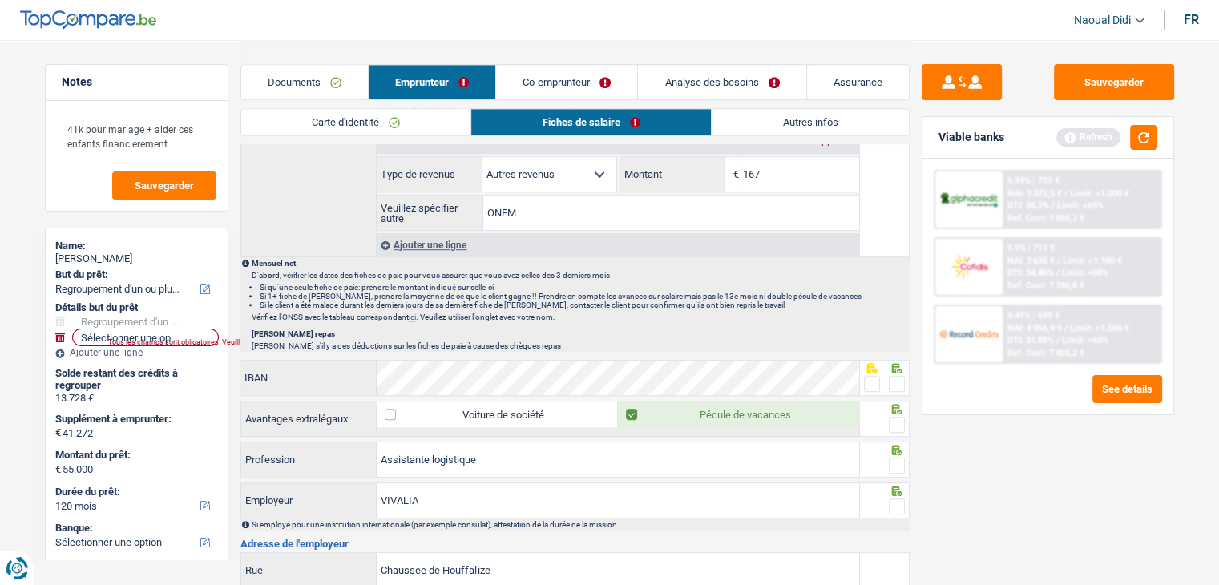
scroll to position [1042, 0]
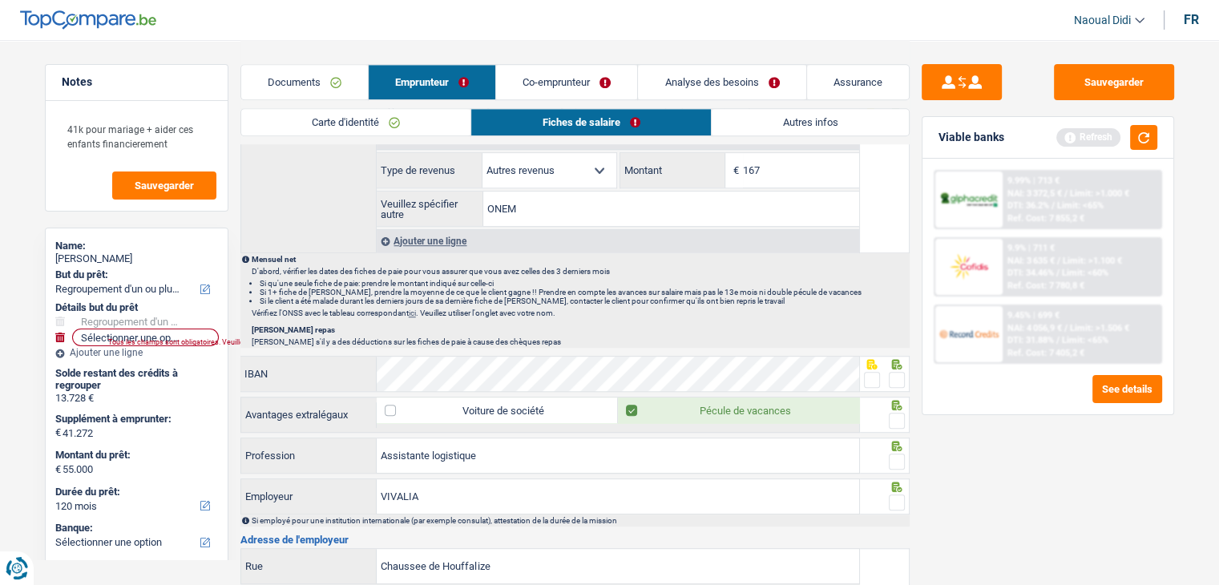
click at [897, 372] on span at bounding box center [897, 380] width 16 height 16
click at [0, 0] on input "radio" at bounding box center [0, 0] width 0 height 0
click at [894, 413] on span at bounding box center [897, 421] width 16 height 16
click at [0, 0] on input "radio" at bounding box center [0, 0] width 0 height 0
click at [894, 459] on span at bounding box center [897, 462] width 16 height 16
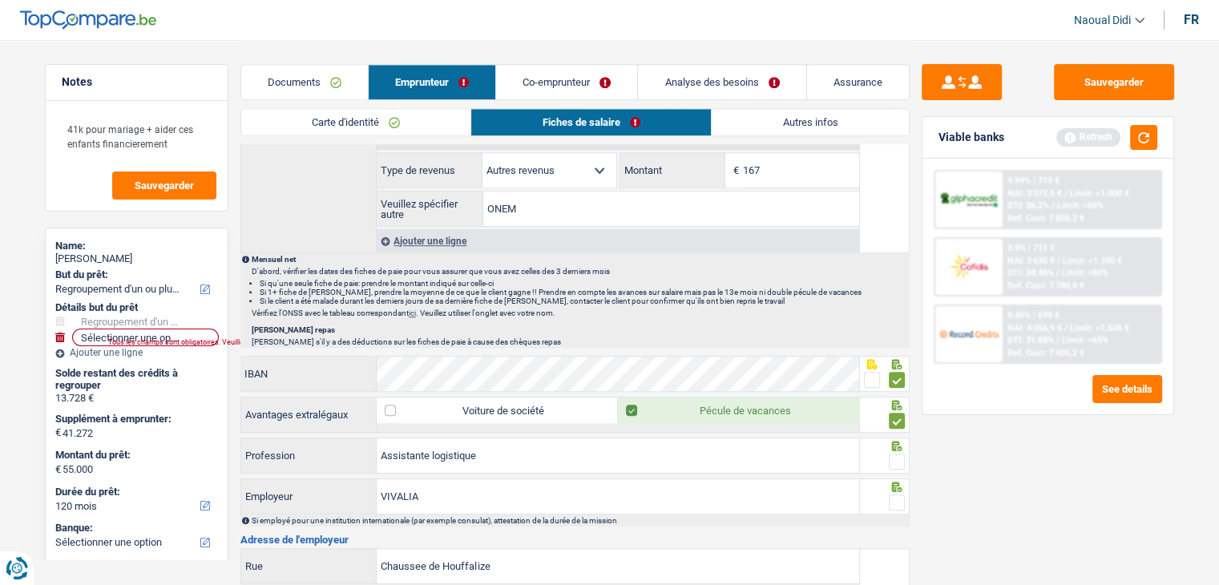
click at [0, 0] on input "radio" at bounding box center [0, 0] width 0 height 0
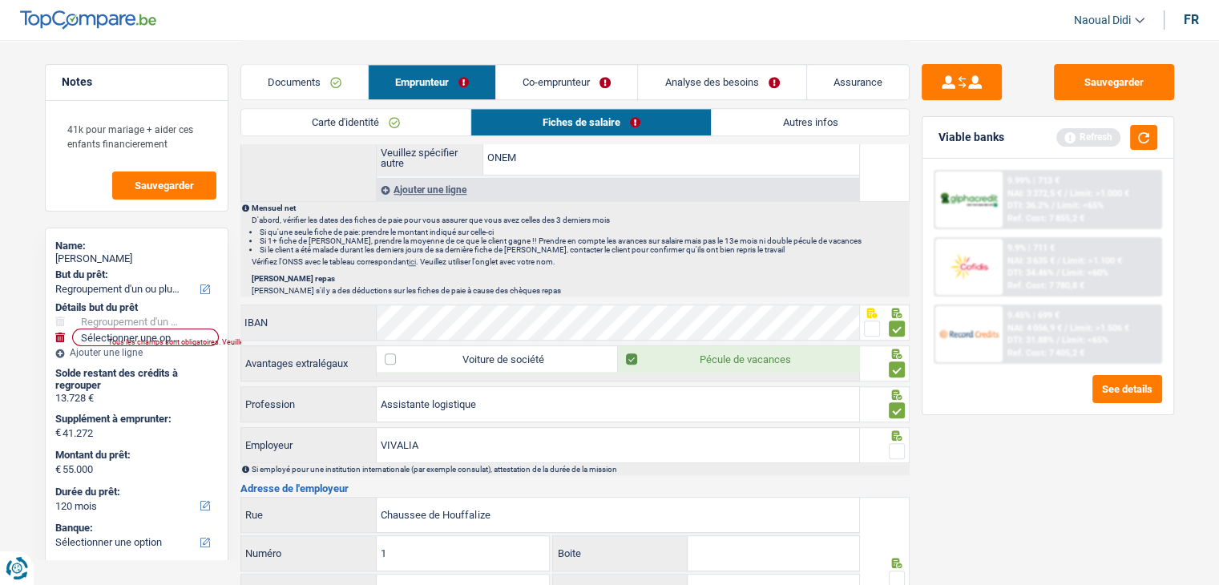
scroll to position [1122, 0]
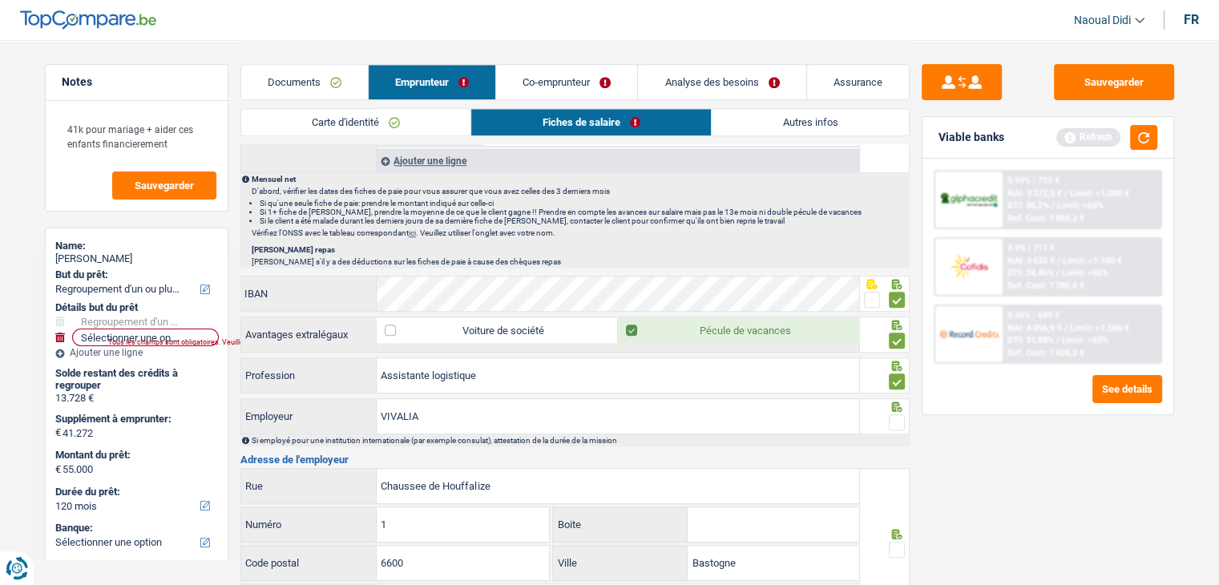
drag, startPoint x: 894, startPoint y: 408, endPoint x: 897, endPoint y: 530, distance: 121.8
click at [894, 414] on span at bounding box center [897, 422] width 16 height 16
click at [0, 0] on input "radio" at bounding box center [0, 0] width 0 height 0
click at [894, 542] on span at bounding box center [897, 550] width 16 height 16
click at [0, 0] on input "radio" at bounding box center [0, 0] width 0 height 0
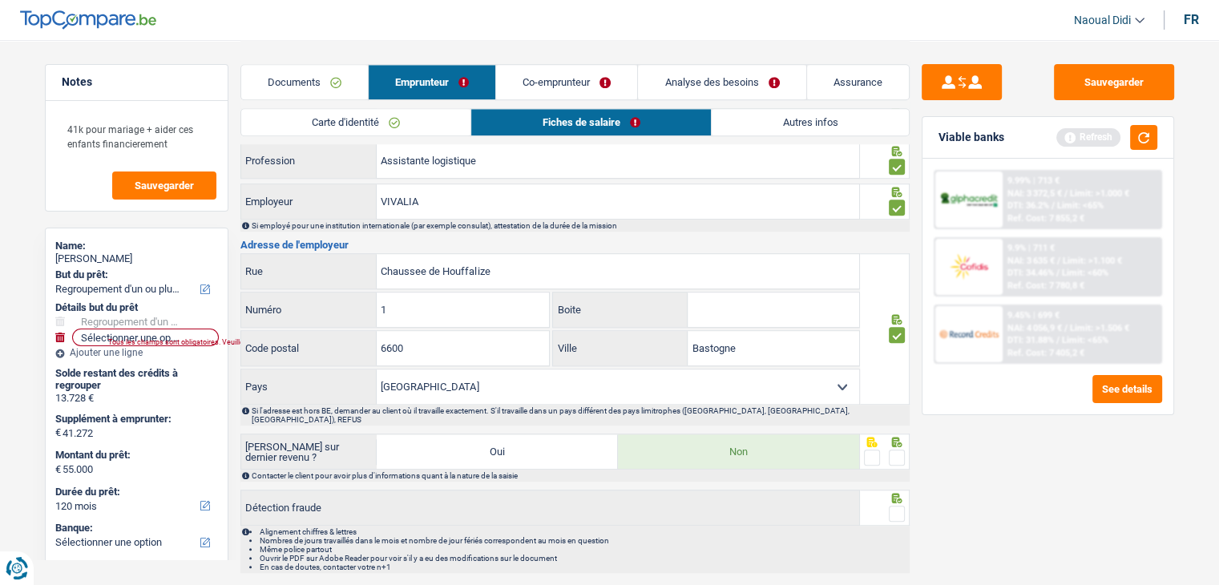
scroll to position [1362, 0]
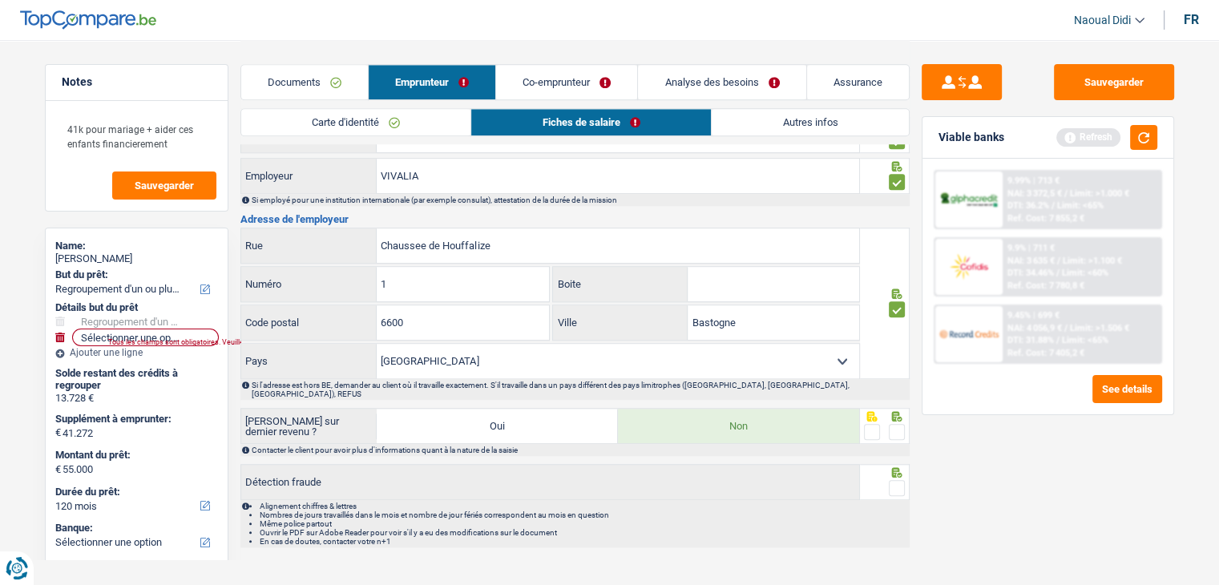
drag, startPoint x: 893, startPoint y: 410, endPoint x: 898, endPoint y: 453, distance: 43.5
click at [893, 424] on span at bounding box center [897, 432] width 16 height 16
click at [0, 0] on input "radio" at bounding box center [0, 0] width 0 height 0
click at [901, 480] on span at bounding box center [897, 488] width 16 height 16
click at [0, 0] on input "radio" at bounding box center [0, 0] width 0 height 0
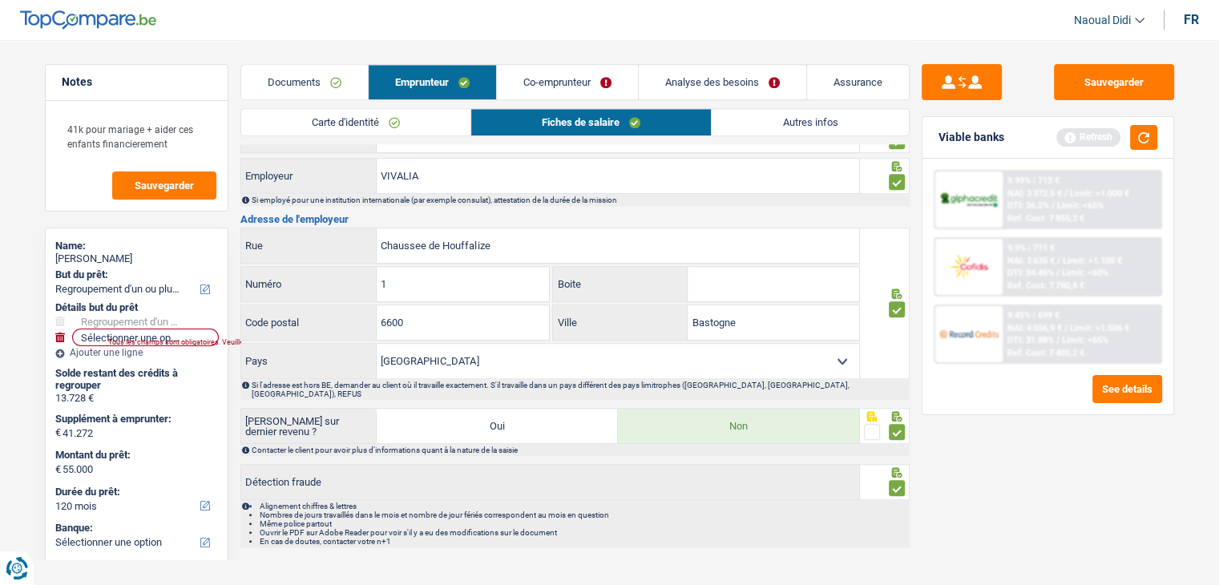
click at [517, 80] on link "Co-emprunteur" at bounding box center [567, 82] width 141 height 34
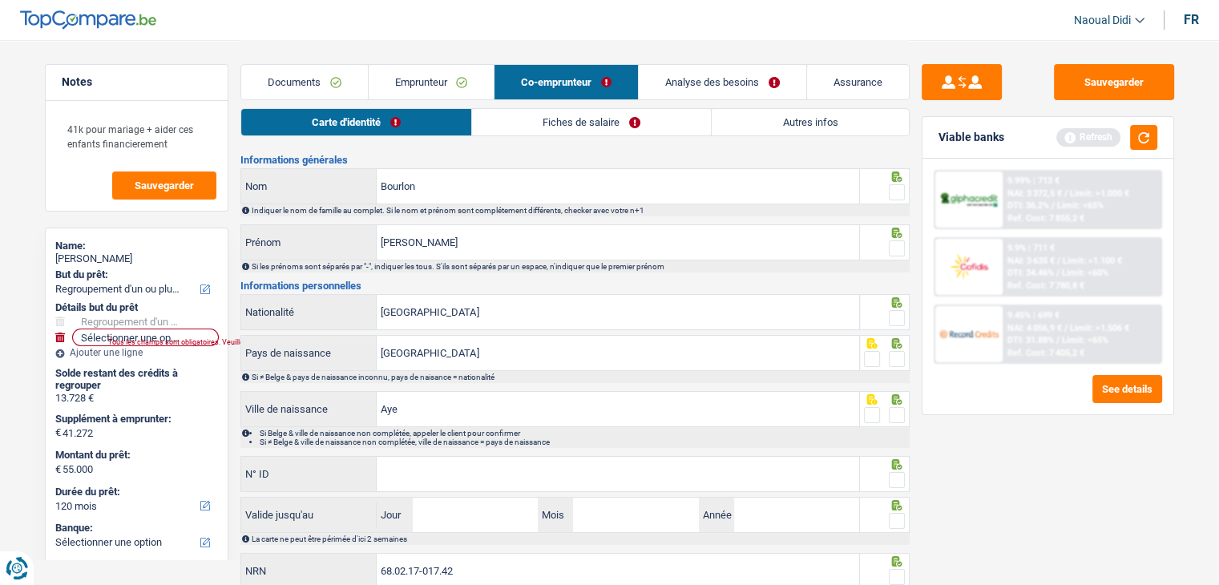
scroll to position [0, 0]
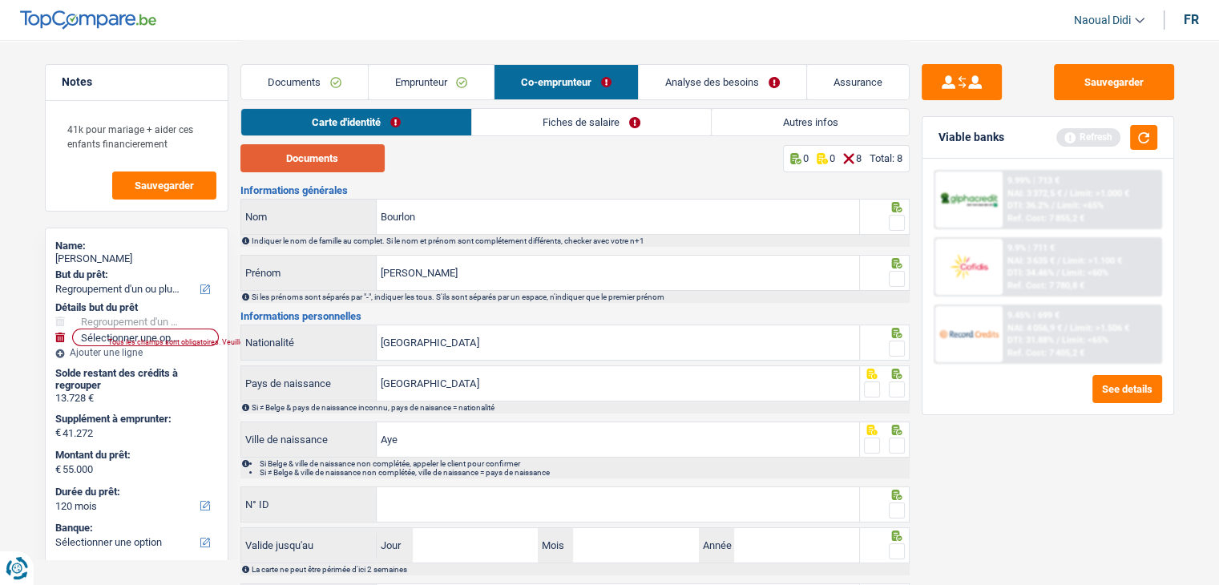
click at [333, 161] on button "Documents" at bounding box center [312, 158] width 144 height 28
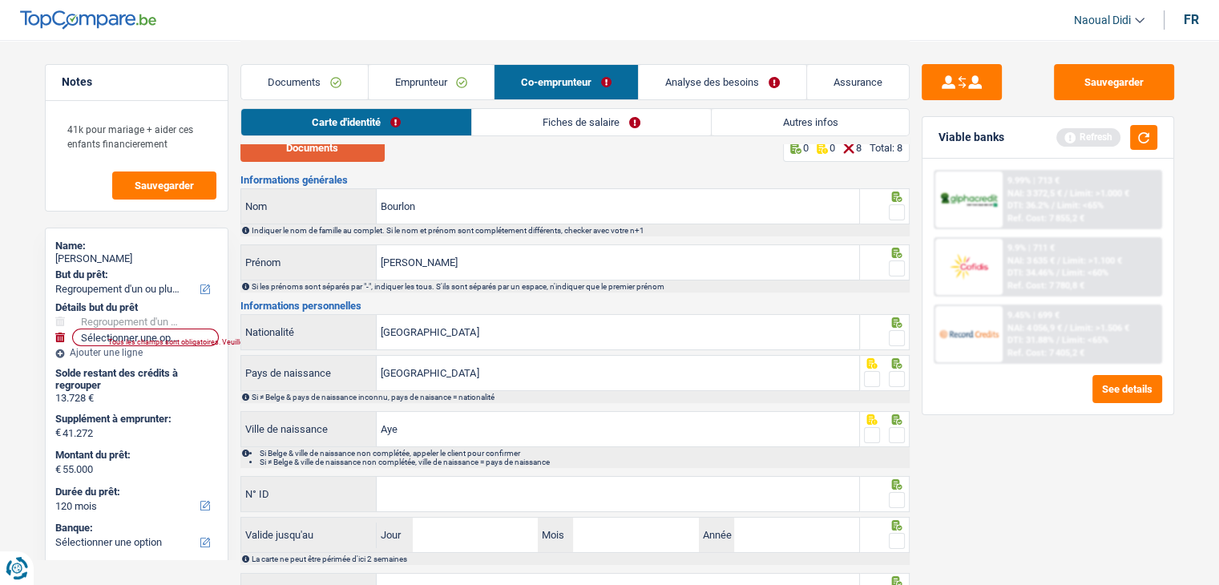
scroll to position [89, 0]
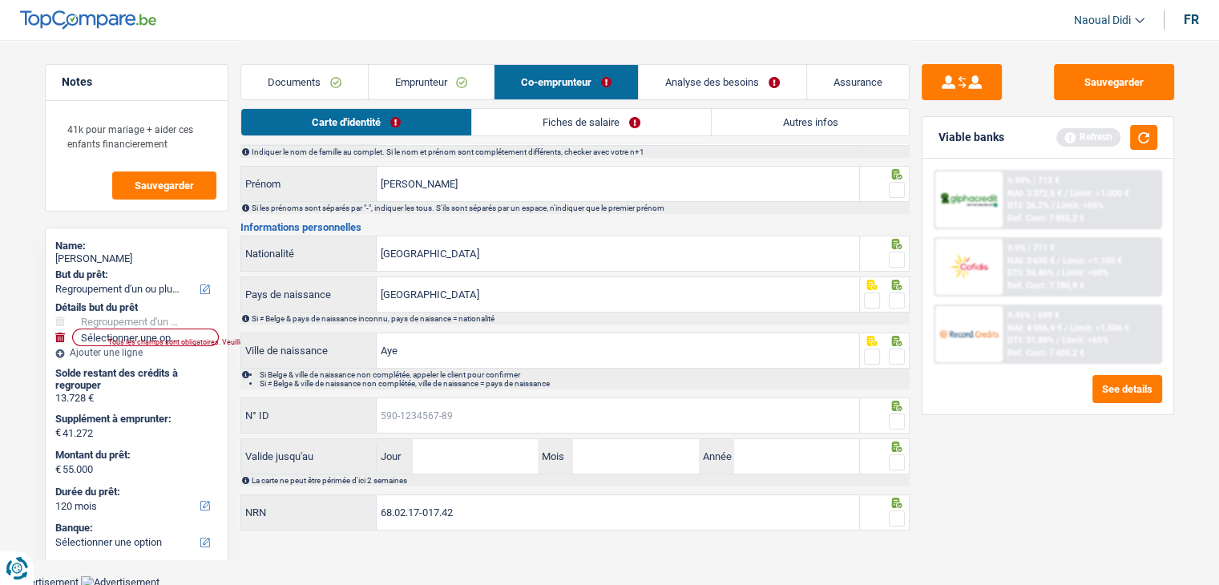
click at [417, 429] on input "N° ID" at bounding box center [618, 415] width 482 height 34
paste input "592-7093075-31"
type input "592-7093075-31"
click at [520, 458] on input "Jour" at bounding box center [475, 456] width 125 height 34
type input "05"
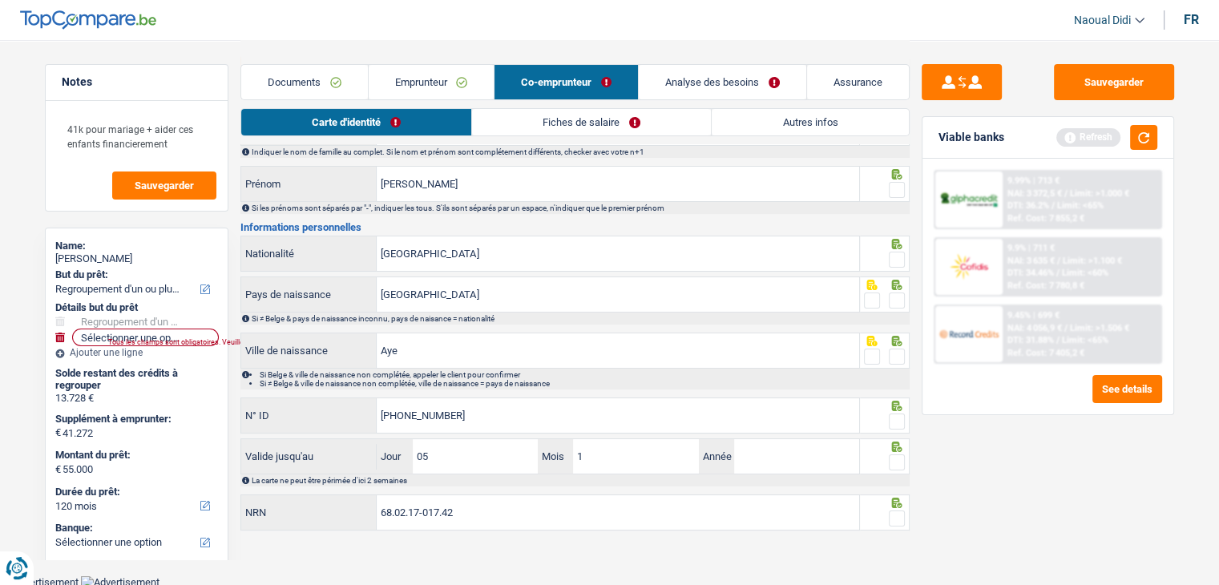
type input "12"
type input "2027"
drag, startPoint x: 898, startPoint y: 458, endPoint x: 898, endPoint y: 420, distance: 37.7
click at [898, 454] on span at bounding box center [897, 462] width 16 height 16
click at [0, 0] on input "radio" at bounding box center [0, 0] width 0 height 0
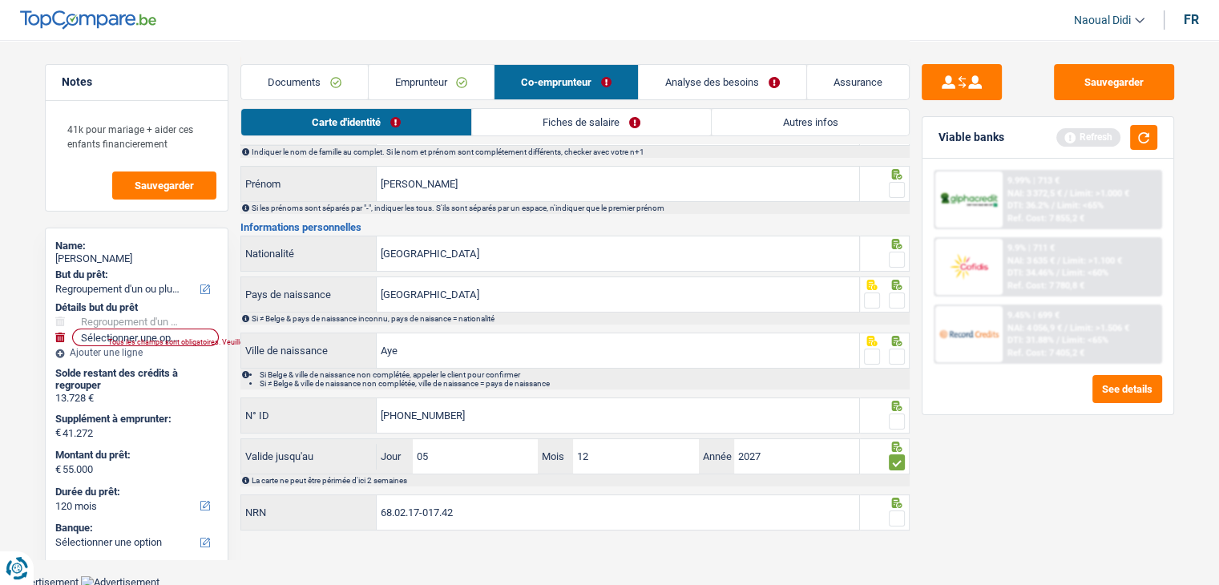
click at [897, 418] on span at bounding box center [897, 422] width 16 height 16
click at [0, 0] on input "radio" at bounding box center [0, 0] width 0 height 0
click at [898, 349] on span at bounding box center [897, 357] width 16 height 16
click at [0, 0] on input "radio" at bounding box center [0, 0] width 0 height 0
click at [901, 293] on span at bounding box center [897, 301] width 16 height 16
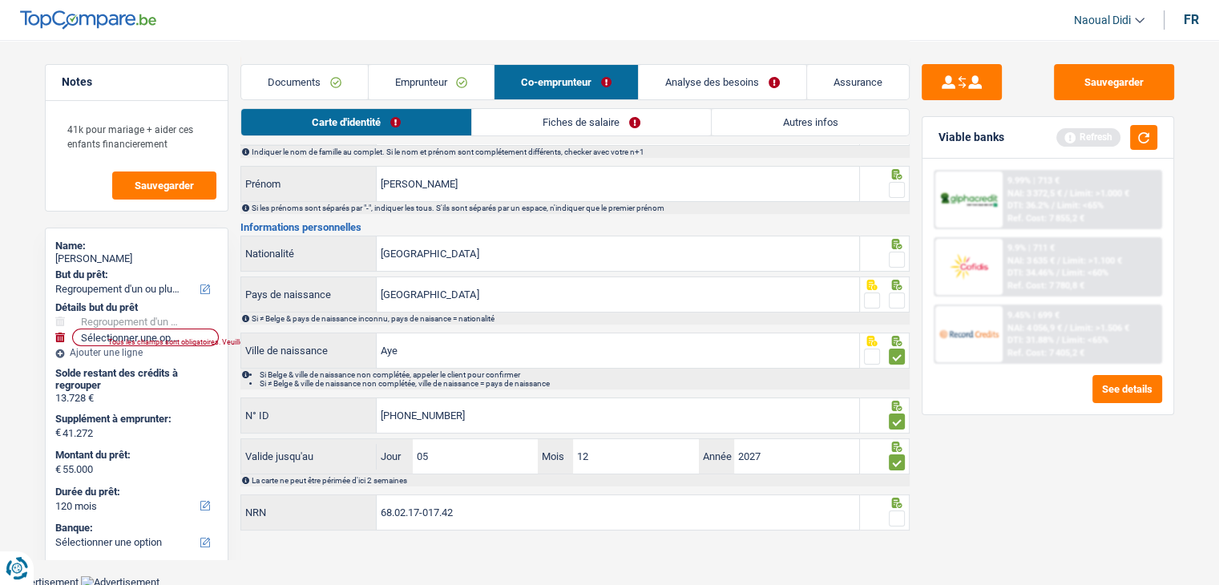
click at [0, 0] on input "radio" at bounding box center [0, 0] width 0 height 0
click at [895, 254] on span at bounding box center [897, 260] width 16 height 16
click at [0, 0] on input "radio" at bounding box center [0, 0] width 0 height 0
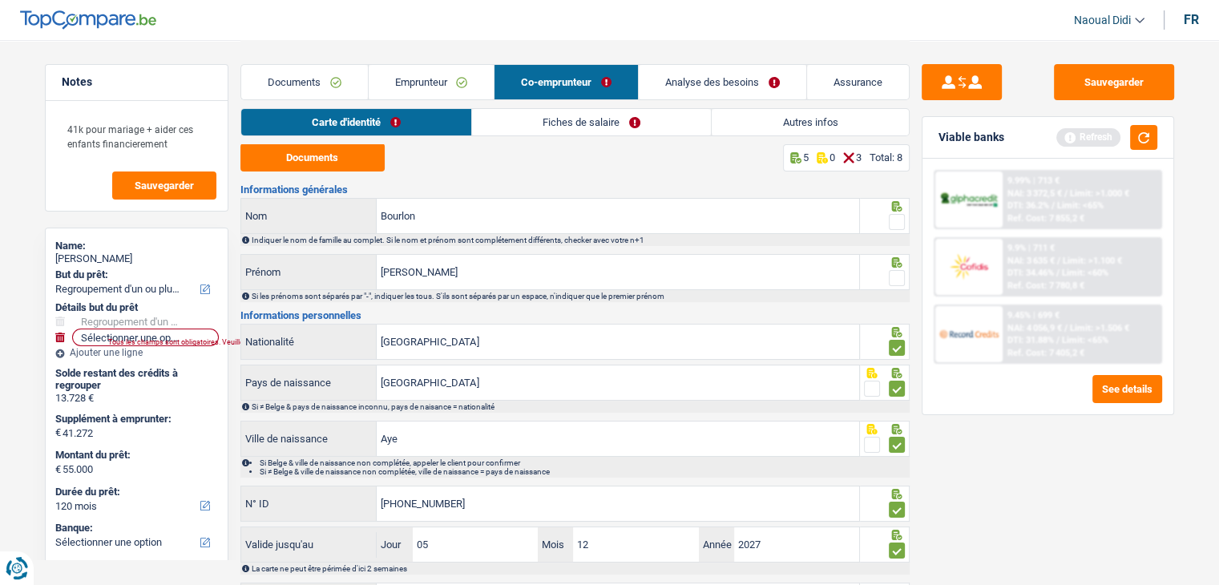
scroll to position [0, 0]
click at [894, 269] on div at bounding box center [897, 279] width 16 height 20
click at [899, 226] on span at bounding box center [897, 223] width 16 height 16
click at [0, 0] on input "radio" at bounding box center [0, 0] width 0 height 0
click at [894, 274] on span at bounding box center [897, 279] width 16 height 16
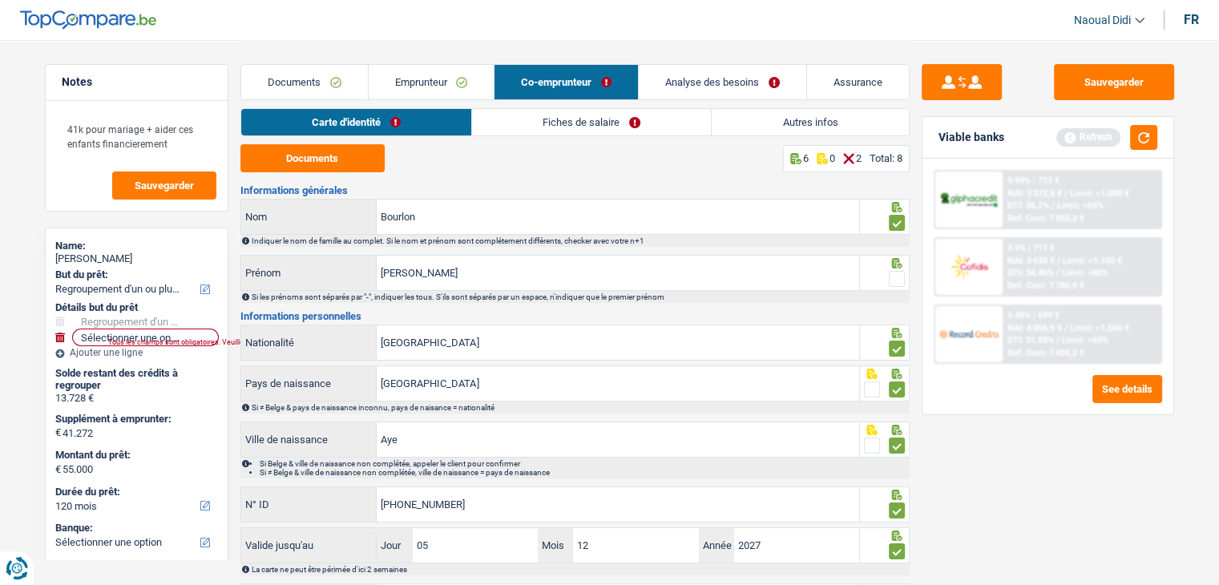
click at [0, 0] on input "radio" at bounding box center [0, 0] width 0 height 0
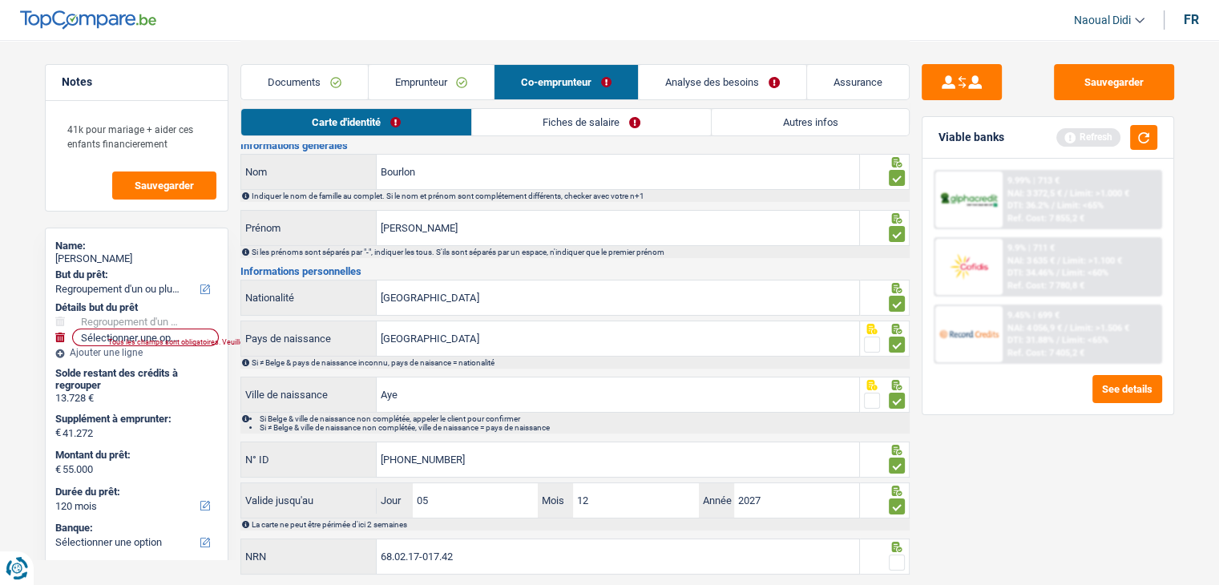
scroll to position [89, 0]
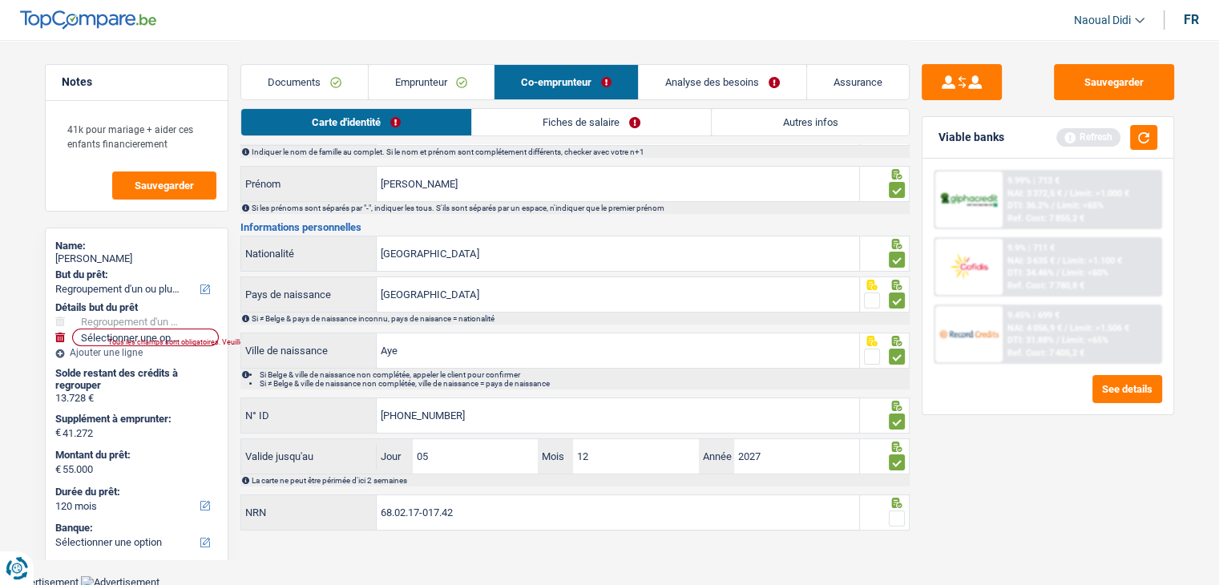
click at [895, 519] on span at bounding box center [897, 518] width 16 height 16
click at [0, 0] on input "radio" at bounding box center [0, 0] width 0 height 0
click at [597, 119] on link "Fiches de salaire" at bounding box center [592, 122] width 239 height 26
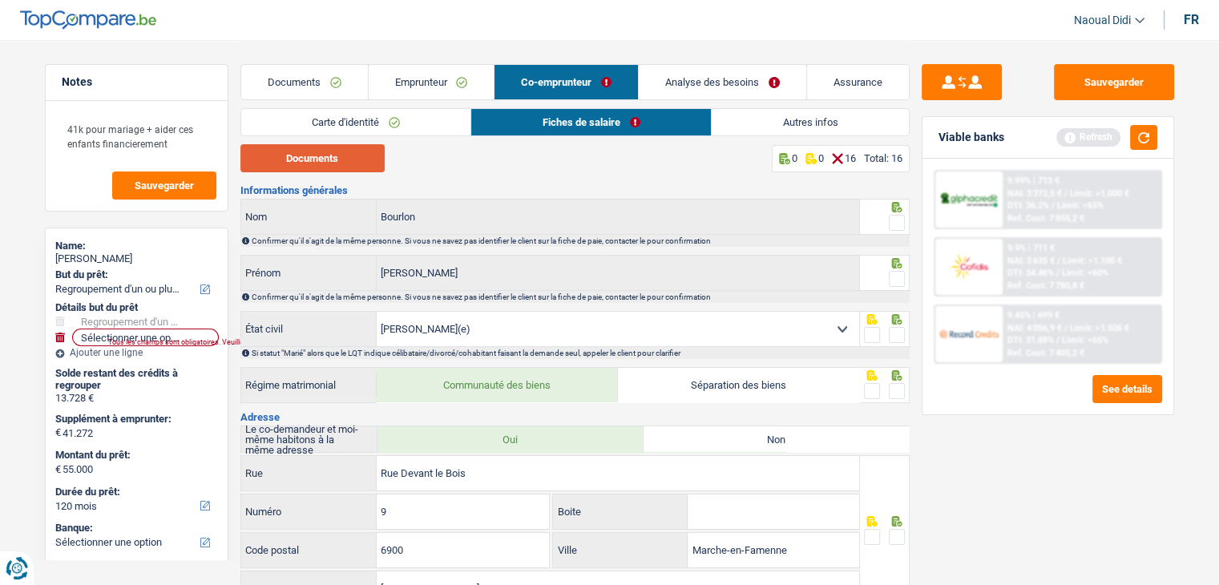
scroll to position [0, 0]
click at [349, 159] on button "Documents" at bounding box center [312, 158] width 144 height 28
click at [894, 220] on span at bounding box center [897, 223] width 16 height 16
click at [0, 0] on input "radio" at bounding box center [0, 0] width 0 height 0
click at [898, 280] on span at bounding box center [897, 279] width 16 height 16
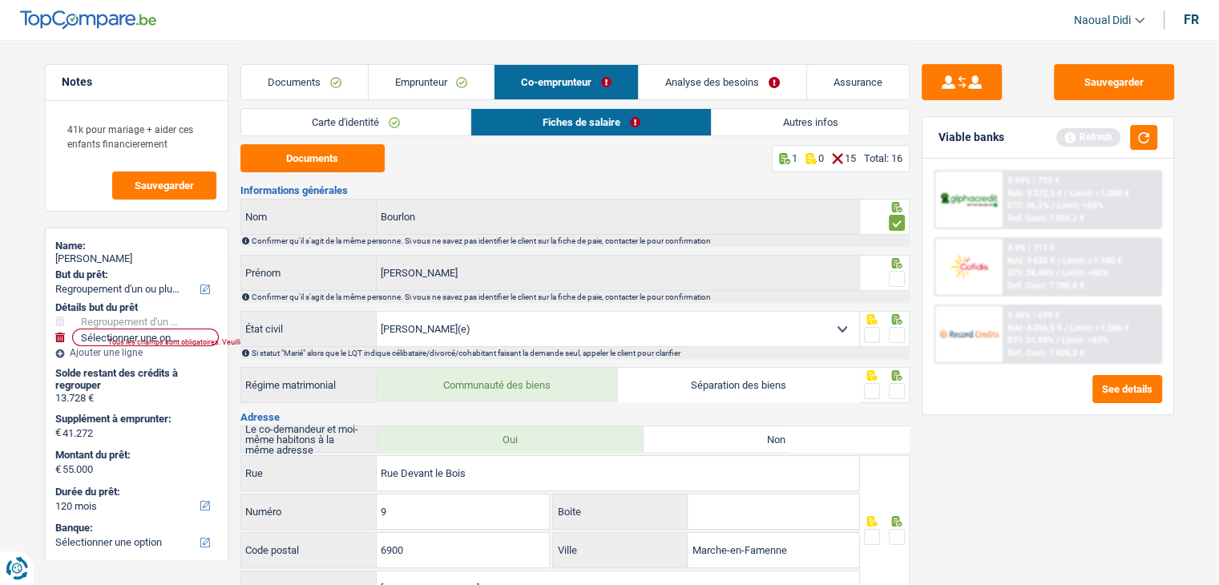
click at [0, 0] on input "radio" at bounding box center [0, 0] width 0 height 0
click at [894, 334] on span at bounding box center [897, 335] width 16 height 16
click at [0, 0] on input "radio" at bounding box center [0, 0] width 0 height 0
click at [894, 391] on span at bounding box center [897, 391] width 16 height 16
click at [0, 0] on input "radio" at bounding box center [0, 0] width 0 height 0
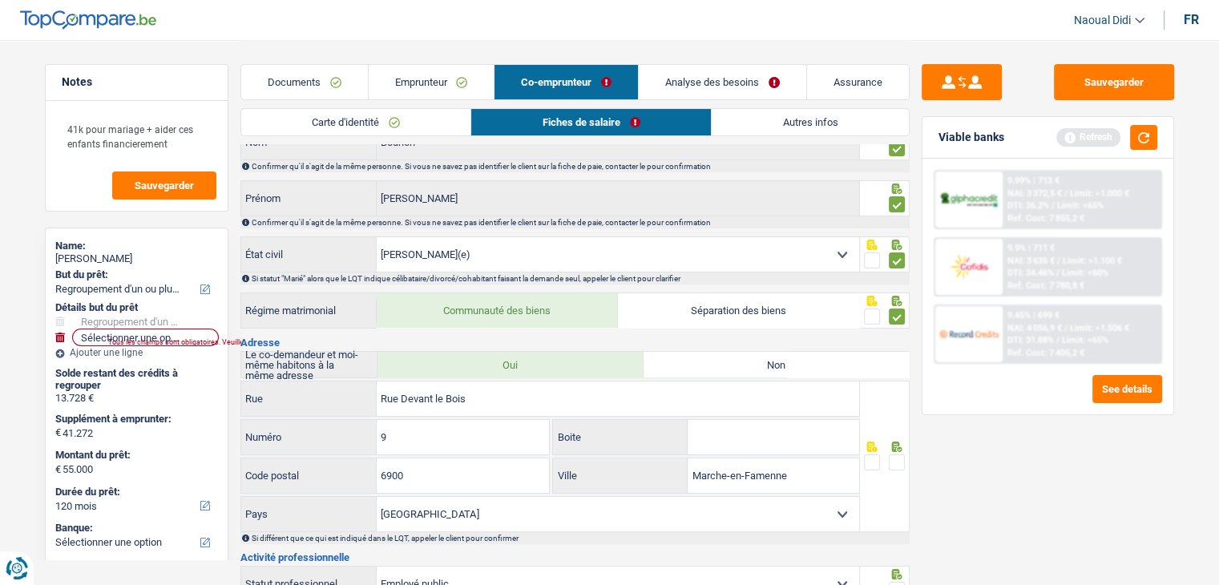
scroll to position [160, 0]
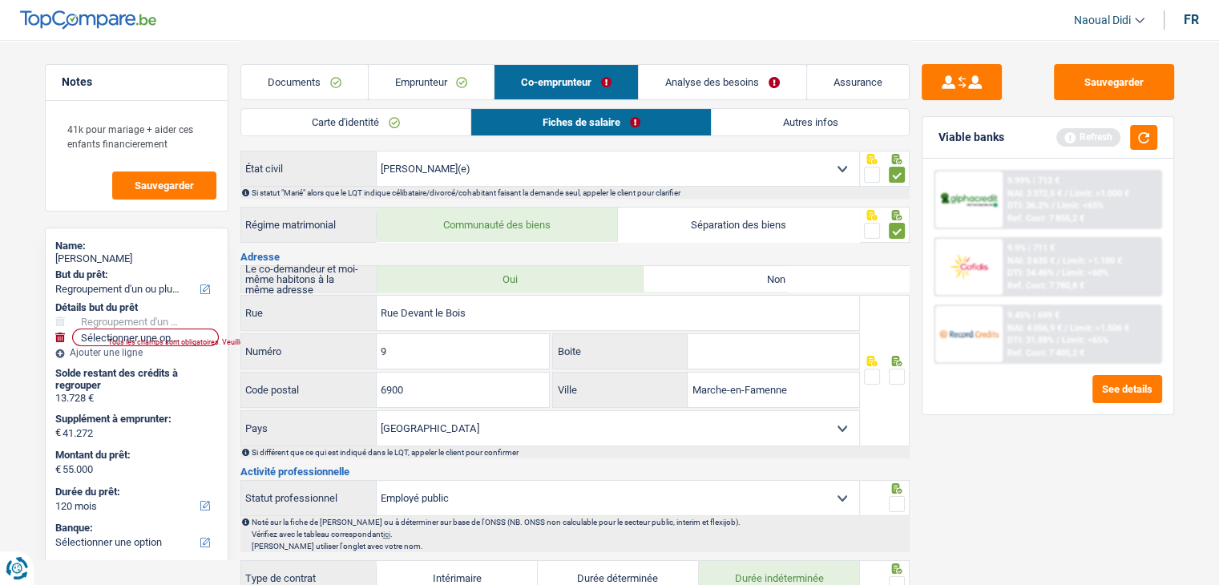
click at [894, 371] on span at bounding box center [897, 377] width 16 height 16
click at [0, 0] on input "radio" at bounding box center [0, 0] width 0 height 0
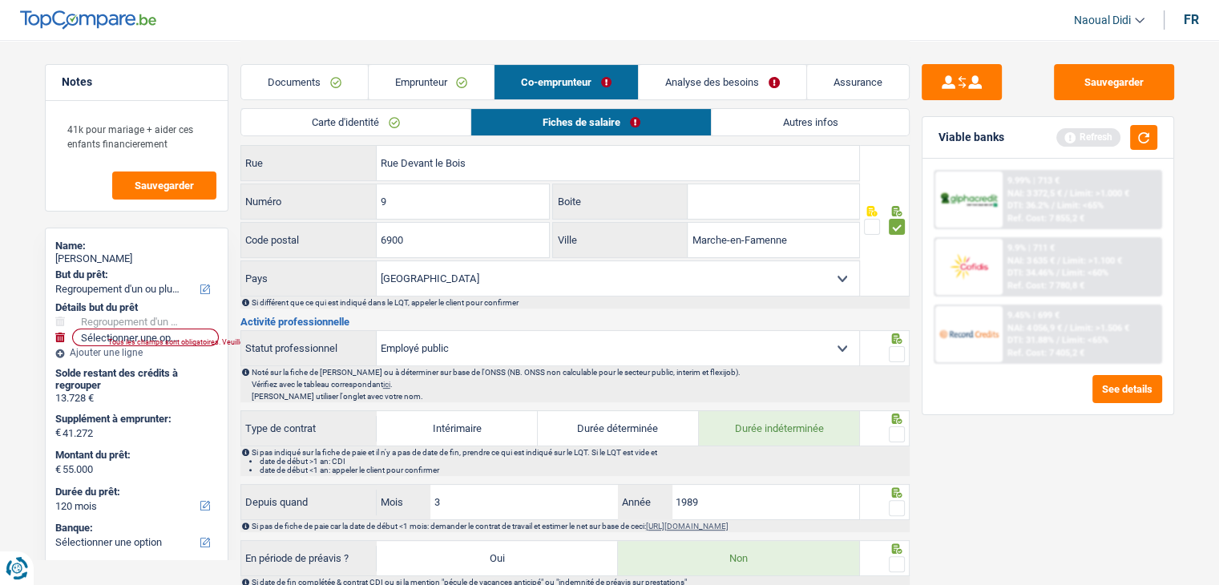
scroll to position [321, 0]
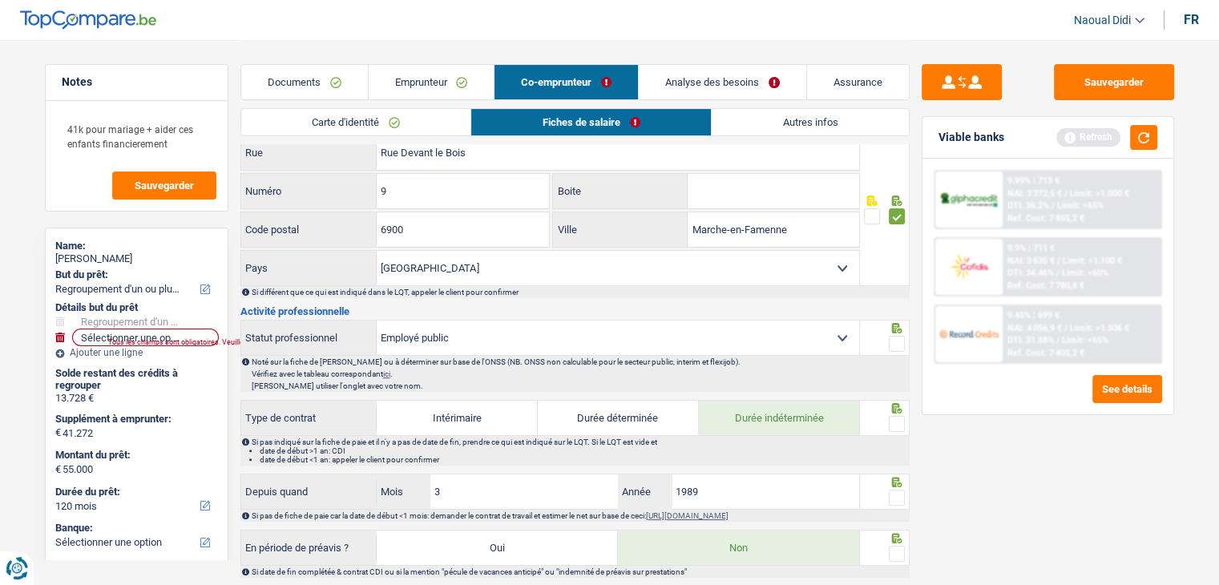
click at [898, 338] on span at bounding box center [897, 344] width 16 height 16
click at [0, 0] on input "radio" at bounding box center [0, 0] width 0 height 0
click at [894, 418] on span at bounding box center [897, 424] width 16 height 16
click at [0, 0] on input "radio" at bounding box center [0, 0] width 0 height 0
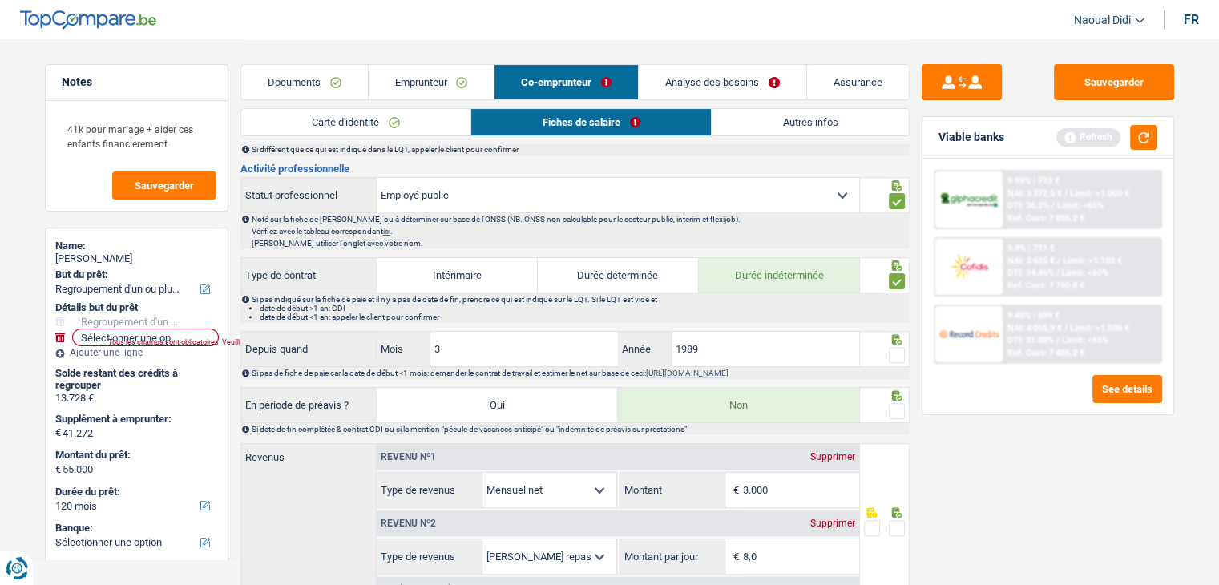
scroll to position [481, 0]
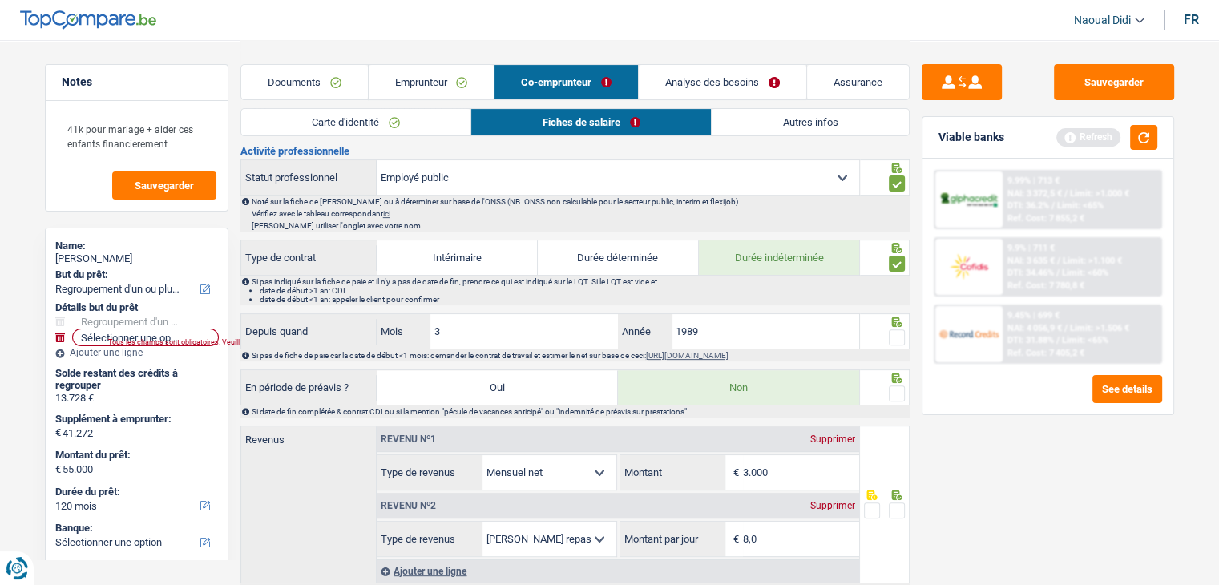
click at [894, 335] on span at bounding box center [897, 337] width 16 height 16
click at [0, 0] on input "radio" at bounding box center [0, 0] width 0 height 0
click at [894, 392] on span at bounding box center [897, 393] width 16 height 16
click at [0, 0] on input "radio" at bounding box center [0, 0] width 0 height 0
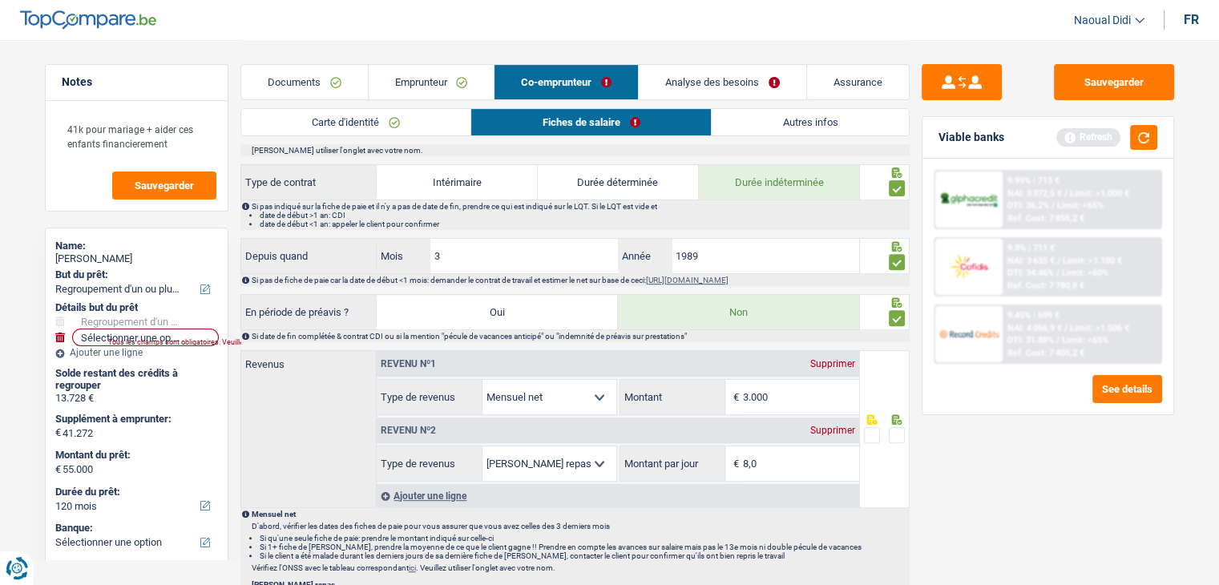
scroll to position [641, 0]
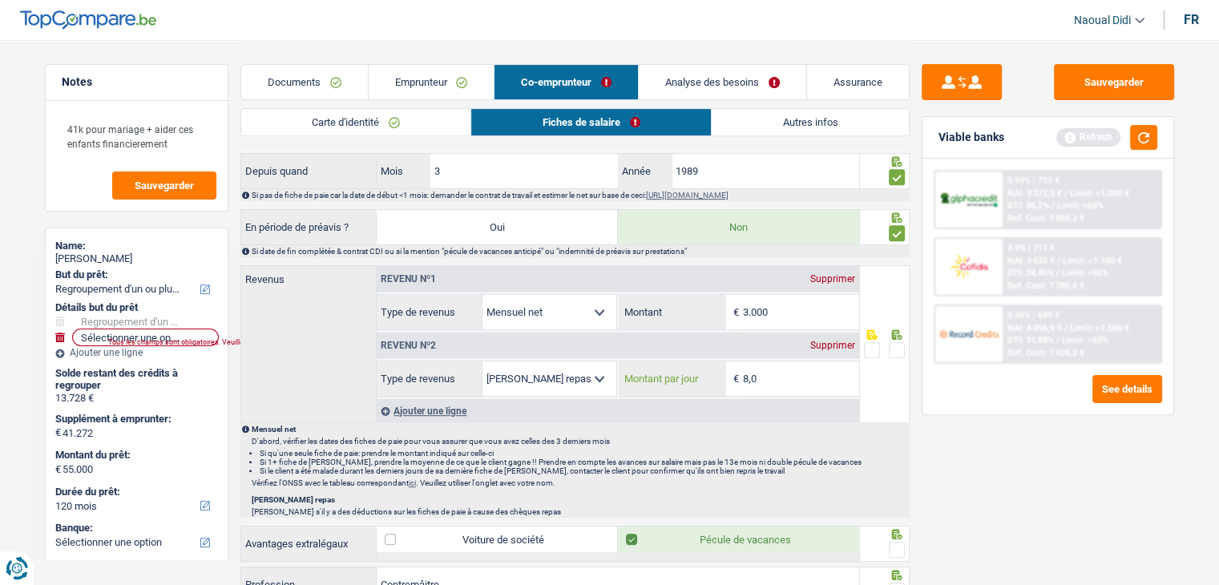
drag, startPoint x: 732, startPoint y: 373, endPoint x: 724, endPoint y: 371, distance: 9.0
click at [721, 371] on div "8,0 € Montant par jour" at bounding box center [739, 378] width 239 height 34
type input "4,0"
click at [790, 316] on input "3.000" at bounding box center [801, 312] width 116 height 34
type input "3.028"
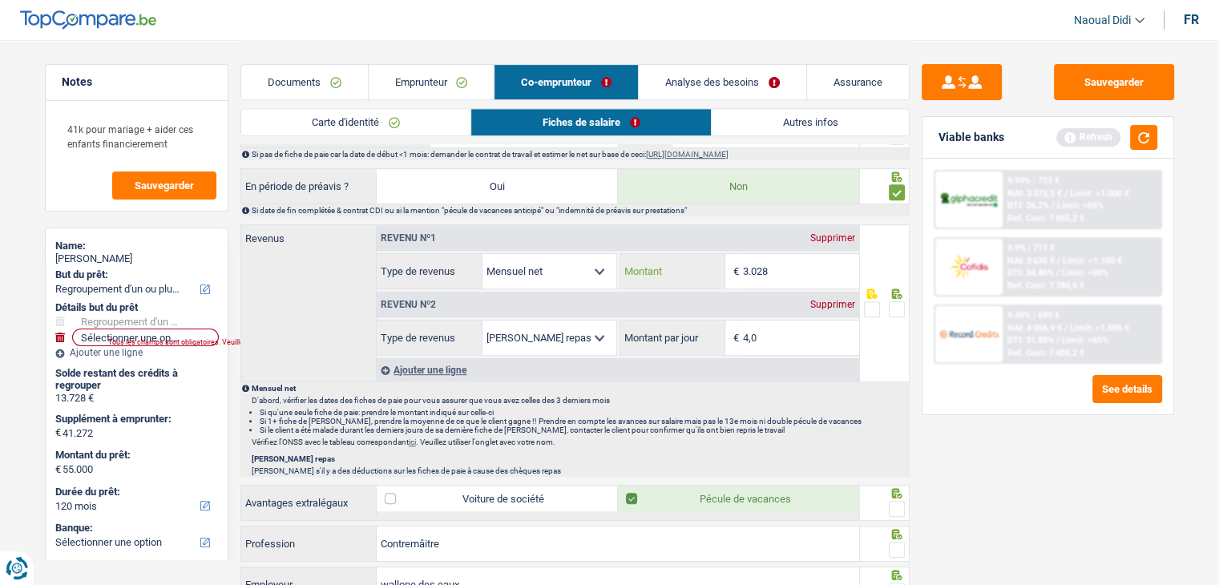
scroll to position [721, 0]
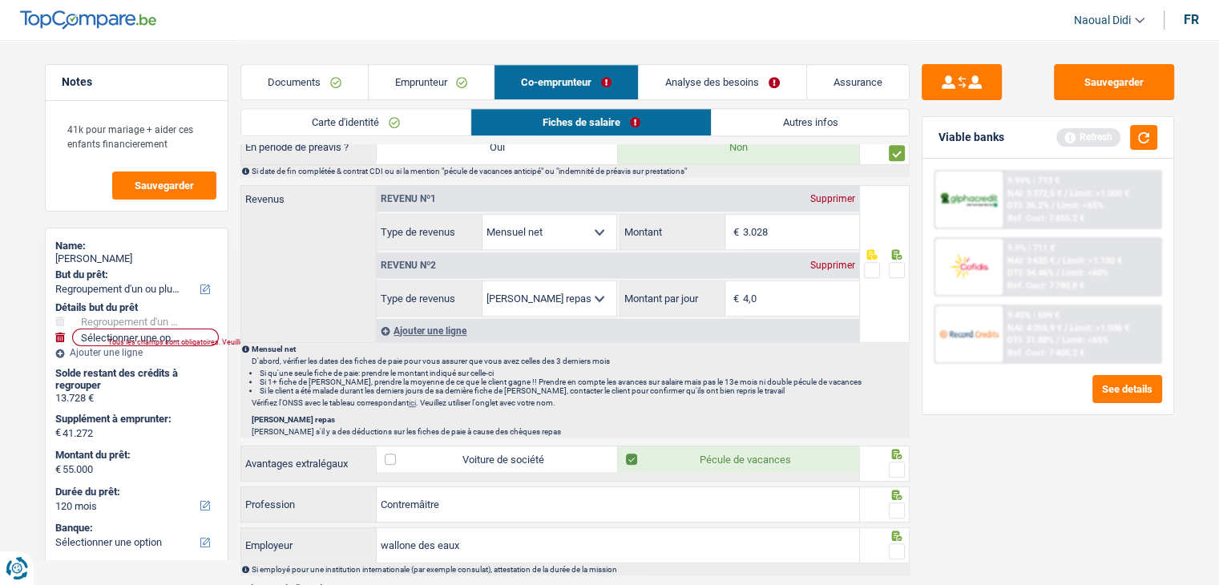
click at [894, 263] on span at bounding box center [897, 270] width 16 height 16
click at [0, 0] on input "radio" at bounding box center [0, 0] width 0 height 0
drag, startPoint x: 898, startPoint y: 462, endPoint x: 893, endPoint y: 473, distance: 11.5
click at [895, 462] on span at bounding box center [897, 470] width 16 height 16
click at [0, 0] on input "radio" at bounding box center [0, 0] width 0 height 0
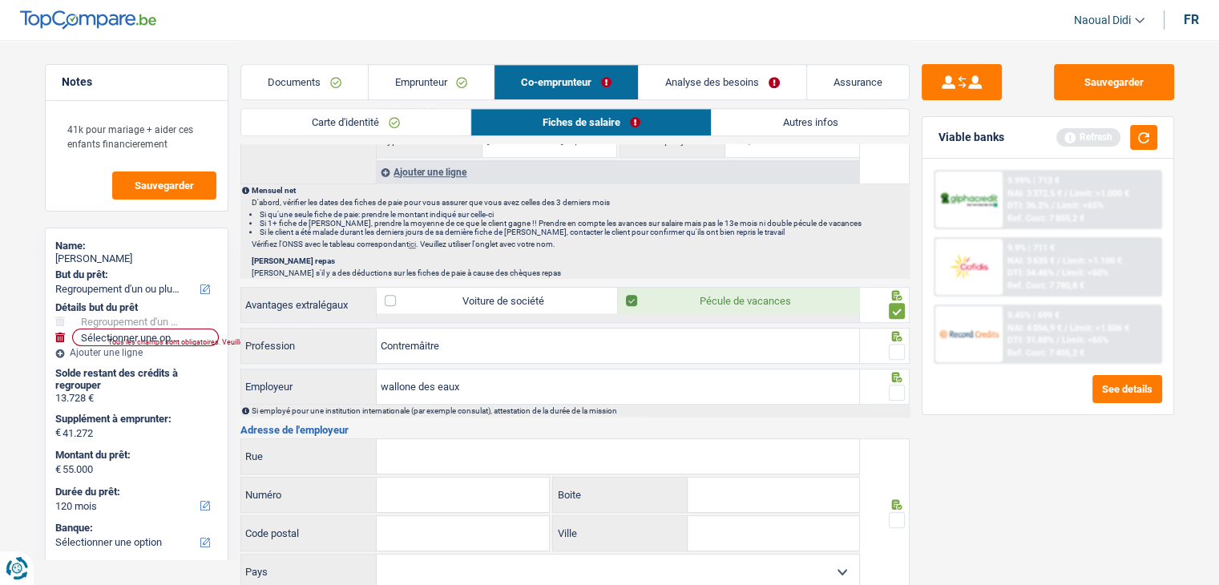
scroll to position [882, 0]
click at [897, 345] on span at bounding box center [897, 350] width 16 height 16
click at [0, 0] on input "radio" at bounding box center [0, 0] width 0 height 0
click at [894, 389] on span at bounding box center [897, 391] width 16 height 16
click at [0, 0] on input "radio" at bounding box center [0, 0] width 0 height 0
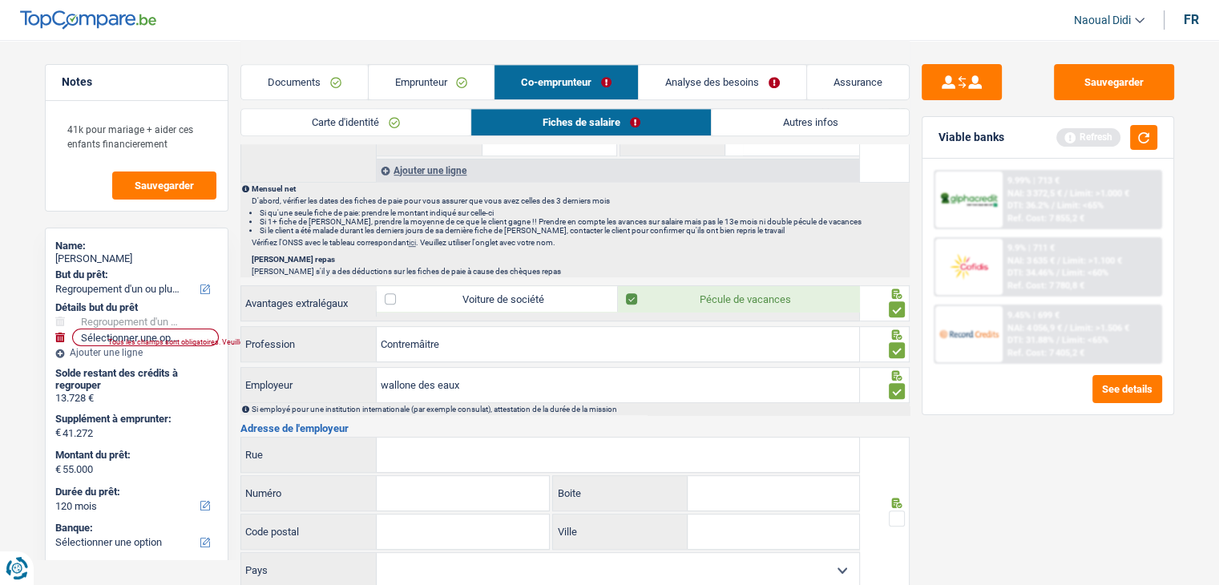
click at [414, 455] on input "Rue" at bounding box center [618, 455] width 482 height 34
type input "Rue de concorde"
click at [406, 490] on input "Numéro" at bounding box center [463, 493] width 172 height 34
type input "41"
click at [420, 523] on input "Code postal" at bounding box center [463, 531] width 172 height 34
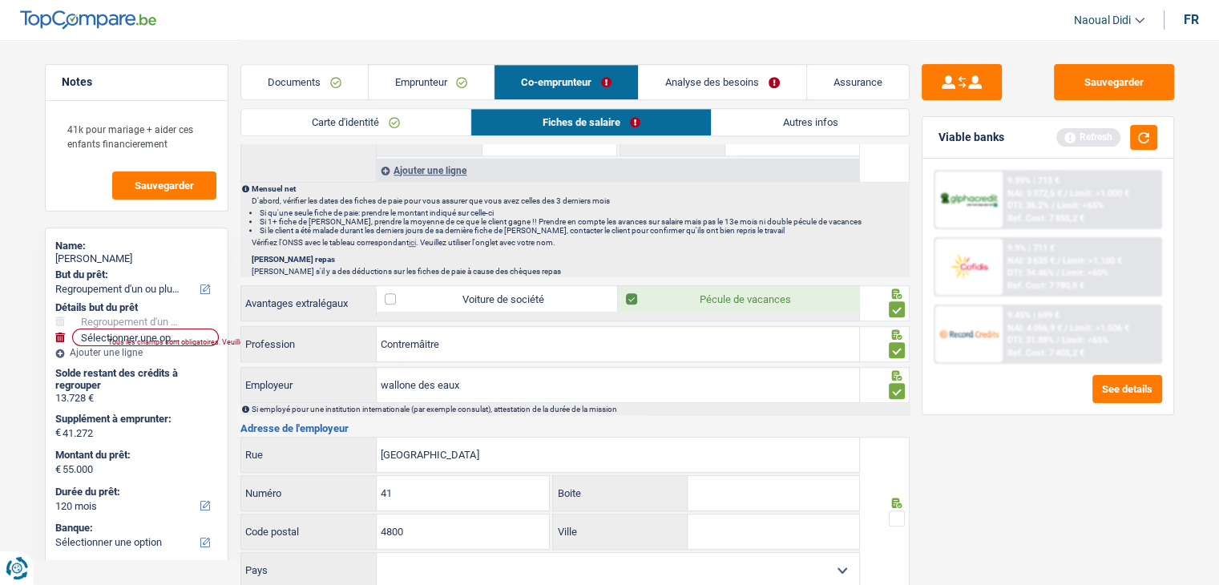
type input "4800"
click at [787, 520] on input "Ville" at bounding box center [773, 531] width 171 height 34
type input "Verviers"
click at [891, 510] on span at bounding box center [897, 518] width 16 height 16
click at [0, 0] on input "radio" at bounding box center [0, 0] width 0 height 0
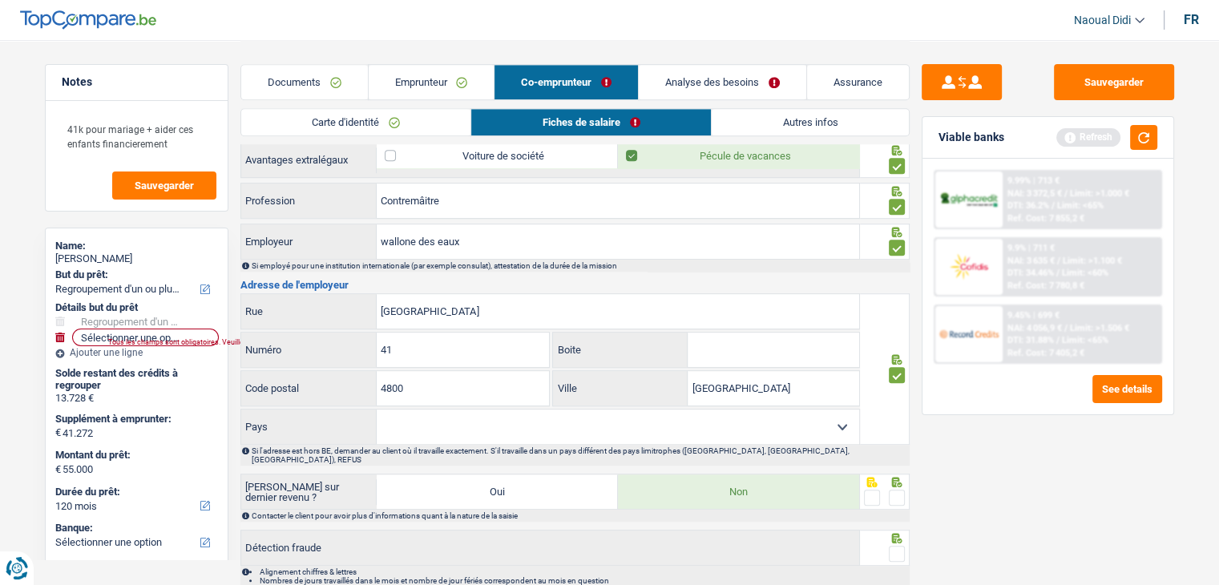
scroll to position [1042, 0]
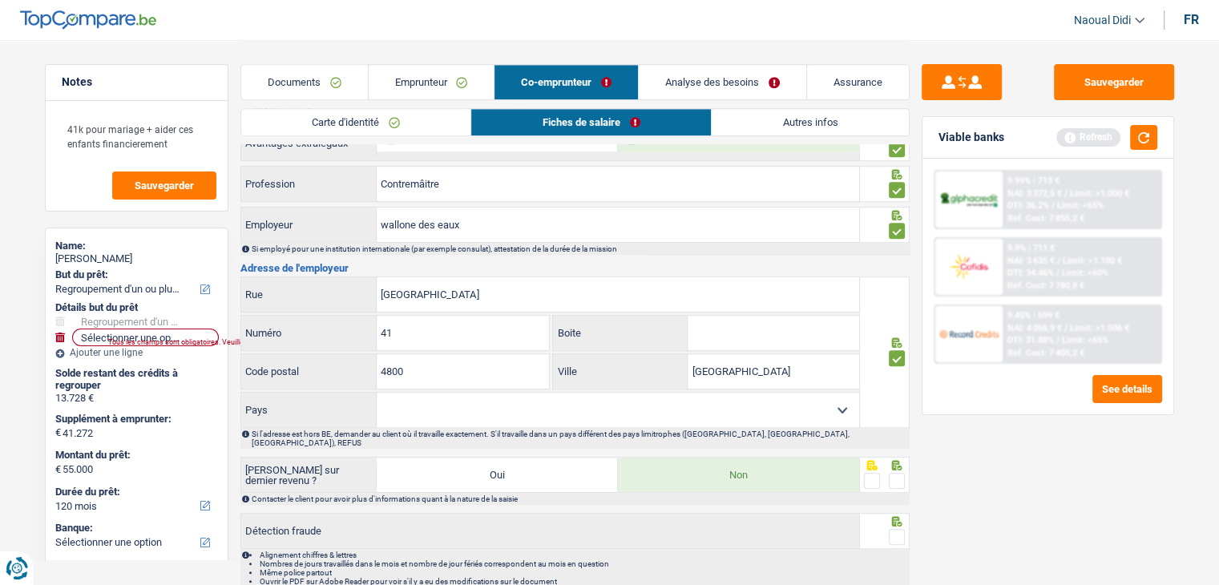
click at [894, 473] on span at bounding box center [897, 481] width 16 height 16
click at [0, 0] on input "radio" at bounding box center [0, 0] width 0 height 0
click at [896, 529] on span at bounding box center [897, 537] width 16 height 16
click at [0, 0] on input "radio" at bounding box center [0, 0] width 0 height 0
click at [752, 81] on link "Analyse des besoins" at bounding box center [723, 82] width 167 height 34
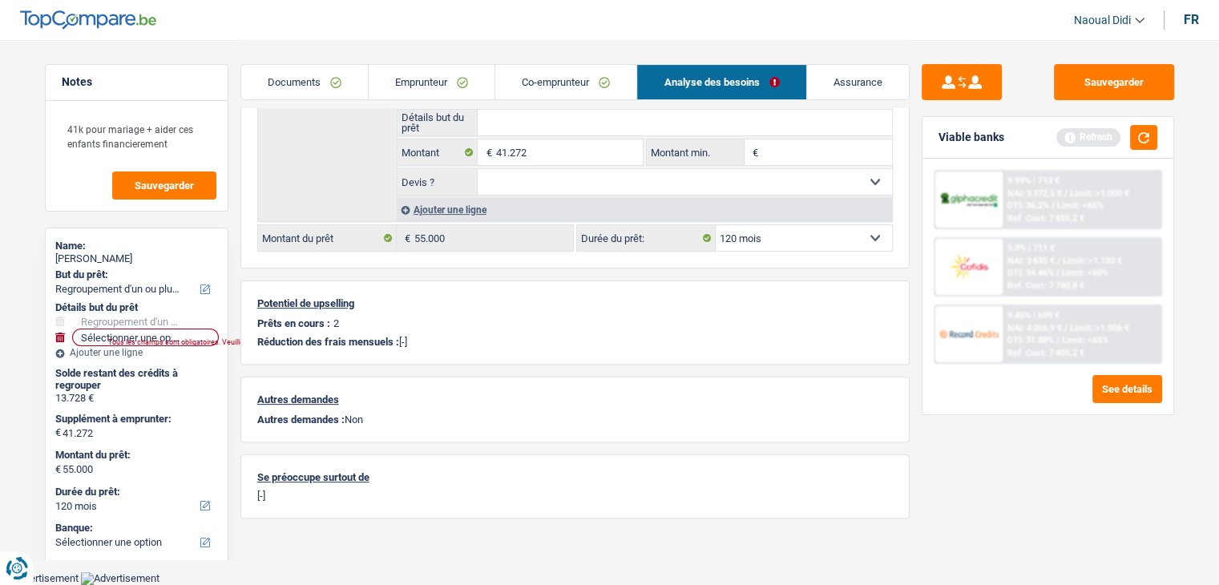
scroll to position [416, 0]
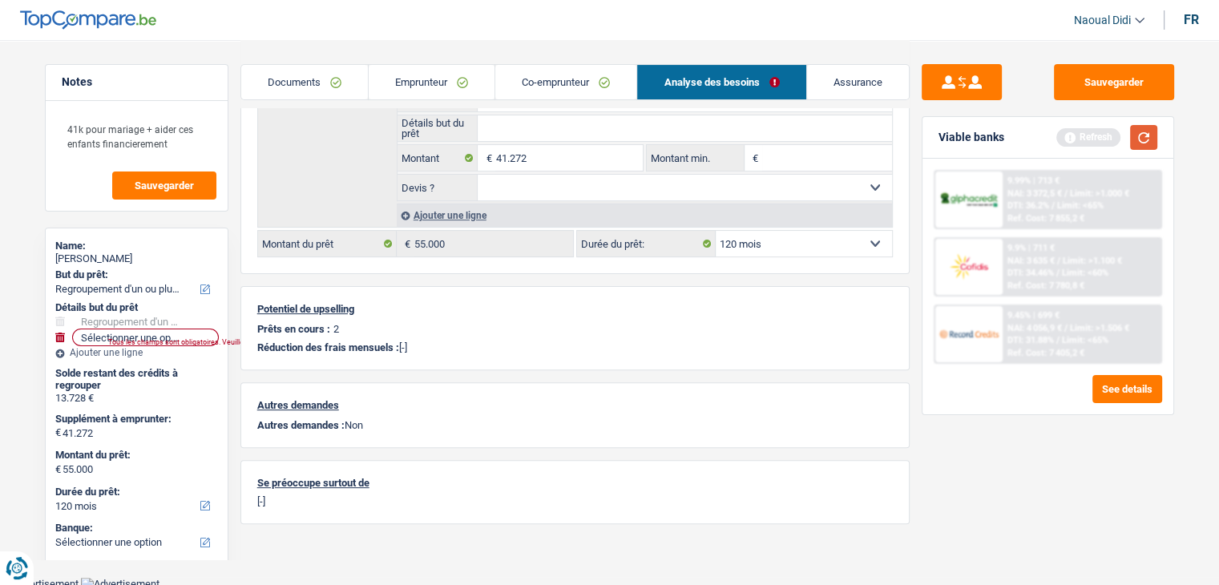
click at [1150, 140] on button "button" at bounding box center [1143, 137] width 27 height 25
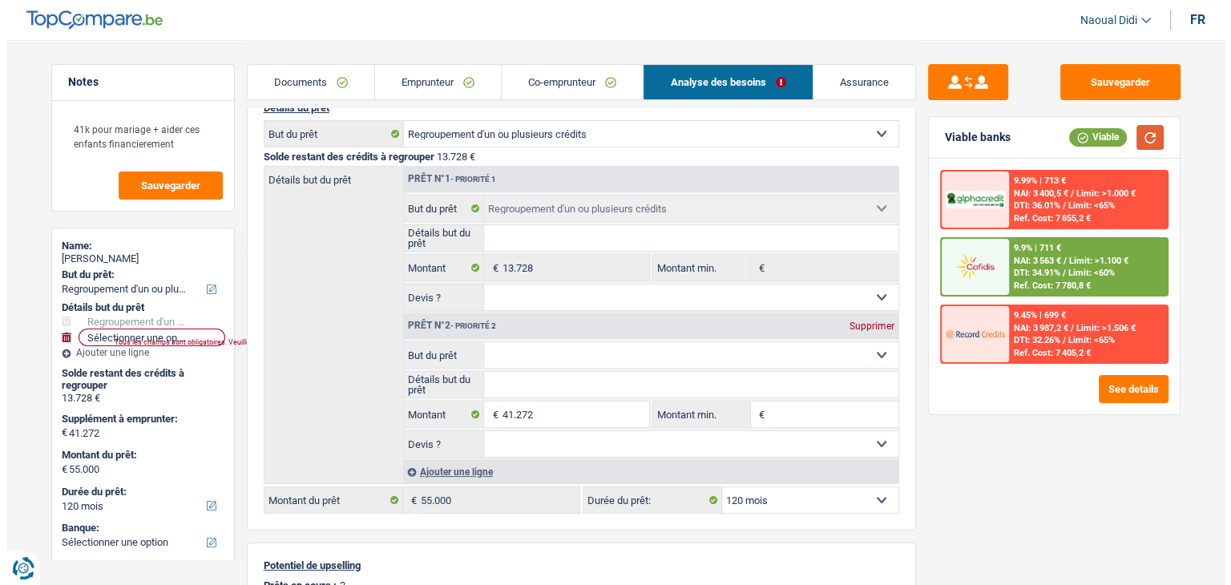
scroll to position [160, 0]
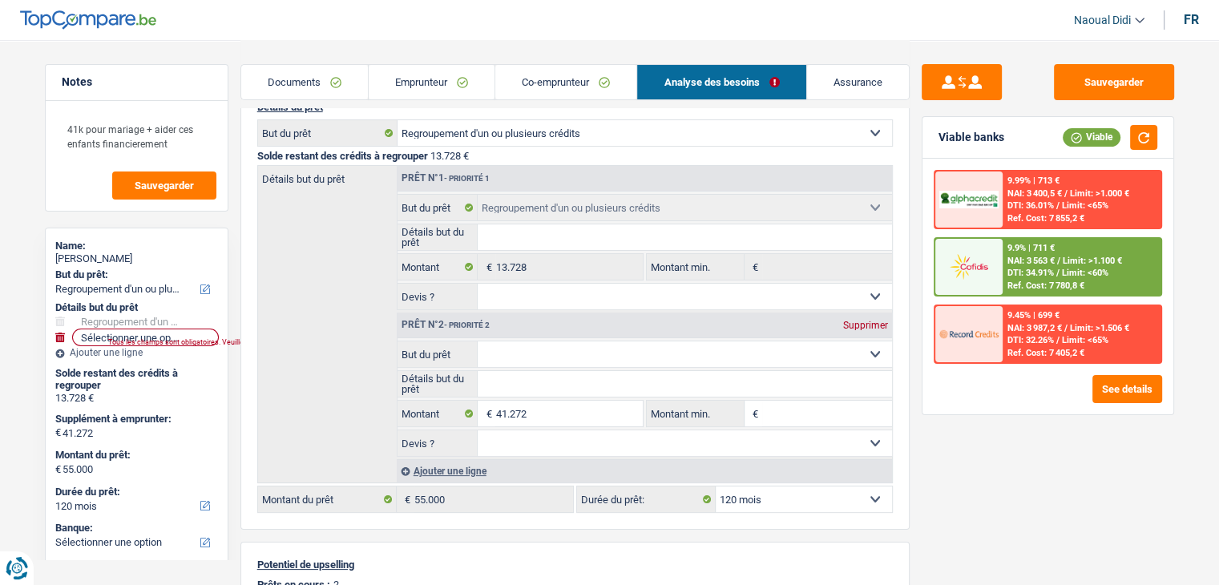
click at [555, 358] on select "Confort maison: meubles, textile, peinture, électroménager, outillage non-profe…" at bounding box center [685, 354] width 414 height 26
select select "household"
click at [478, 341] on select "Confort maison: meubles, textile, peinture, électroménager, outillage non-profe…" at bounding box center [685, 354] width 414 height 26
select select "household"
type input "0"
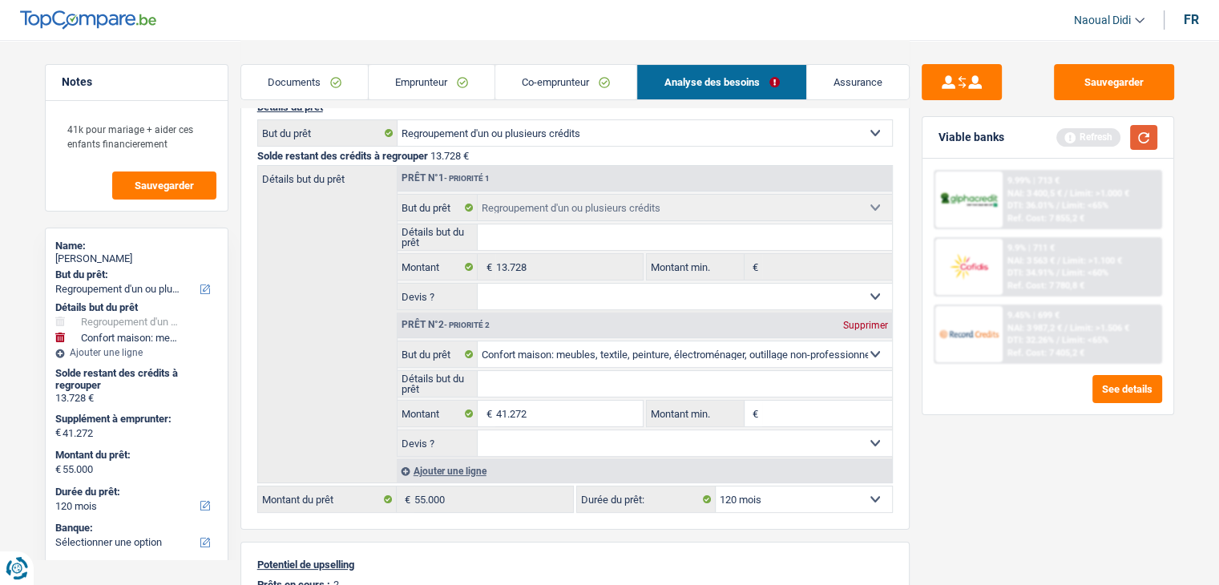
click at [1141, 143] on button "button" at bounding box center [1143, 137] width 27 height 25
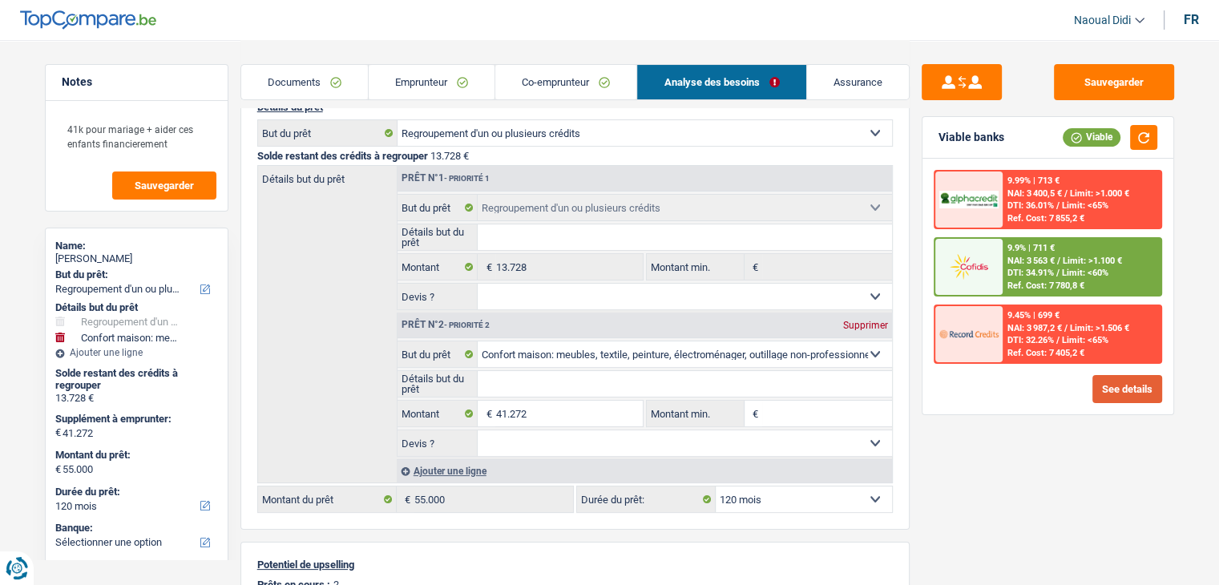
click at [1125, 389] on button "See details" at bounding box center [1127, 389] width 70 height 28
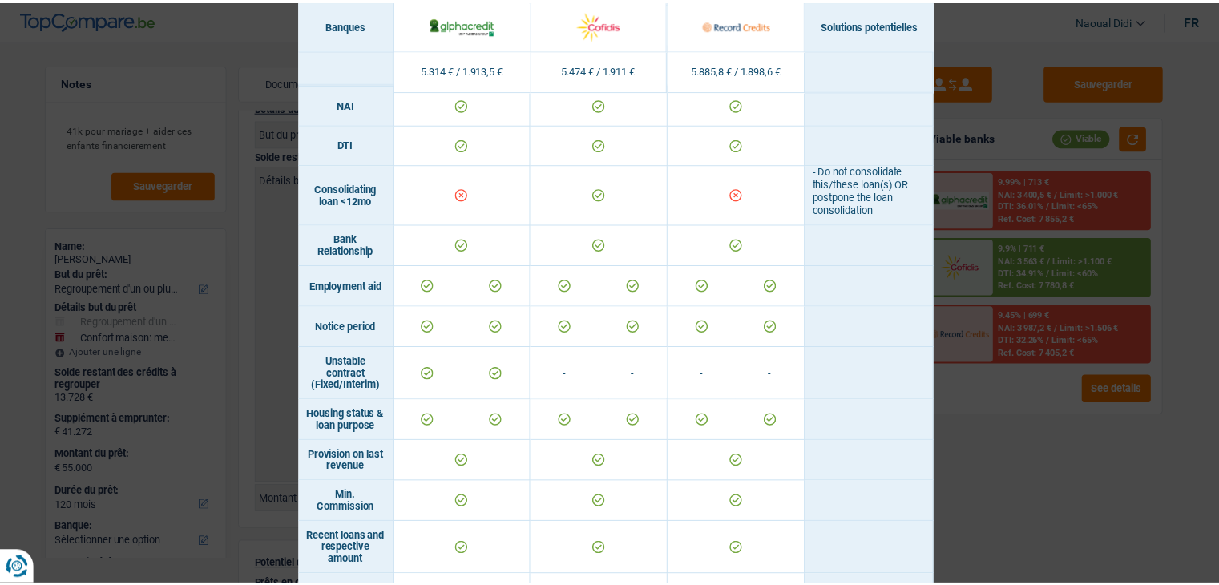
scroll to position [641, 0]
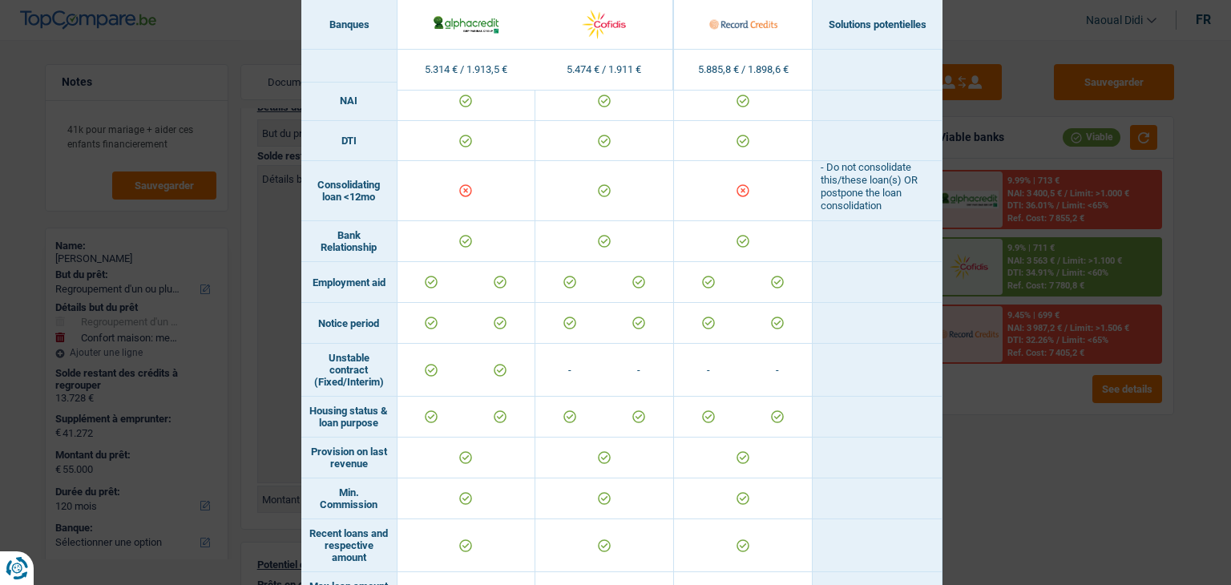
click at [1059, 409] on div "Banks conditions × Banques Solutions potentielles Revenus / Charges 5.314 € / 1…" at bounding box center [615, 292] width 1231 height 585
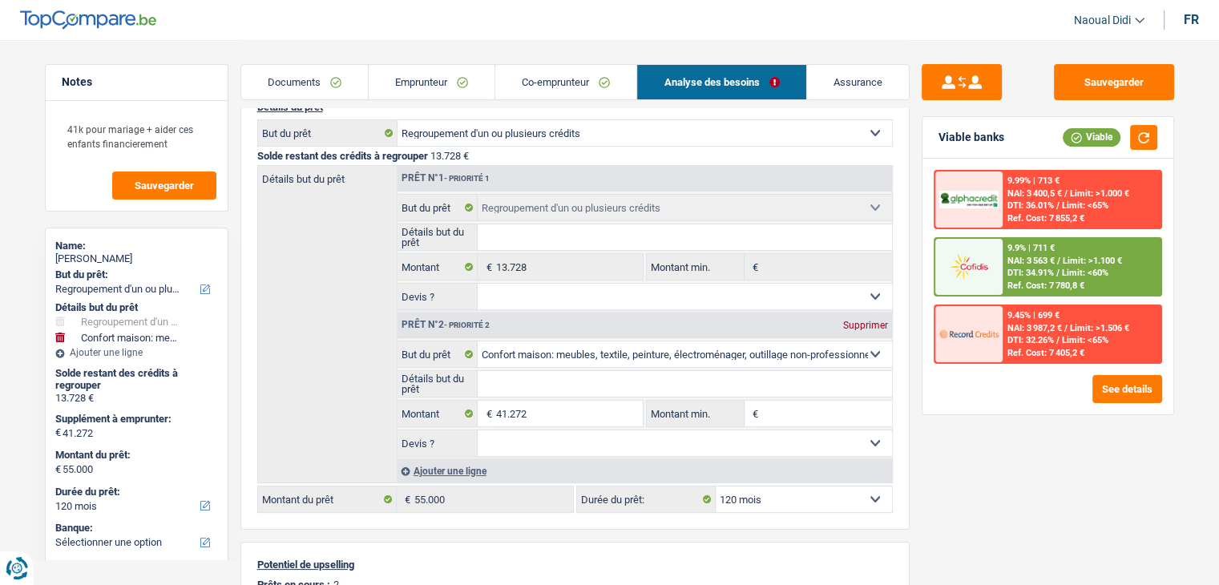
click at [1054, 270] on span "DTI: 34.91%" at bounding box center [1030, 273] width 46 height 10
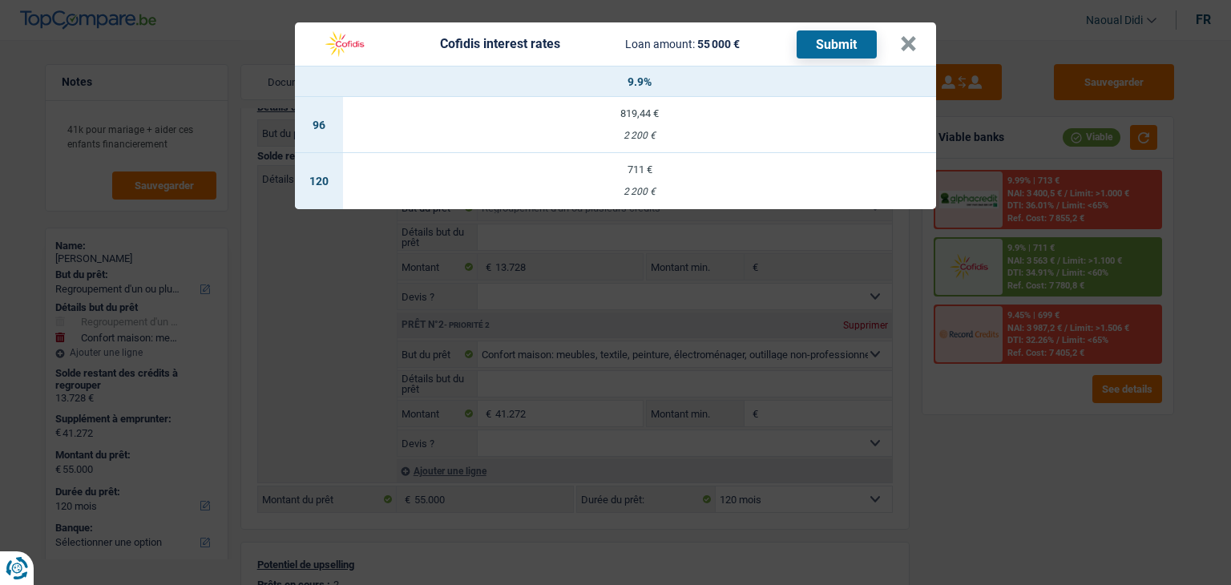
click at [644, 182] on td "711 € 2 200 €" at bounding box center [639, 181] width 593 height 56
select select "cofidis"
type input "9,90"
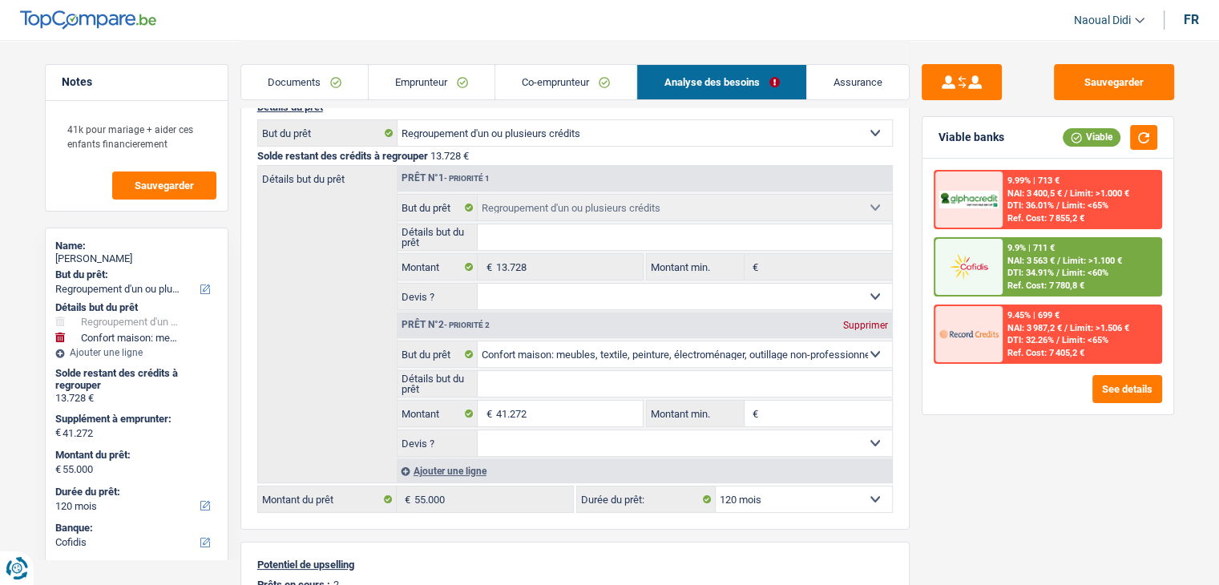
click at [1023, 252] on div "9.9% | 711 € NAI: 3 563 € / Limit: >1.100 € DTI: 34.91% / Limit: <60% Ref. Cost…" at bounding box center [1082, 267] width 158 height 56
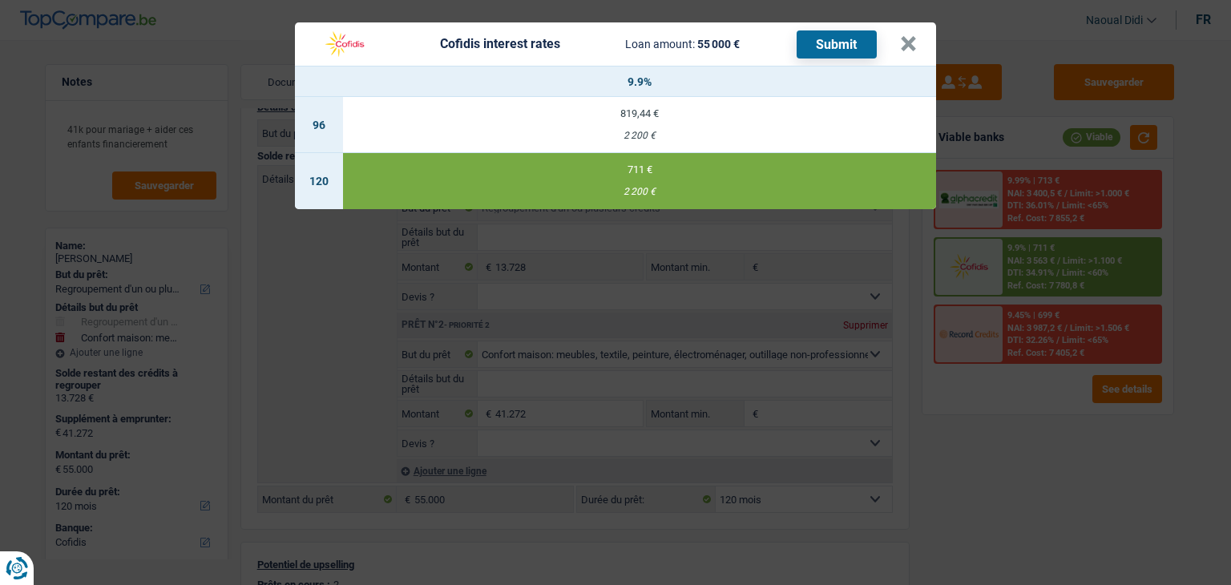
click at [825, 51] on button "Submit" at bounding box center [837, 44] width 80 height 28
click at [909, 44] on button "×" at bounding box center [908, 44] width 17 height 16
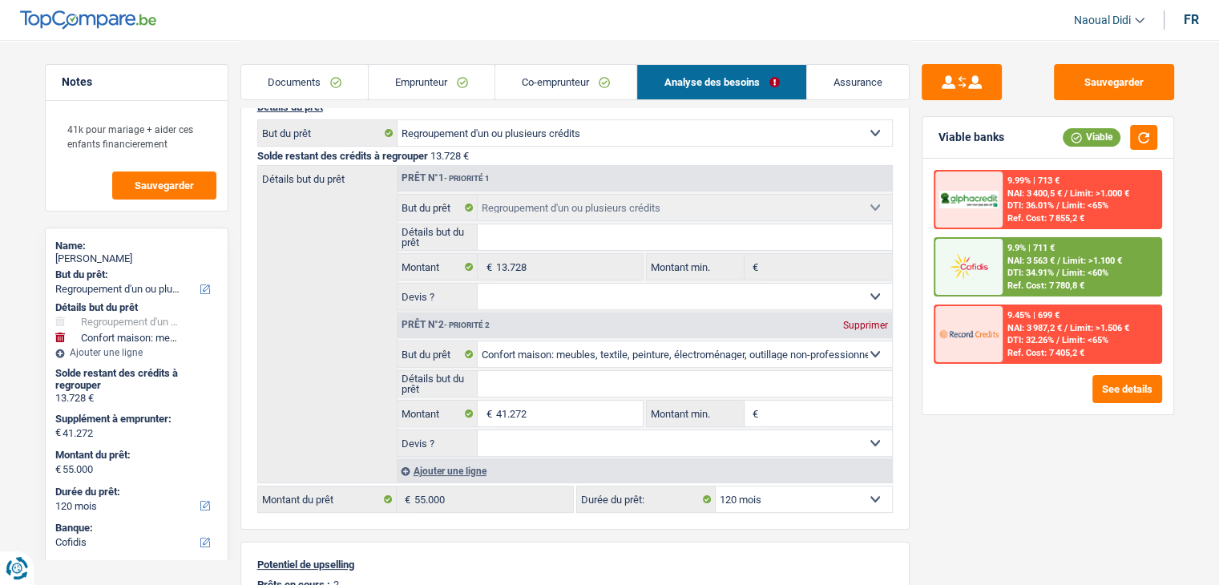
click at [325, 82] on link "Documents" at bounding box center [304, 82] width 127 height 34
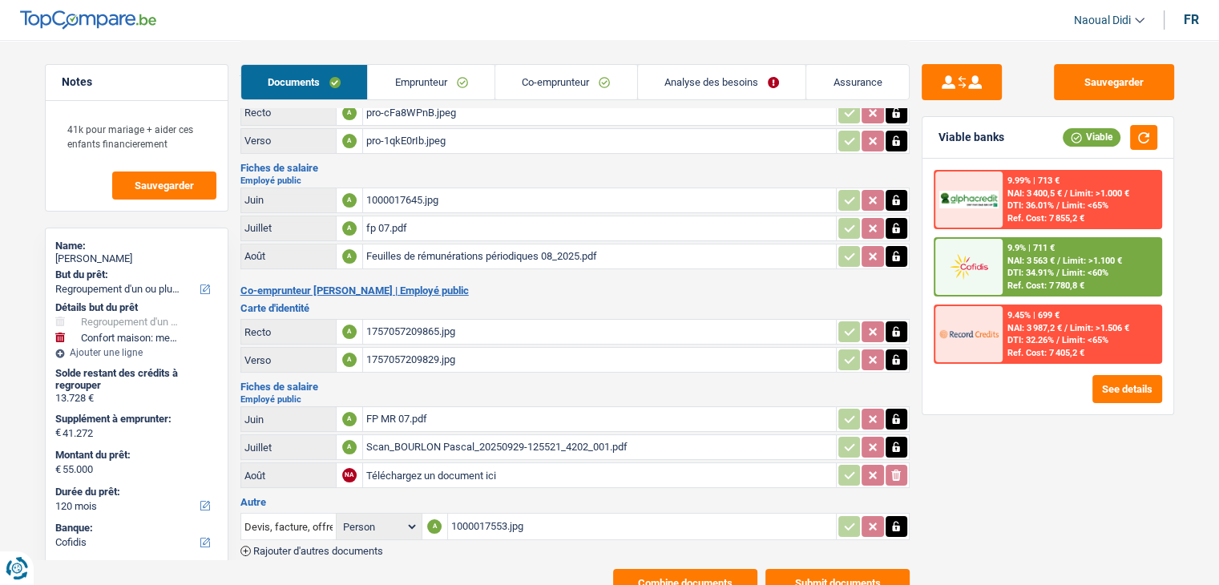
scroll to position [109, 0]
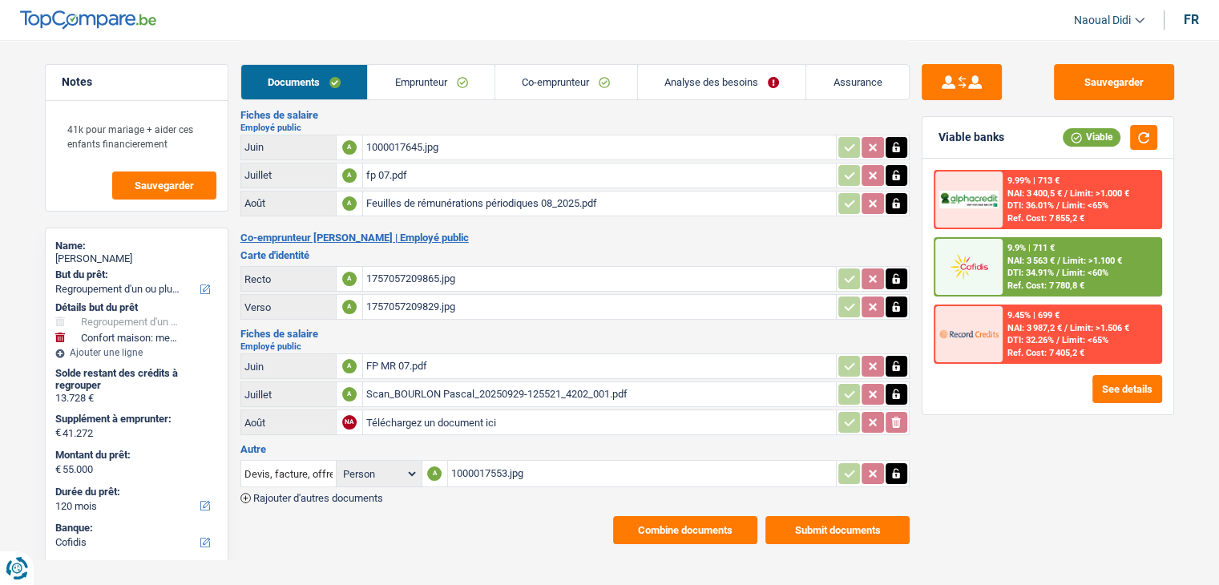
click at [801, 516] on button "Submit documents" at bounding box center [837, 530] width 144 height 28
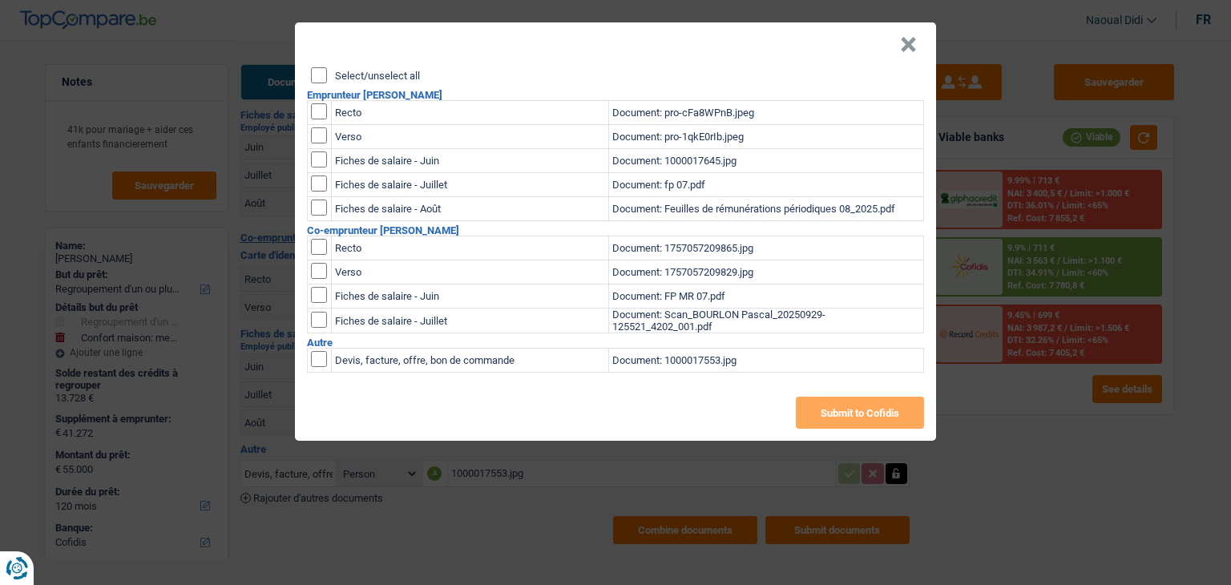
click at [311, 75] on div "Select/unselect all Emprunteur Myriam Pottiaux Recto Document: pro-cFa8WPnB.jpe…" at bounding box center [615, 253] width 641 height 373
click at [316, 79] on input "Select/unselect all" at bounding box center [319, 75] width 16 height 16
checkbox input "true"
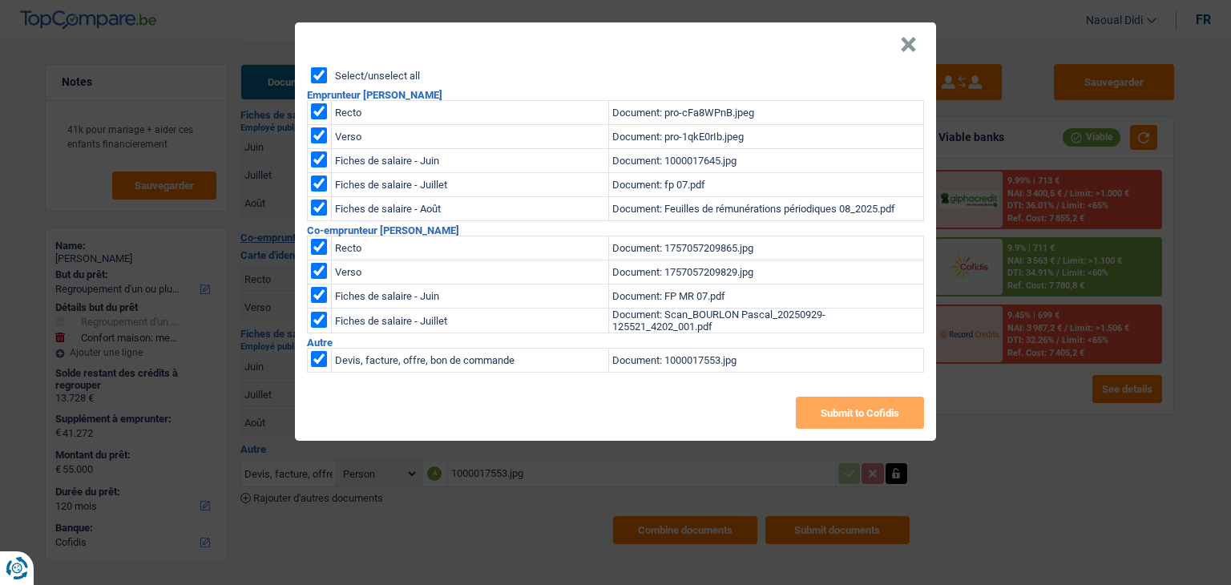
checkbox input "true"
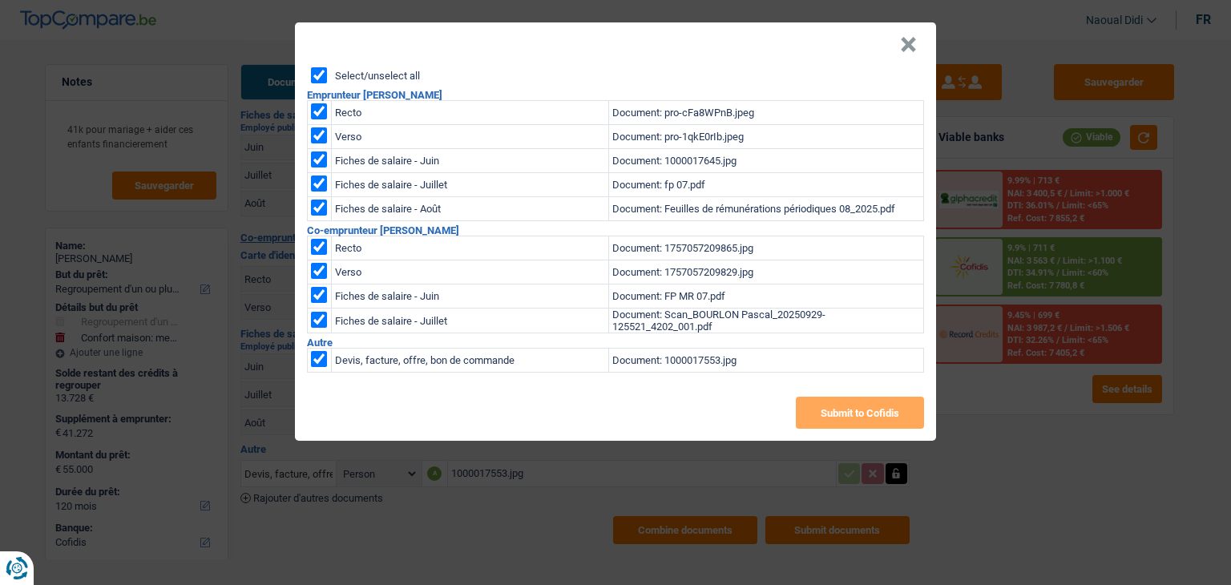
checkbox input "true"
click at [832, 414] on button "Submit to Cofidis" at bounding box center [860, 413] width 128 height 32
click at [898, 43] on header "×" at bounding box center [615, 44] width 641 height 45
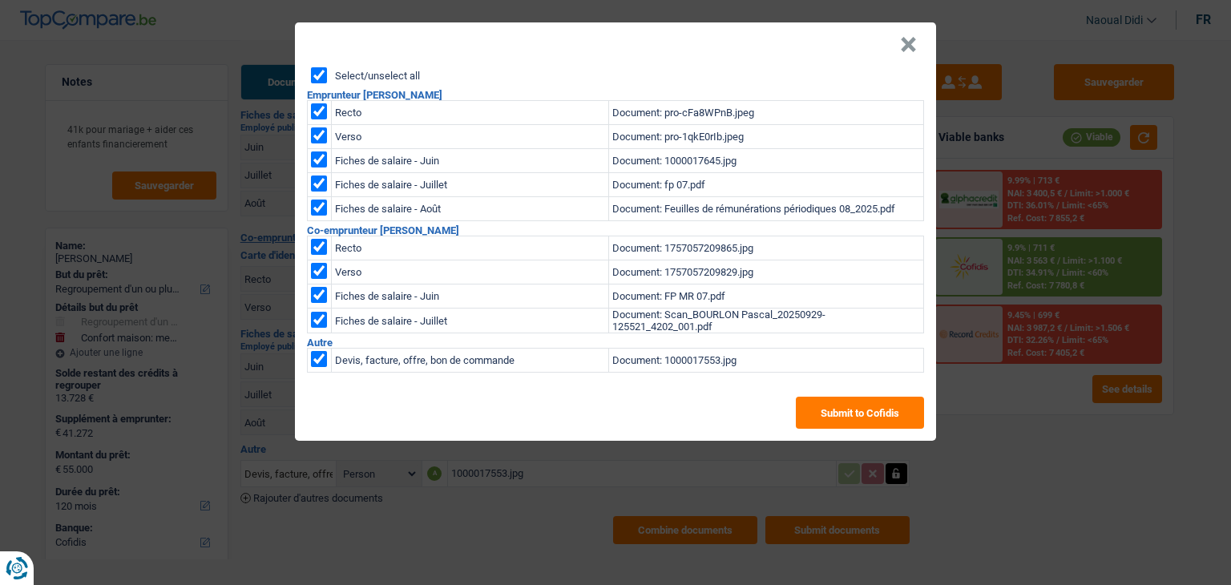
drag, startPoint x: 922, startPoint y: 49, endPoint x: 910, endPoint y: 39, distance: 14.8
click at [920, 46] on header "×" at bounding box center [615, 44] width 641 height 45
click at [906, 39] on button "×" at bounding box center [908, 45] width 17 height 16
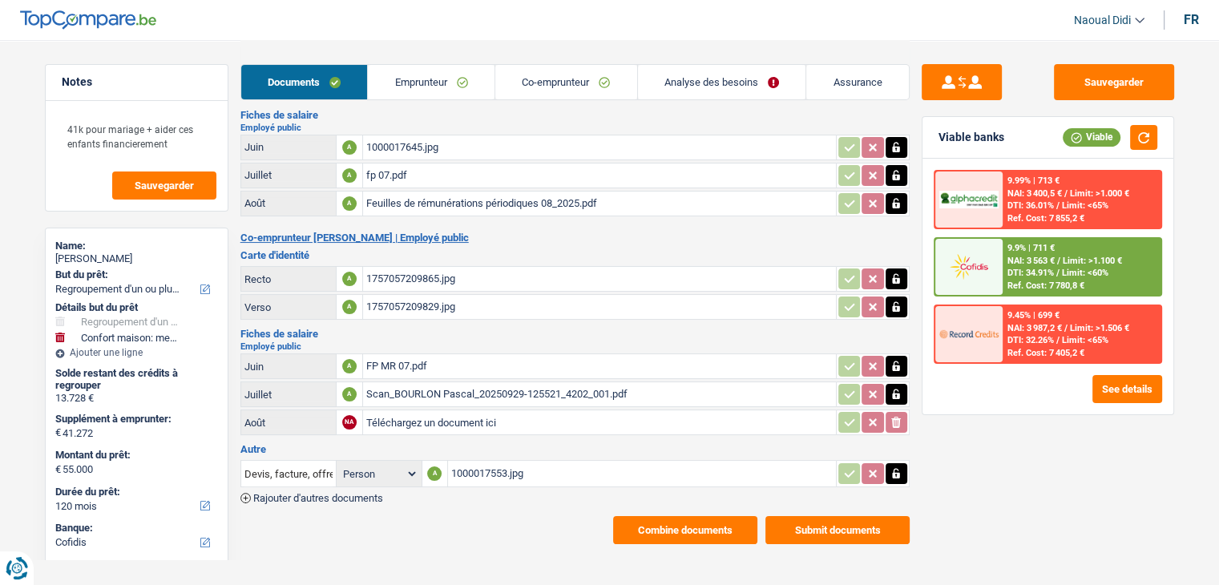
click at [728, 516] on button "Combine documents" at bounding box center [685, 530] width 144 height 28
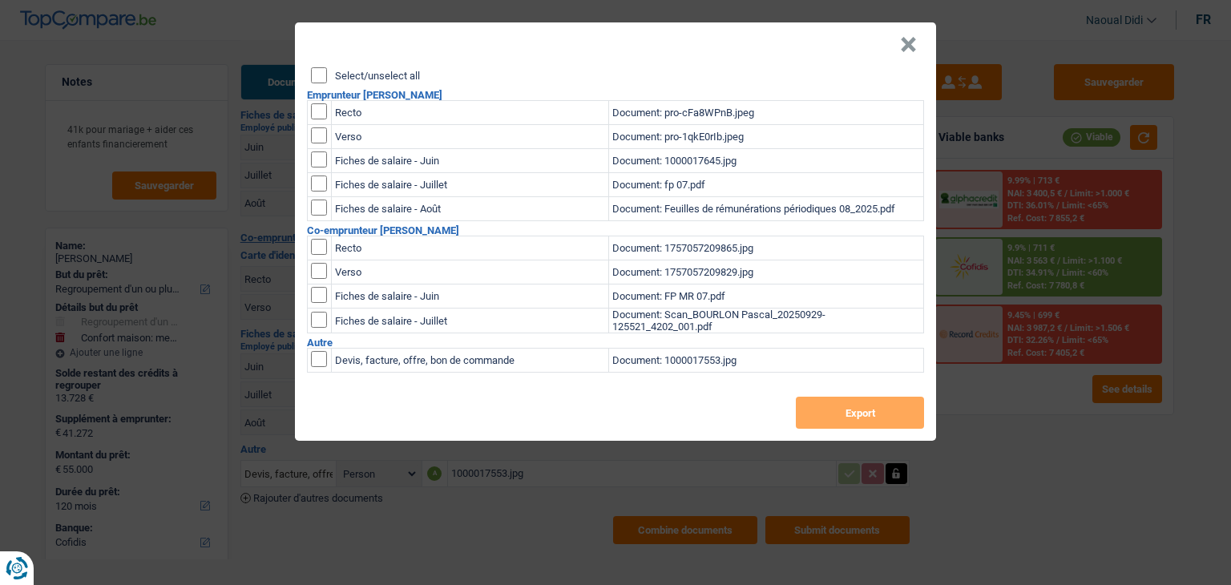
click at [321, 72] on input "Select/unselect all" at bounding box center [319, 75] width 16 height 16
checkbox input "true"
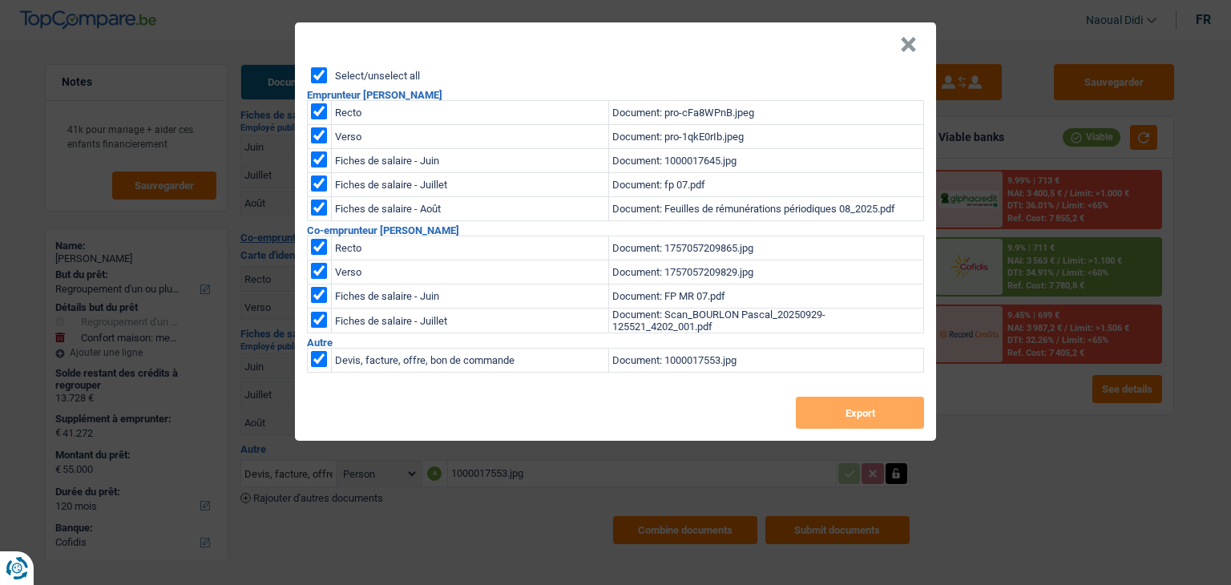
checkbox input "true"
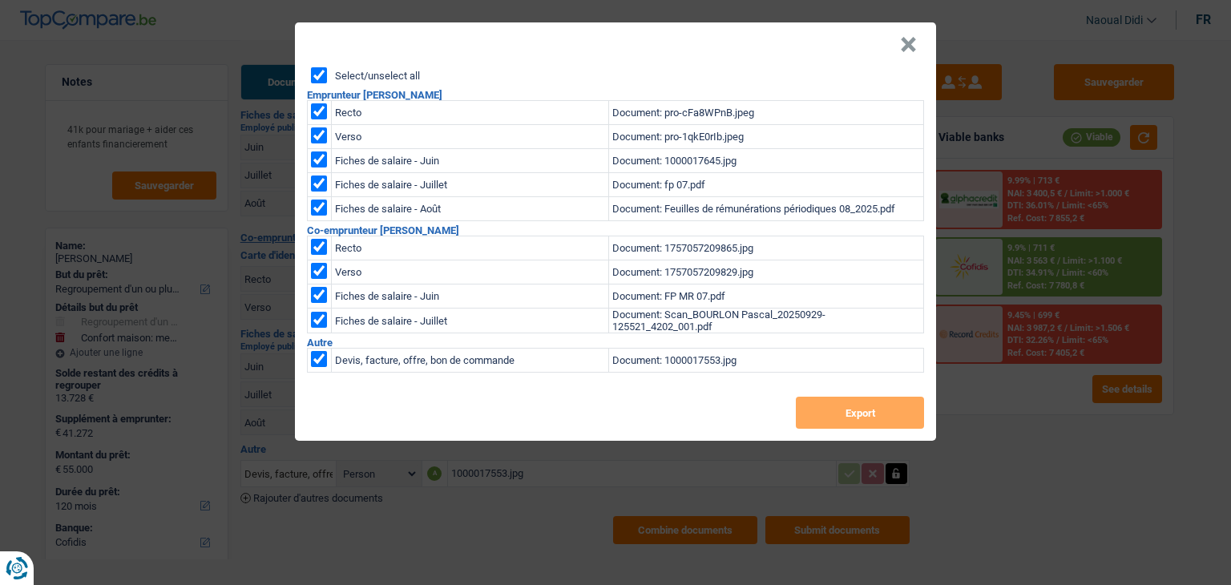
checkbox input "true"
click at [839, 408] on button "Export" at bounding box center [860, 413] width 128 height 32
drag, startPoint x: 926, startPoint y: 50, endPoint x: 906, endPoint y: 43, distance: 22.0
click at [925, 50] on header "×" at bounding box center [615, 44] width 641 height 45
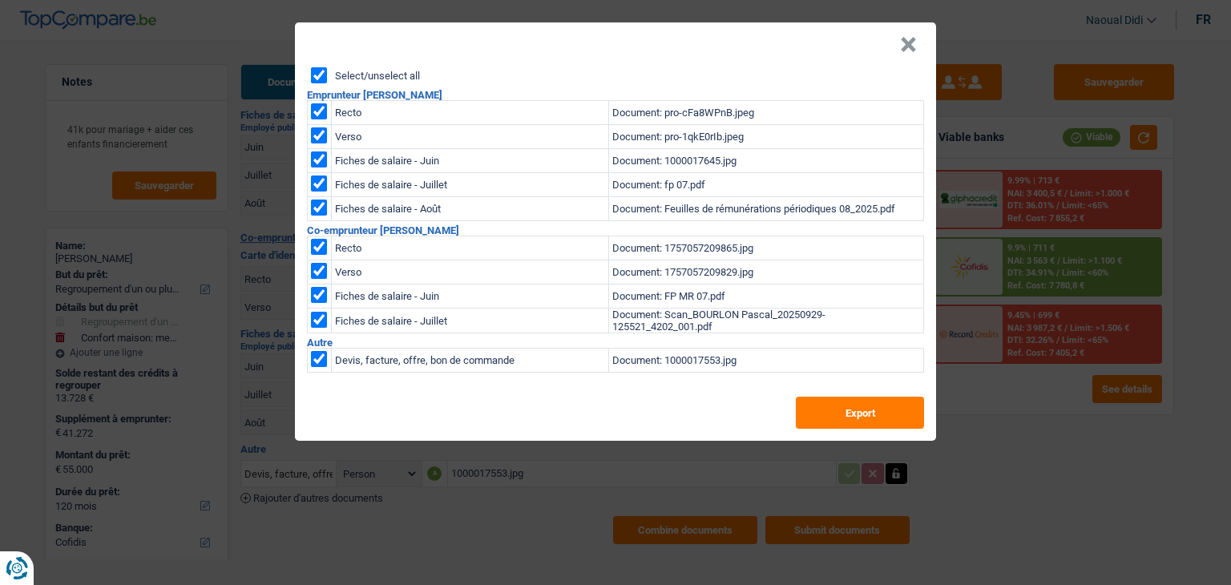
click at [901, 43] on button "×" at bounding box center [908, 45] width 17 height 16
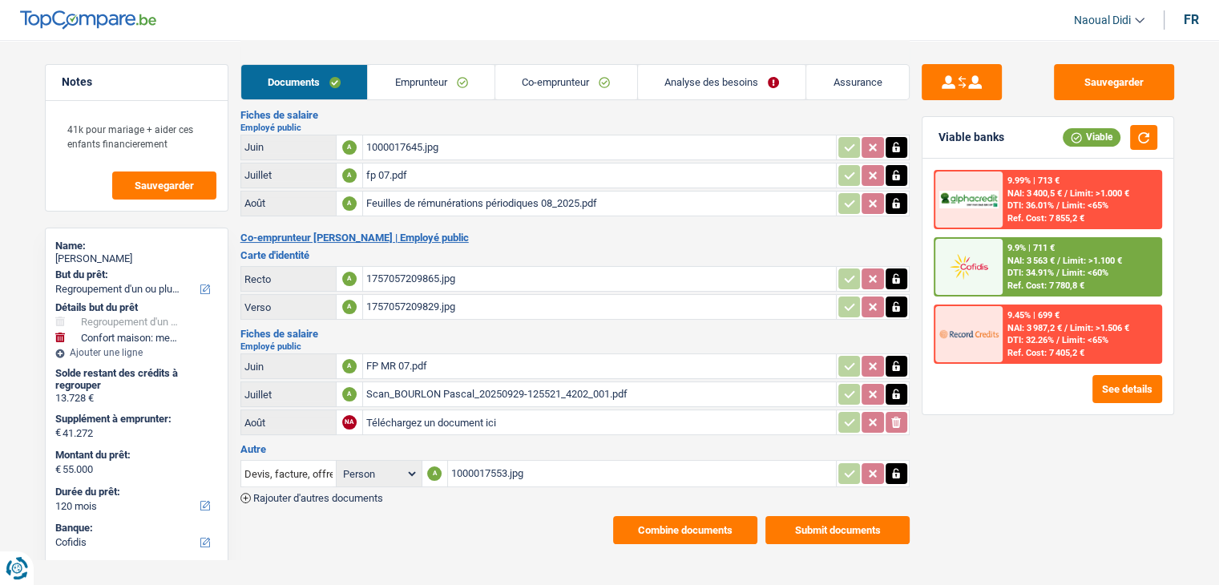
click at [433, 75] on link "Emprunteur" at bounding box center [431, 82] width 127 height 34
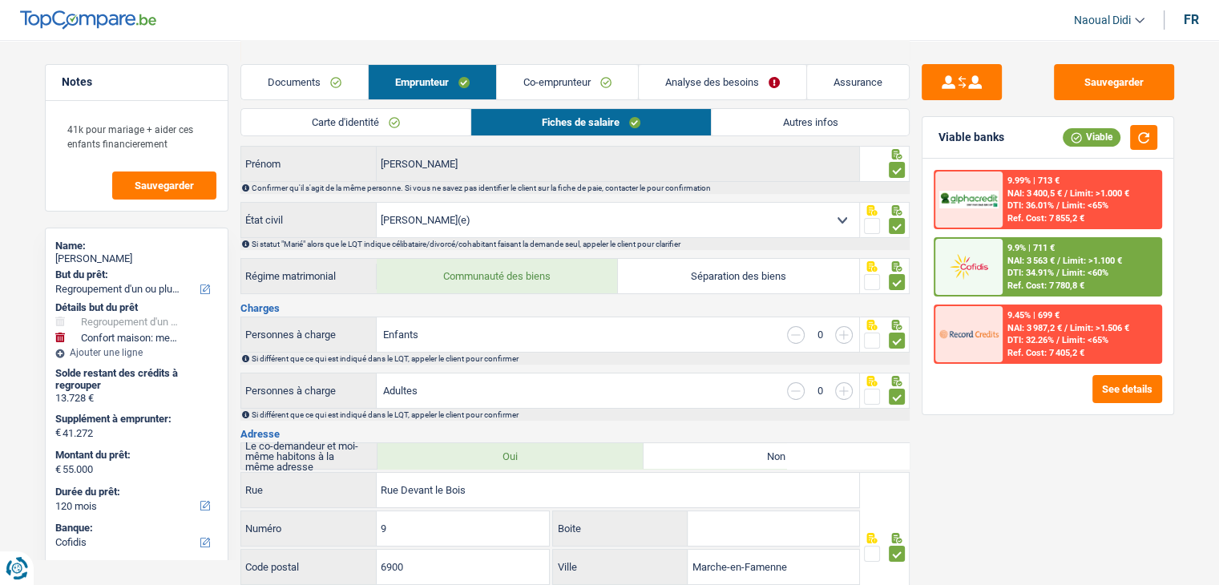
click at [757, 116] on link "Autres infos" at bounding box center [810, 122] width 196 height 26
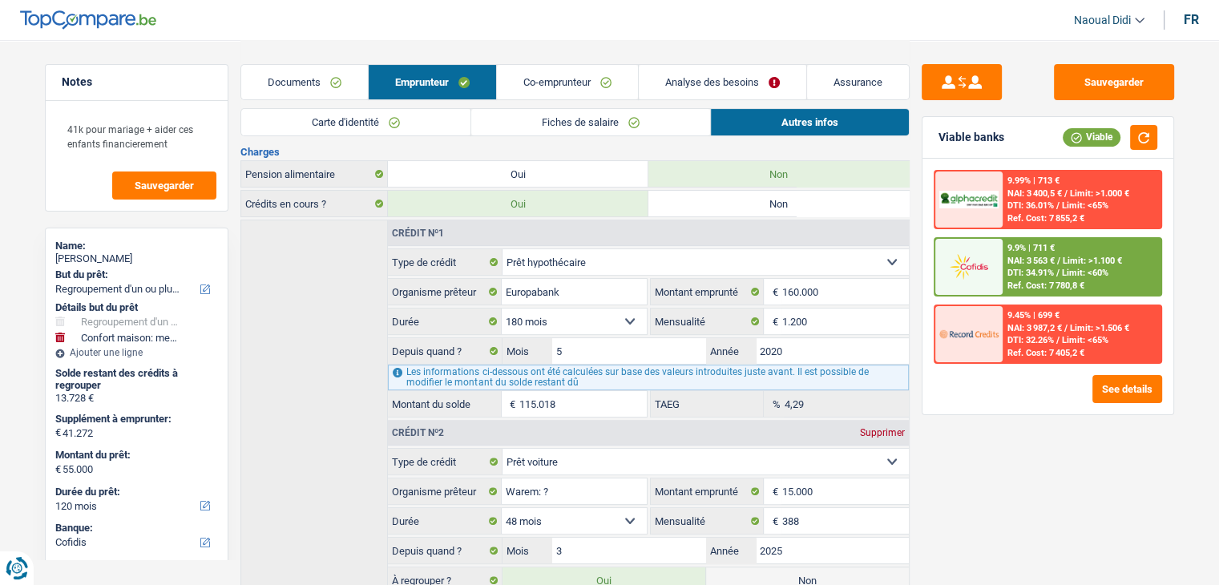
scroll to position [349, 0]
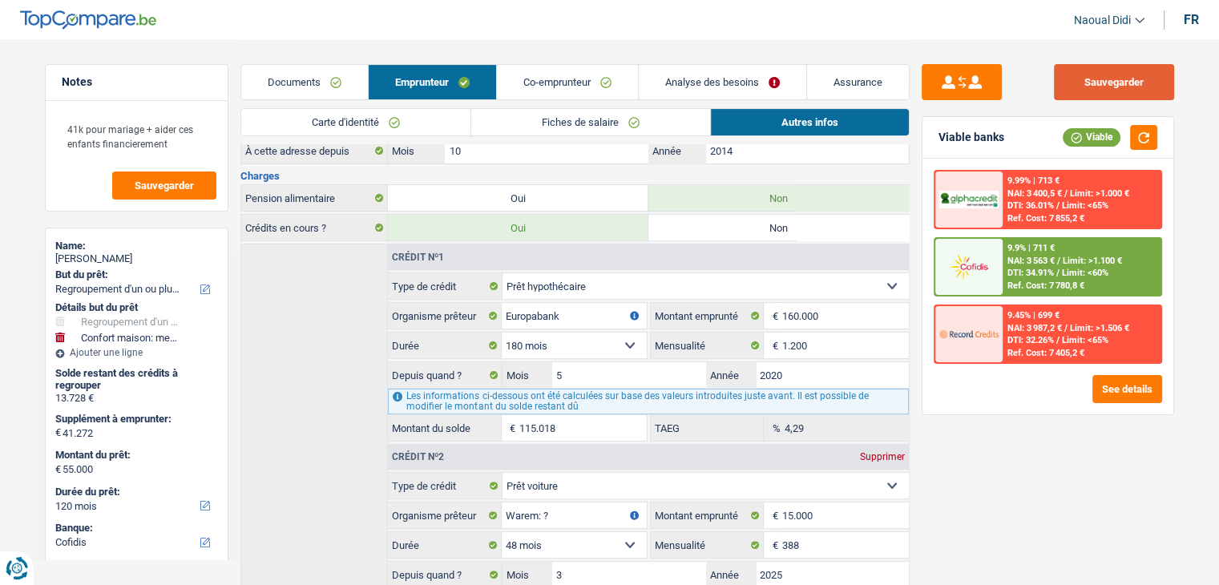
click at [1115, 78] on button "Sauvegarder" at bounding box center [1114, 82] width 120 height 36
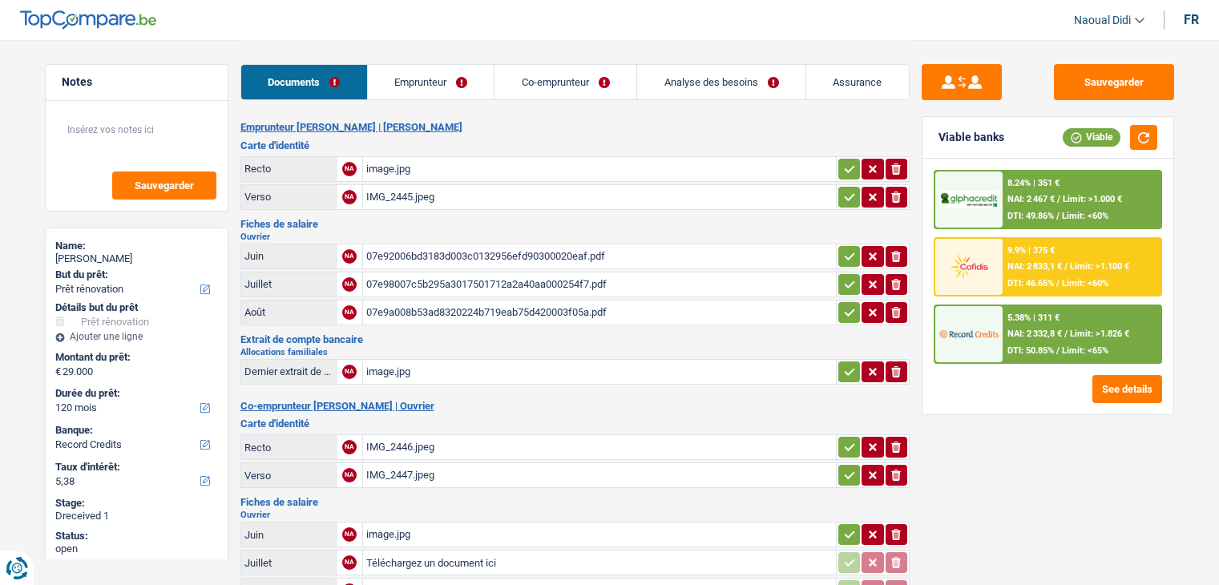
select select "renovation"
select select "120"
select select "record credits"
click at [410, 360] on div "image.jpg" at bounding box center [599, 372] width 466 height 24
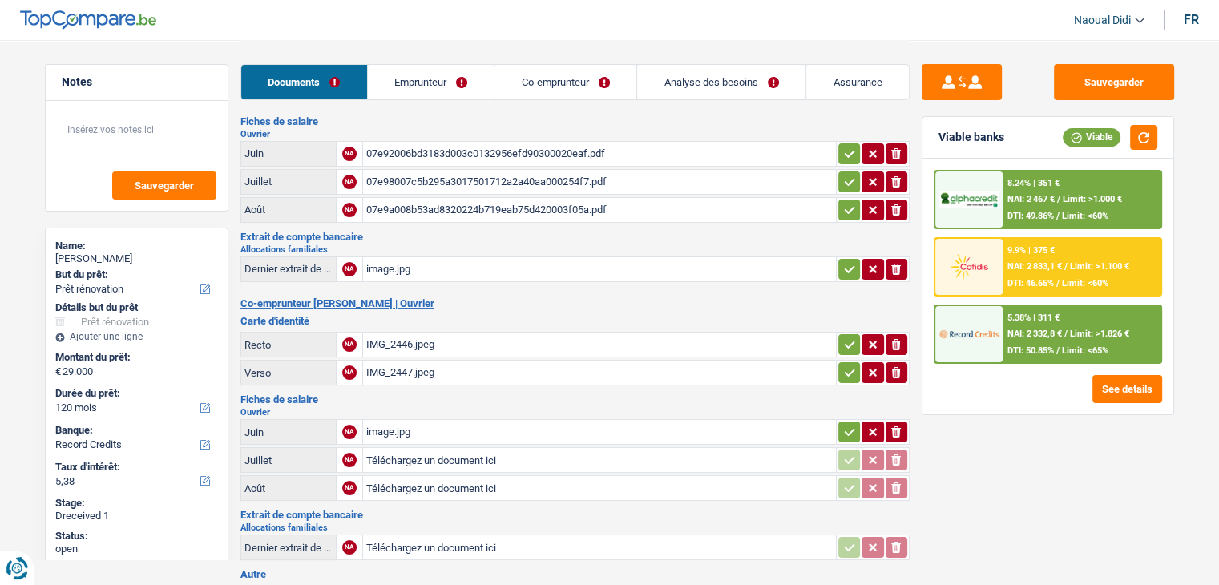
scroll to position [160, 0]
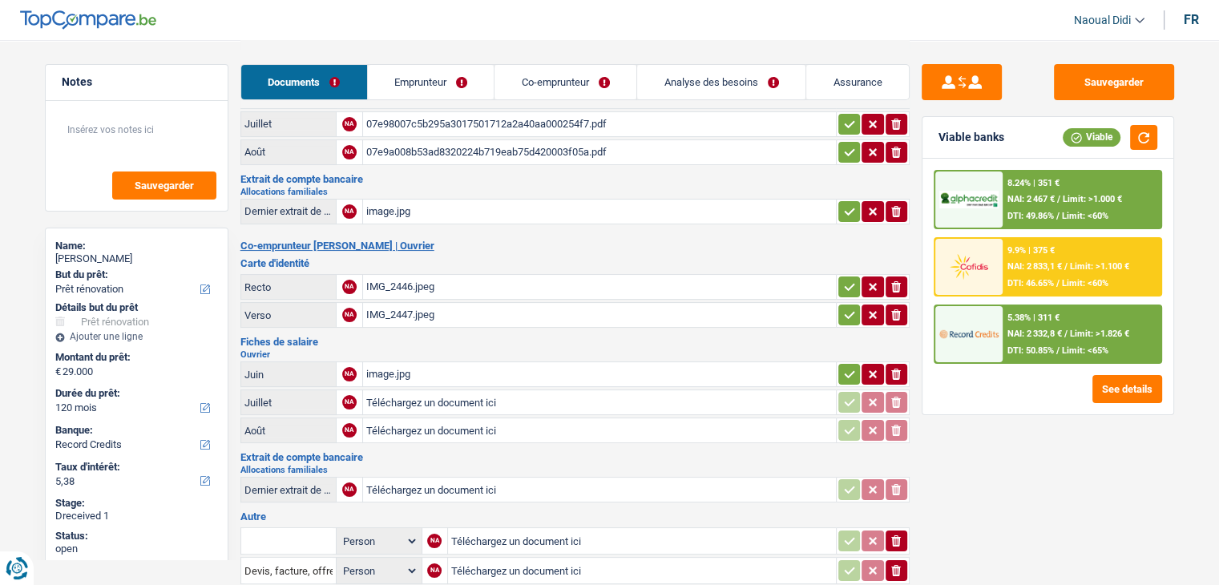
click at [395, 362] on div "image.jpg" at bounding box center [599, 374] width 466 height 24
click at [399, 420] on input "Téléchargez un document ici" at bounding box center [599, 430] width 466 height 24
type input "C:\fakepath\20250929_152334.jpg"
click at [1077, 86] on button "Sauvegarder" at bounding box center [1114, 82] width 120 height 36
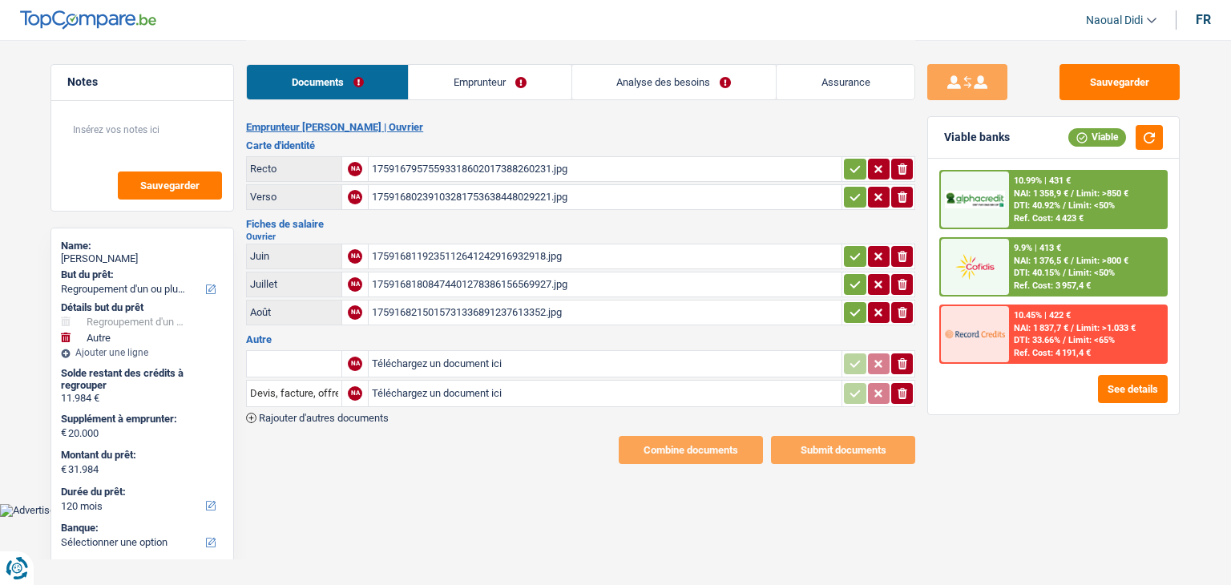
select select "refinancing"
select select "other"
select select "120"
click at [453, 254] on div "1759168119235112641242916932918.jpg" at bounding box center [605, 256] width 466 height 24
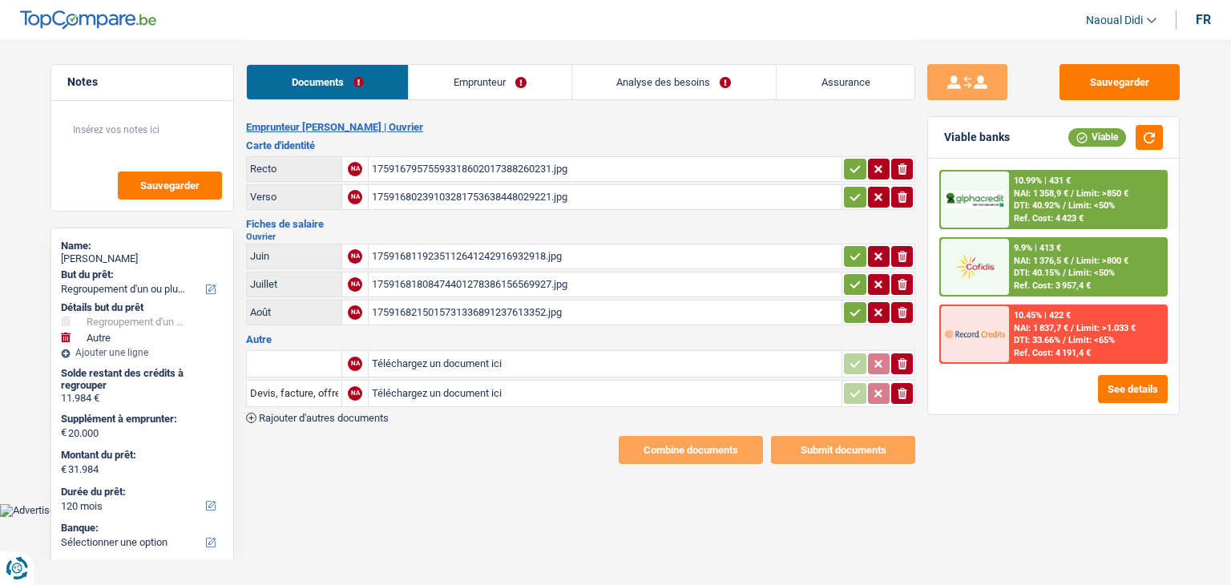
click at [851, 250] on icon "button" at bounding box center [855, 256] width 13 height 16
click at [853, 280] on icon "button" at bounding box center [855, 284] width 13 height 16
drag, startPoint x: 852, startPoint y: 318, endPoint x: 853, endPoint y: 309, distance: 9.6
click at [852, 317] on button "button" at bounding box center [855, 312] width 22 height 21
click at [854, 192] on icon "button" at bounding box center [855, 197] width 13 height 16
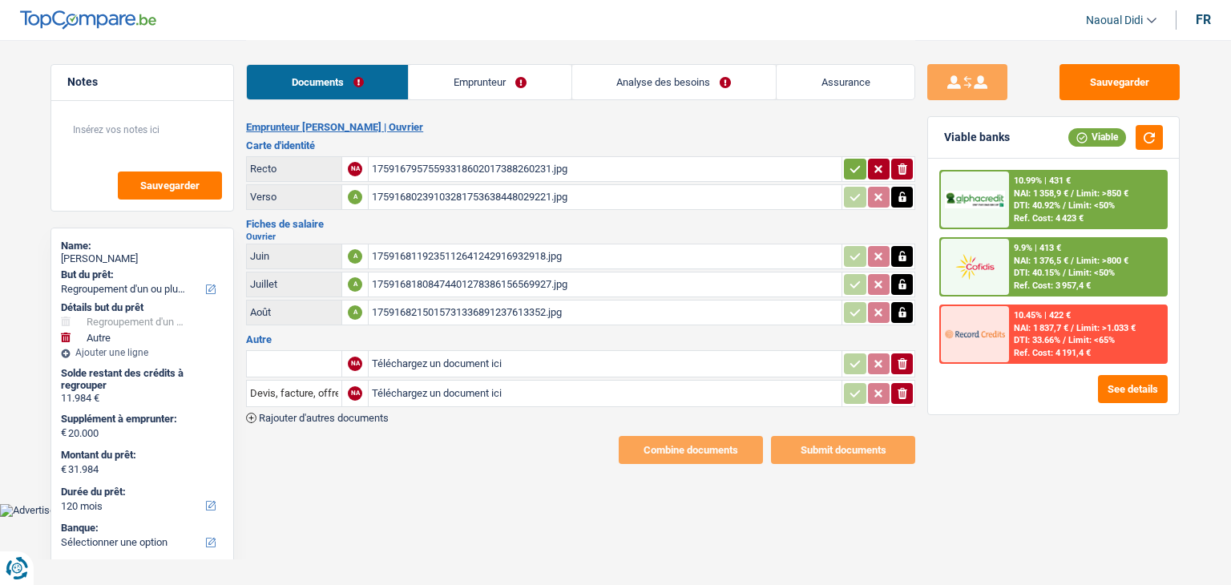
click at [855, 164] on icon "button" at bounding box center [855, 169] width 13 height 16
click at [493, 76] on link "Emprunteur" at bounding box center [491, 82] width 162 height 34
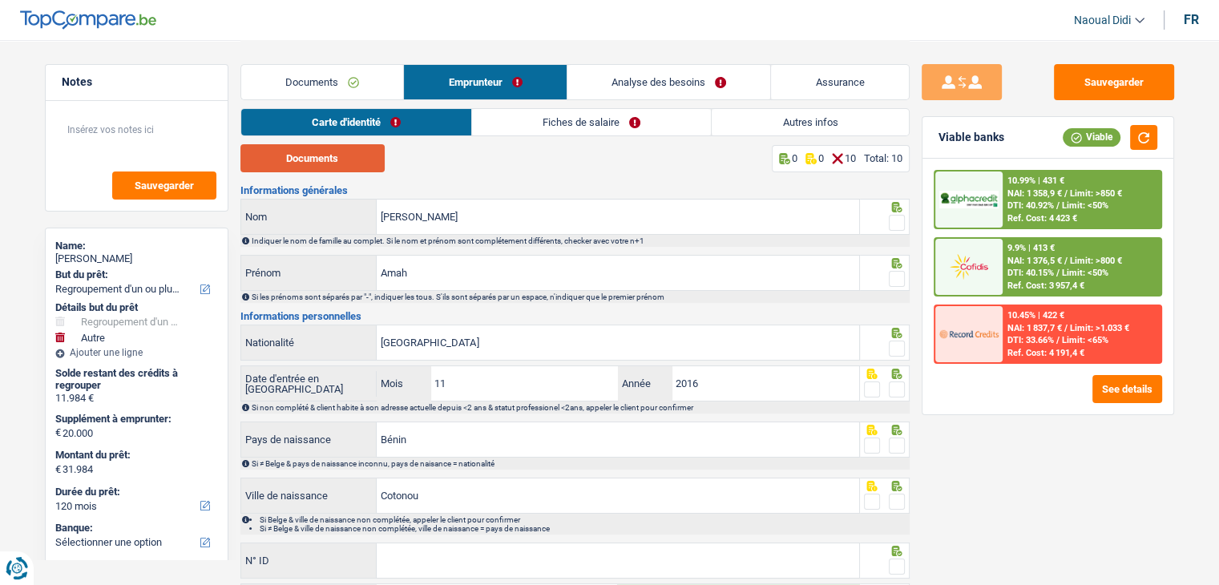
click at [353, 155] on button "Documents" at bounding box center [312, 158] width 144 height 28
drag, startPoint x: 888, startPoint y: 220, endPoint x: 888, endPoint y: 260, distance: 39.3
click at [888, 225] on fieldset at bounding box center [884, 223] width 41 height 20
click at [894, 279] on span at bounding box center [897, 279] width 16 height 16
click at [0, 0] on input "radio" at bounding box center [0, 0] width 0 height 0
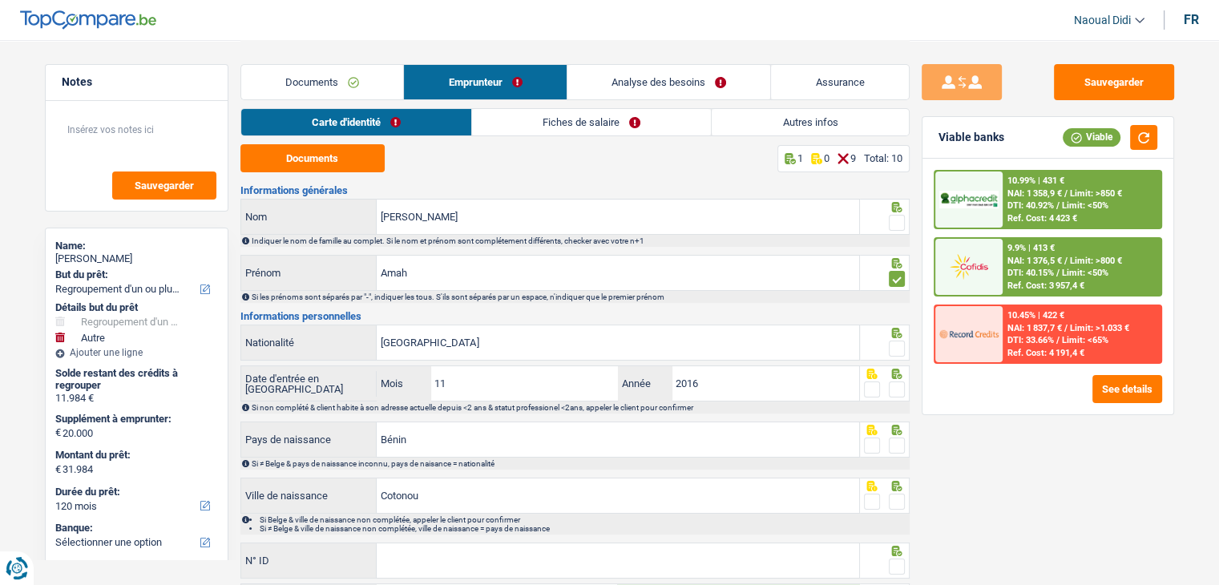
click at [891, 220] on span at bounding box center [897, 223] width 16 height 16
click at [0, 0] on input "radio" at bounding box center [0, 0] width 0 height 0
click at [895, 350] on span at bounding box center [897, 349] width 16 height 16
click at [0, 0] on input "radio" at bounding box center [0, 0] width 0 height 0
click at [895, 389] on span at bounding box center [897, 389] width 16 height 16
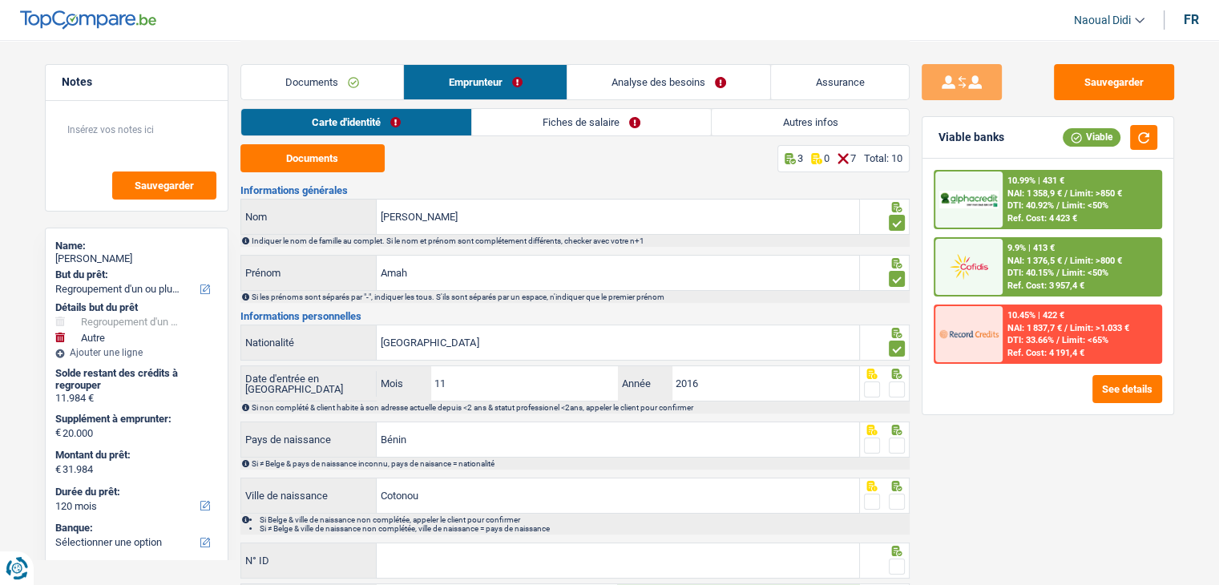
click at [0, 0] on input "radio" at bounding box center [0, 0] width 0 height 0
click at [894, 444] on span at bounding box center [897, 446] width 16 height 16
click at [0, 0] on input "radio" at bounding box center [0, 0] width 0 height 0
click at [897, 501] on span at bounding box center [897, 502] width 16 height 16
click at [0, 0] on input "radio" at bounding box center [0, 0] width 0 height 0
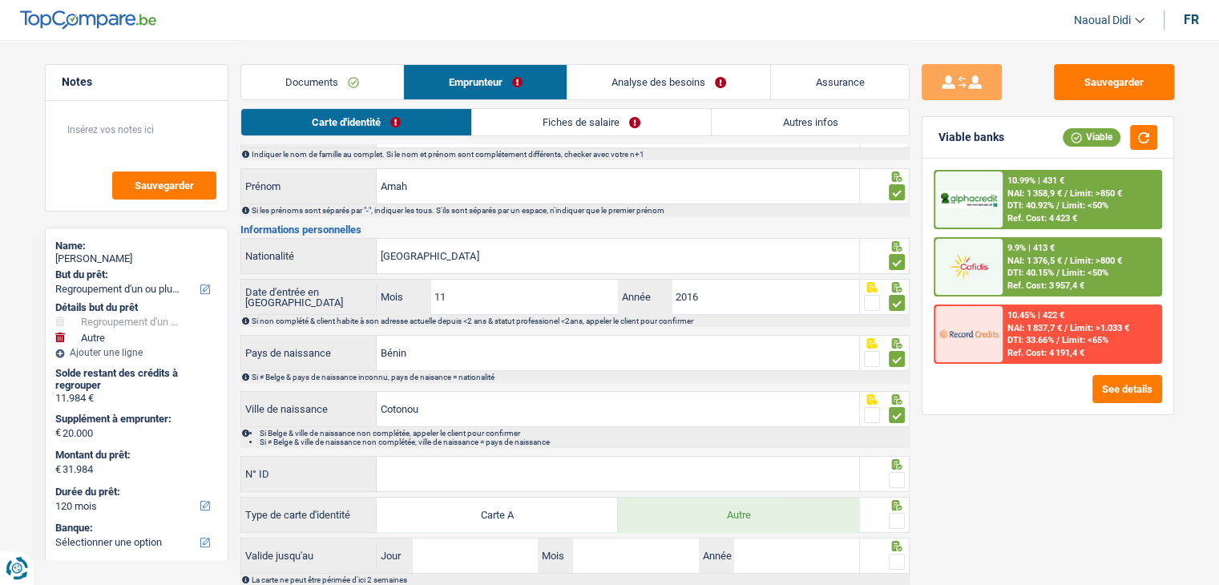
scroll to position [186, 0]
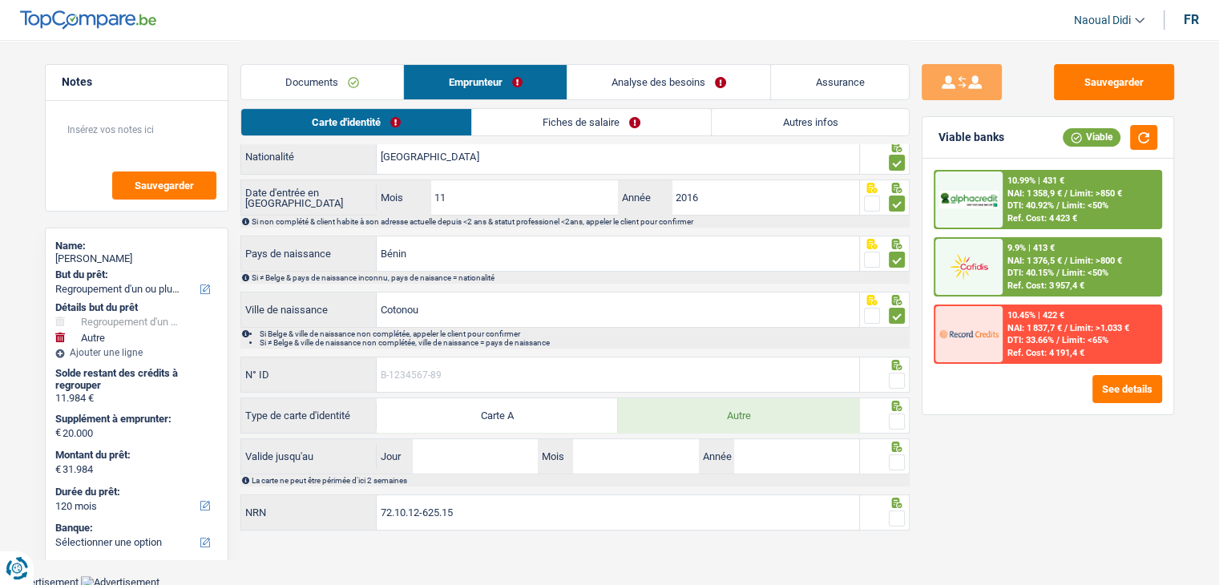
click at [435, 365] on input "N° ID" at bounding box center [618, 374] width 482 height 34
paste input "B-4589018-45"
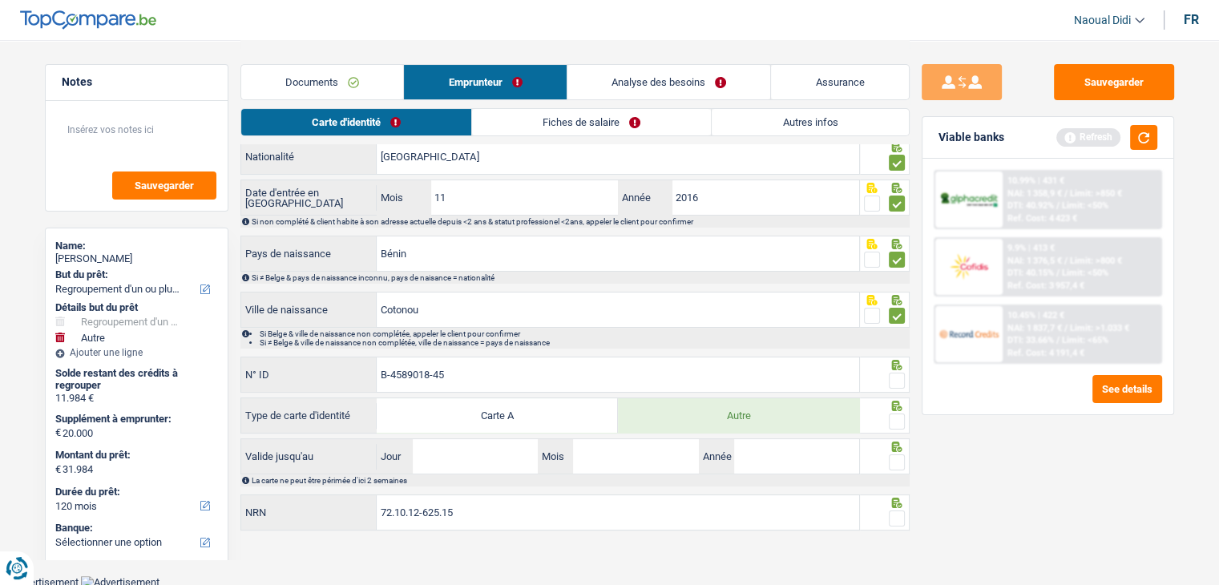
type input "B-4589018-45"
click at [899, 414] on span at bounding box center [897, 422] width 16 height 16
click at [0, 0] on input "radio" at bounding box center [0, 0] width 0 height 0
click at [894, 373] on span at bounding box center [897, 381] width 16 height 16
click at [0, 0] on input "radio" at bounding box center [0, 0] width 0 height 0
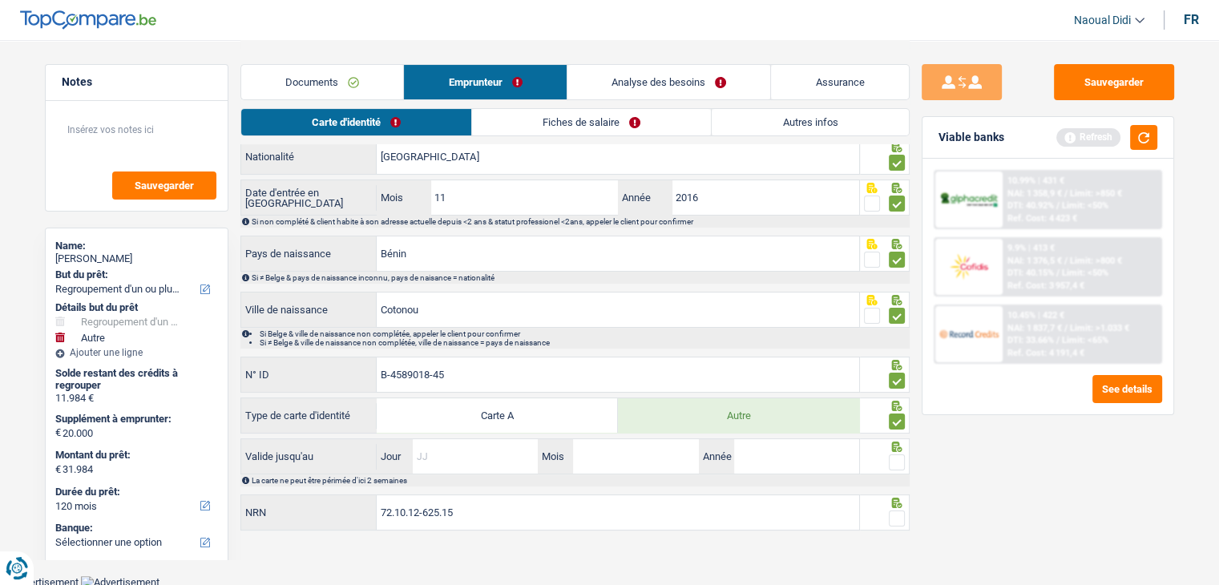
click at [497, 450] on input "Jour" at bounding box center [475, 456] width 125 height 34
type input "05"
type input "07"
type input "2026"
click at [895, 514] on span at bounding box center [897, 518] width 16 height 16
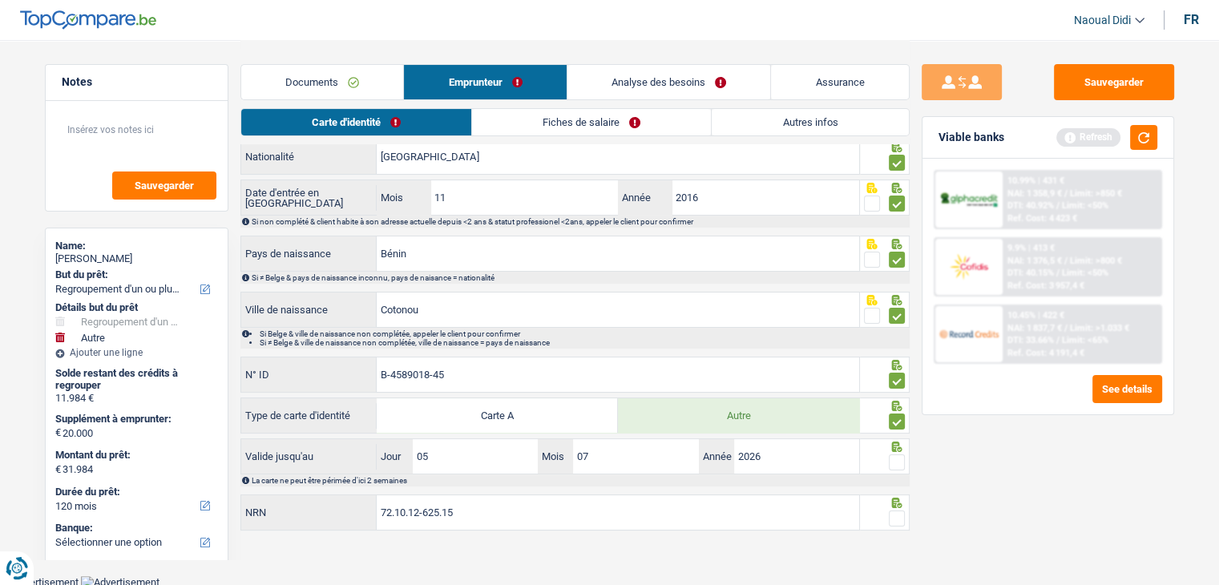
click at [0, 0] on input "radio" at bounding box center [0, 0] width 0 height 0
click at [892, 454] on span at bounding box center [897, 462] width 16 height 16
click at [0, 0] on input "radio" at bounding box center [0, 0] width 0 height 0
click at [574, 124] on link "Fiches de salaire" at bounding box center [592, 122] width 239 height 26
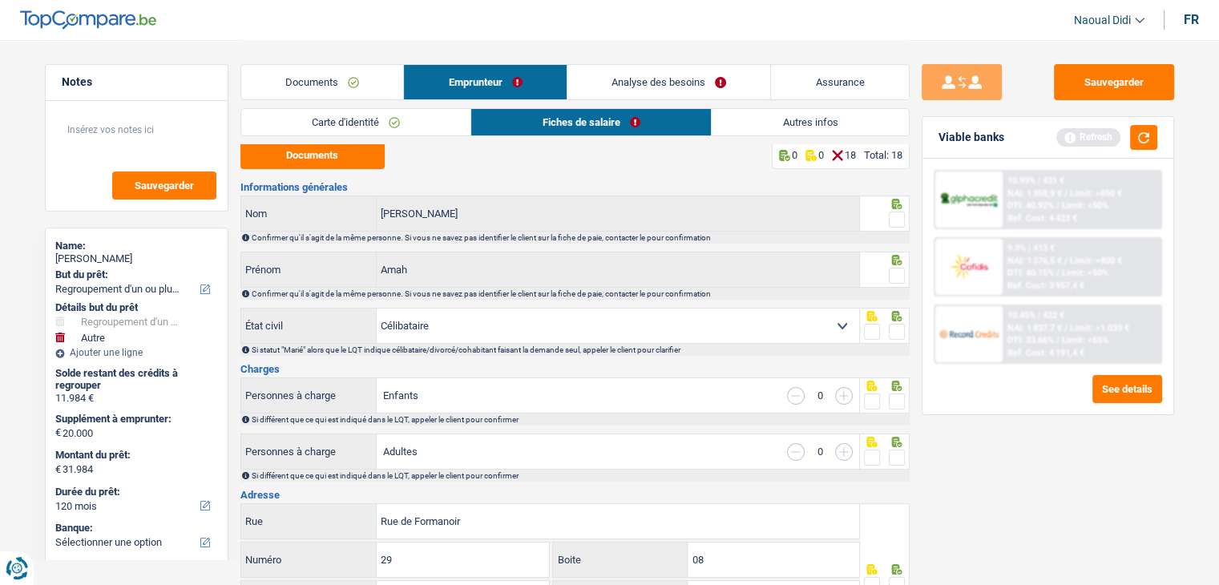
scroll to position [0, 0]
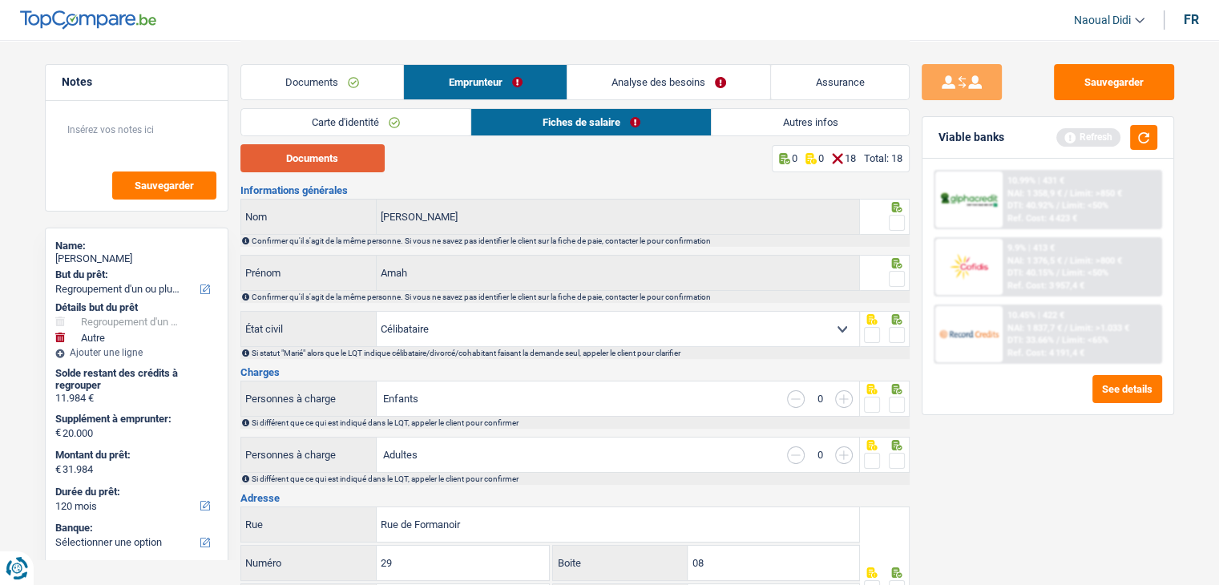
click at [343, 145] on button "Documents" at bounding box center [312, 158] width 144 height 28
drag, startPoint x: 896, startPoint y: 216, endPoint x: 901, endPoint y: 270, distance: 54.7
click at [896, 216] on span at bounding box center [897, 223] width 16 height 16
click at [0, 0] on input "radio" at bounding box center [0, 0] width 0 height 0
drag, startPoint x: 894, startPoint y: 276, endPoint x: 898, endPoint y: 333, distance: 57.0
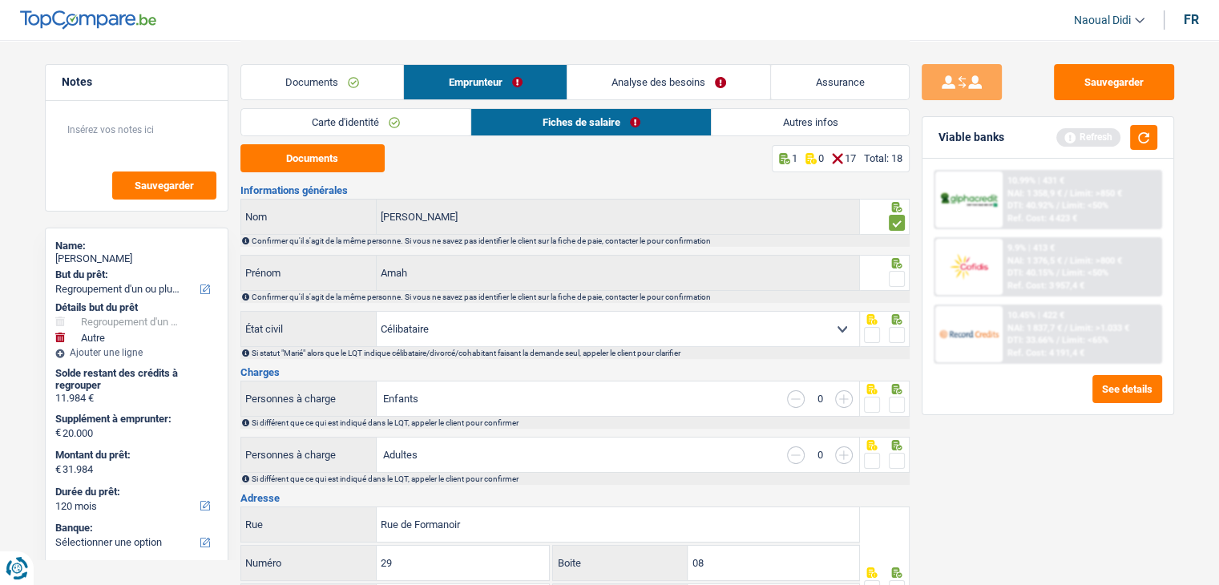
click at [894, 277] on span at bounding box center [897, 279] width 16 height 16
click at [0, 0] on input "radio" at bounding box center [0, 0] width 0 height 0
click at [896, 337] on span at bounding box center [897, 335] width 16 height 16
click at [0, 0] on input "radio" at bounding box center [0, 0] width 0 height 0
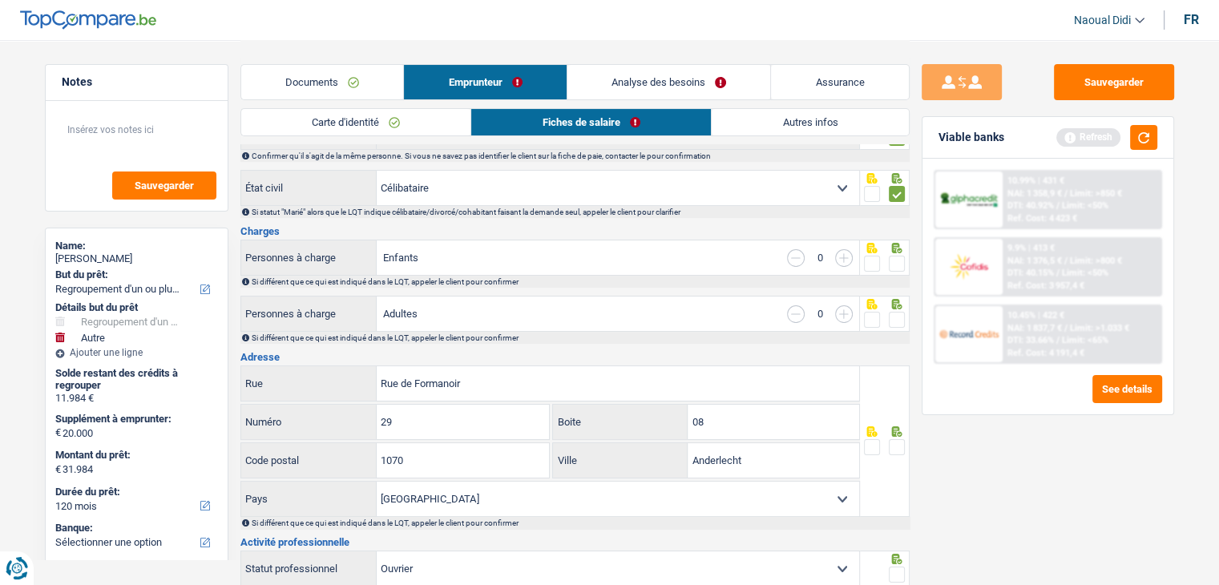
scroll to position [160, 0]
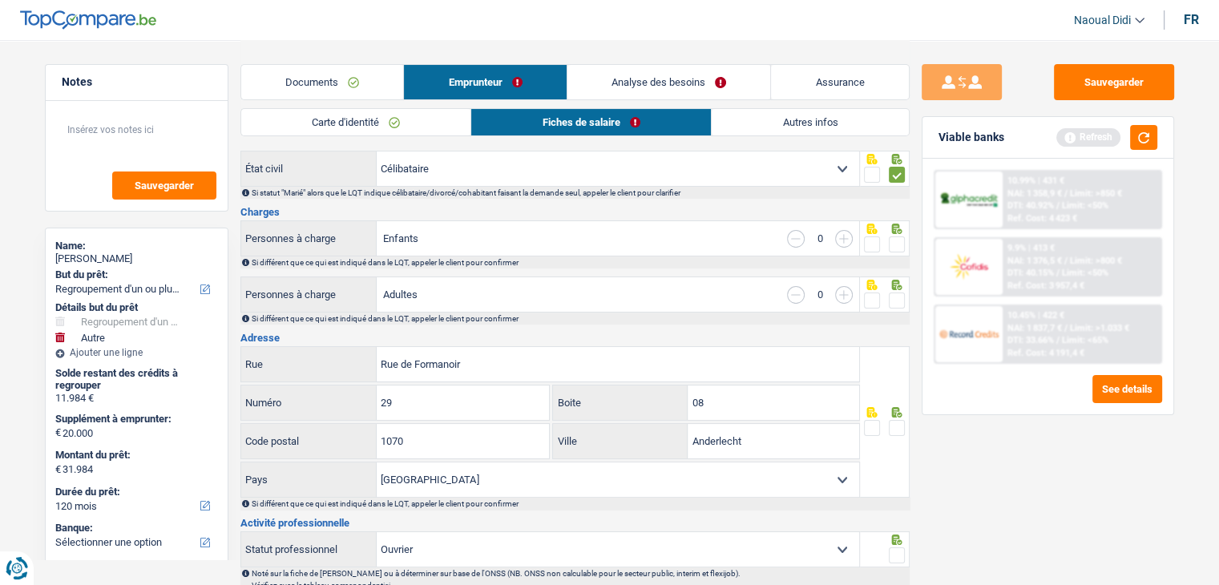
click at [897, 244] on span at bounding box center [897, 244] width 16 height 16
click at [0, 0] on input "radio" at bounding box center [0, 0] width 0 height 0
click at [894, 294] on span at bounding box center [897, 301] width 16 height 16
click at [0, 0] on input "radio" at bounding box center [0, 0] width 0 height 0
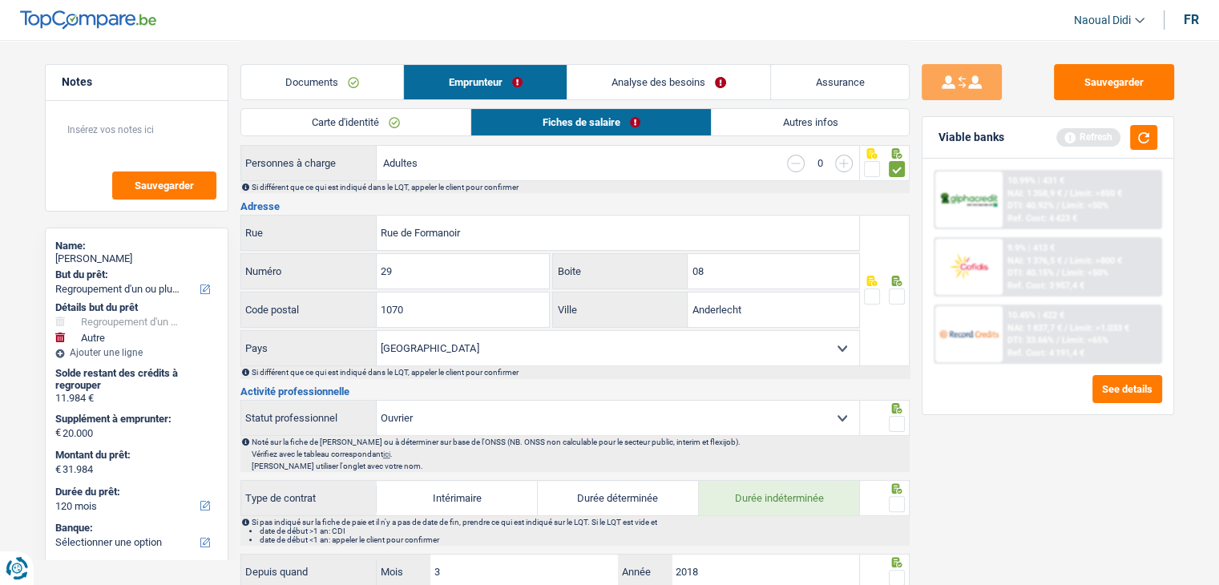
scroll to position [321, 0]
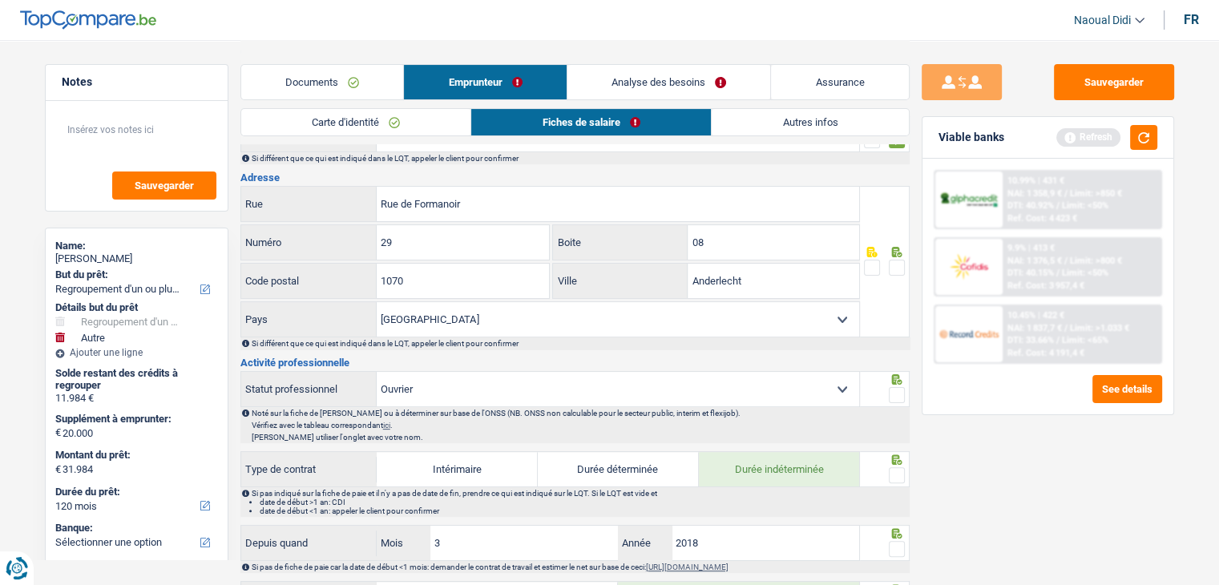
click at [899, 260] on span at bounding box center [897, 268] width 16 height 16
click at [0, 0] on input "radio" at bounding box center [0, 0] width 0 height 0
click at [894, 393] on span at bounding box center [897, 395] width 16 height 16
click at [0, 0] on input "radio" at bounding box center [0, 0] width 0 height 0
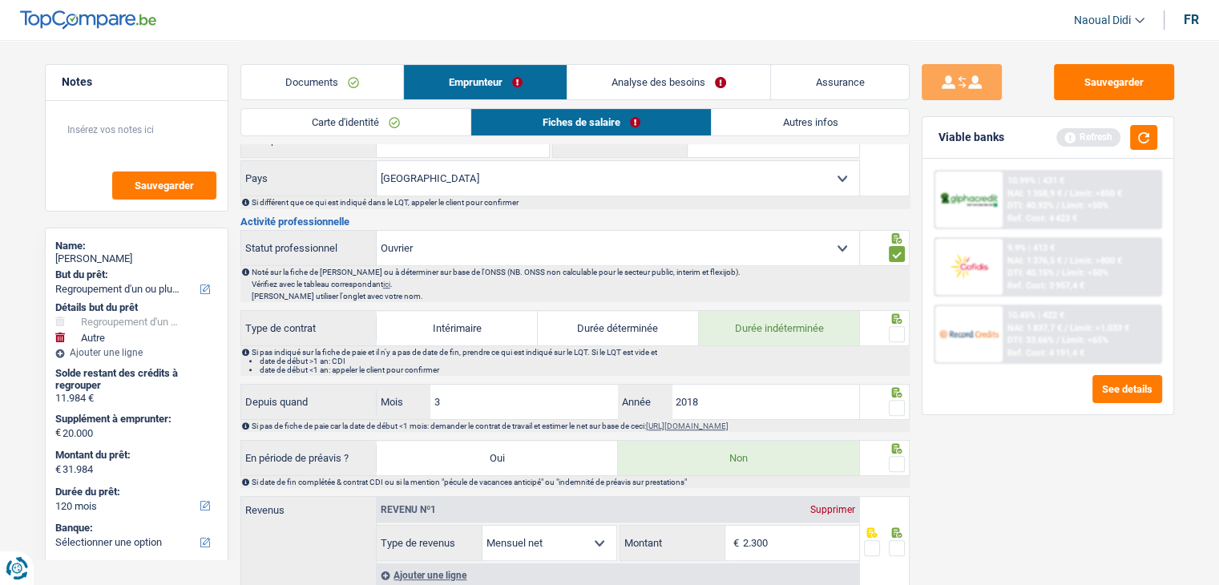
scroll to position [481, 0]
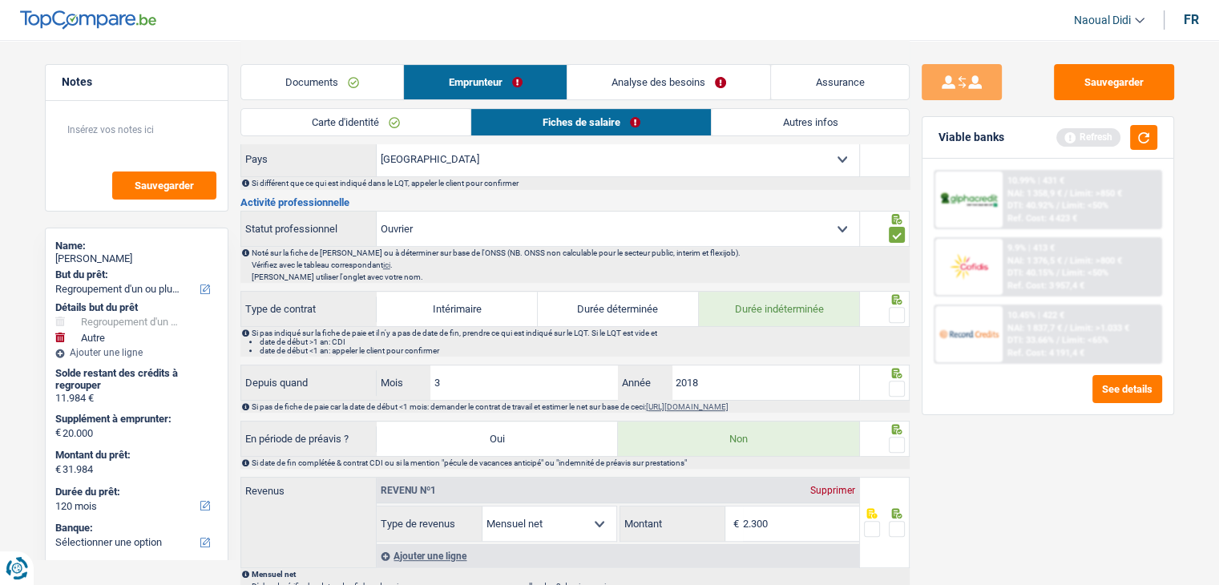
click at [897, 311] on span at bounding box center [897, 315] width 16 height 16
click at [0, 0] on input "radio" at bounding box center [0, 0] width 0 height 0
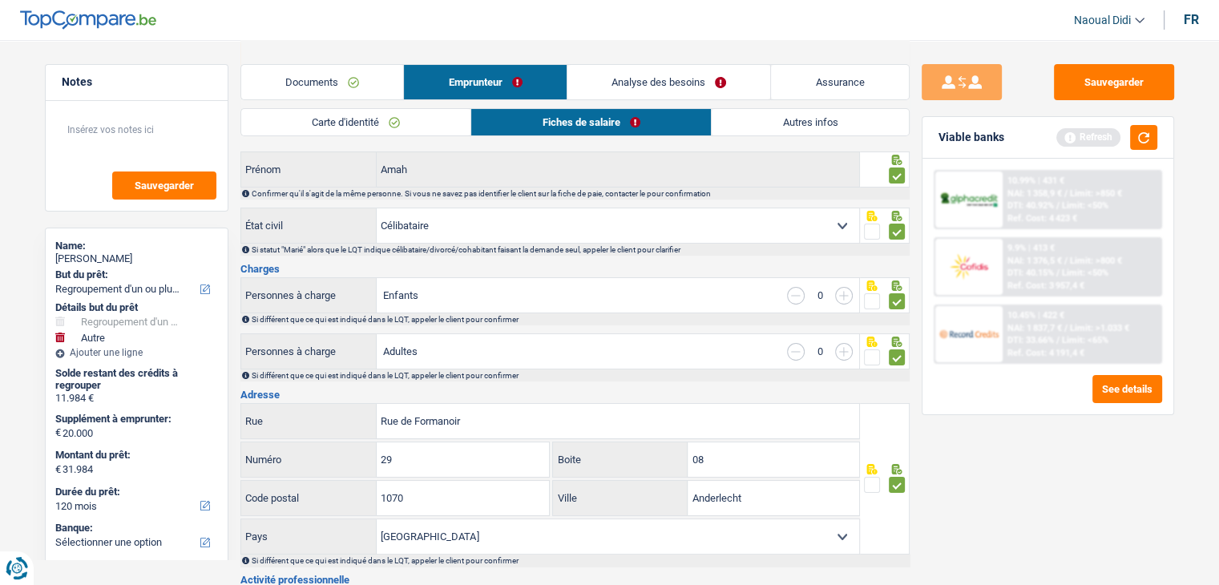
scroll to position [80, 0]
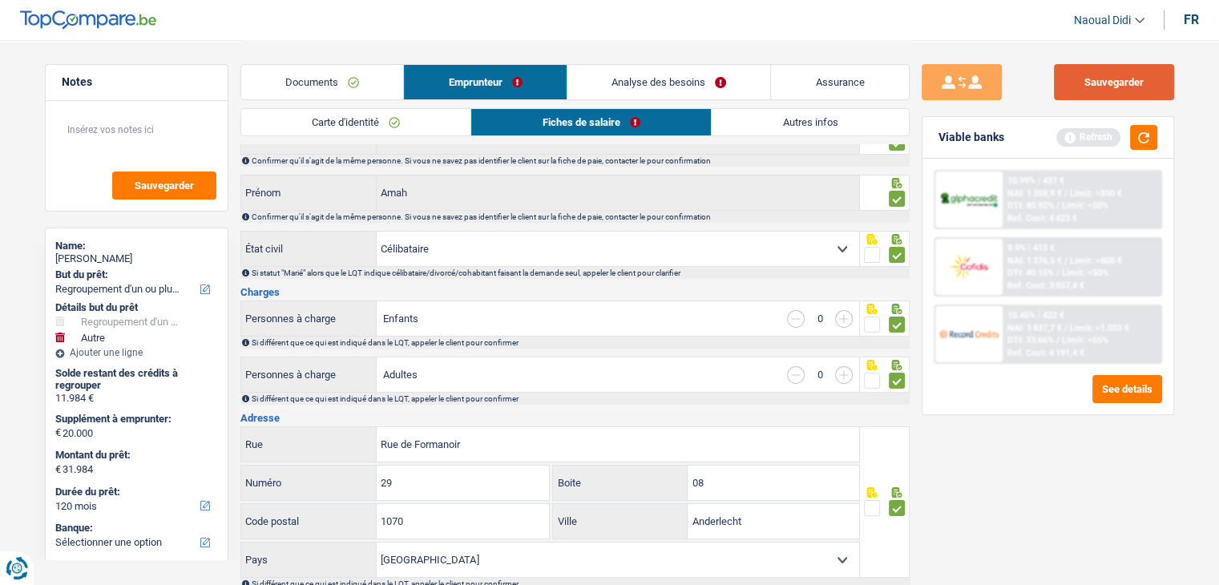
click at [1080, 78] on button "Sauvegarder" at bounding box center [1114, 82] width 120 height 36
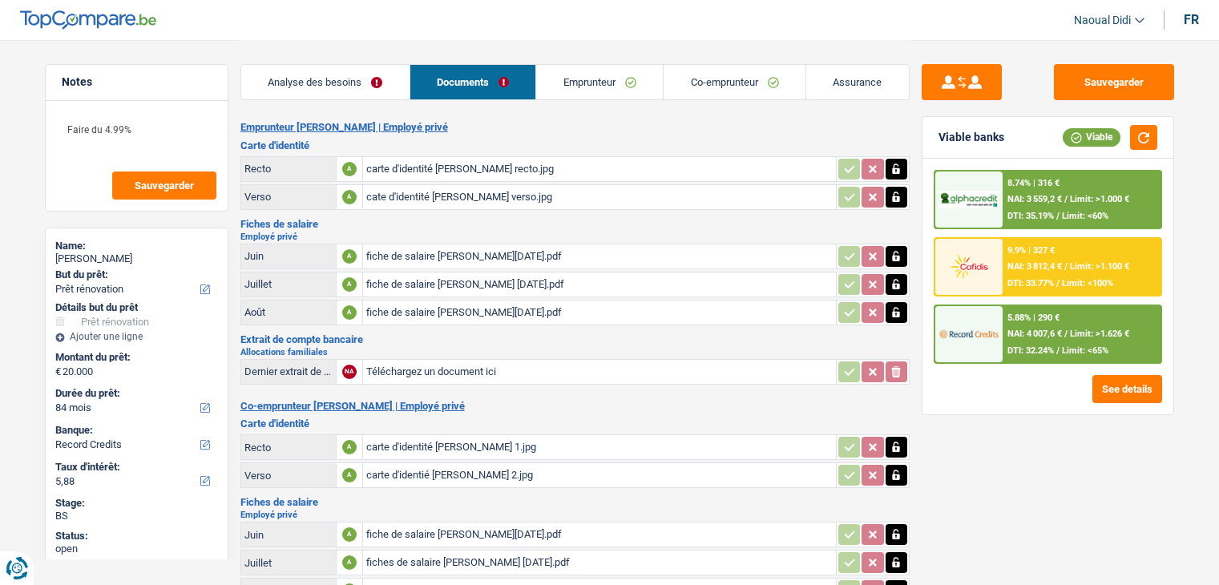
select select "renovation"
select select "84"
select select "record credits"
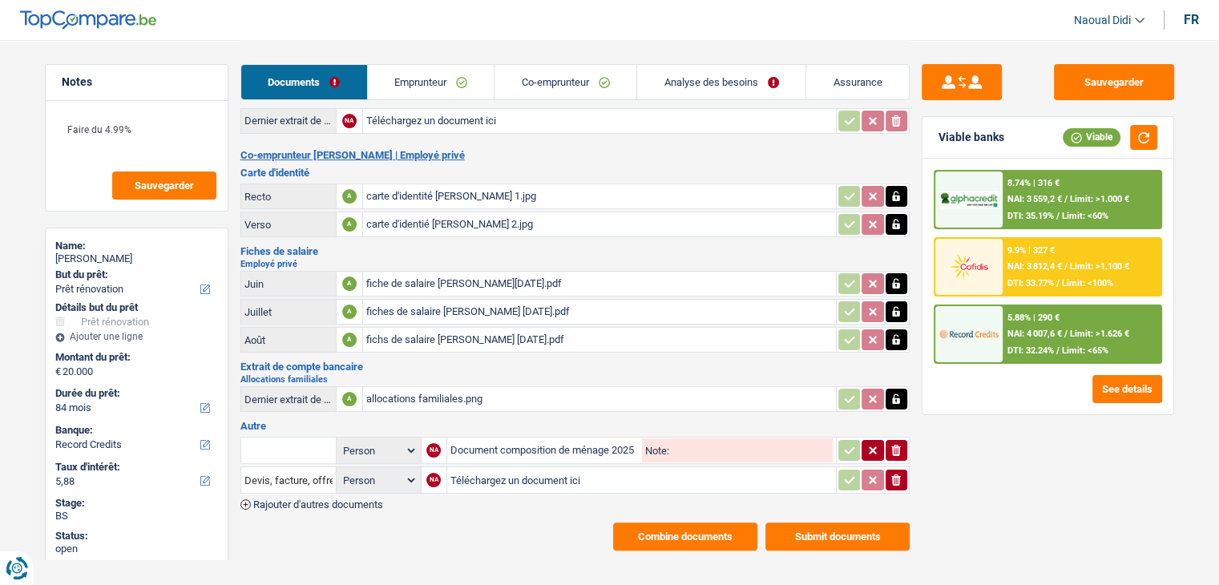
scroll to position [254, 0]
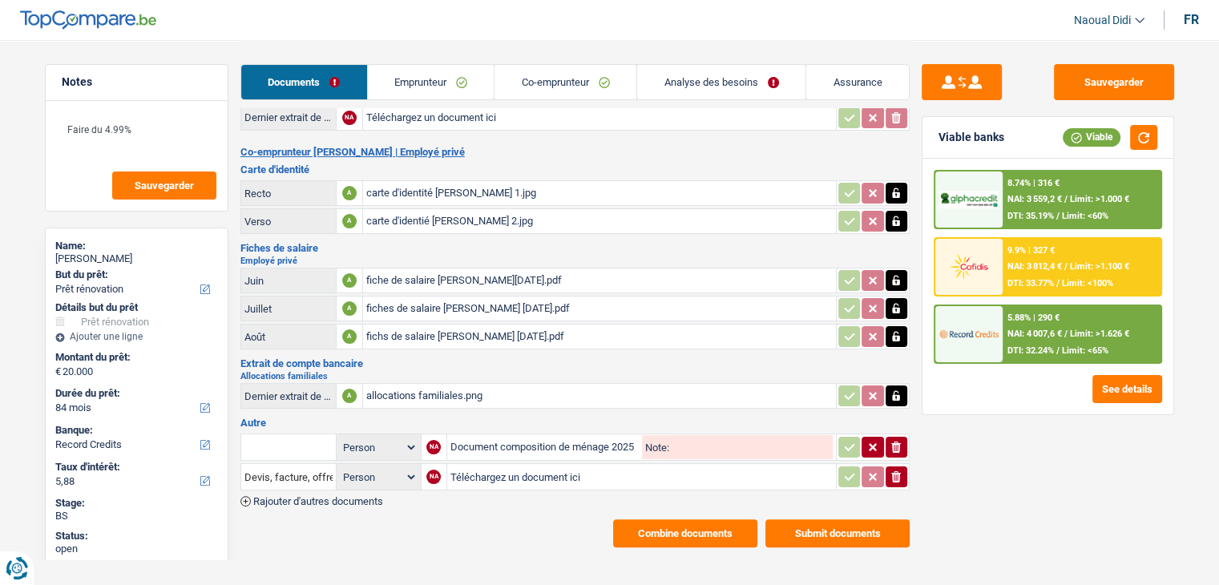
click at [509, 465] on input "Téléchargez un document ici" at bounding box center [641, 477] width 382 height 24
type input "C:\fakepath\Avertissement-extrait de rôle 2024.pdf"
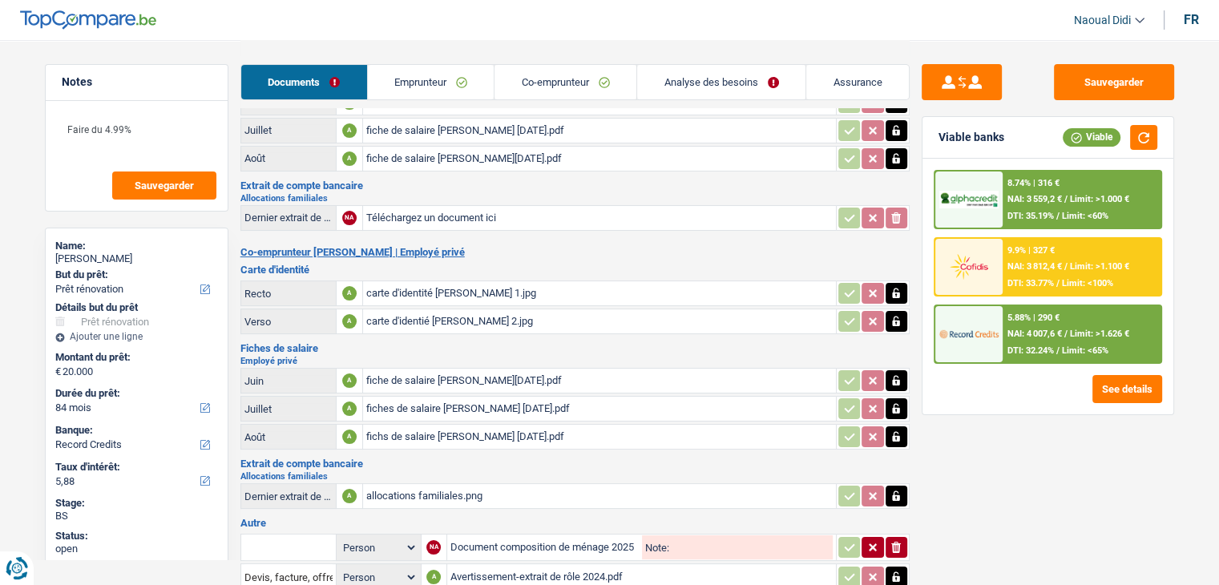
scroll to position [240, 0]
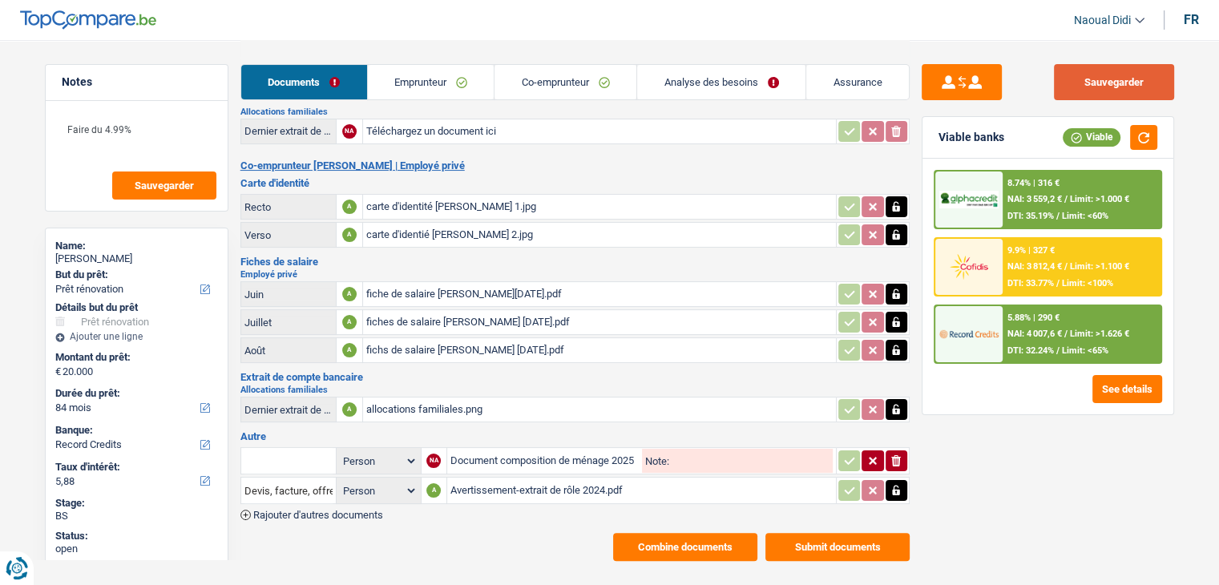
click at [1098, 81] on button "Sauvegarder" at bounding box center [1114, 82] width 120 height 36
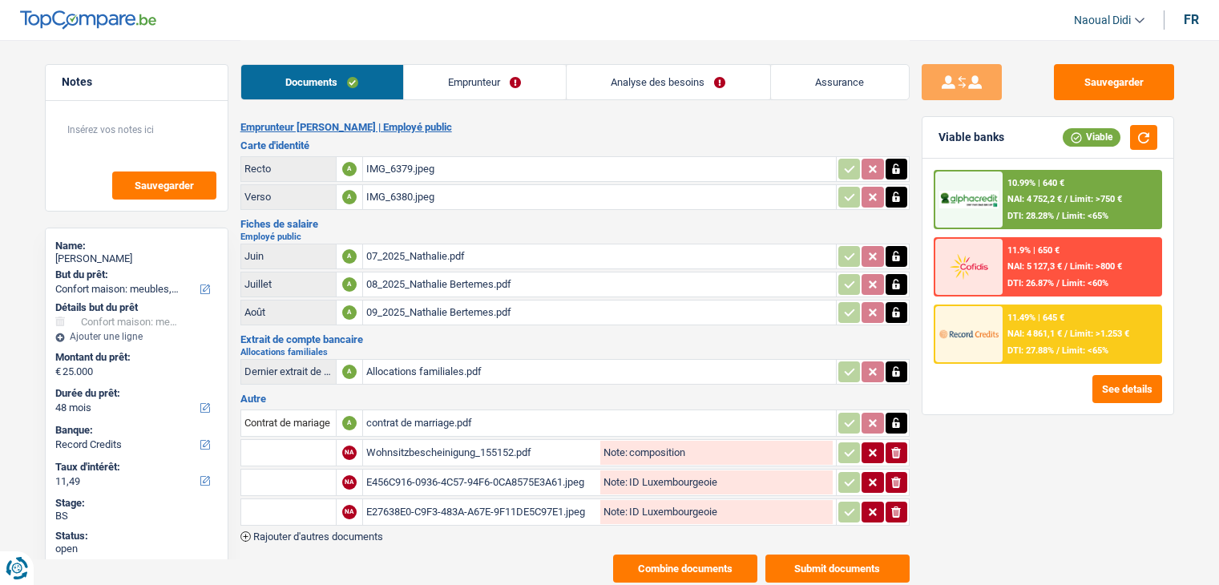
select select "household"
select select "48"
select select "record credits"
click at [446, 472] on div "E456C916-0936-4C57-94F6-0CA8575E3A61.jpeg" at bounding box center [481, 482] width 231 height 24
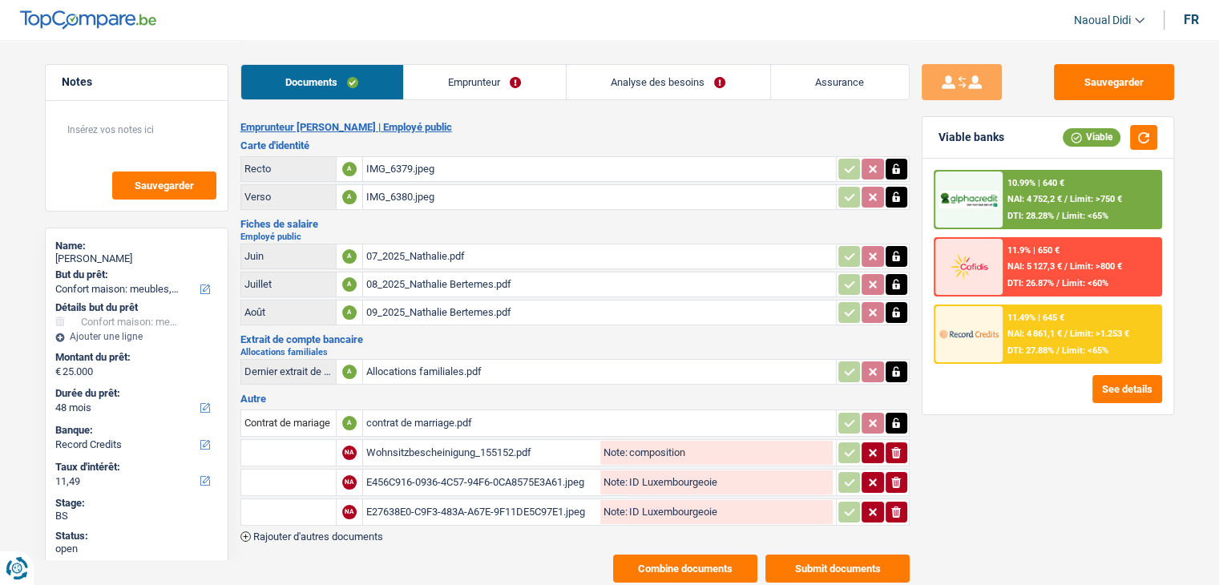
click at [432, 506] on div "E27638E0-C9F3-483A-A67E-9F11DE5C97E1.jpeg" at bounding box center [481, 512] width 231 height 24
click at [414, 254] on div "07_2025_Nathalie.pdf" at bounding box center [599, 256] width 466 height 24
click at [455, 447] on div "Wohnsitzbescheinigung_155152.pdf" at bounding box center [481, 453] width 231 height 24
drag, startPoint x: 440, startPoint y: 81, endPoint x: 389, endPoint y: 97, distance: 53.0
click at [440, 81] on link "Emprunteur" at bounding box center [485, 82] width 162 height 34
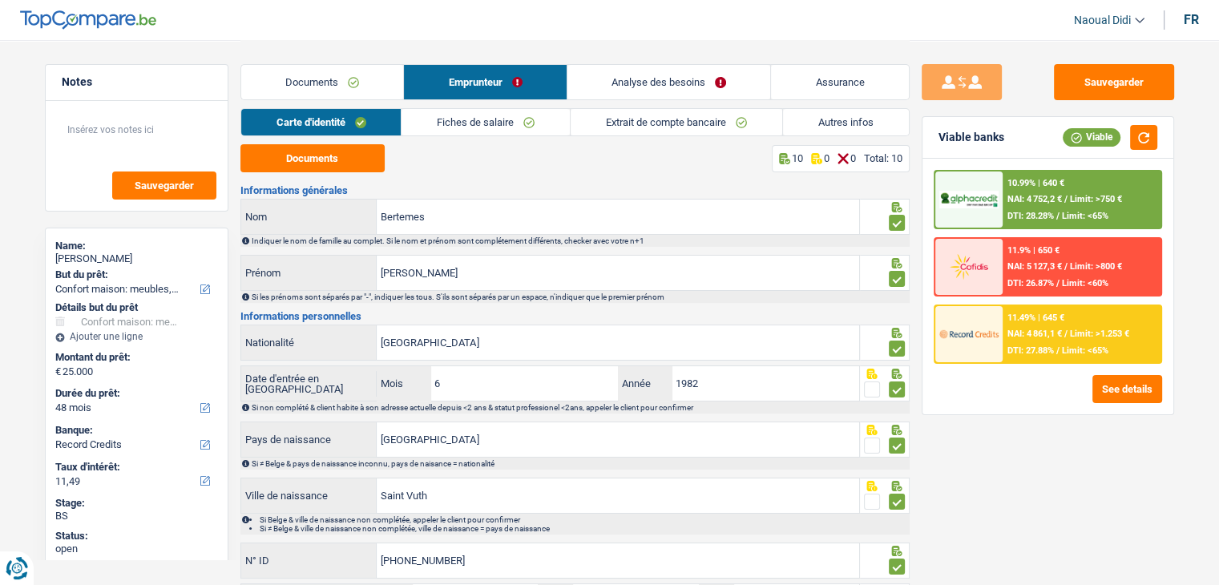
click at [317, 126] on link "Carte d'identité" at bounding box center [321, 122] width 160 height 26
click at [335, 163] on button "Documents" at bounding box center [312, 158] width 144 height 28
click at [350, 153] on button "Documents" at bounding box center [312, 158] width 144 height 28
click at [686, 85] on link "Analyse des besoins" at bounding box center [669, 82] width 204 height 34
